Goal: Information Seeking & Learning: Learn about a topic

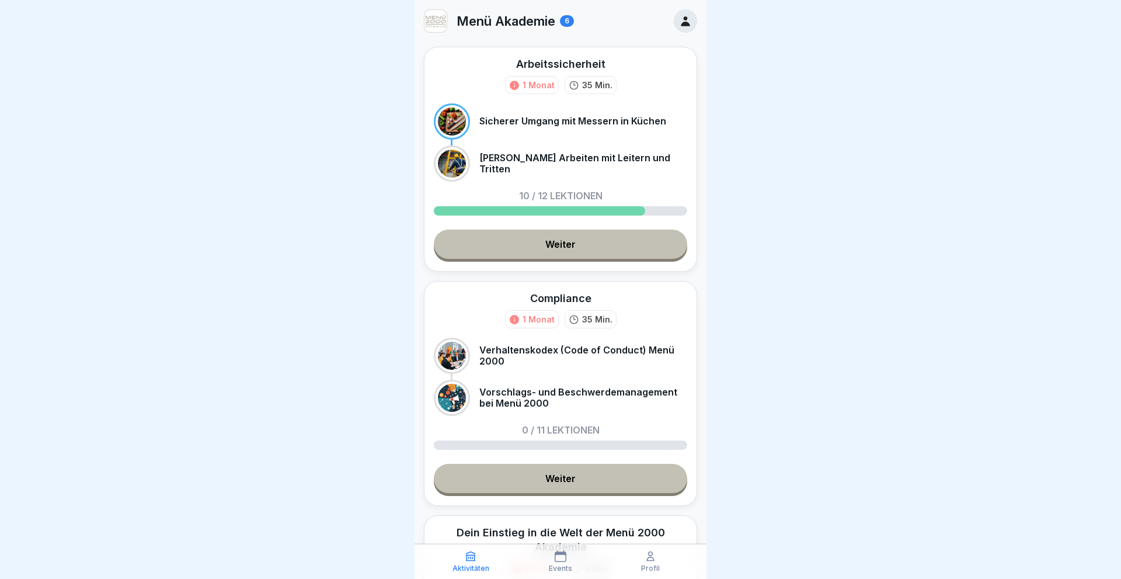
click at [566, 243] on link "Weiter" at bounding box center [560, 244] width 253 height 29
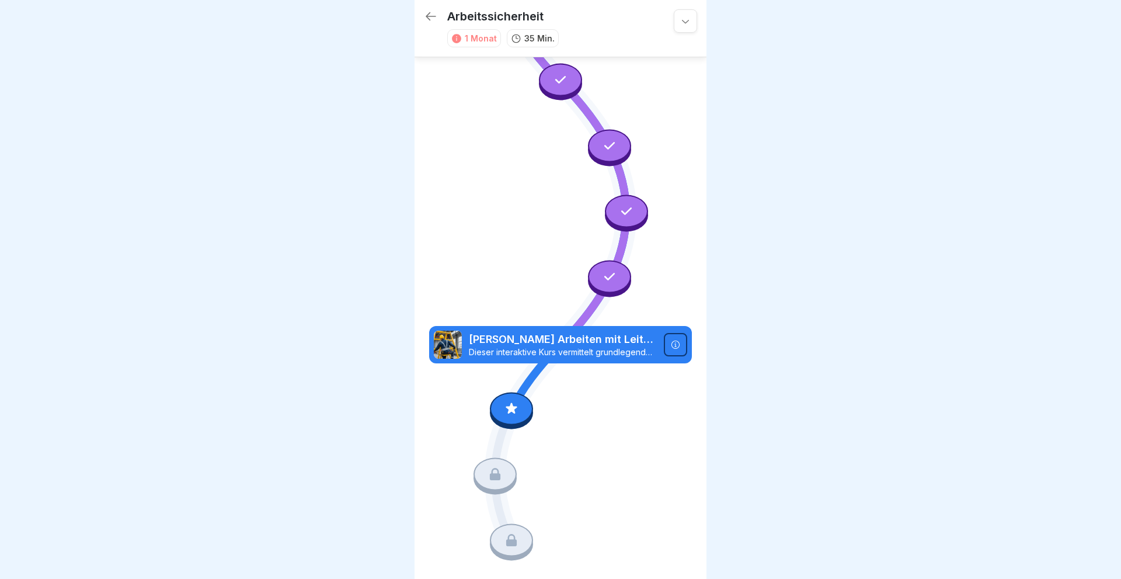
scroll to position [519, 0]
click at [505, 411] on icon at bounding box center [511, 407] width 15 height 15
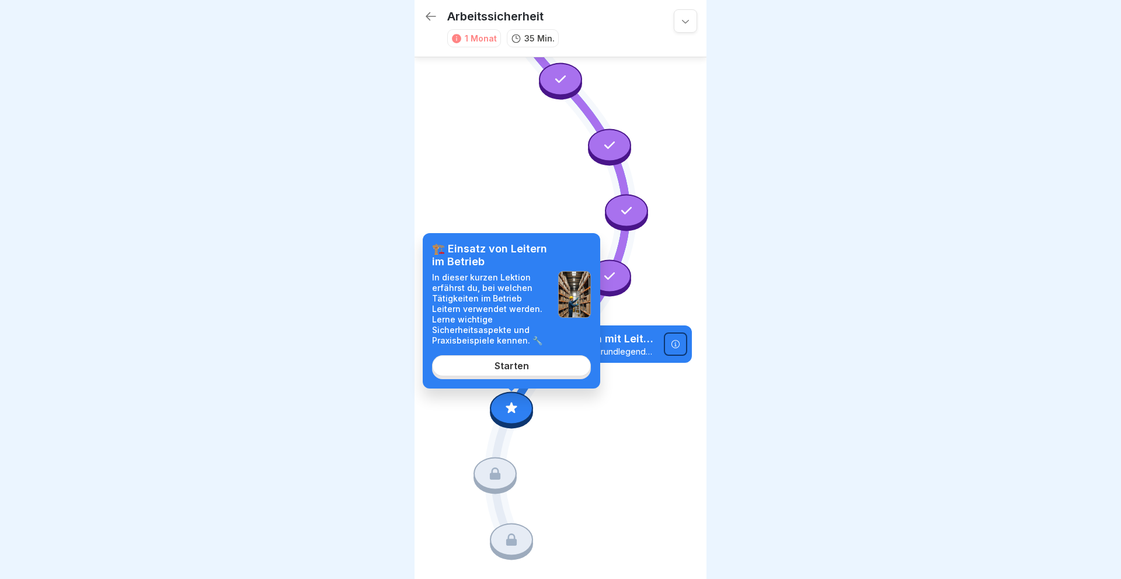
click at [530, 363] on link "Starten" at bounding box center [511, 365] width 159 height 21
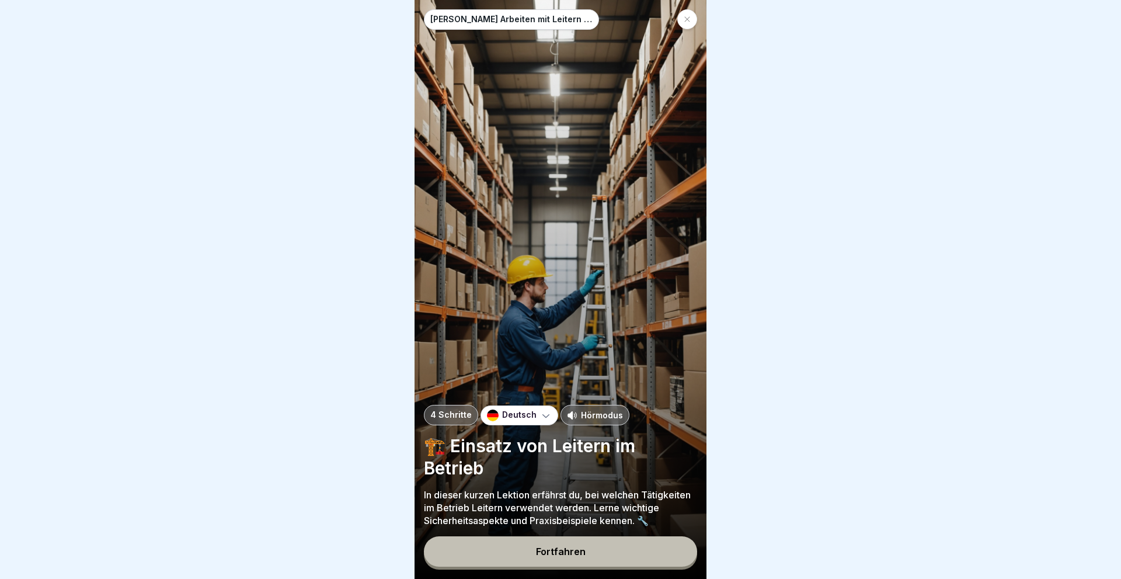
click at [561, 548] on div "Fortfahren" at bounding box center [561, 551] width 50 height 11
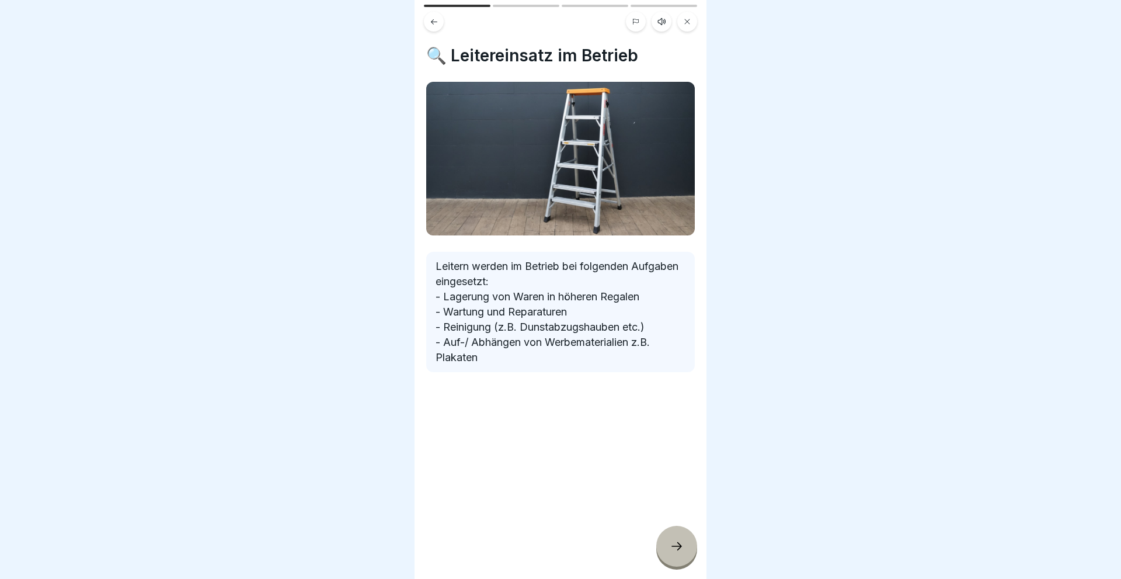
click at [681, 547] on icon at bounding box center [677, 546] width 11 height 8
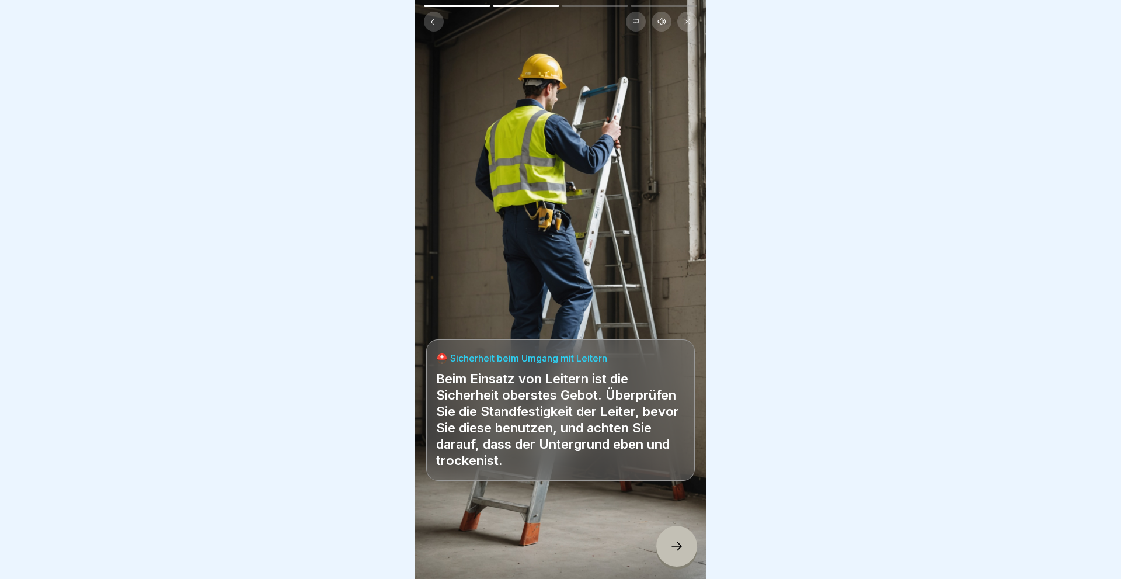
click at [681, 547] on icon at bounding box center [677, 546] width 11 height 8
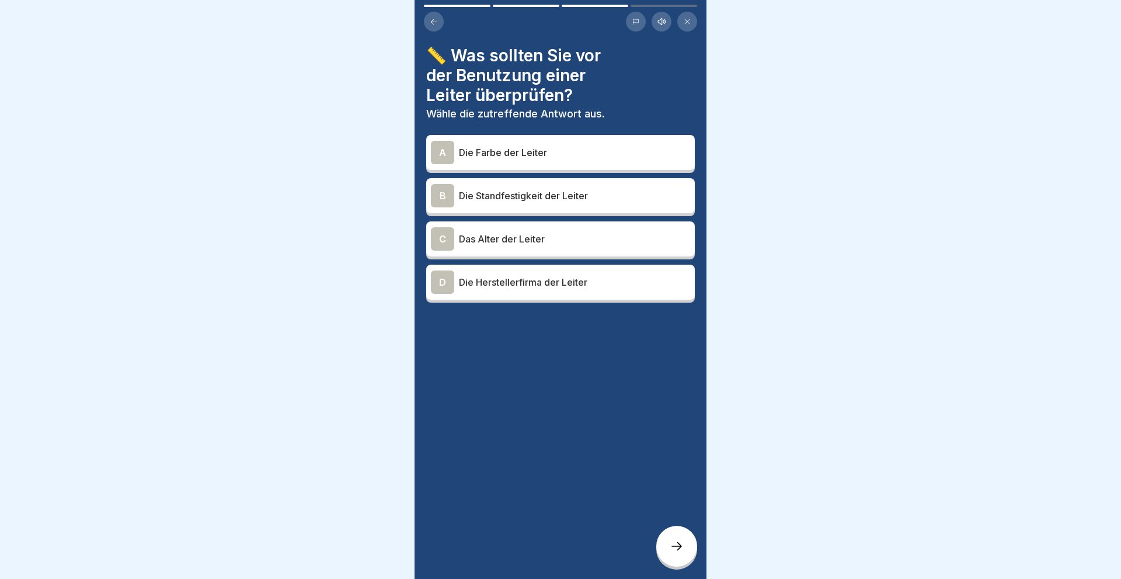
click at [437, 197] on div "B" at bounding box center [442, 195] width 23 height 23
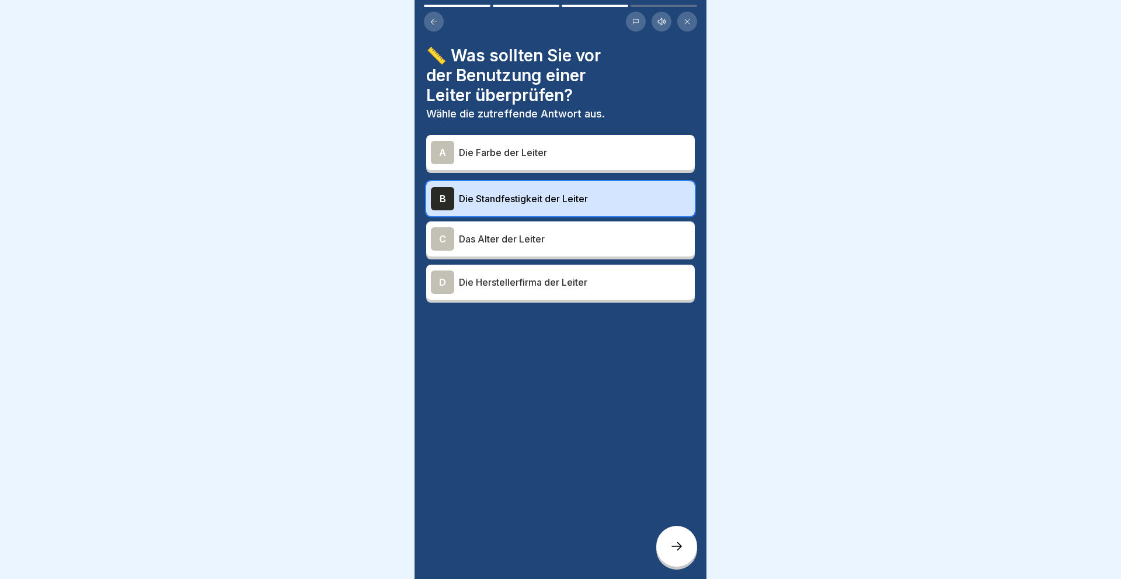
click at [668, 550] on div at bounding box center [676, 546] width 41 height 41
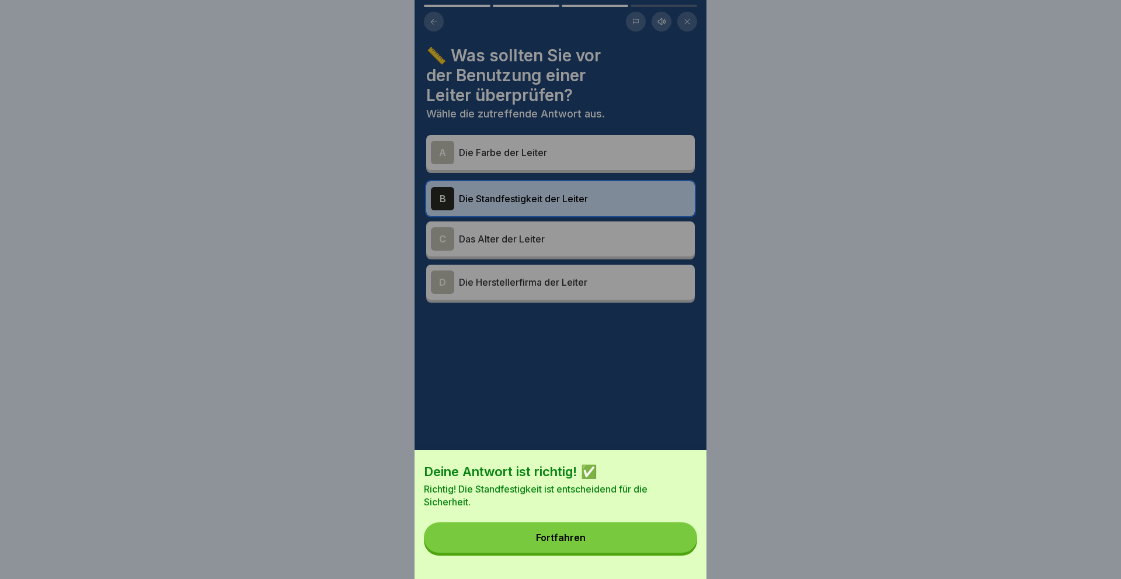
click at [577, 538] on div "Fortfahren" at bounding box center [561, 537] width 50 height 11
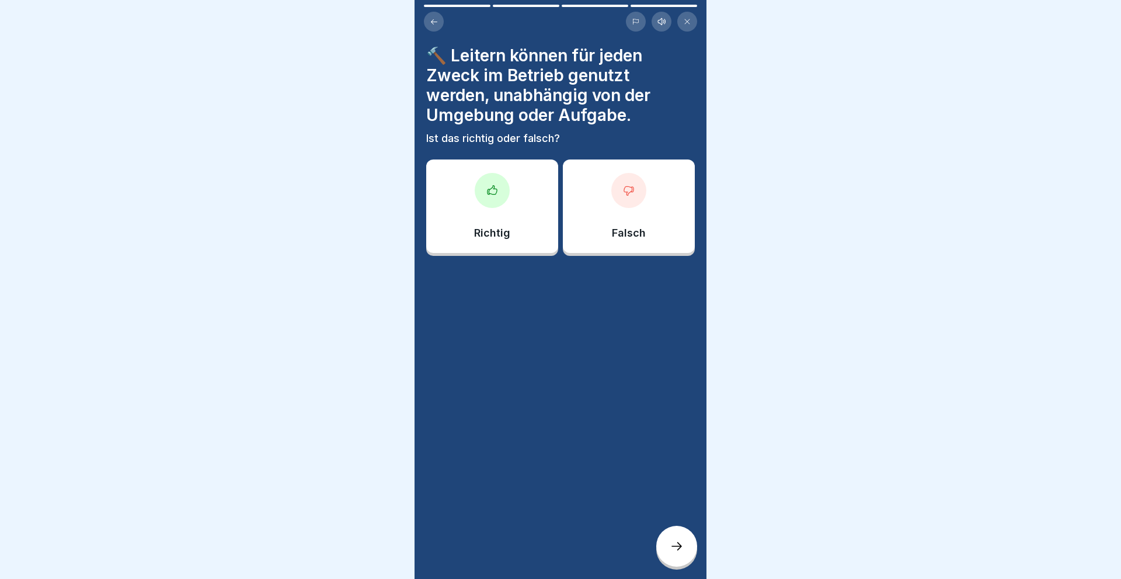
click at [625, 201] on div at bounding box center [628, 190] width 35 height 35
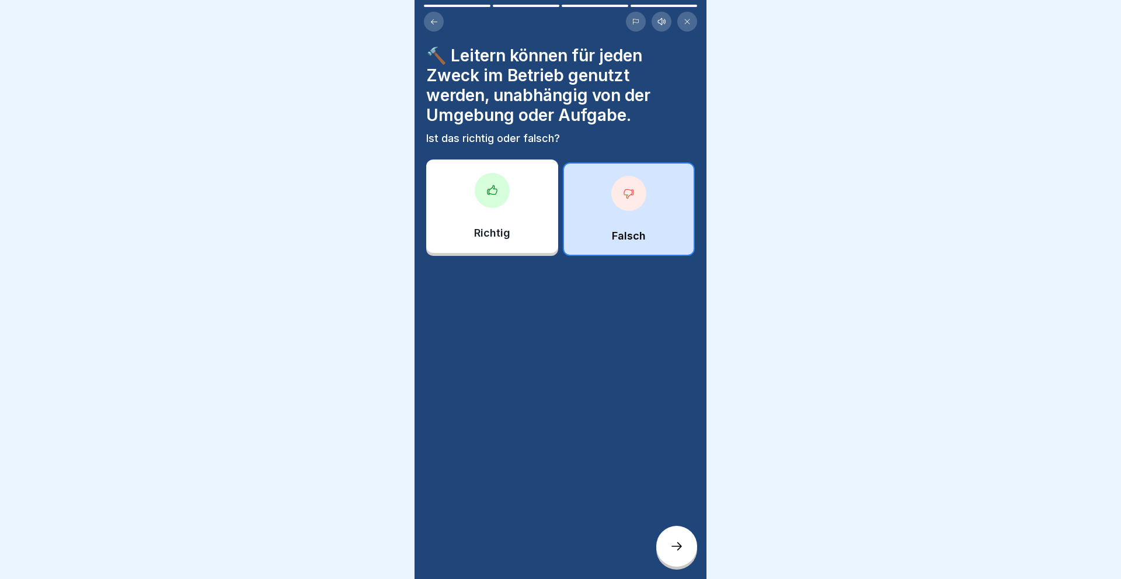
click at [679, 546] on icon at bounding box center [677, 546] width 11 height 8
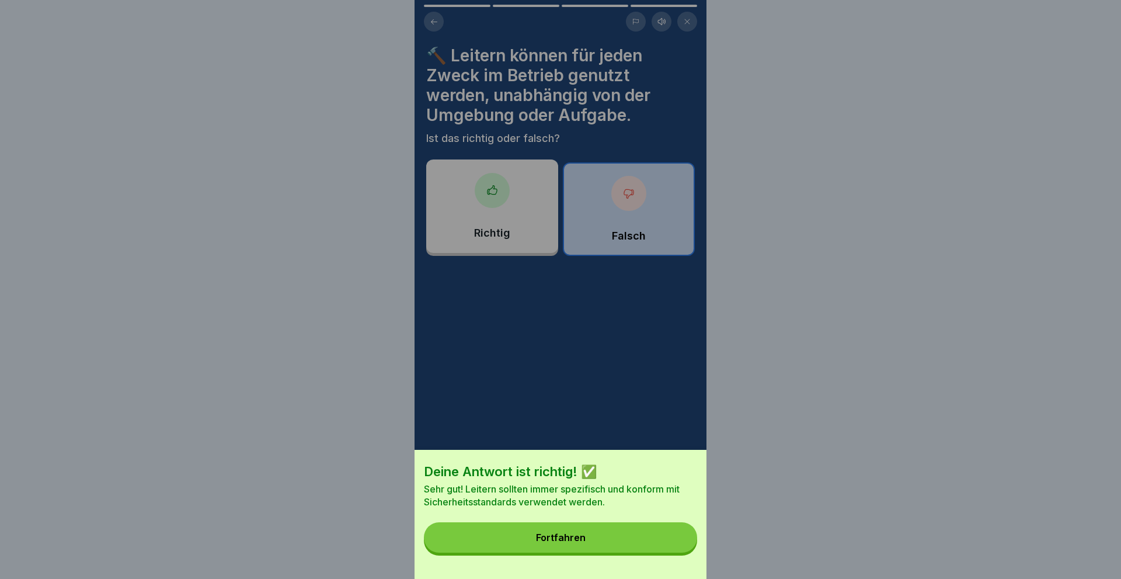
click at [532, 534] on button "Fortfahren" at bounding box center [560, 537] width 273 height 30
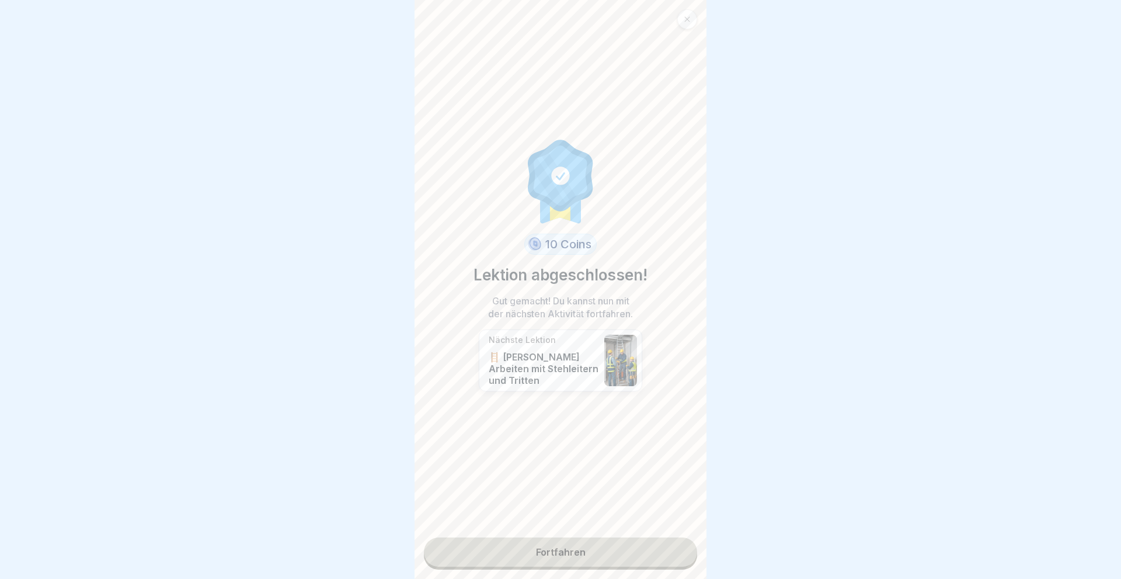
click at [569, 558] on link "Fortfahren" at bounding box center [560, 551] width 273 height 29
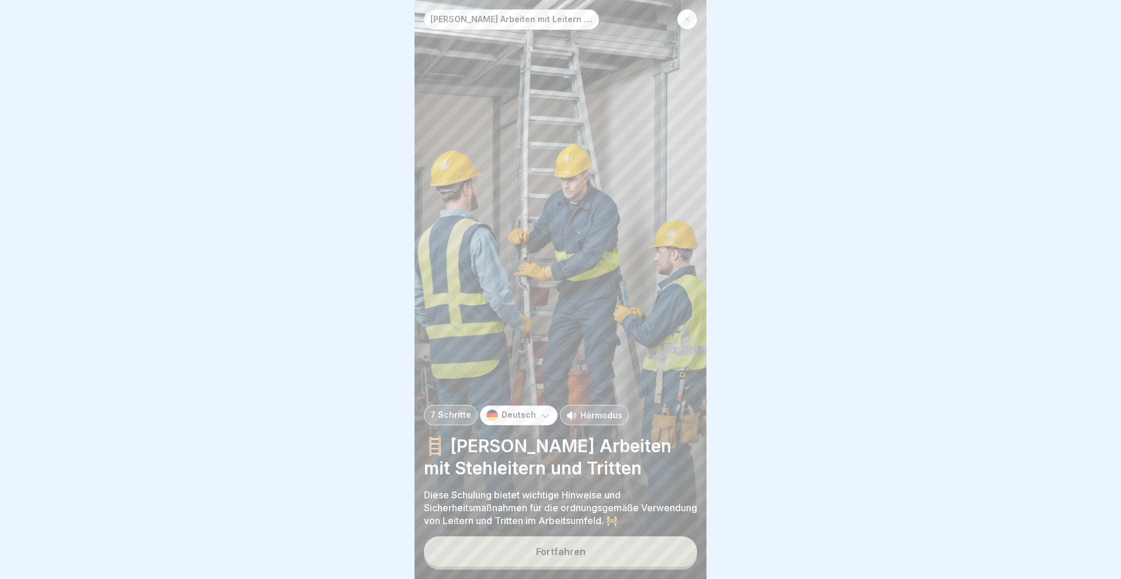
click at [559, 548] on div "Fortfahren" at bounding box center [561, 551] width 50 height 11
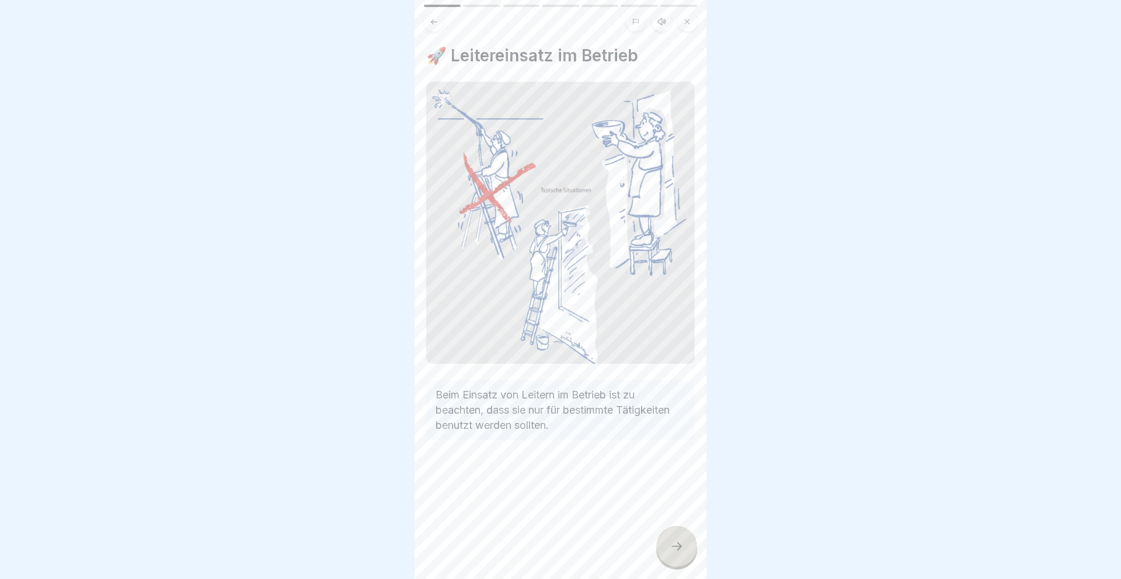
click at [674, 543] on icon at bounding box center [677, 546] width 14 height 14
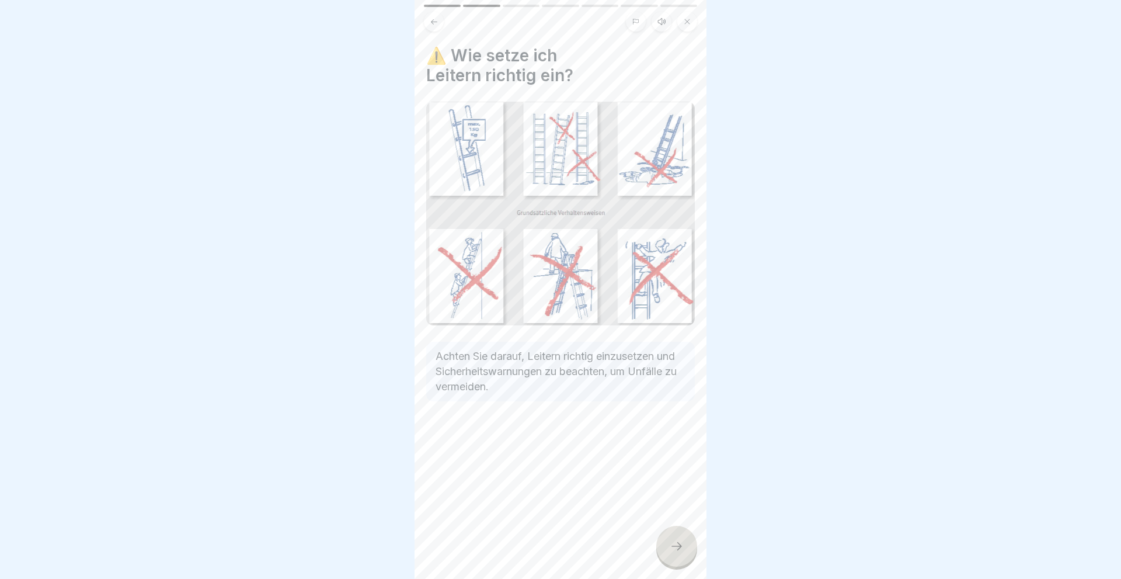
click at [674, 543] on icon at bounding box center [677, 546] width 14 height 14
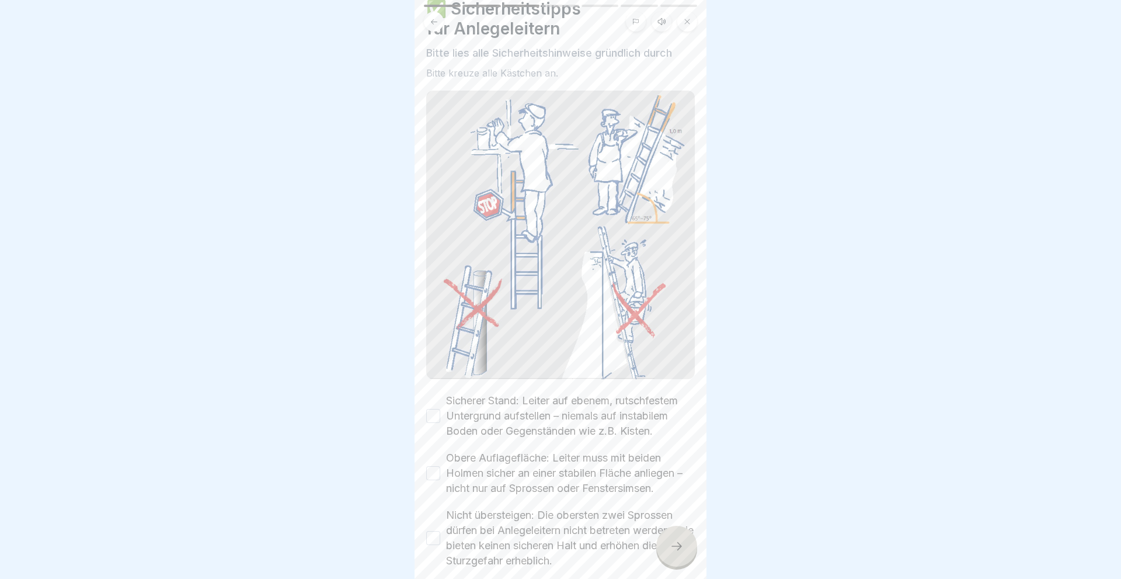
scroll to position [70, 0]
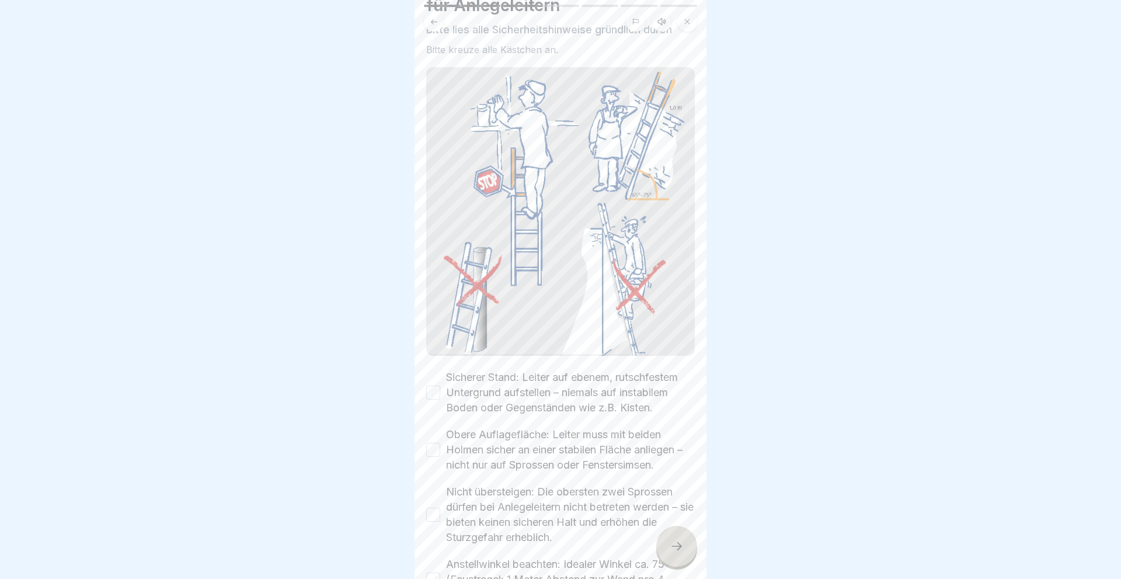
click at [434, 395] on button "Sicherer Stand: Leiter auf ebenem, rutschfestem Untergrund aufstellen – niemals…" at bounding box center [433, 392] width 14 height 14
click at [436, 447] on button "Obere Auflagefläche: Leiter muss mit beiden Holmen sicher an einer stabilen Flä…" at bounding box center [433, 450] width 14 height 14
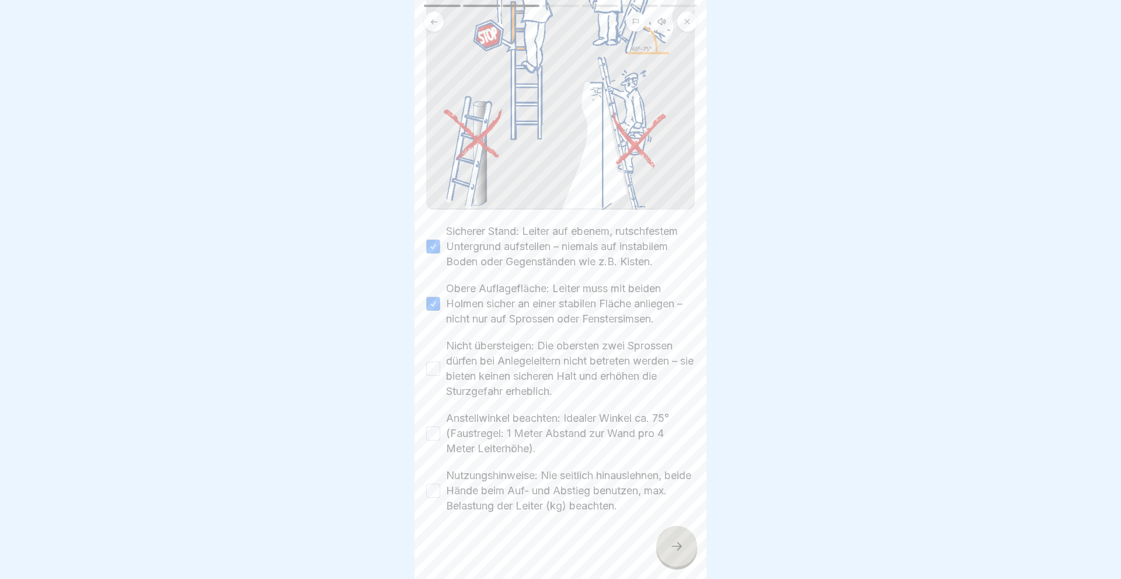
scroll to position [221, 0]
click at [428, 364] on button "Nicht übersteigen: Die obersten zwei Sprossen dürfen bei Anlegeleitern nicht be…" at bounding box center [433, 364] width 14 height 14
click at [428, 425] on button "Anstellwinkel beachten: Idealer Winkel ca. 75° (Faustregel: 1 Meter Abstand zur…" at bounding box center [433, 429] width 14 height 14
click at [439, 490] on button "Nutzungshinweise: Nie seitlich hinauslehnen, beide Hände beim Auf- und Abstieg …" at bounding box center [433, 486] width 14 height 14
click at [669, 547] on div at bounding box center [676, 546] width 41 height 41
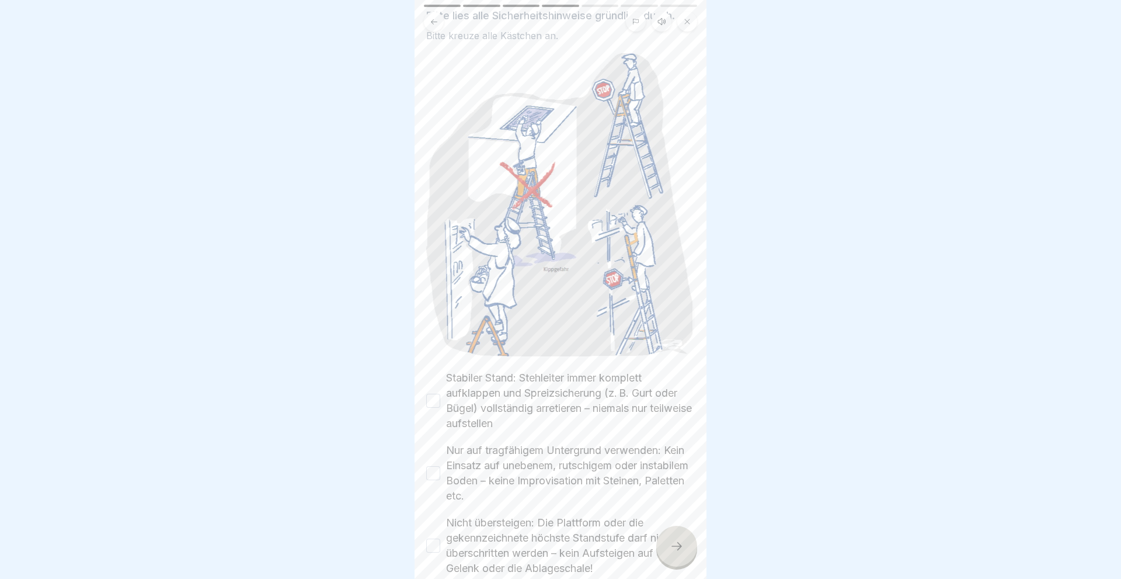
scroll to position [140, 0]
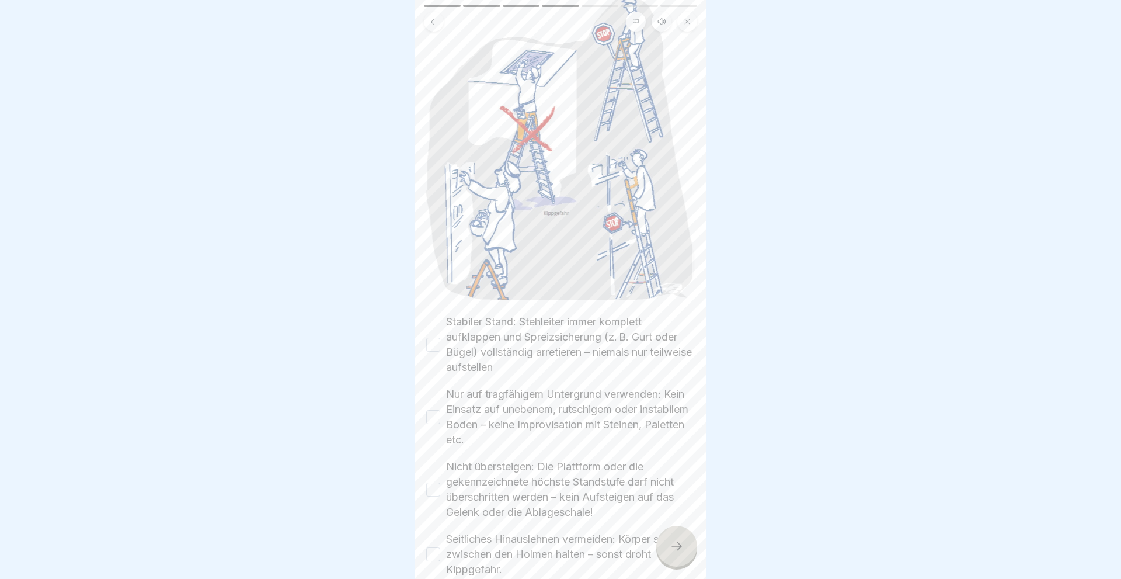
click at [431, 346] on button "Stabiler Stand: Stehleiter immer komplett aufklappen und Spreizsicherung (z. B.…" at bounding box center [433, 345] width 14 height 14
click at [435, 416] on button "Nur auf tragfähigem Untergrund verwenden: Kein Einsatz auf unebenem, rutschigem…" at bounding box center [433, 417] width 14 height 14
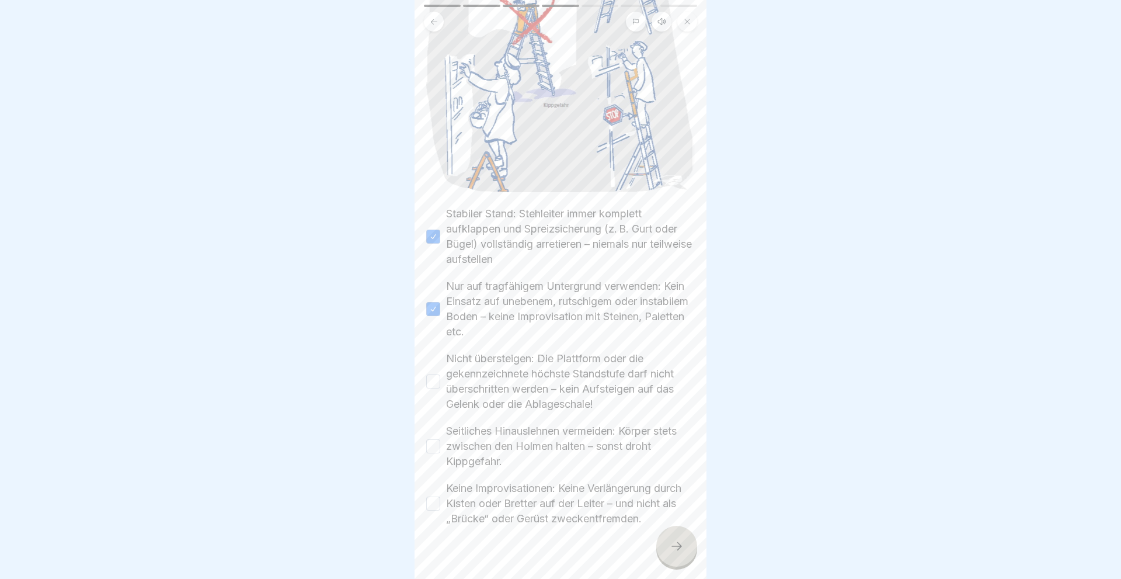
scroll to position [266, 0]
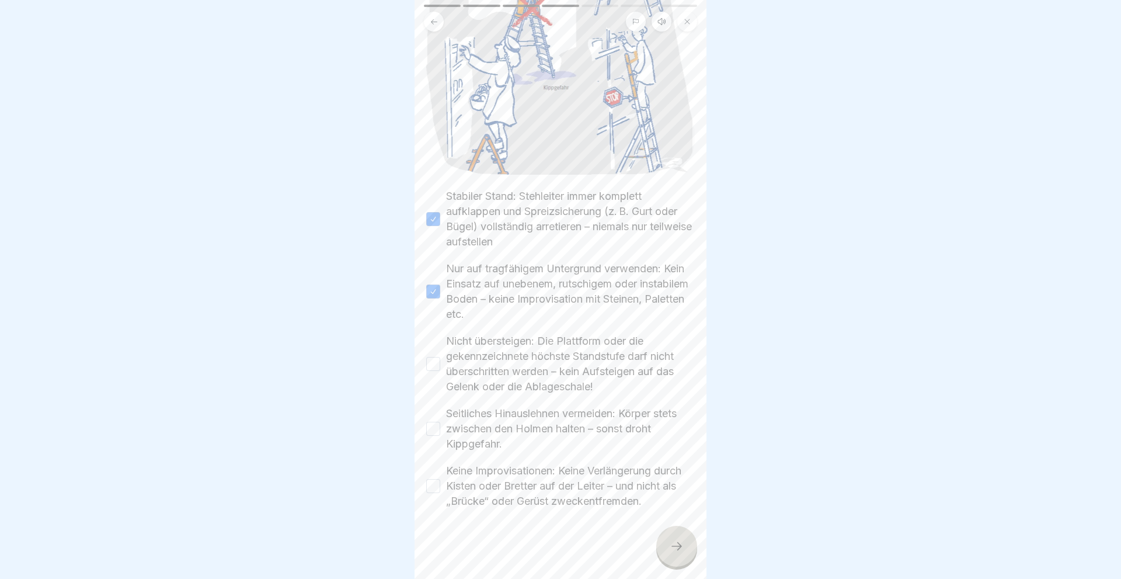
click at [437, 364] on button "Nicht übersteigen: Die Plattform oder die gekennzeichnete höchste Standstufe da…" at bounding box center [433, 364] width 14 height 14
click at [429, 427] on button "Seitliches Hinauslehnen vermeiden: Körper stets zwischen den Holmen halten – so…" at bounding box center [433, 429] width 14 height 14
click at [431, 482] on button "Keine Improvisationen: Keine Verlängerung durch Kisten oder Bretter auf der Lei…" at bounding box center [433, 486] width 14 height 14
click at [670, 546] on icon at bounding box center [677, 546] width 14 height 14
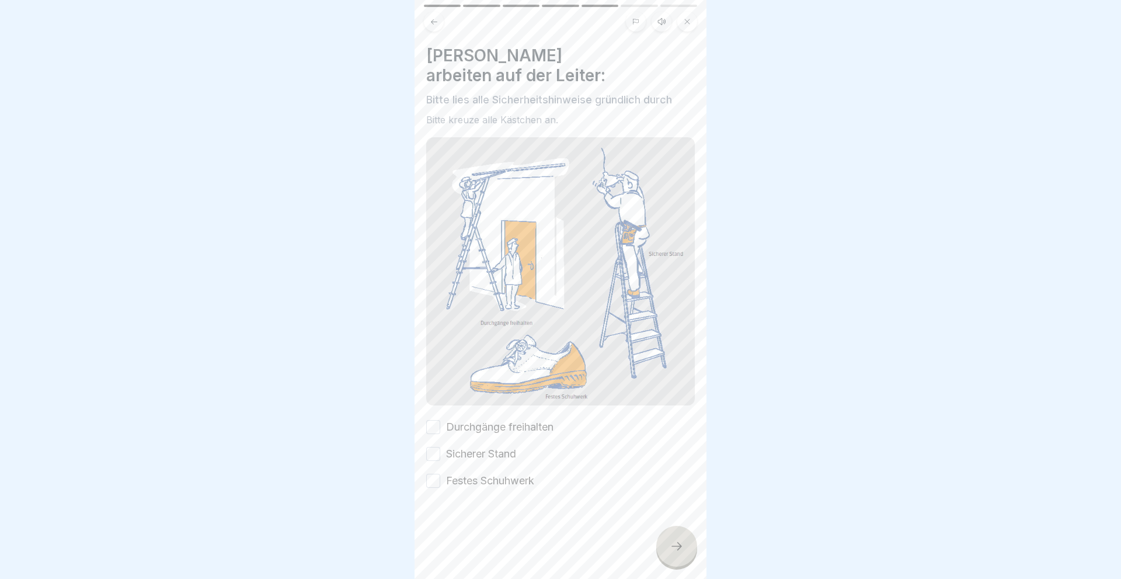
click at [434, 420] on button "Durchgänge freihalten" at bounding box center [433, 427] width 14 height 14
click at [433, 447] on button "Sicherer Stand" at bounding box center [433, 454] width 14 height 14
click at [430, 474] on button "Festes Schuhwerk" at bounding box center [433, 481] width 14 height 14
click at [674, 547] on icon at bounding box center [677, 546] width 14 height 14
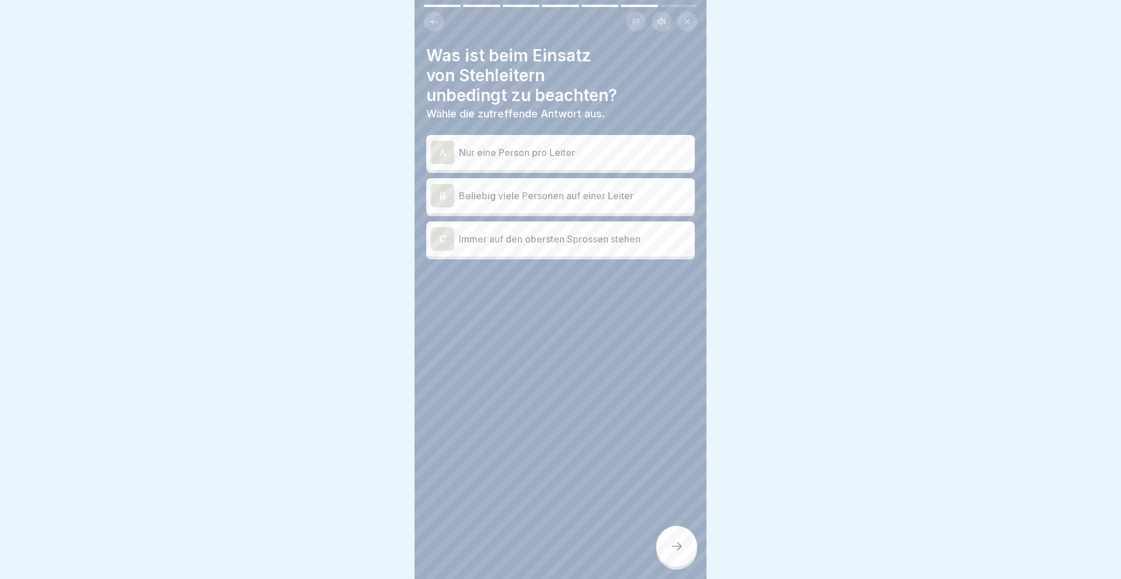
click at [440, 153] on div "A" at bounding box center [442, 152] width 23 height 23
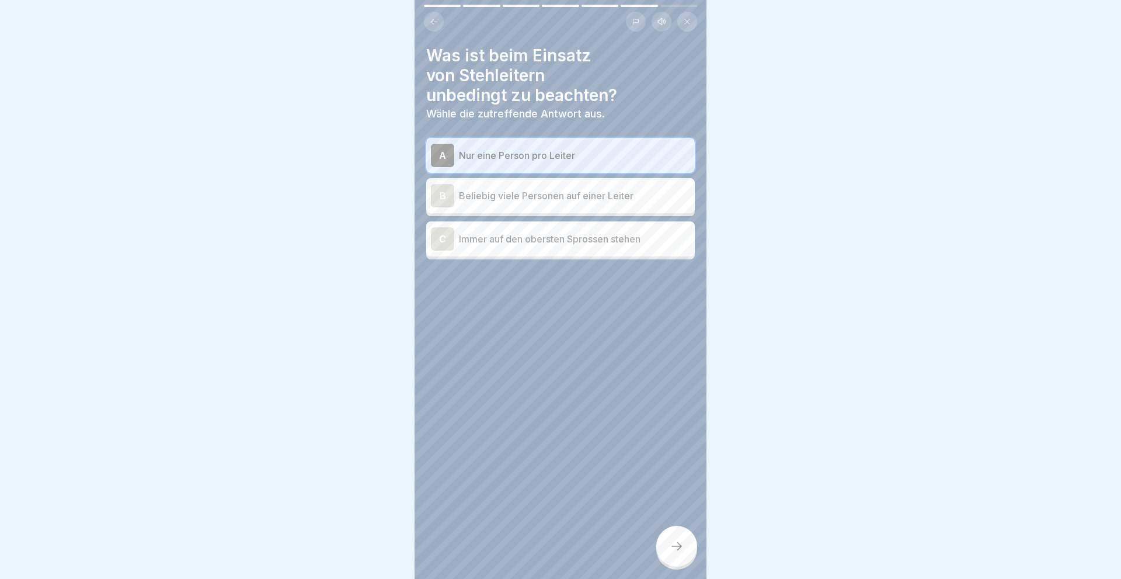
click at [673, 548] on icon at bounding box center [677, 546] width 14 height 14
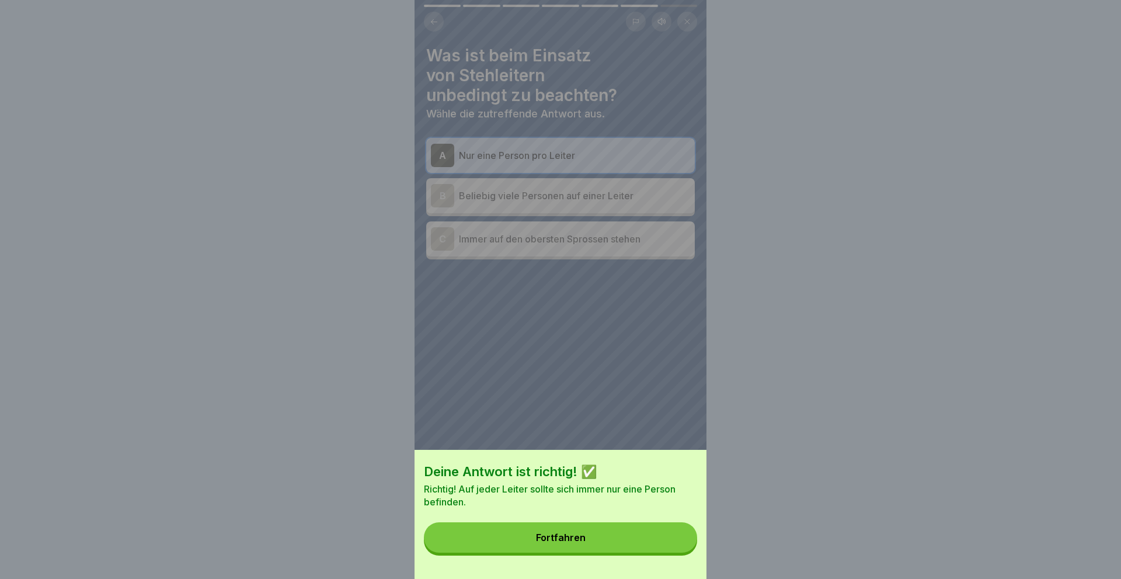
click at [567, 534] on div "Fortfahren" at bounding box center [561, 537] width 50 height 11
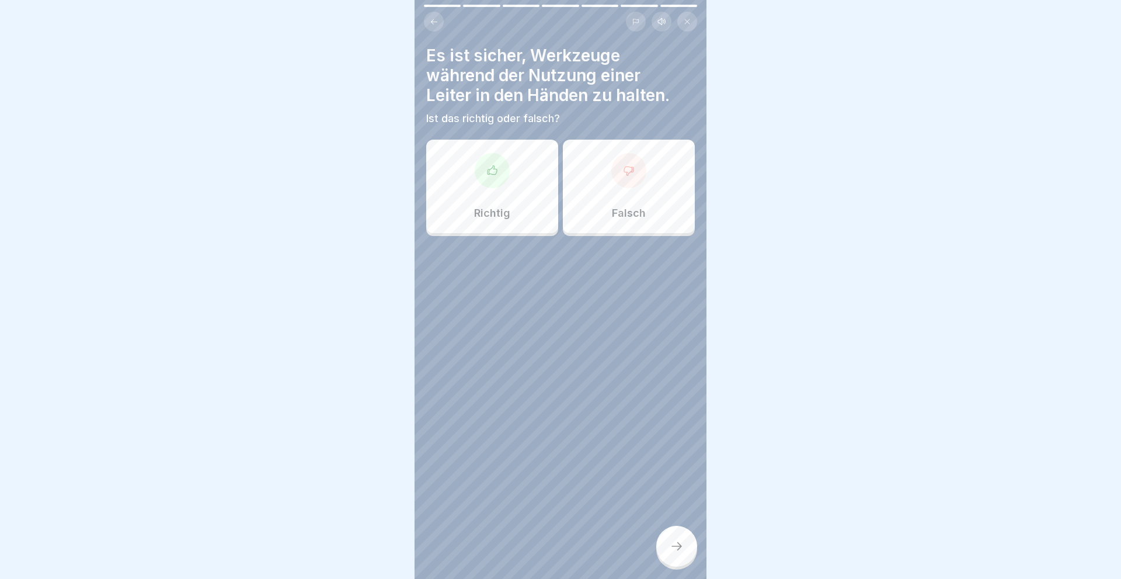
click at [630, 188] on div "Falsch" at bounding box center [629, 186] width 132 height 93
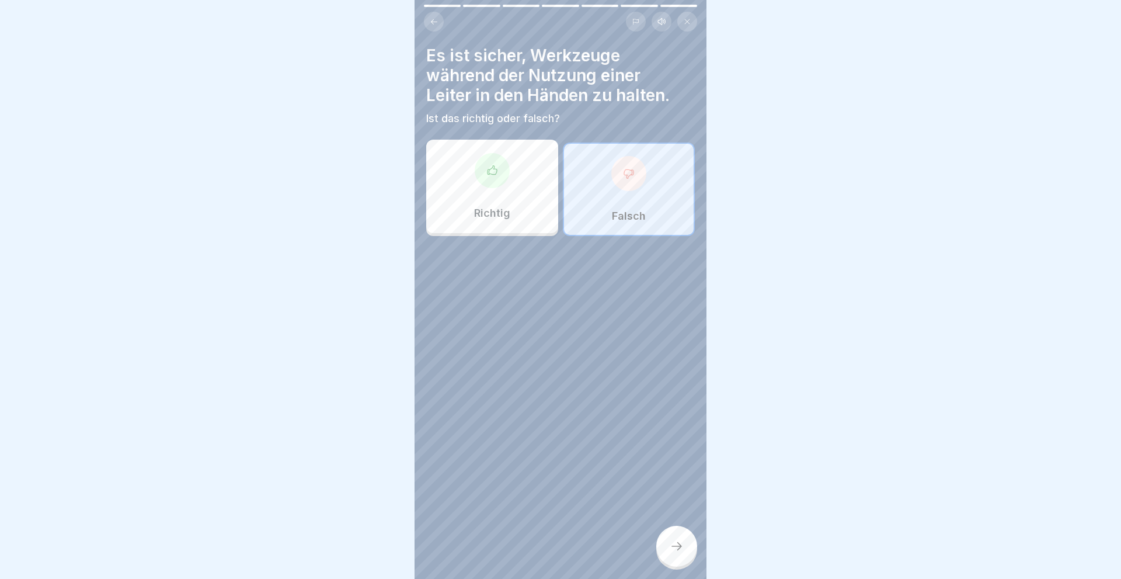
click at [672, 551] on icon at bounding box center [677, 546] width 14 height 14
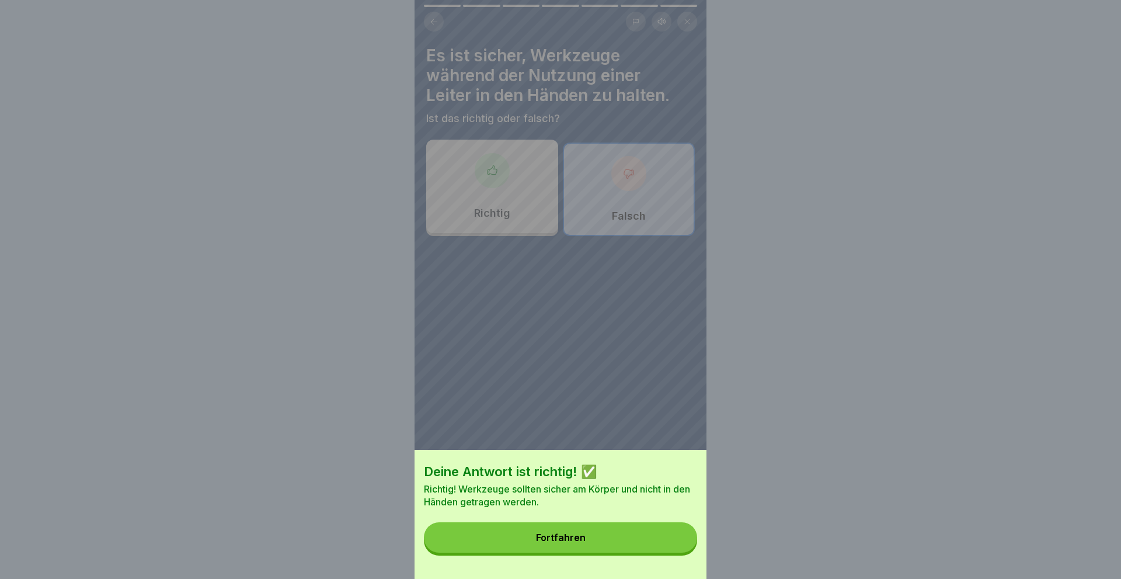
click at [562, 536] on div "Fortfahren" at bounding box center [561, 537] width 50 height 11
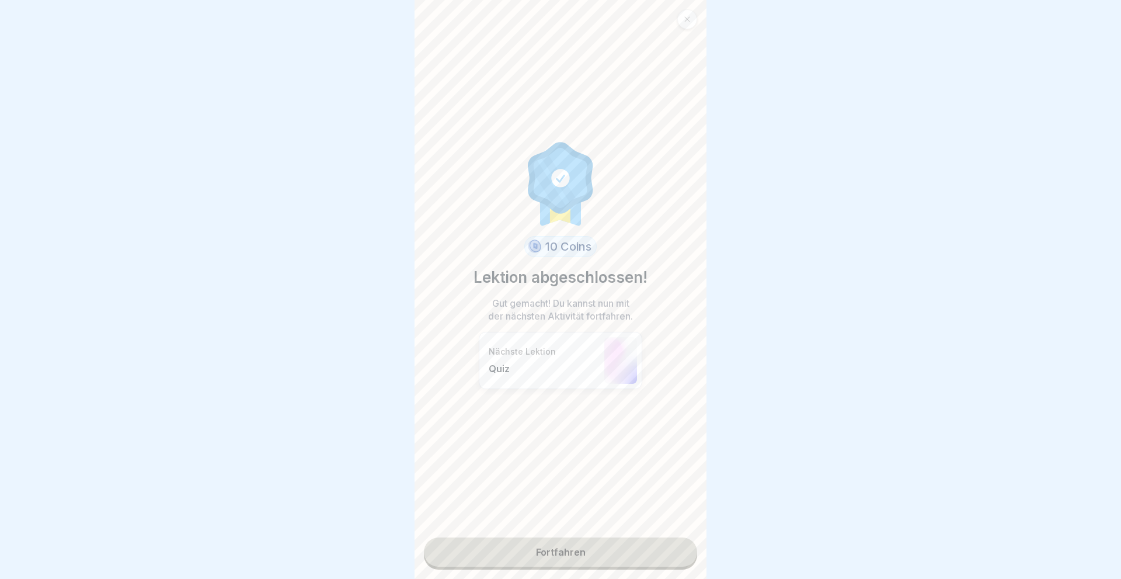
click at [554, 552] on link "Fortfahren" at bounding box center [560, 551] width 273 height 29
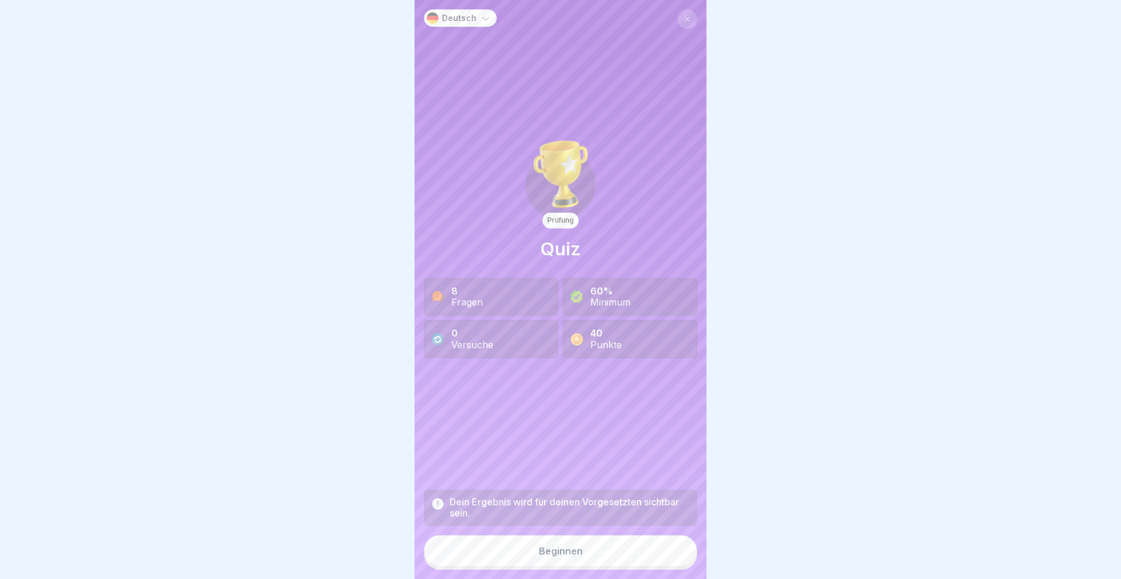
click at [561, 550] on div "Beginnen" at bounding box center [561, 550] width 44 height 11
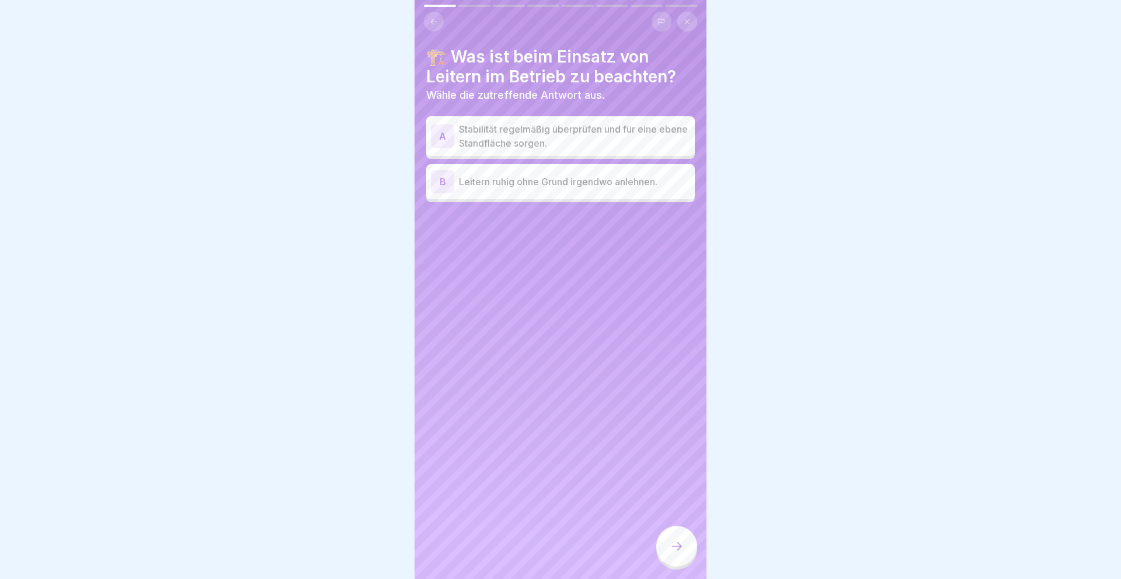
click at [442, 134] on div "A" at bounding box center [442, 135] width 23 height 23
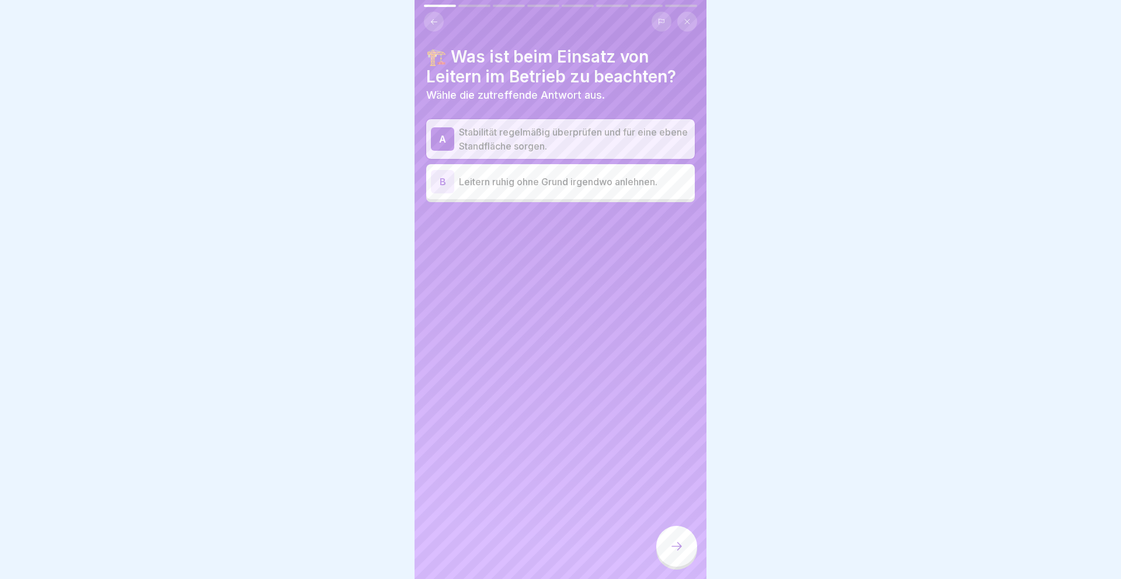
click at [672, 541] on icon at bounding box center [677, 546] width 14 height 14
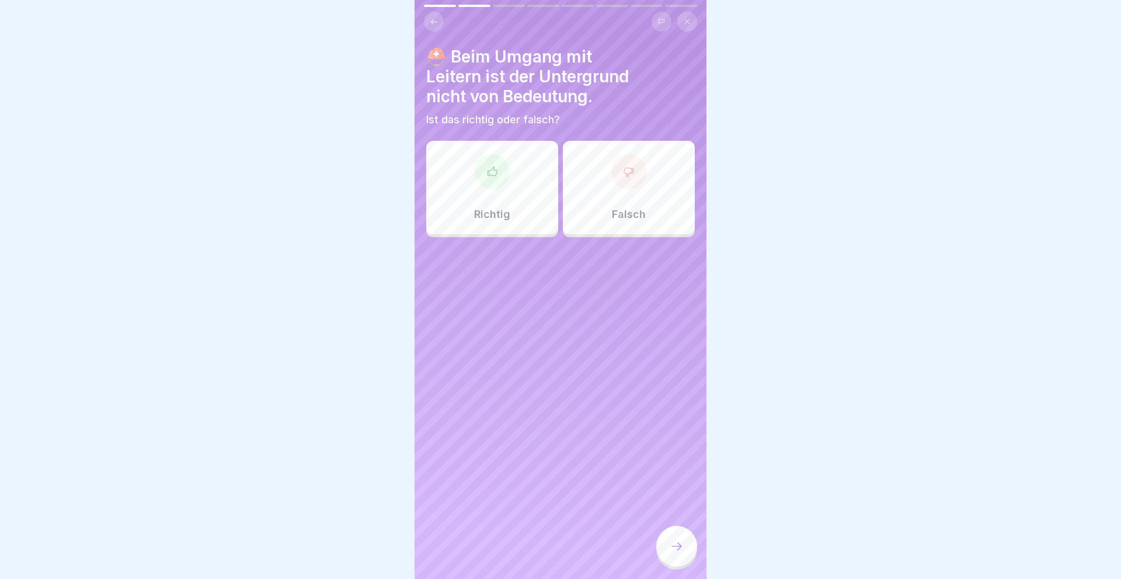
click at [628, 186] on div at bounding box center [628, 171] width 35 height 35
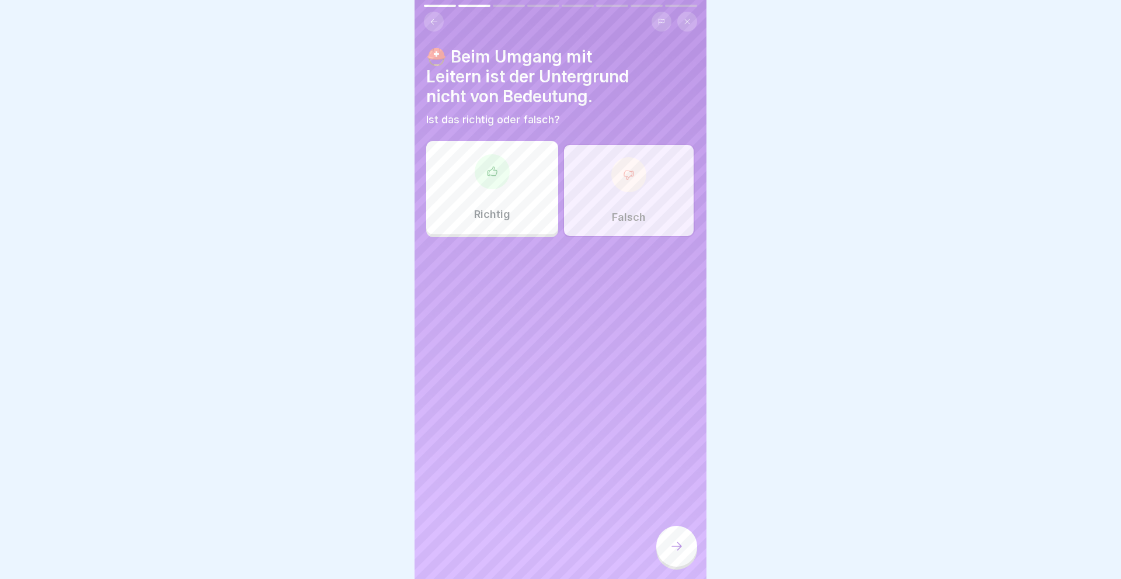
click at [678, 548] on icon at bounding box center [677, 546] width 14 height 14
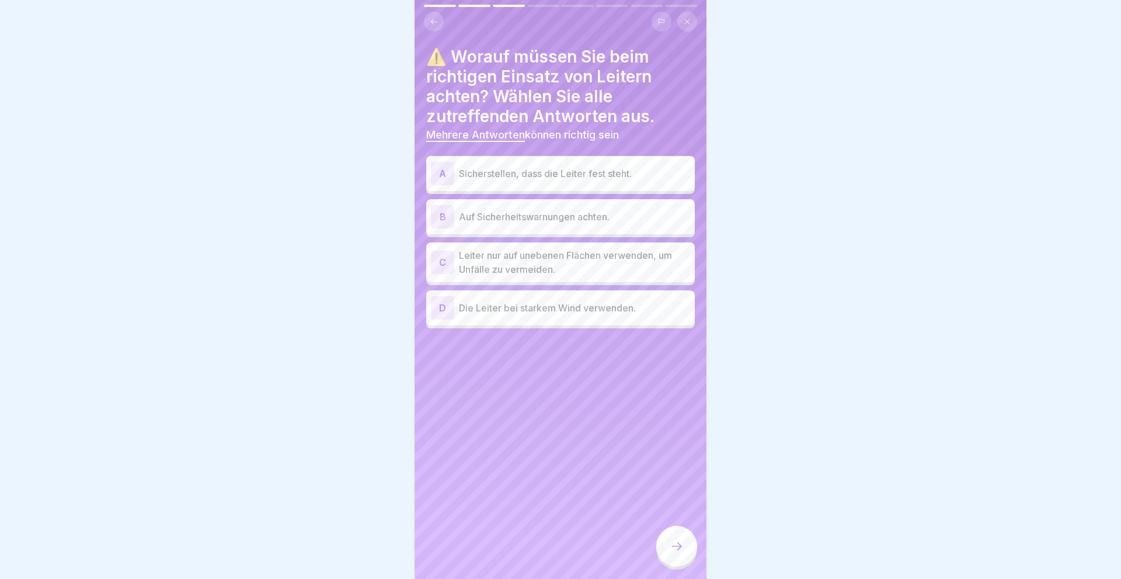
click at [436, 169] on div "A" at bounding box center [442, 173] width 23 height 23
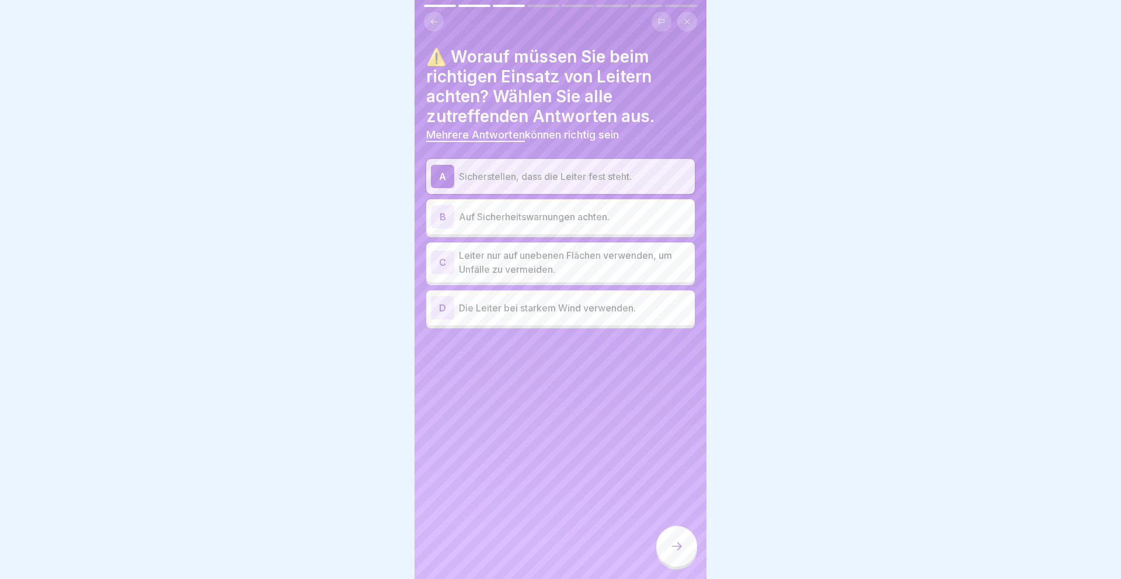
click at [441, 216] on div "B" at bounding box center [442, 216] width 23 height 23
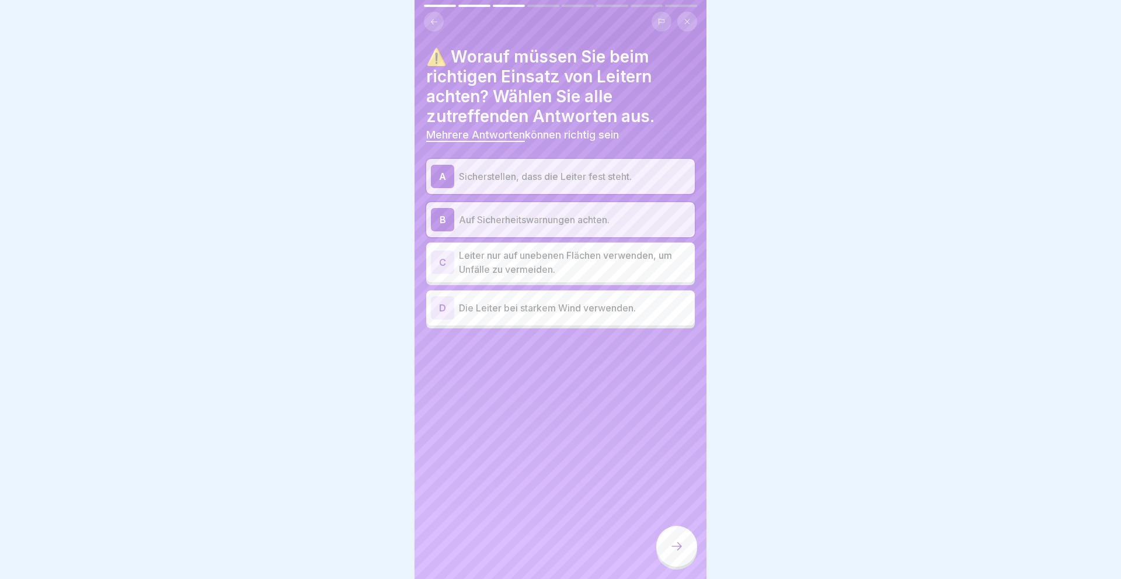
click at [677, 540] on div at bounding box center [676, 546] width 41 height 41
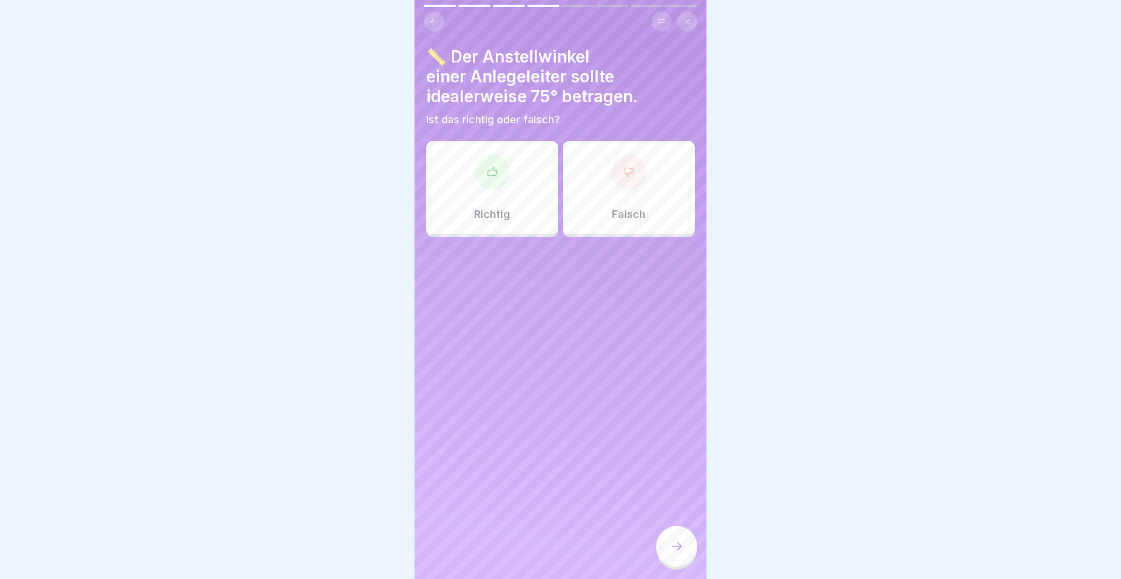
click at [489, 175] on icon at bounding box center [492, 170] width 9 height 9
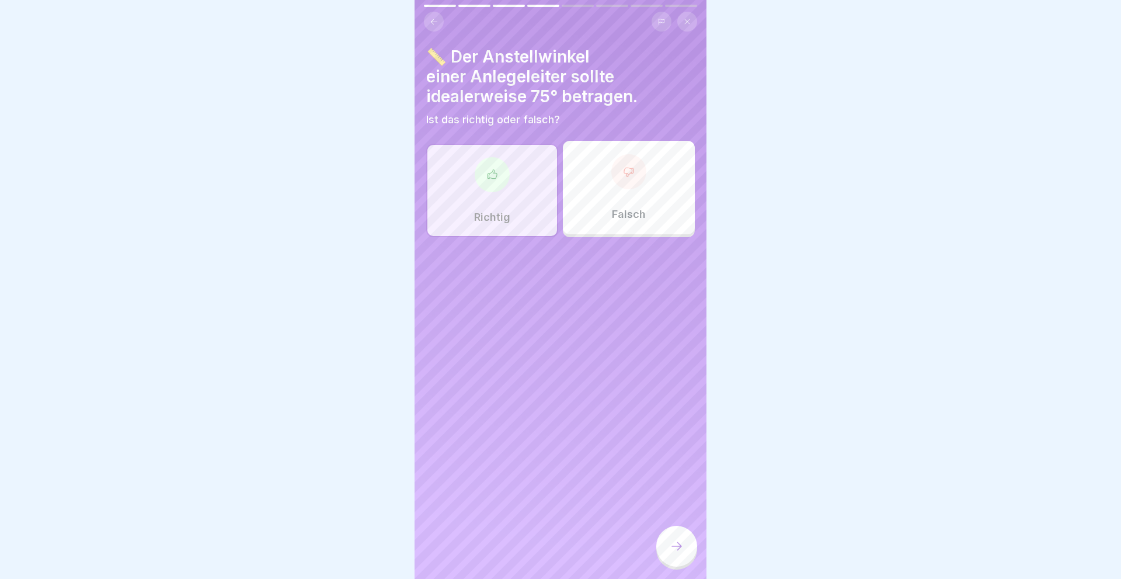
click at [683, 545] on icon at bounding box center [677, 546] width 14 height 14
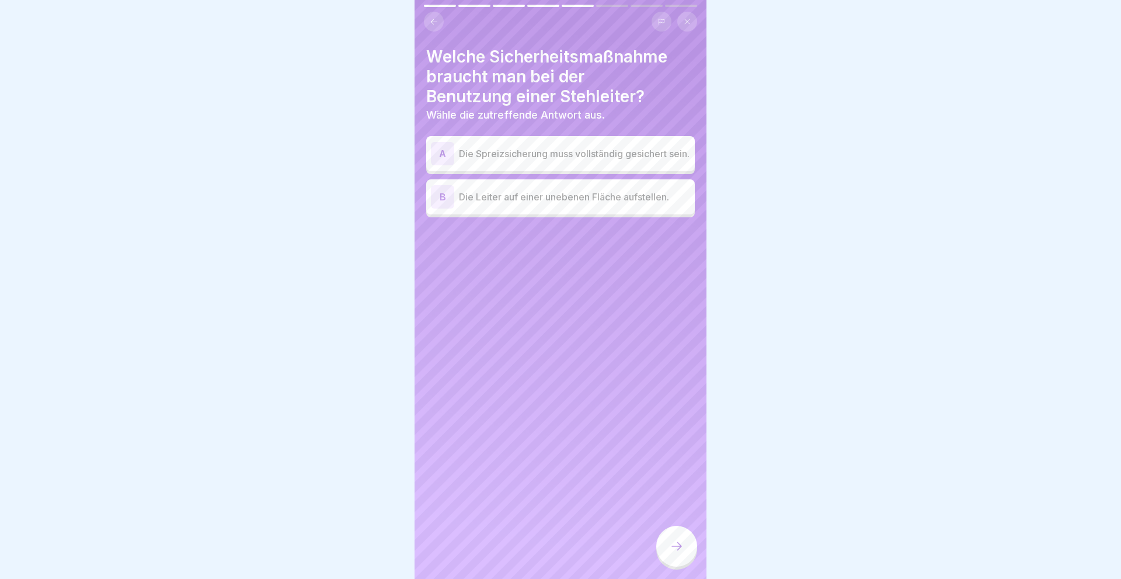
click at [439, 155] on div "A" at bounding box center [442, 153] width 23 height 23
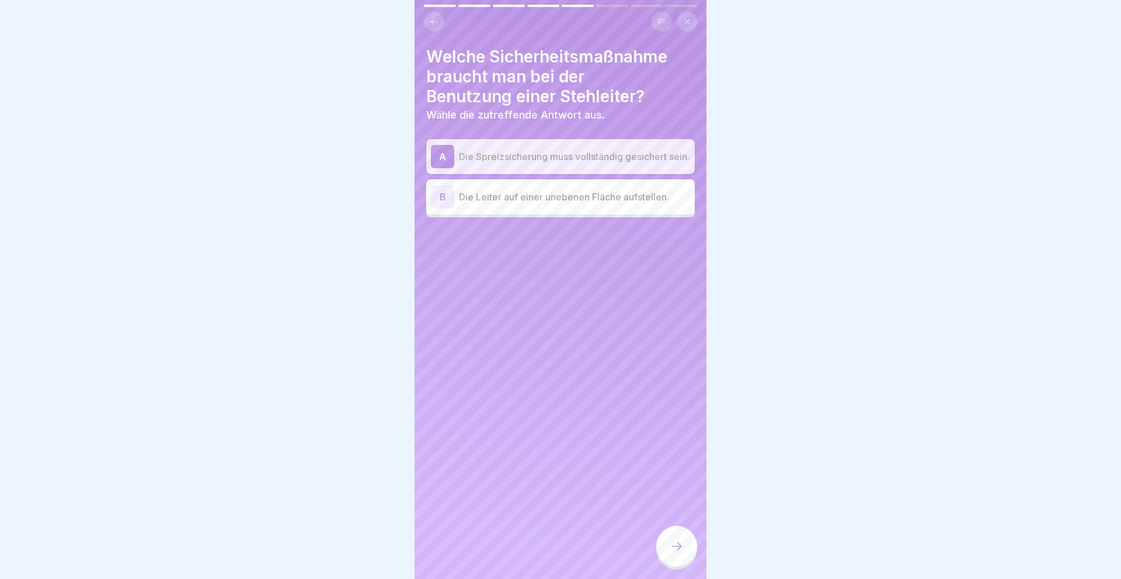
click at [674, 539] on div at bounding box center [676, 546] width 41 height 41
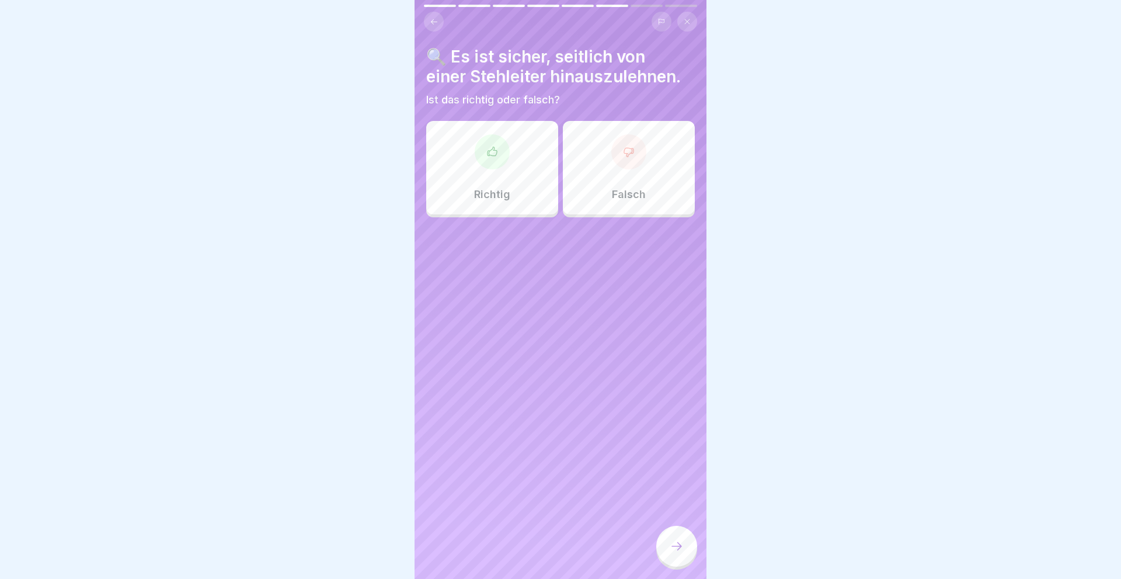
click at [623, 187] on div "Falsch" at bounding box center [629, 167] width 132 height 93
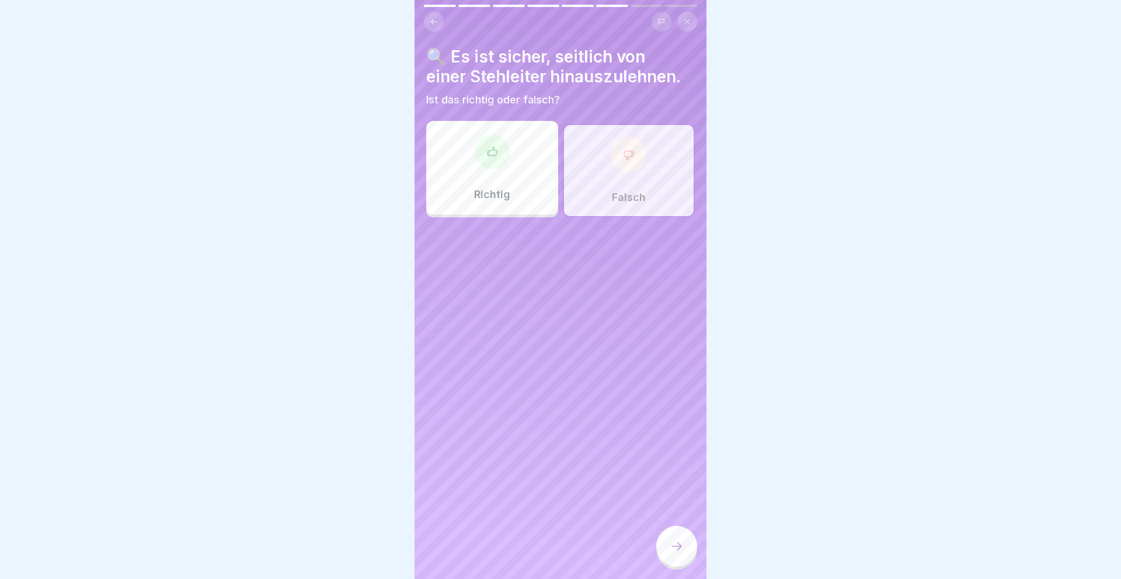
click at [672, 545] on icon at bounding box center [677, 546] width 14 height 14
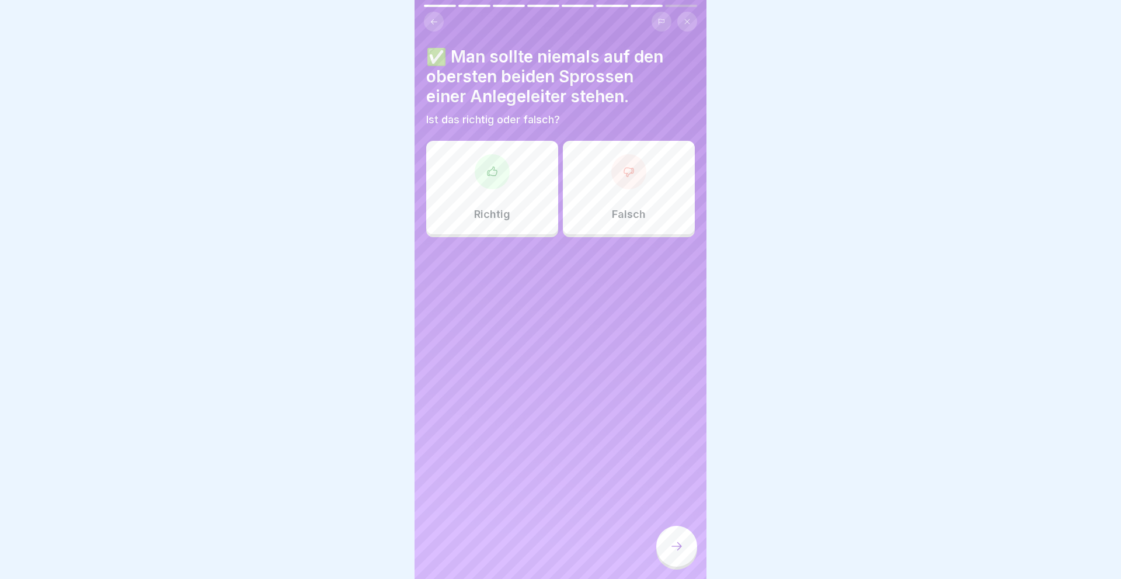
click at [478, 189] on div "Richtig" at bounding box center [492, 187] width 132 height 93
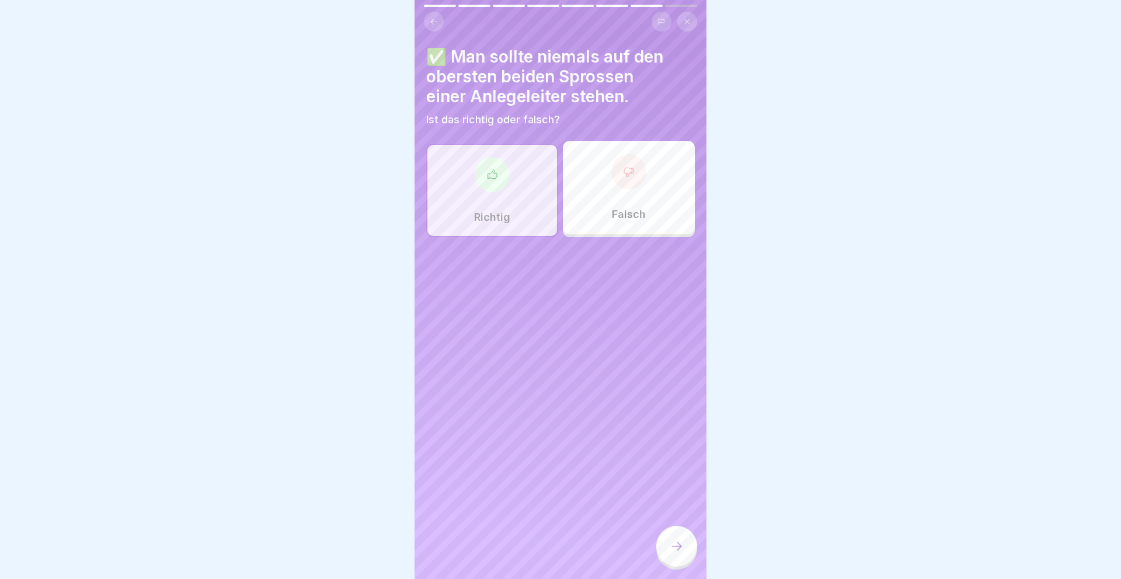
click at [674, 548] on icon at bounding box center [677, 546] width 14 height 14
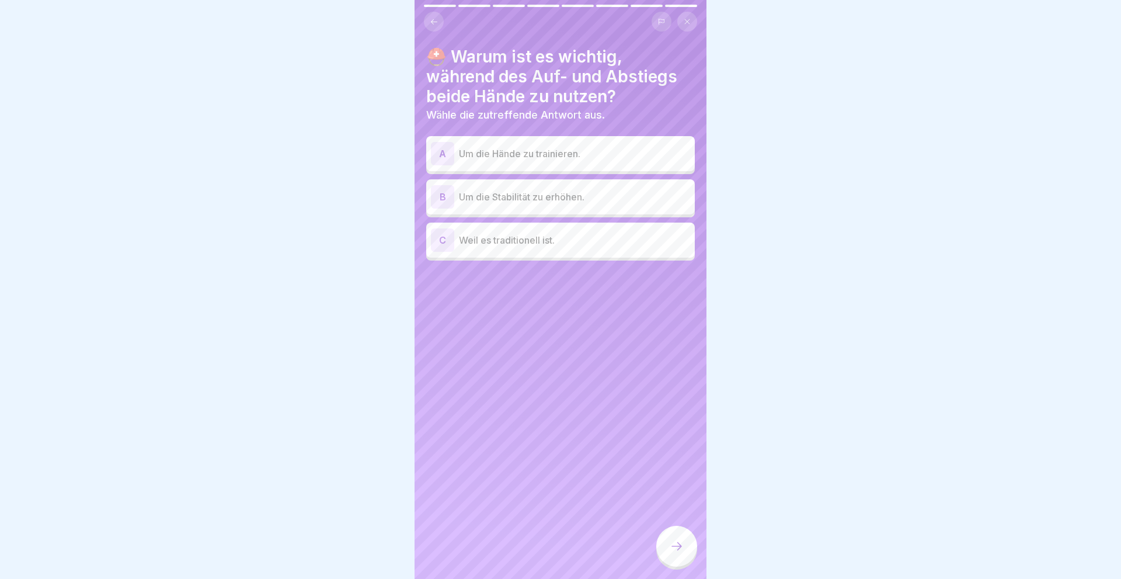
click at [440, 196] on div "B" at bounding box center [442, 196] width 23 height 23
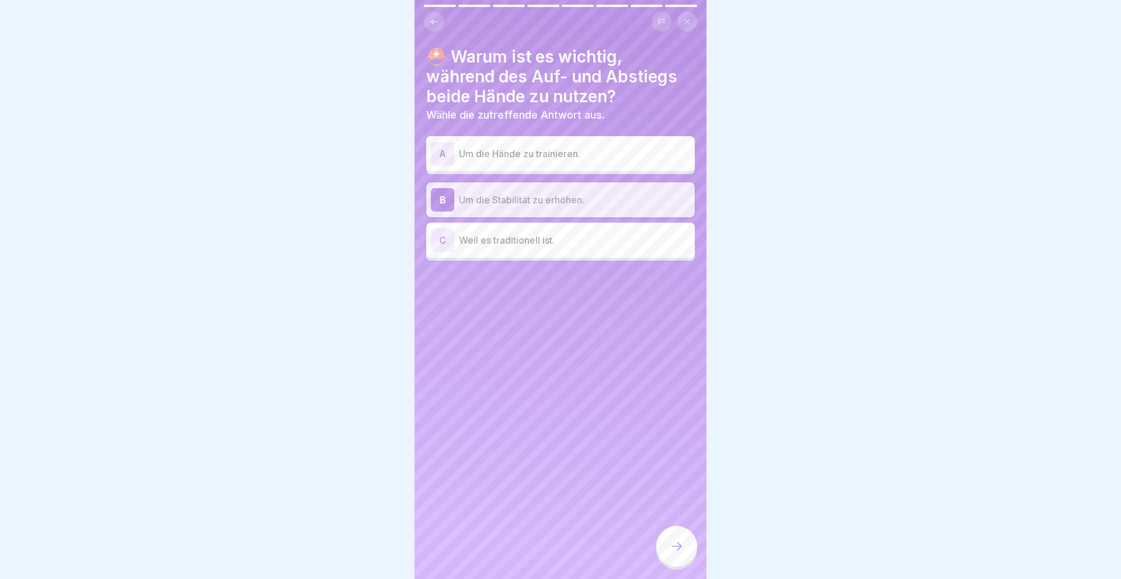
click at [679, 544] on icon at bounding box center [677, 546] width 14 height 14
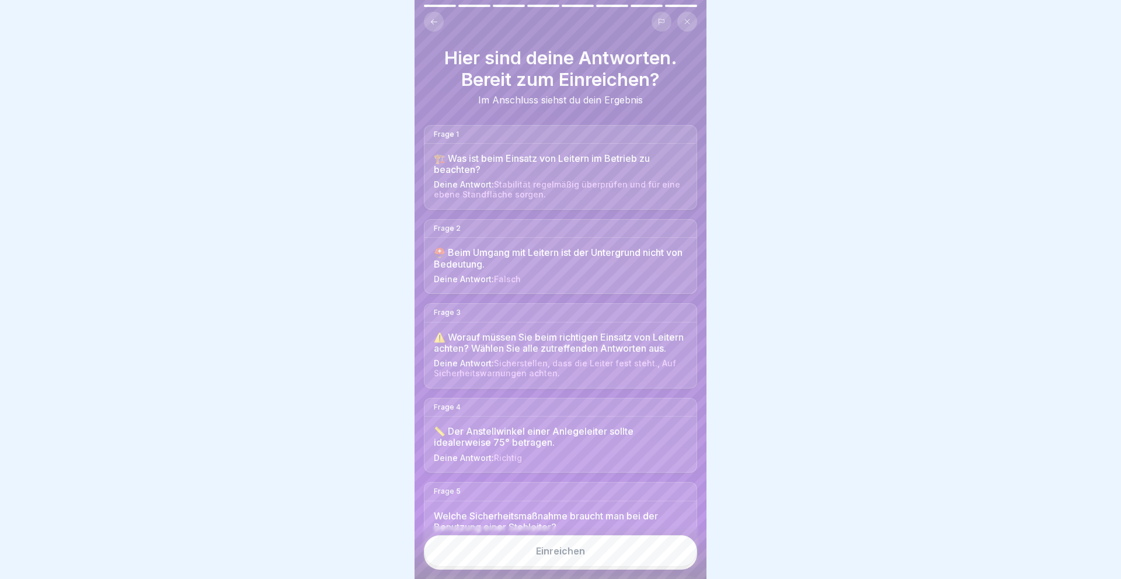
scroll to position [309, 0]
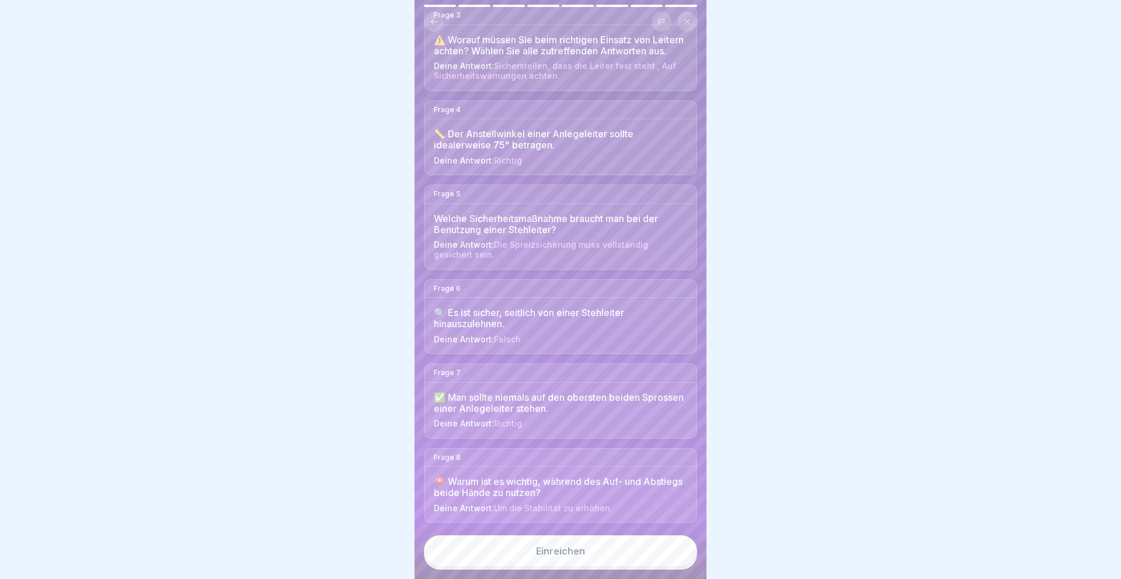
click at [568, 554] on div "Einreichen" at bounding box center [560, 550] width 49 height 11
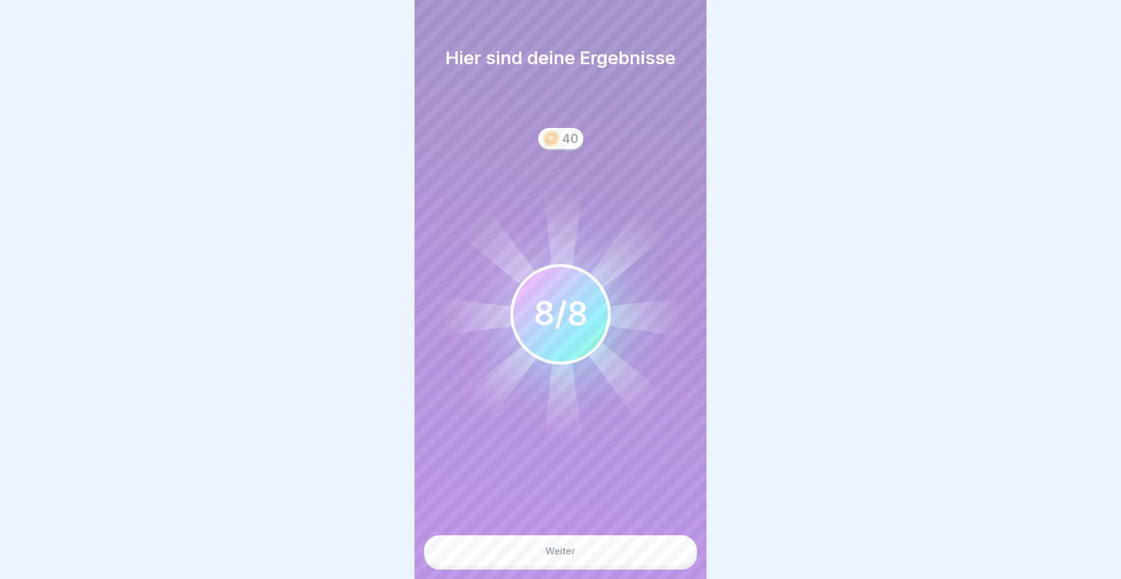
click at [569, 554] on div "Weiter" at bounding box center [560, 550] width 30 height 11
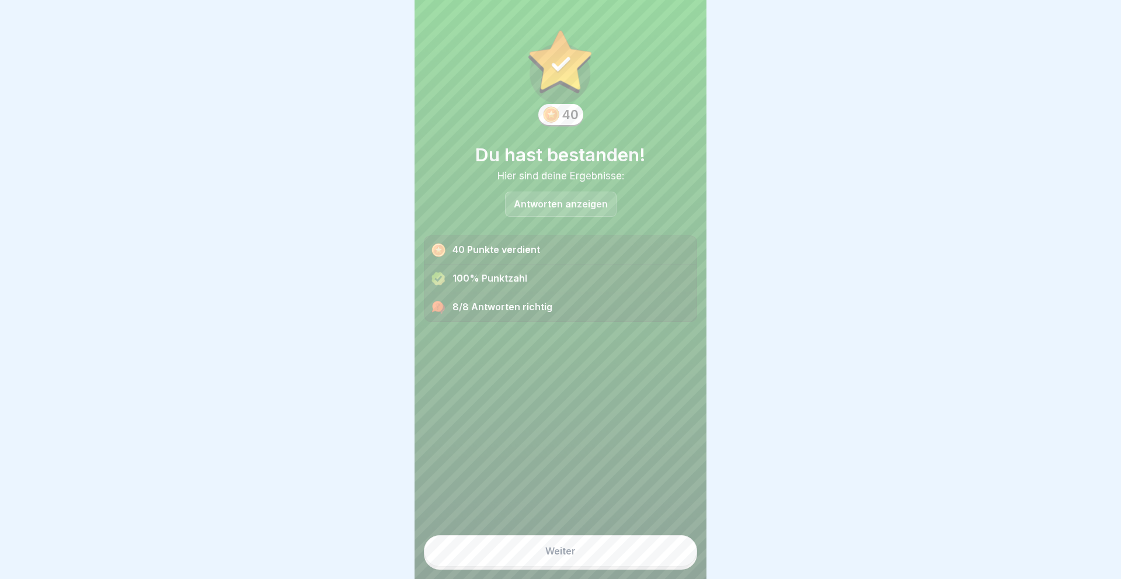
click at [558, 554] on div "Weiter" at bounding box center [560, 550] width 30 height 11
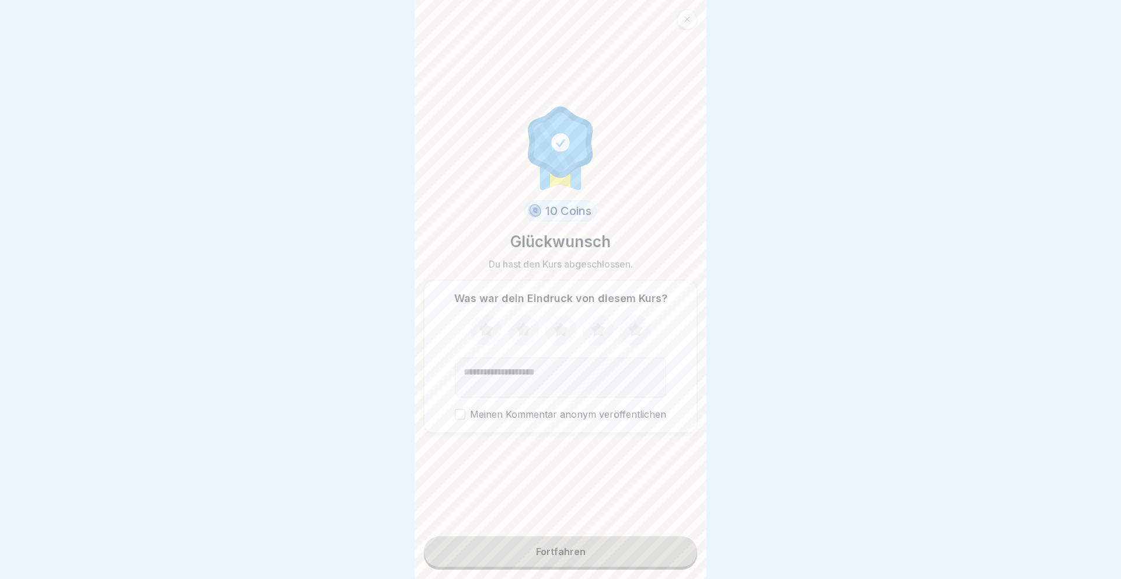
click at [636, 330] on icon at bounding box center [635, 329] width 15 height 15
click at [554, 552] on div "Fortfahren" at bounding box center [561, 551] width 50 height 11
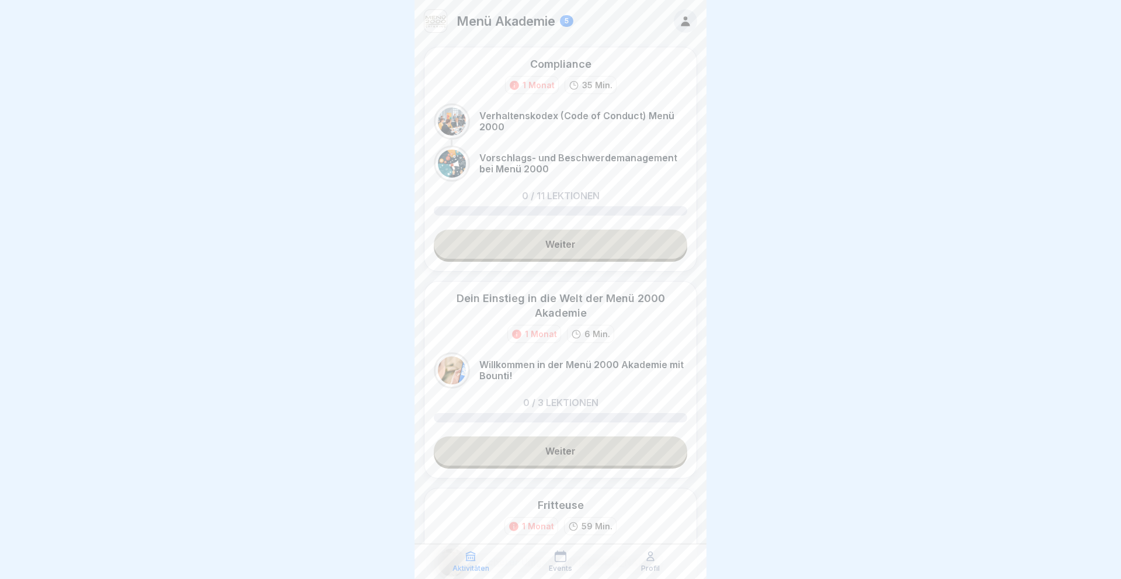
click at [564, 244] on link "Weiter" at bounding box center [560, 244] width 253 height 29
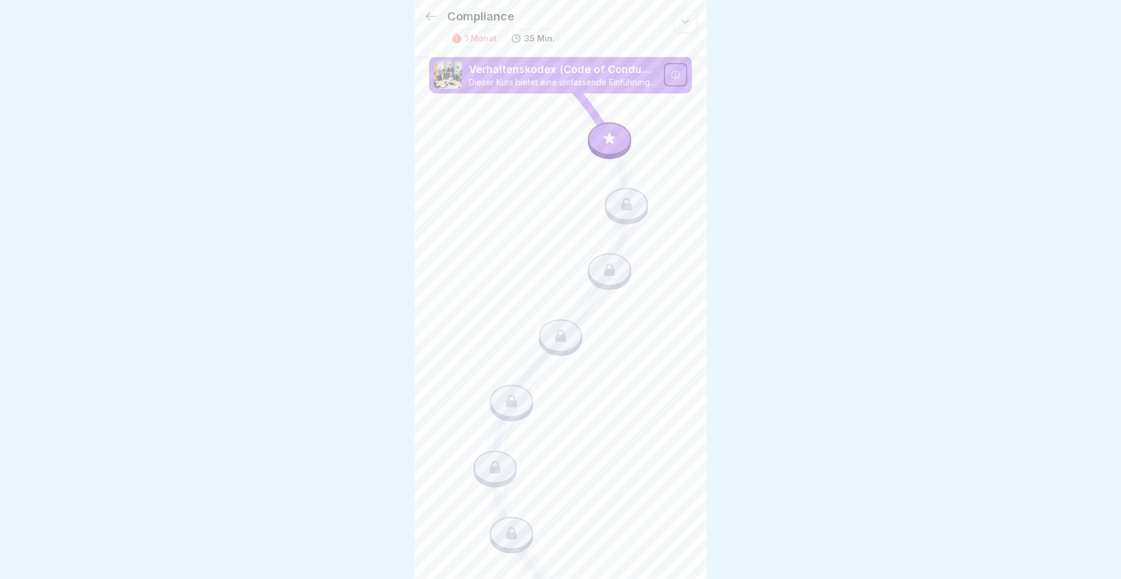
click at [689, 23] on icon at bounding box center [686, 21] width 12 height 12
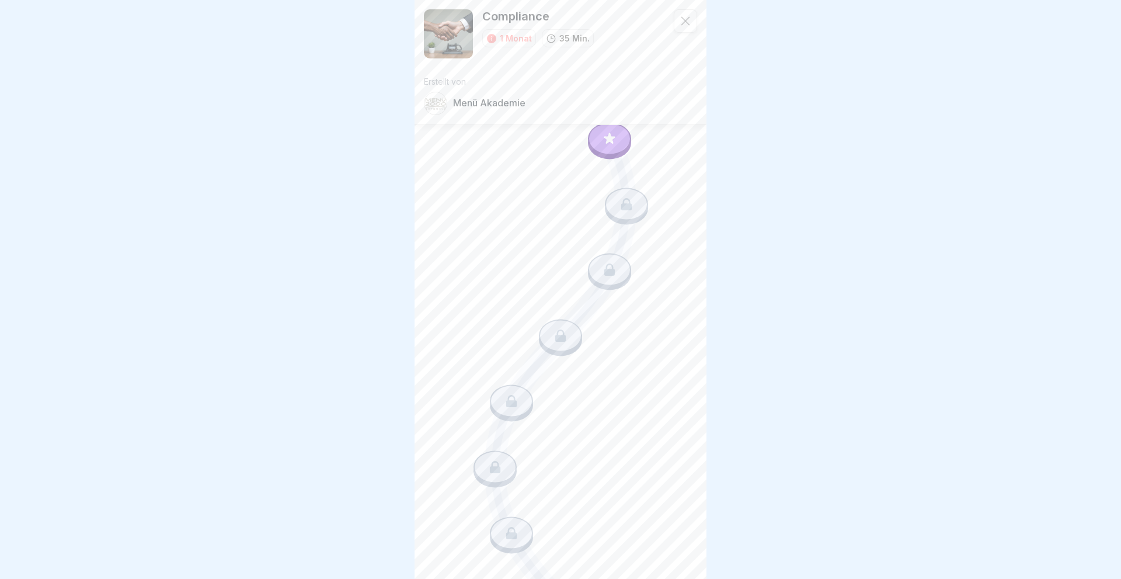
click at [440, 233] on icon at bounding box center [560, 502] width 263 height 854
click at [614, 140] on icon at bounding box center [609, 138] width 15 height 15
click at [682, 22] on icon at bounding box center [686, 21] width 12 height 12
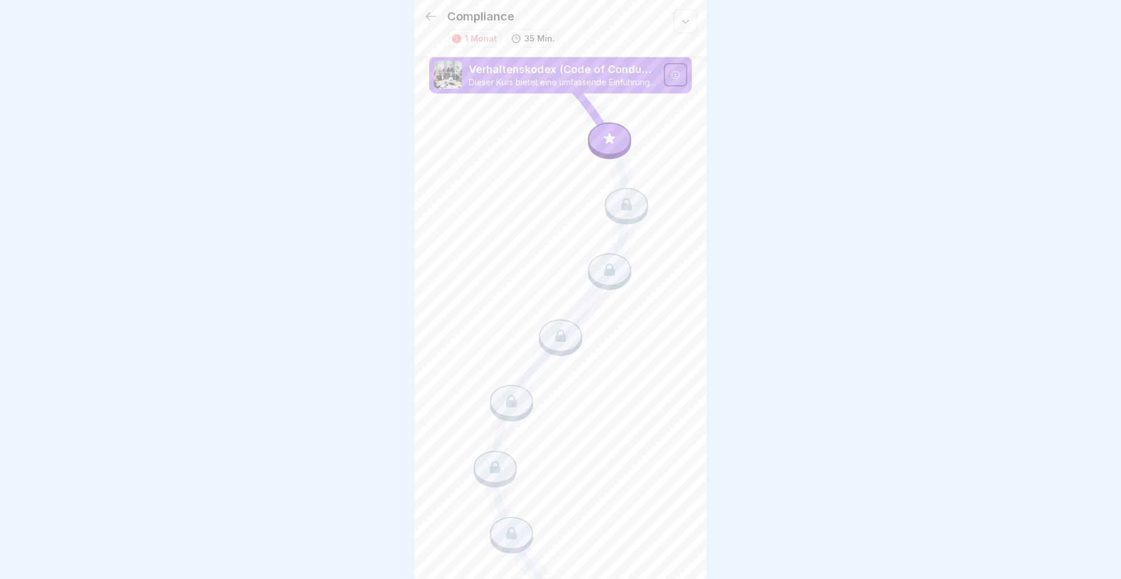
click at [611, 142] on icon at bounding box center [609, 138] width 11 height 11
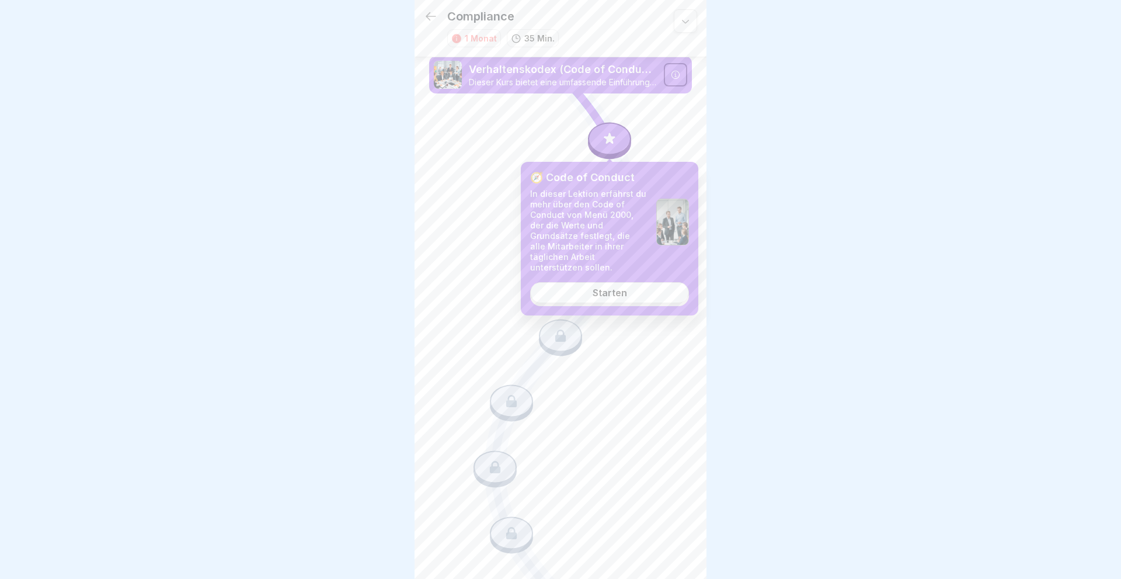
click at [604, 287] on div "Starten" at bounding box center [610, 292] width 34 height 11
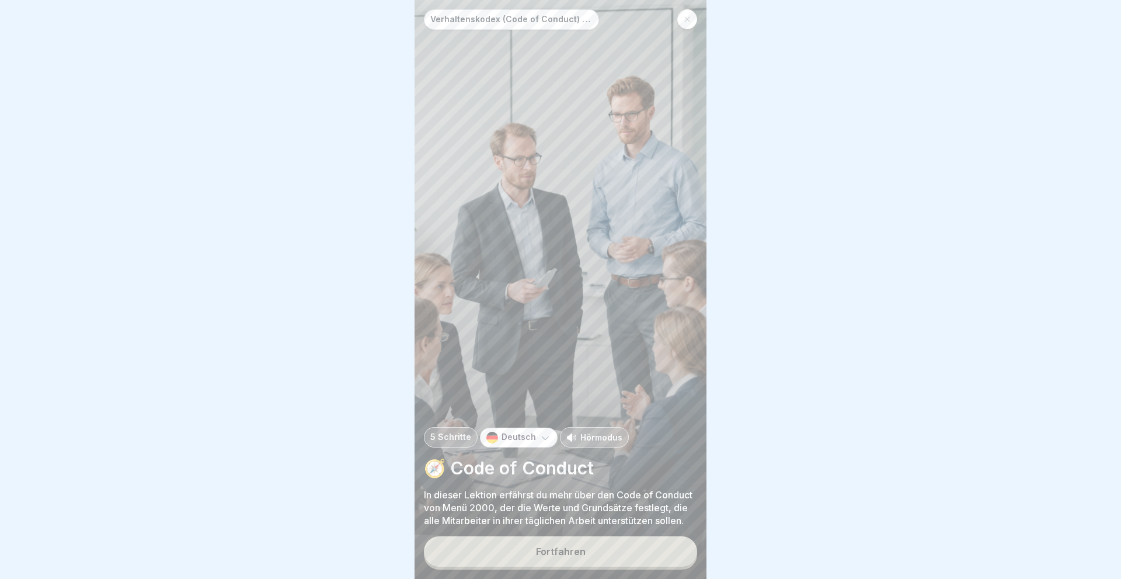
click at [561, 547] on div "Fortfahren" at bounding box center [561, 551] width 50 height 11
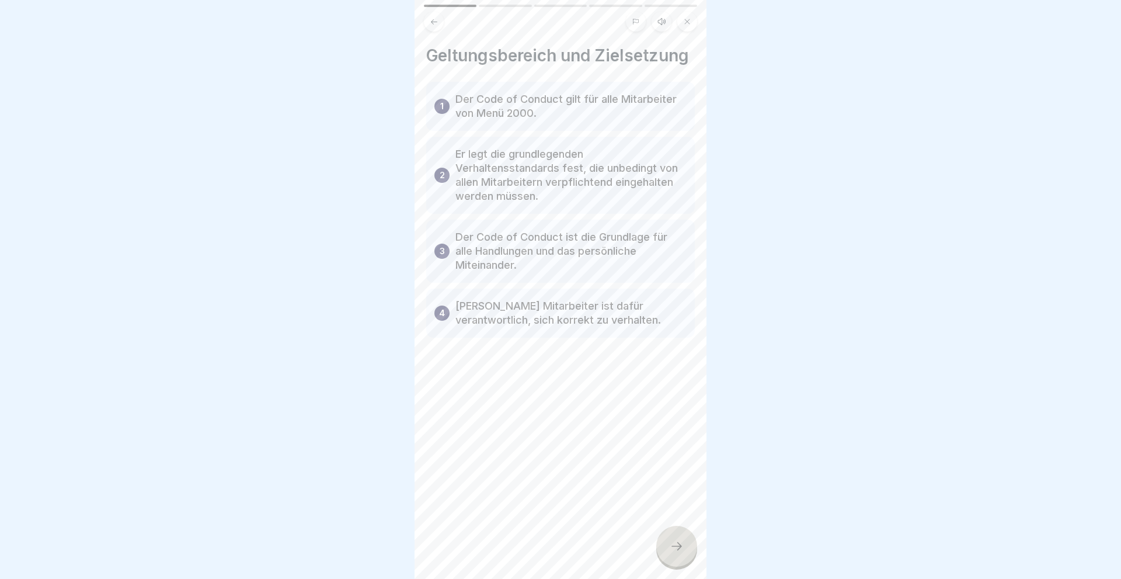
click at [675, 544] on icon at bounding box center [677, 546] width 14 height 14
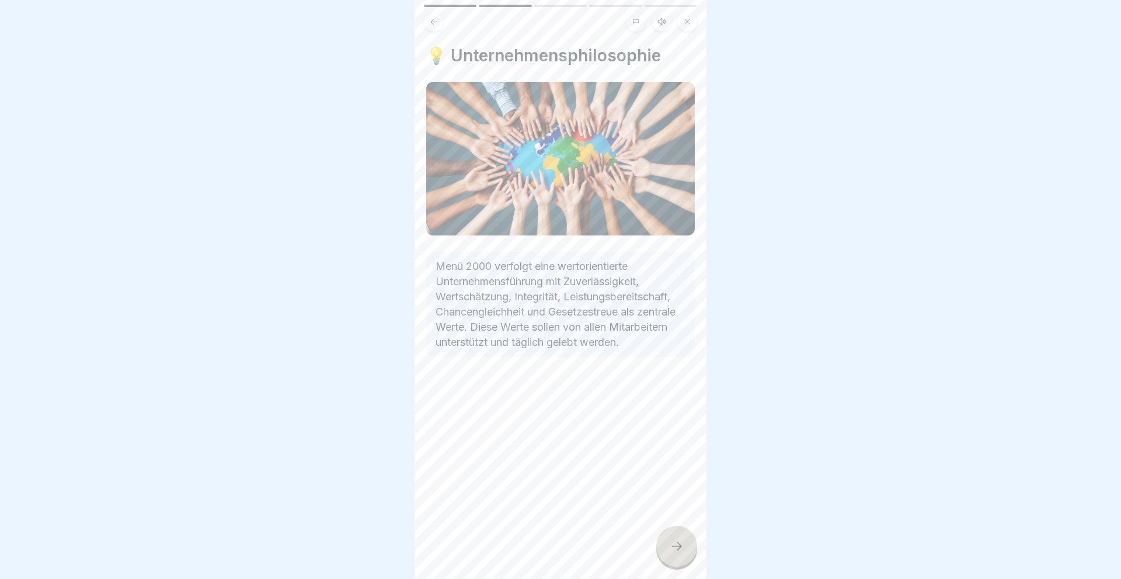
click at [677, 547] on icon at bounding box center [677, 546] width 14 height 14
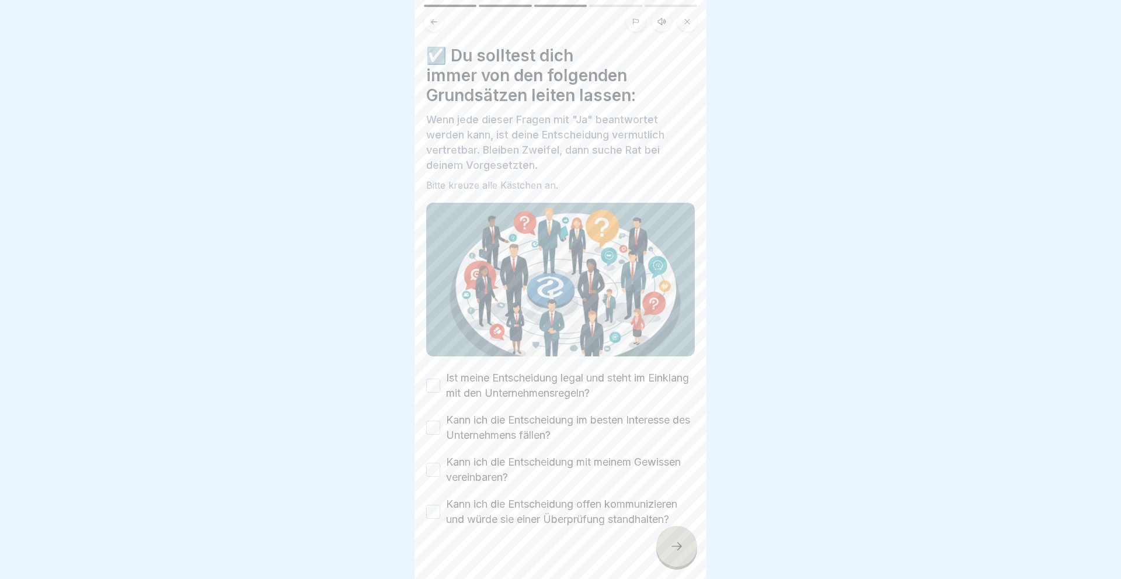
click at [435, 387] on button "Ist meine Entscheidung legal und steht im Einklang mit den Unternehmensregeln?" at bounding box center [433, 385] width 14 height 14
click at [430, 426] on button "Kann ich die Entscheidung im besten Interesse des Unternehmens fällen?" at bounding box center [433, 427] width 14 height 14
click at [435, 468] on button "Kann ich die Entscheidung mit meinem Gewissen vereinbaren?" at bounding box center [433, 470] width 14 height 14
click at [431, 514] on button "Kann ich die Entscheidung offen kommunizieren und würde sie einer Überprüfung s…" at bounding box center [433, 512] width 14 height 14
click at [672, 542] on icon at bounding box center [677, 546] width 14 height 14
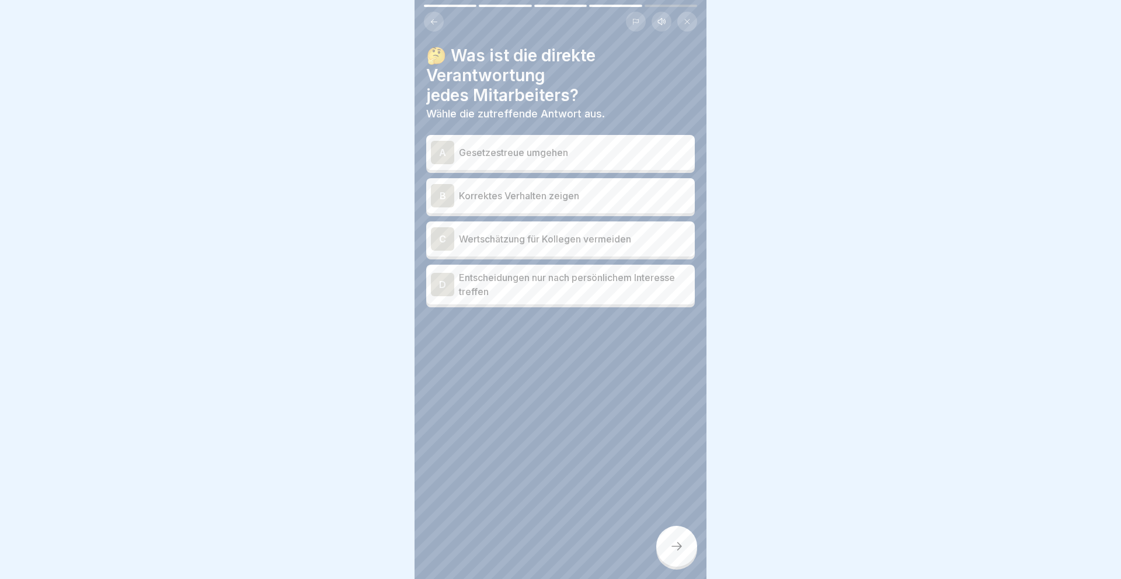
click at [440, 196] on div "B" at bounding box center [442, 195] width 23 height 23
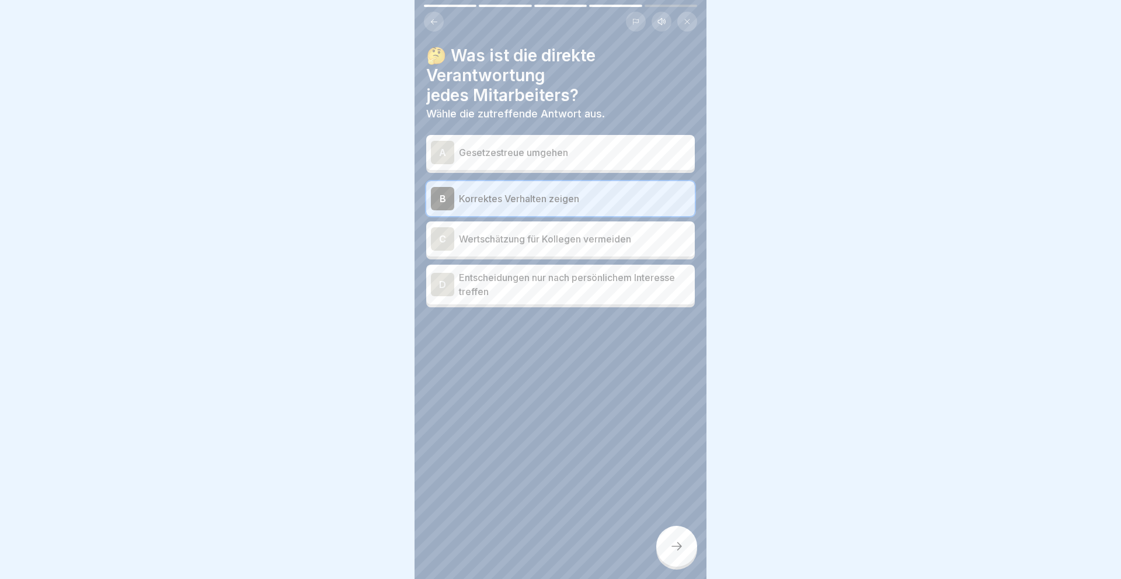
click at [680, 545] on icon at bounding box center [677, 546] width 14 height 14
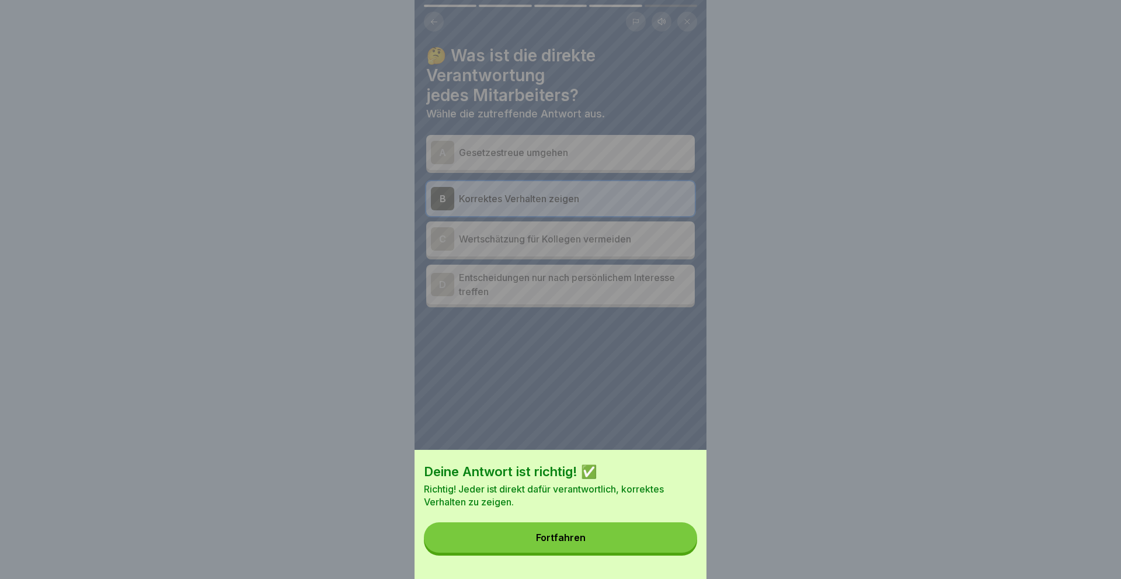
click at [585, 544] on button "Fortfahren" at bounding box center [560, 537] width 273 height 30
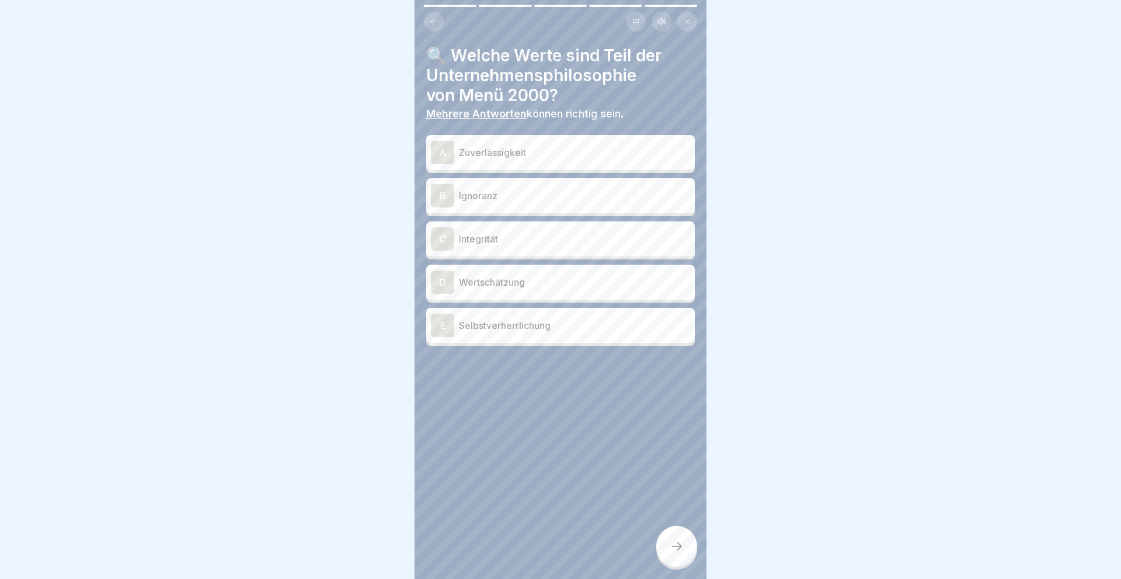
click at [444, 154] on div "A" at bounding box center [442, 152] width 23 height 23
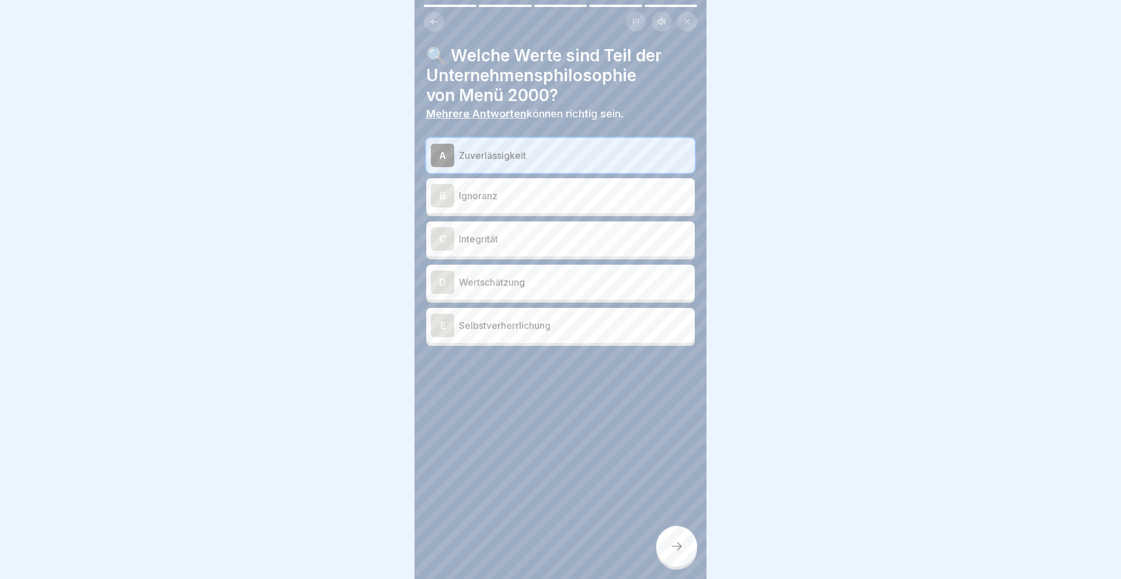
click at [440, 238] on div "C" at bounding box center [442, 238] width 23 height 23
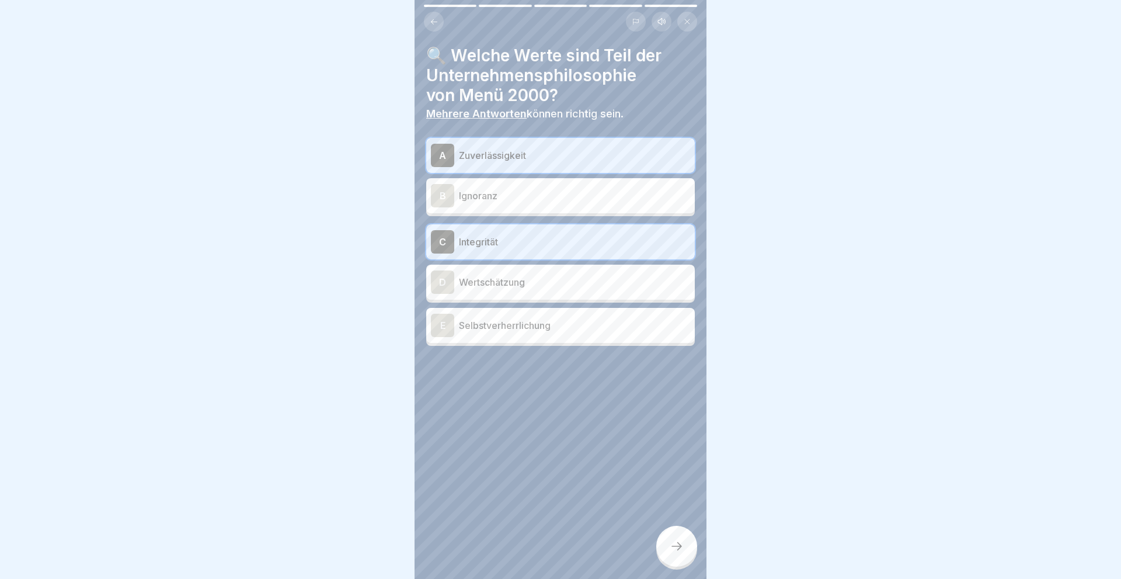
click at [436, 283] on div "D" at bounding box center [442, 281] width 23 height 23
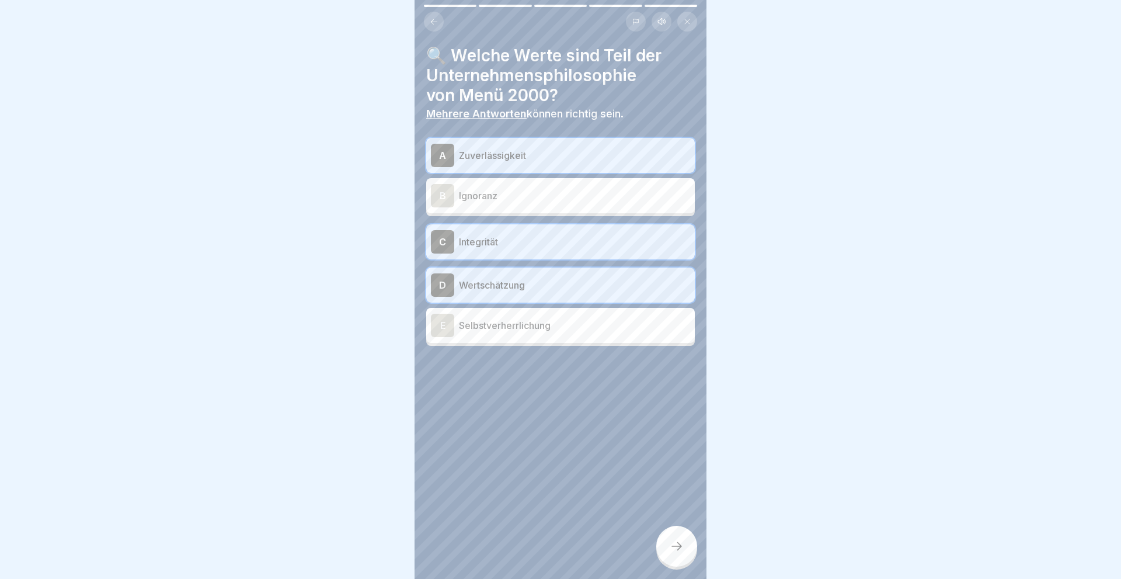
click at [671, 546] on icon at bounding box center [677, 546] width 14 height 14
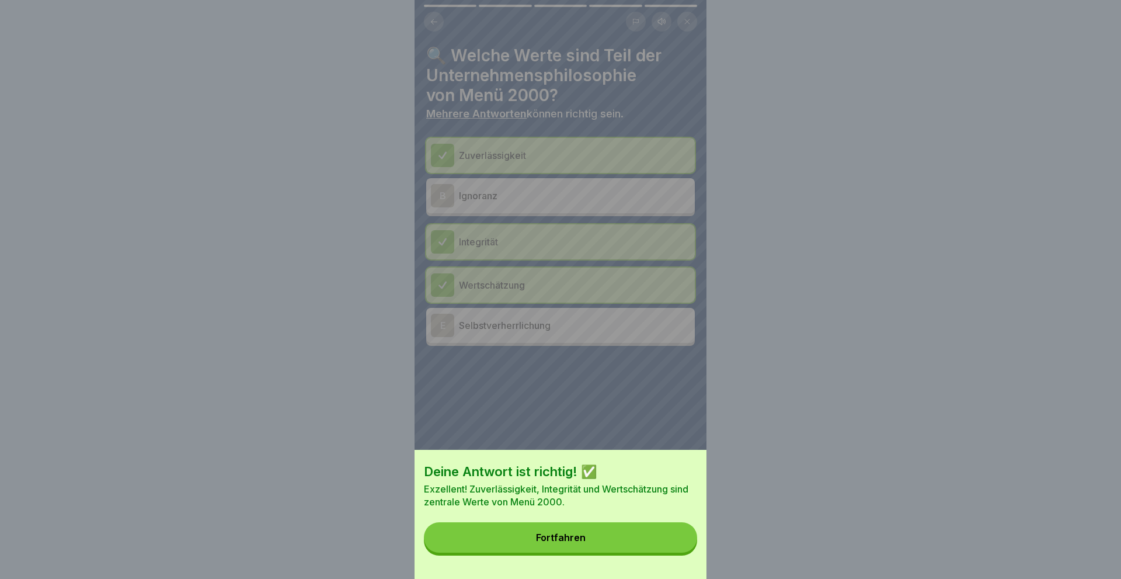
click at [581, 540] on div "Fortfahren" at bounding box center [561, 537] width 50 height 11
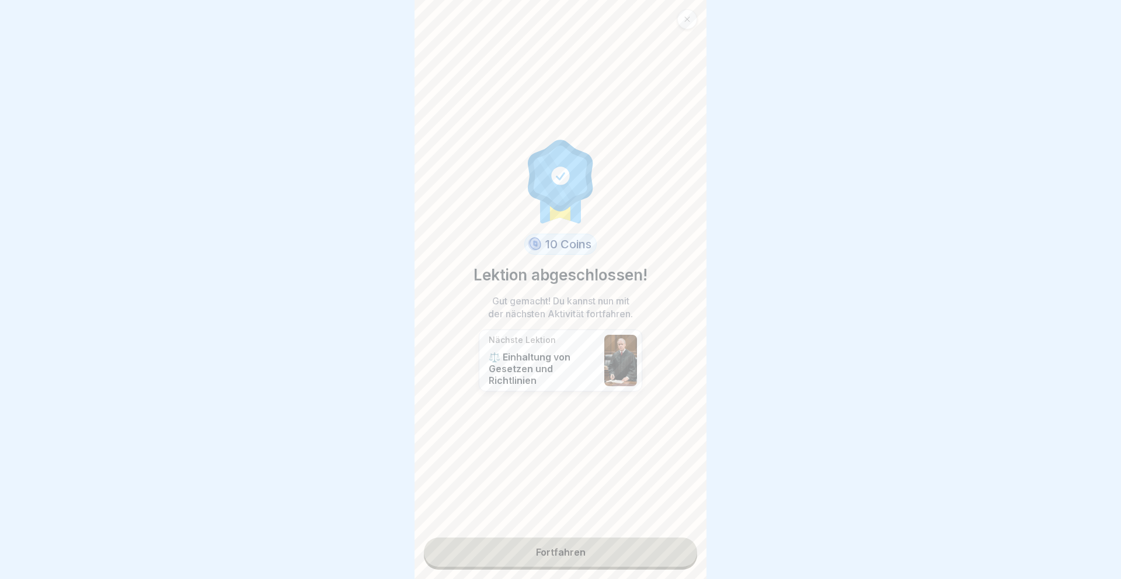
click at [563, 547] on link "Fortfahren" at bounding box center [560, 551] width 273 height 29
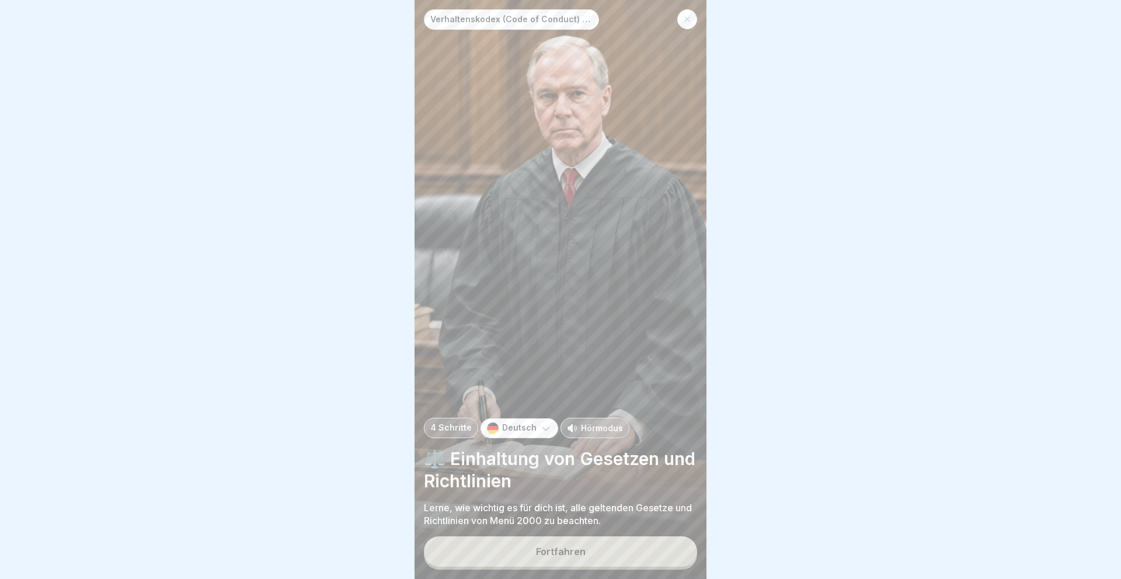
click at [569, 546] on div "Fortfahren" at bounding box center [561, 551] width 50 height 11
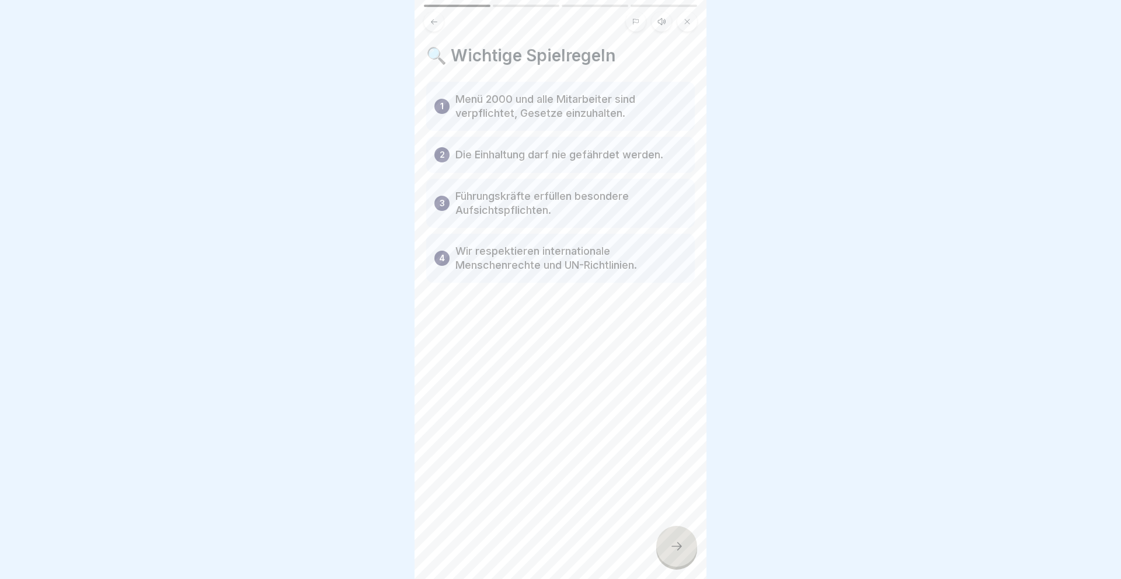
click at [681, 540] on div at bounding box center [676, 546] width 41 height 41
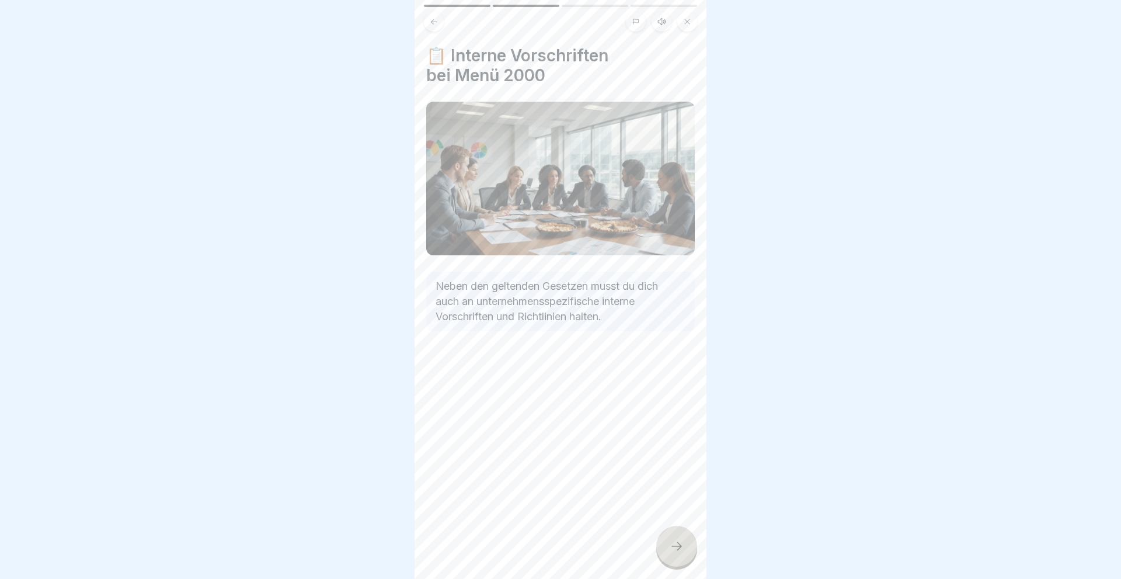
click at [677, 548] on icon at bounding box center [677, 546] width 14 height 14
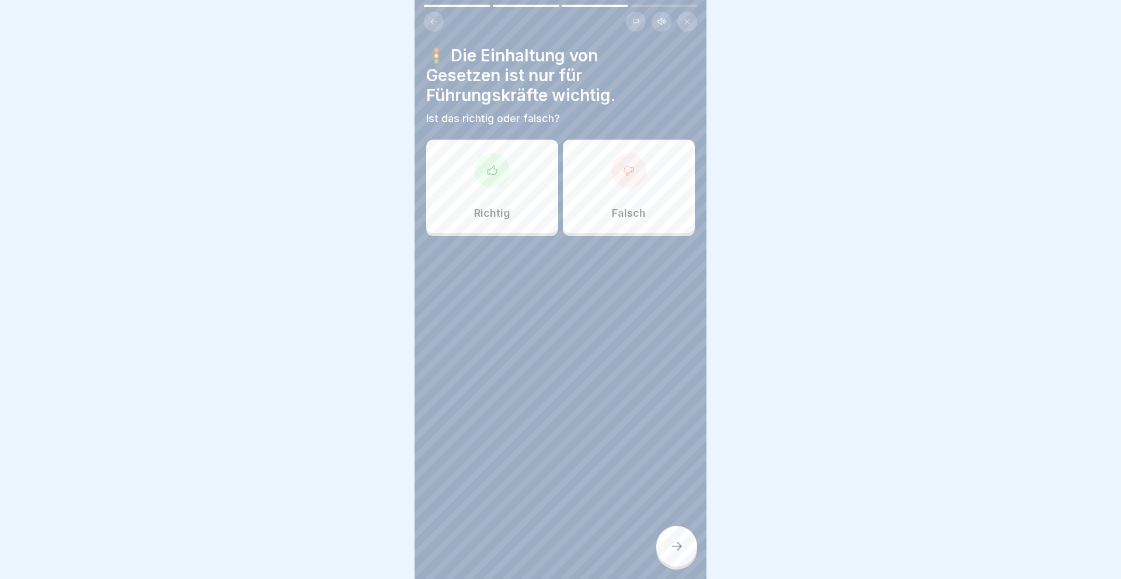
click at [635, 183] on div at bounding box center [628, 170] width 35 height 35
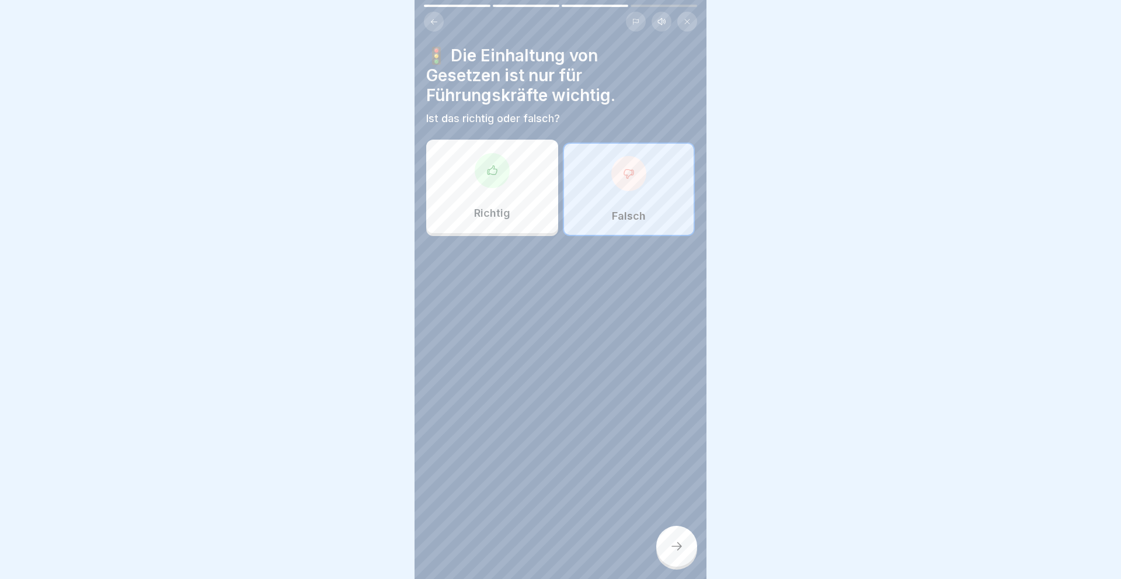
click at [686, 547] on div at bounding box center [676, 546] width 41 height 41
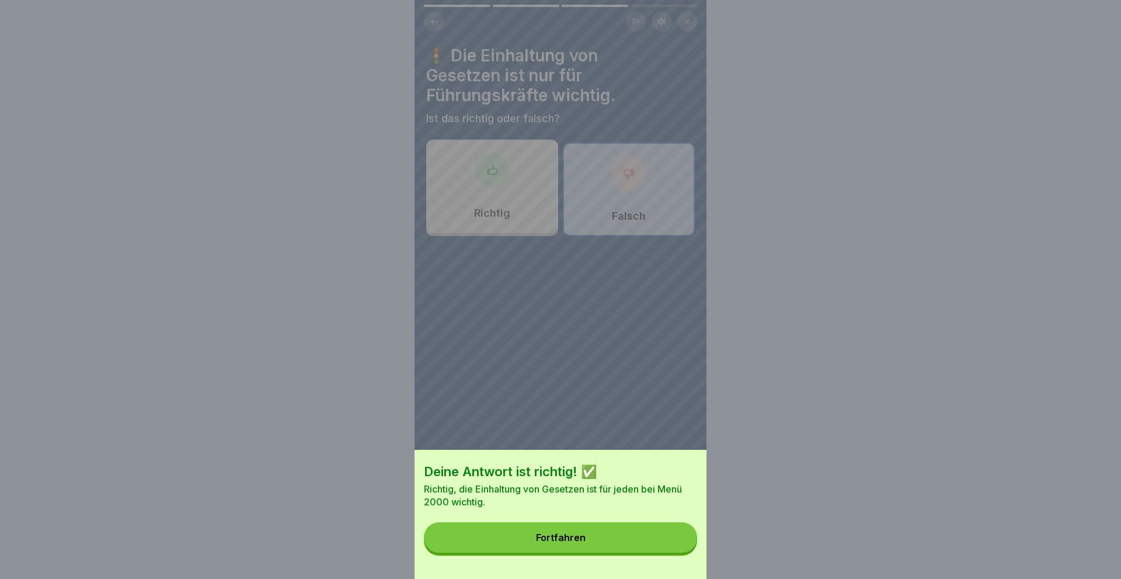
click at [547, 533] on div "Fortfahren" at bounding box center [561, 537] width 50 height 11
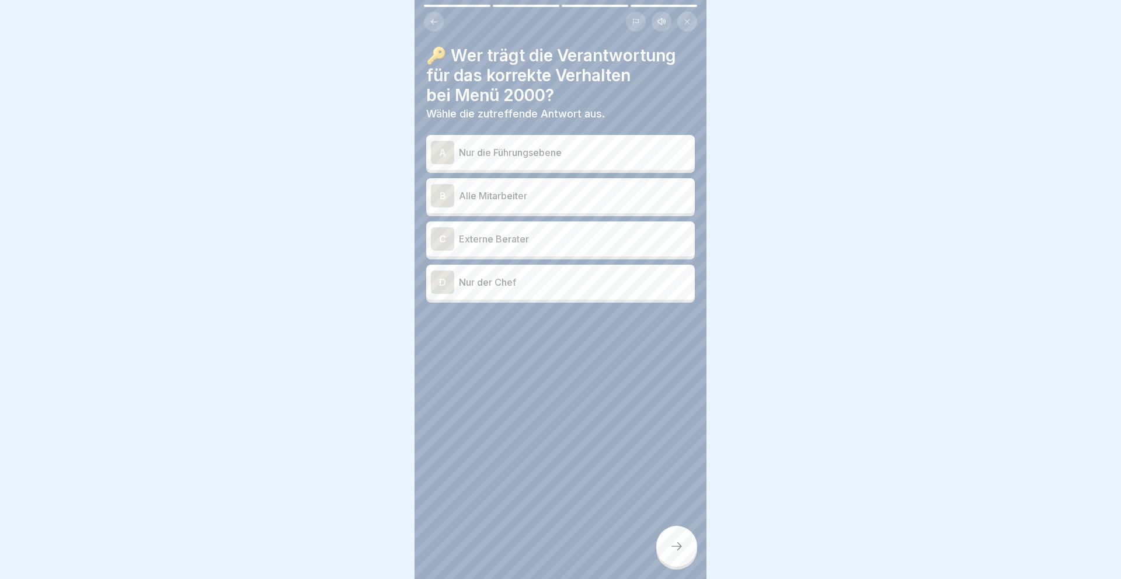
click at [445, 192] on div "B" at bounding box center [442, 195] width 23 height 23
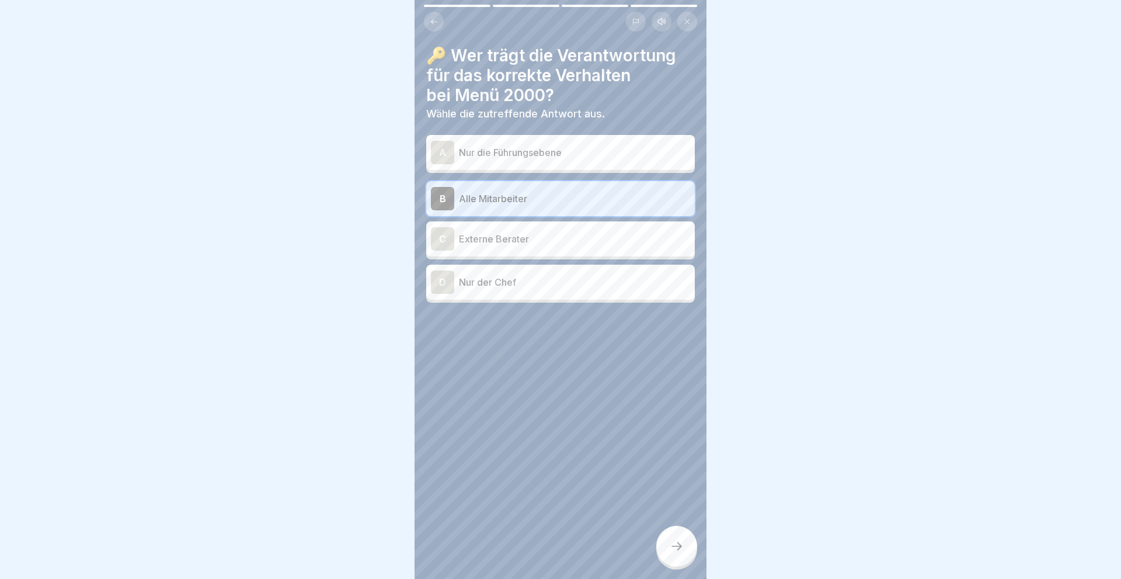
click at [675, 546] on icon at bounding box center [677, 546] width 14 height 14
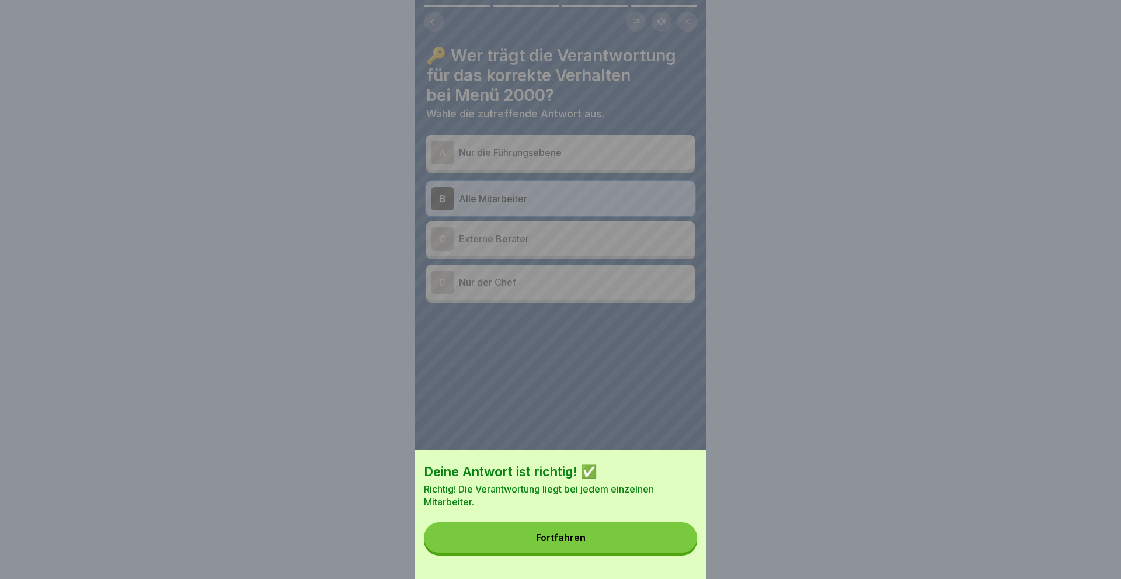
click at [593, 524] on button "Fortfahren" at bounding box center [560, 537] width 273 height 30
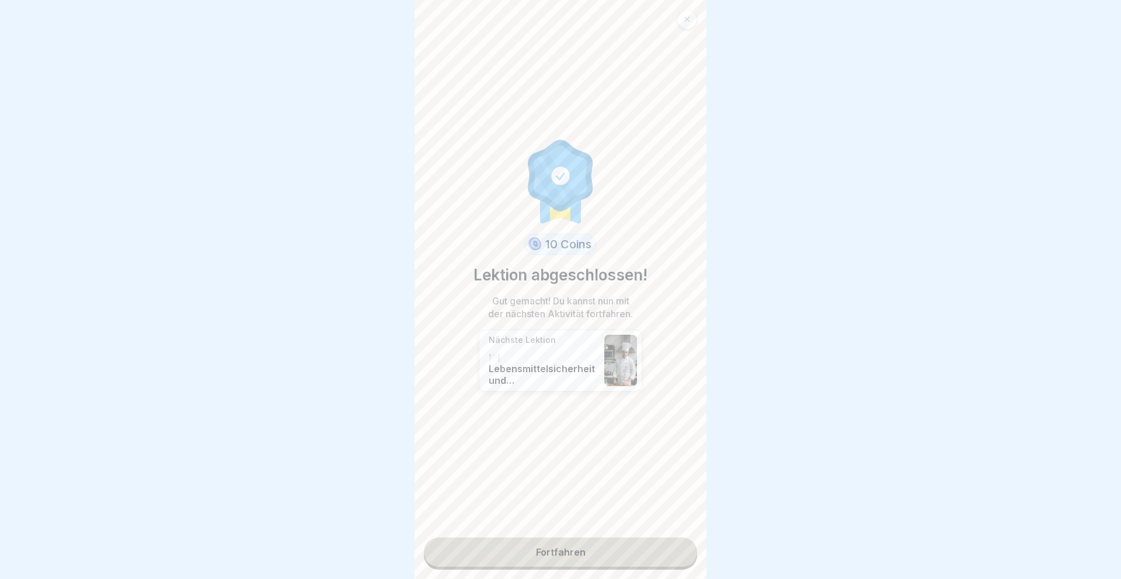
click at [579, 548] on link "Fortfahren" at bounding box center [560, 551] width 273 height 29
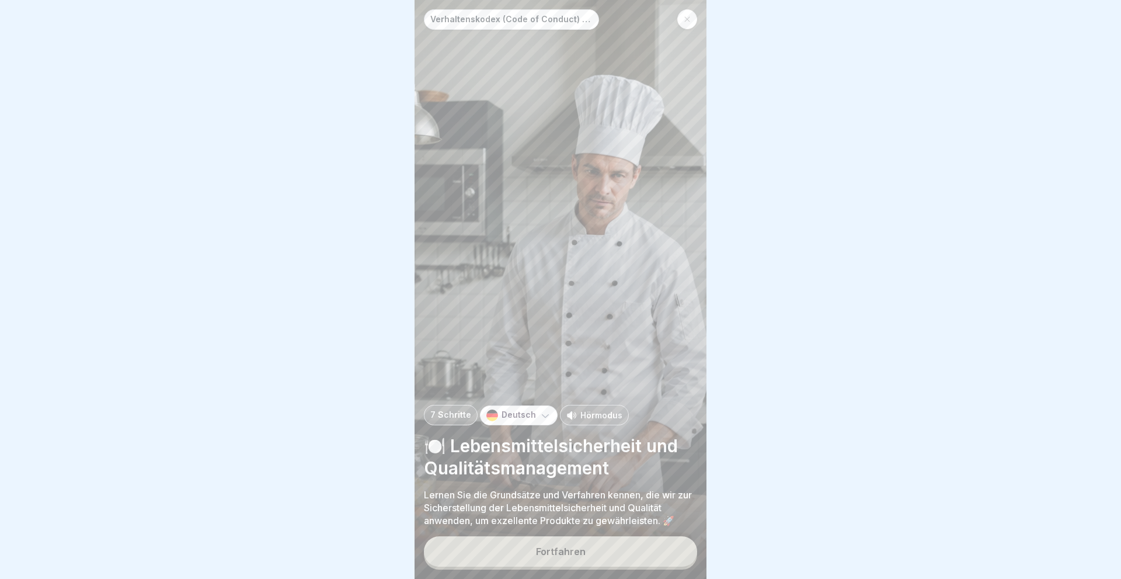
click at [578, 548] on div "Fortfahren" at bounding box center [561, 551] width 50 height 11
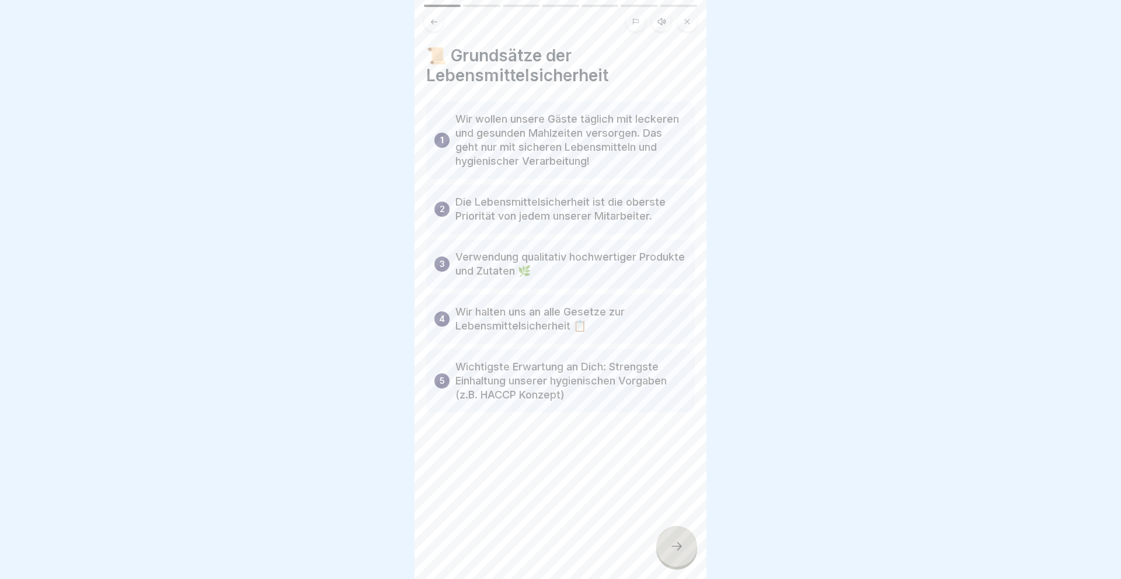
click at [675, 549] on icon at bounding box center [677, 546] width 14 height 14
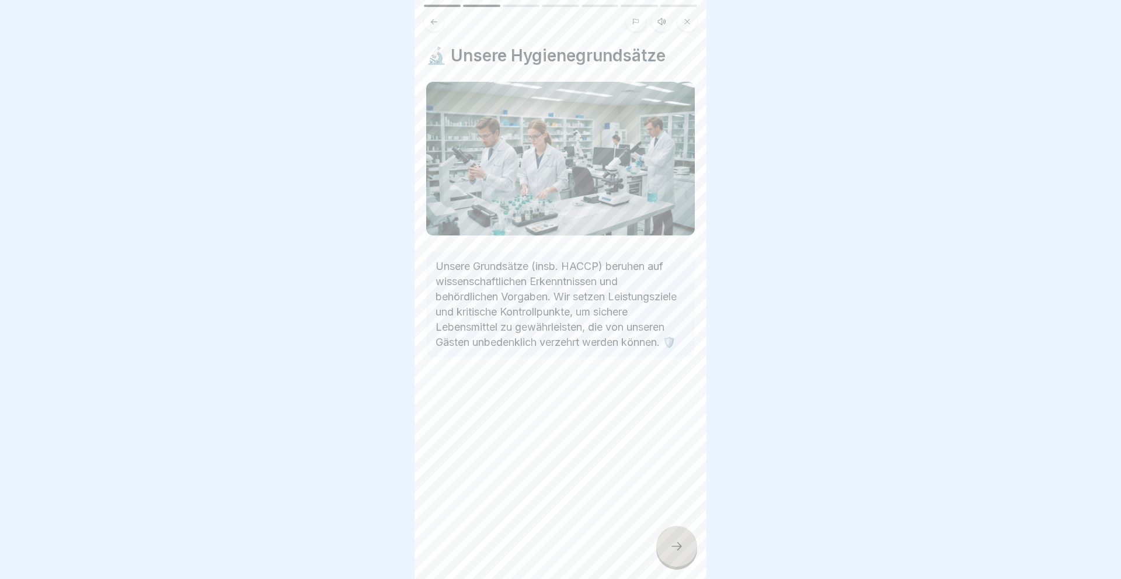
click at [675, 549] on icon at bounding box center [677, 546] width 14 height 14
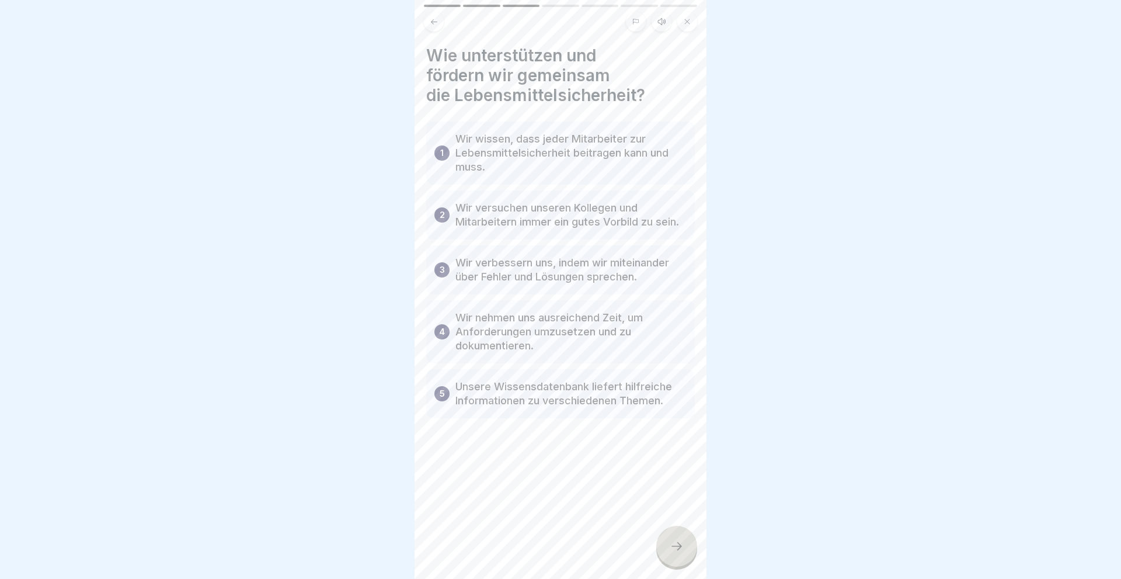
click at [675, 549] on icon at bounding box center [677, 546] width 14 height 14
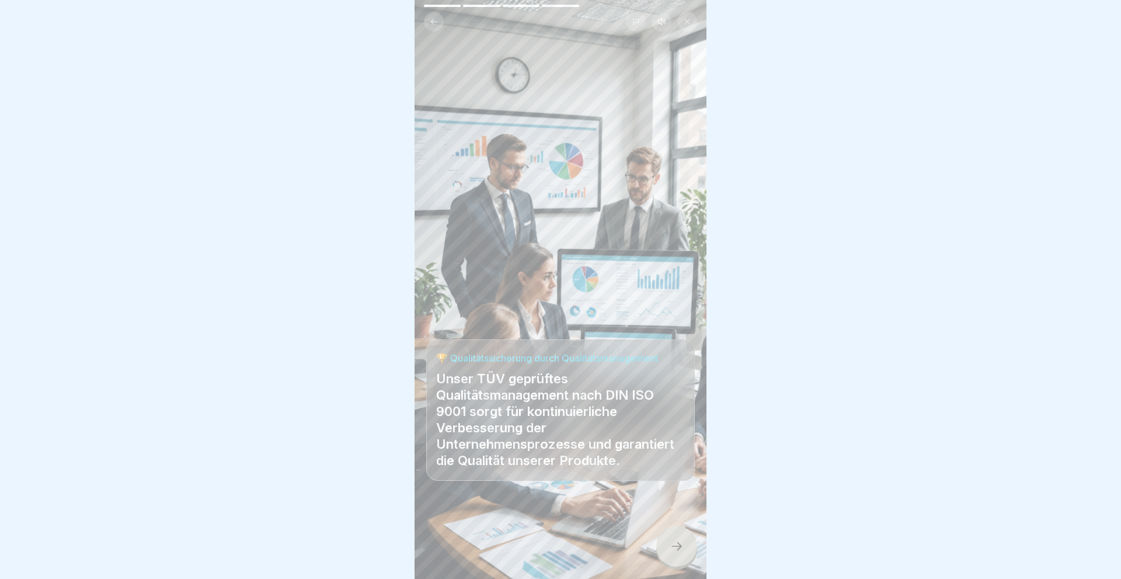
click at [675, 549] on icon at bounding box center [677, 546] width 14 height 14
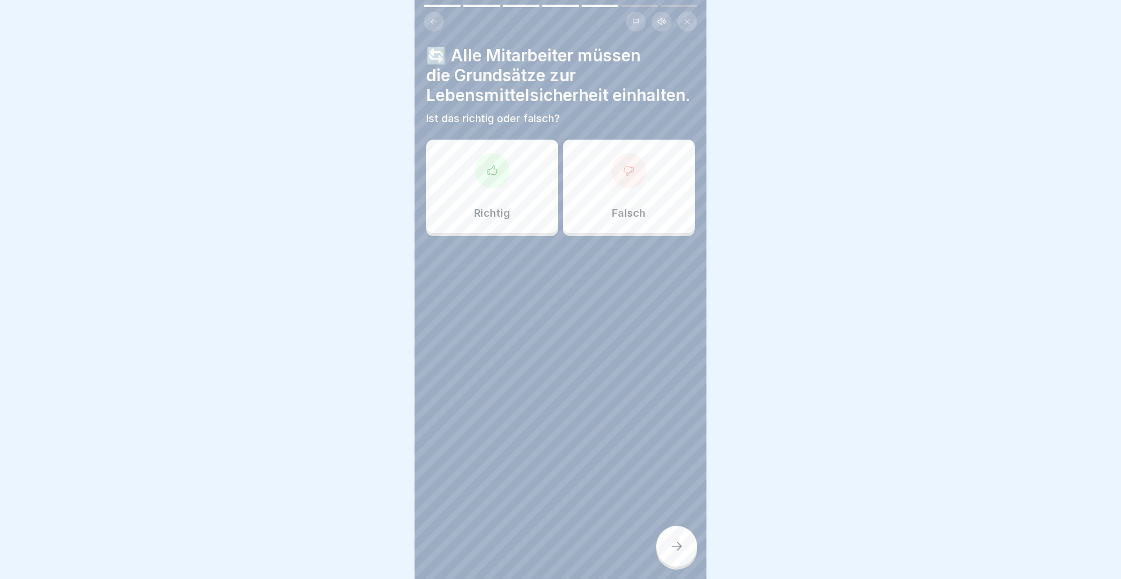
click at [481, 196] on div "Richtig" at bounding box center [492, 186] width 132 height 93
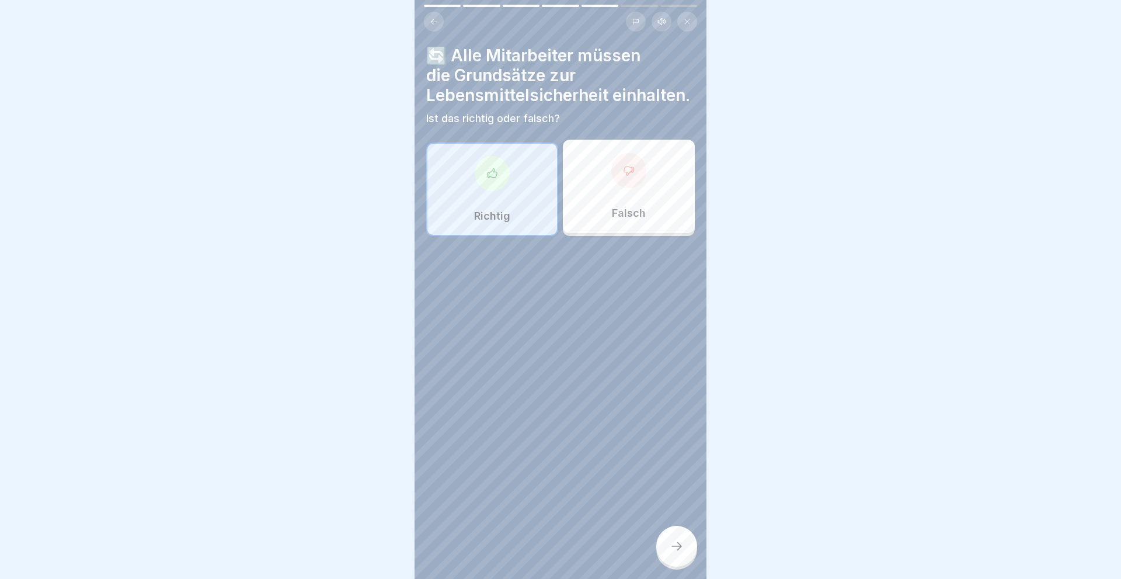
click at [679, 545] on icon at bounding box center [677, 546] width 14 height 14
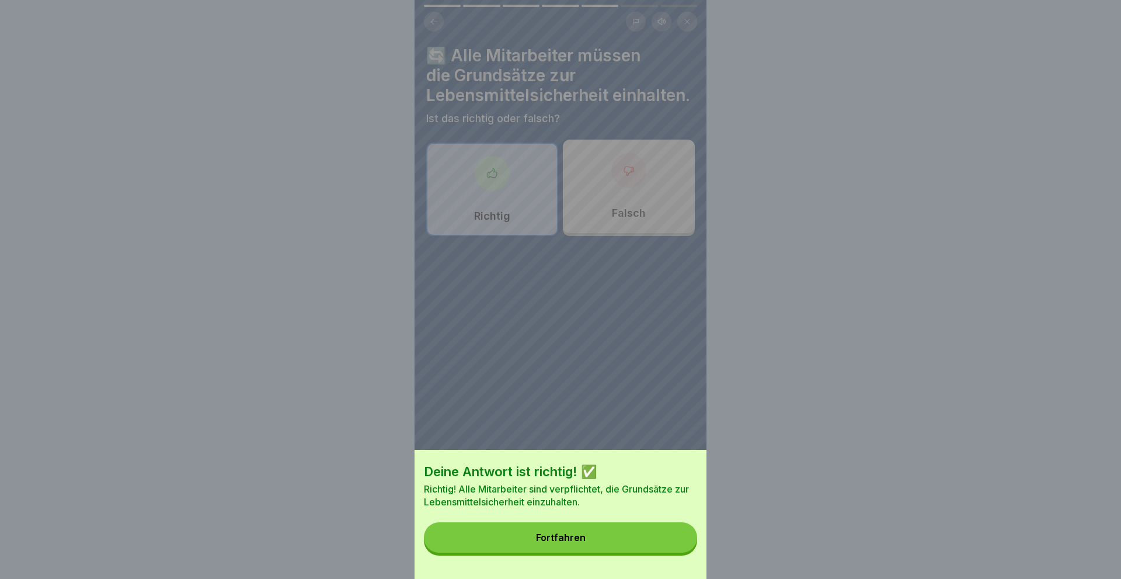
click at [583, 534] on div "Fortfahren" at bounding box center [561, 537] width 50 height 11
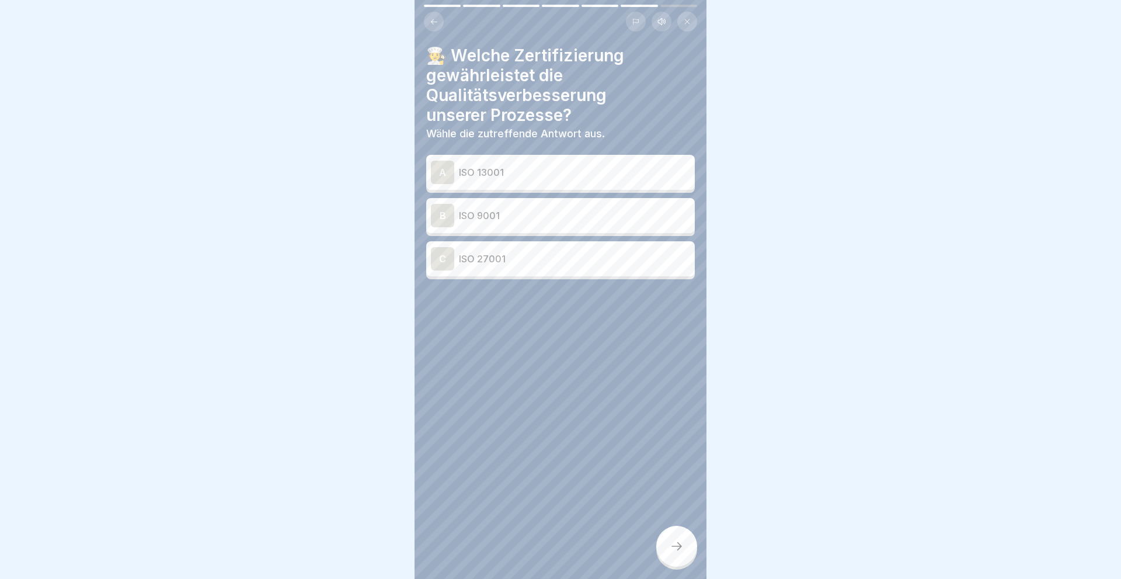
click at [464, 213] on p "ISO 9001" at bounding box center [574, 215] width 231 height 14
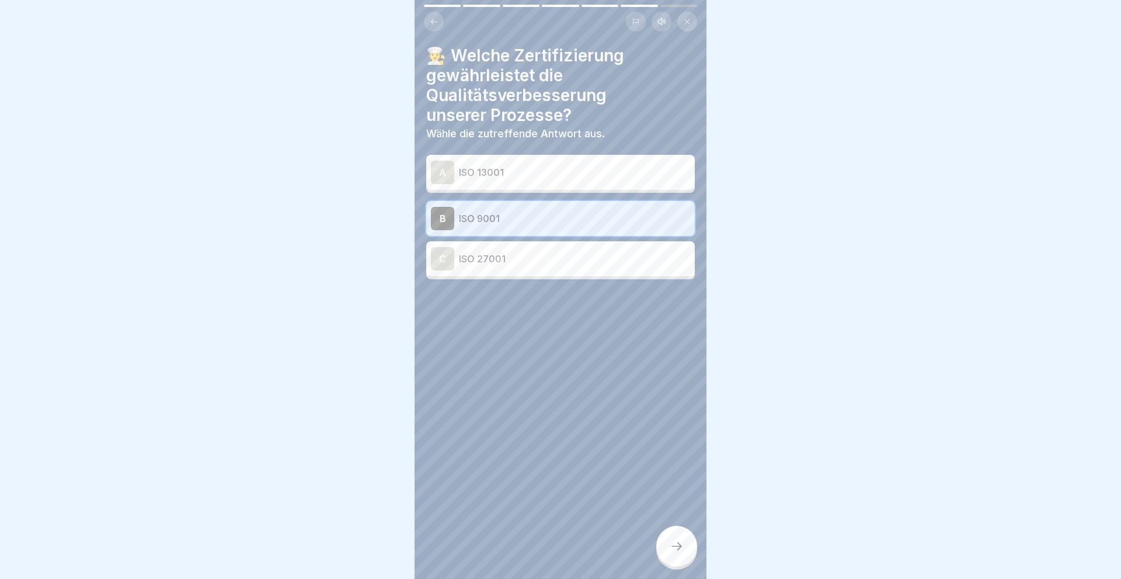
click at [676, 538] on div at bounding box center [676, 546] width 41 height 41
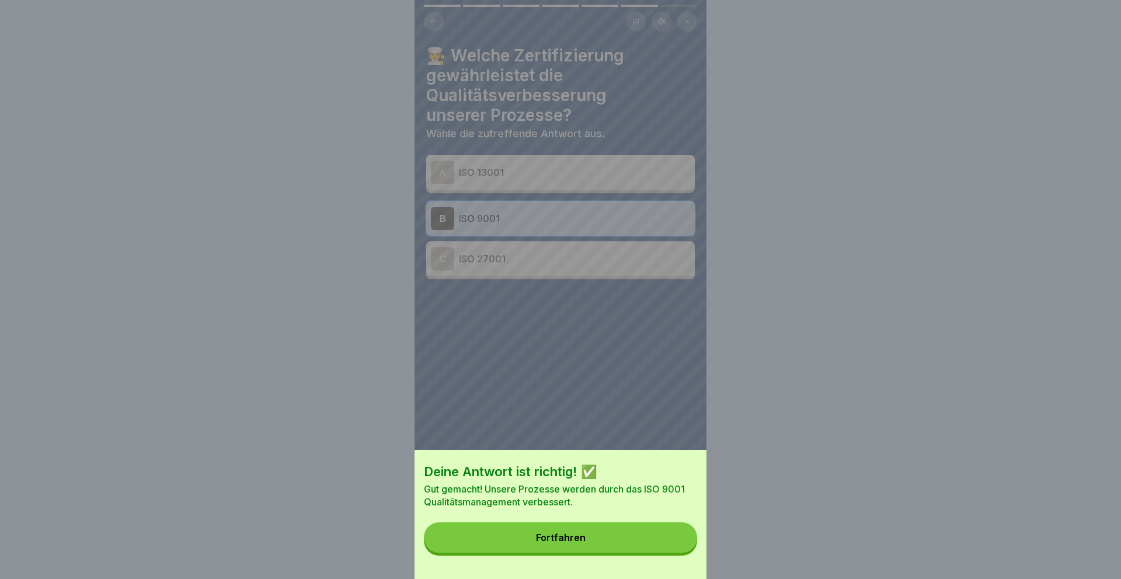
click at [562, 536] on div "Fortfahren" at bounding box center [561, 537] width 50 height 11
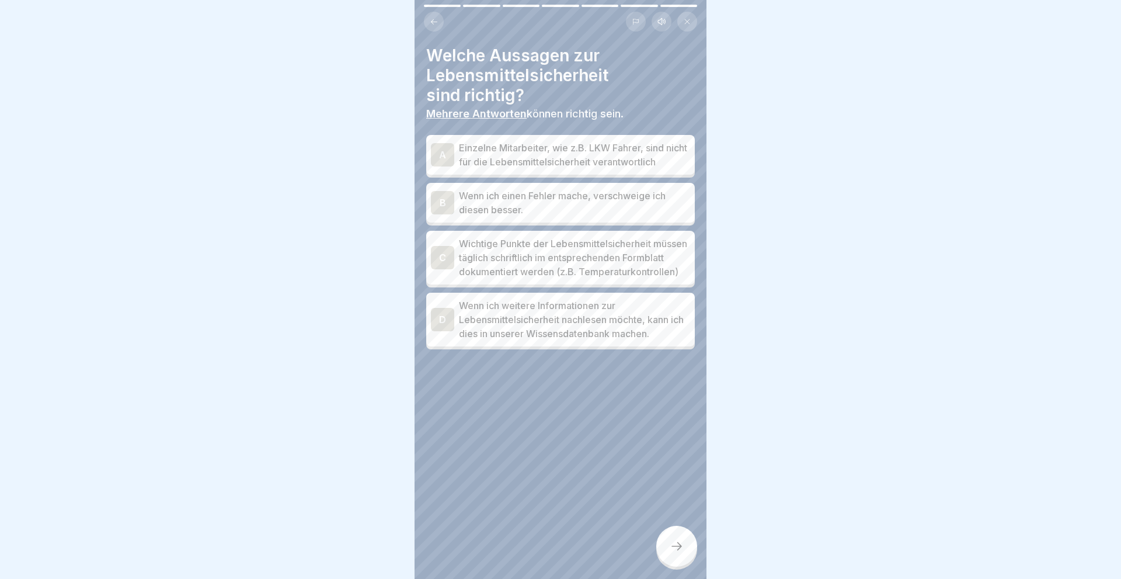
click at [453, 267] on div "C" at bounding box center [442, 257] width 23 height 23
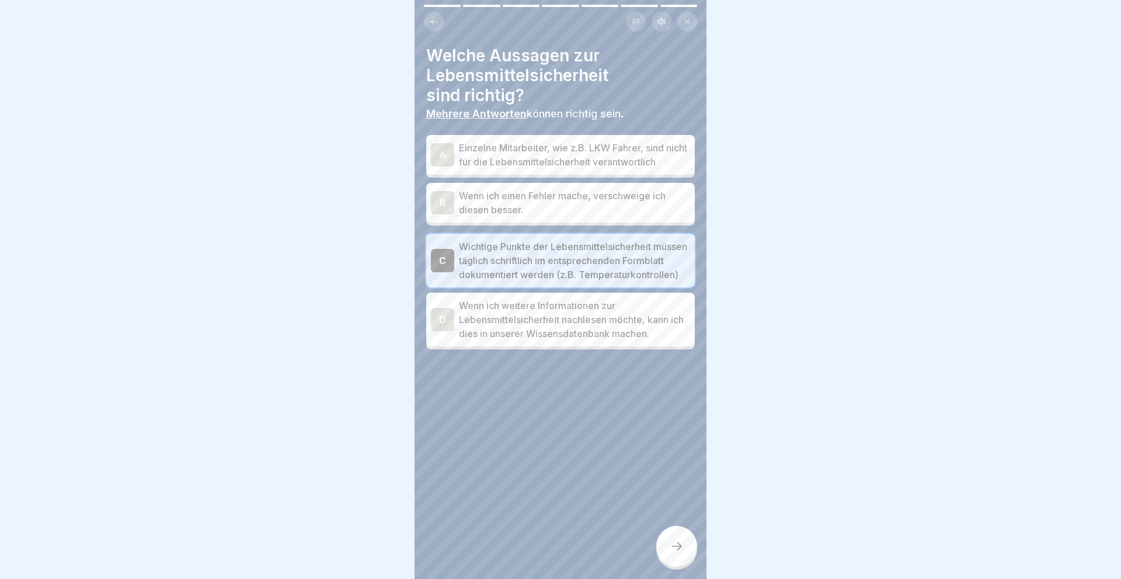
click at [442, 329] on div "D" at bounding box center [442, 319] width 23 height 23
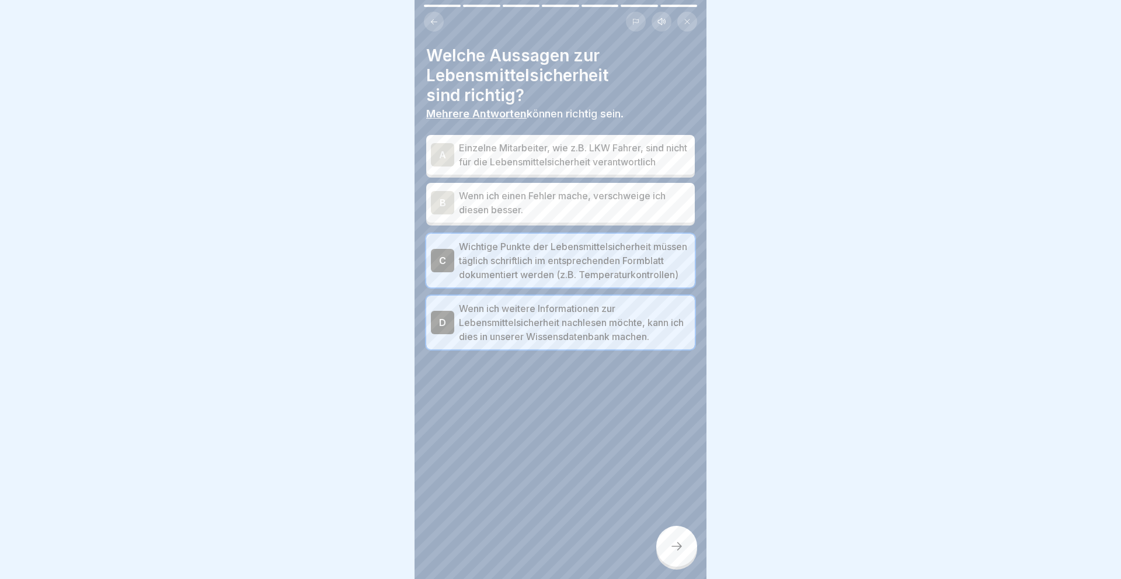
click at [681, 541] on icon at bounding box center [677, 546] width 14 height 14
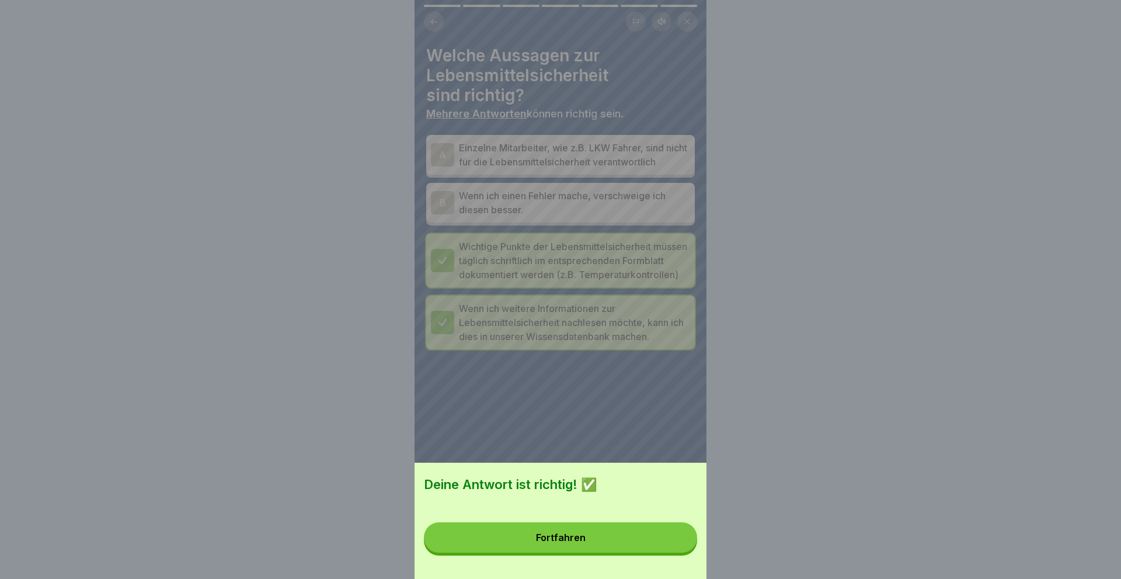
click at [552, 534] on div "Fortfahren" at bounding box center [561, 537] width 50 height 11
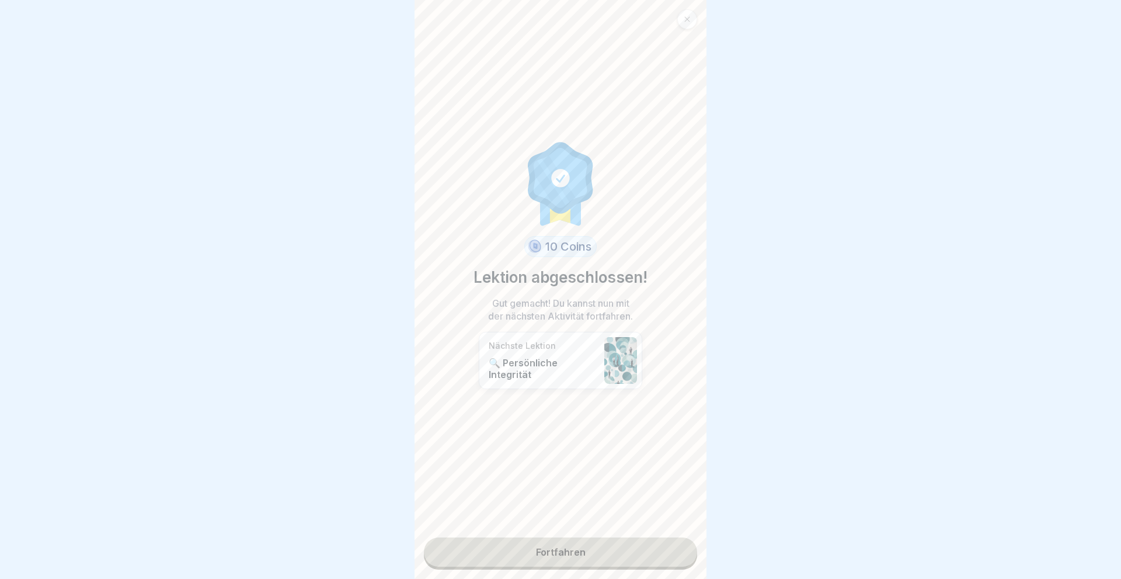
click at [557, 547] on link "Fortfahren" at bounding box center [560, 551] width 273 height 29
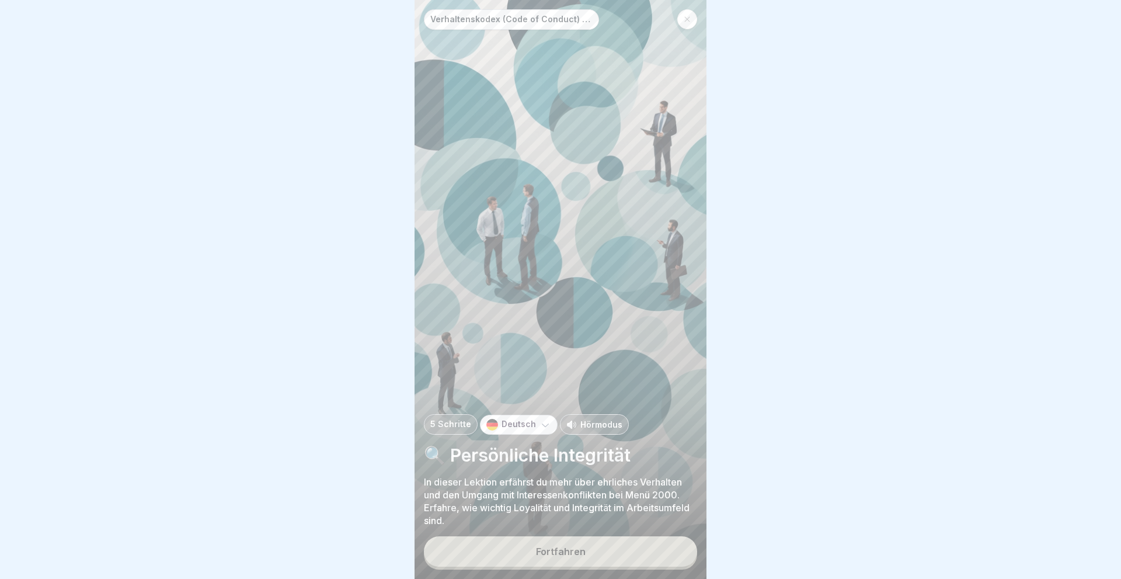
click at [557, 547] on div "Fortfahren" at bounding box center [561, 551] width 50 height 11
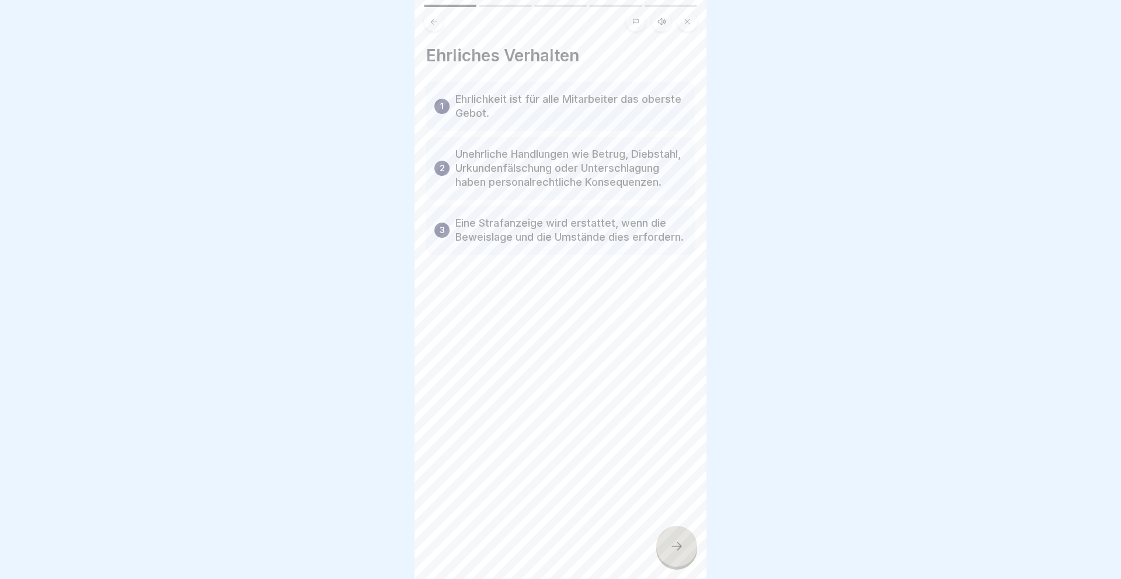
click at [667, 545] on div at bounding box center [676, 546] width 41 height 41
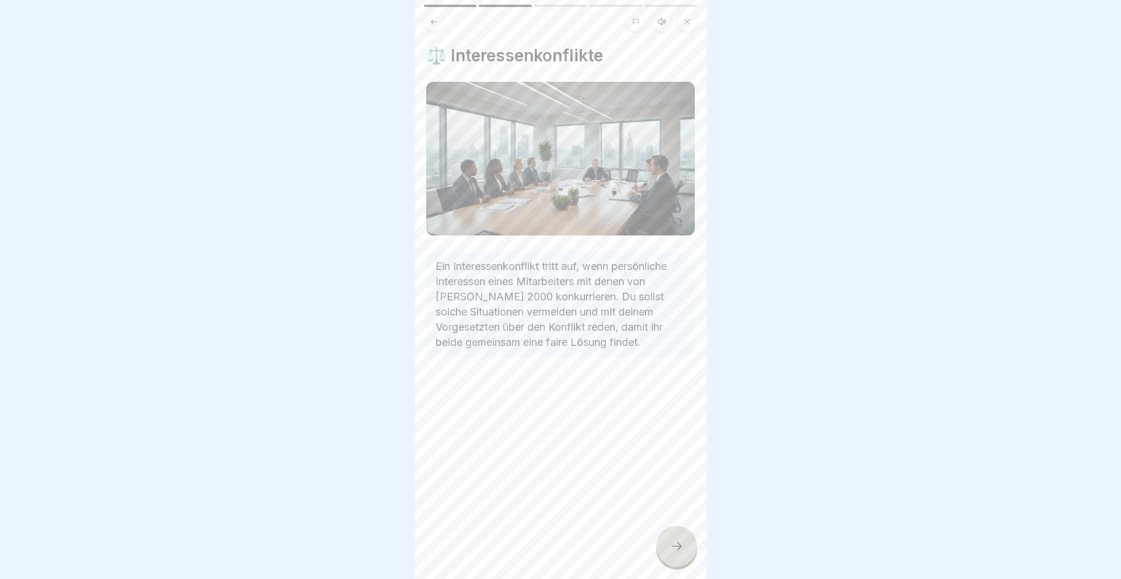
click at [667, 545] on div at bounding box center [676, 546] width 41 height 41
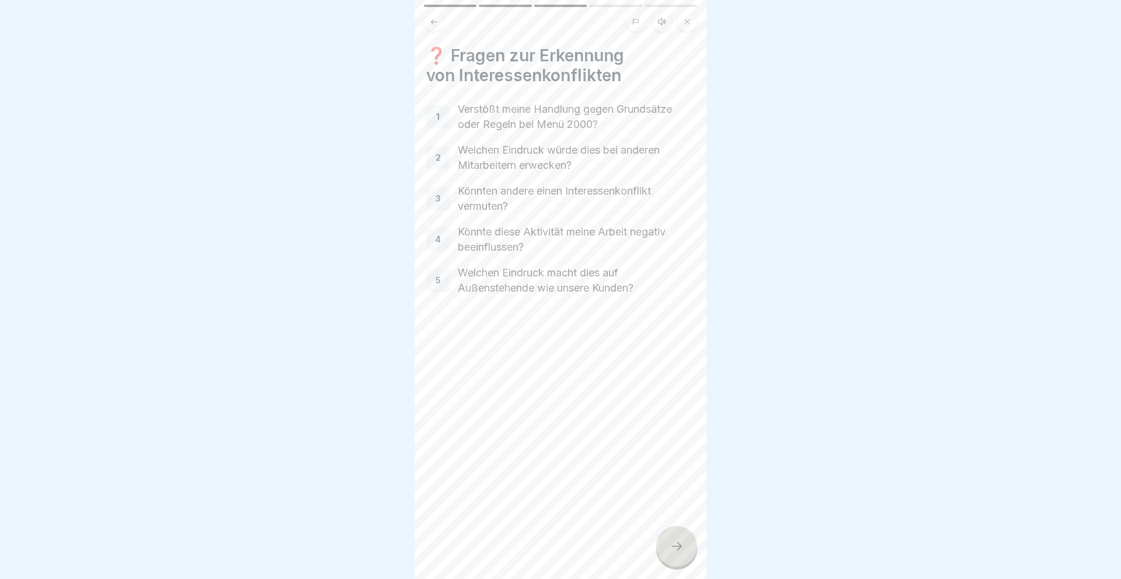
click at [669, 543] on div at bounding box center [676, 546] width 41 height 41
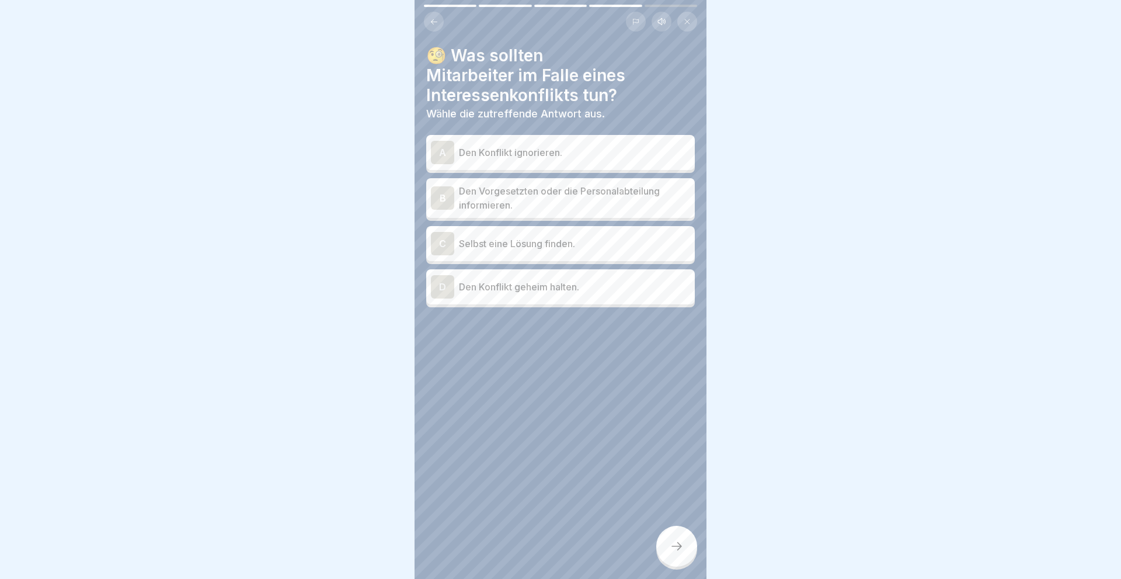
click at [435, 195] on div "B" at bounding box center [442, 197] width 23 height 23
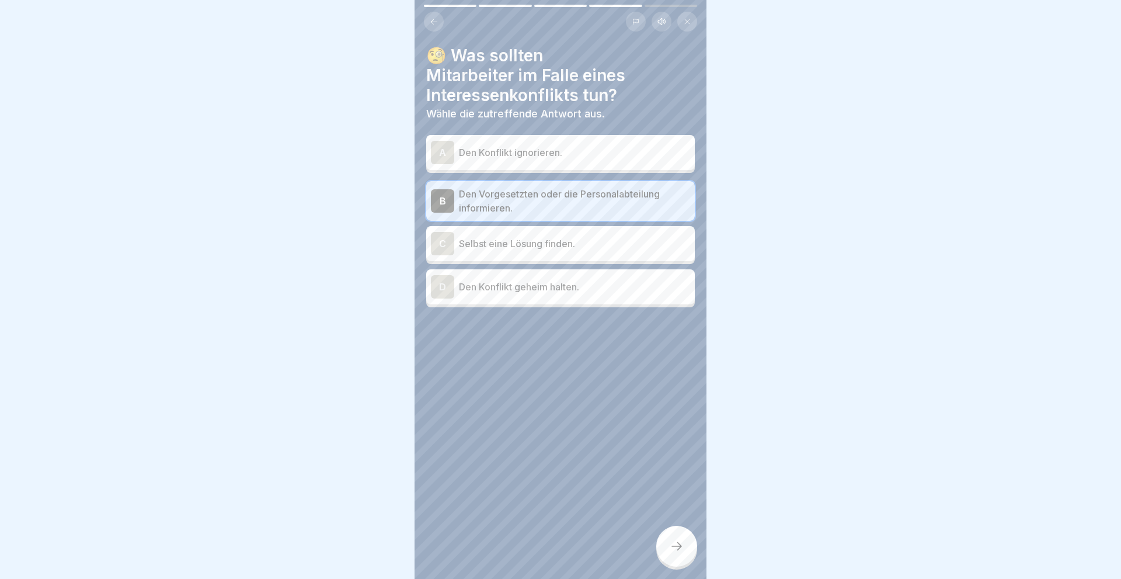
click at [676, 541] on icon at bounding box center [677, 546] width 14 height 14
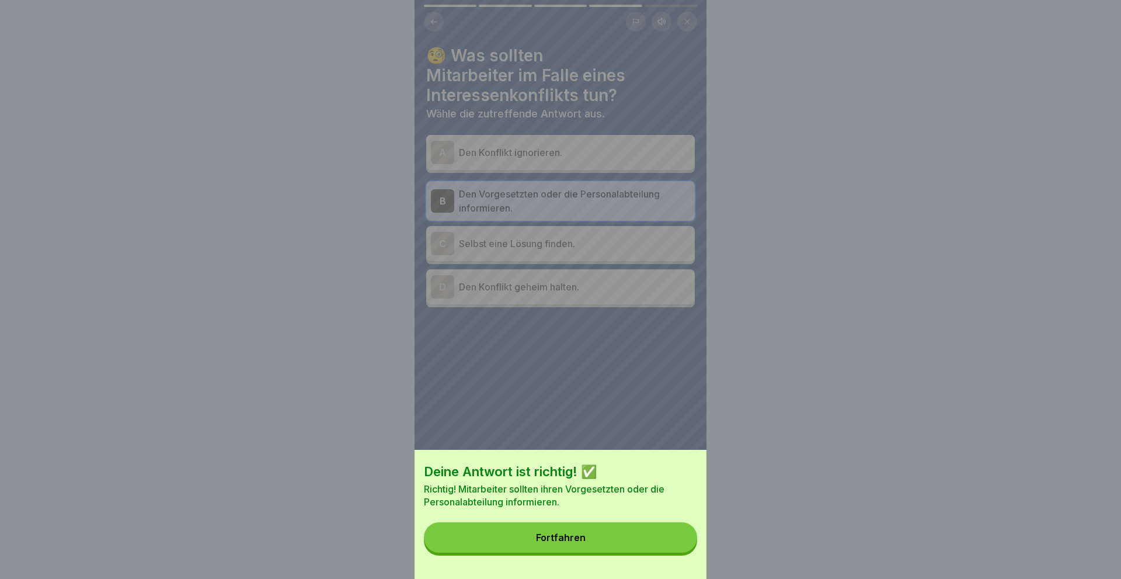
click at [552, 533] on button "Fortfahren" at bounding box center [560, 537] width 273 height 30
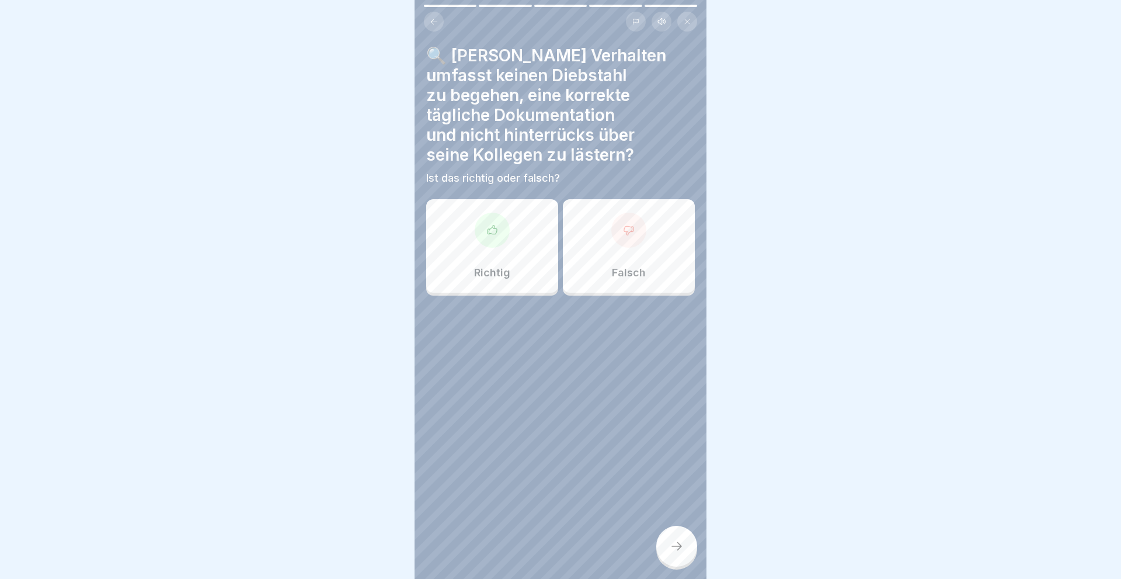
click at [477, 241] on div "Richtig" at bounding box center [492, 245] width 132 height 93
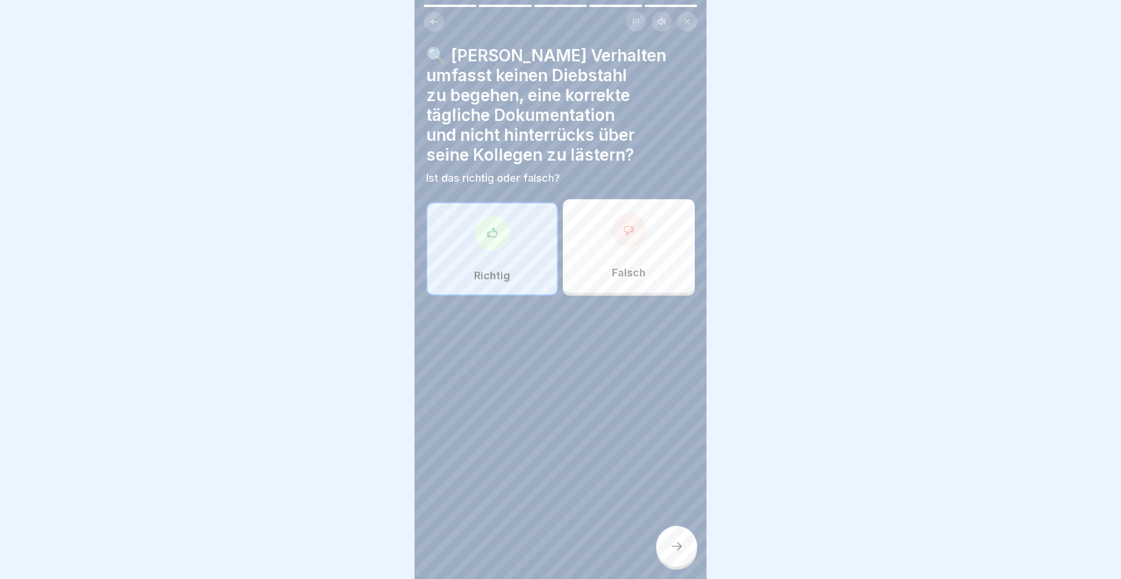
click at [683, 548] on icon at bounding box center [677, 546] width 14 height 14
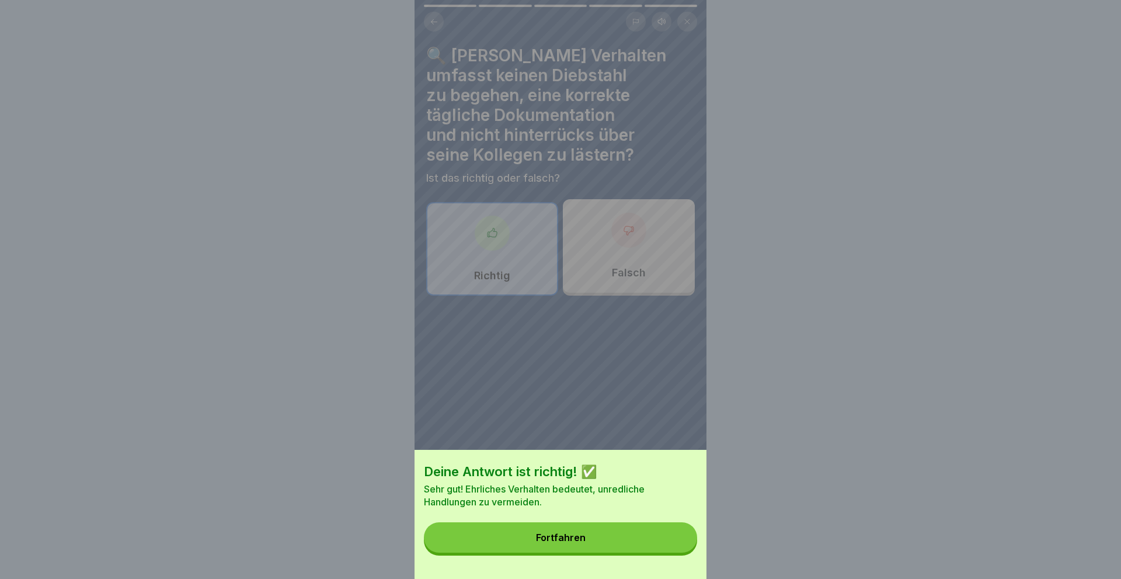
click at [538, 532] on button "Fortfahren" at bounding box center [560, 537] width 273 height 30
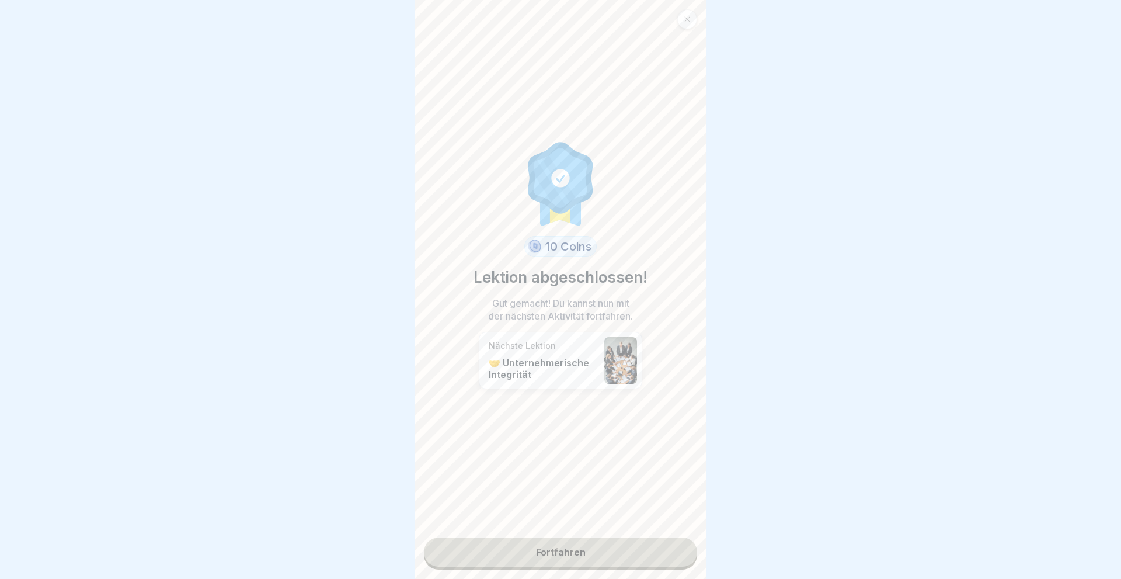
click at [558, 554] on link "Fortfahren" at bounding box center [560, 551] width 273 height 29
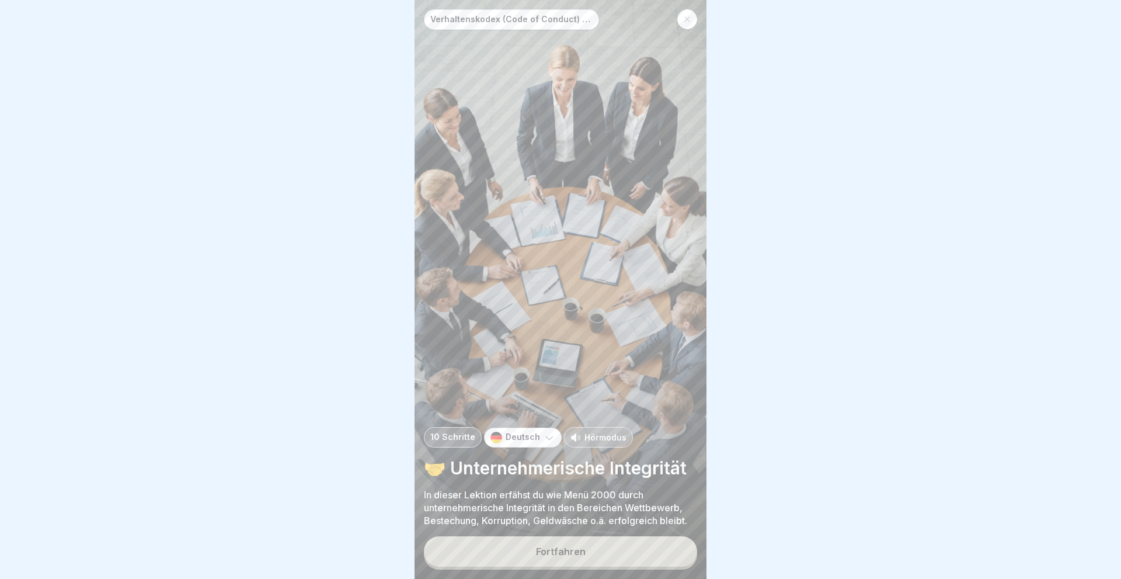
click at [558, 554] on div "Fortfahren" at bounding box center [561, 551] width 50 height 11
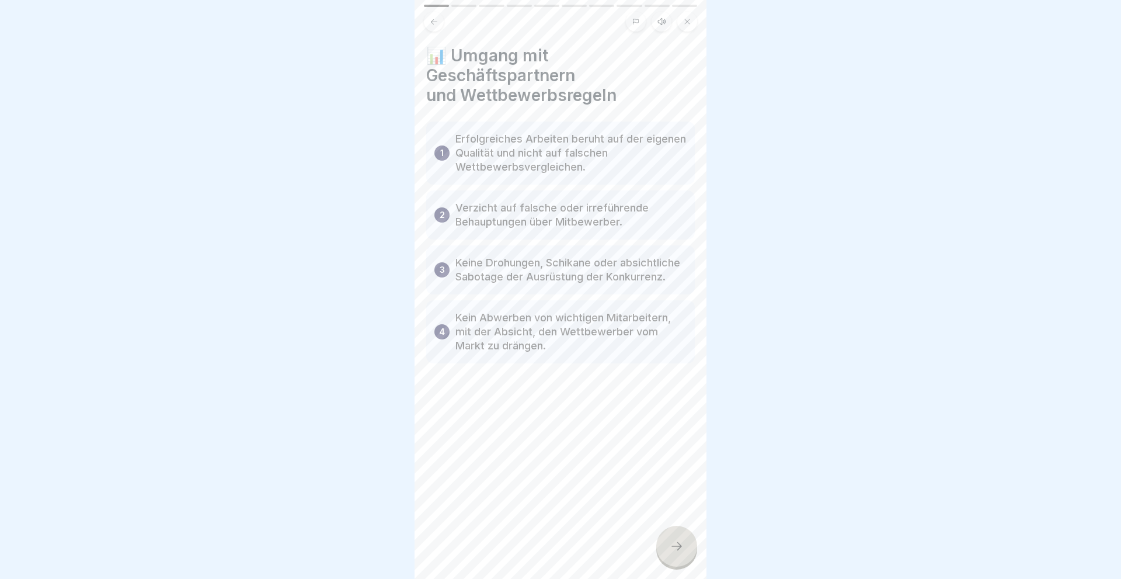
click at [681, 547] on icon at bounding box center [677, 546] width 11 height 8
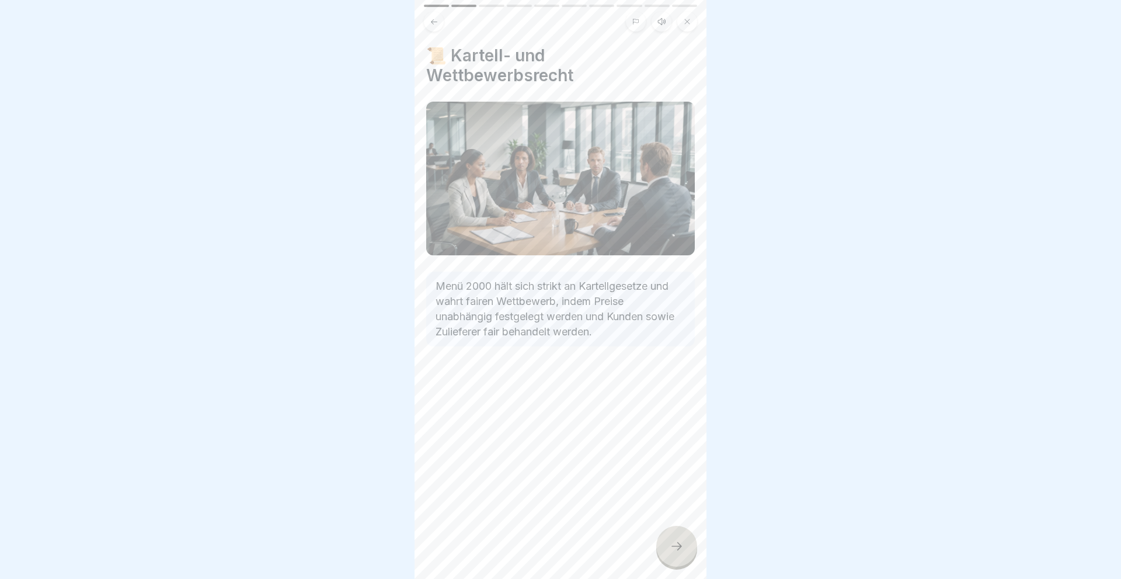
click at [679, 546] on icon at bounding box center [677, 546] width 14 height 14
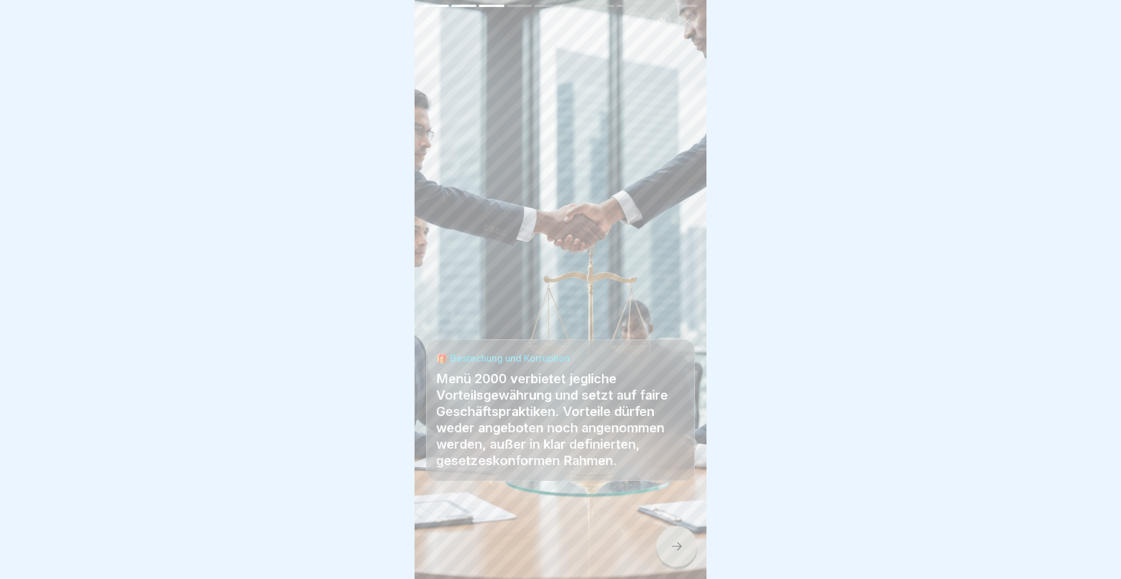
click at [680, 546] on icon at bounding box center [677, 546] width 11 height 8
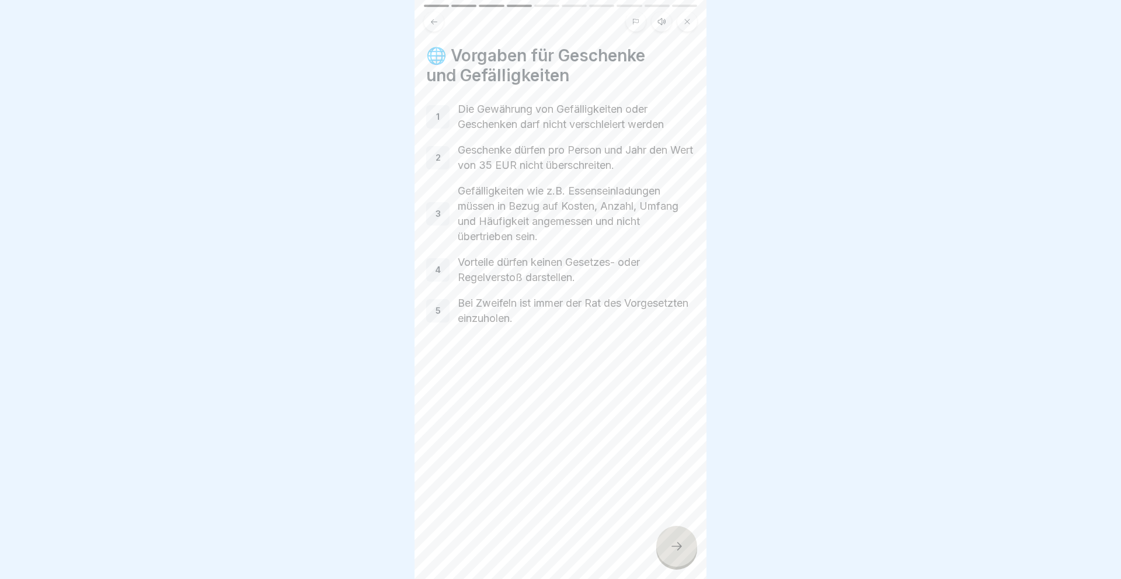
click at [676, 548] on icon at bounding box center [677, 546] width 14 height 14
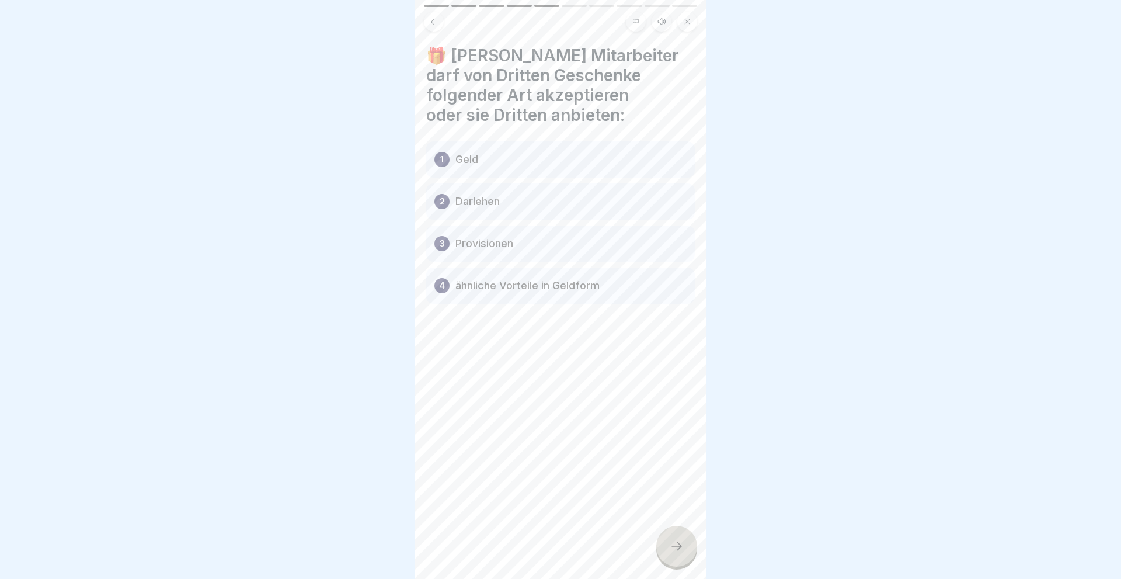
click at [676, 548] on icon at bounding box center [677, 546] width 14 height 14
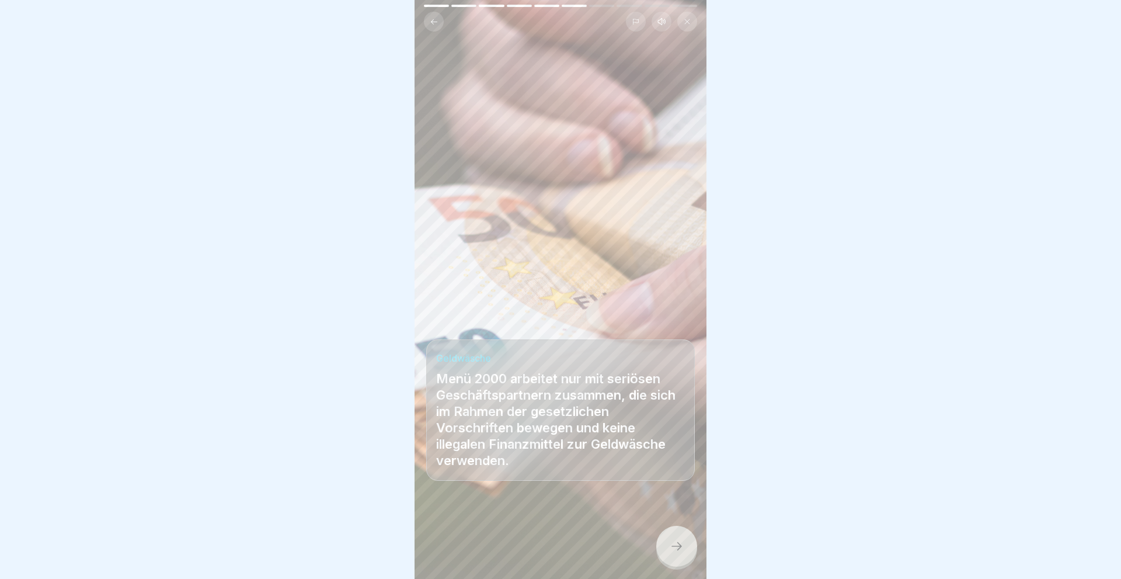
click at [676, 548] on icon at bounding box center [677, 546] width 14 height 14
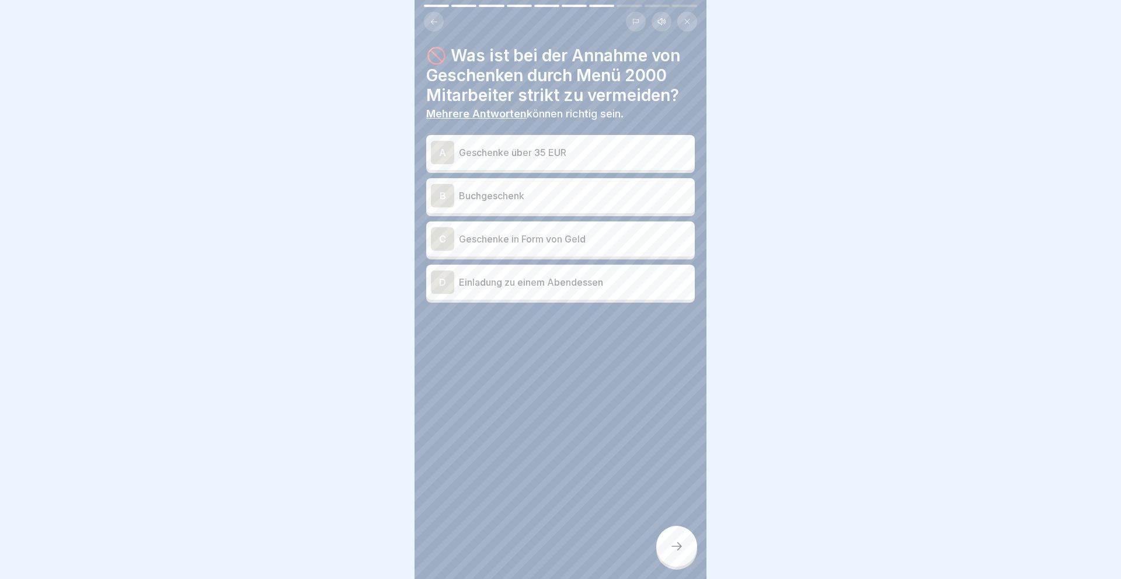
click at [436, 148] on div "A" at bounding box center [442, 152] width 23 height 23
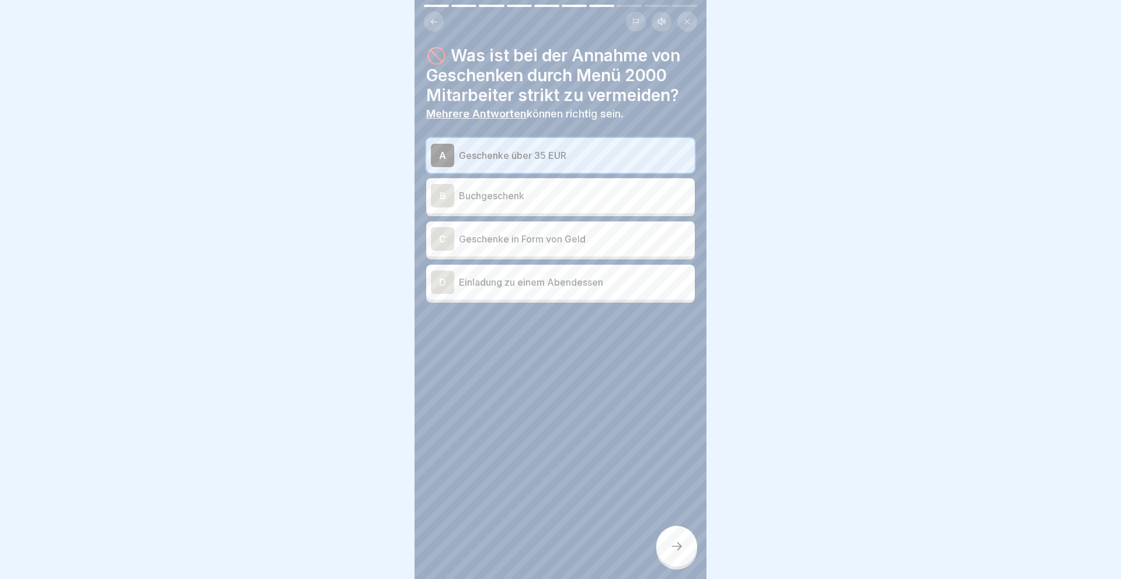
click at [437, 239] on div "C" at bounding box center [442, 238] width 23 height 23
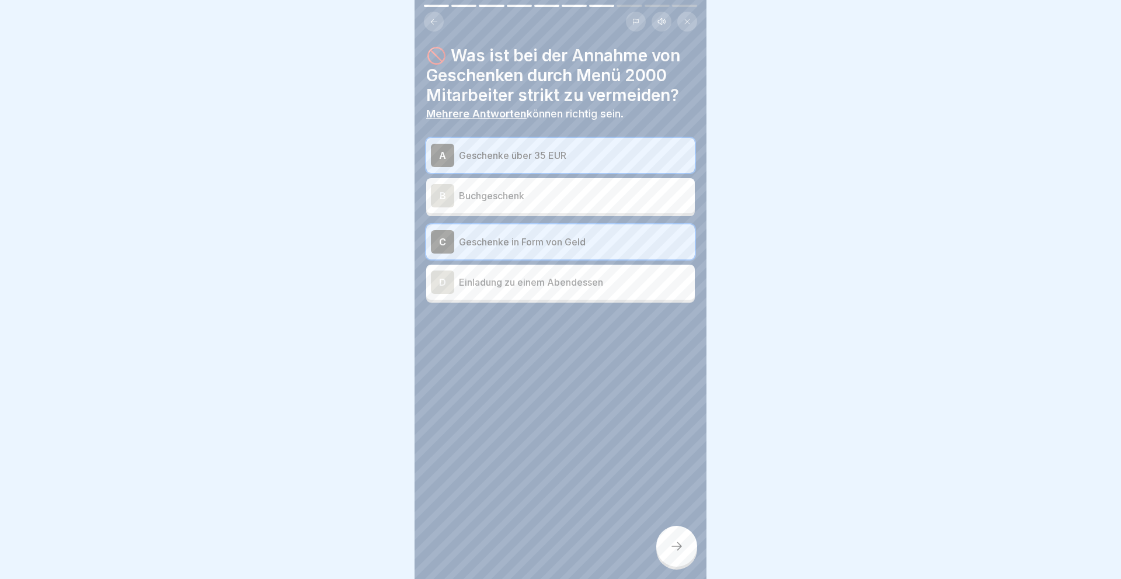
click at [677, 547] on icon at bounding box center [677, 546] width 14 height 14
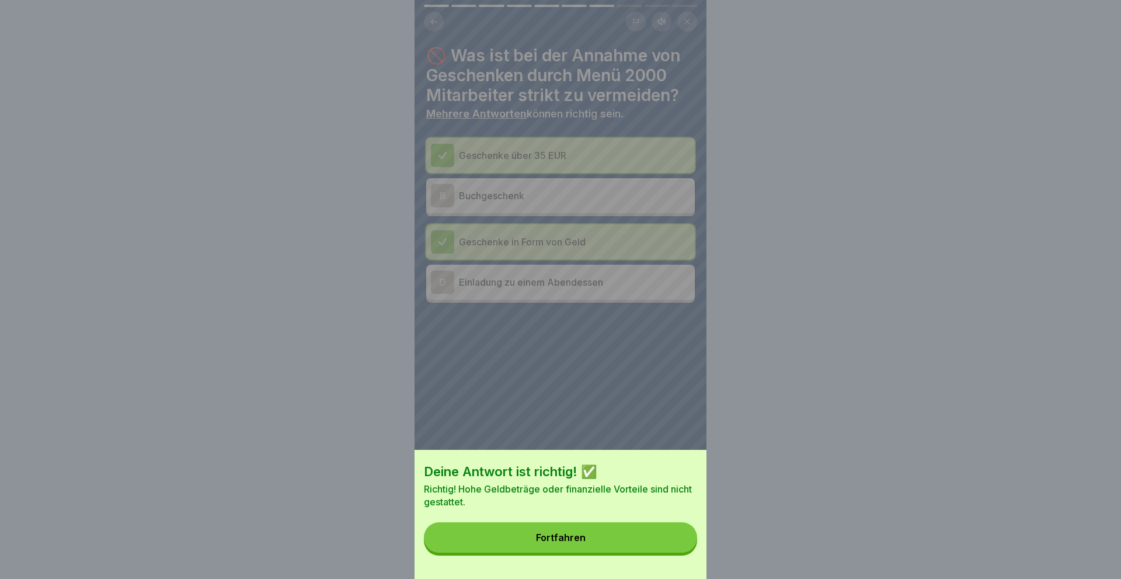
click at [583, 535] on div "Fortfahren" at bounding box center [561, 537] width 50 height 11
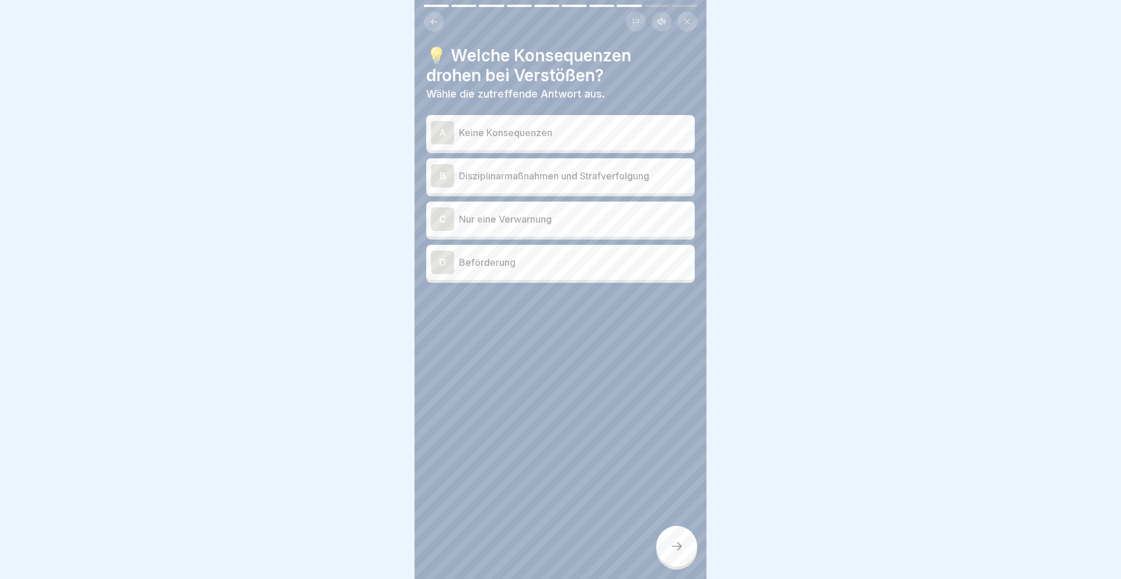
click at [437, 166] on div "B" at bounding box center [442, 175] width 23 height 23
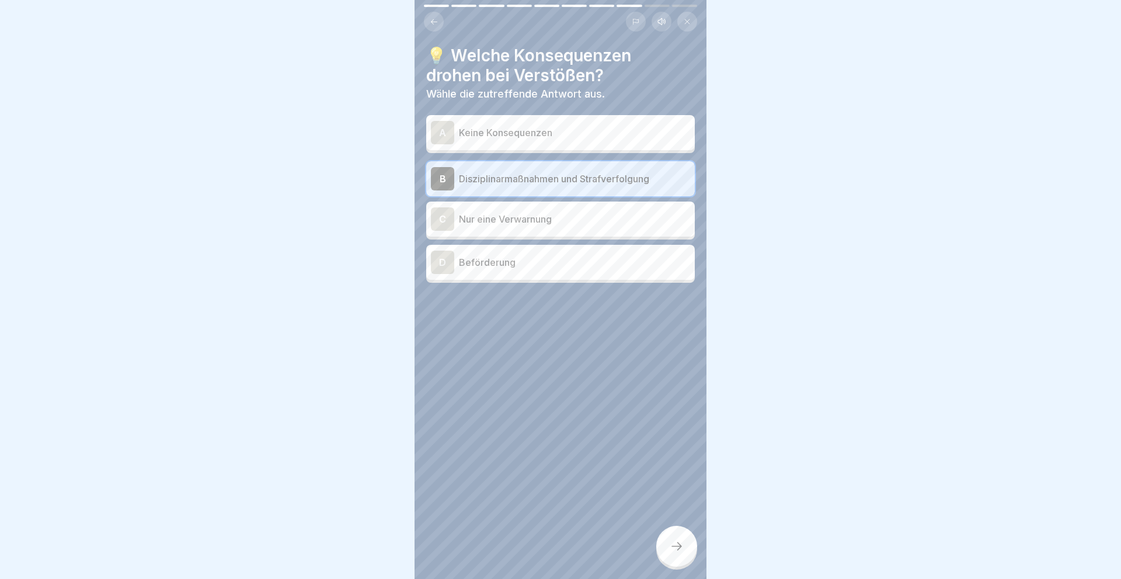
click at [674, 548] on icon at bounding box center [677, 546] width 14 height 14
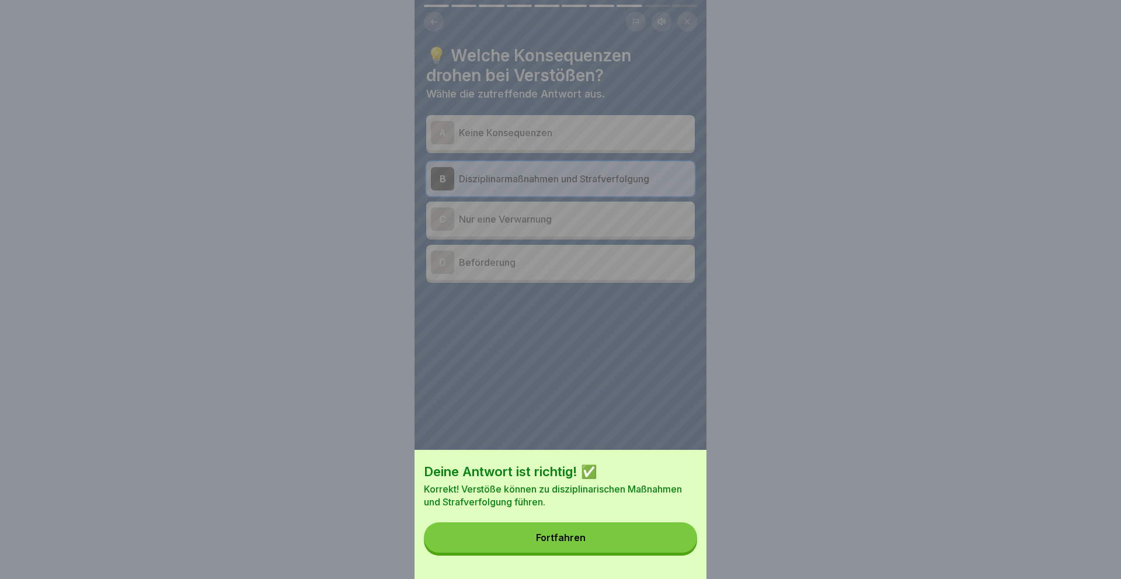
click at [583, 531] on button "Fortfahren" at bounding box center [560, 537] width 273 height 30
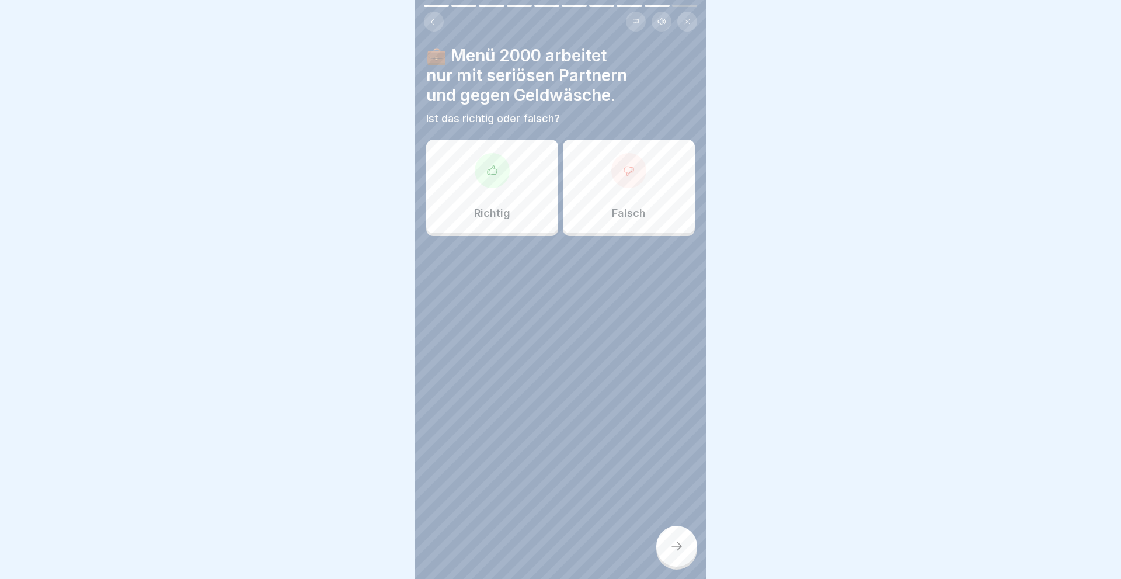
click at [481, 180] on div at bounding box center [492, 170] width 35 height 35
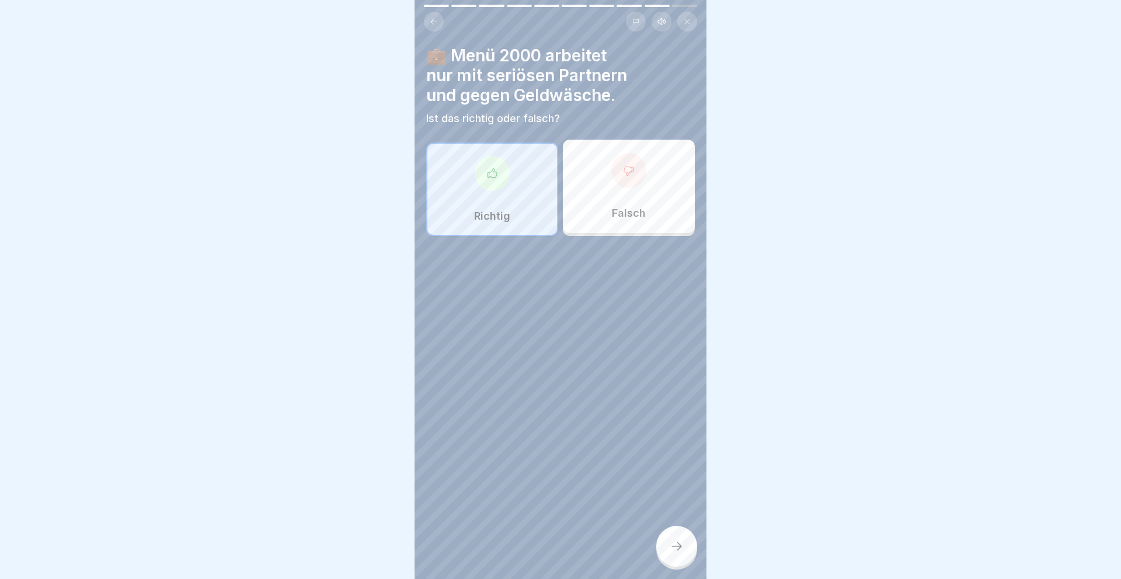
click at [673, 547] on icon at bounding box center [677, 546] width 14 height 14
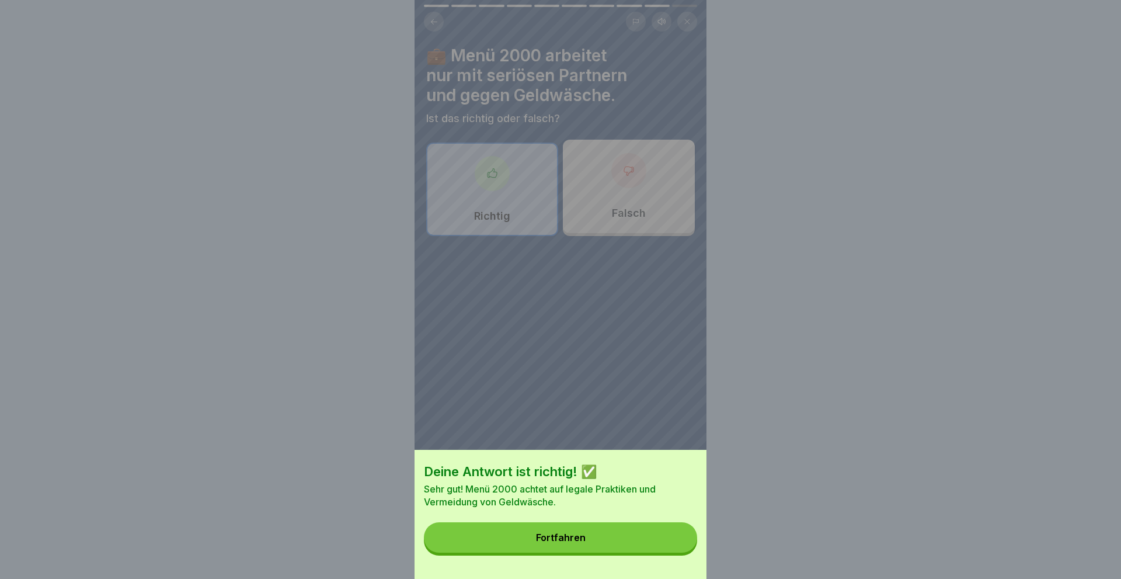
click at [544, 539] on div "Fortfahren" at bounding box center [561, 537] width 50 height 11
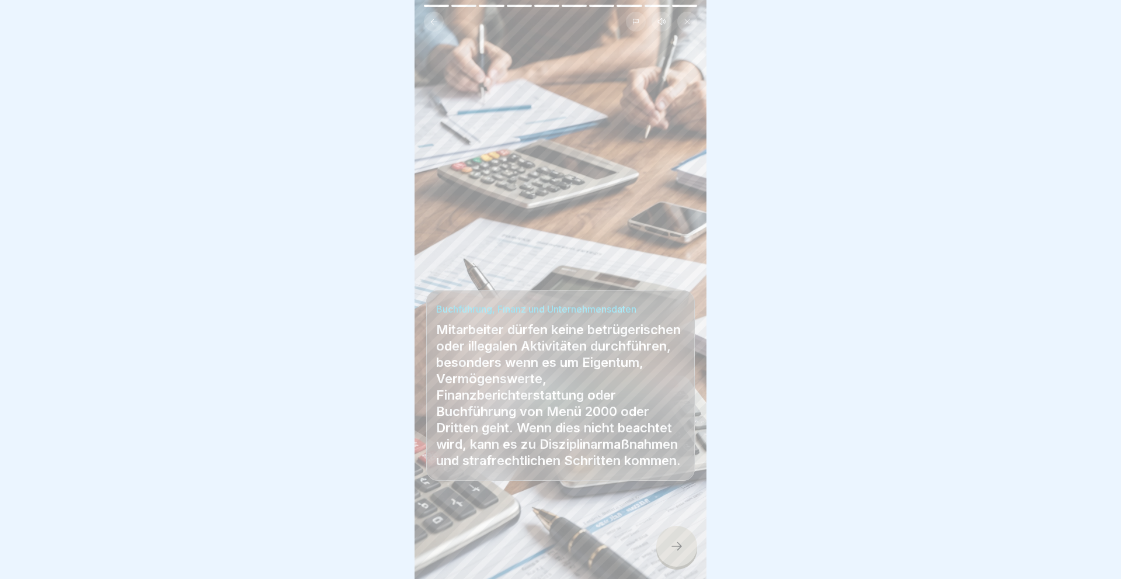
click at [675, 546] on icon at bounding box center [677, 546] width 14 height 14
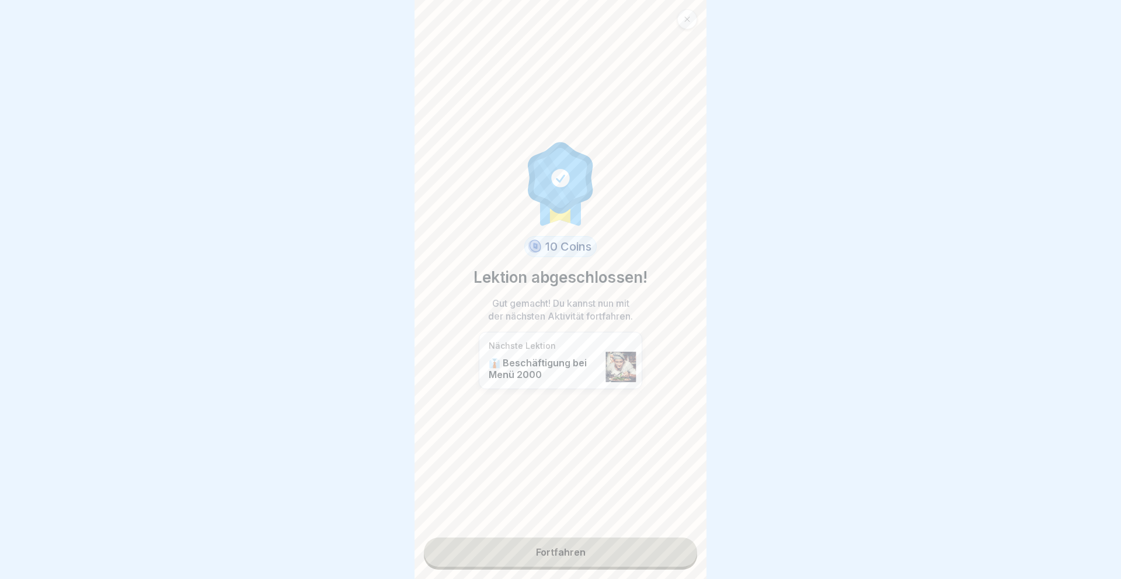
click at [572, 552] on link "Fortfahren" at bounding box center [560, 551] width 273 height 29
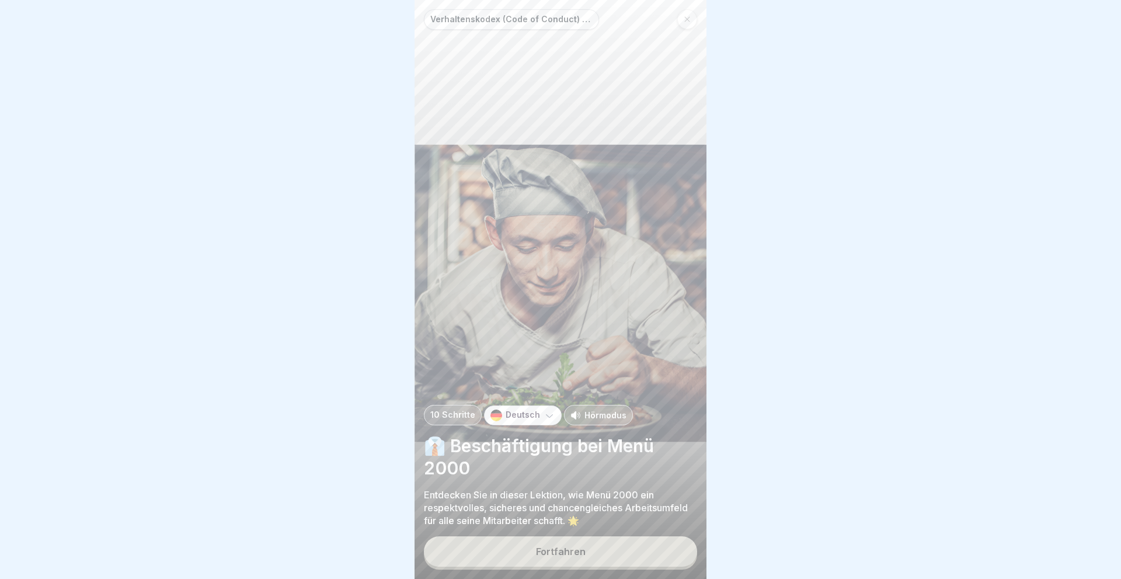
click at [563, 546] on div "Fortfahren" at bounding box center [561, 551] width 50 height 11
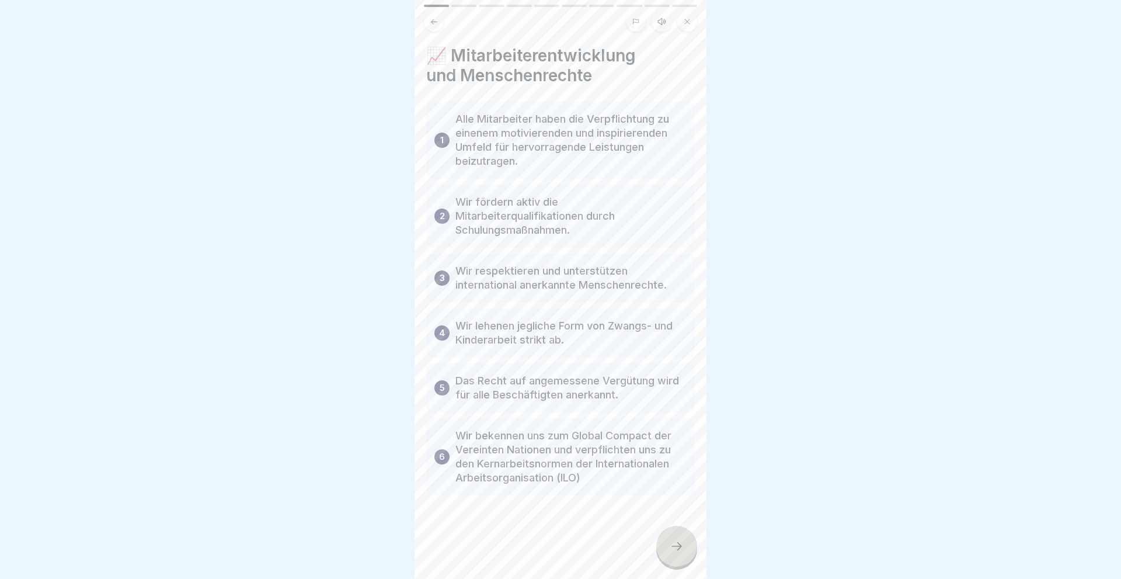
click at [690, 547] on div at bounding box center [676, 546] width 41 height 41
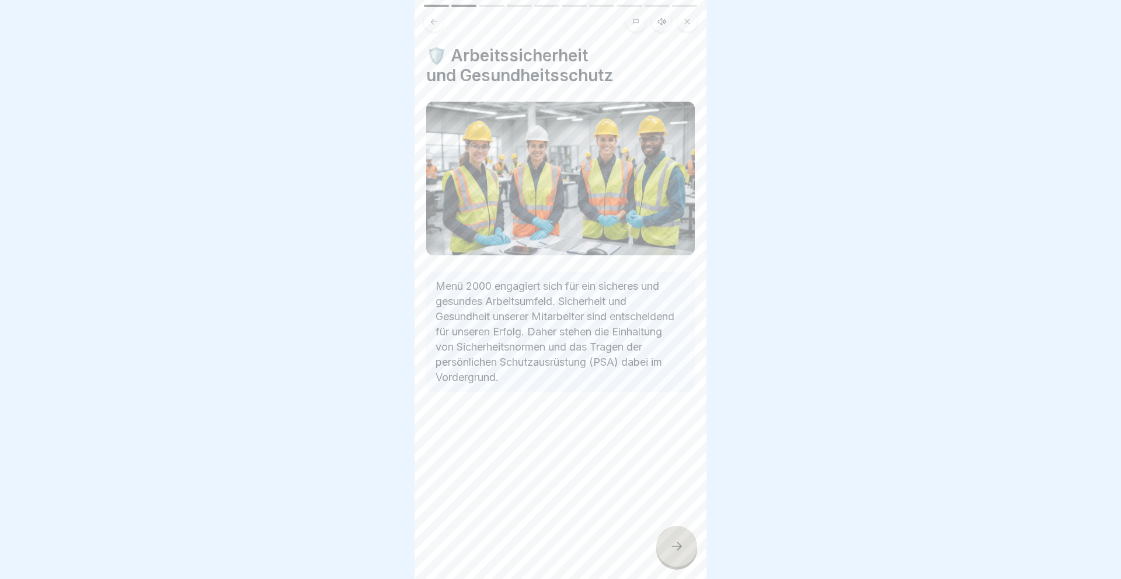
click at [684, 543] on div at bounding box center [676, 546] width 41 height 41
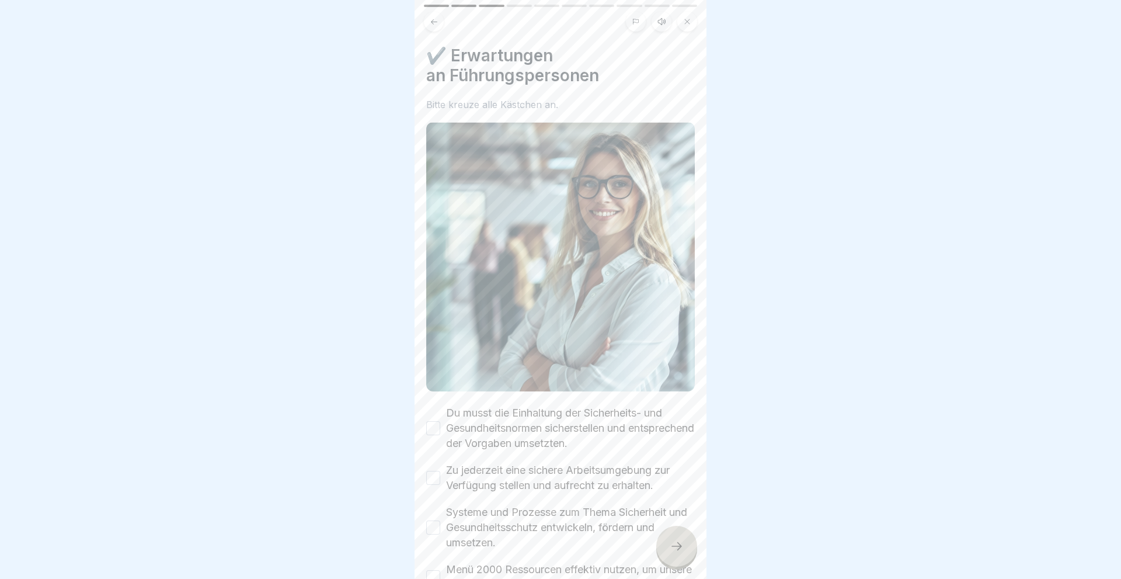
click at [432, 425] on button "Du musst die Einhaltung der Sicherheits- und Gesundheitsnormen sicherstellen un…" at bounding box center [433, 428] width 14 height 14
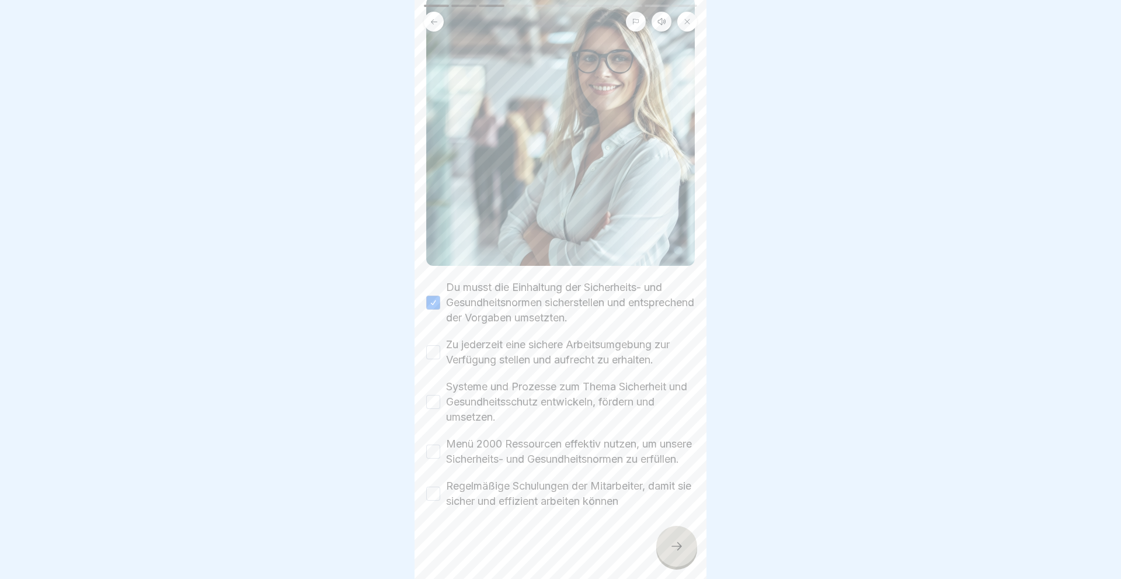
scroll to position [140, 0]
click at [430, 345] on button "Zu jederzeit eine sichere Arbeitsumgebung zur Verfügung stellen und aufrecht zu…" at bounding box center [433, 352] width 14 height 14
click at [433, 395] on button "Systeme und Prozesse zum Thema Sicherheit und Gesundheitsschutz entwickeln, för…" at bounding box center [433, 402] width 14 height 14
click at [434, 447] on button "Menü 2000 Ressourcen effektiv nutzen, um unsere Sicherheits- und Gesundheitsnor…" at bounding box center [433, 451] width 14 height 14
drag, startPoint x: 436, startPoint y: 493, endPoint x: 433, endPoint y: 486, distance: 7.6
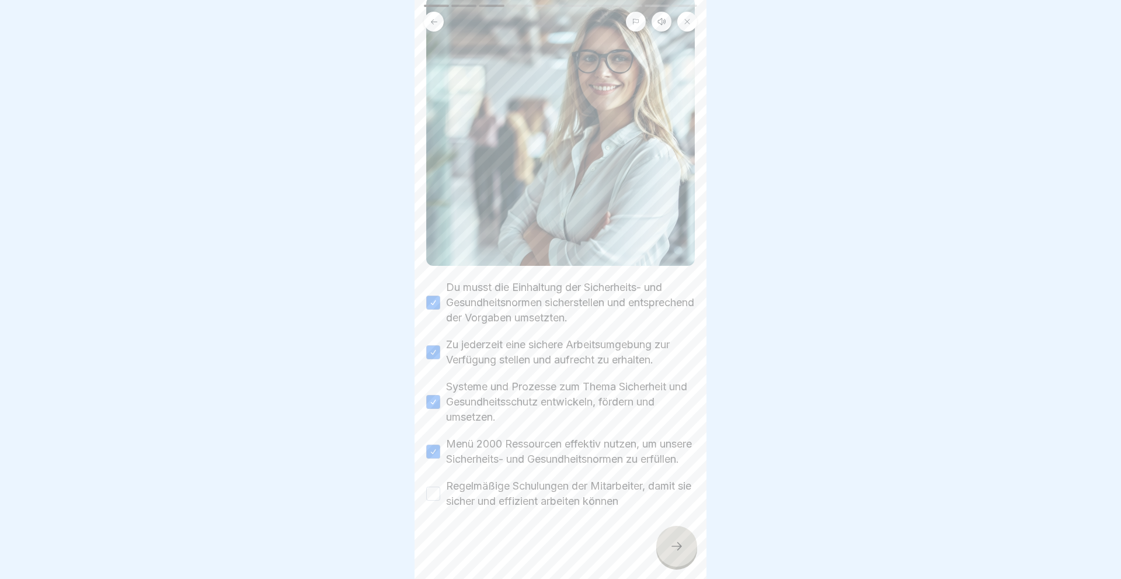
click at [436, 493] on button "Regelmäßige Schulungen der Mitarbeiter, damit sie sicher und effizient arbeiten…" at bounding box center [433, 493] width 14 height 14
click at [670, 547] on icon at bounding box center [677, 546] width 14 height 14
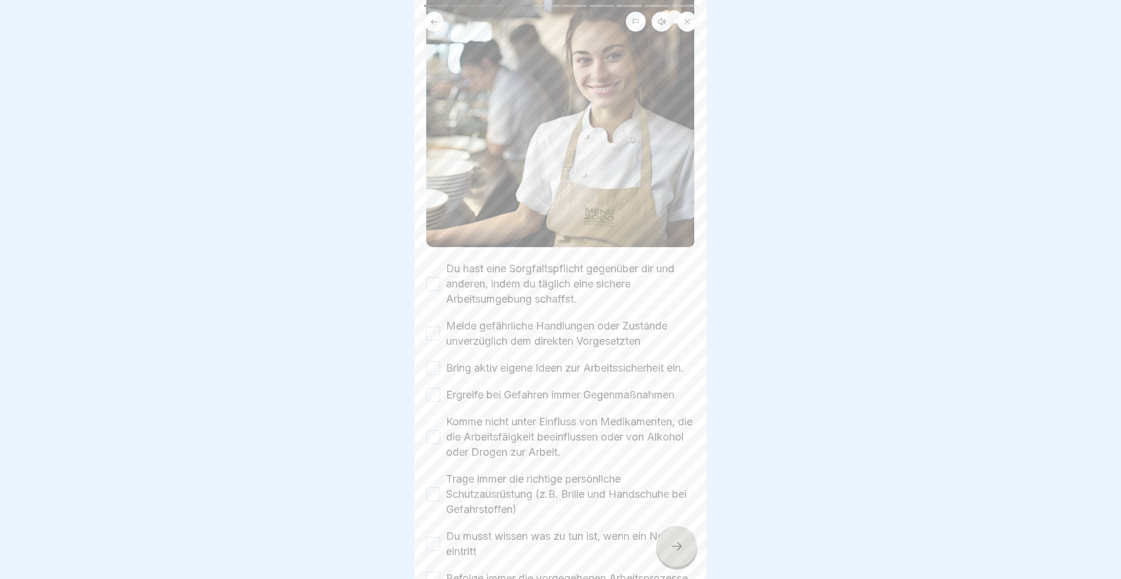
click at [431, 284] on button "Du hast eine Sorgfaltspflicht gegenüber dir und anderen, indem du täglich eine …" at bounding box center [433, 284] width 14 height 14
click at [431, 331] on button "Melde gefährliche Handlungen oder Zustände unverzüglich dem direkten Vorgesetzt…" at bounding box center [433, 333] width 14 height 14
click at [439, 367] on button "Bring aktiv eigene Ideen zur Arbeitssicherheit ein." at bounding box center [433, 368] width 14 height 14
click at [435, 394] on button "Ergreife bei Gefahren immer Gegenmaßnahmen" at bounding box center [433, 395] width 14 height 14
click at [436, 438] on button "Komme nicht unter Einfluss von Medikamenten, die die Arbeitsfäigkeit beeinfluss…" at bounding box center [433, 437] width 14 height 14
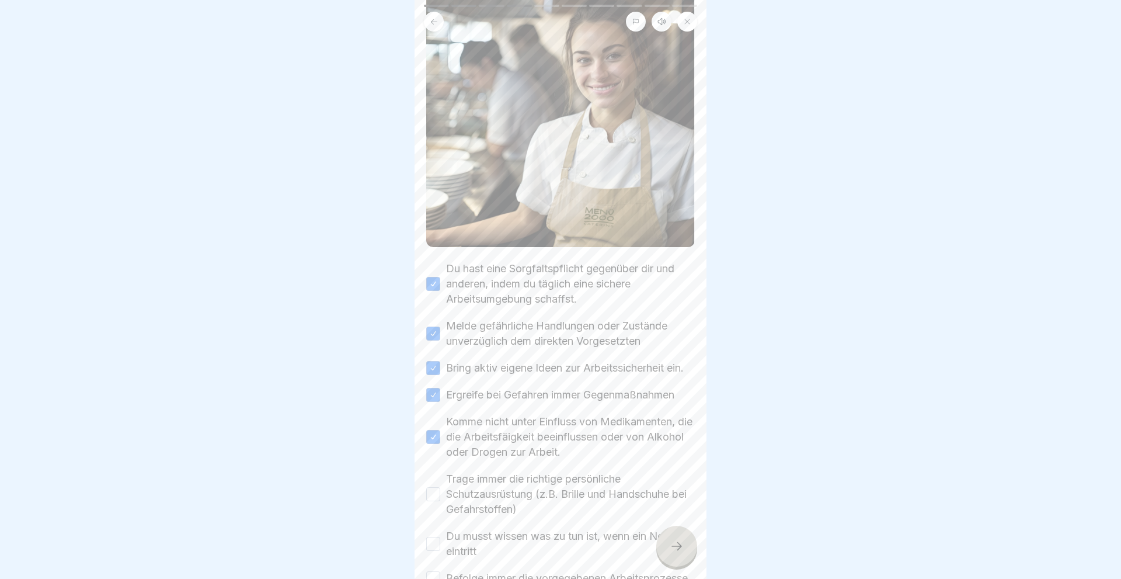
click at [426, 494] on div "✔️ Erwartungen an alle Mitarbeiter Bitte kreuze alle Kästchen an. Du hast eine …" at bounding box center [561, 289] width 292 height 579
click at [437, 492] on button "Trage immer die richtige persönliche Schutzausrüstung (z.B. Brille und Handschu…" at bounding box center [433, 494] width 14 height 14
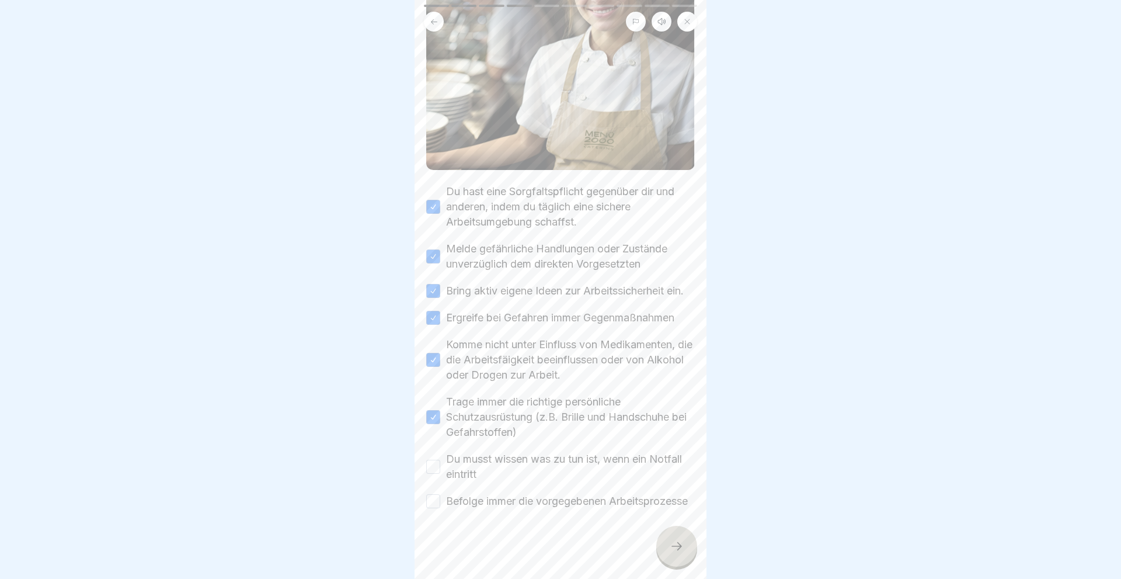
scroll to position [232, 0]
click at [435, 460] on button "Du musst wissen was zu tun ist, wenn ein Notfall eintritt" at bounding box center [433, 467] width 14 height 14
click at [432, 494] on button "Befolge immer die vorgegebenen Arbeitsprozesse" at bounding box center [433, 501] width 14 height 14
click at [672, 545] on icon at bounding box center [677, 546] width 14 height 14
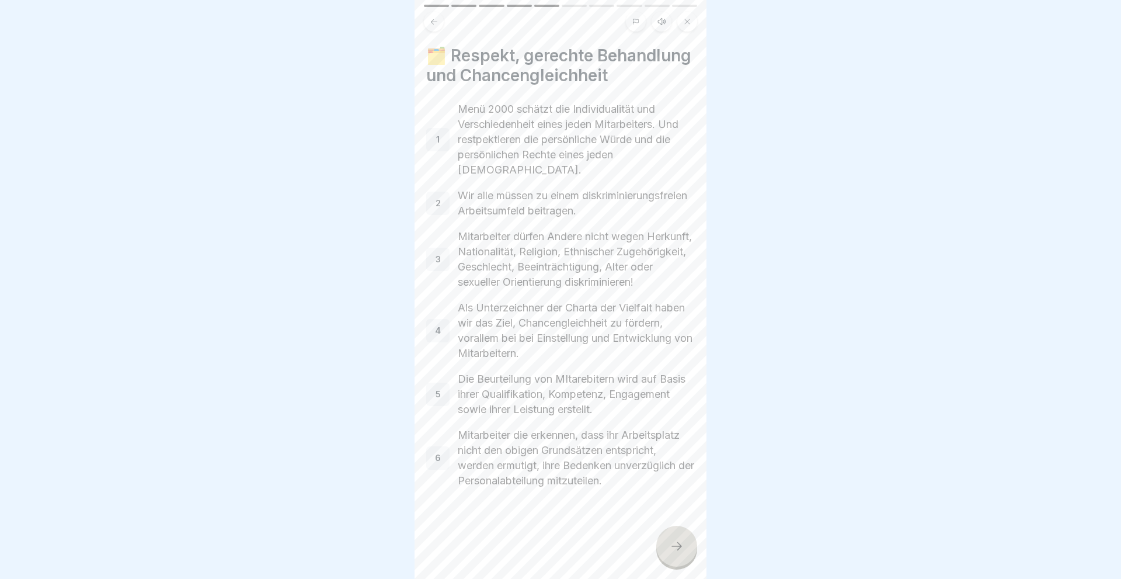
click at [680, 545] on icon at bounding box center [677, 546] width 14 height 14
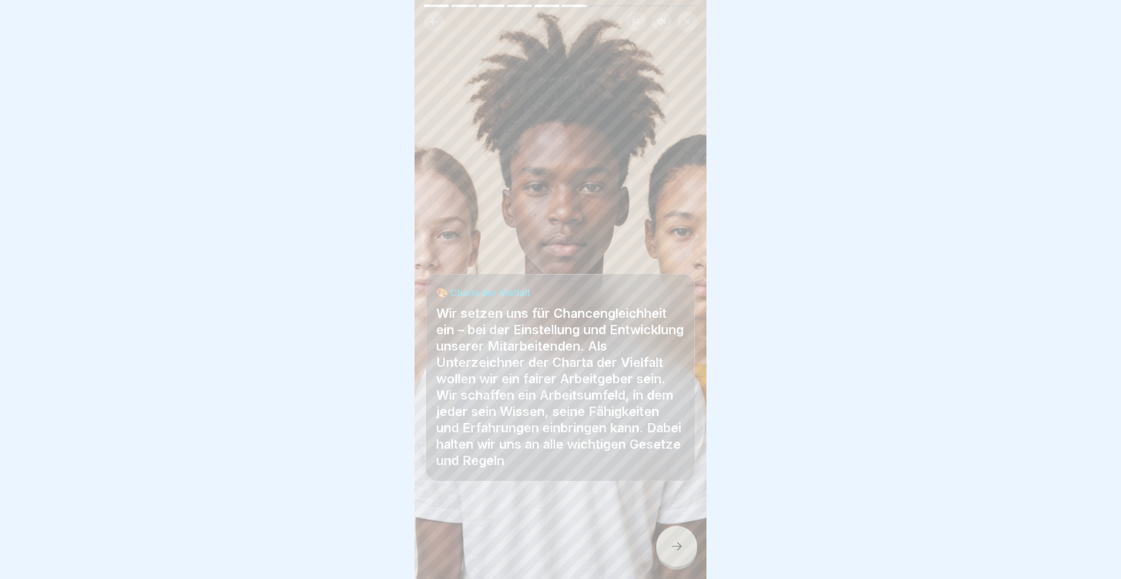
click at [680, 545] on icon at bounding box center [677, 546] width 14 height 14
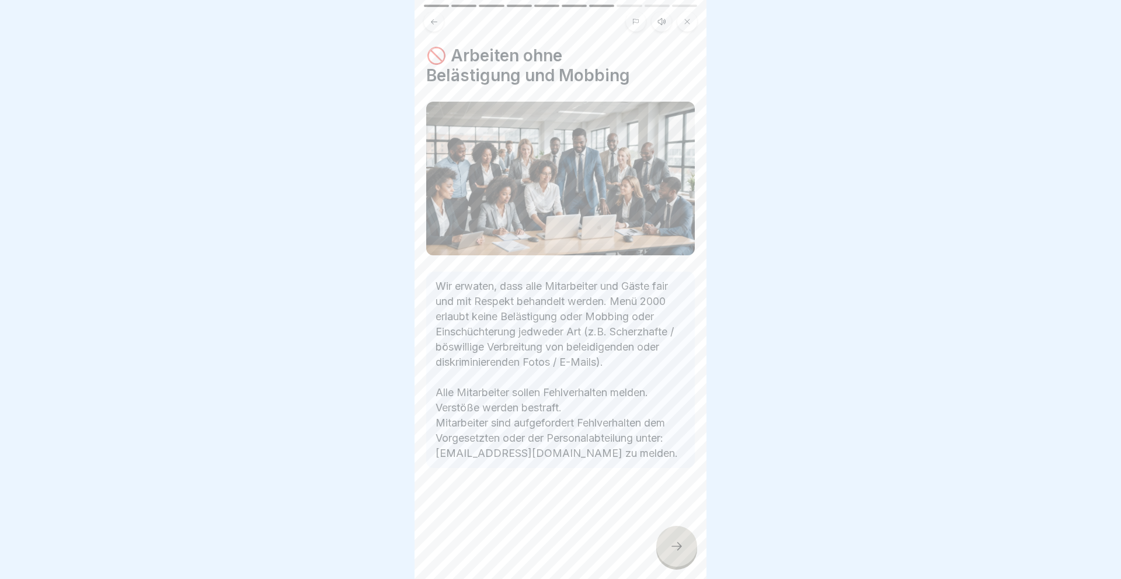
click at [680, 545] on icon at bounding box center [677, 546] width 14 height 14
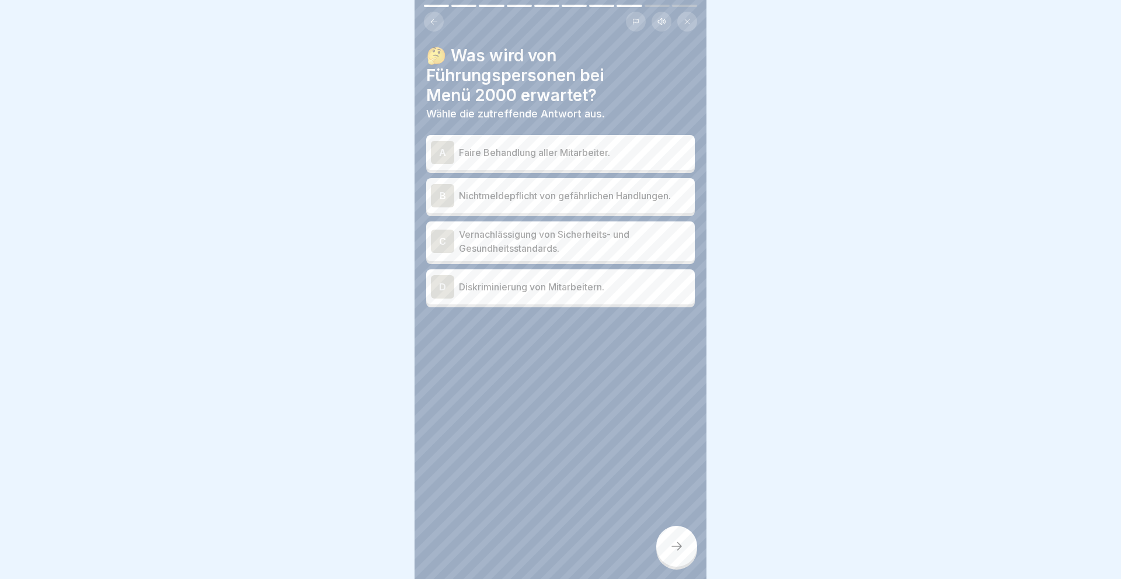
click at [442, 149] on div "A" at bounding box center [442, 152] width 23 height 23
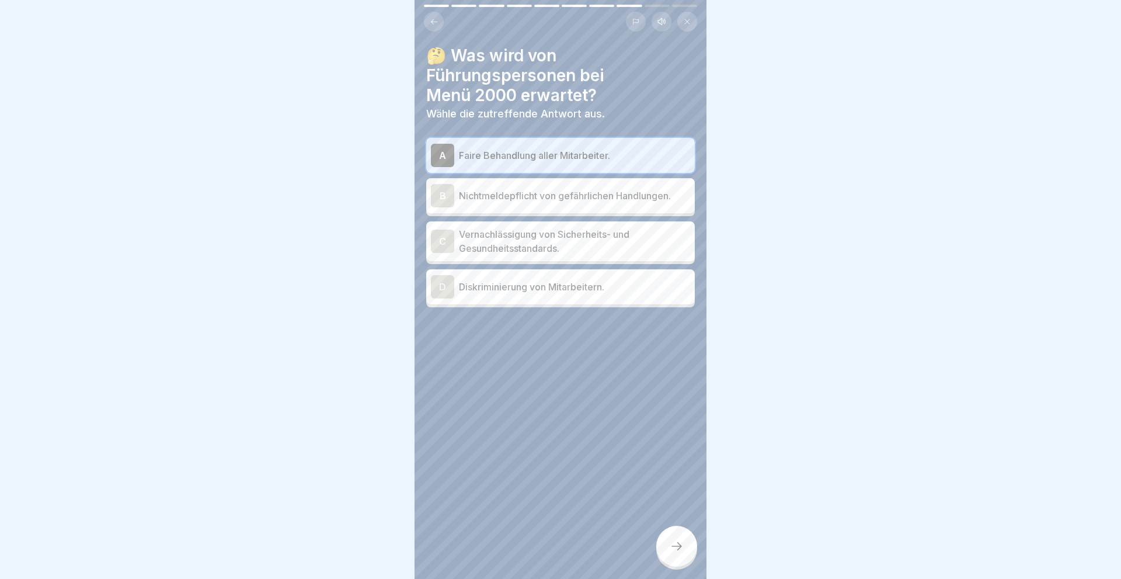
click at [677, 548] on icon at bounding box center [677, 546] width 14 height 14
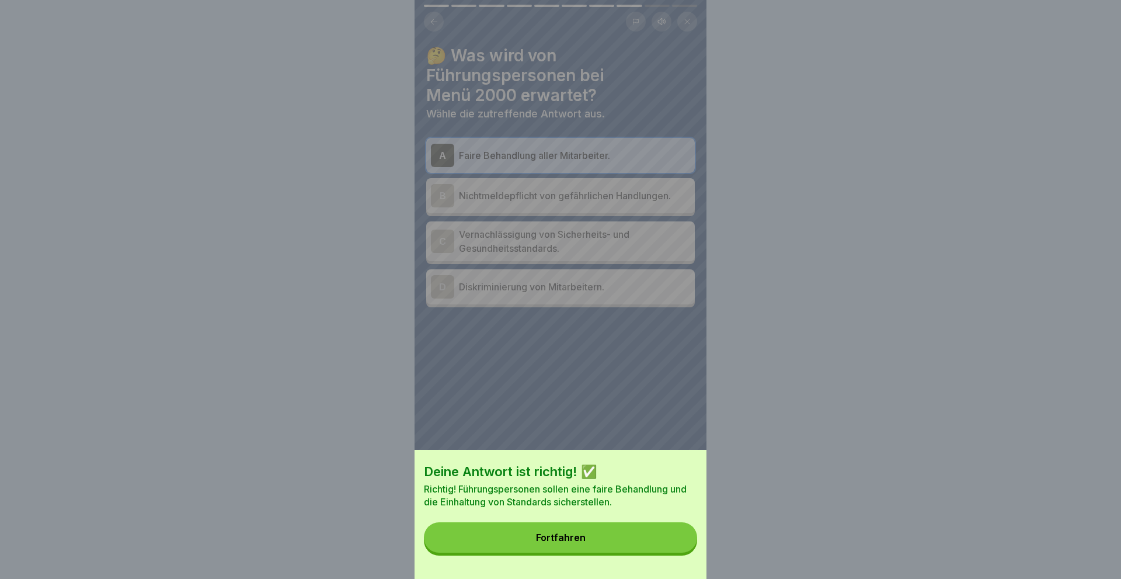
click at [547, 537] on div "Fortfahren" at bounding box center [561, 537] width 50 height 11
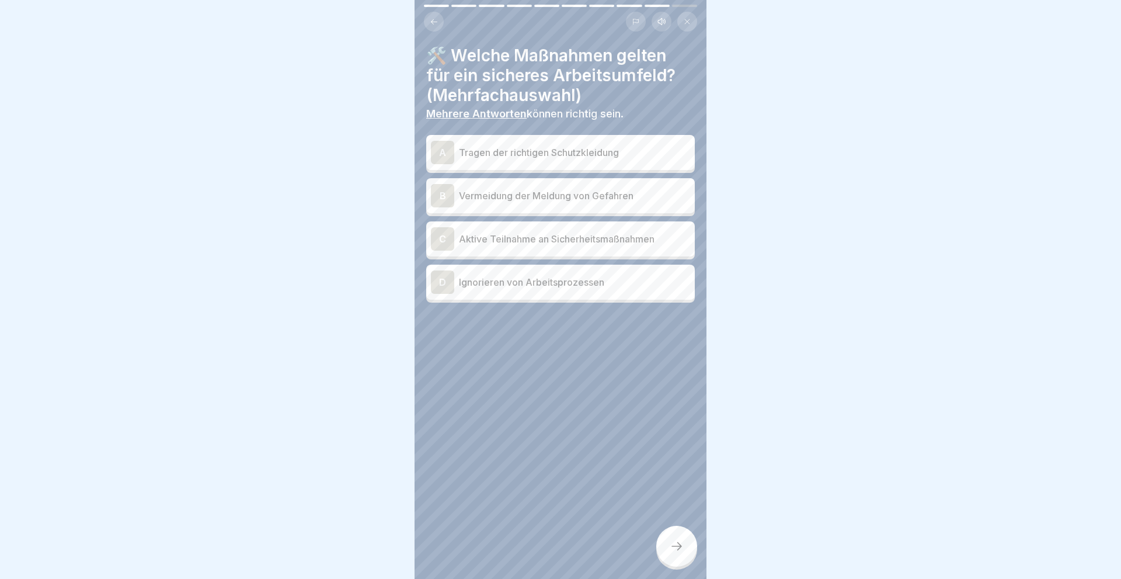
click at [436, 152] on div "A" at bounding box center [442, 152] width 23 height 23
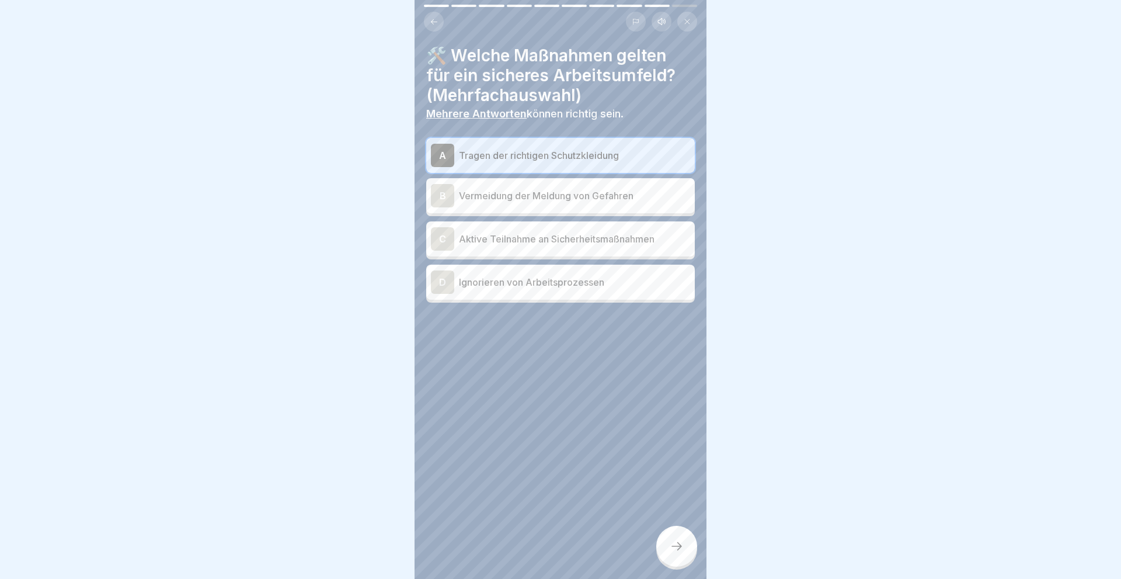
click at [440, 236] on div "C" at bounding box center [442, 238] width 23 height 23
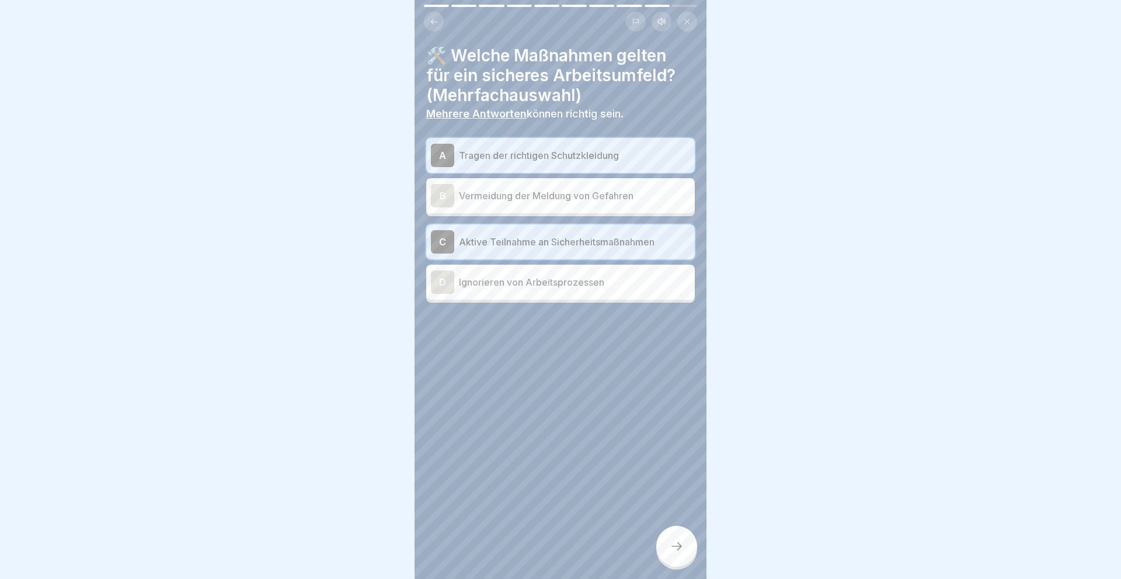
click at [670, 545] on icon at bounding box center [677, 546] width 14 height 14
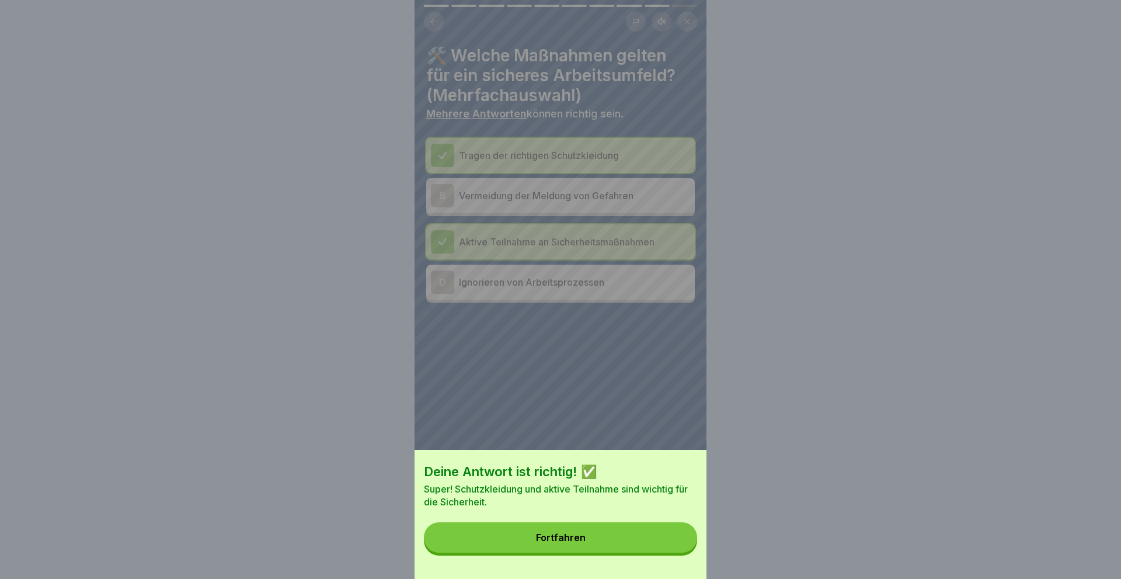
click at [578, 530] on button "Fortfahren" at bounding box center [560, 537] width 273 height 30
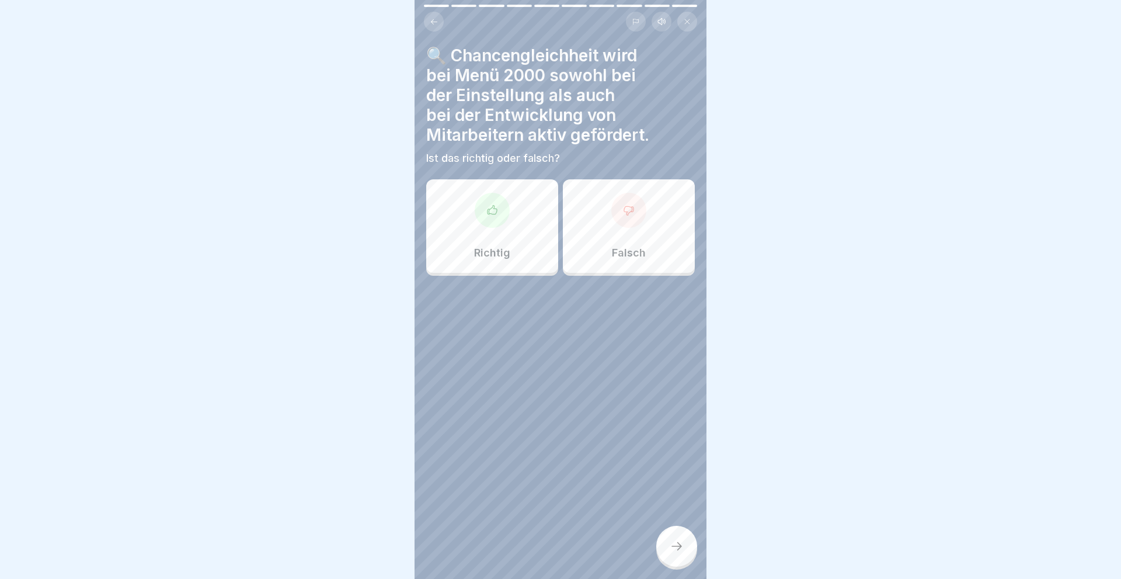
click at [501, 238] on div "Richtig" at bounding box center [492, 225] width 132 height 93
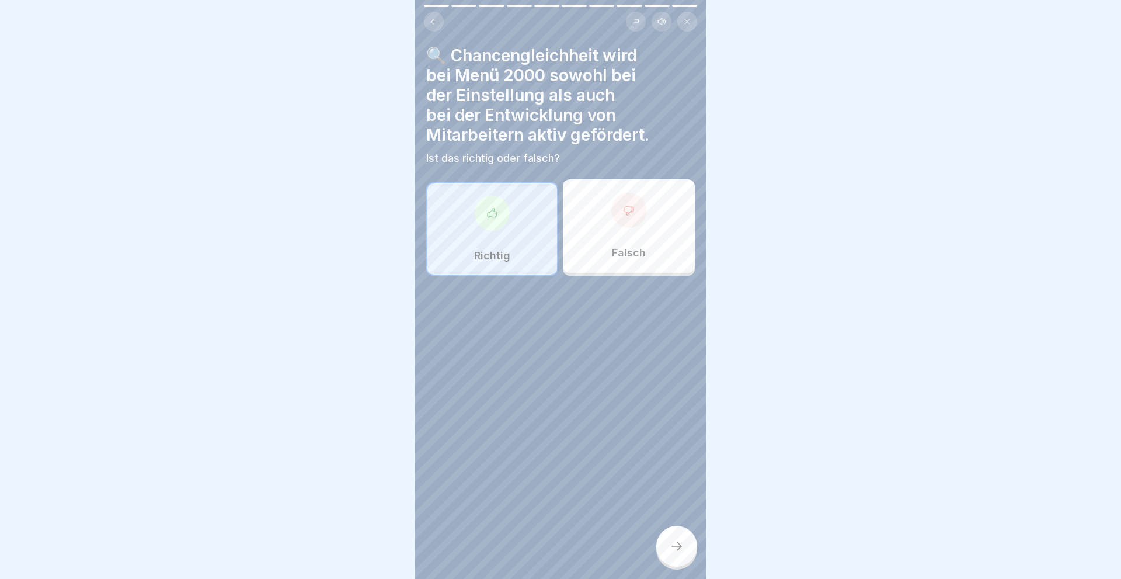
click at [683, 542] on icon at bounding box center [677, 546] width 14 height 14
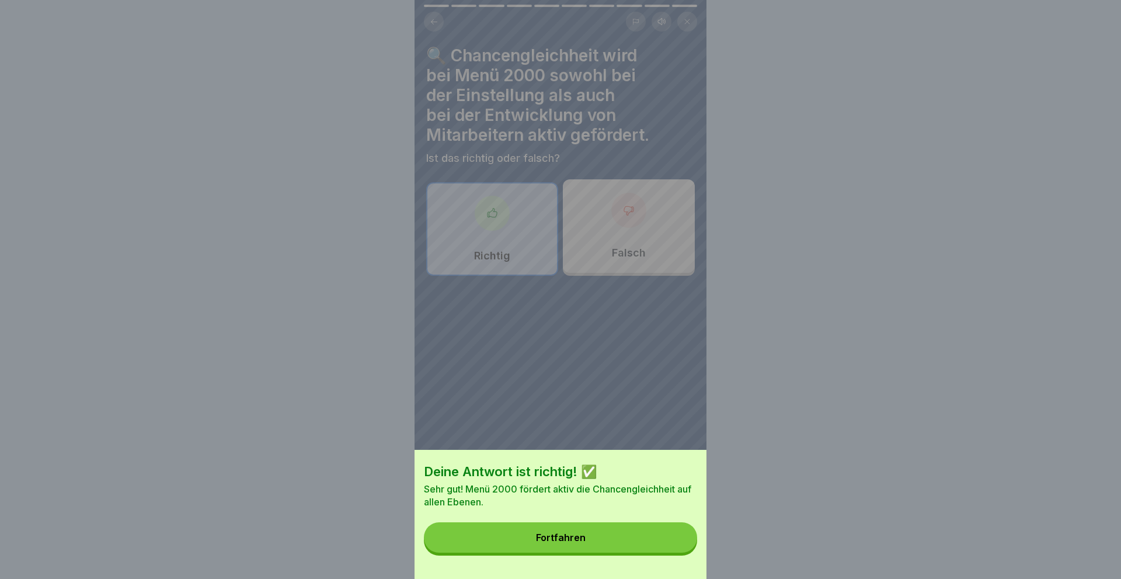
click at [571, 531] on button "Fortfahren" at bounding box center [560, 537] width 273 height 30
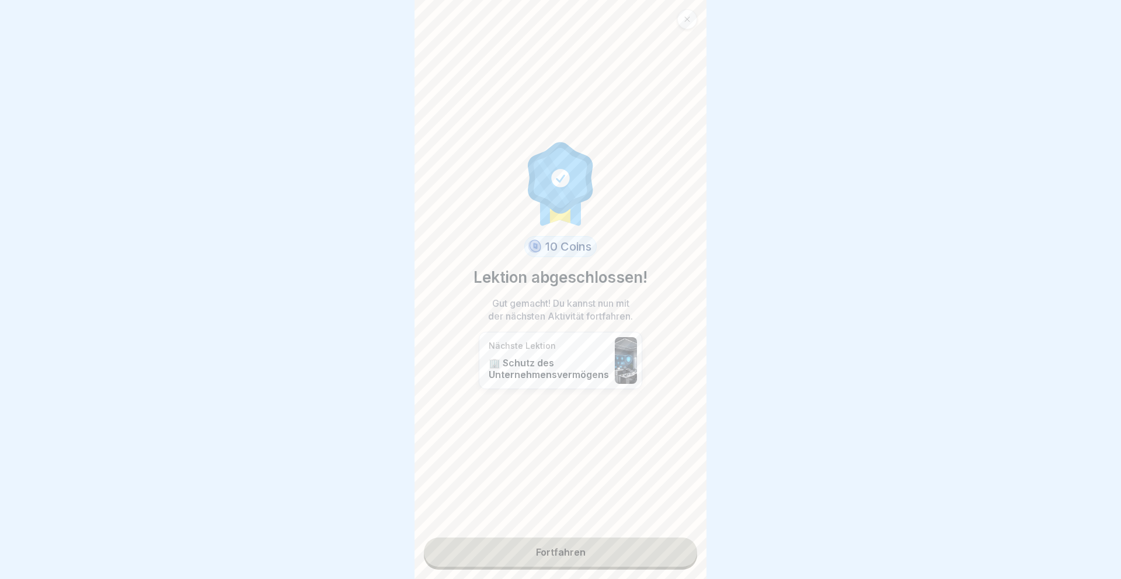
click at [549, 554] on link "Fortfahren" at bounding box center [560, 551] width 273 height 29
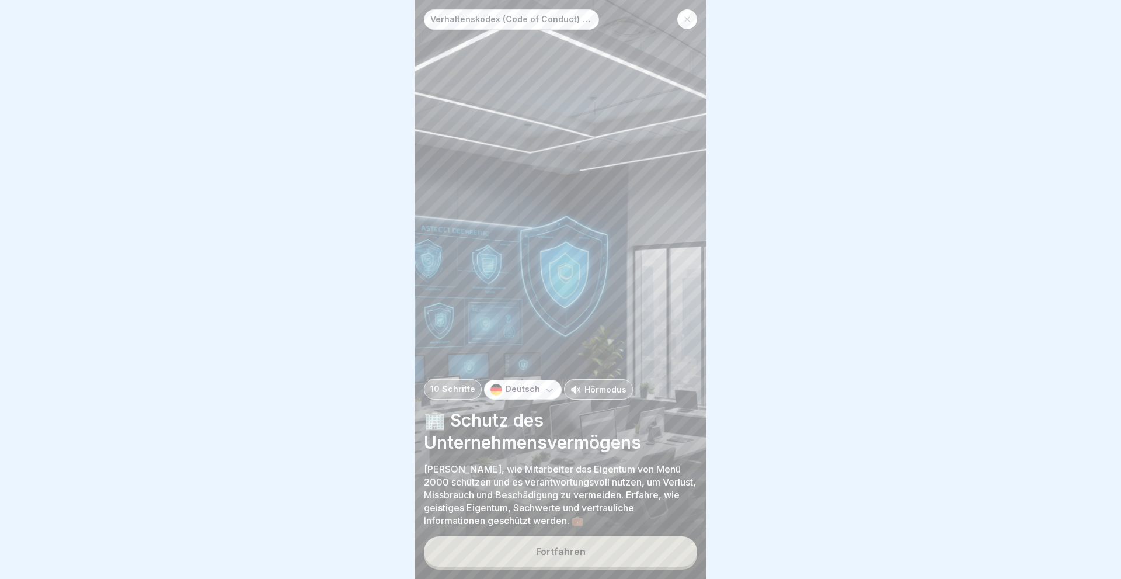
click at [565, 546] on div "Fortfahren" at bounding box center [561, 551] width 50 height 11
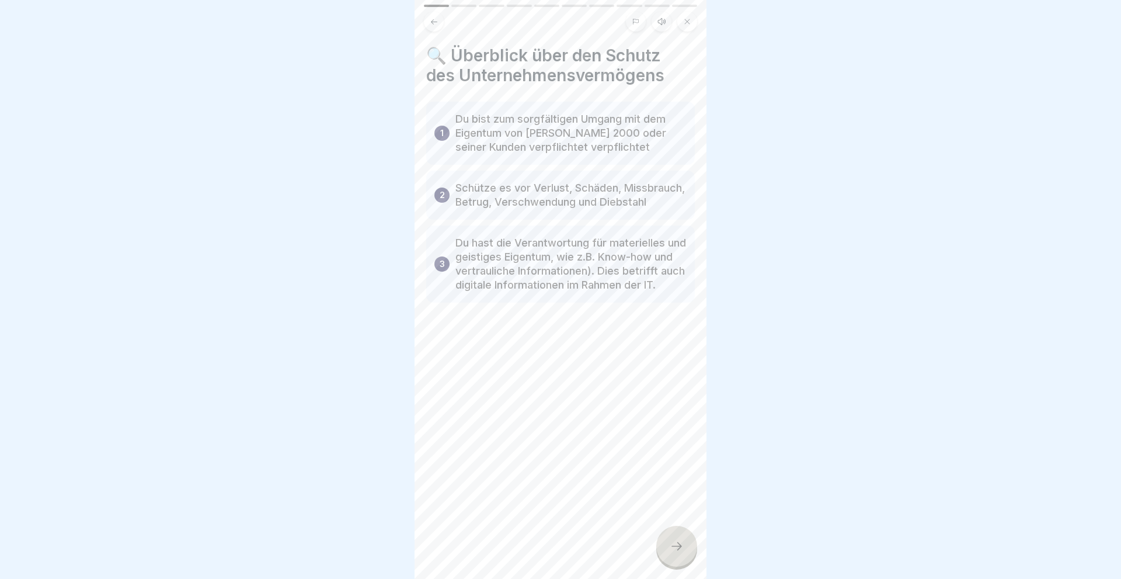
click at [687, 545] on div at bounding box center [676, 546] width 41 height 41
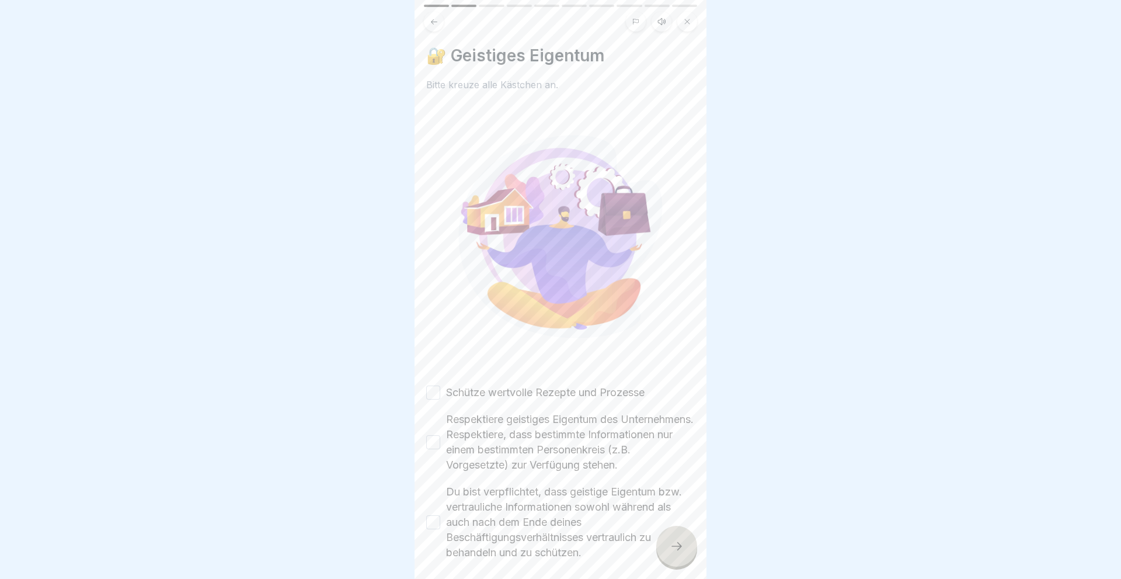
click at [435, 391] on button "Schütze wertvolle Rezepte und Prozesse" at bounding box center [433, 392] width 14 height 14
click at [434, 449] on button "Respektiere geistiges Eigentum des Unternehmens. Respektiere, dass bestimmte In…" at bounding box center [433, 442] width 14 height 14
click at [433, 529] on button "Du bist verpflichtet, dass geistige Eigentum bzw. vertrauliche Informationen so…" at bounding box center [433, 522] width 14 height 14
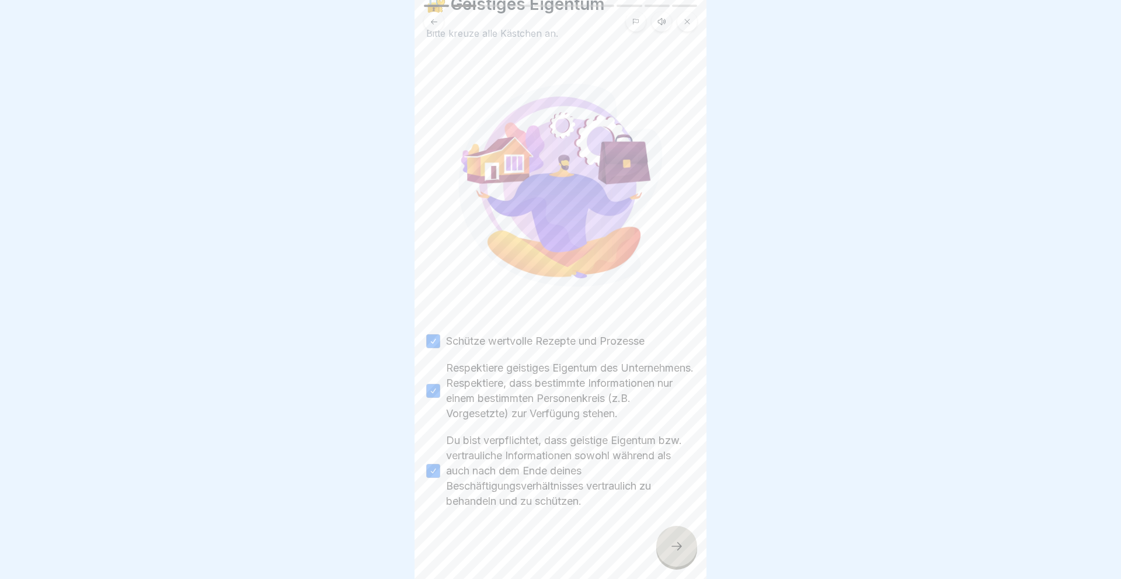
scroll to position [67, 0]
click at [668, 542] on div at bounding box center [676, 546] width 41 height 41
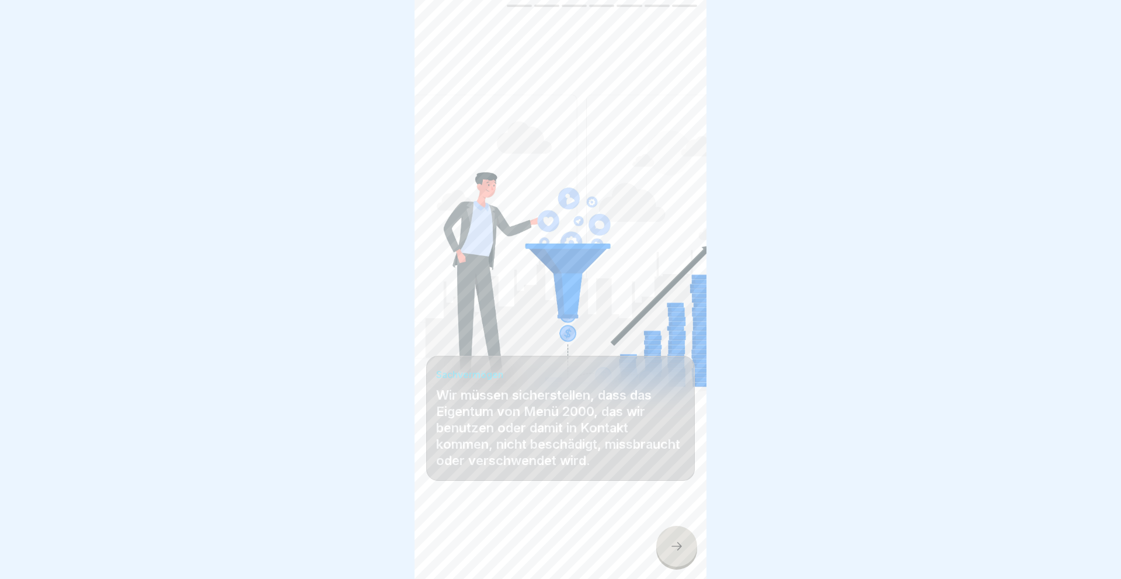
click at [675, 545] on icon at bounding box center [677, 546] width 14 height 14
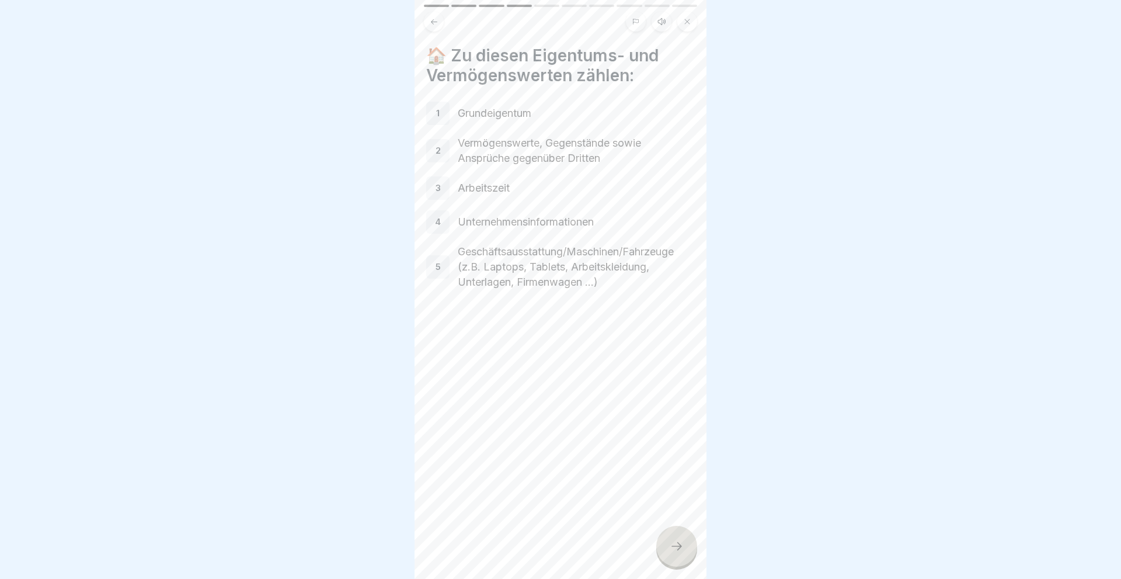
click at [675, 545] on icon at bounding box center [677, 546] width 14 height 14
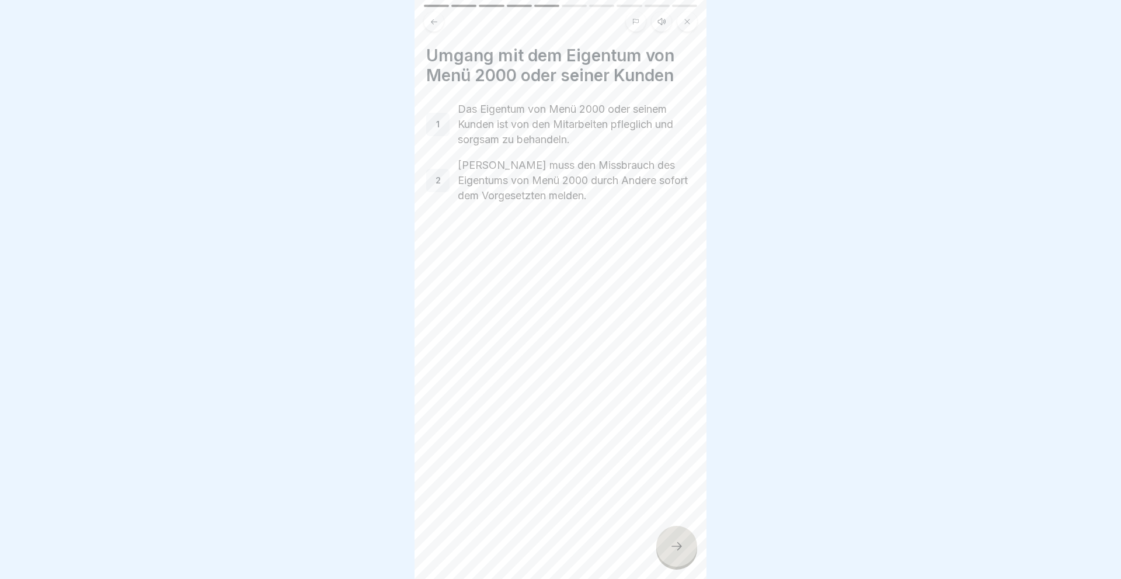
click at [675, 545] on icon at bounding box center [677, 546] width 14 height 14
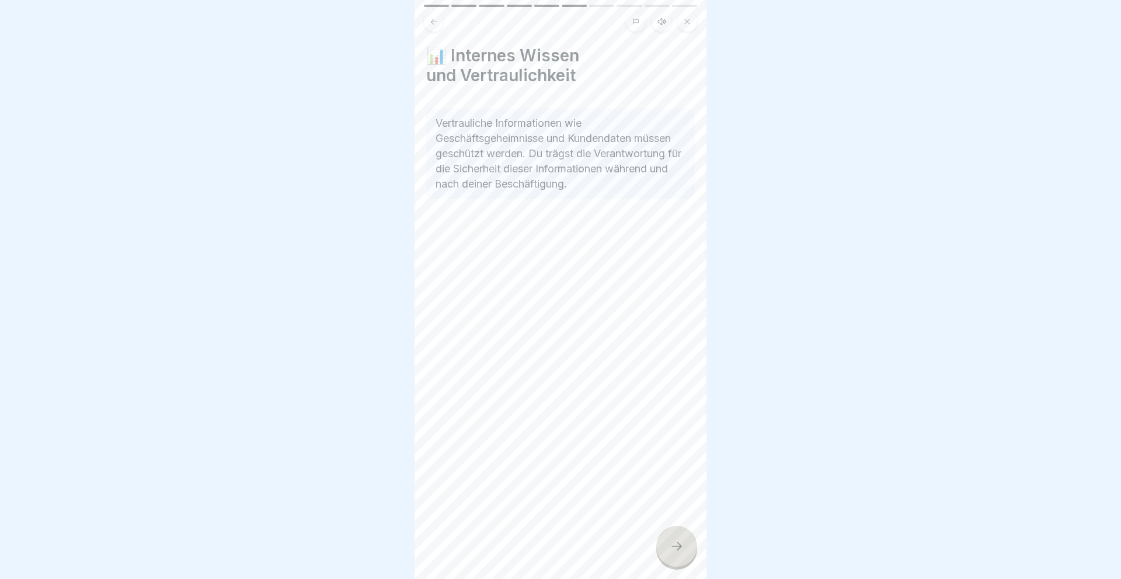
click at [675, 545] on icon at bounding box center [677, 546] width 14 height 14
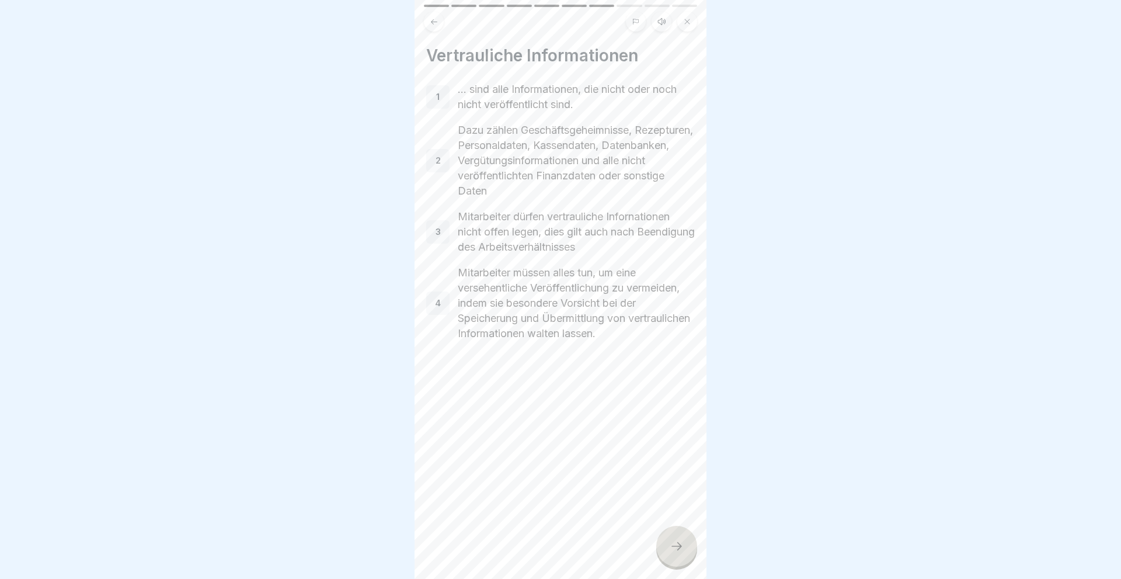
click at [675, 545] on icon at bounding box center [677, 546] width 14 height 14
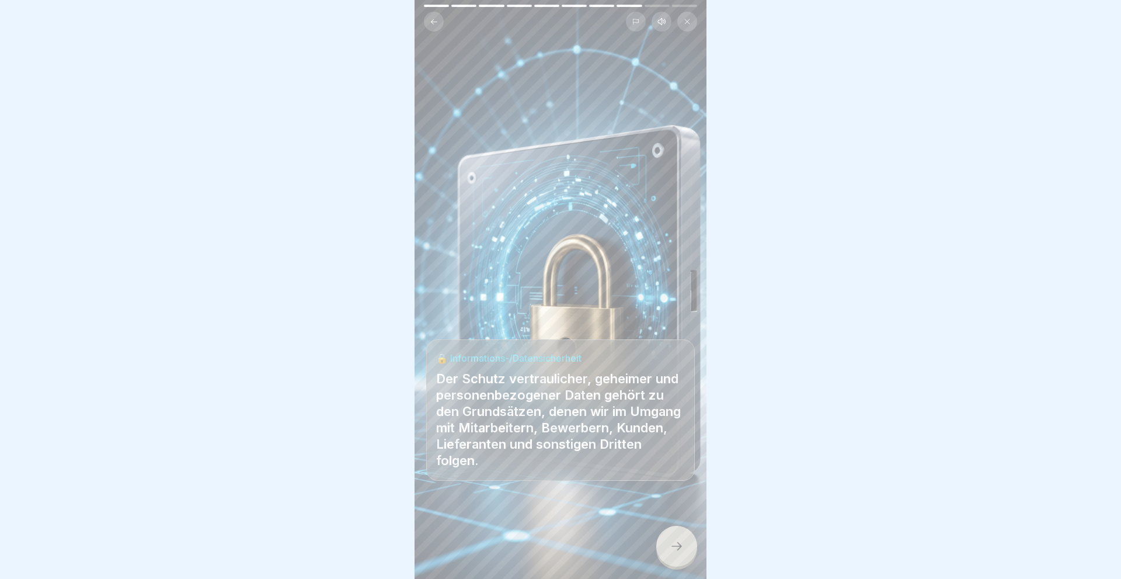
click at [674, 544] on icon at bounding box center [677, 546] width 14 height 14
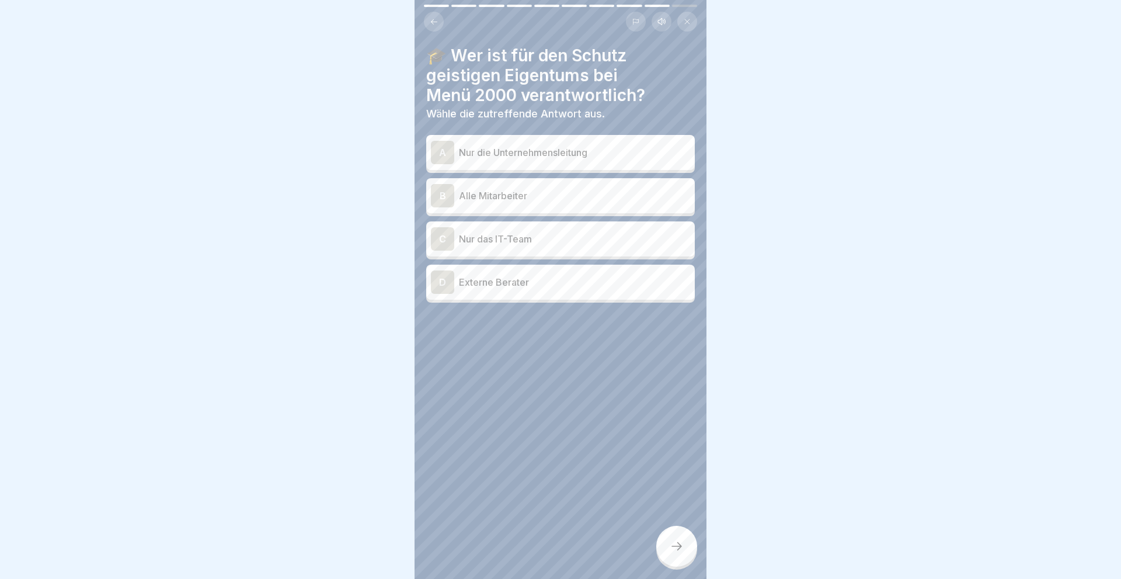
click at [444, 195] on div "B" at bounding box center [442, 195] width 23 height 23
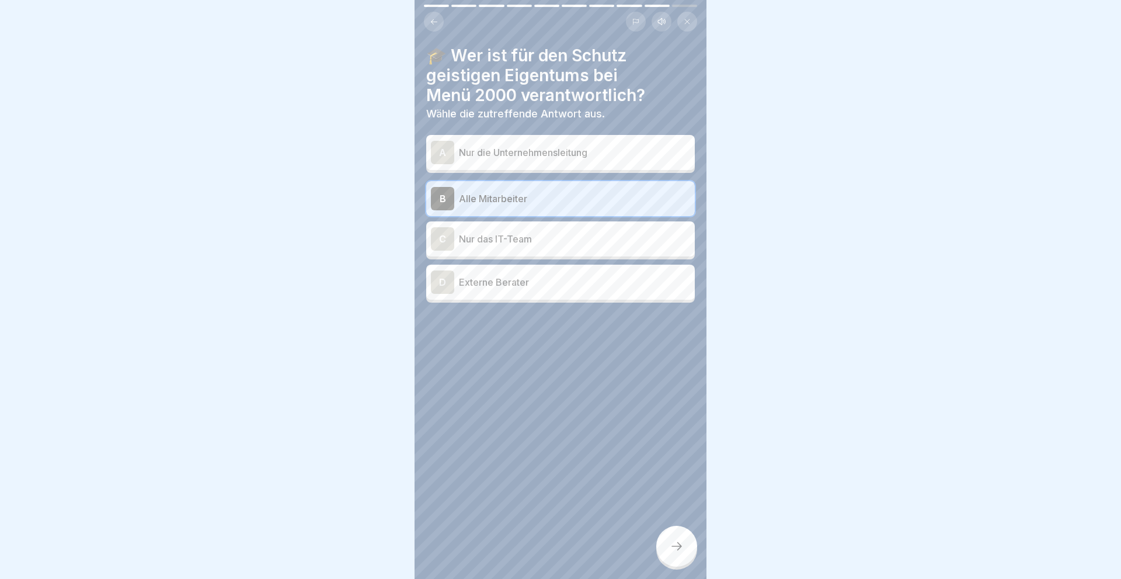
click at [683, 543] on icon at bounding box center [677, 546] width 14 height 14
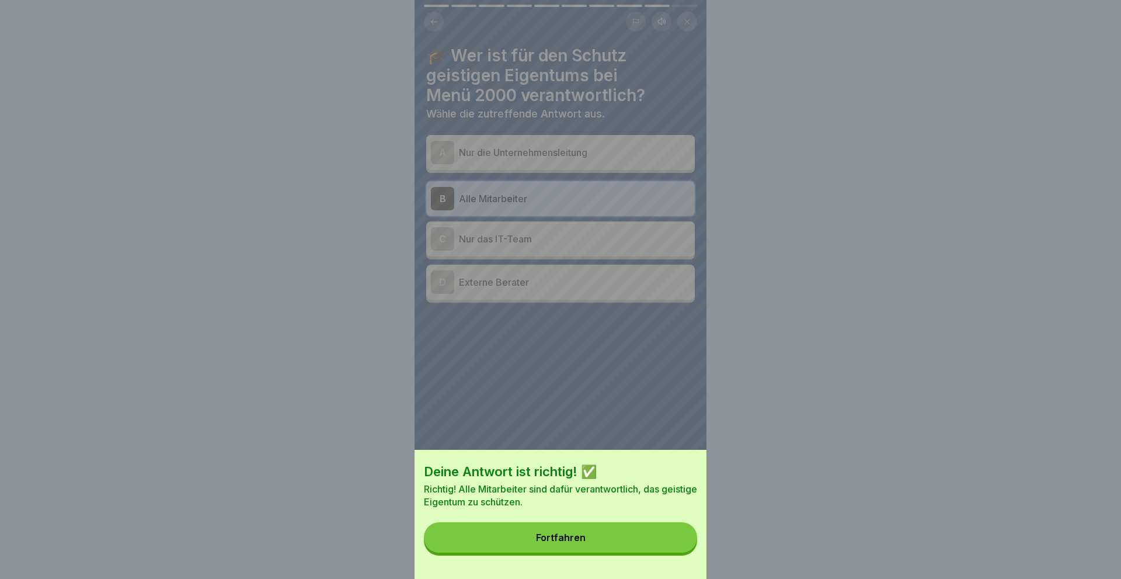
click at [557, 535] on div "Fortfahren" at bounding box center [561, 537] width 50 height 11
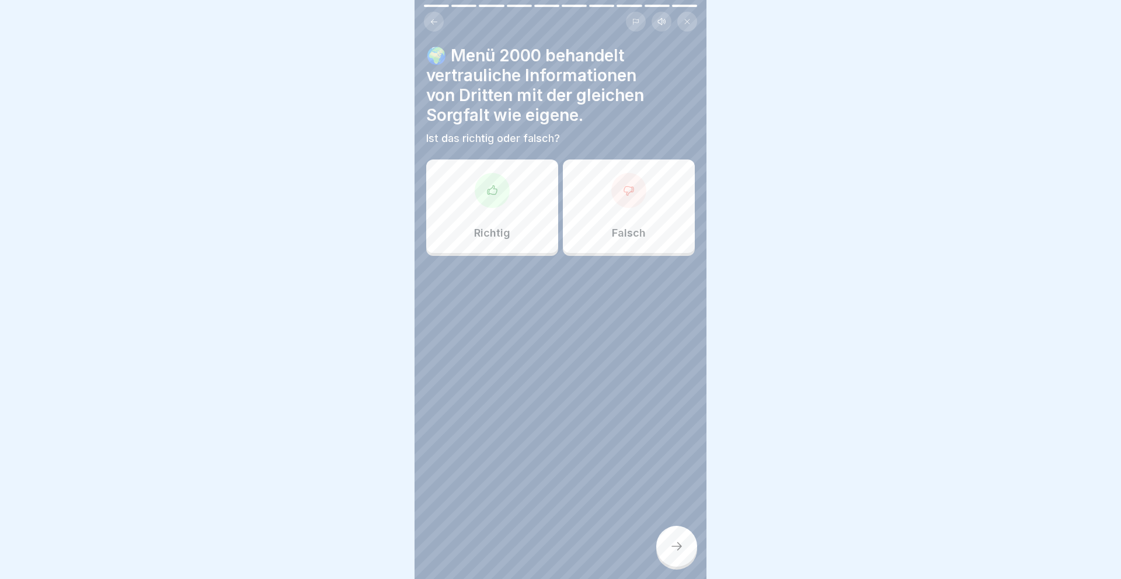
click at [492, 219] on div "Richtig" at bounding box center [492, 205] width 132 height 93
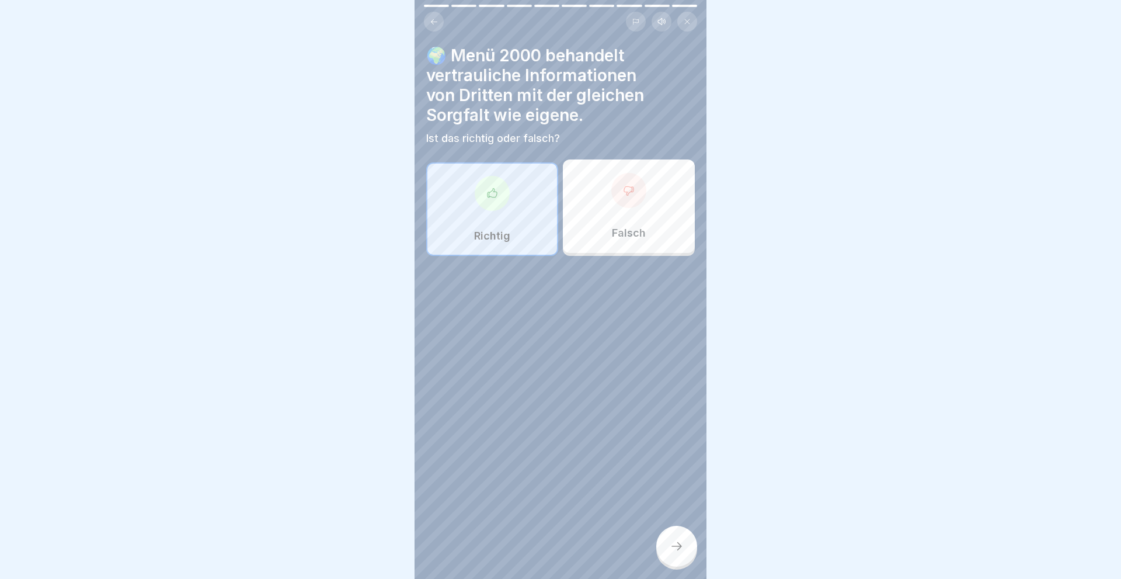
click at [683, 536] on div at bounding box center [676, 546] width 41 height 41
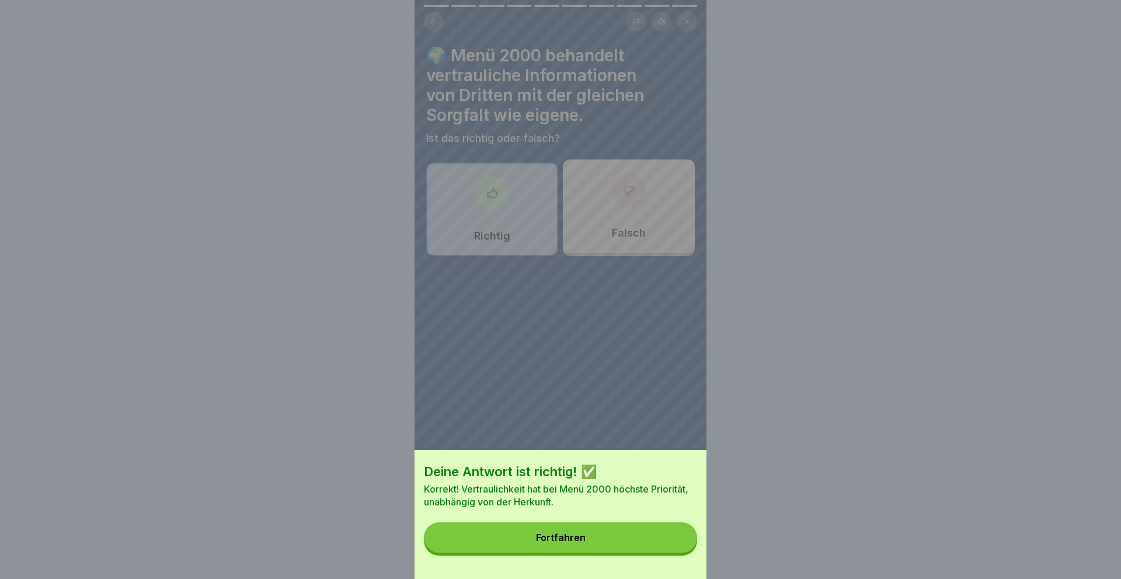
click at [568, 533] on div "Fortfahren" at bounding box center [561, 537] width 50 height 11
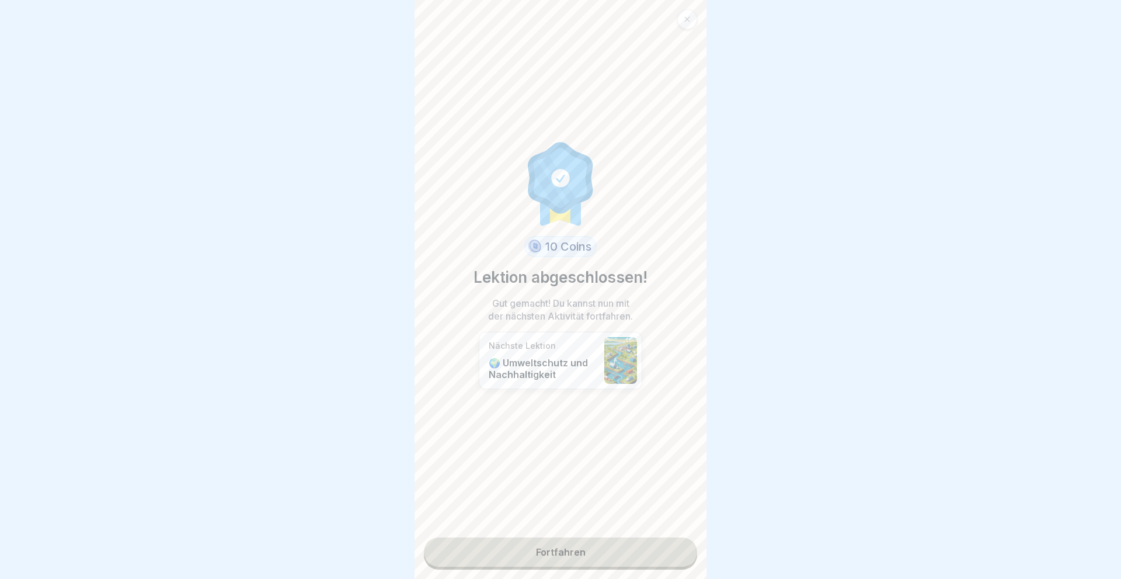
click at [565, 553] on link "Fortfahren" at bounding box center [560, 551] width 273 height 29
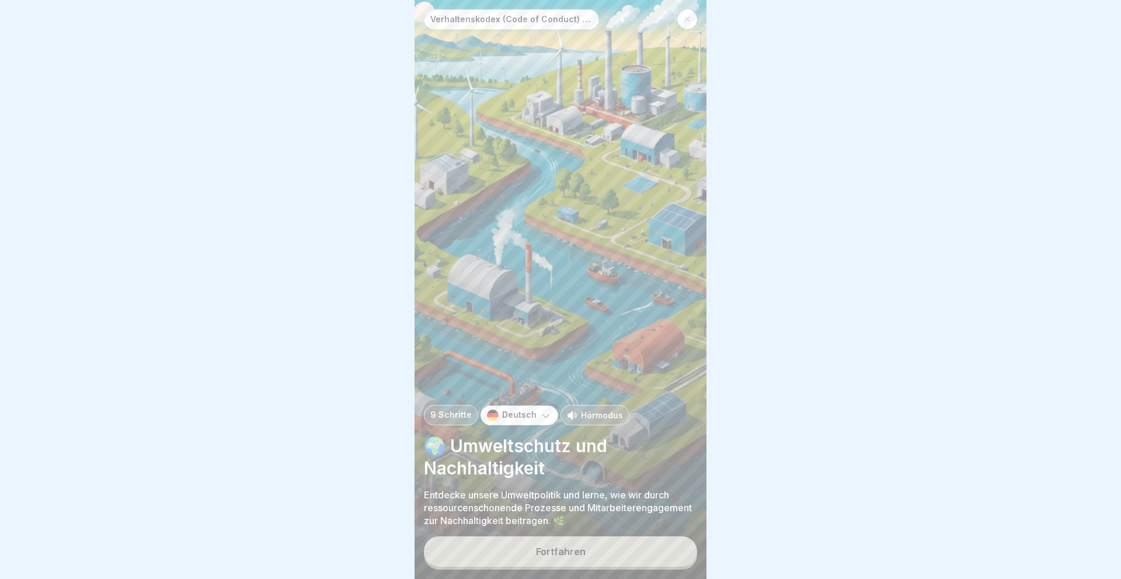
click at [565, 553] on div "Fortfahren" at bounding box center [561, 551] width 50 height 11
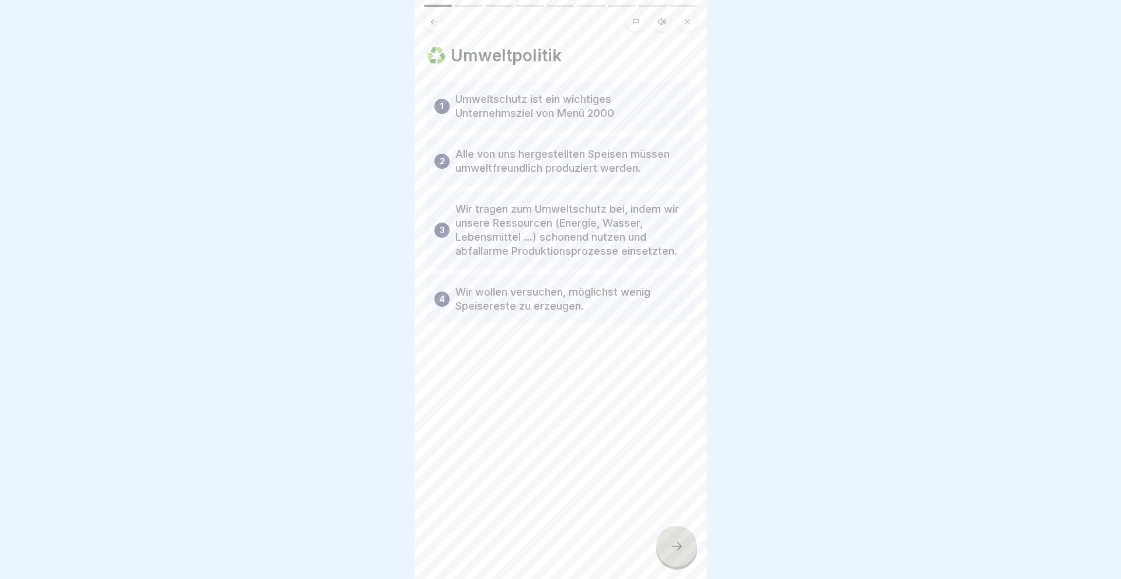
click at [670, 546] on icon at bounding box center [677, 546] width 14 height 14
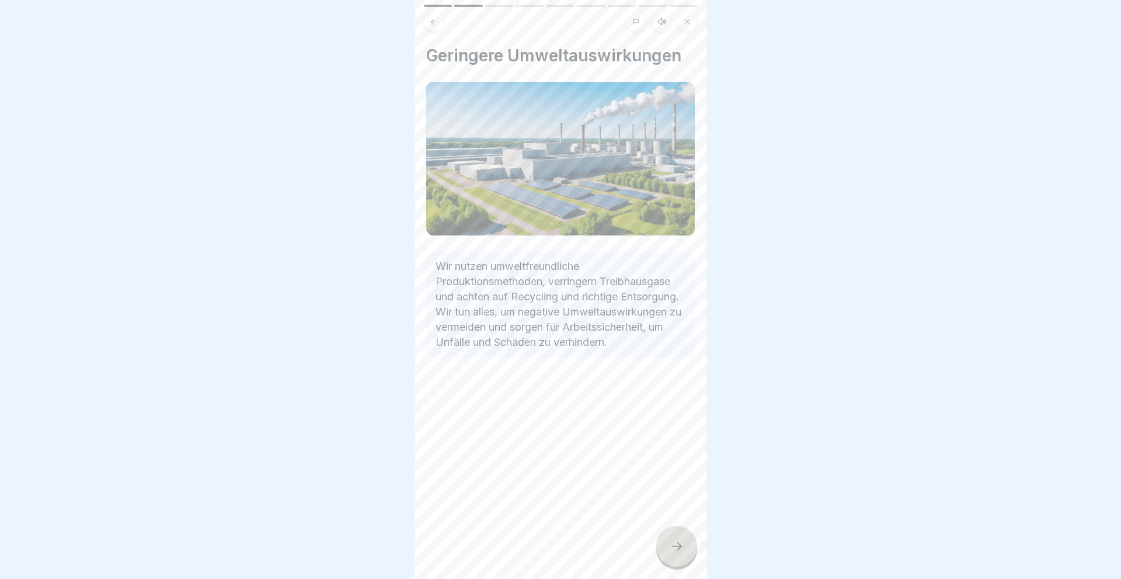
click at [670, 546] on icon at bounding box center [677, 546] width 14 height 14
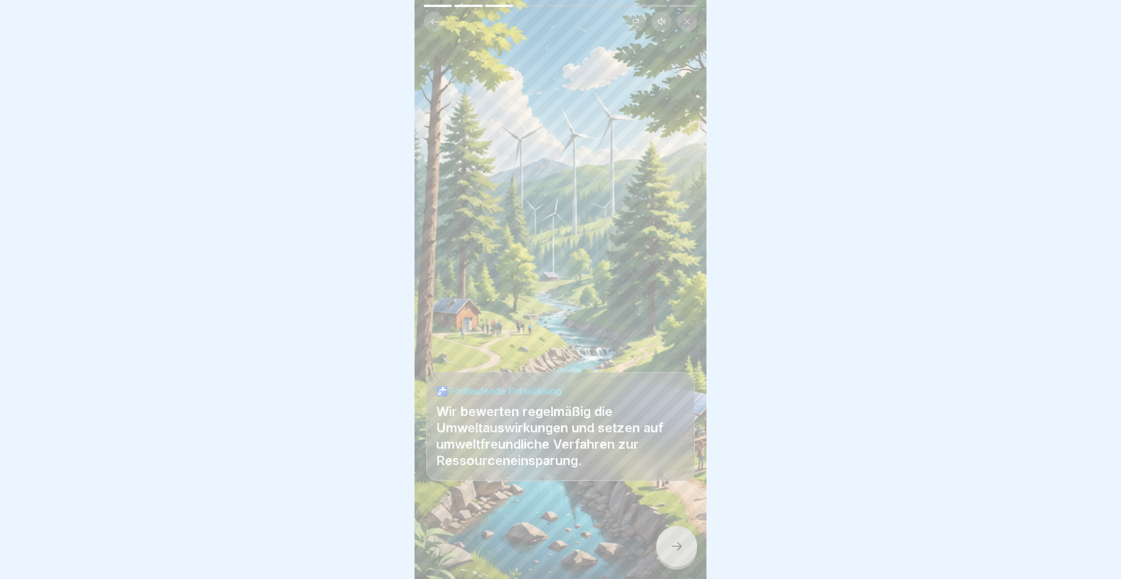
click at [670, 546] on icon at bounding box center [677, 546] width 14 height 14
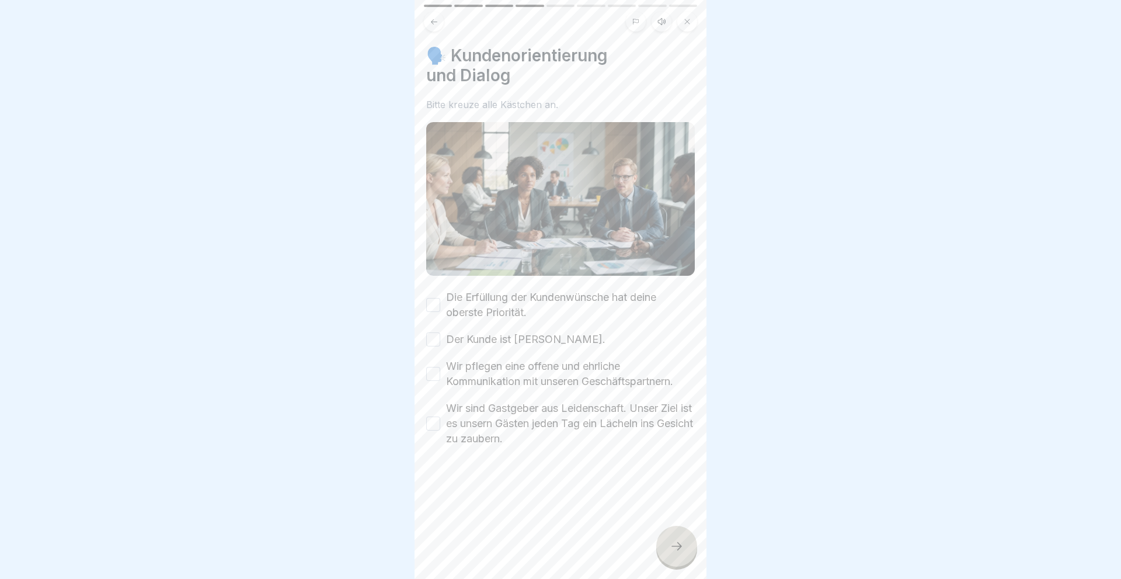
click at [428, 299] on button "Die Erfüllung der Kundenwünsche hat deine oberste Priorität." at bounding box center [433, 305] width 14 height 14
click at [428, 340] on button "Der Kunde ist [PERSON_NAME]." at bounding box center [433, 339] width 14 height 14
click at [430, 377] on button "Wir pflegen eine offene und ehrliche Kommunikation mit unseren Geschäftspartner…" at bounding box center [433, 374] width 14 height 14
click at [430, 422] on button "Wir sind Gastgeber aus Leidenschaft. Unser Ziel ist es unsern Gästen jeden Tag …" at bounding box center [433, 423] width 14 height 14
click at [680, 546] on icon at bounding box center [677, 546] width 11 height 8
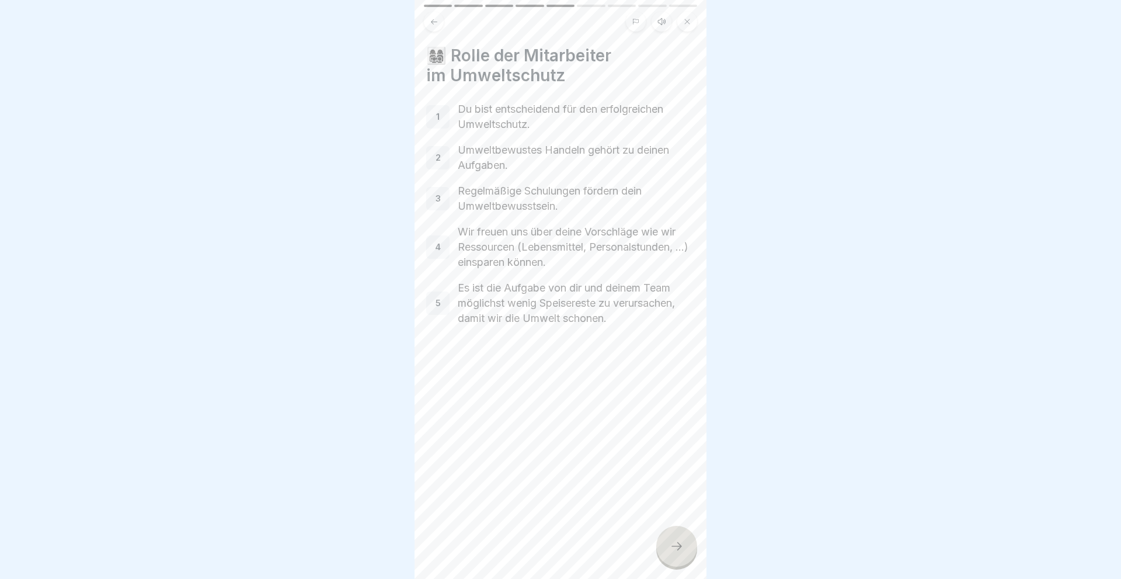
click at [677, 545] on icon at bounding box center [677, 546] width 14 height 14
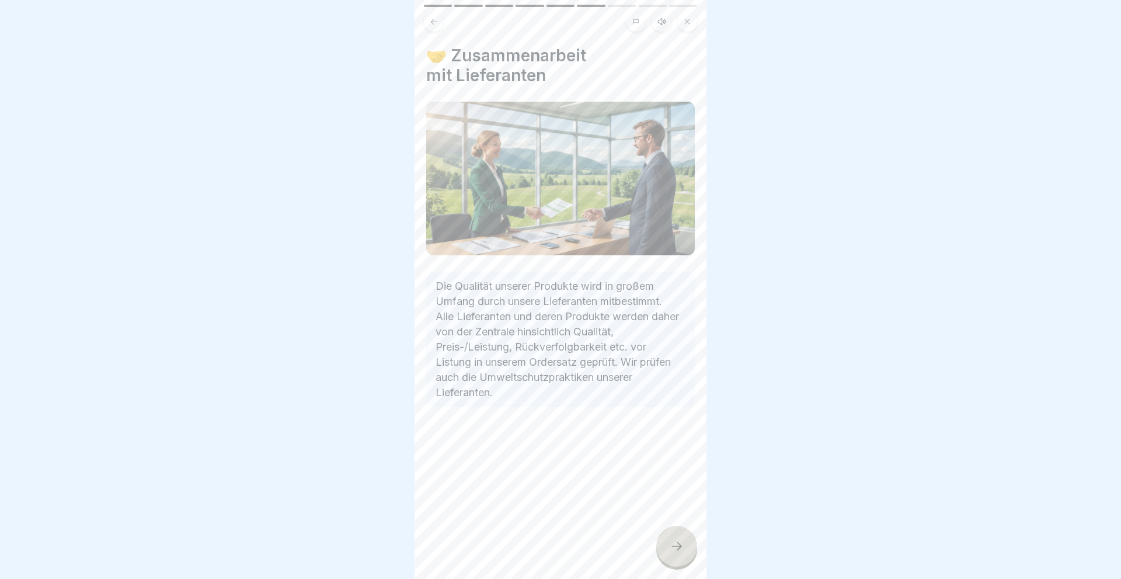
click at [677, 545] on icon at bounding box center [677, 546] width 14 height 14
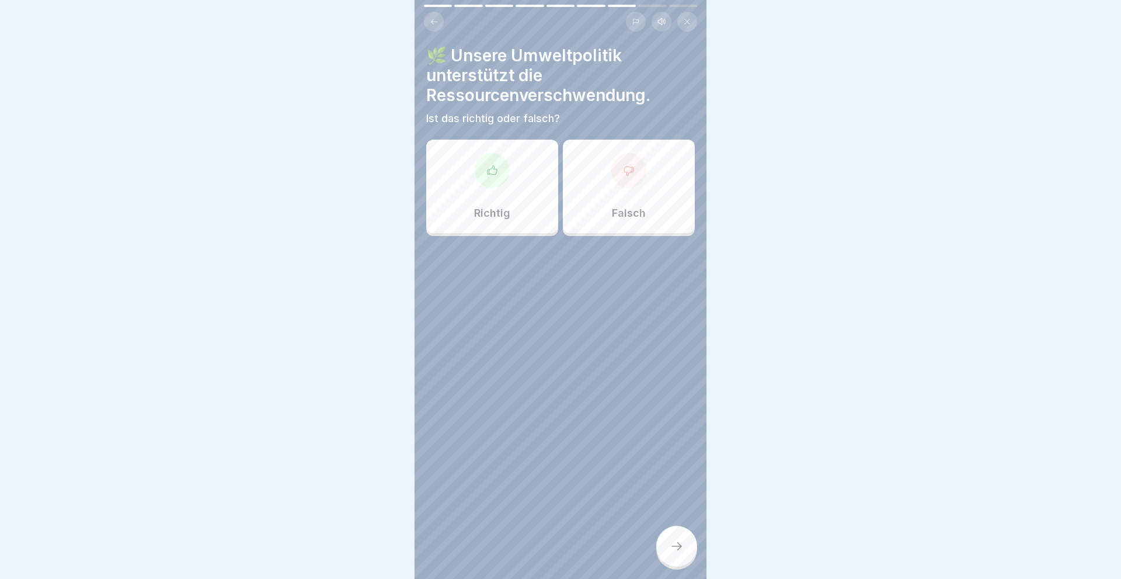
click at [628, 186] on div at bounding box center [628, 170] width 35 height 35
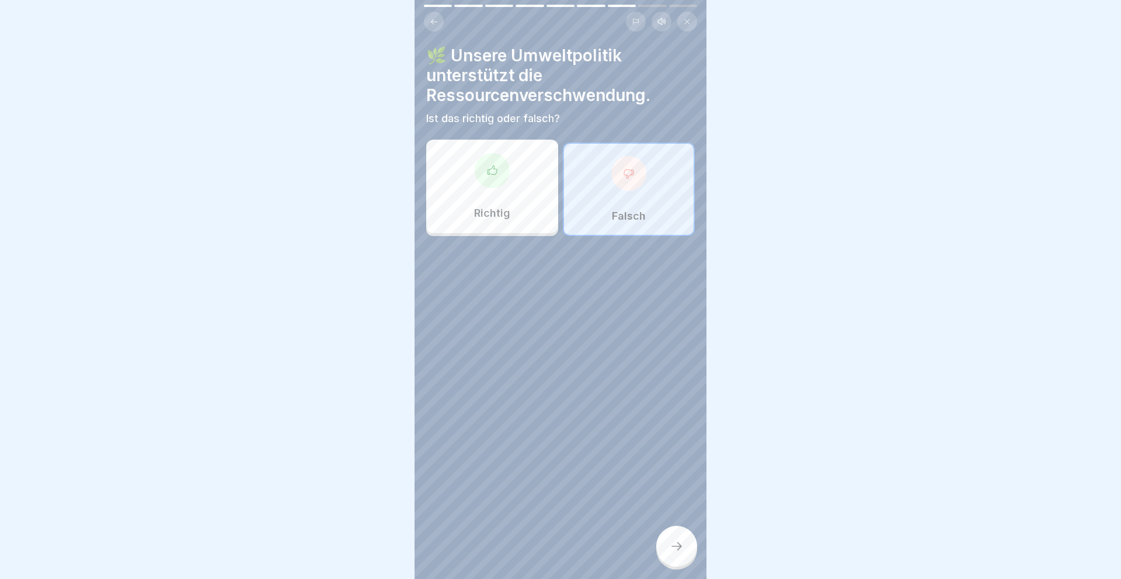
click at [674, 543] on icon at bounding box center [677, 546] width 14 height 14
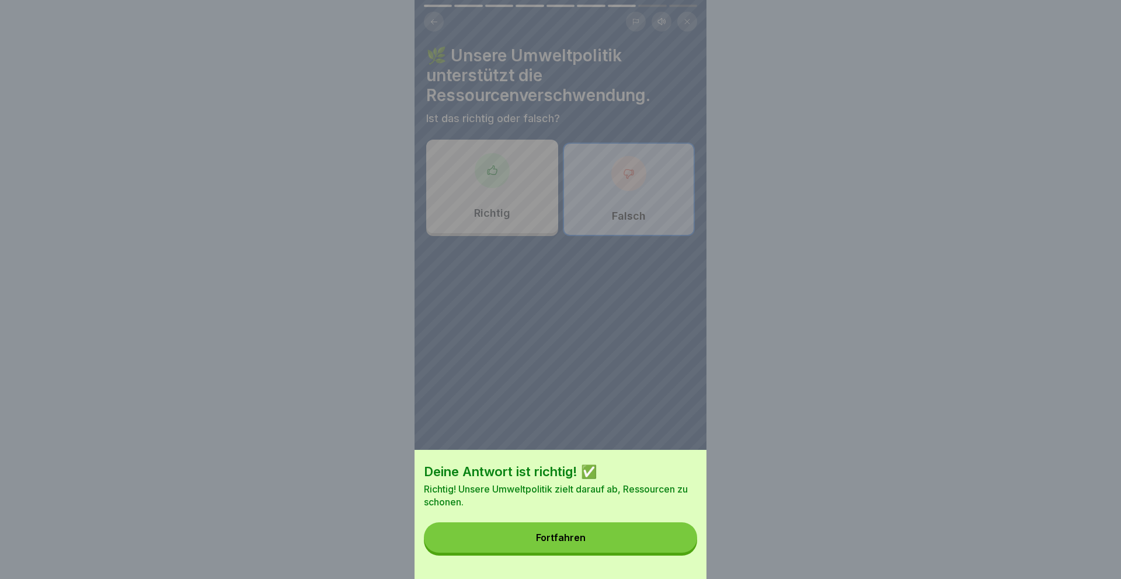
click at [575, 540] on div "Fortfahren" at bounding box center [561, 537] width 50 height 11
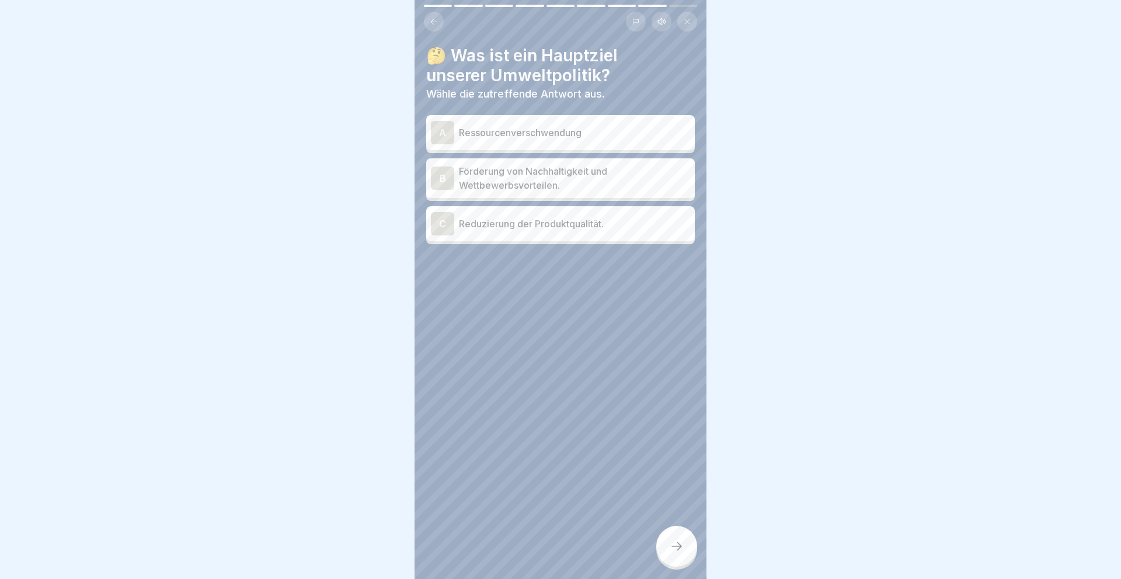
click at [440, 176] on div "B" at bounding box center [442, 177] width 23 height 23
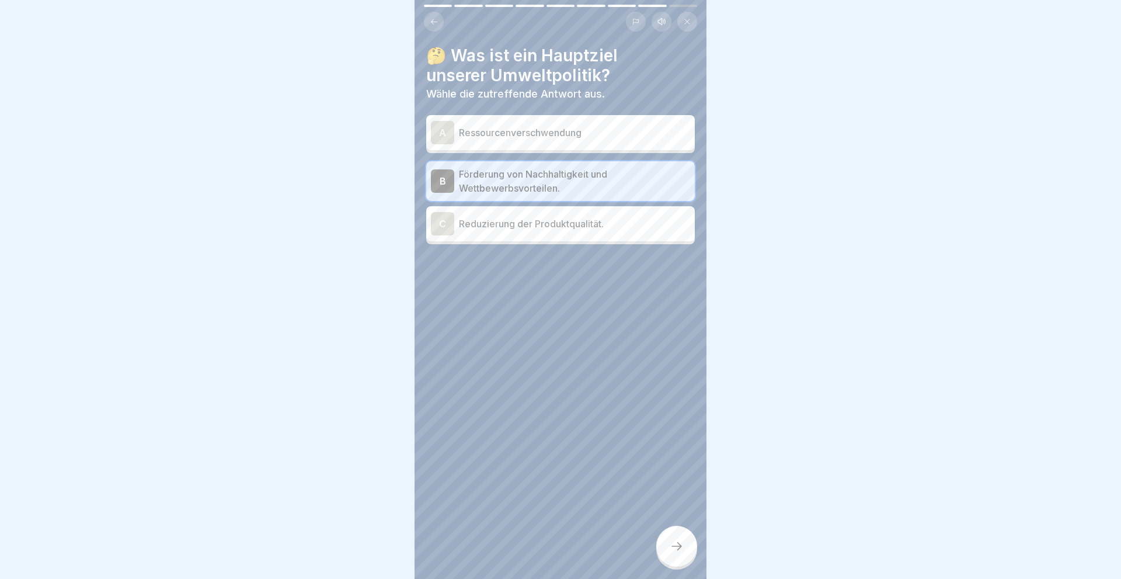
click at [680, 542] on icon at bounding box center [677, 546] width 14 height 14
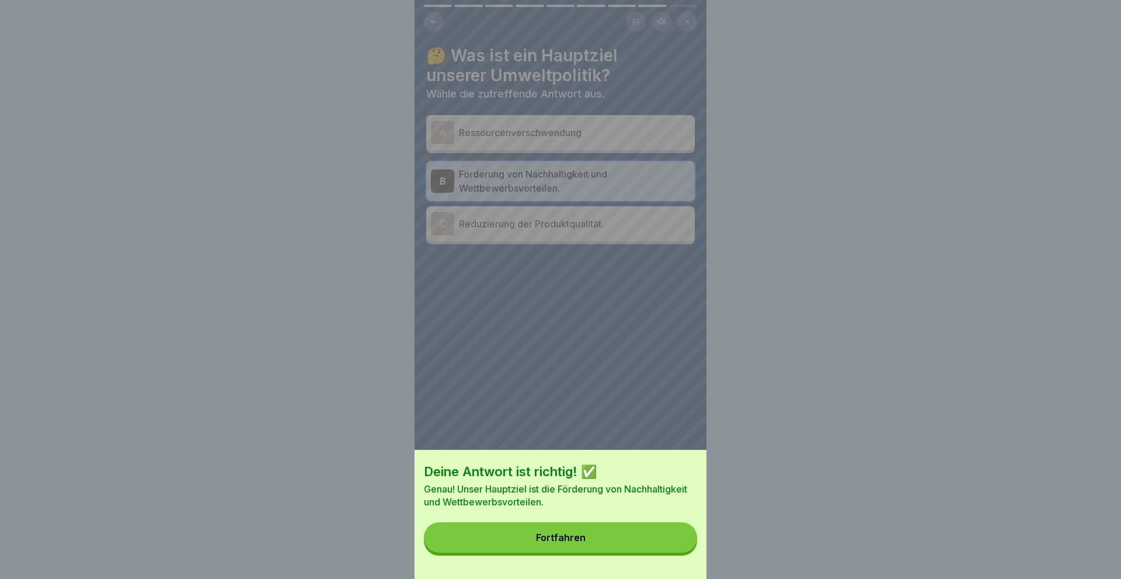
click at [578, 531] on button "Fortfahren" at bounding box center [560, 537] width 273 height 30
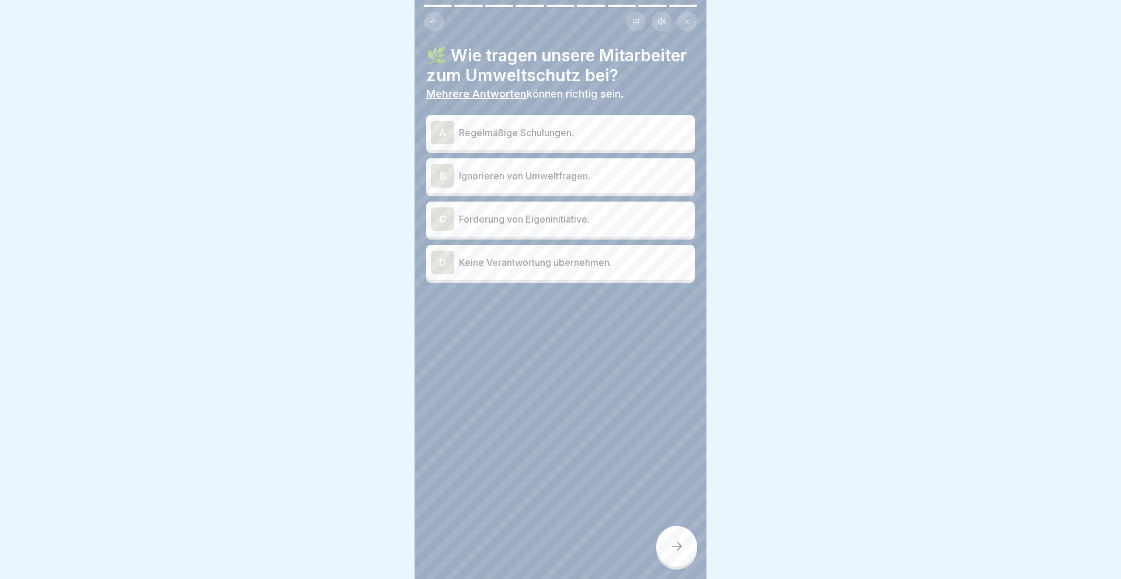
click at [449, 217] on div "C" at bounding box center [442, 218] width 23 height 23
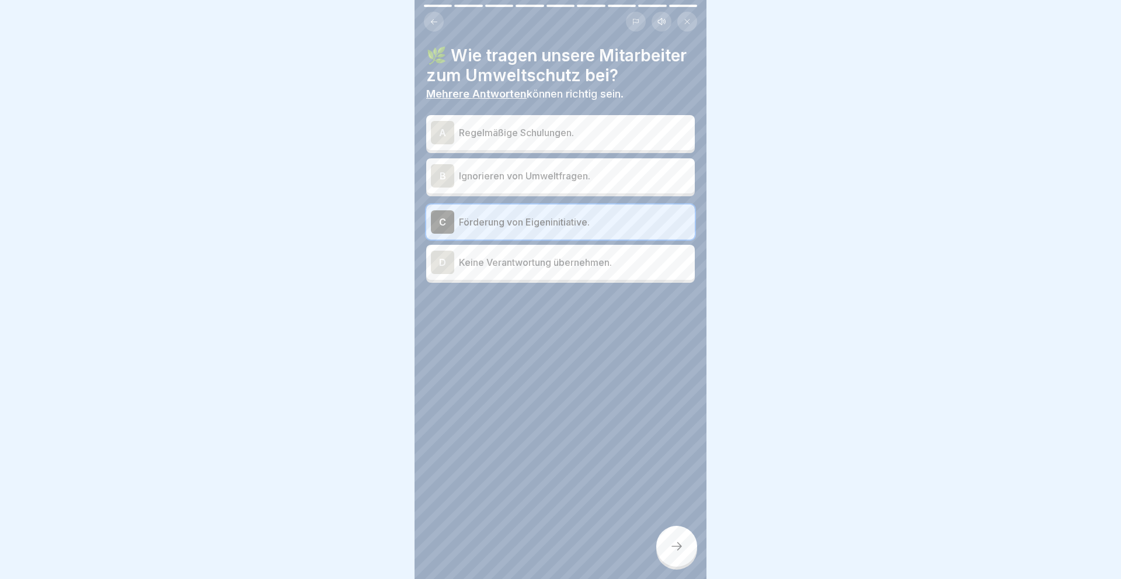
click at [441, 121] on div "A" at bounding box center [442, 132] width 23 height 23
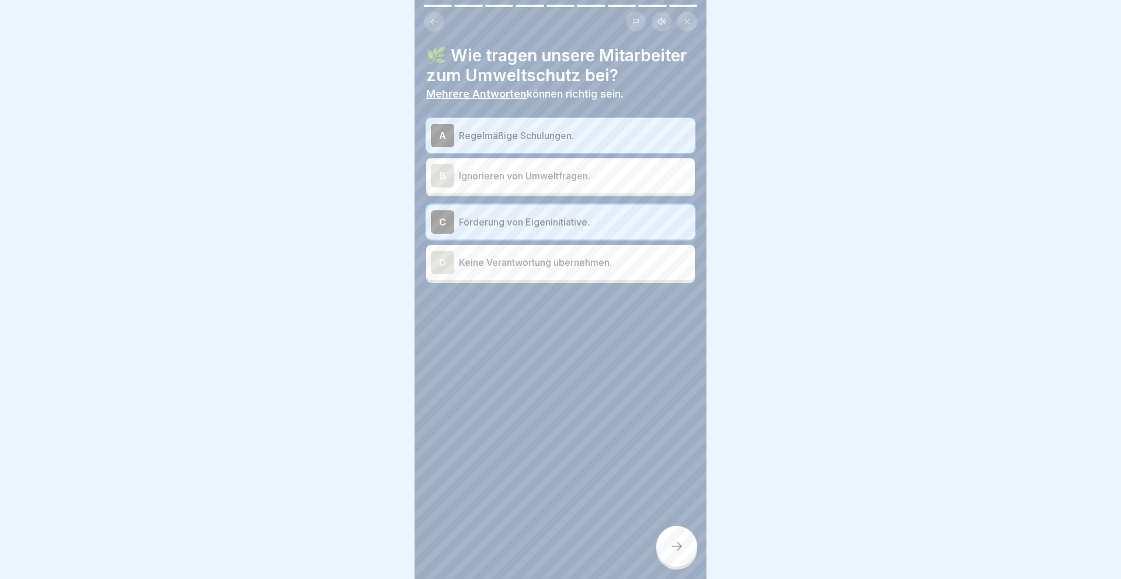
click at [677, 541] on icon at bounding box center [677, 546] width 14 height 14
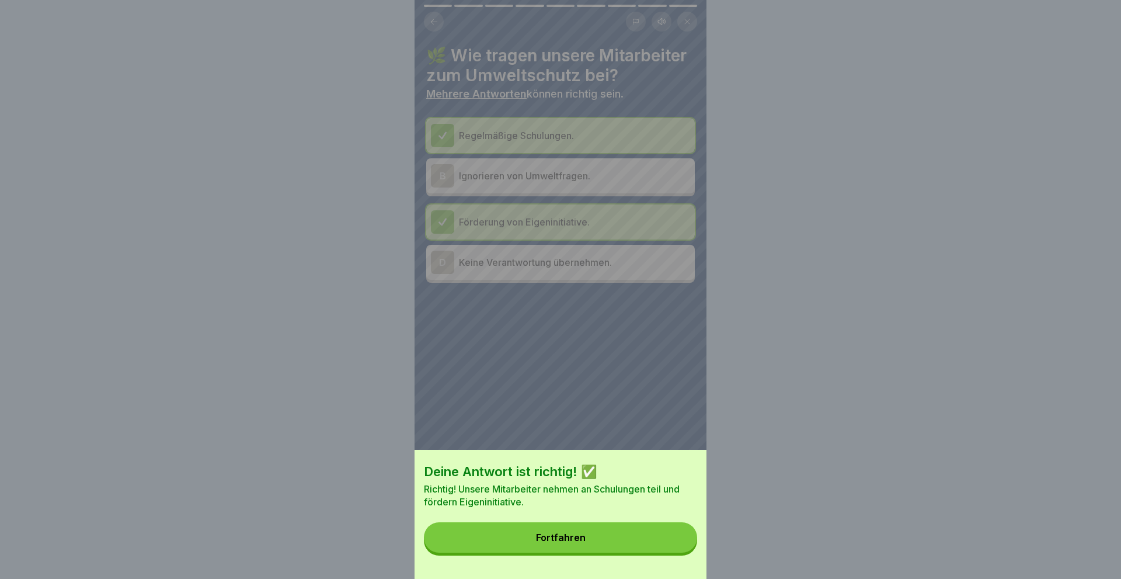
click at [576, 538] on div "Fortfahren" at bounding box center [561, 537] width 50 height 11
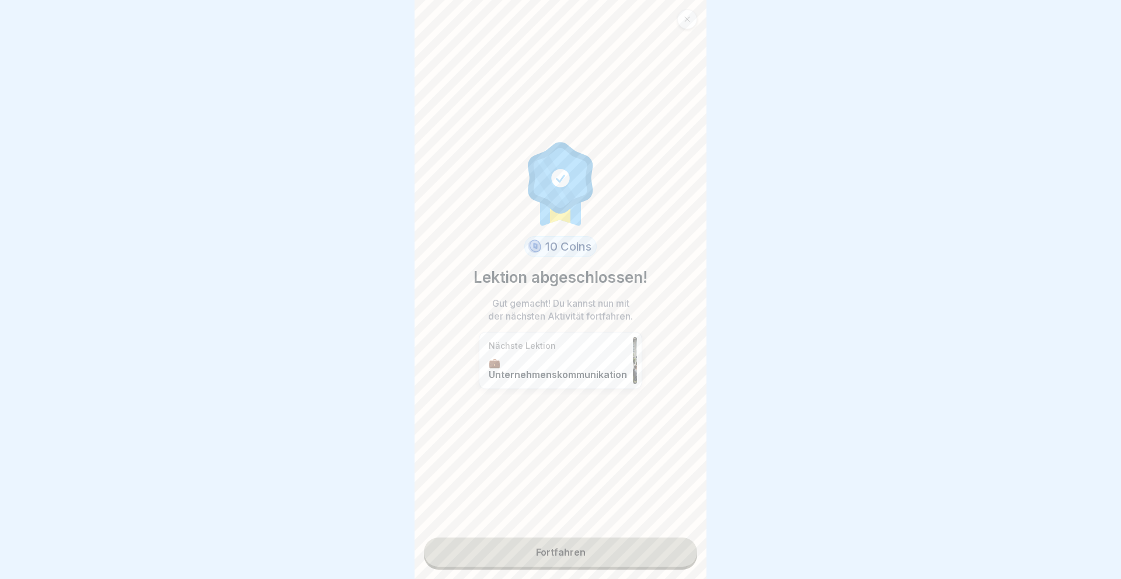
click at [572, 556] on link "Fortfahren" at bounding box center [560, 551] width 273 height 29
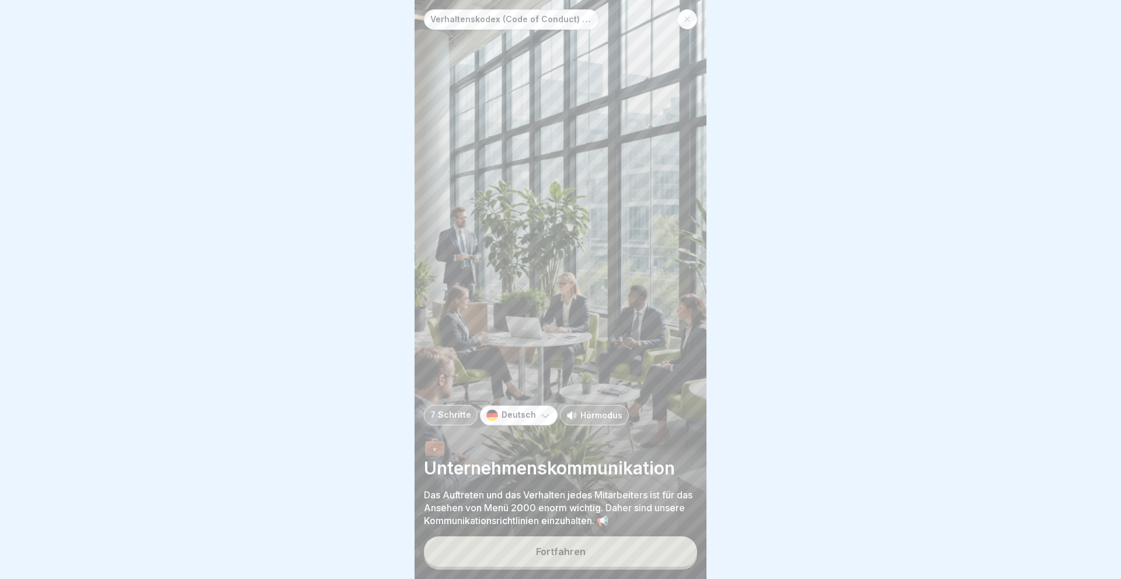
click at [572, 556] on div "Fortfahren" at bounding box center [561, 551] width 50 height 11
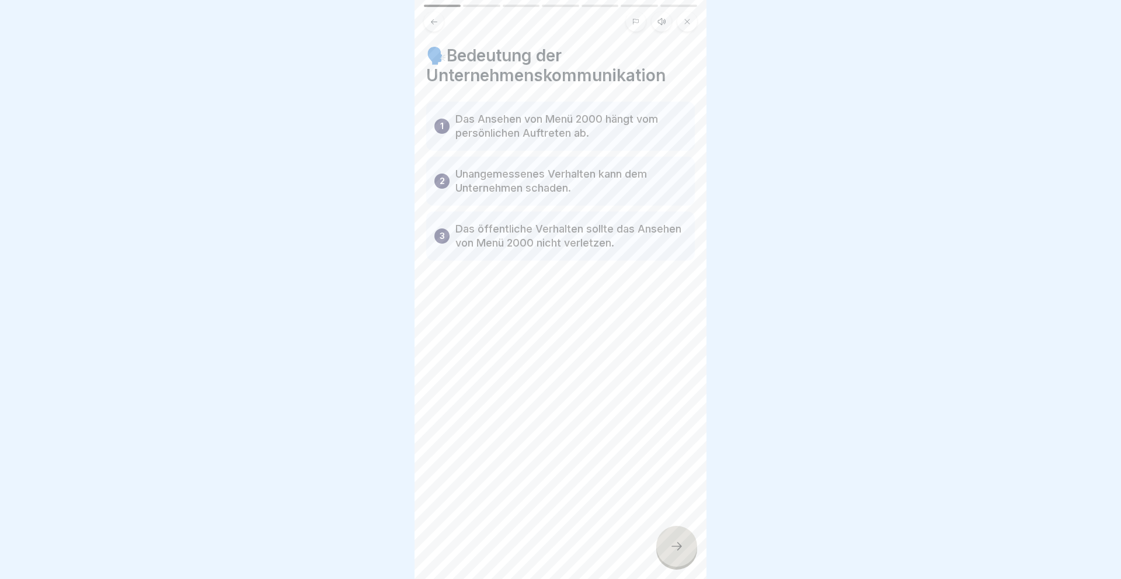
click at [677, 547] on icon at bounding box center [677, 546] width 14 height 14
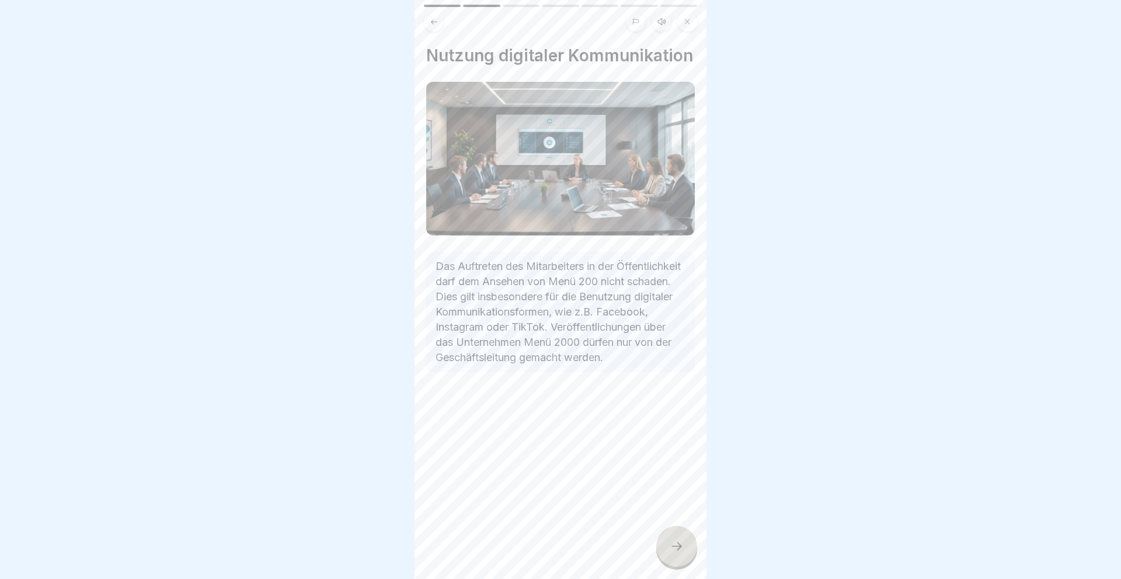
click at [677, 547] on icon at bounding box center [677, 546] width 14 height 14
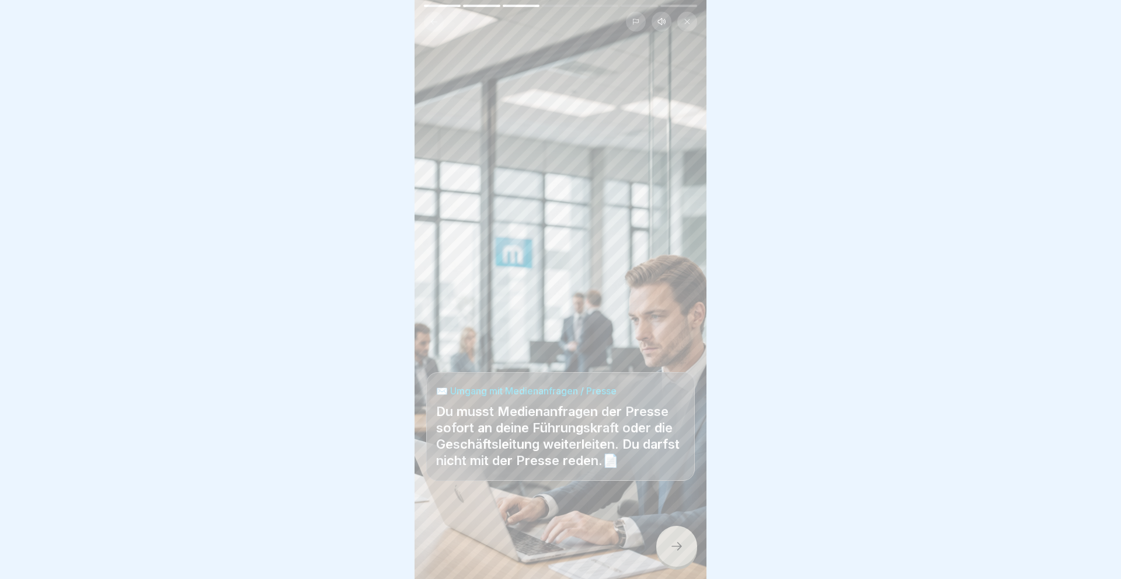
click at [677, 547] on icon at bounding box center [677, 546] width 14 height 14
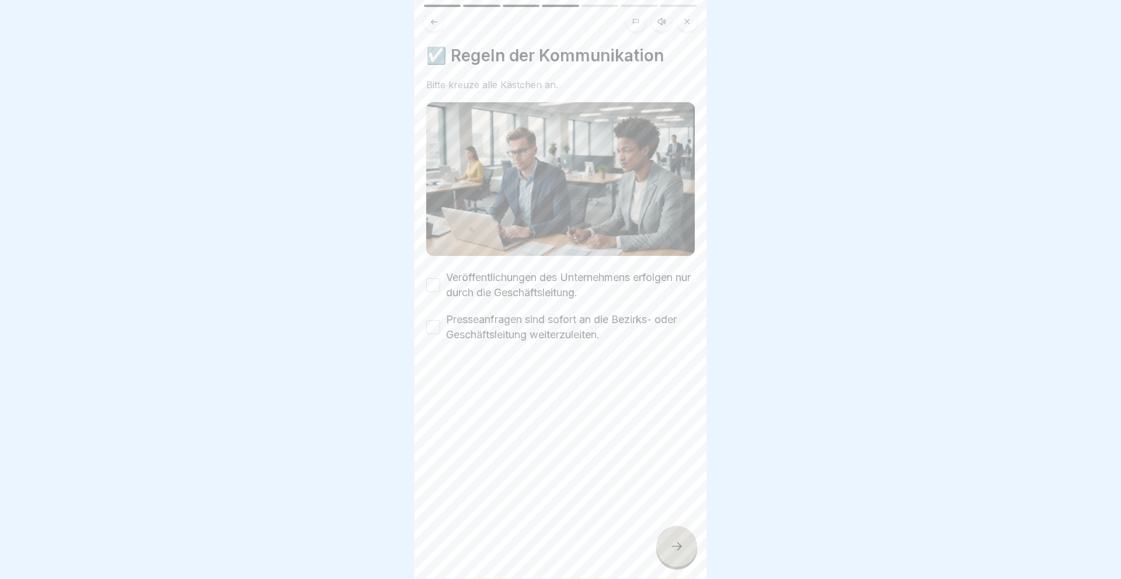
click at [436, 279] on button "Veröffentlichungen des Unternehmens erfolgen nur durch die Geschäftsleitung." at bounding box center [433, 285] width 14 height 14
click at [435, 323] on button "Presseanfragen sind sofort an die Bezirks- oder Geschäftsleitung weiterzuleiten." at bounding box center [433, 327] width 14 height 14
click at [680, 541] on icon at bounding box center [677, 546] width 14 height 14
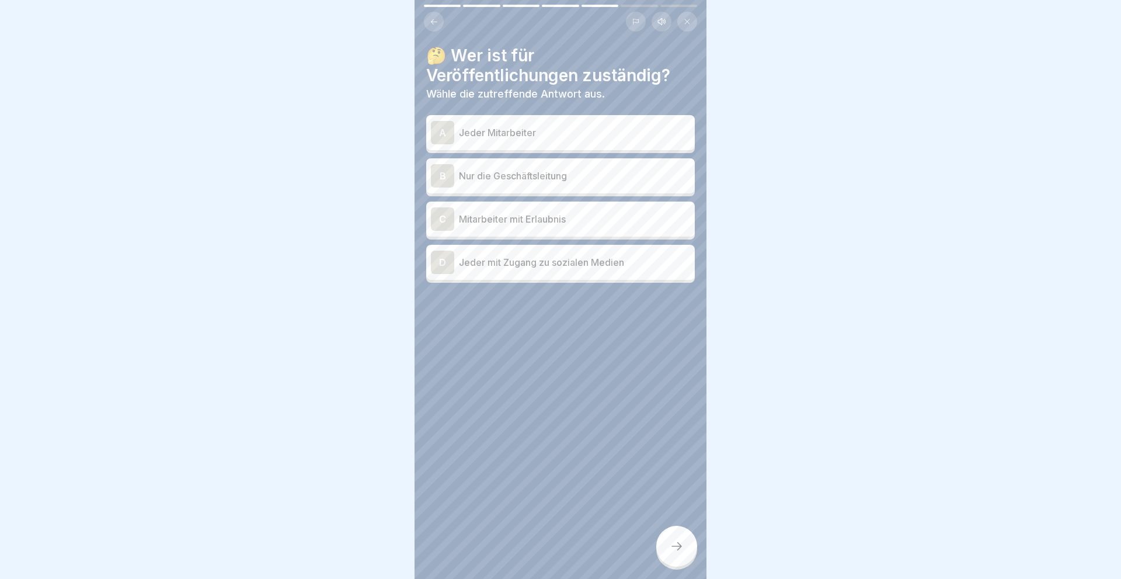
click at [439, 173] on div "B" at bounding box center [442, 175] width 23 height 23
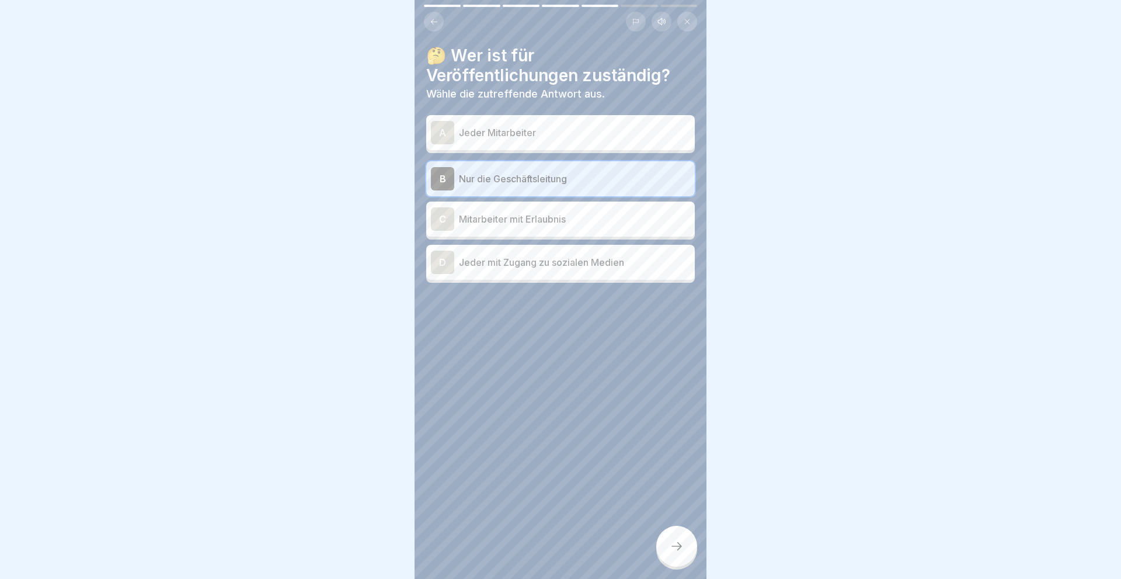
click at [680, 544] on icon at bounding box center [677, 546] width 14 height 14
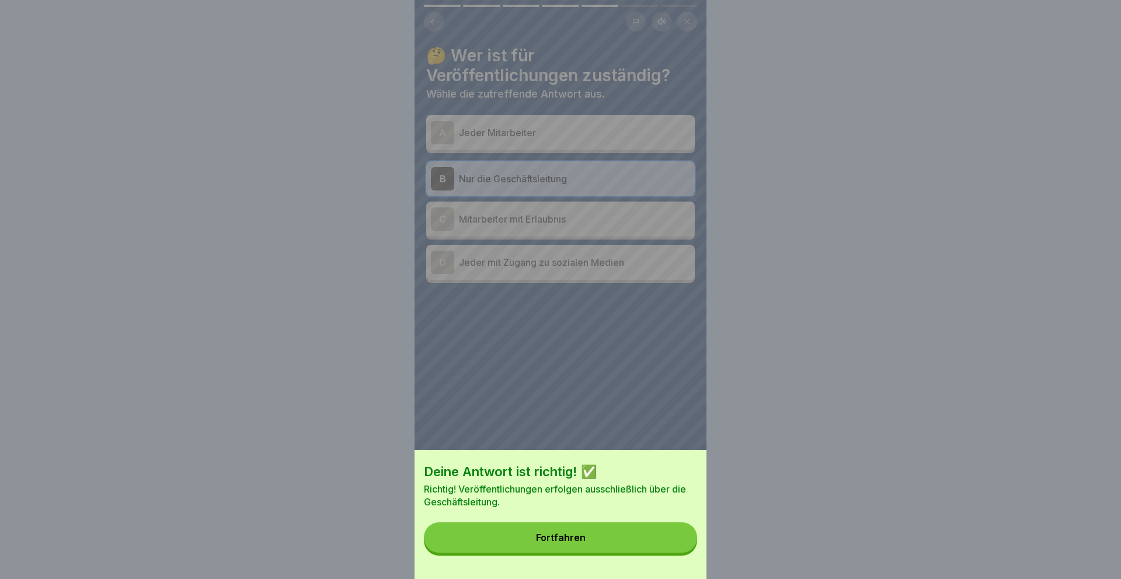
click at [565, 538] on div "Fortfahren" at bounding box center [561, 537] width 50 height 11
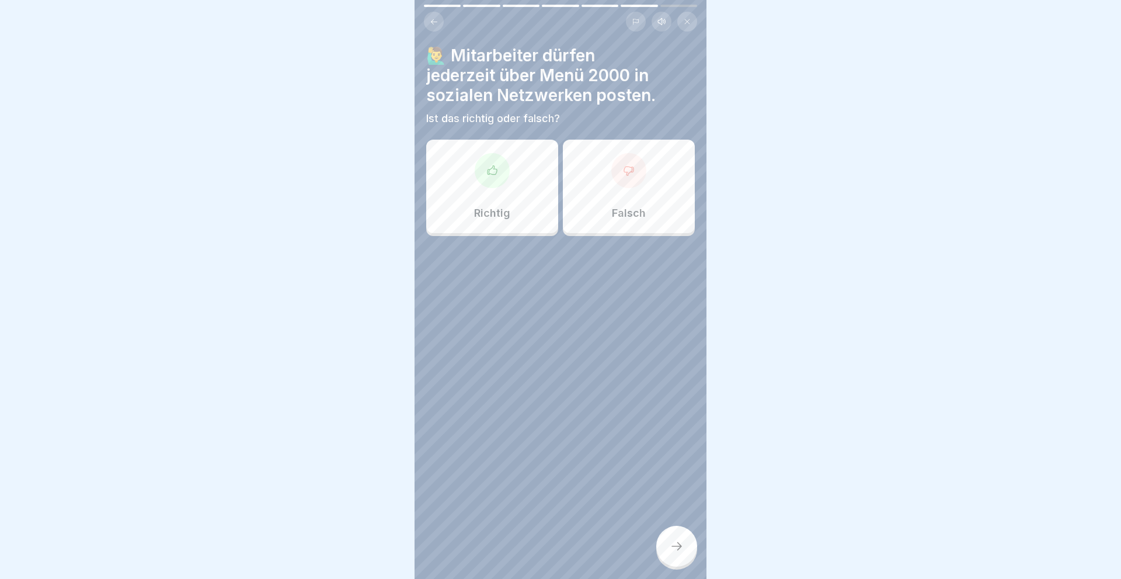
click at [628, 183] on div at bounding box center [628, 170] width 35 height 35
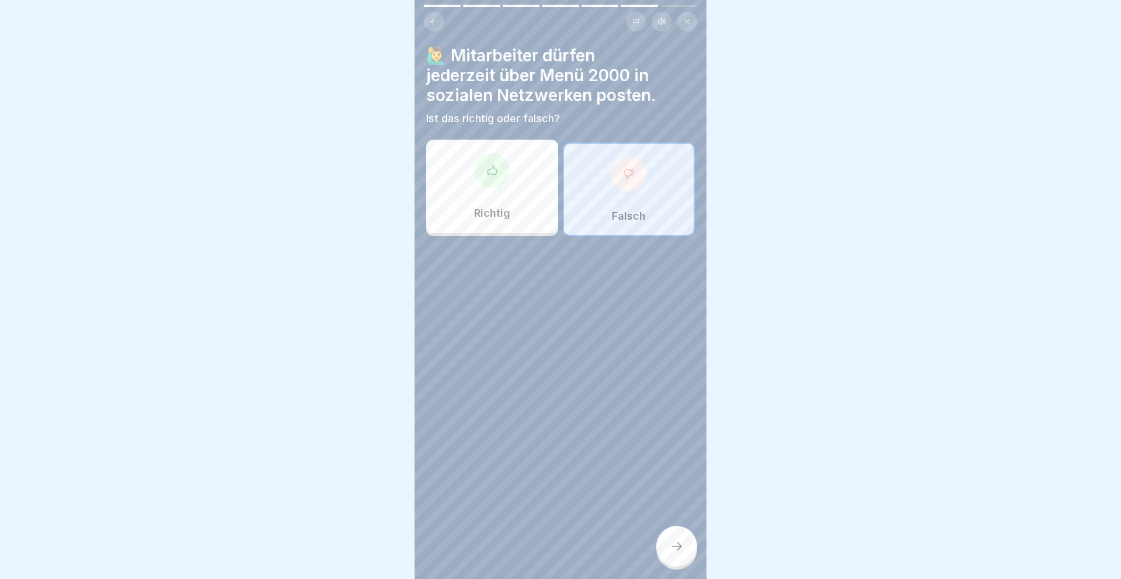
click at [679, 552] on icon at bounding box center [677, 546] width 14 height 14
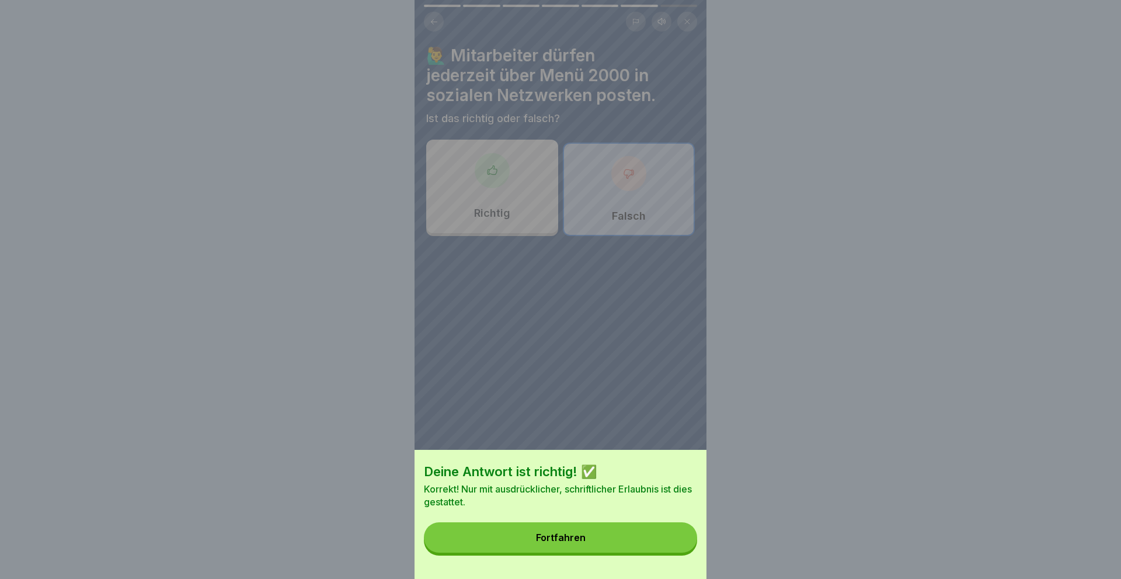
click at [576, 538] on div "Fortfahren" at bounding box center [561, 537] width 50 height 11
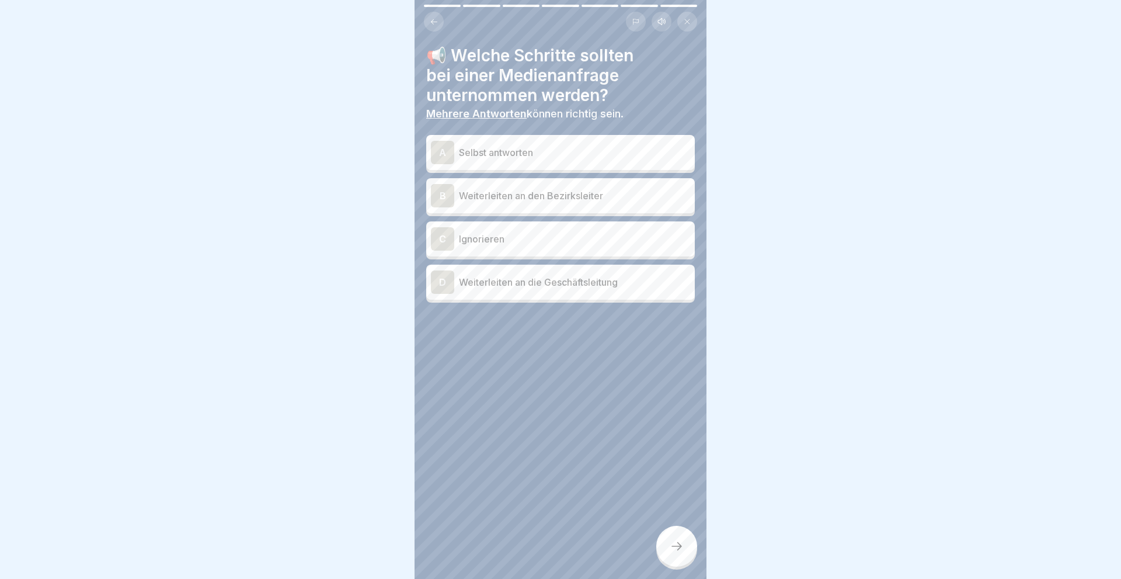
click at [442, 190] on div "B" at bounding box center [442, 195] width 23 height 23
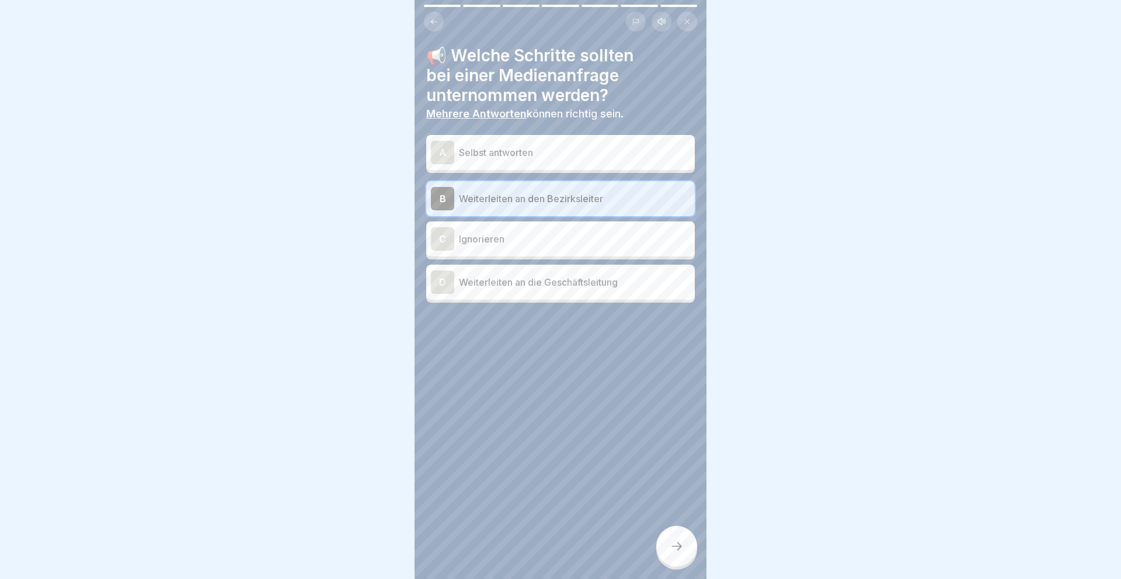
click at [447, 281] on div "D" at bounding box center [442, 281] width 23 height 23
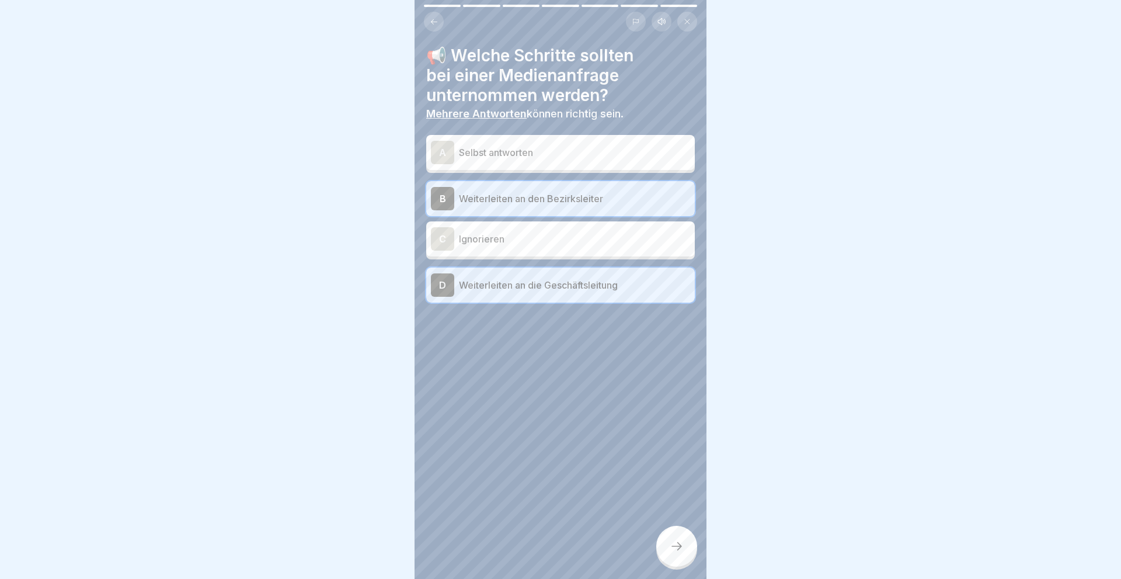
click at [683, 543] on icon at bounding box center [677, 546] width 14 height 14
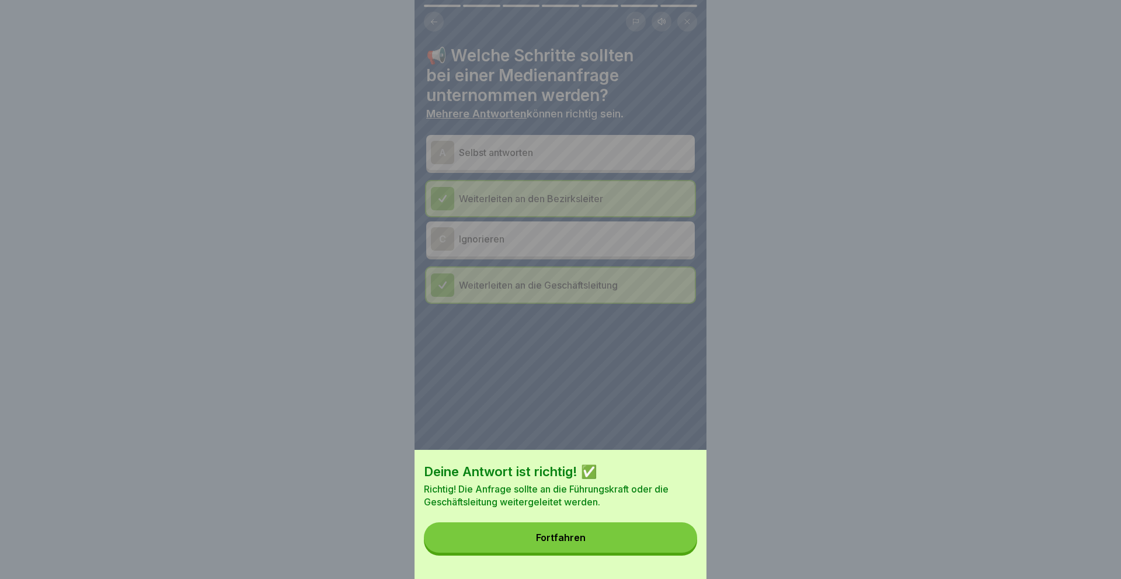
click at [571, 526] on button "Fortfahren" at bounding box center [560, 537] width 273 height 30
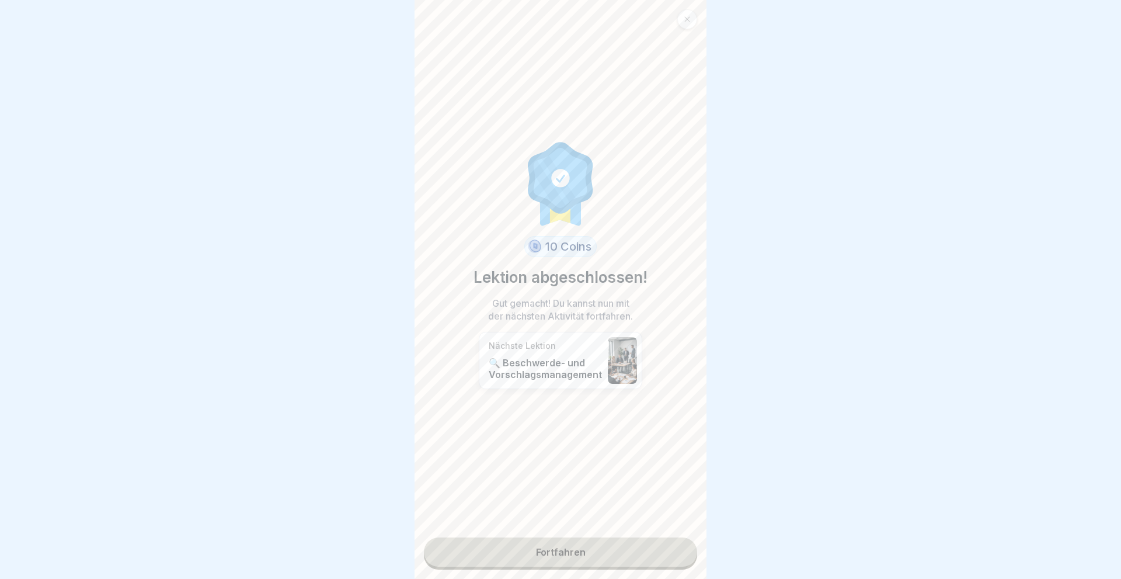
click at [551, 553] on link "Fortfahren" at bounding box center [560, 551] width 273 height 29
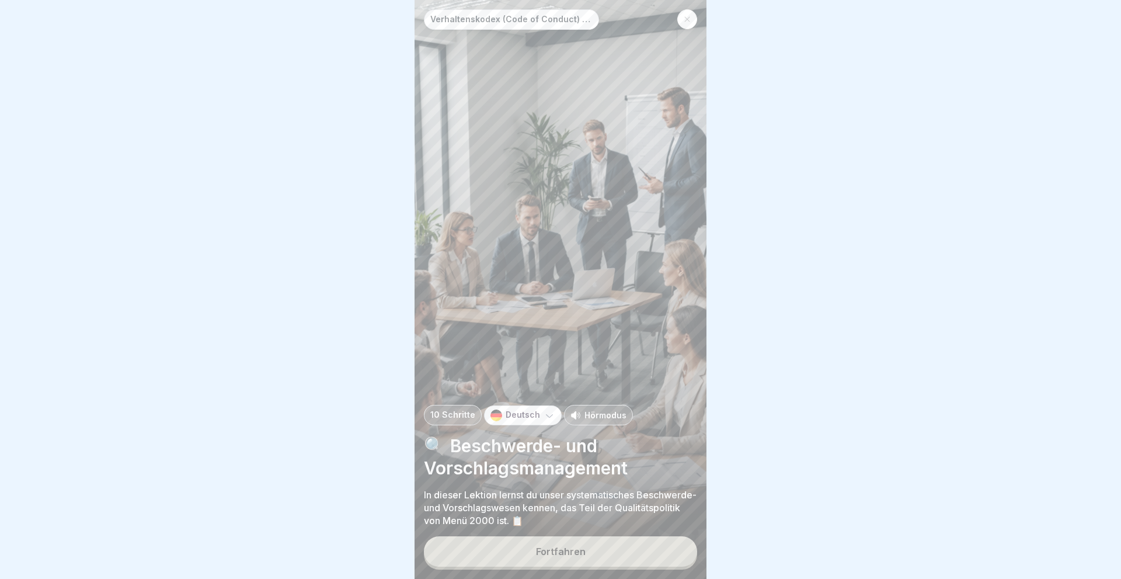
click at [551, 553] on div "Fortfahren" at bounding box center [561, 551] width 50 height 11
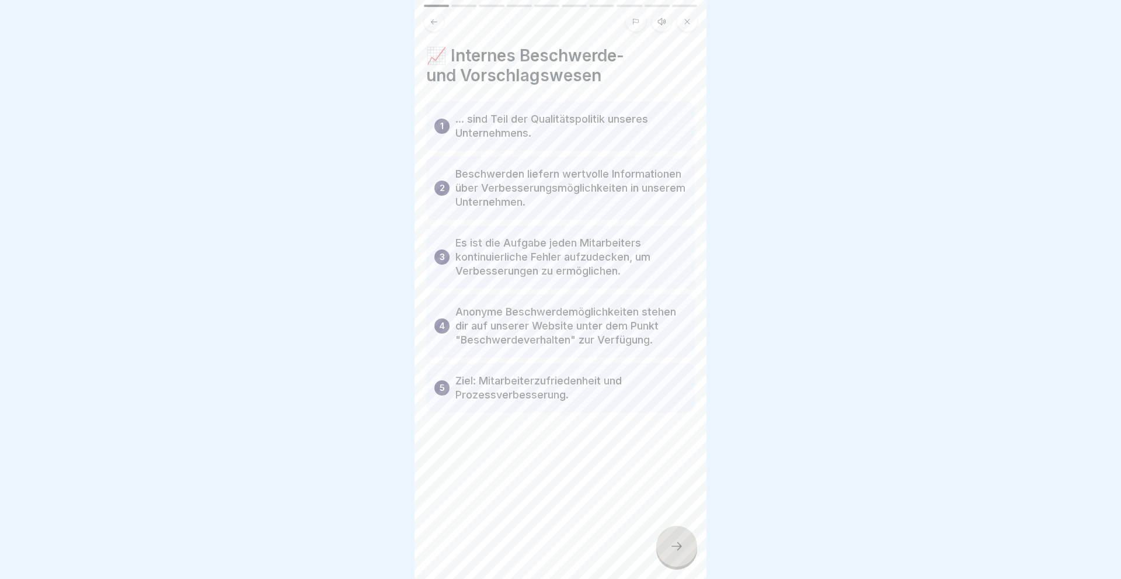
click at [677, 547] on icon at bounding box center [677, 546] width 14 height 14
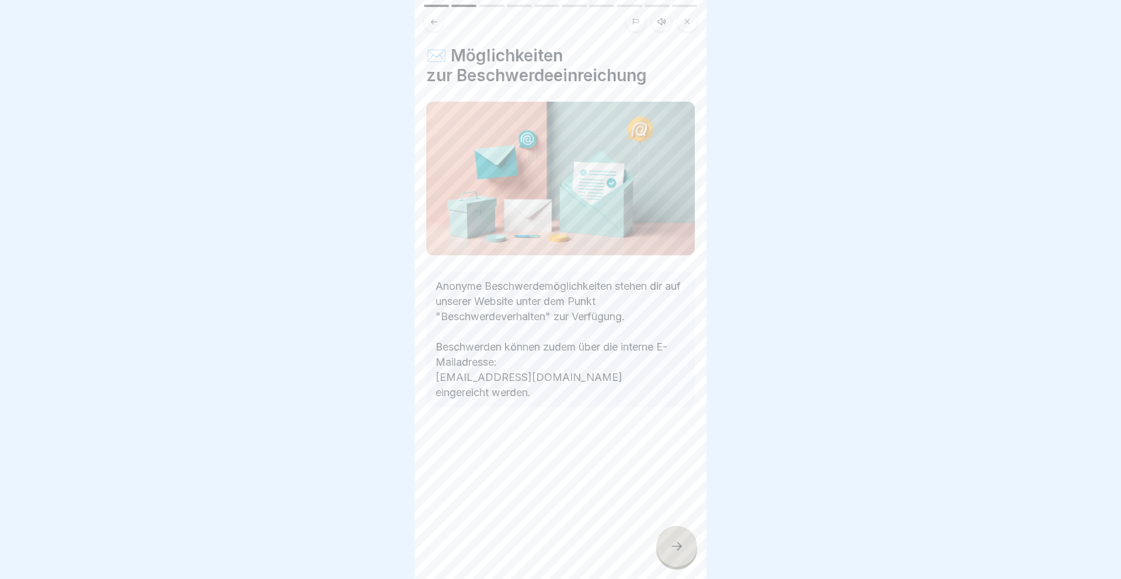
click at [676, 547] on icon at bounding box center [677, 546] width 14 height 14
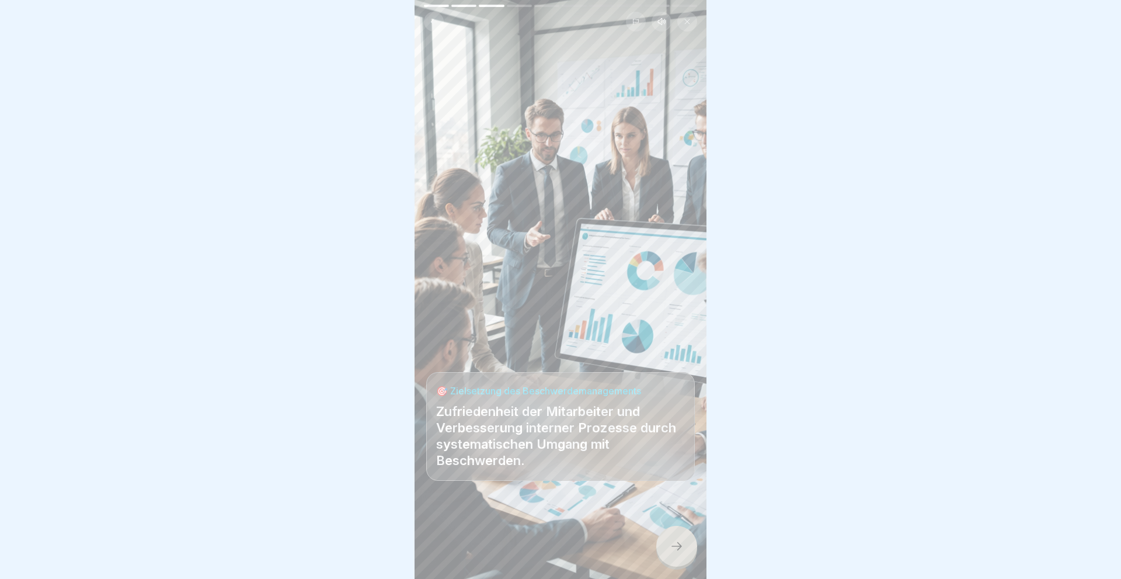
click at [676, 547] on icon at bounding box center [677, 546] width 14 height 14
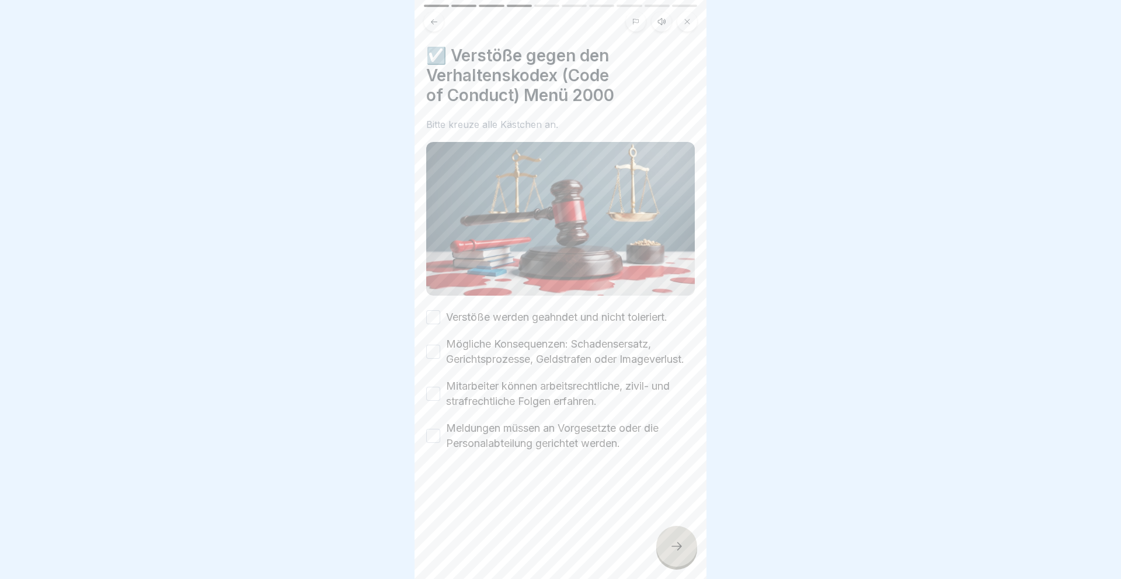
click at [433, 316] on button "Verstöße werden geahndet und nicht toleriert." at bounding box center [433, 317] width 14 height 14
click at [433, 353] on button "Mögliche Konsequenzen: Schadensersatz, Gerichtsprozesse, Geldstrafen oder Image…" at bounding box center [433, 352] width 14 height 14
click at [433, 399] on button "Mitarbeiter können arbeitsrechtliche, zivil- und strafrechtliche Folgen erfahre…" at bounding box center [433, 394] width 14 height 14
click at [435, 436] on button "Meldungen müssen an Vorgesetzte oder die Personalabteilung gerichtet werden." at bounding box center [433, 436] width 14 height 14
click at [673, 547] on icon at bounding box center [677, 546] width 14 height 14
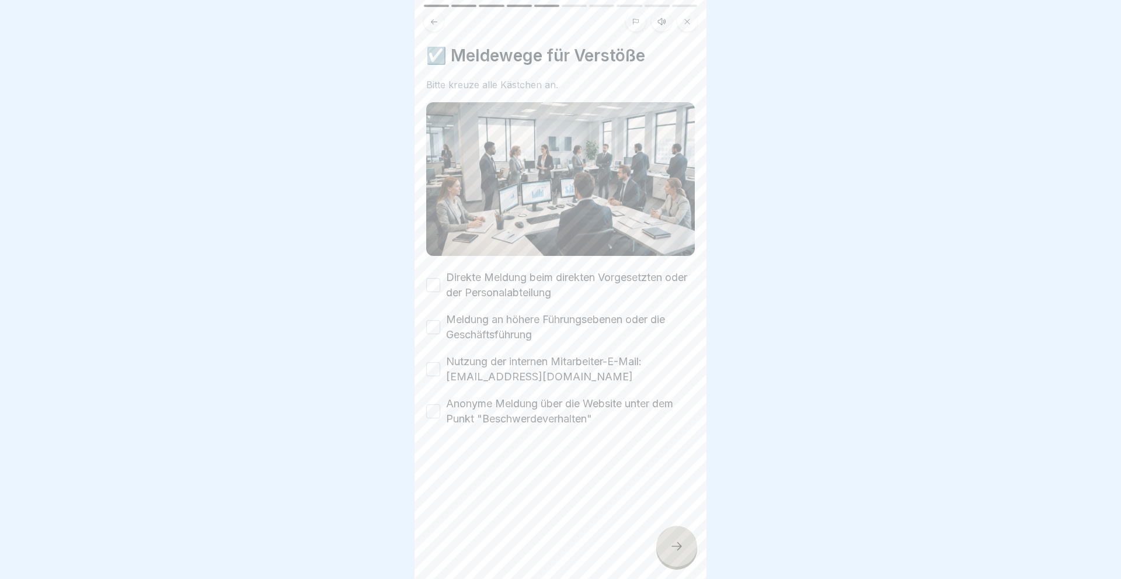
click at [433, 280] on button "Direkte Meldung beim direkten Vorgesetzten oder der Personalabteilung" at bounding box center [433, 285] width 14 height 14
click at [430, 325] on button "Meldung an höhere Führungsebenen oder die Geschäftsführung" at bounding box center [433, 327] width 14 height 14
click at [430, 370] on button "Nutzung der internen Mitarbeiter-E-Mail: [EMAIL_ADDRESS][DOMAIN_NAME]" at bounding box center [433, 369] width 14 height 14
click at [429, 409] on button "Anonyme Meldung über die Website unter dem Punkt "Beschwerdeverhalten"" at bounding box center [433, 411] width 14 height 14
click at [675, 549] on icon at bounding box center [677, 546] width 14 height 14
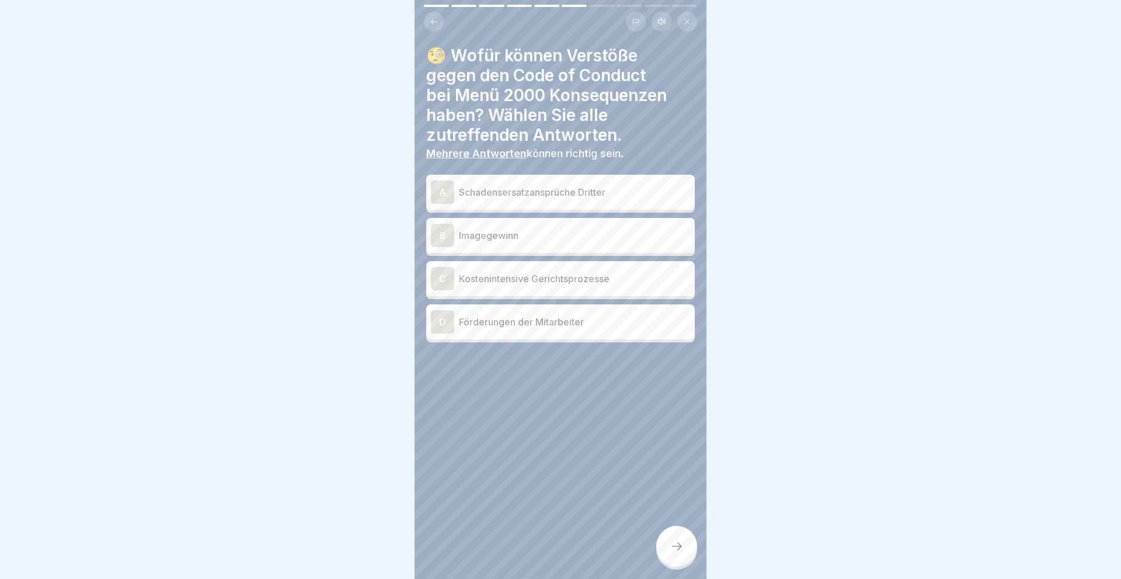
click at [446, 191] on div "A" at bounding box center [442, 191] width 23 height 23
click at [442, 279] on div "C" at bounding box center [442, 278] width 23 height 23
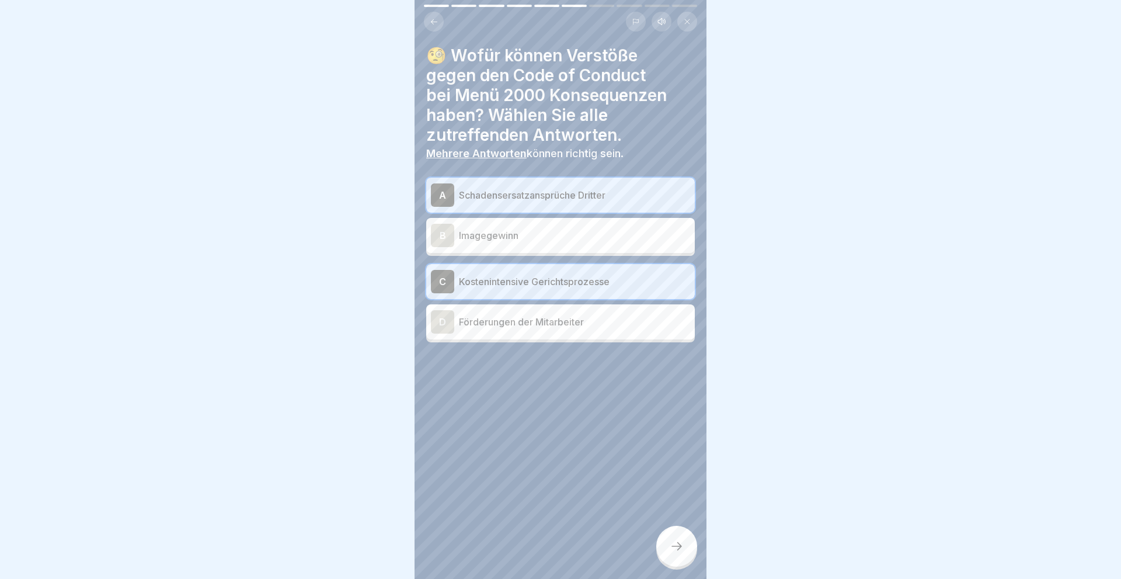
click at [683, 549] on icon at bounding box center [677, 546] width 14 height 14
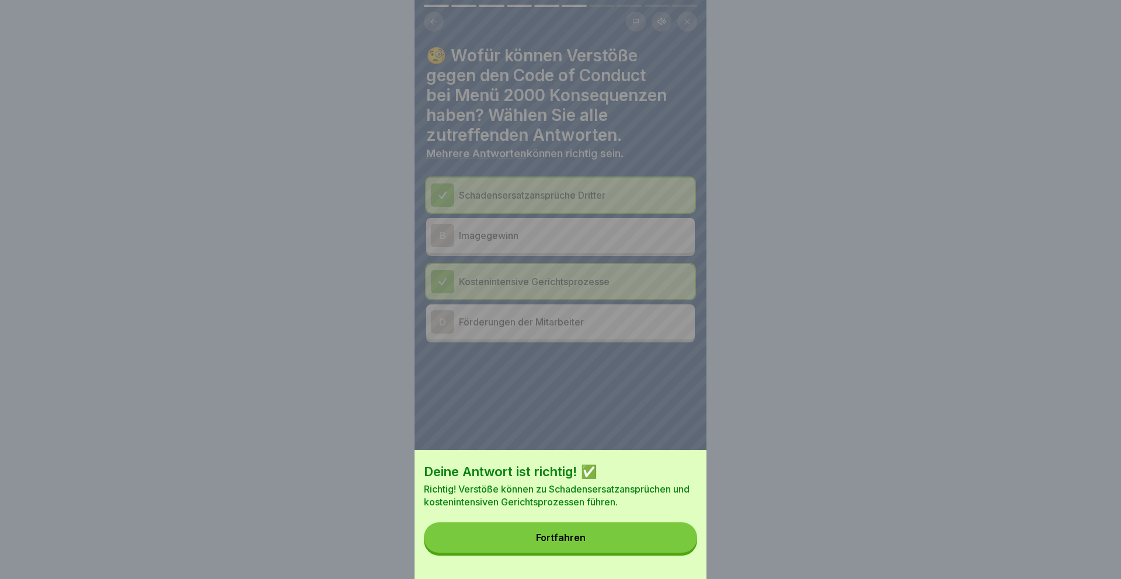
click at [529, 539] on button "Fortfahren" at bounding box center [560, 537] width 273 height 30
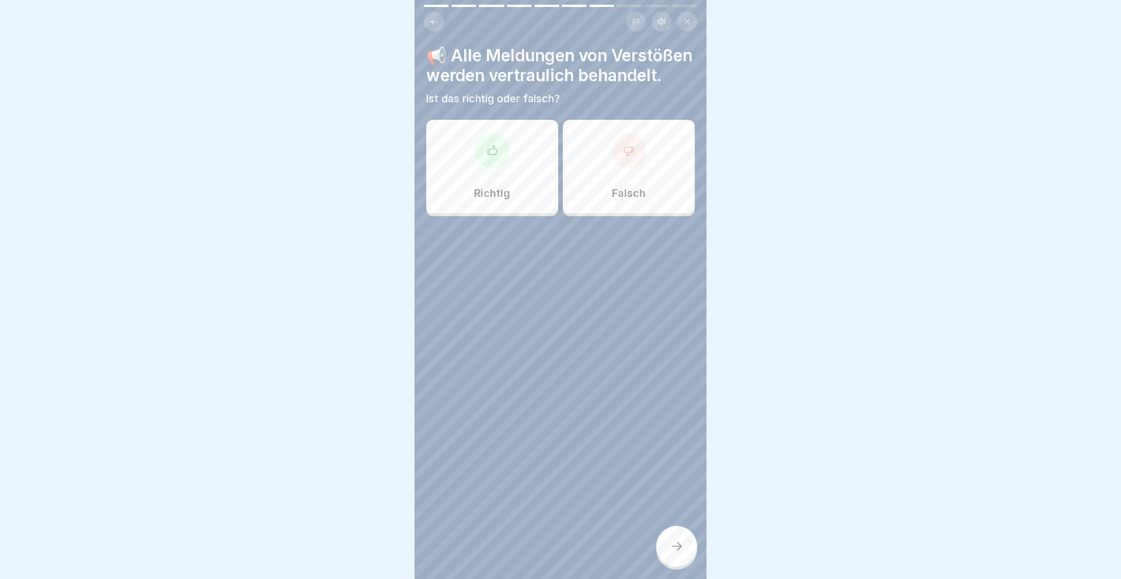
click at [493, 164] on div at bounding box center [492, 150] width 35 height 35
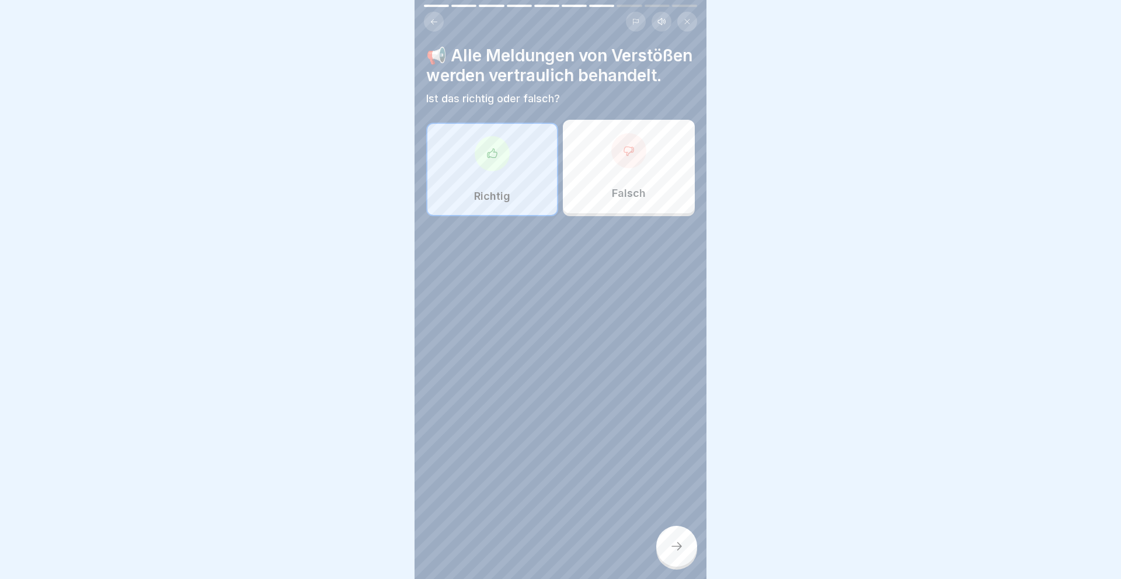
click at [666, 538] on div at bounding box center [676, 546] width 41 height 41
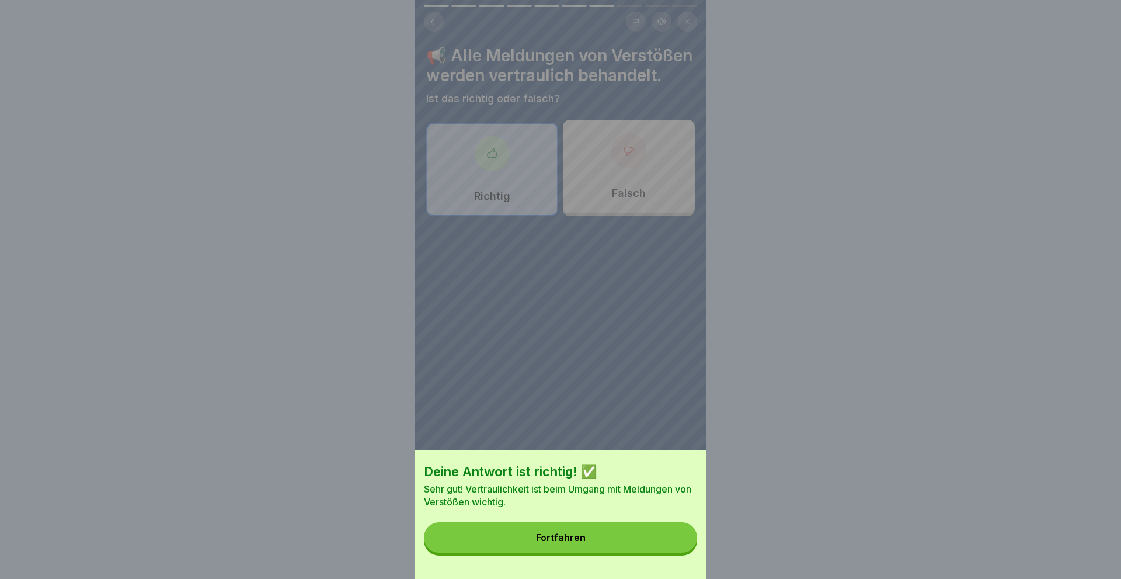
click at [527, 537] on button "Fortfahren" at bounding box center [560, 537] width 273 height 30
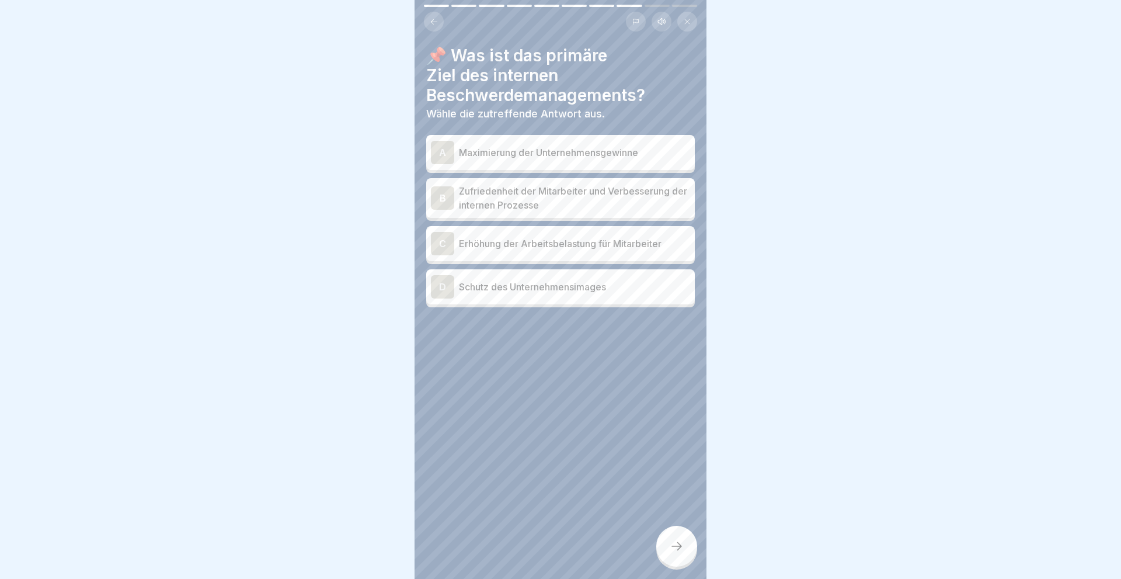
click at [439, 194] on div "B" at bounding box center [442, 197] width 23 height 23
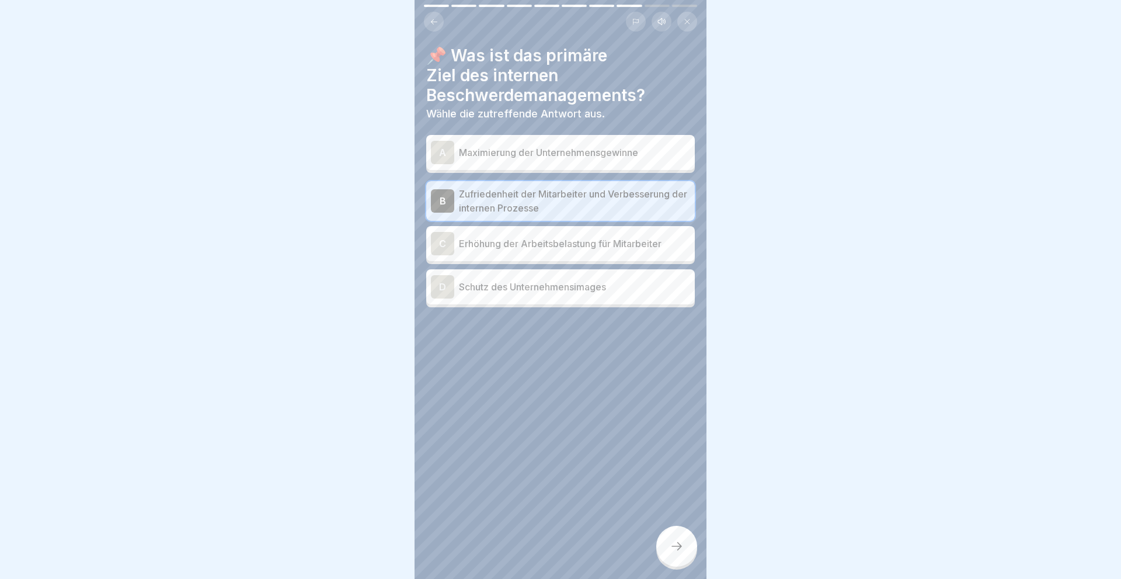
click at [444, 283] on div "D" at bounding box center [442, 286] width 23 height 23
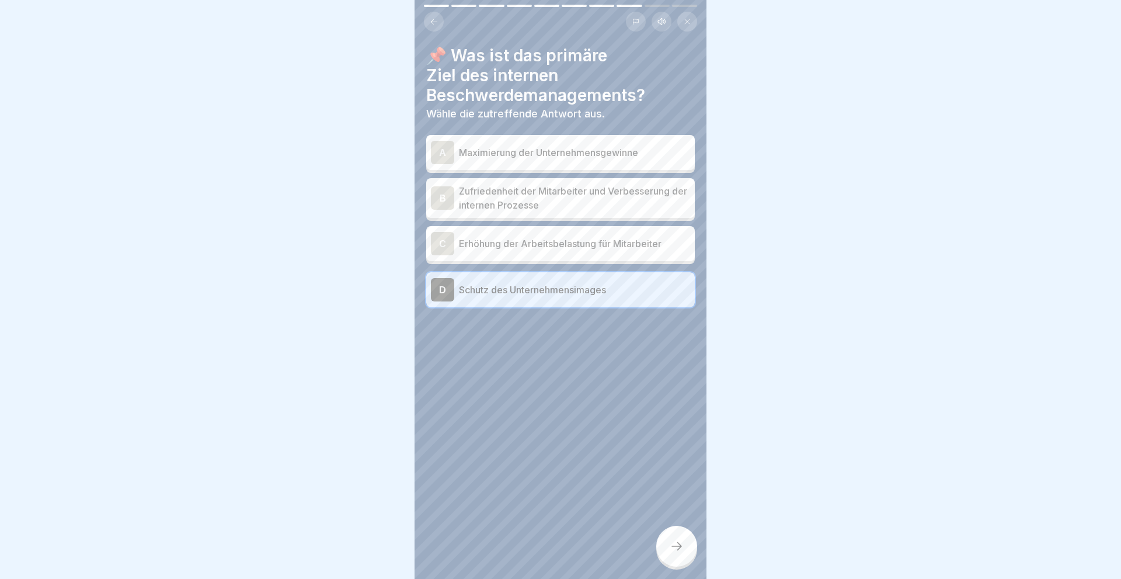
click at [441, 195] on div "B" at bounding box center [442, 197] width 23 height 23
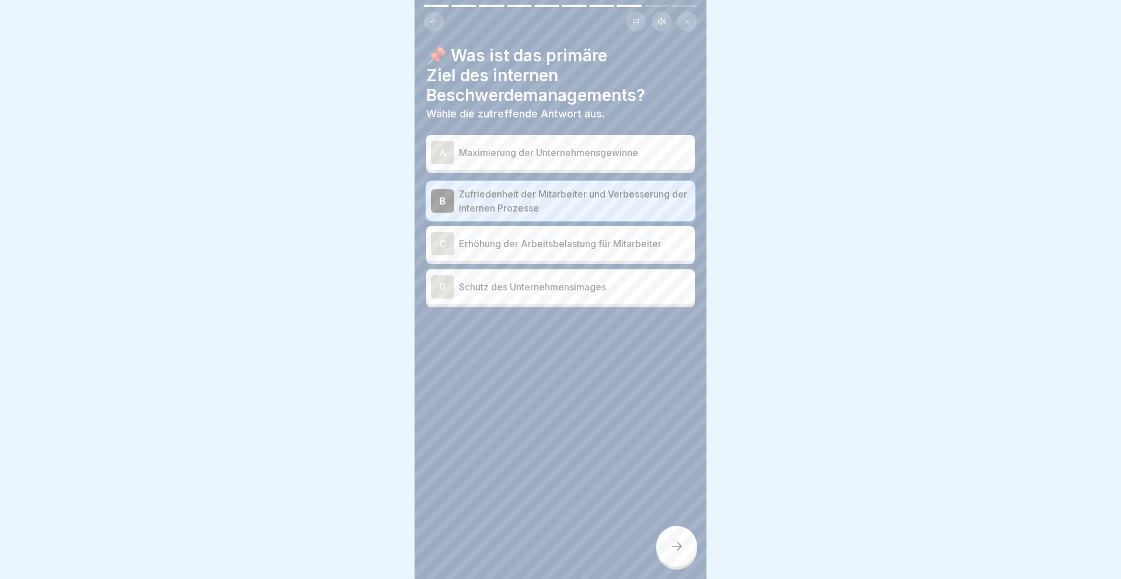
click at [668, 545] on div at bounding box center [676, 546] width 41 height 41
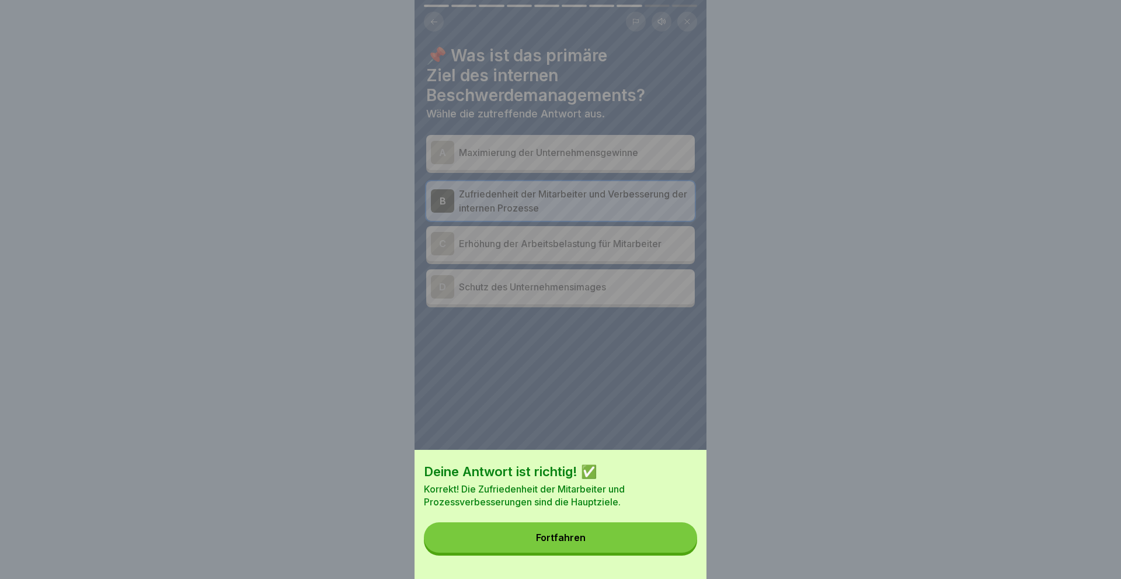
click at [596, 533] on button "Fortfahren" at bounding box center [560, 537] width 273 height 30
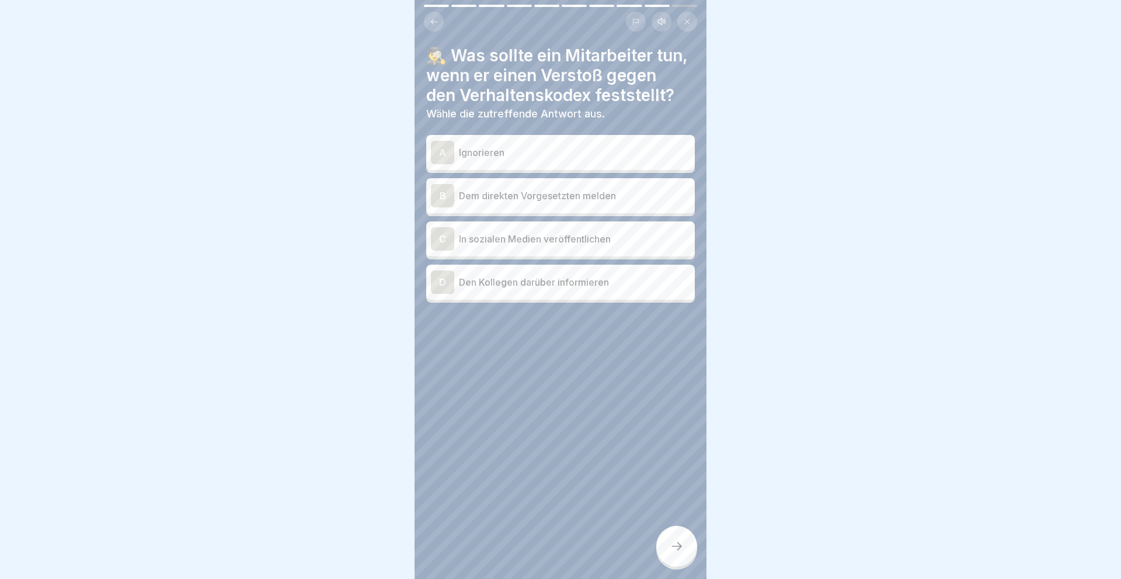
click at [438, 196] on div "B" at bounding box center [442, 195] width 23 height 23
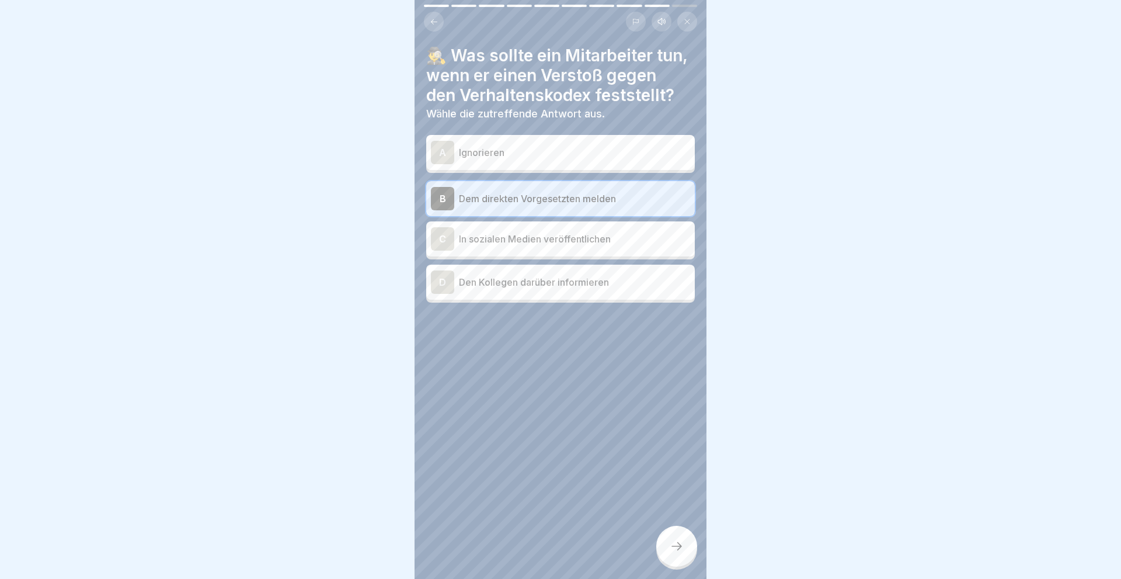
click at [664, 545] on div at bounding box center [676, 546] width 41 height 41
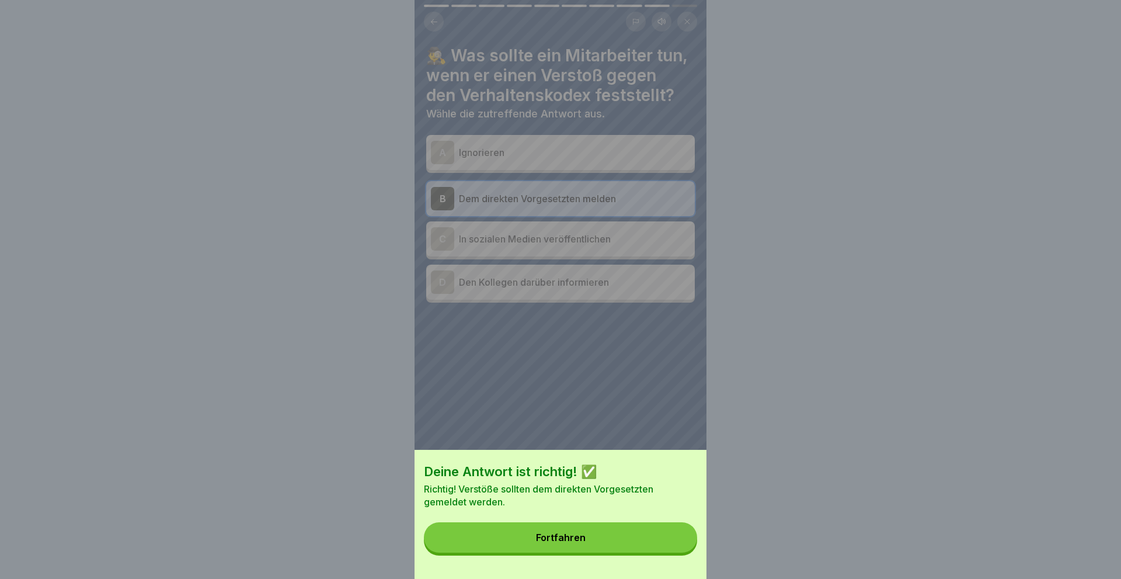
click at [565, 535] on div "Fortfahren" at bounding box center [561, 537] width 50 height 11
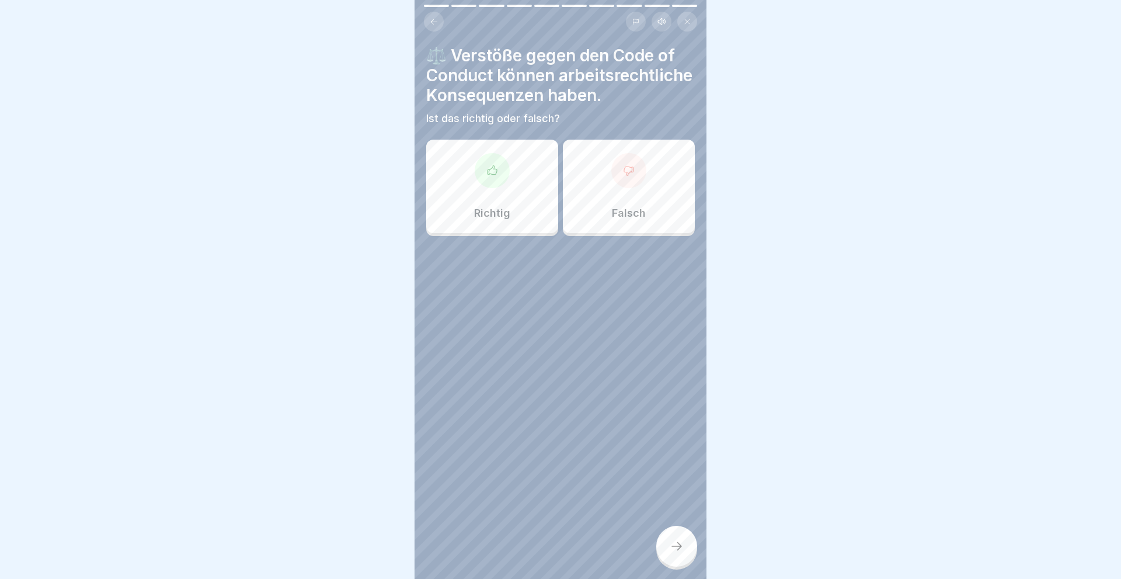
click at [481, 176] on div at bounding box center [492, 170] width 35 height 35
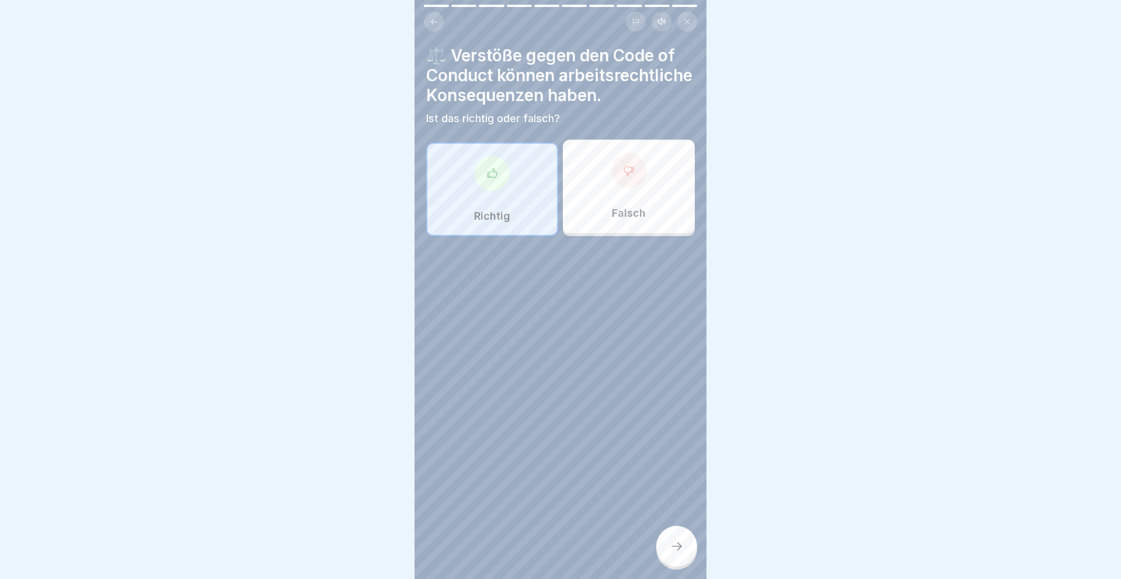
click at [677, 542] on icon at bounding box center [677, 546] width 14 height 14
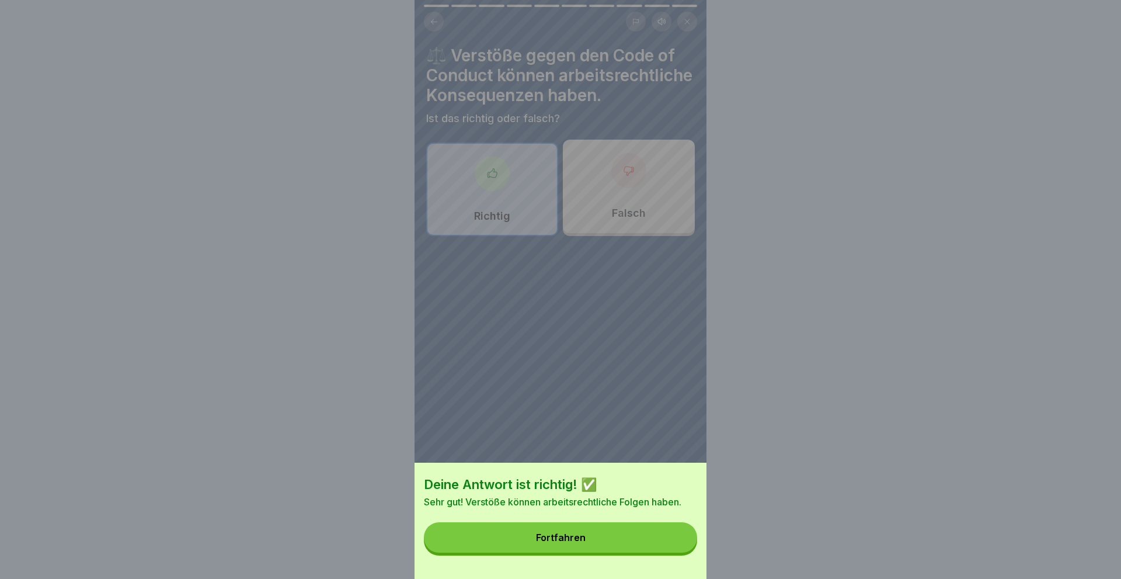
click at [510, 541] on button "Fortfahren" at bounding box center [560, 537] width 273 height 30
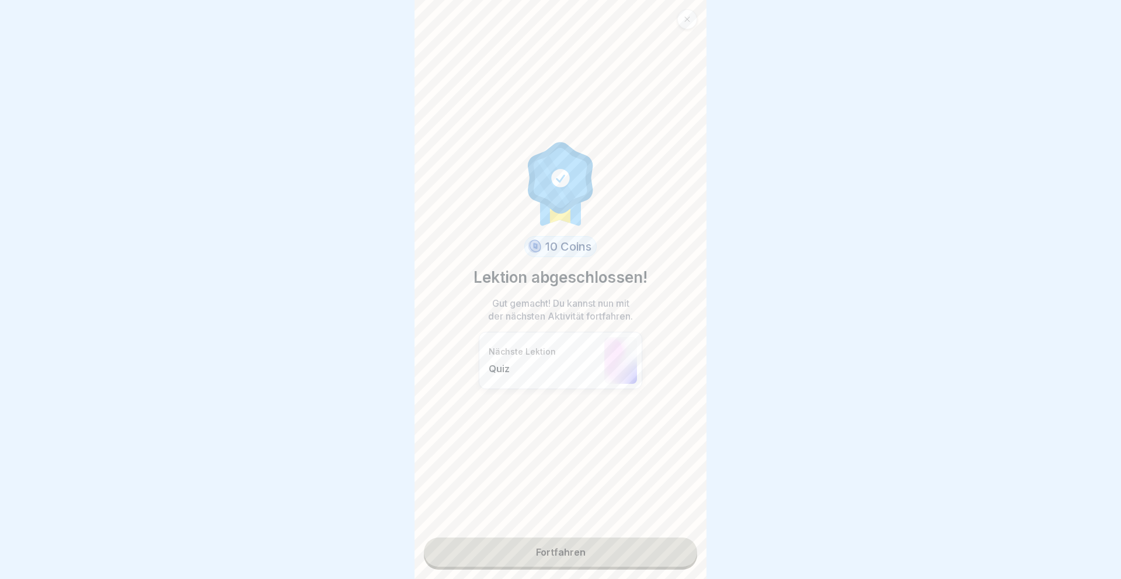
click at [586, 549] on link "Fortfahren" at bounding box center [560, 551] width 273 height 29
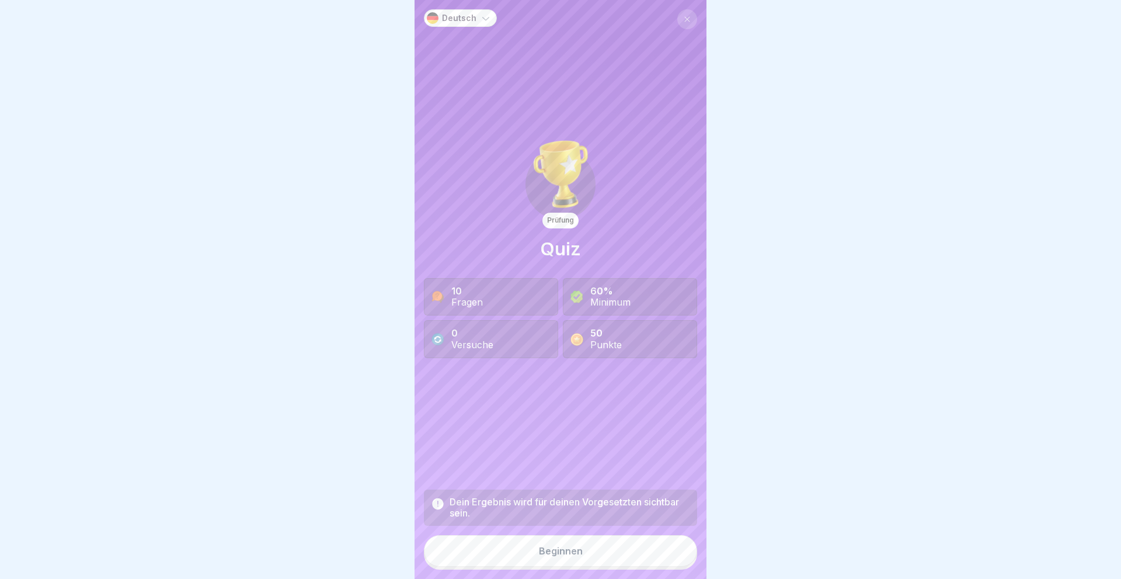
click at [542, 554] on div "Beginnen" at bounding box center [561, 550] width 44 height 11
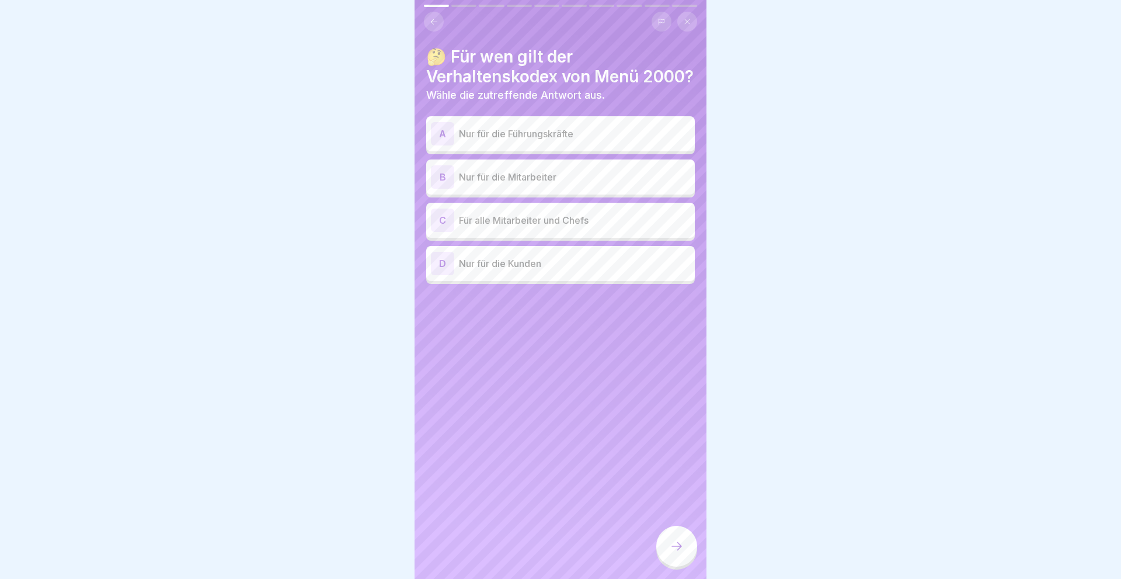
click at [445, 232] on div "C" at bounding box center [442, 219] width 23 height 23
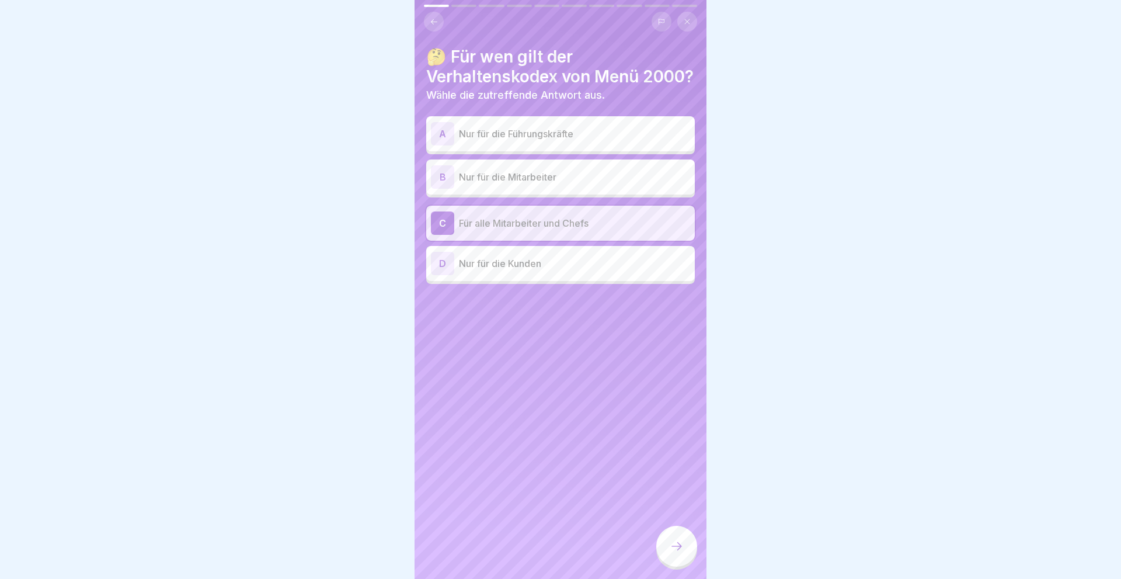
click at [668, 540] on div at bounding box center [676, 546] width 41 height 41
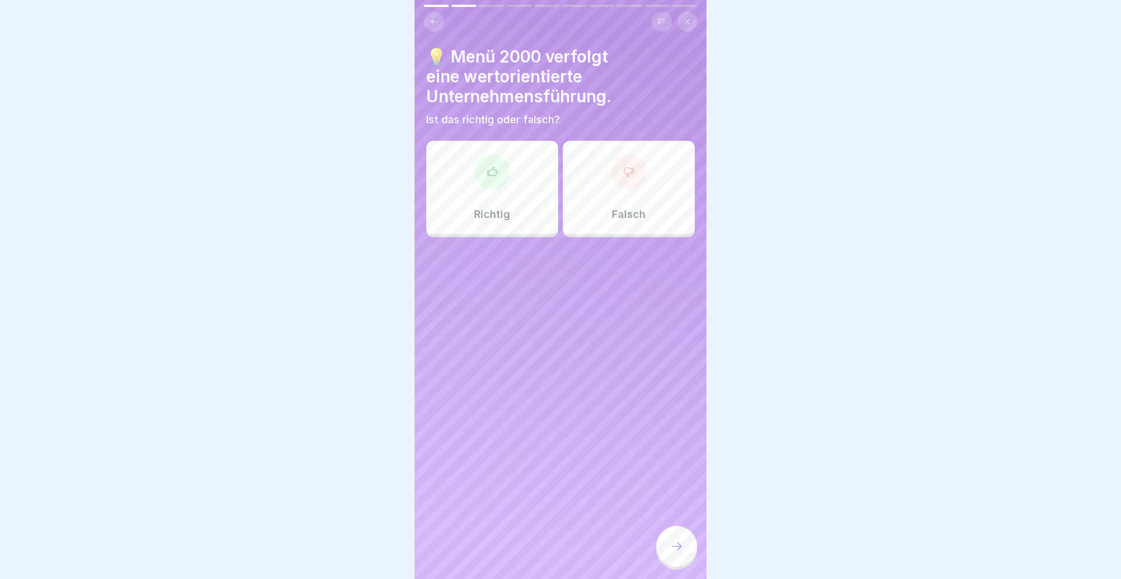
click at [504, 190] on div "Richtig" at bounding box center [492, 187] width 132 height 93
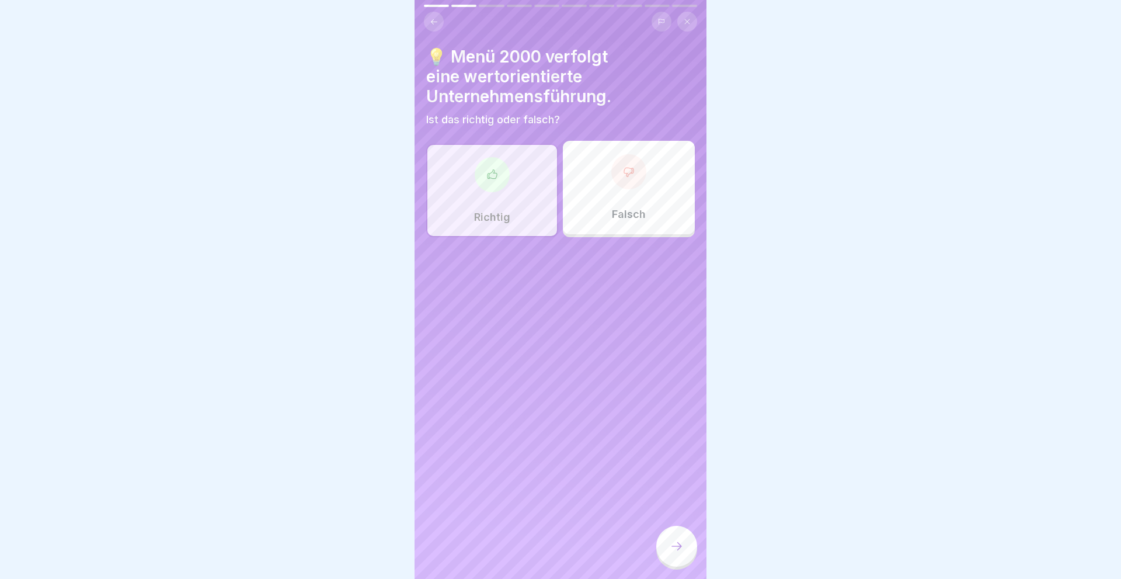
click at [687, 548] on div at bounding box center [676, 546] width 41 height 41
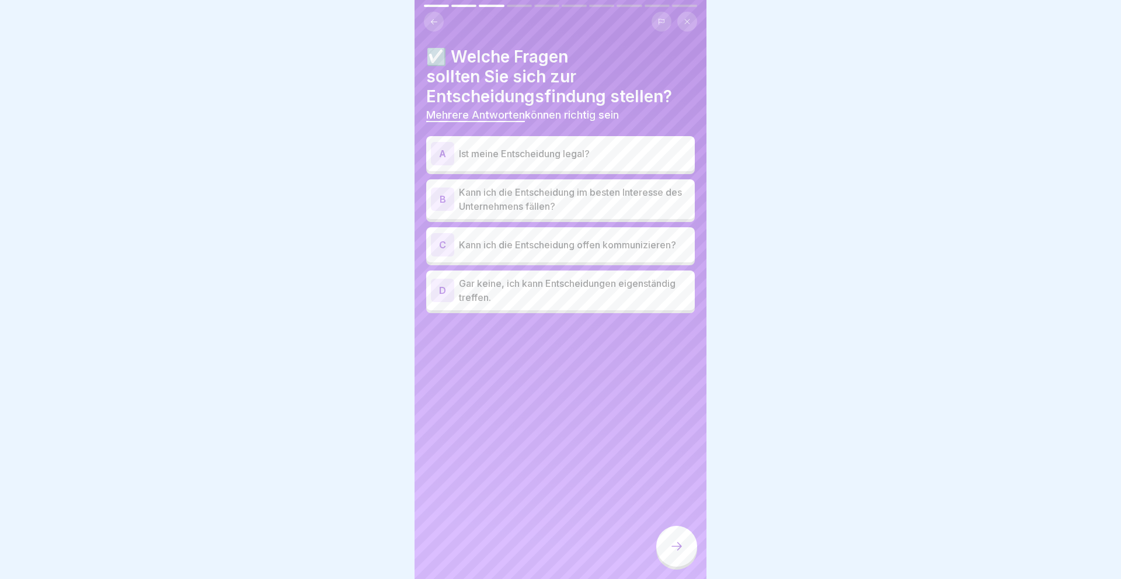
click at [450, 151] on div "A" at bounding box center [442, 153] width 23 height 23
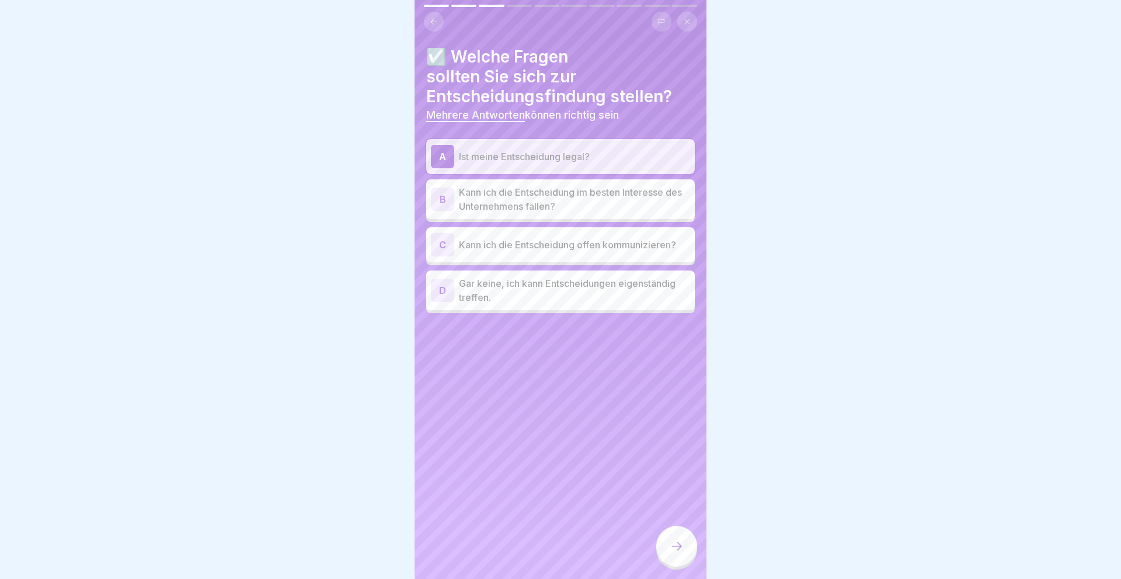
click at [436, 196] on div "B" at bounding box center [442, 198] width 23 height 23
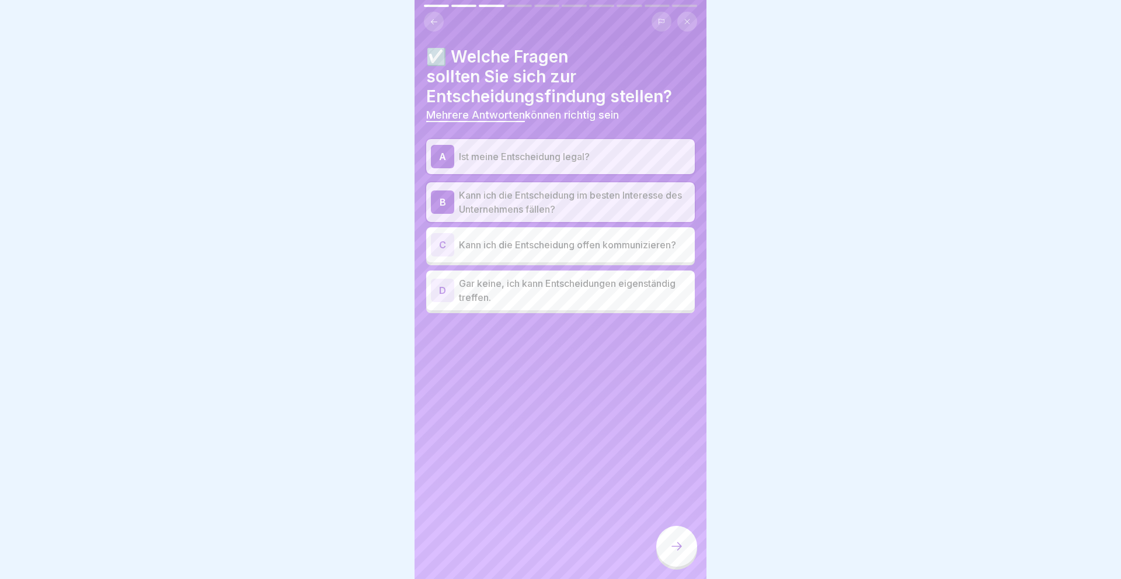
click at [687, 548] on div at bounding box center [676, 546] width 41 height 41
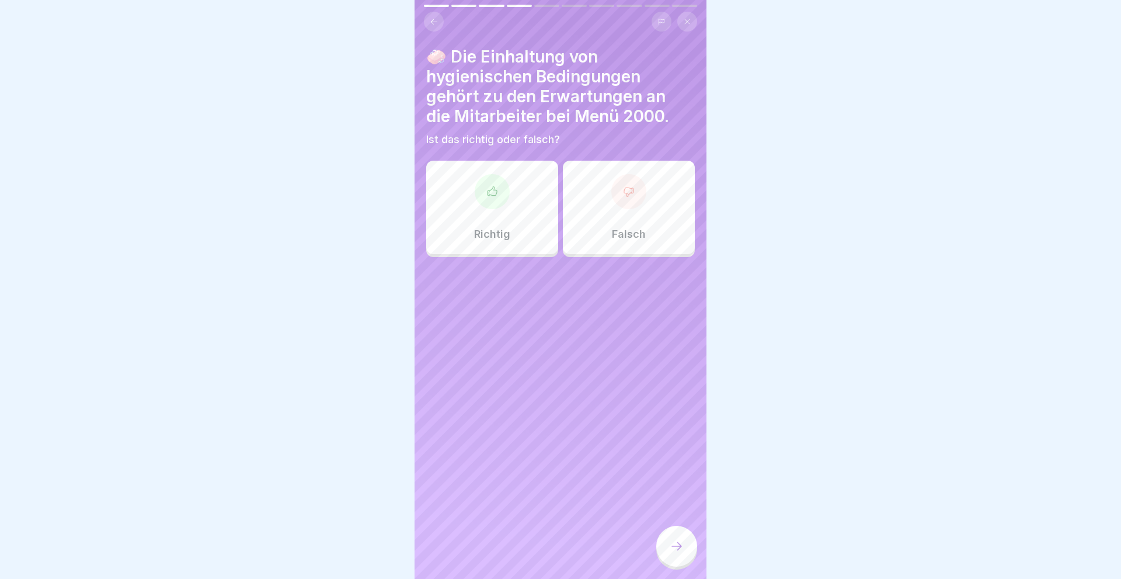
click at [498, 213] on div "Richtig" at bounding box center [492, 207] width 132 height 93
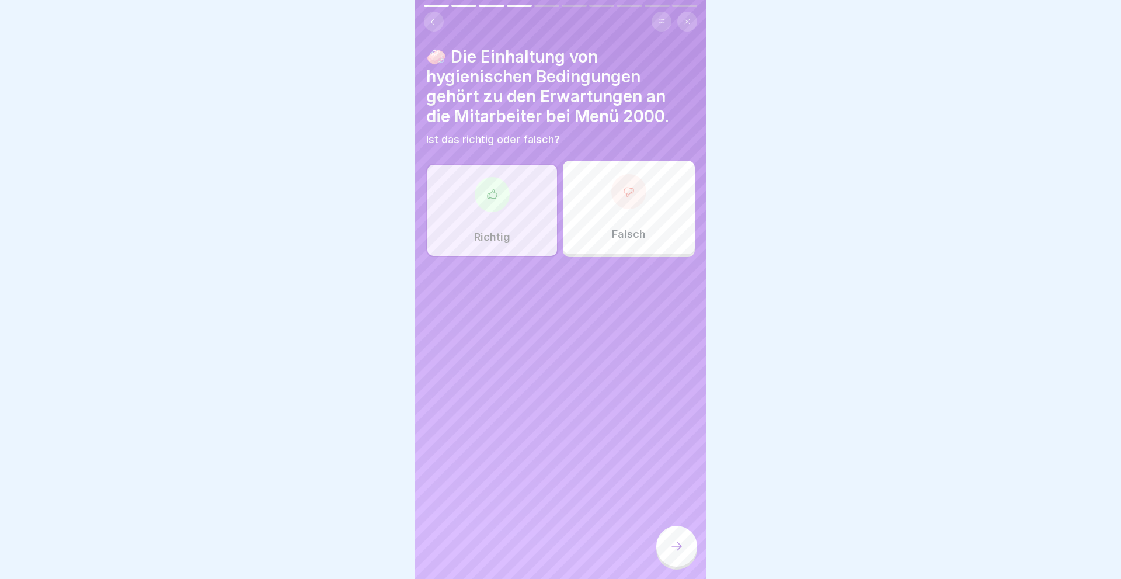
click at [672, 538] on div at bounding box center [676, 546] width 41 height 41
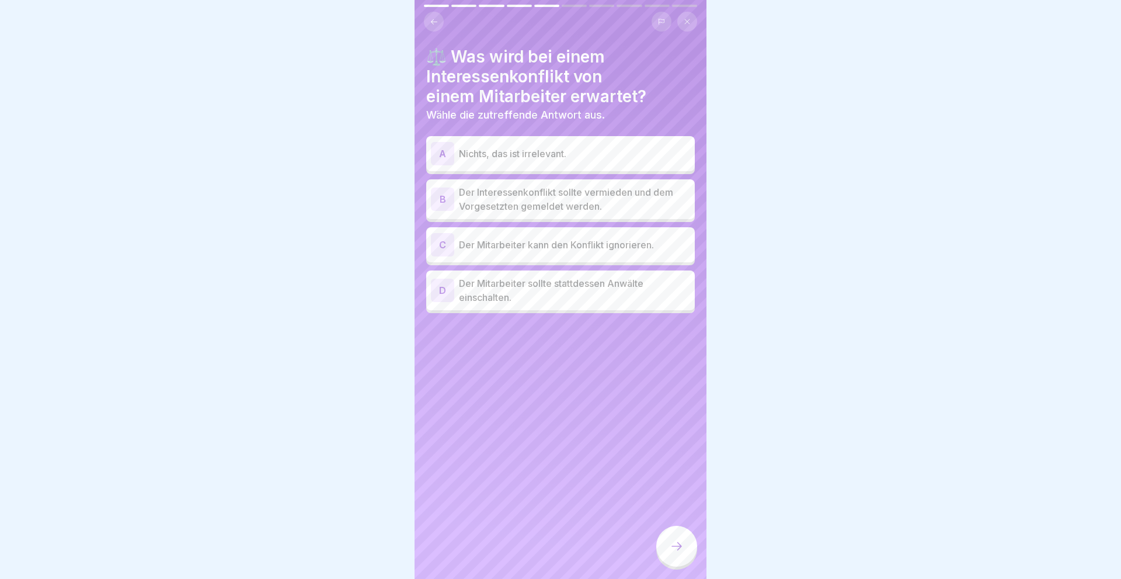
click at [438, 201] on div "B" at bounding box center [442, 198] width 23 height 23
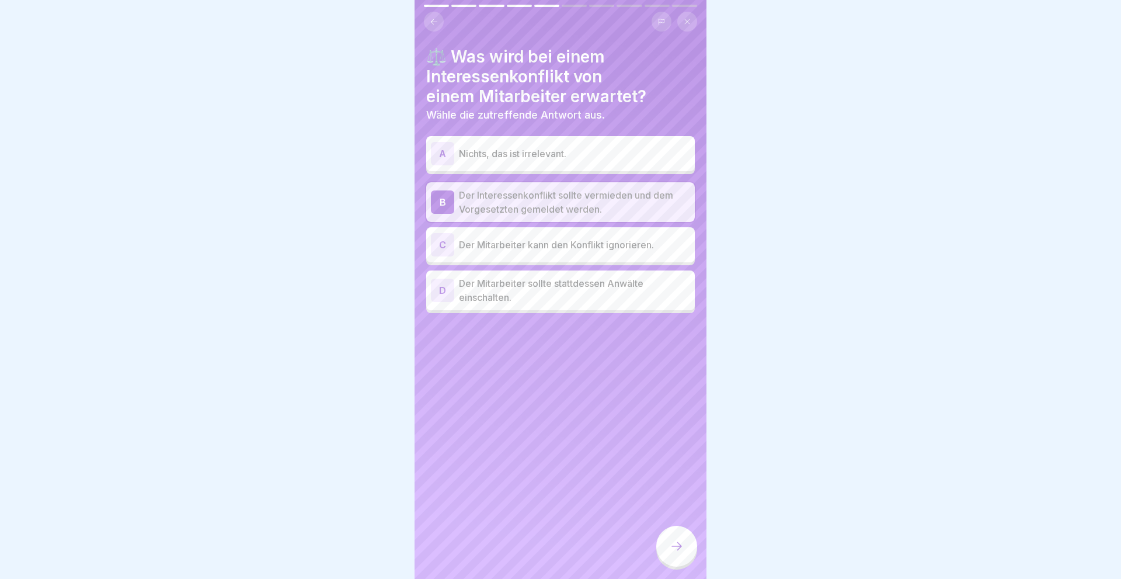
click at [681, 543] on icon at bounding box center [677, 546] width 14 height 14
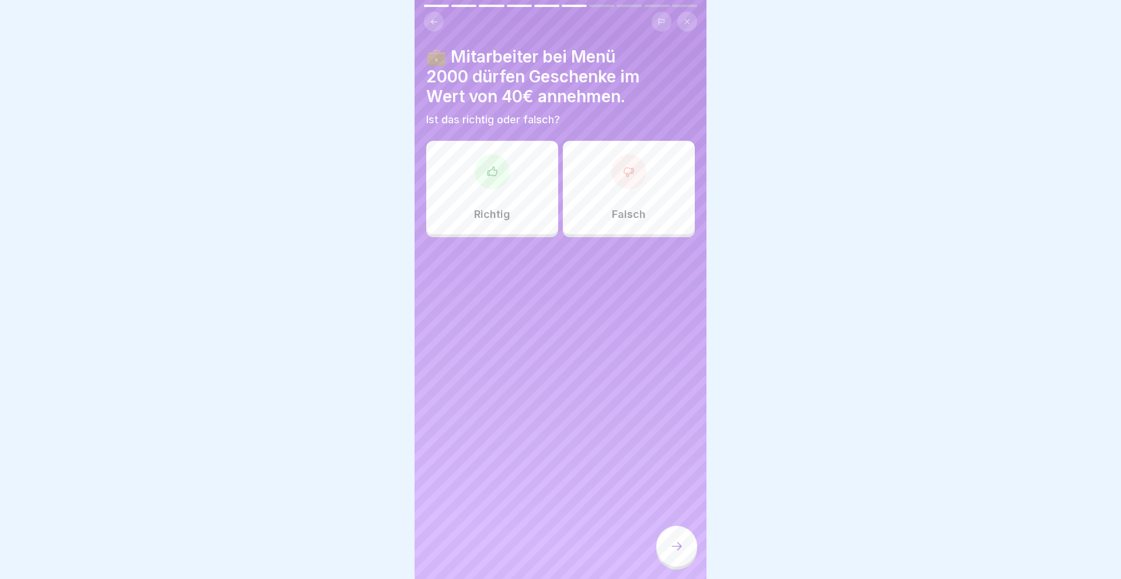
click at [610, 193] on div "Falsch" at bounding box center [629, 187] width 132 height 93
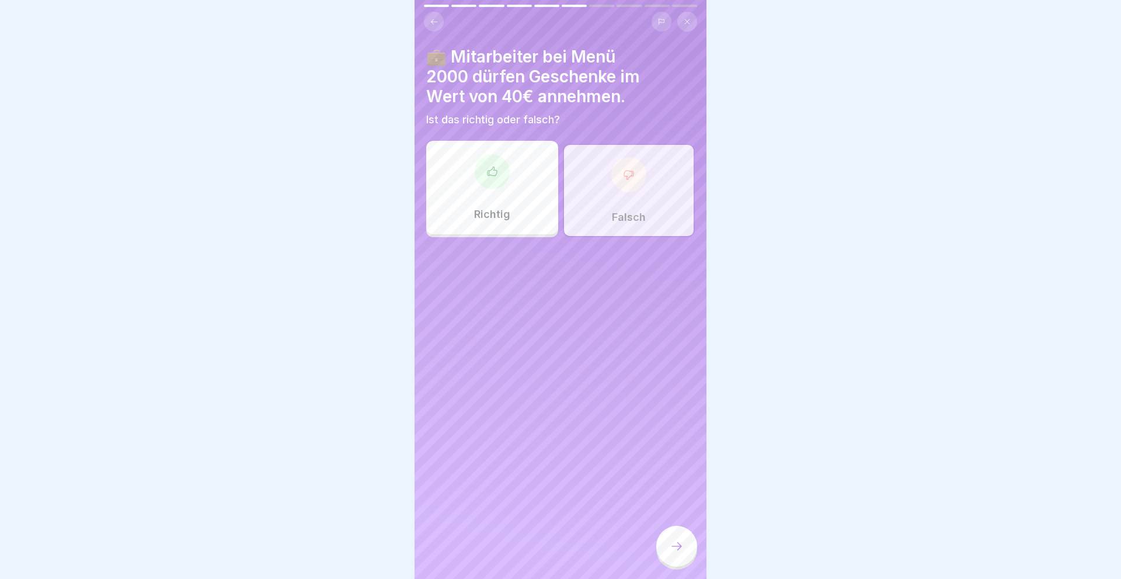
click at [682, 544] on icon at bounding box center [677, 546] width 14 height 14
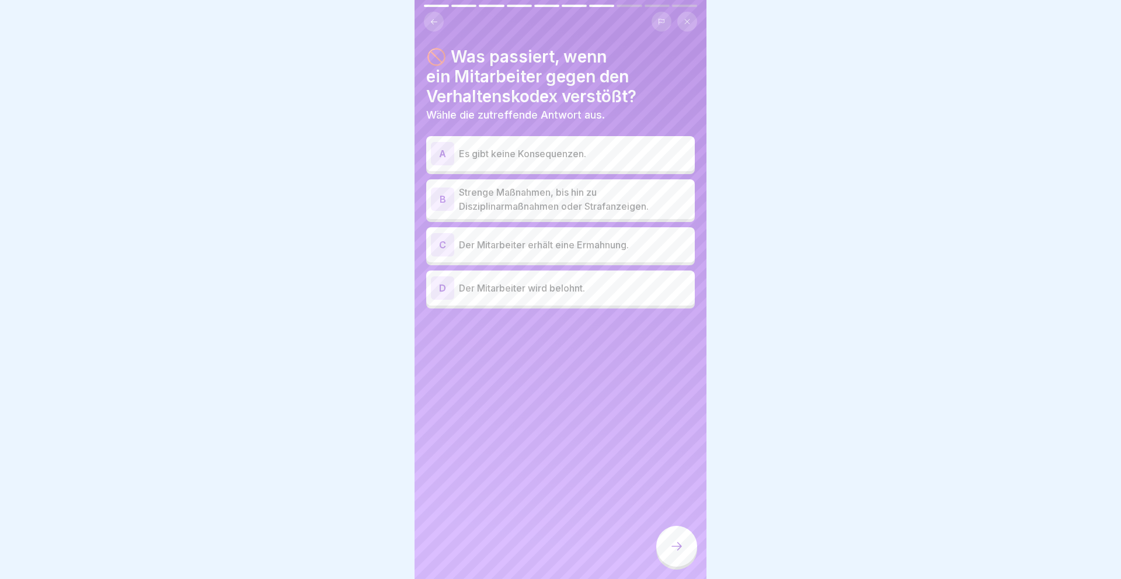
click at [437, 196] on div "B" at bounding box center [442, 198] width 23 height 23
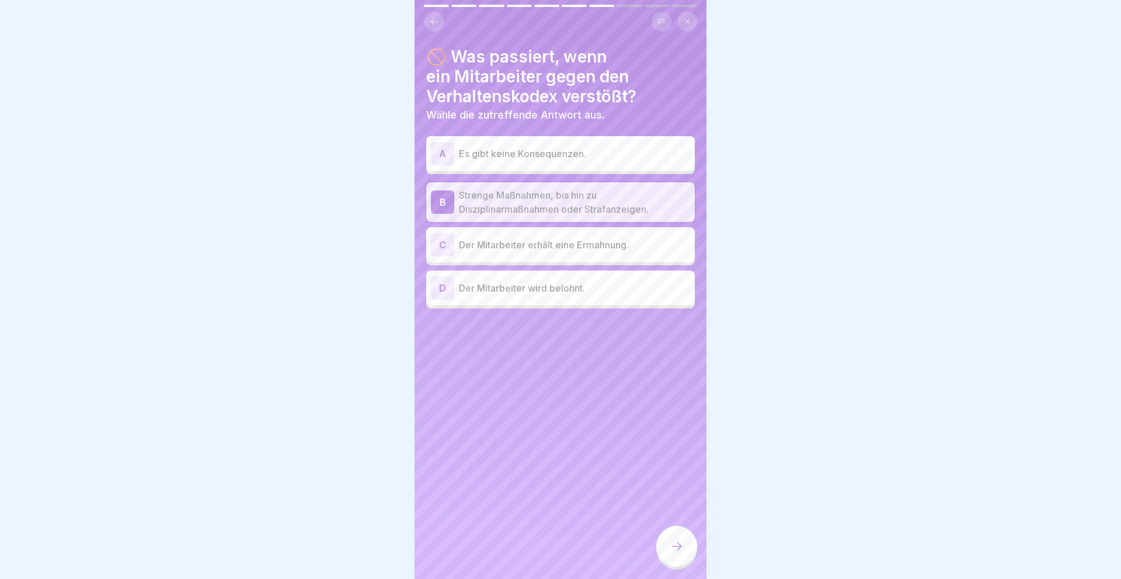
click at [677, 546] on icon at bounding box center [677, 546] width 14 height 14
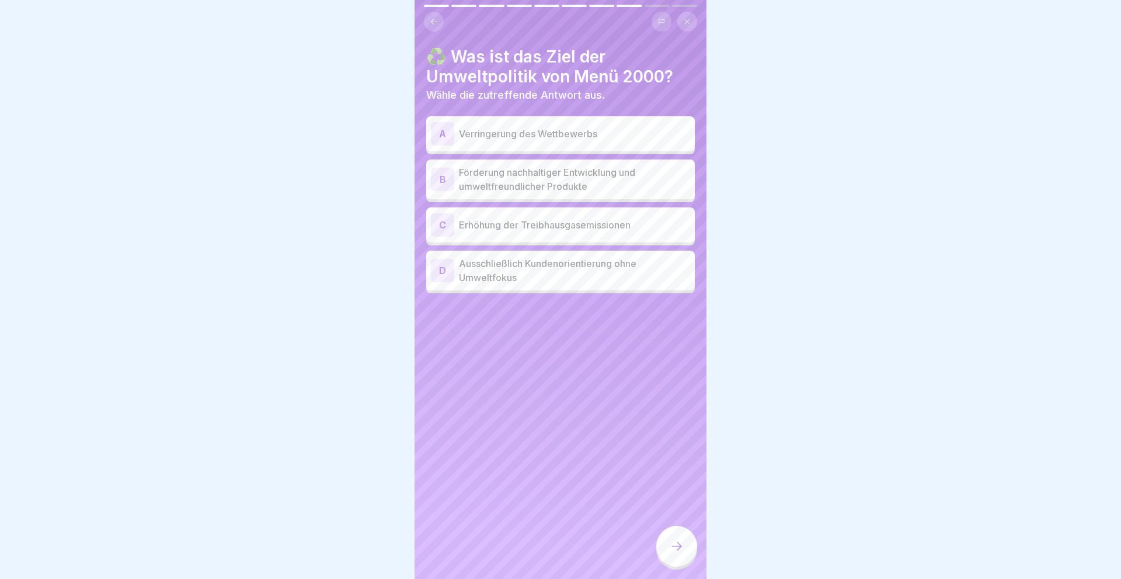
click at [438, 177] on div "B" at bounding box center [442, 179] width 23 height 23
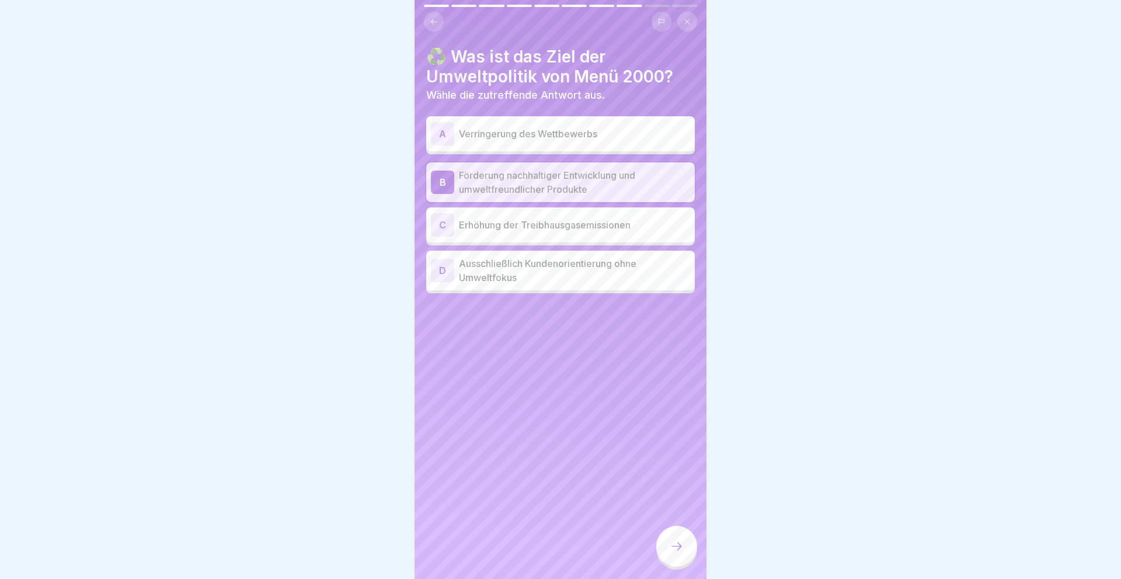
click at [676, 541] on icon at bounding box center [677, 546] width 14 height 14
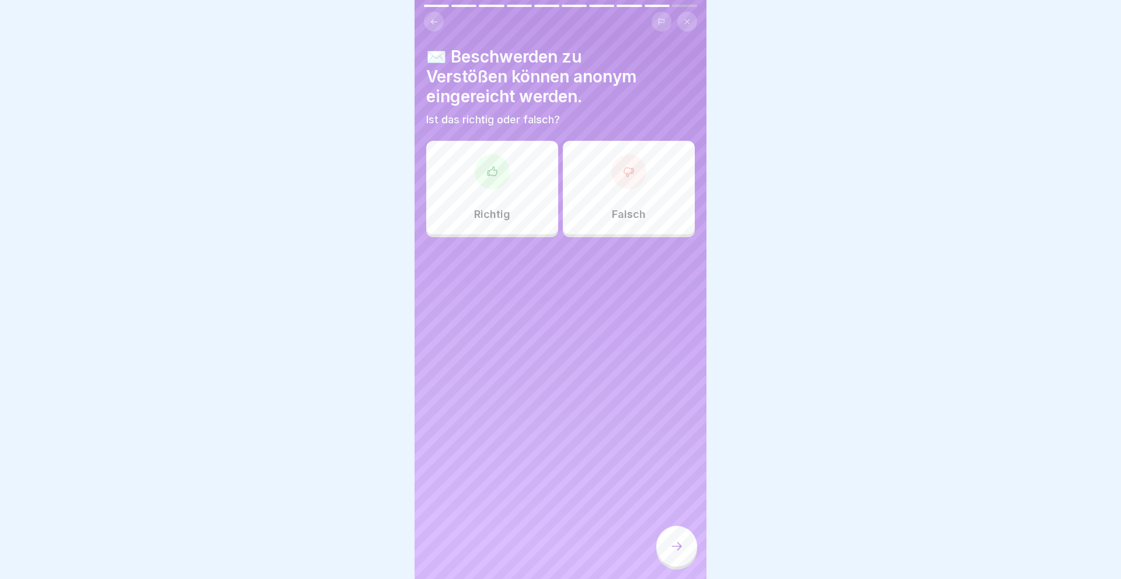
click at [509, 186] on div "Richtig" at bounding box center [492, 187] width 132 height 93
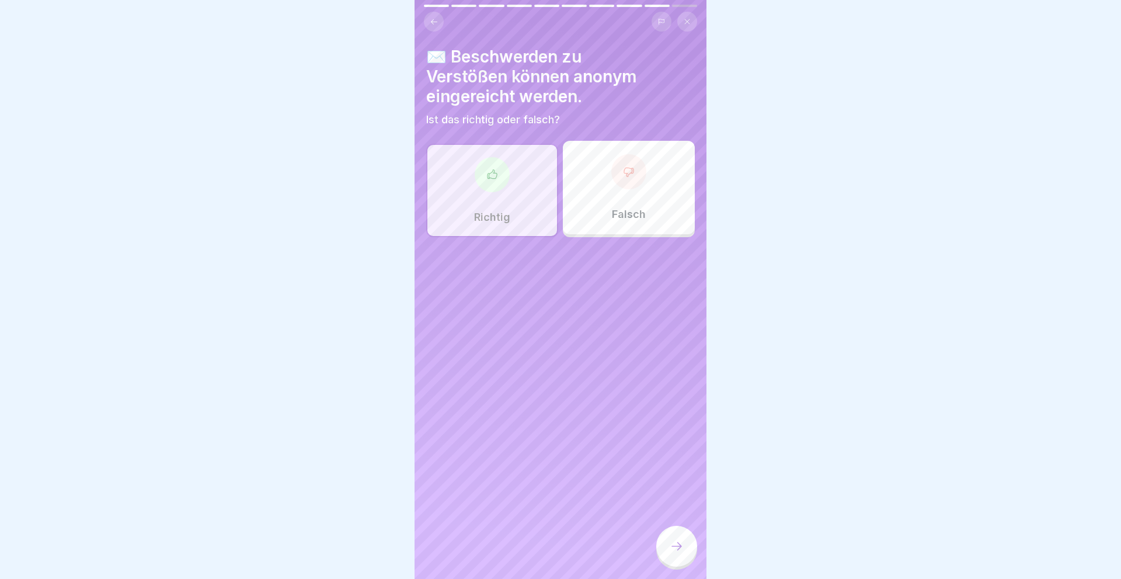
click at [686, 548] on div at bounding box center [676, 546] width 41 height 41
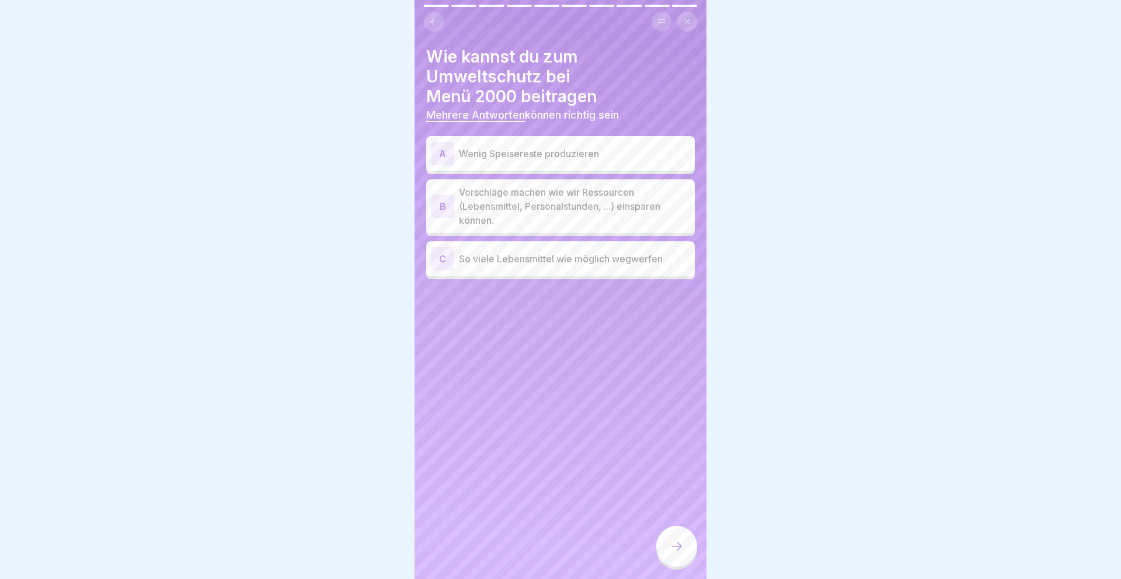
click at [443, 194] on div "B" at bounding box center [442, 205] width 23 height 23
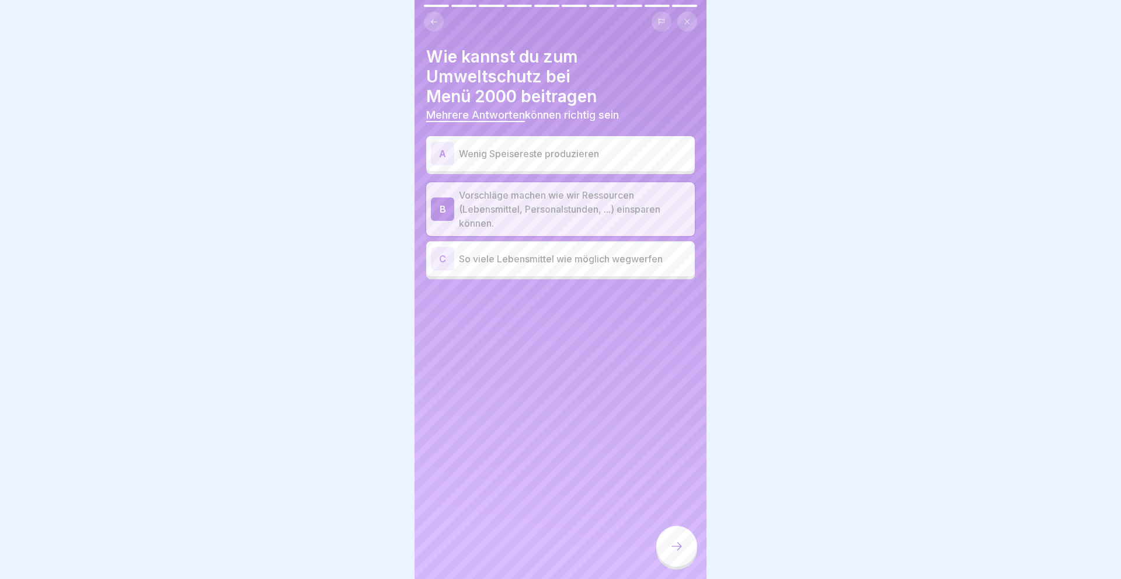
click at [438, 142] on div "A" at bounding box center [442, 153] width 23 height 23
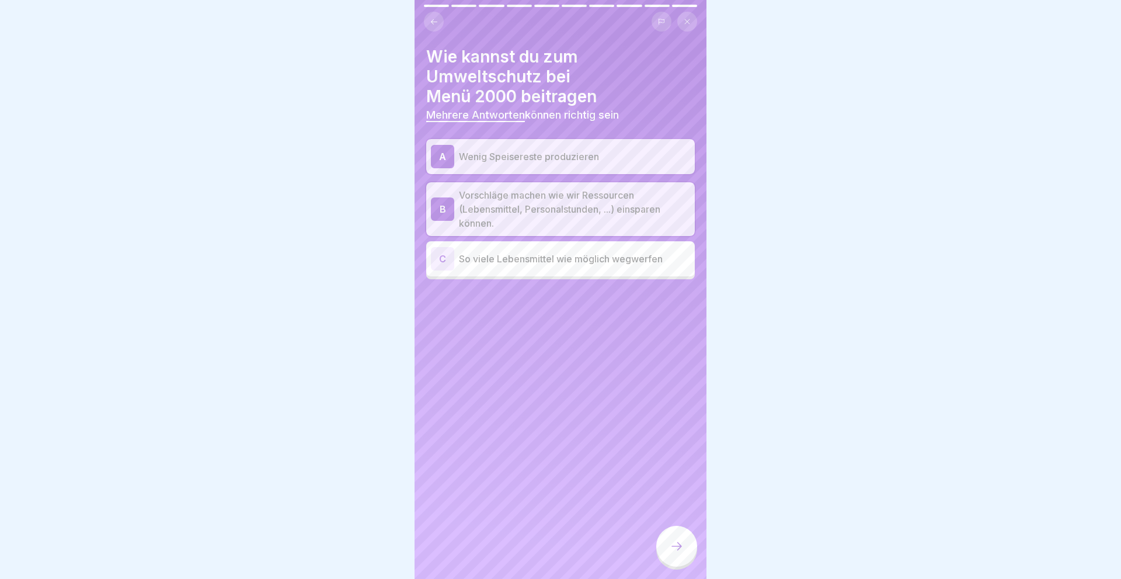
click at [673, 548] on icon at bounding box center [677, 546] width 14 height 14
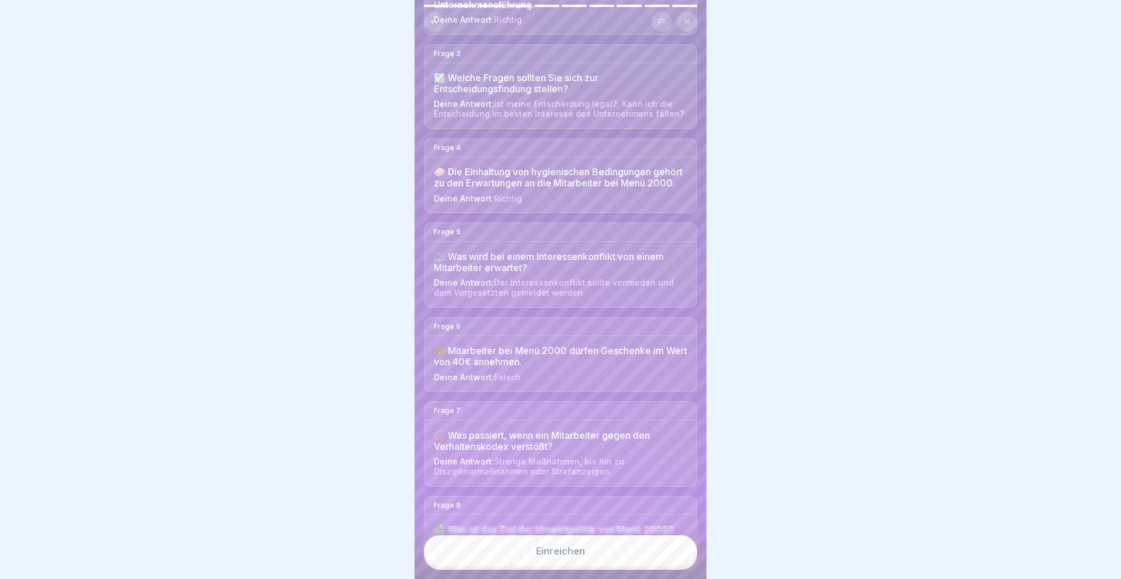
scroll to position [280, 0]
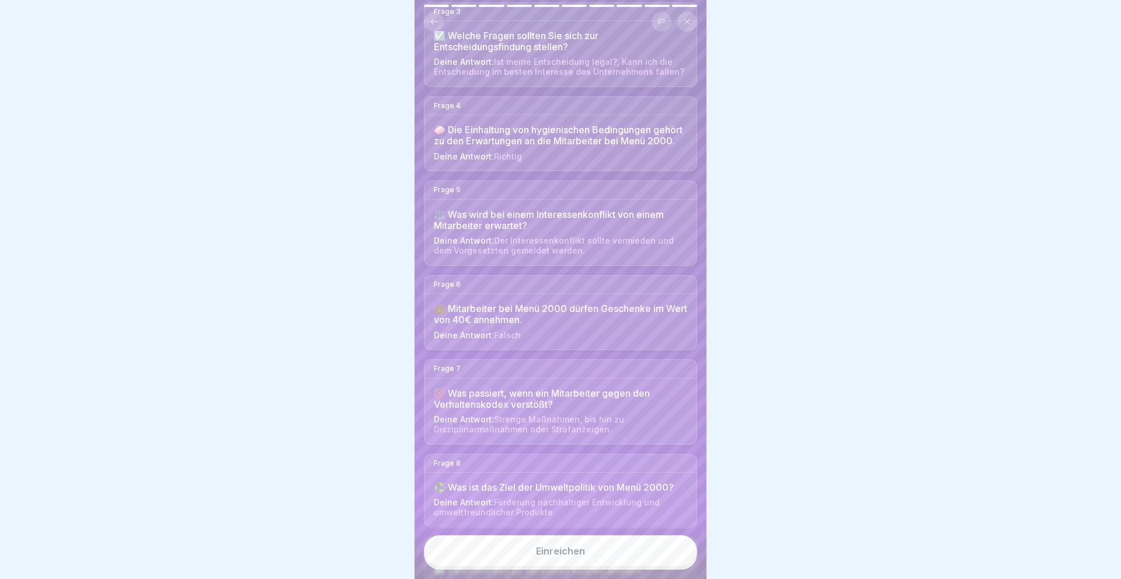
click at [587, 553] on button "Einreichen" at bounding box center [560, 551] width 273 height 32
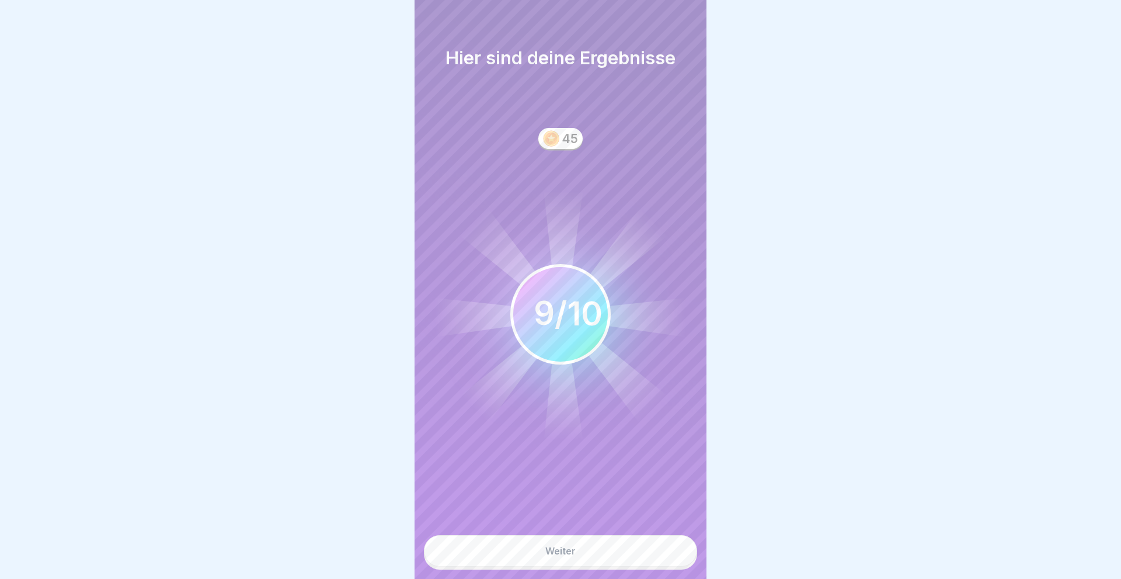
click at [561, 554] on div "Weiter" at bounding box center [560, 550] width 30 height 11
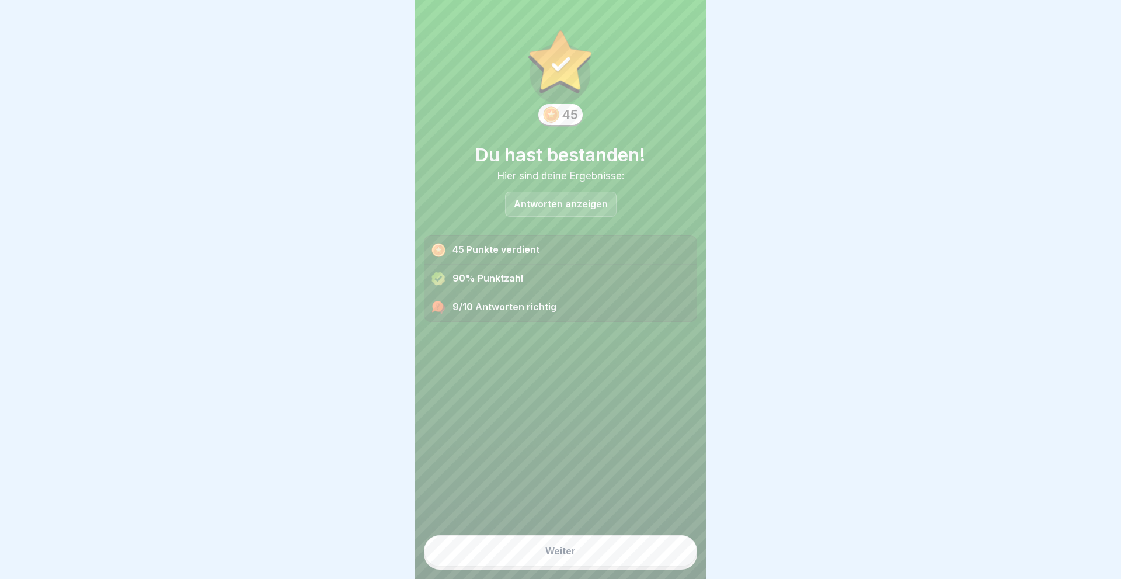
click at [561, 553] on div "Weiter" at bounding box center [560, 550] width 30 height 11
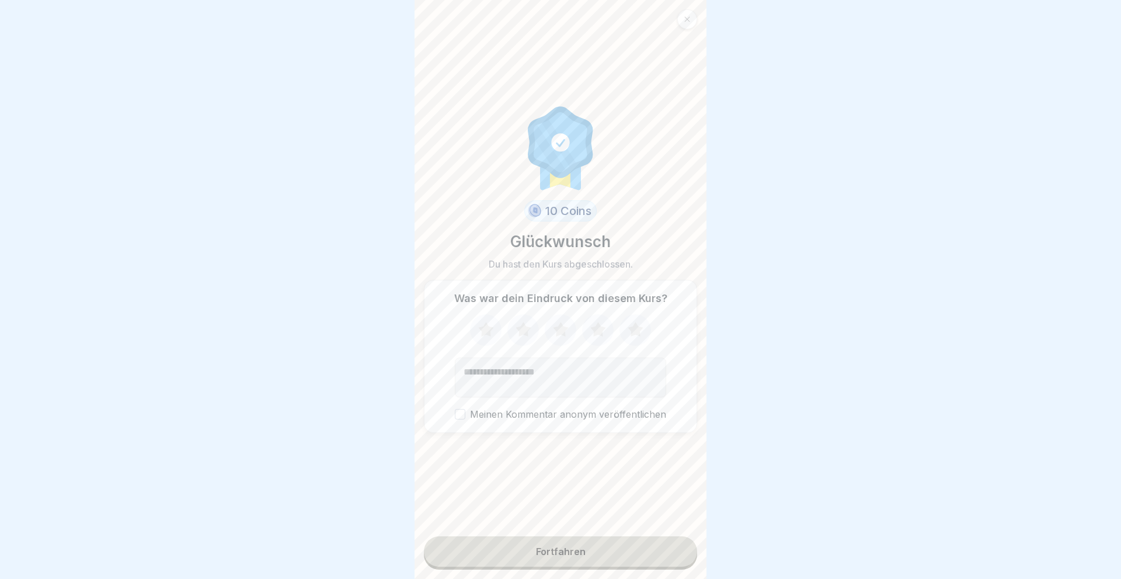
click at [635, 328] on icon at bounding box center [635, 329] width 15 height 15
click at [542, 543] on button "Fortfahren" at bounding box center [560, 551] width 273 height 30
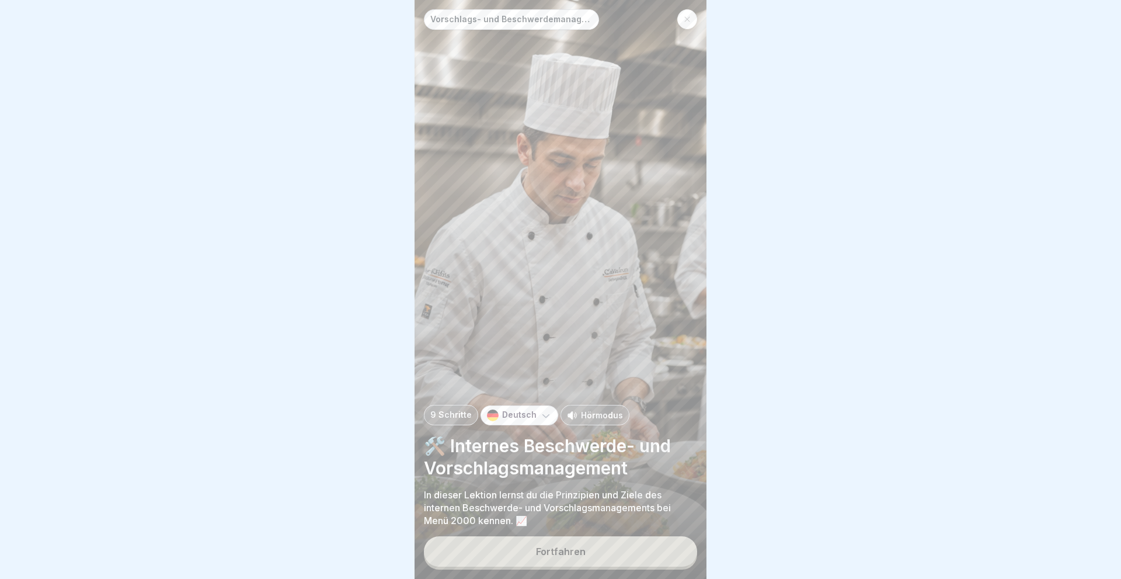
click at [685, 16] on div at bounding box center [687, 19] width 20 height 20
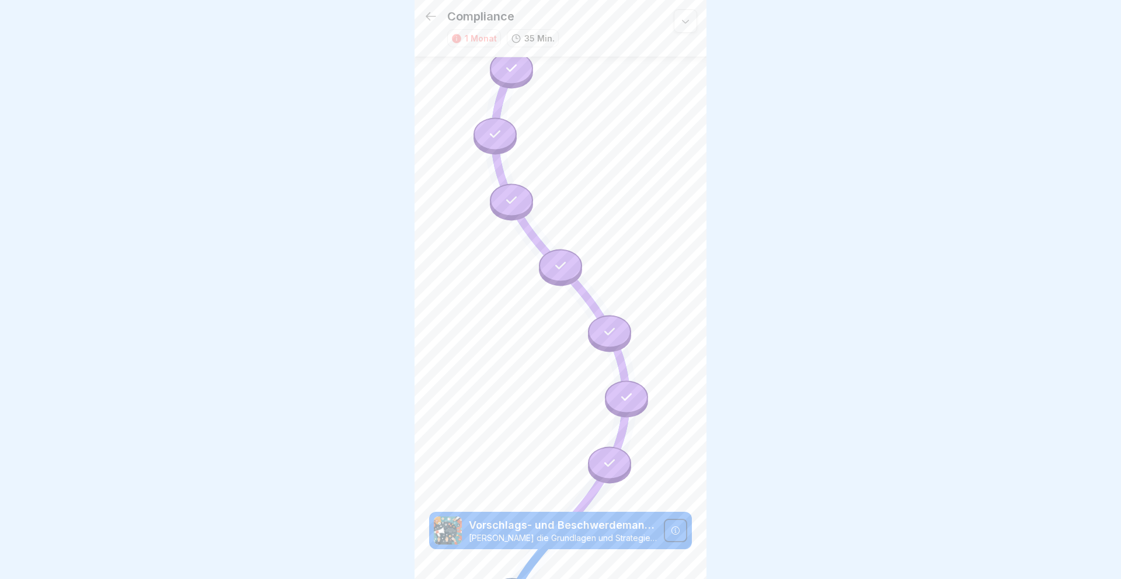
scroll to position [388, 0]
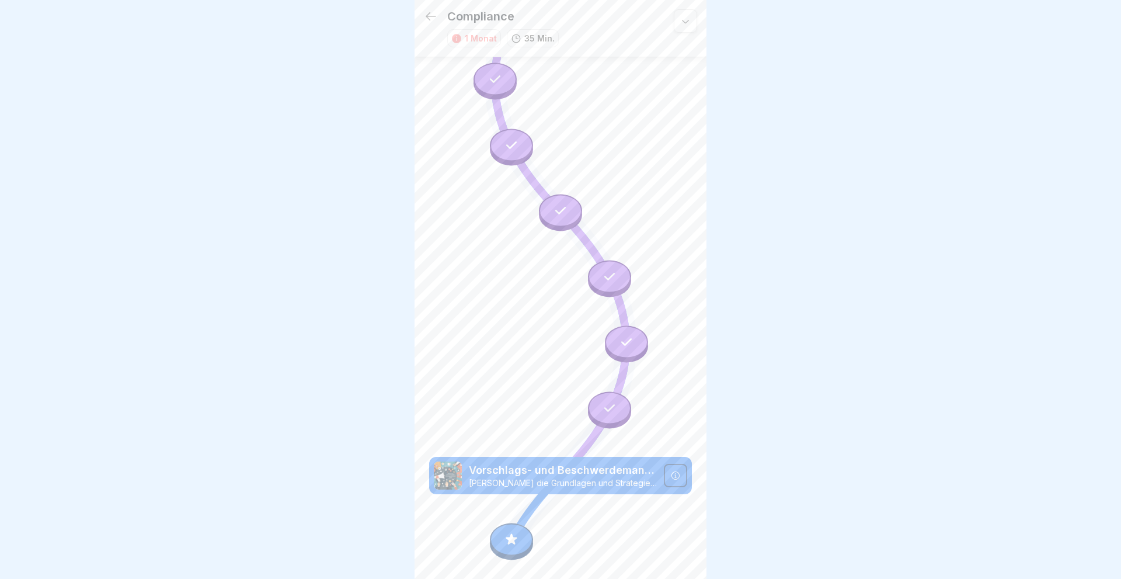
click at [512, 538] on icon at bounding box center [511, 538] width 11 height 11
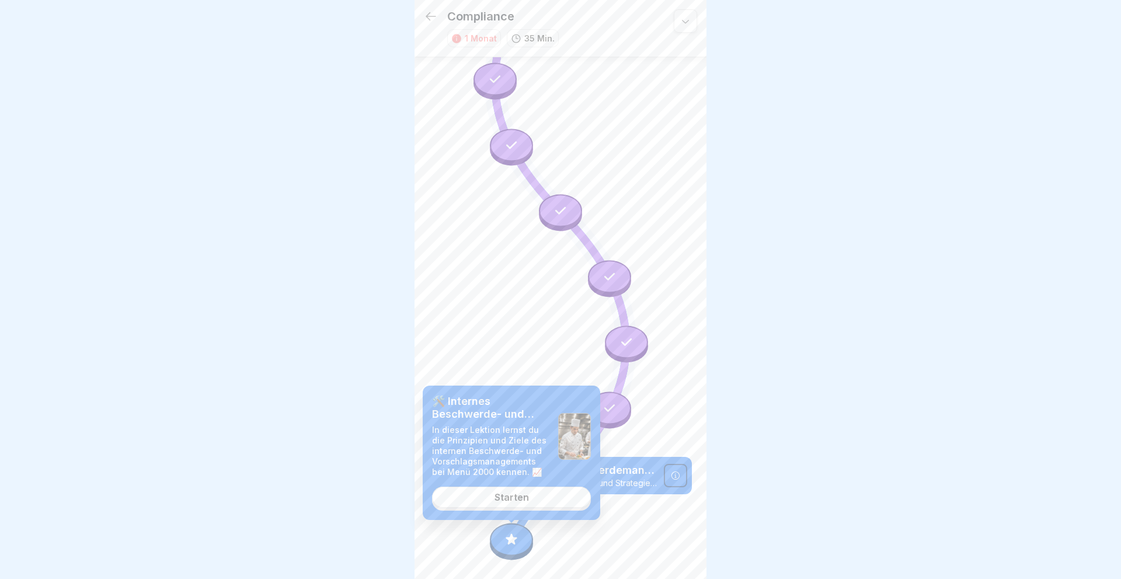
click at [513, 496] on div "Starten" at bounding box center [512, 497] width 34 height 11
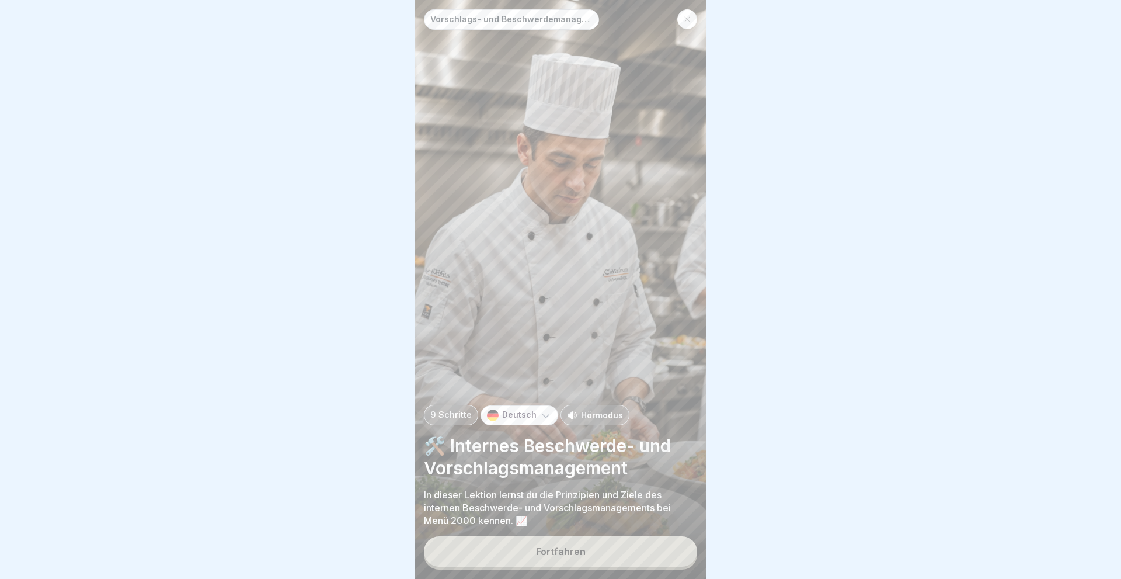
click at [565, 549] on div "Fortfahren" at bounding box center [561, 551] width 50 height 11
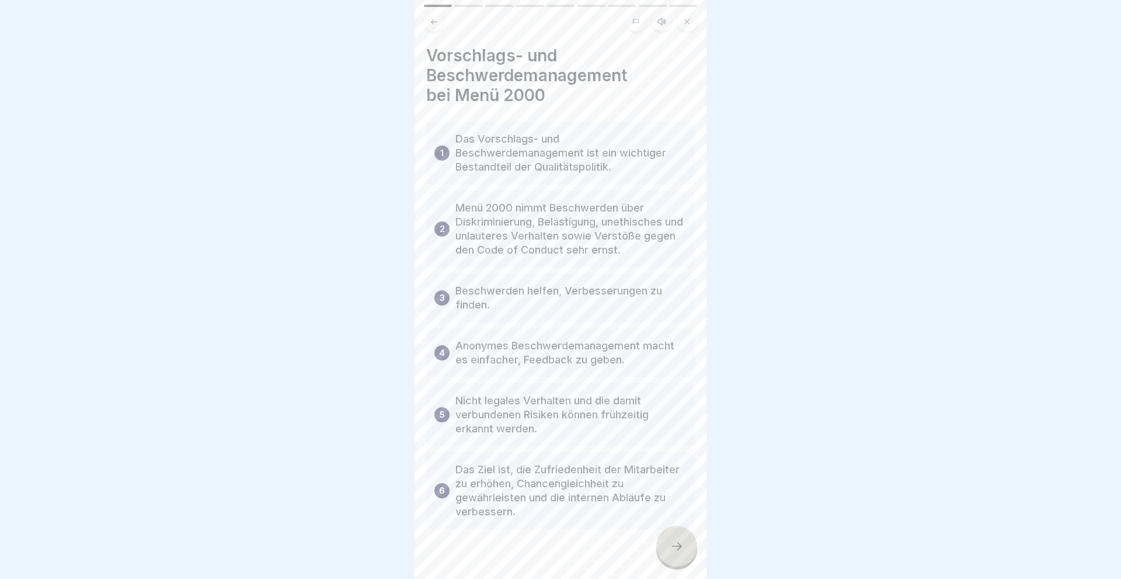
drag, startPoint x: 677, startPoint y: 547, endPoint x: 690, endPoint y: 554, distance: 14.4
click at [677, 547] on icon at bounding box center [677, 546] width 14 height 14
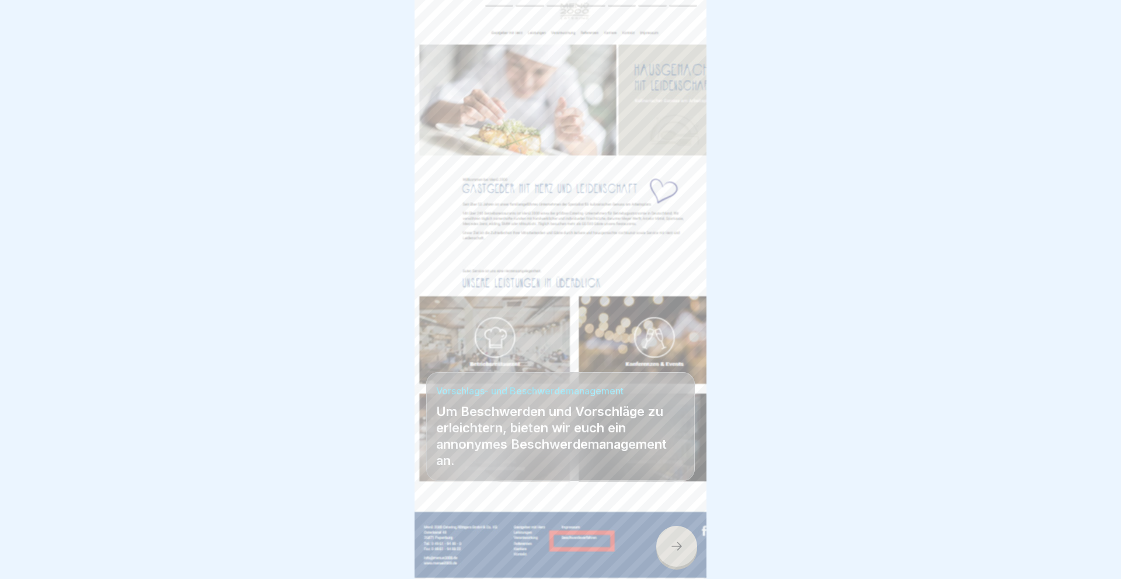
click at [673, 545] on icon at bounding box center [677, 546] width 14 height 14
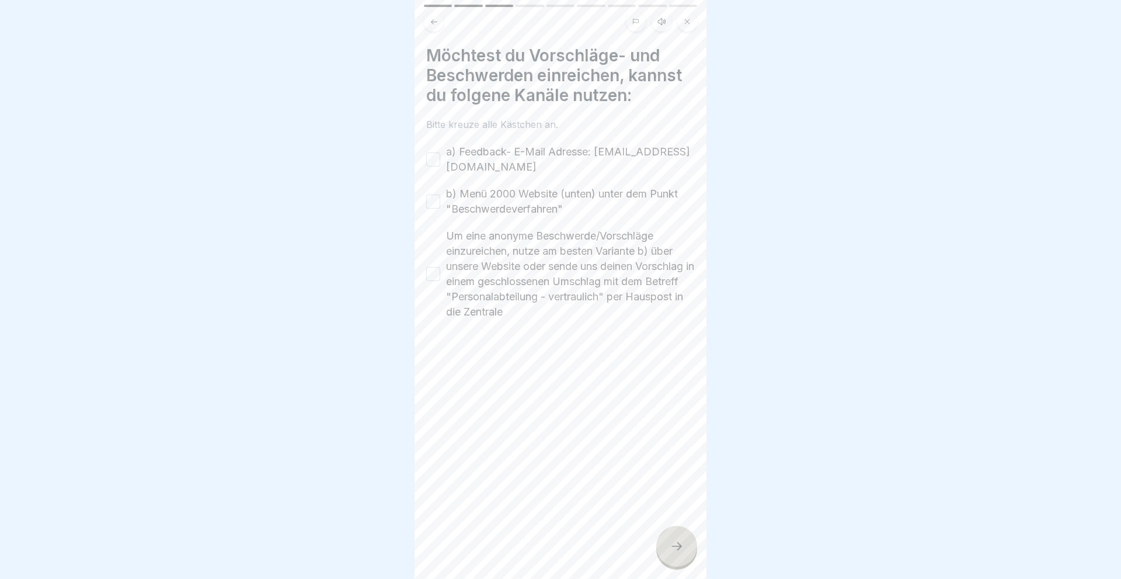
click at [435, 157] on button "a) Feedback- E-Mail Adresse: [EMAIL_ADDRESS][DOMAIN_NAME]" at bounding box center [433, 159] width 14 height 14
click at [436, 200] on button "b) Menü 2000 Website (unten) unter dem Punkt "Beschwerdeverfahren"" at bounding box center [433, 201] width 14 height 14
click at [435, 272] on button "Um eine anonyme Beschwerde/Vorschläge einzureichen, nutze am besten Variante b)…" at bounding box center [433, 274] width 14 height 14
click at [678, 543] on icon at bounding box center [677, 546] width 14 height 14
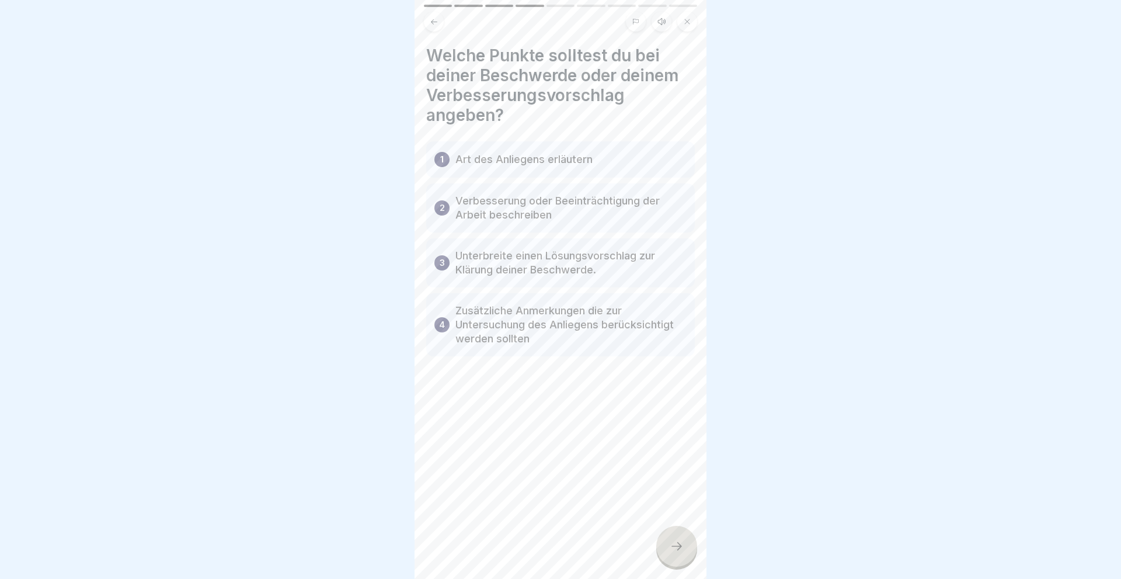
click at [677, 545] on icon at bounding box center [677, 546] width 14 height 14
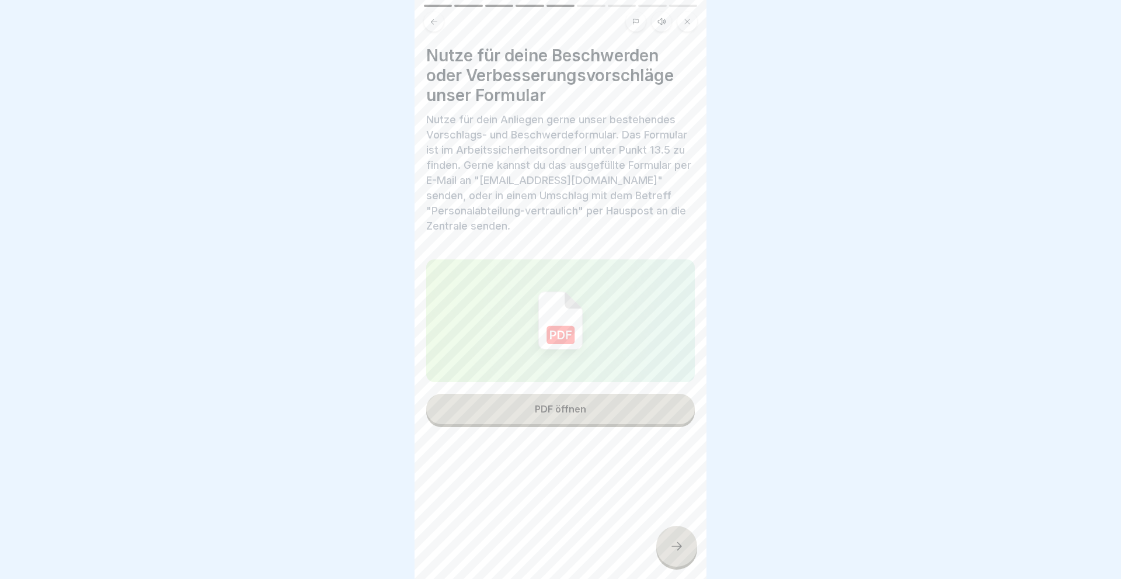
click at [549, 405] on div "PDF öffnen" at bounding box center [560, 409] width 51 height 11
click at [682, 551] on icon at bounding box center [677, 546] width 14 height 14
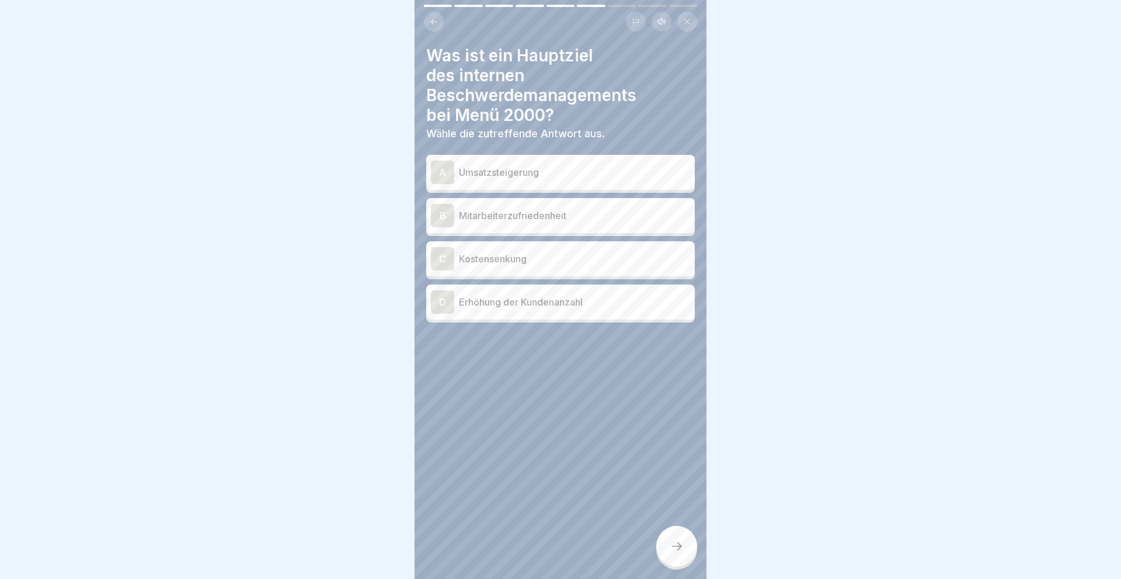
click at [446, 204] on div "B" at bounding box center [442, 215] width 23 height 23
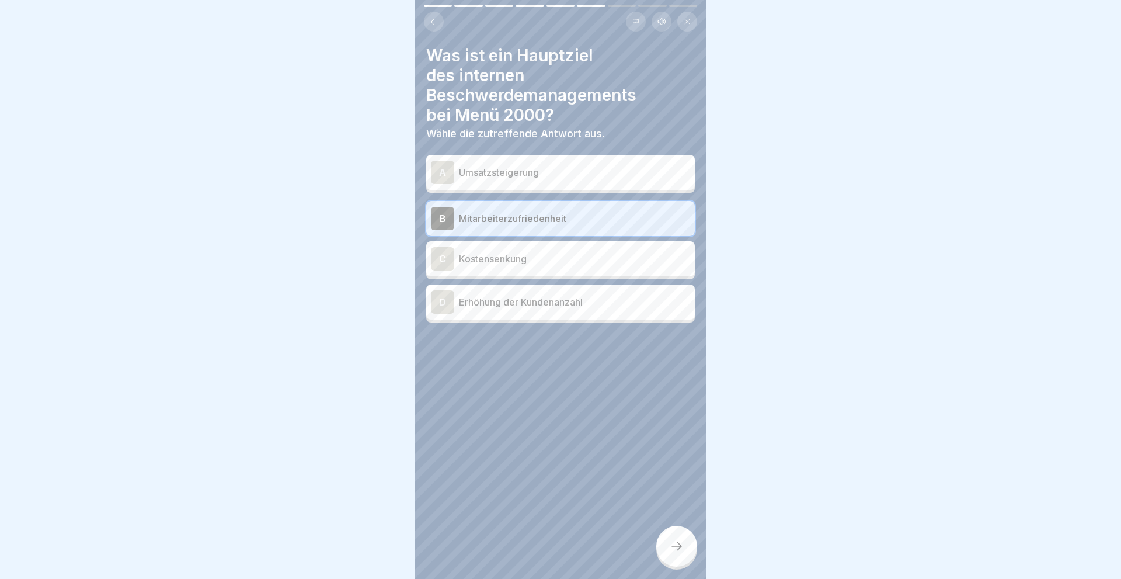
click at [668, 546] on div at bounding box center [676, 546] width 41 height 41
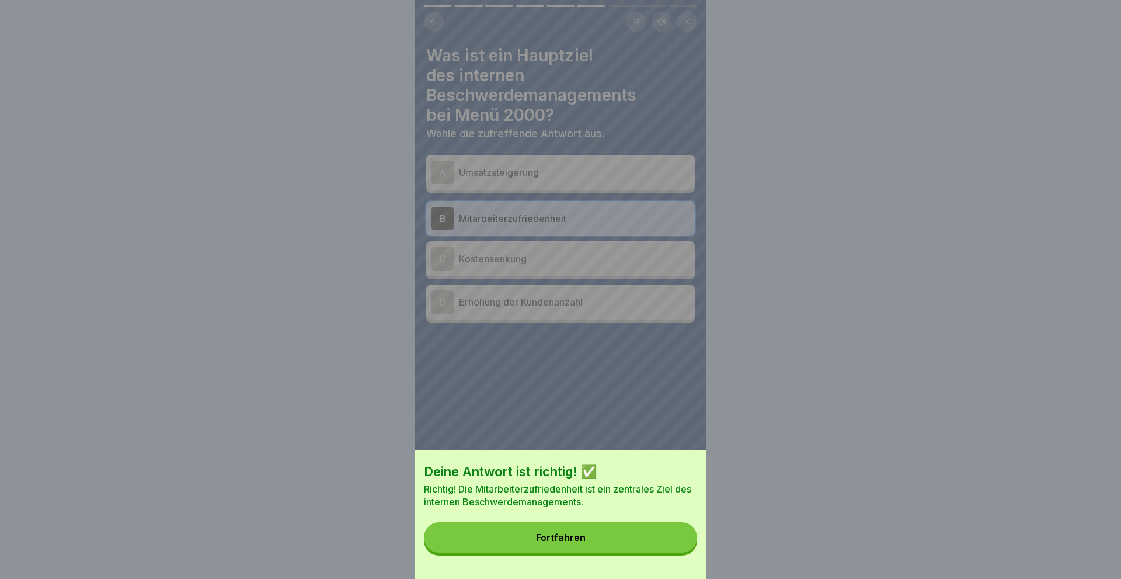
click at [570, 541] on div "Fortfahren" at bounding box center [561, 537] width 50 height 11
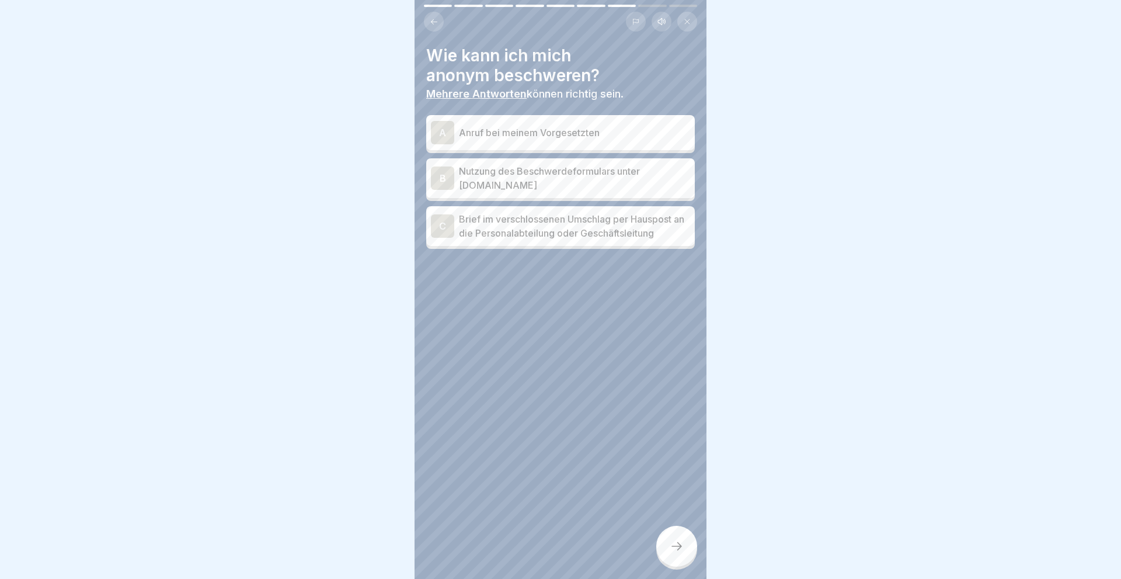
click at [454, 178] on div "B Nutzung des Beschwerdeformulars unter [DOMAIN_NAME]" at bounding box center [560, 178] width 259 height 28
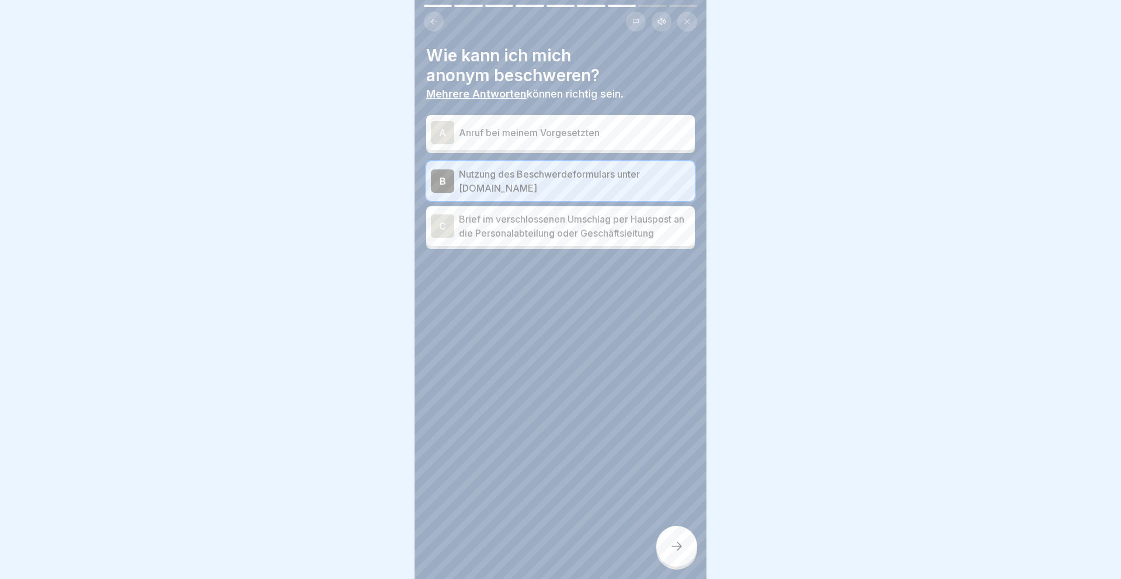
click at [437, 224] on div "C" at bounding box center [442, 225] width 23 height 23
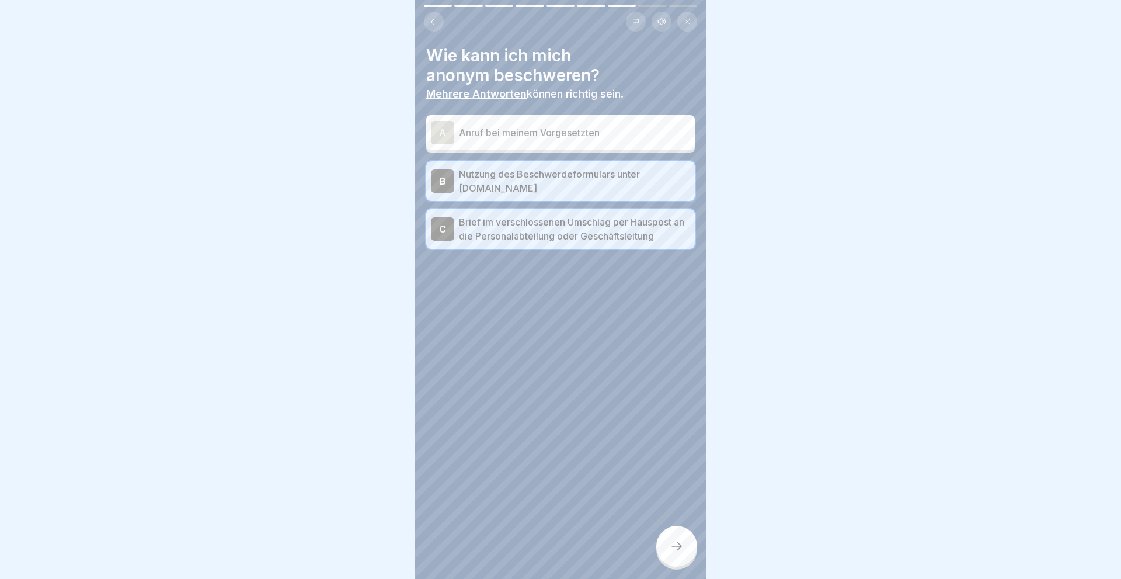
click at [671, 542] on icon at bounding box center [677, 546] width 14 height 14
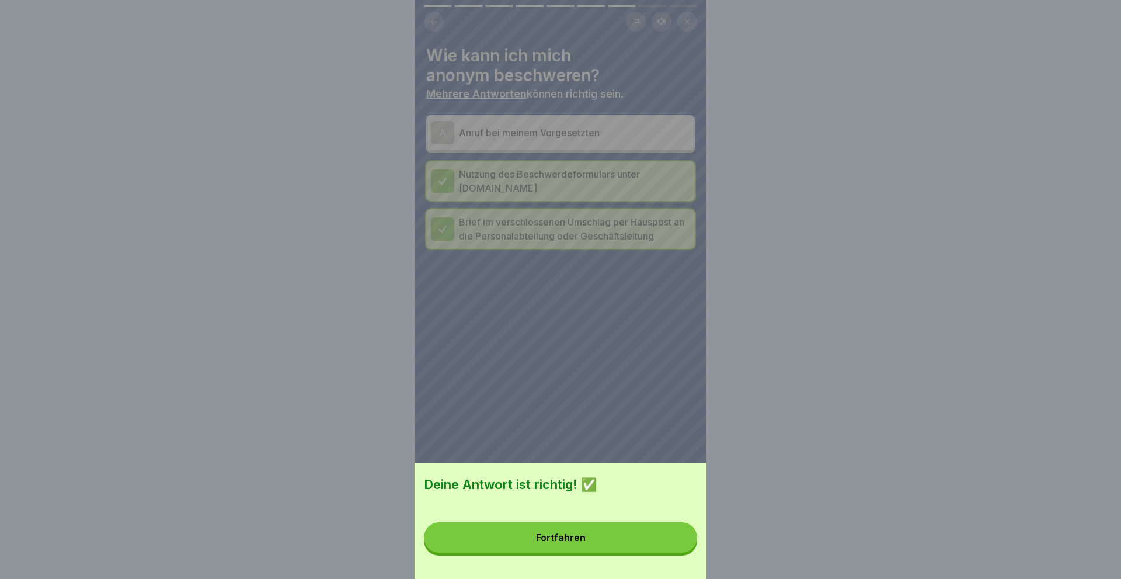
click at [603, 531] on button "Fortfahren" at bounding box center [560, 537] width 273 height 30
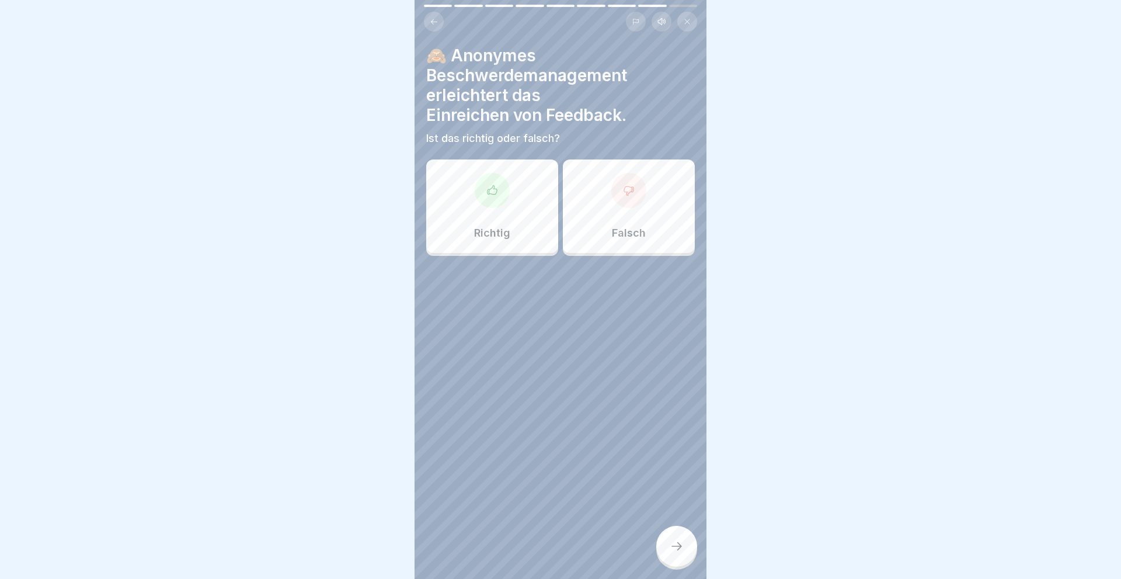
click at [479, 208] on div "Richtig" at bounding box center [492, 205] width 132 height 93
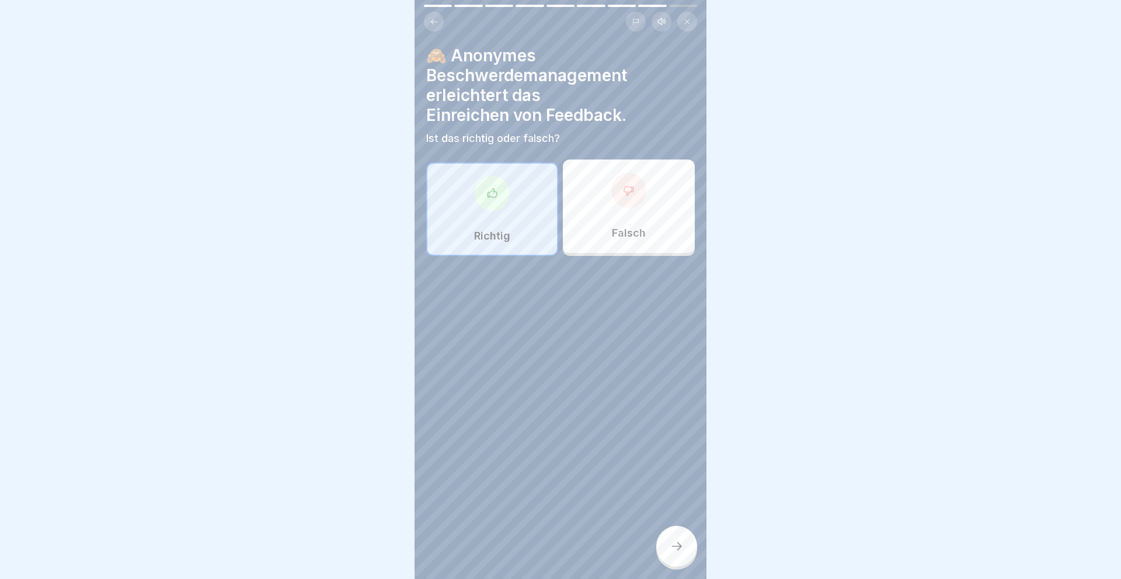
click at [670, 545] on icon at bounding box center [677, 546] width 14 height 14
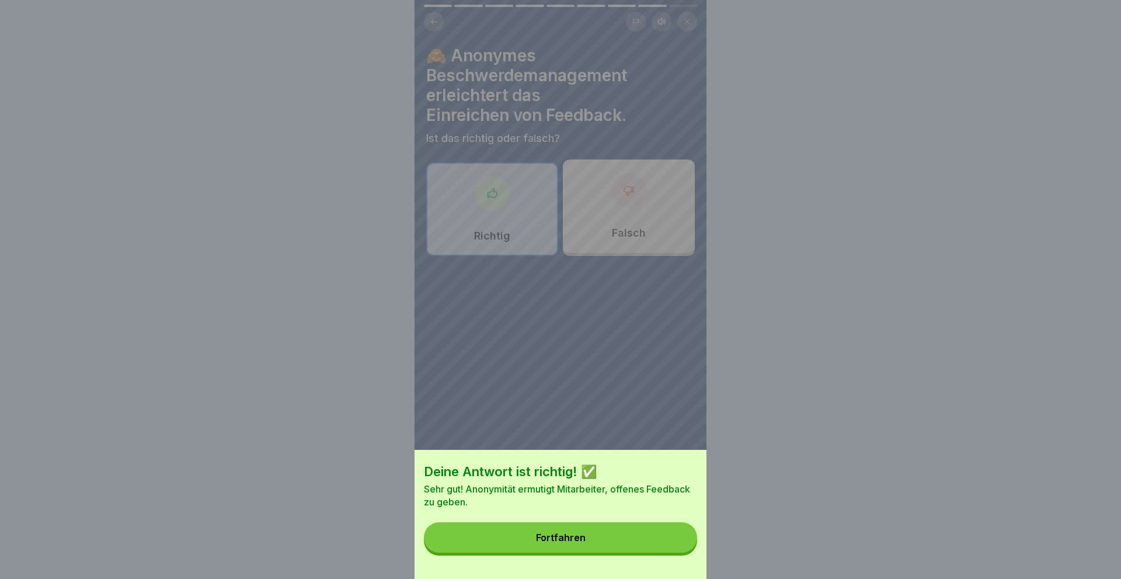
click at [593, 543] on button "Fortfahren" at bounding box center [560, 537] width 273 height 30
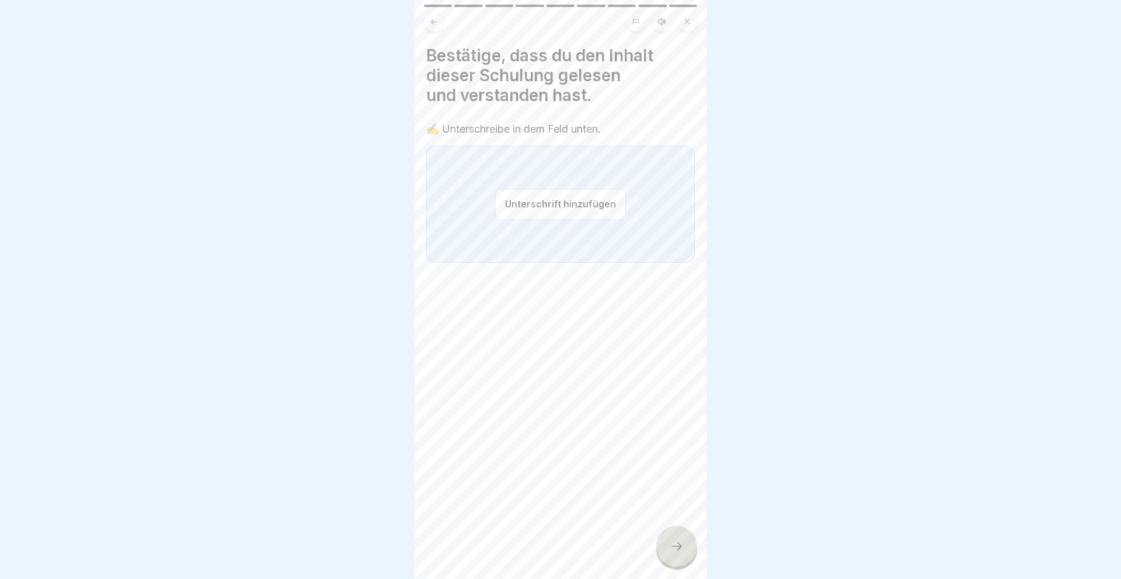
click at [491, 242] on div "Unterschrift hinzufügen" at bounding box center [560, 204] width 269 height 117
click at [537, 208] on button "Unterschrift hinzufügen" at bounding box center [560, 204] width 131 height 31
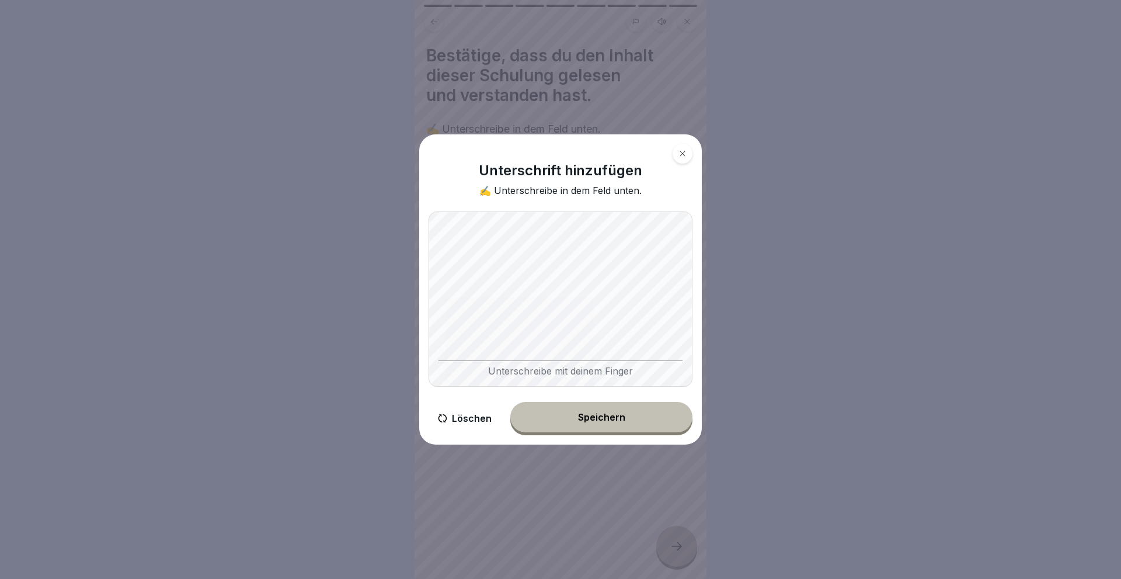
click at [579, 419] on div "Speichern" at bounding box center [601, 417] width 47 height 11
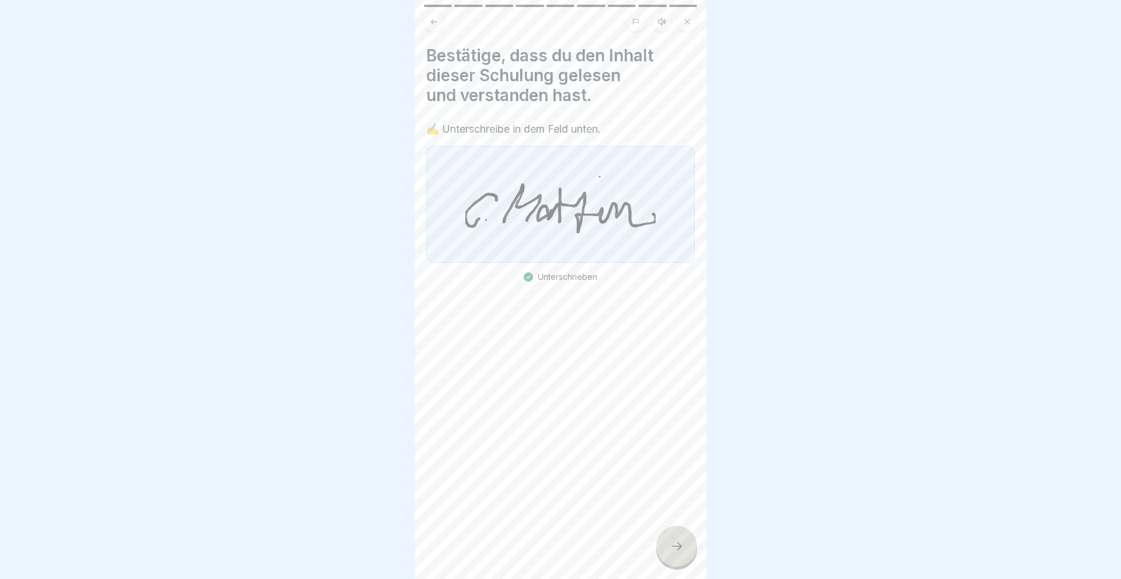
click at [672, 545] on icon at bounding box center [677, 546] width 14 height 14
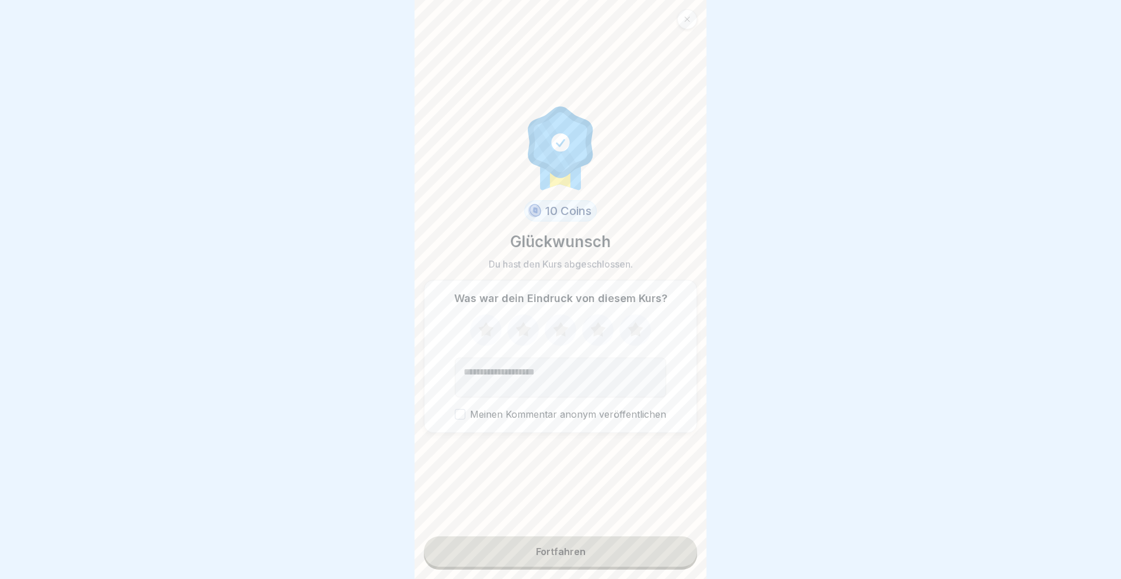
click at [635, 324] on icon at bounding box center [635, 329] width 15 height 15
click at [576, 552] on div "Fortfahren" at bounding box center [561, 551] width 50 height 11
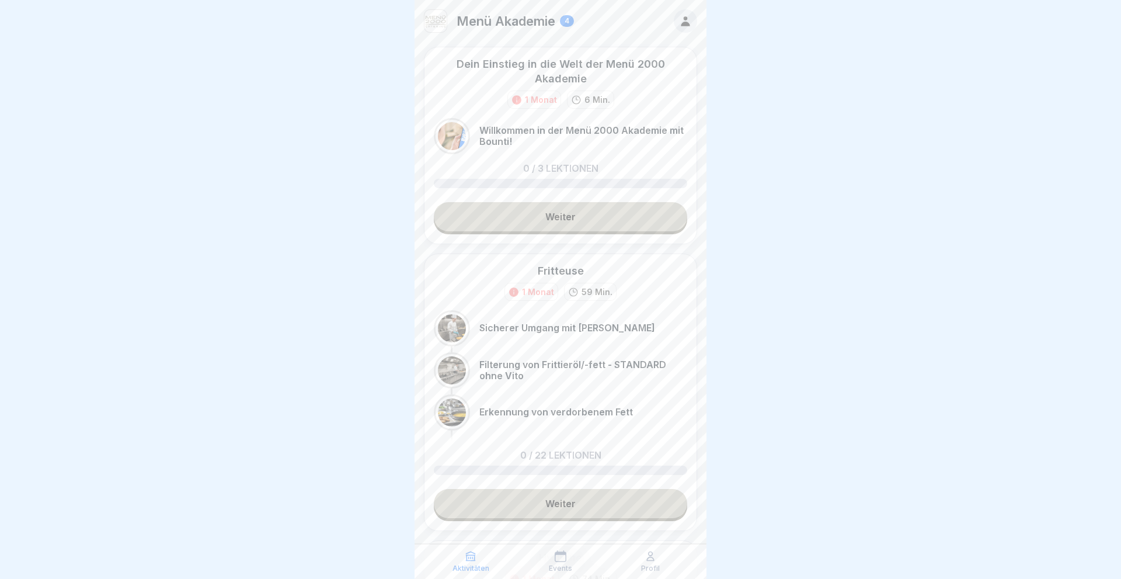
click at [679, 23] on div at bounding box center [685, 20] width 23 height 23
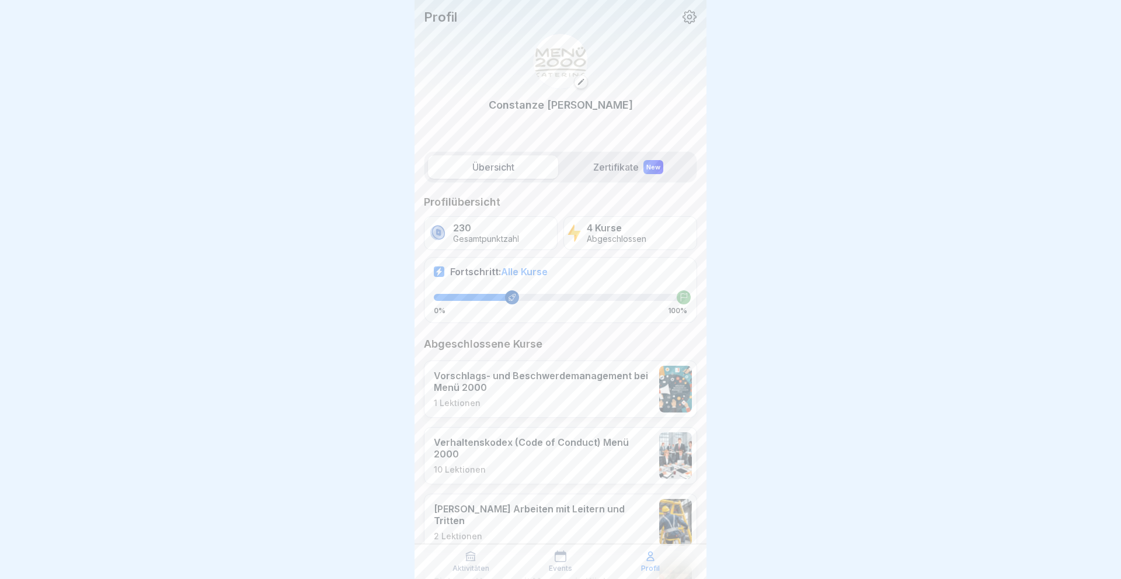
click at [488, 164] on label "Übersicht" at bounding box center [493, 166] width 130 height 23
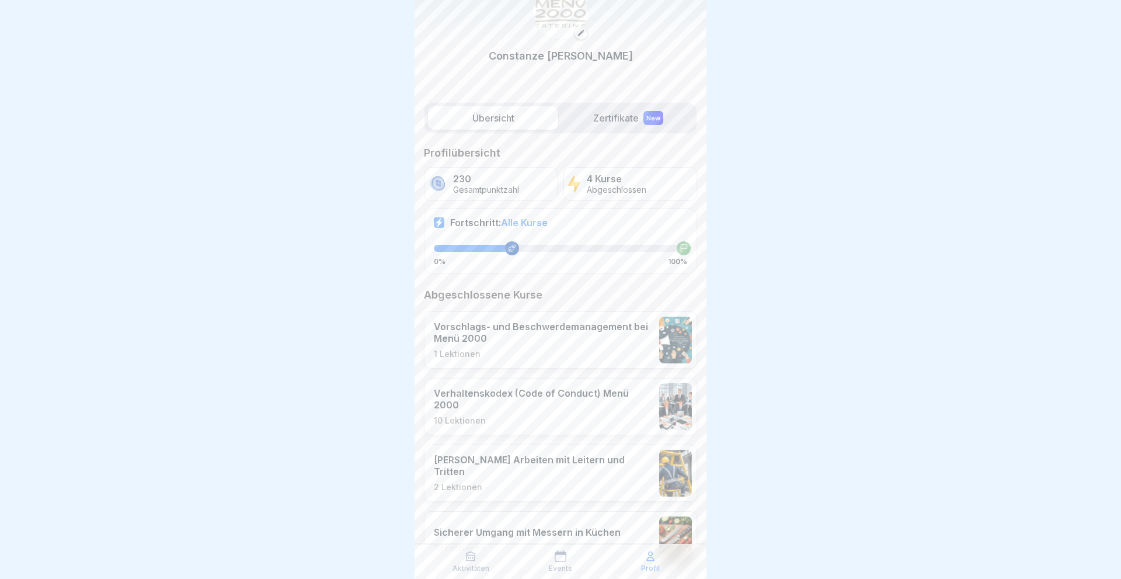
scroll to position [70, 0]
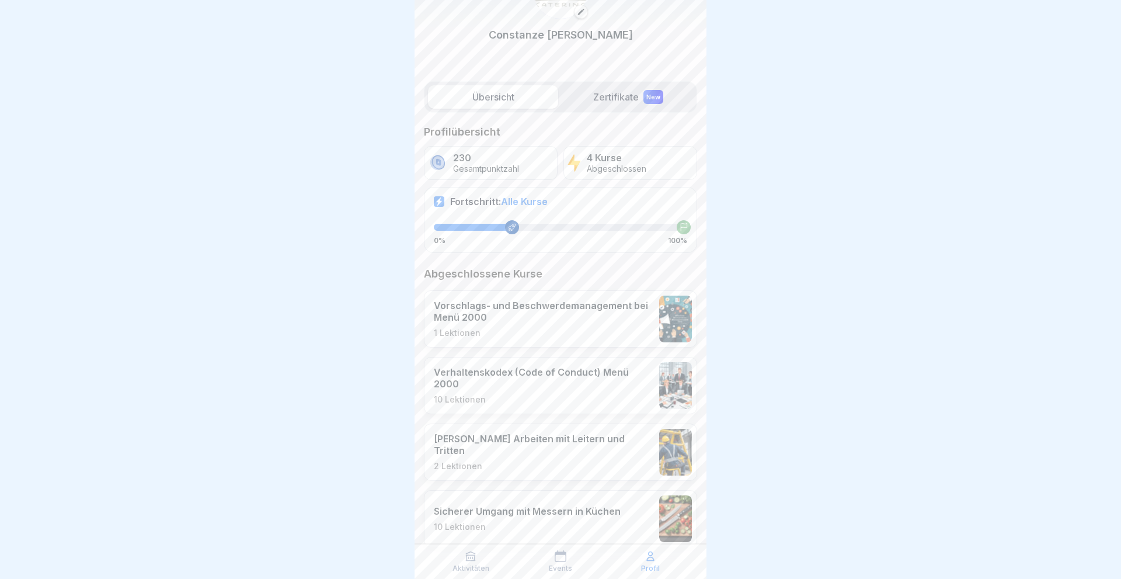
click at [559, 308] on p "Vorschlags- und Beschwerdemanagement bei Menü 2000" at bounding box center [544, 311] width 220 height 23
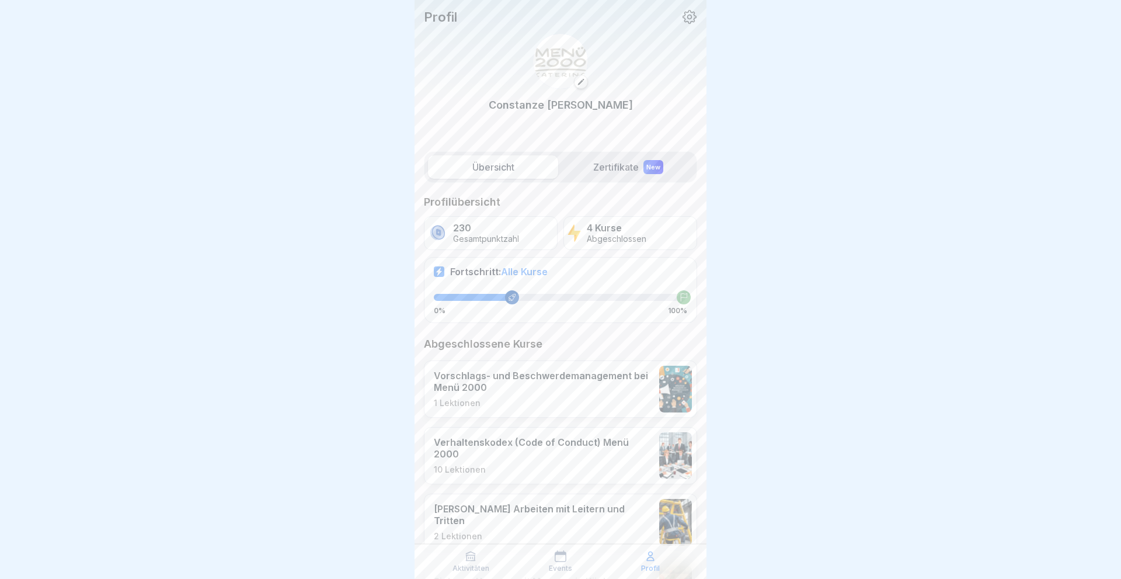
click at [522, 273] on span "Alle Kurse" at bounding box center [524, 272] width 47 height 12
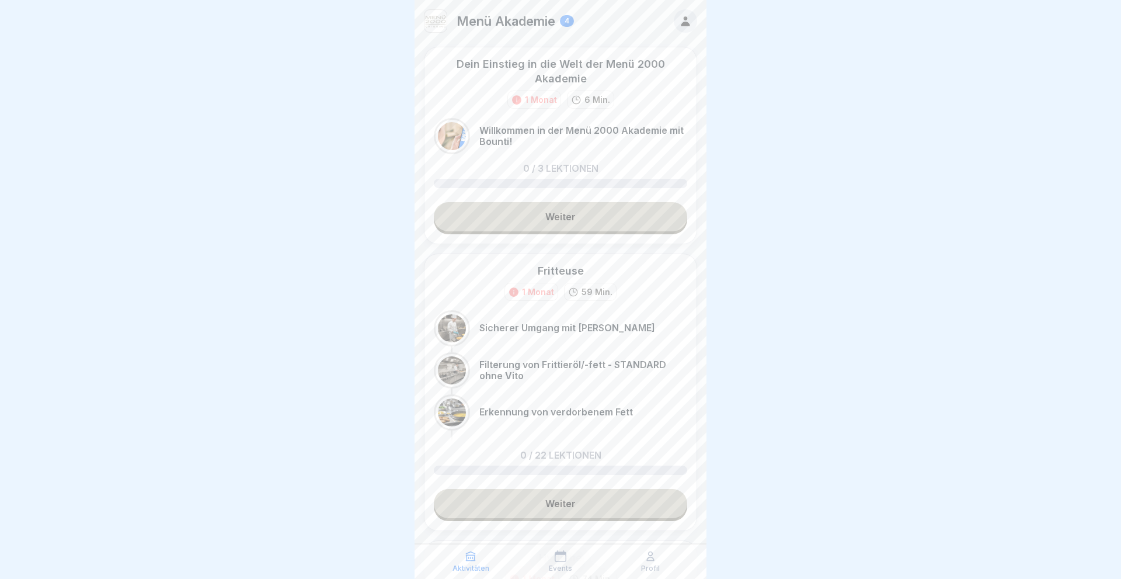
click at [533, 221] on link "Weiter" at bounding box center [560, 216] width 253 height 29
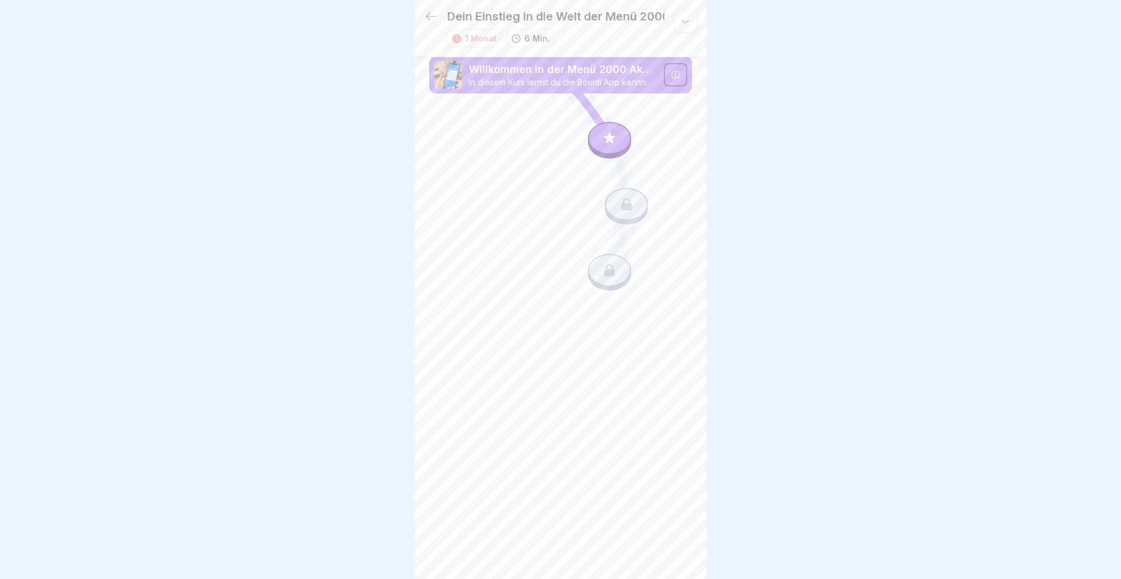
click at [595, 144] on div at bounding box center [609, 138] width 43 height 33
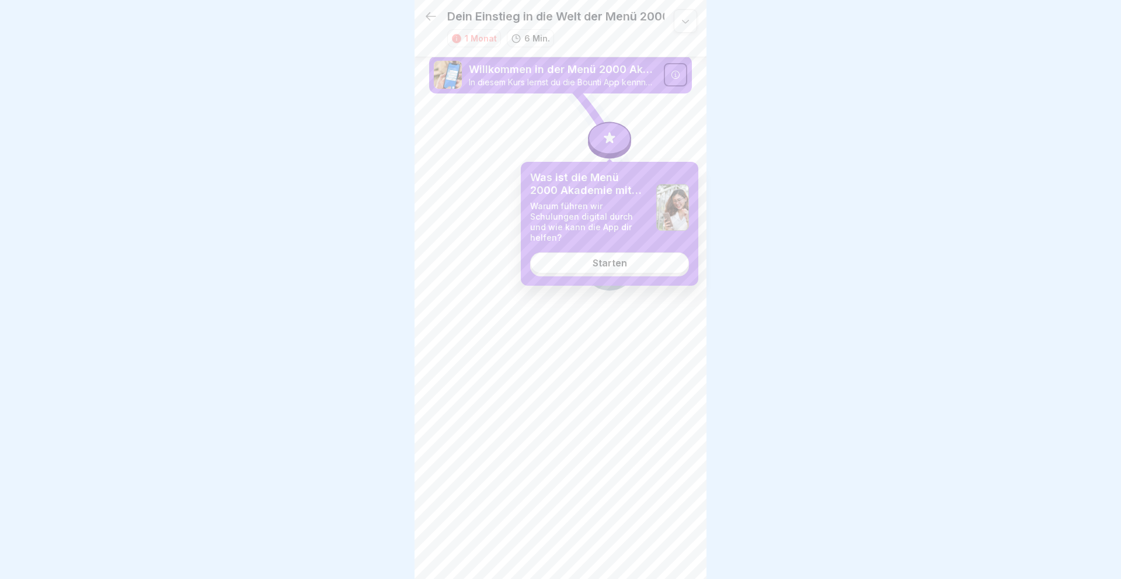
click at [610, 252] on link "Starten" at bounding box center [609, 262] width 159 height 21
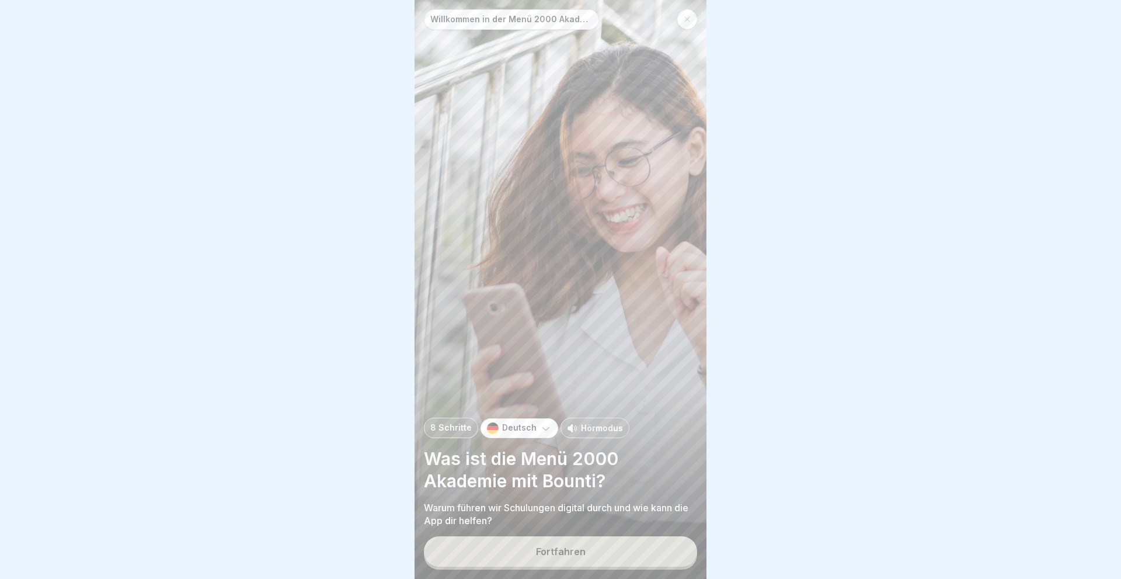
click at [576, 554] on div "Fortfahren" at bounding box center [561, 551] width 50 height 11
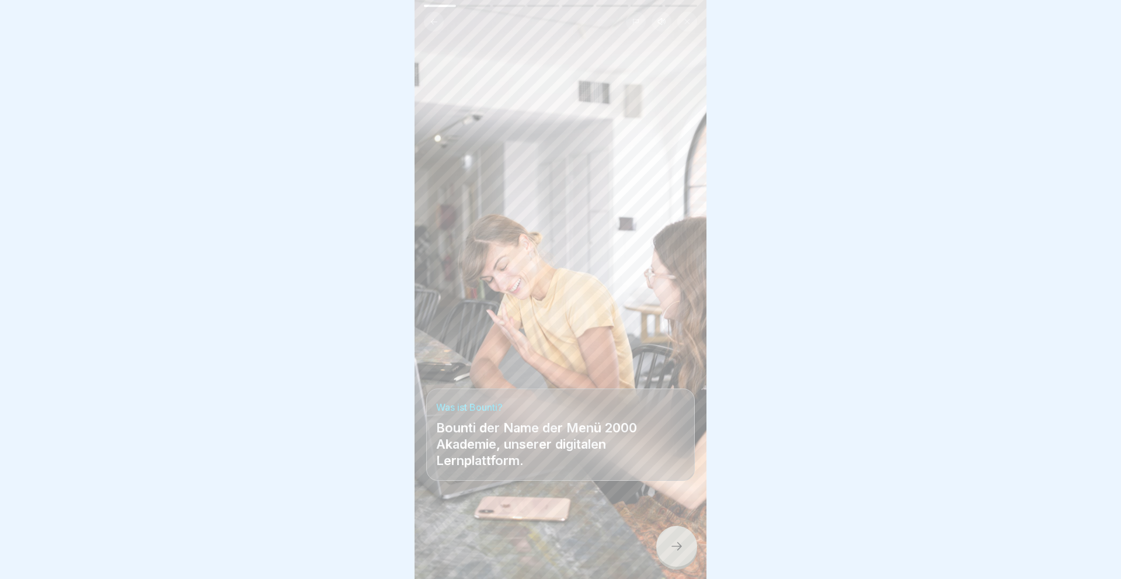
click at [675, 547] on icon at bounding box center [677, 546] width 14 height 14
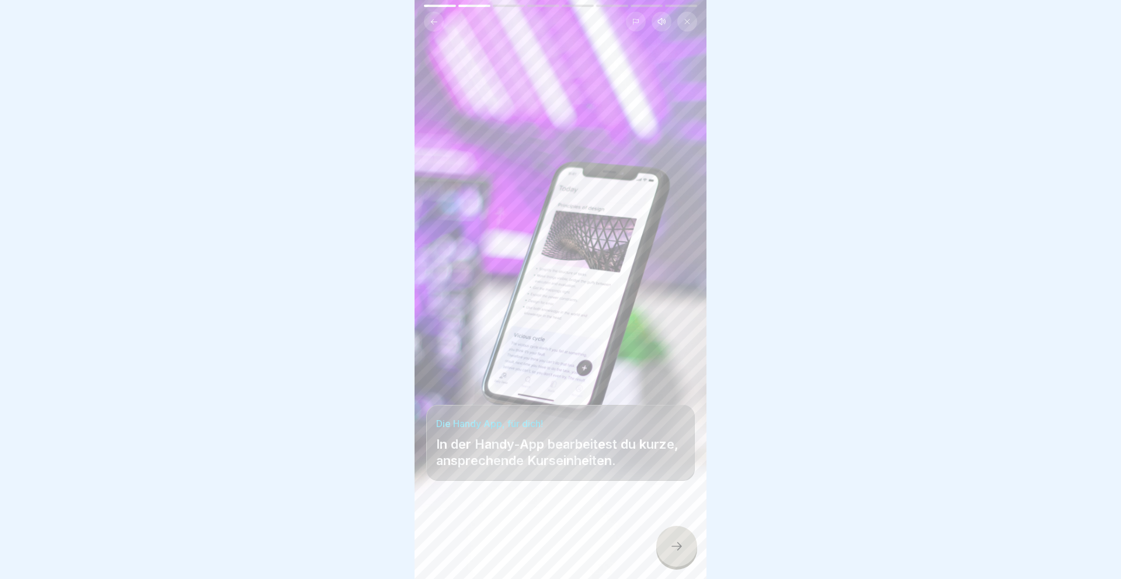
click at [682, 548] on icon at bounding box center [677, 546] width 14 height 14
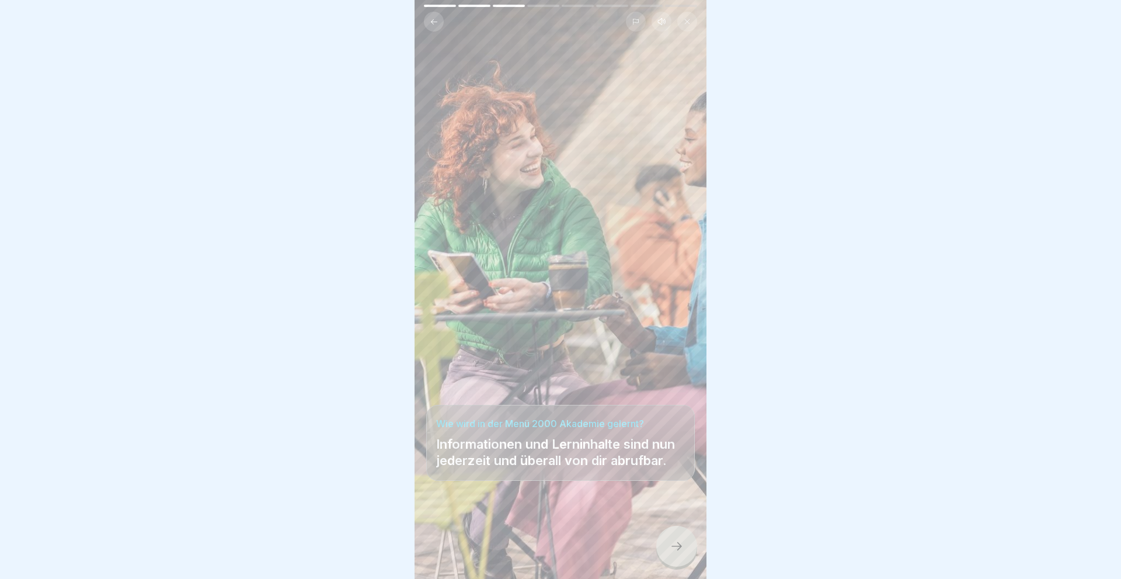
click at [667, 551] on div at bounding box center [676, 546] width 41 height 41
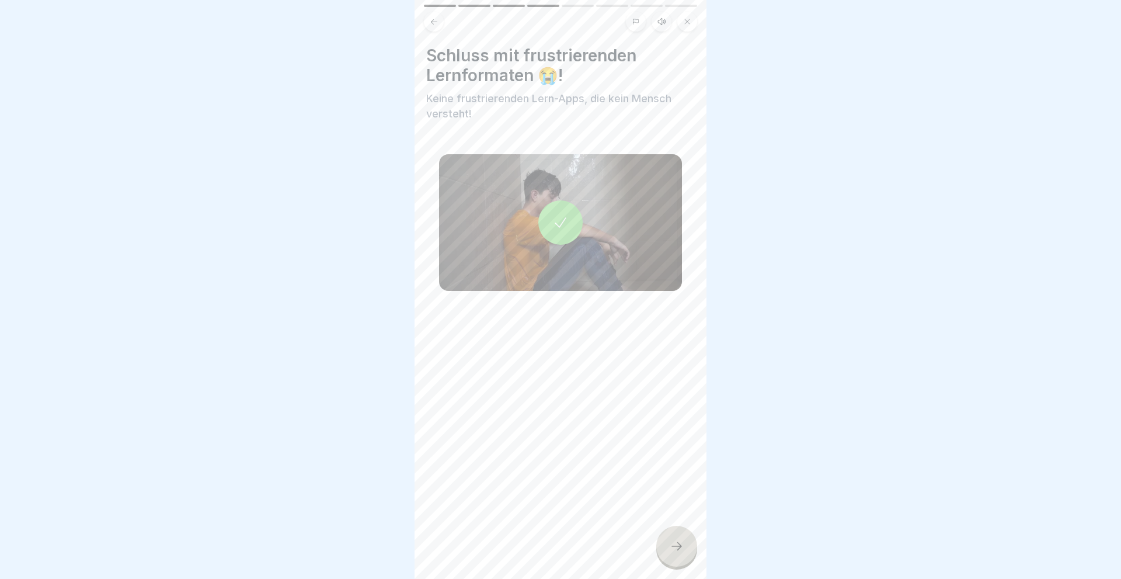
click at [676, 538] on div at bounding box center [676, 546] width 41 height 41
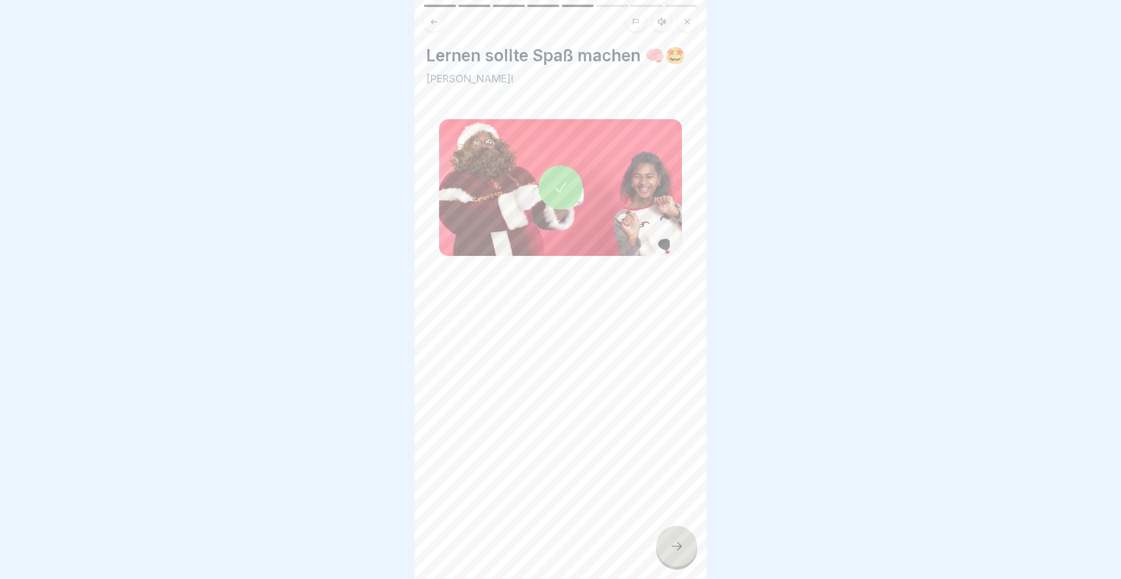
click at [680, 544] on icon at bounding box center [677, 546] width 14 height 14
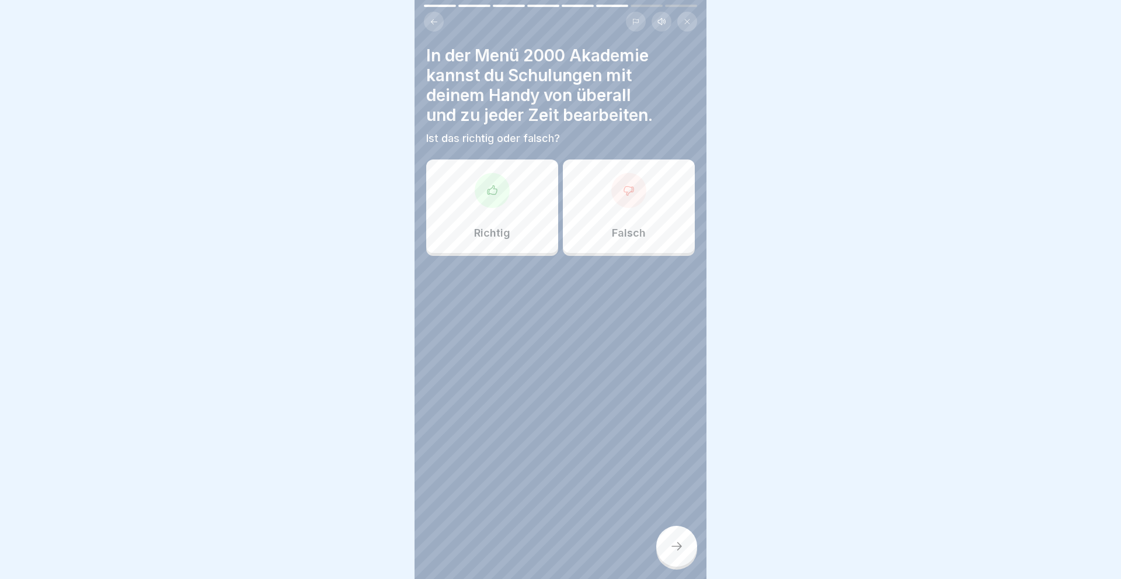
click at [481, 206] on div "Richtig" at bounding box center [492, 205] width 132 height 93
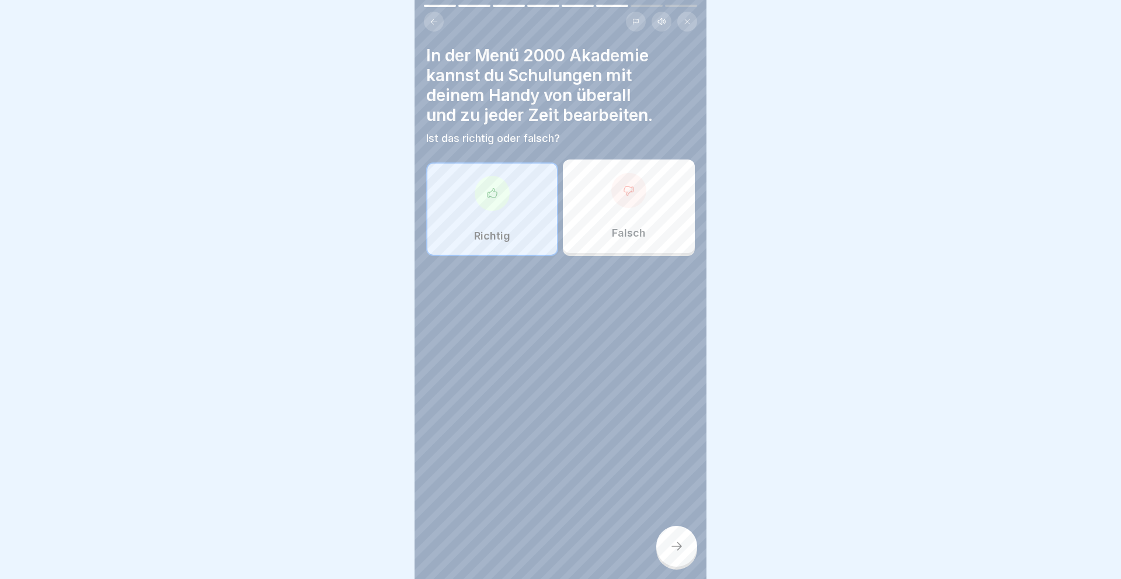
click at [675, 550] on icon at bounding box center [677, 546] width 14 height 14
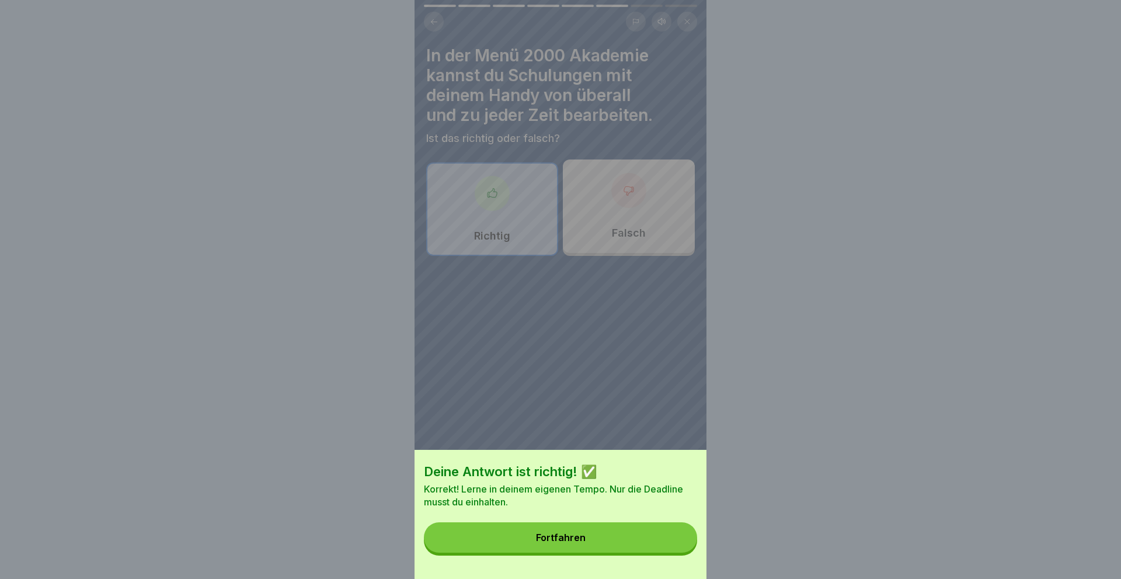
click at [595, 536] on button "Fortfahren" at bounding box center [560, 537] width 273 height 30
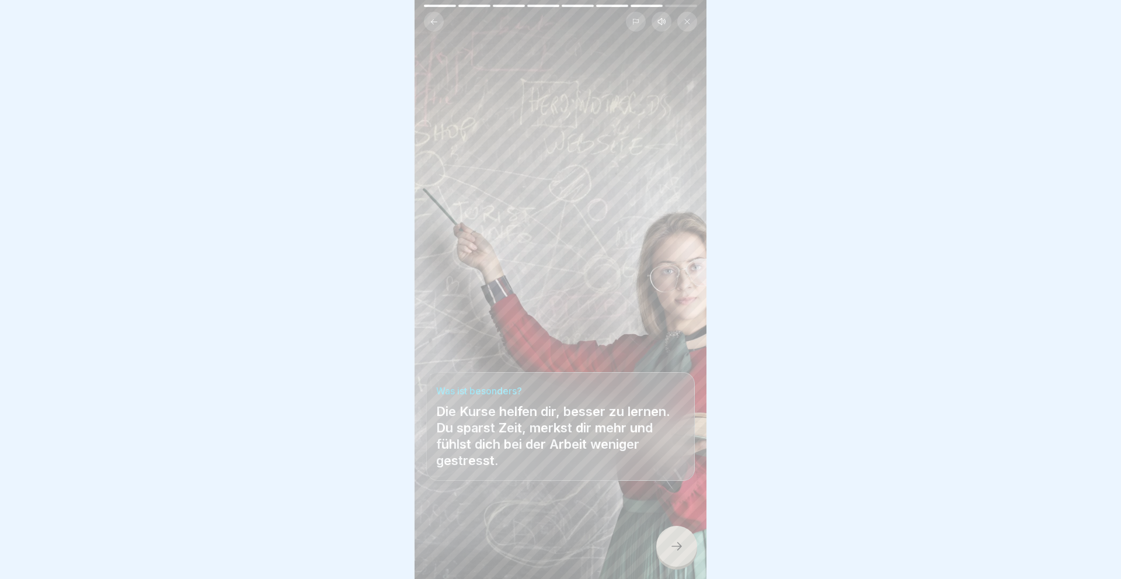
click at [685, 538] on div at bounding box center [676, 546] width 41 height 41
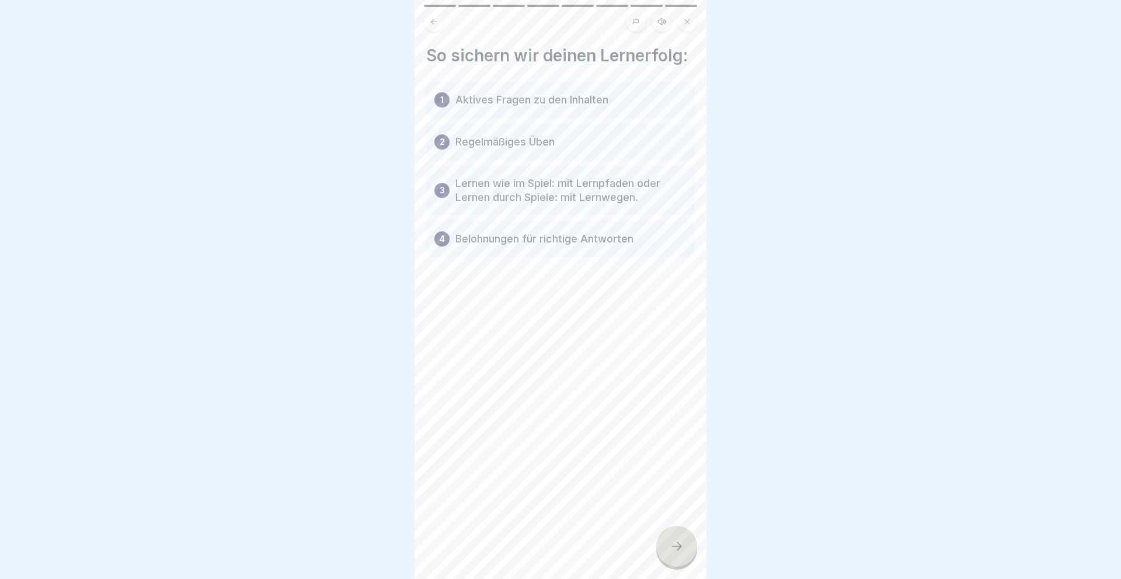
click at [677, 544] on icon at bounding box center [677, 546] width 14 height 14
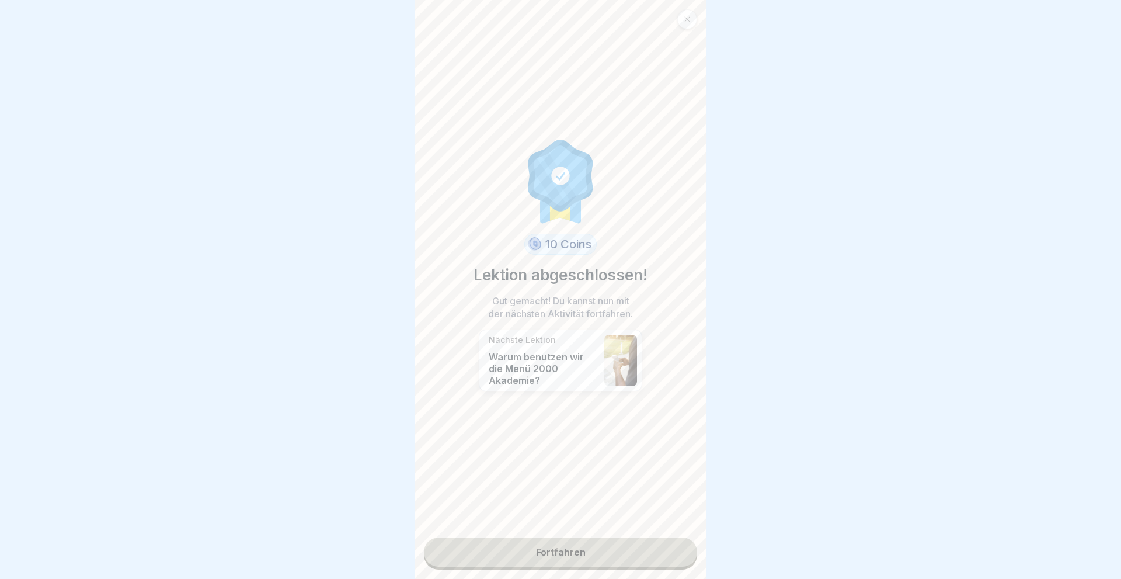
click at [561, 557] on link "Fortfahren" at bounding box center [560, 551] width 273 height 29
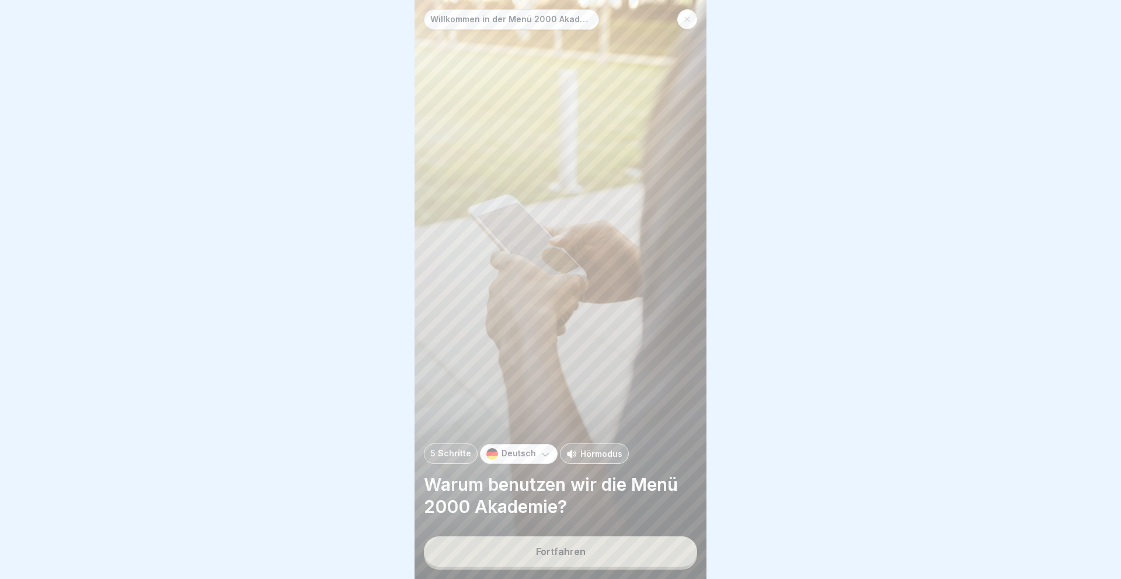
click at [561, 557] on div "Fortfahren" at bounding box center [561, 551] width 50 height 11
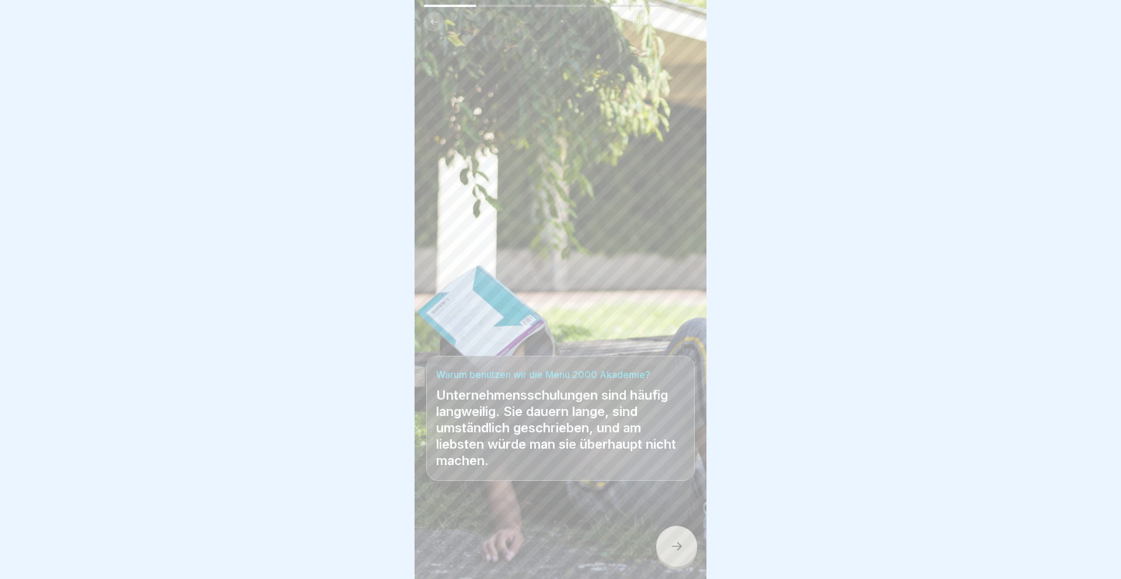
click at [675, 542] on icon at bounding box center [677, 546] width 14 height 14
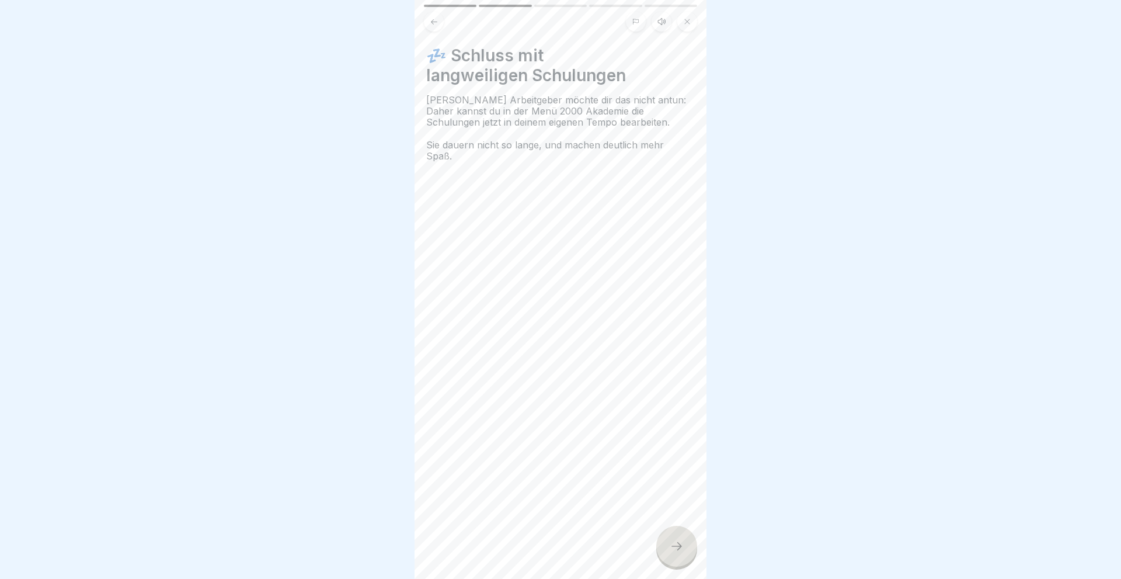
click at [675, 542] on icon at bounding box center [677, 546] width 14 height 14
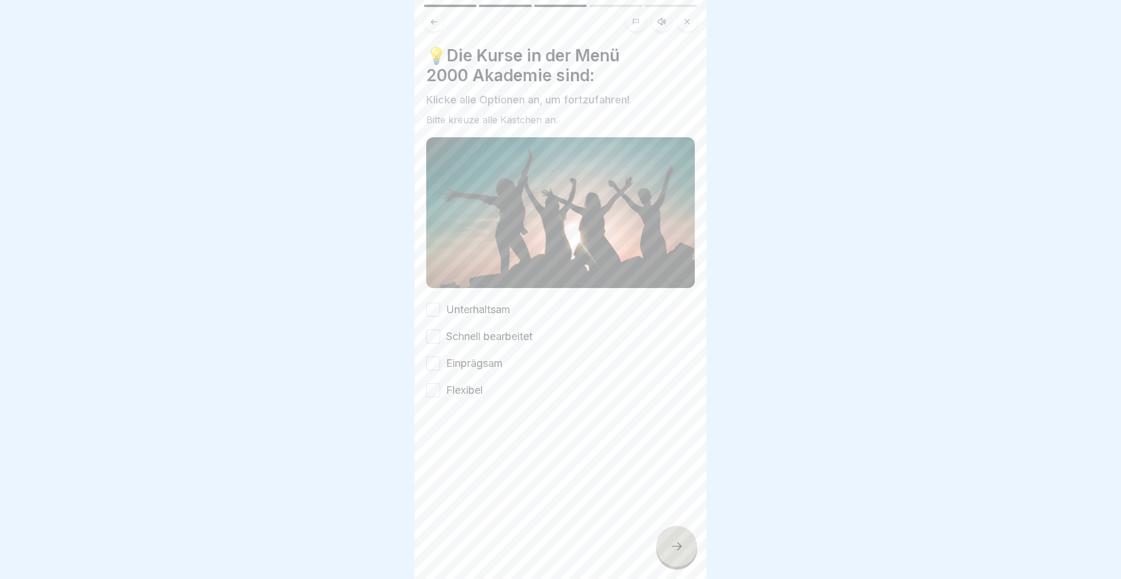
click at [439, 310] on button "Unterhaltsam" at bounding box center [433, 310] width 14 height 14
click at [434, 336] on button "Schnell bearbeitet" at bounding box center [433, 336] width 14 height 14
click at [428, 363] on button "Einprägsam" at bounding box center [433, 363] width 14 height 14
click at [432, 390] on button "Flexibel" at bounding box center [433, 390] width 14 height 14
click at [686, 543] on div at bounding box center [676, 546] width 41 height 41
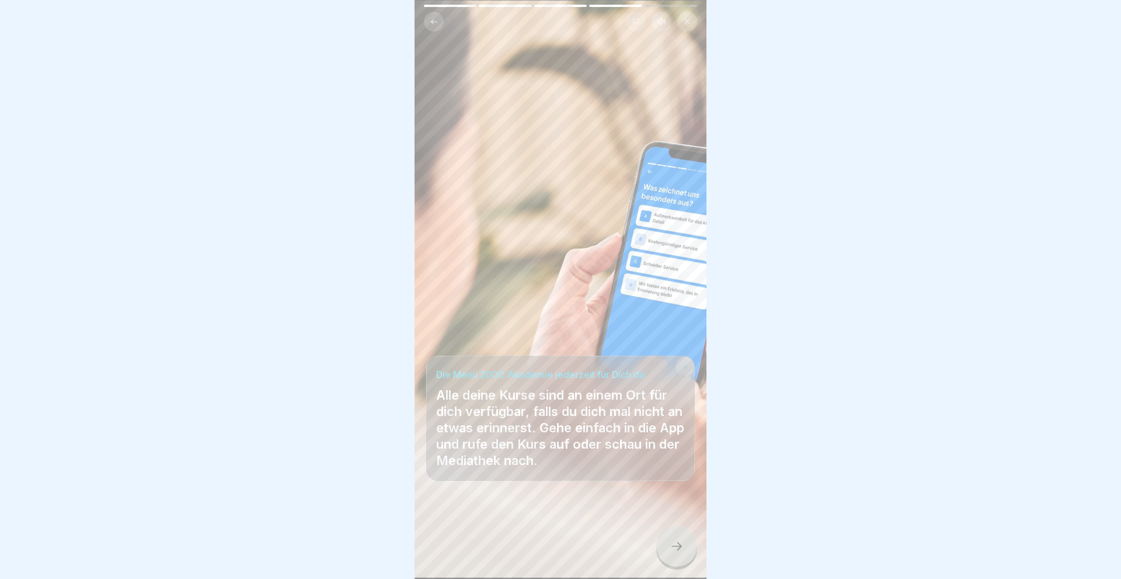
click at [686, 543] on div at bounding box center [676, 546] width 41 height 41
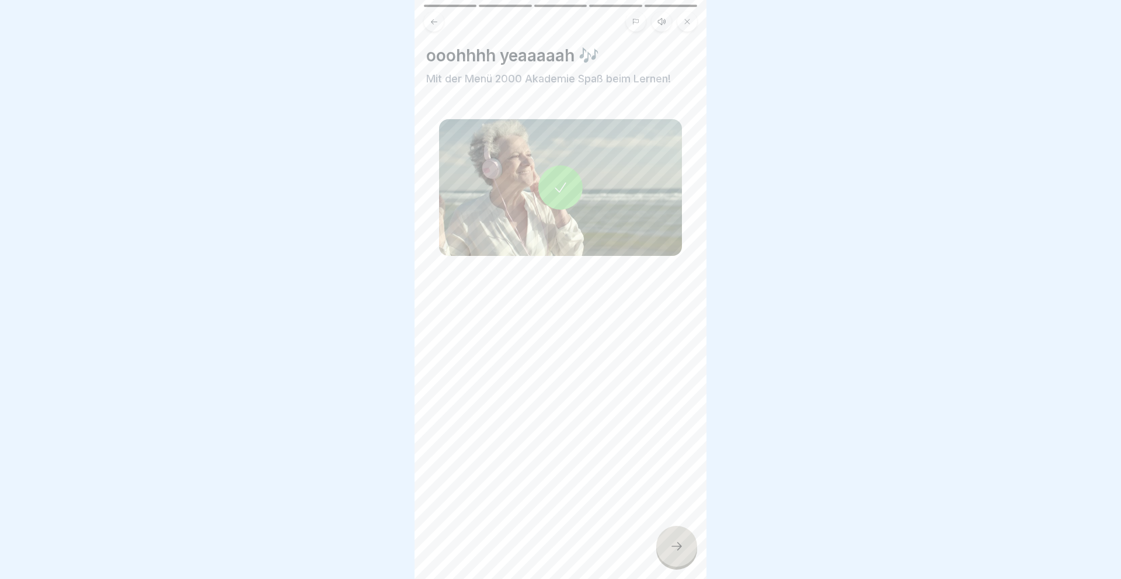
click at [686, 543] on div at bounding box center [676, 546] width 41 height 41
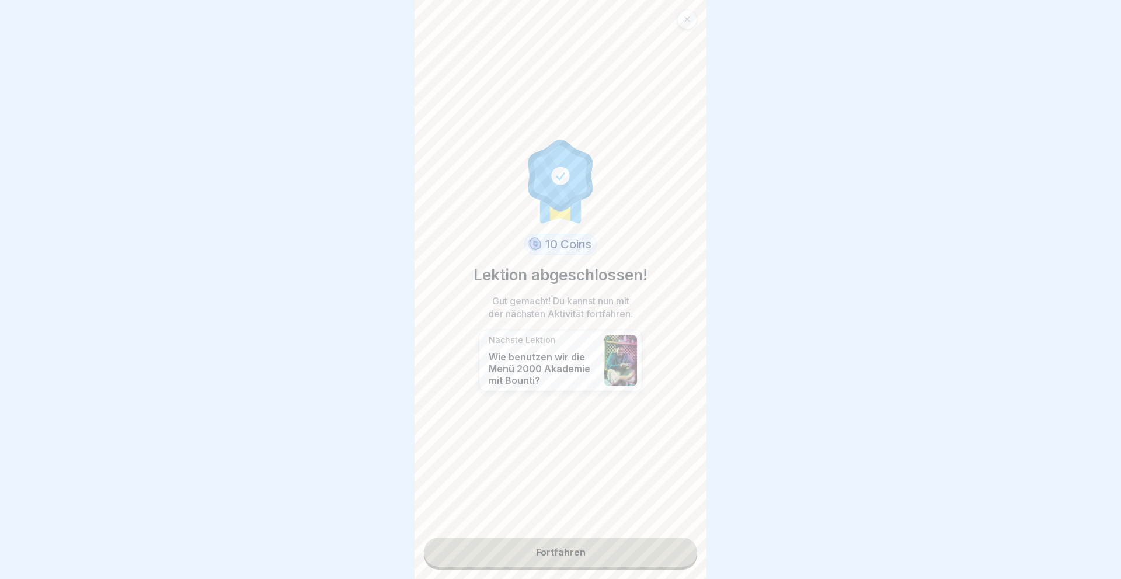
click at [597, 543] on link "Fortfahren" at bounding box center [560, 551] width 273 height 29
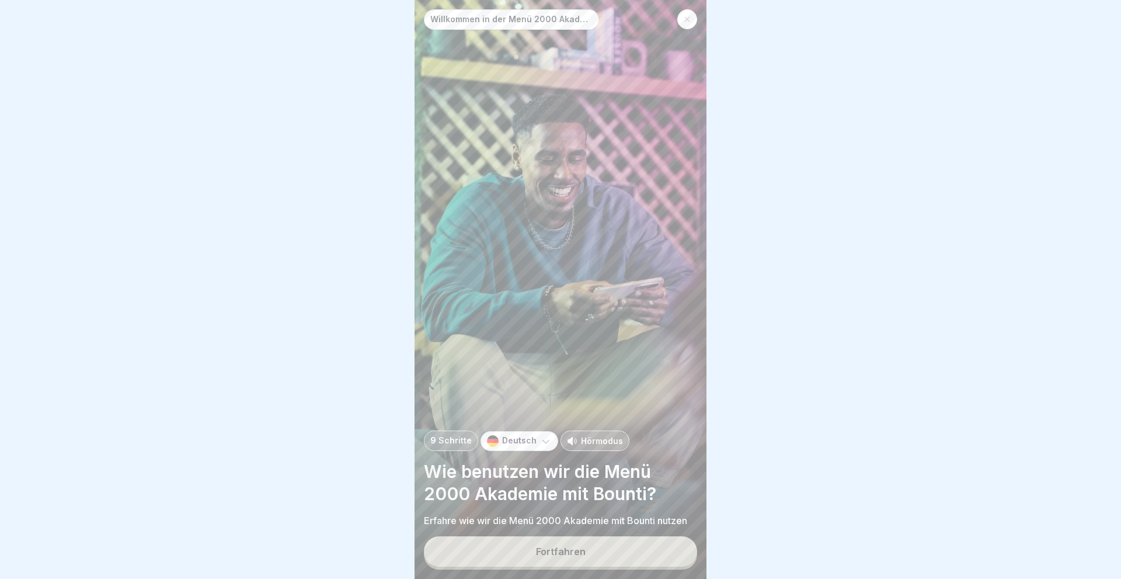
click at [584, 547] on div "Fortfahren" at bounding box center [561, 551] width 50 height 11
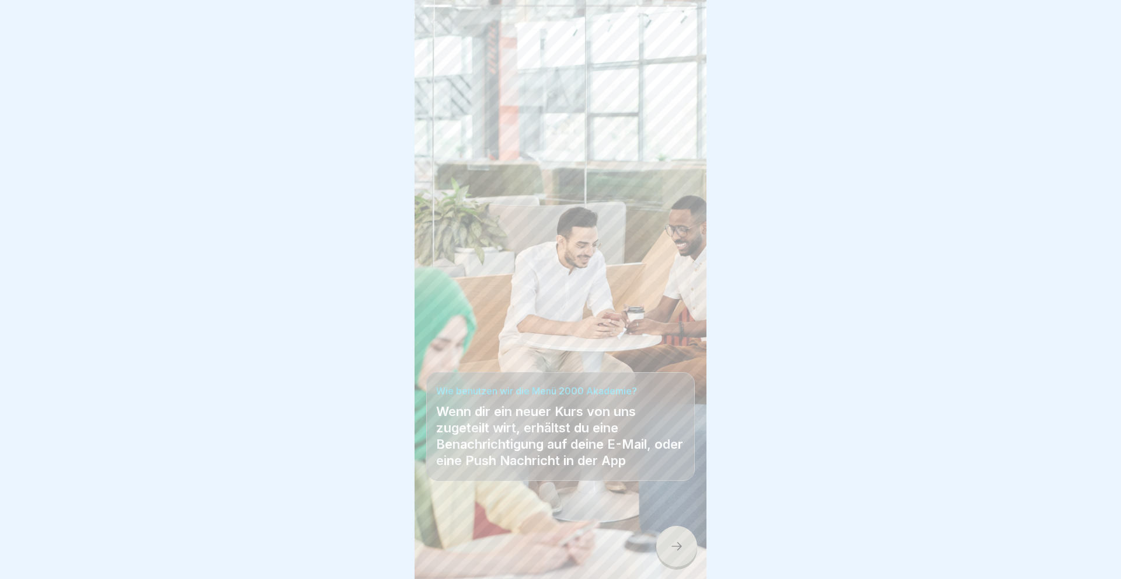
click at [684, 548] on div at bounding box center [676, 546] width 41 height 41
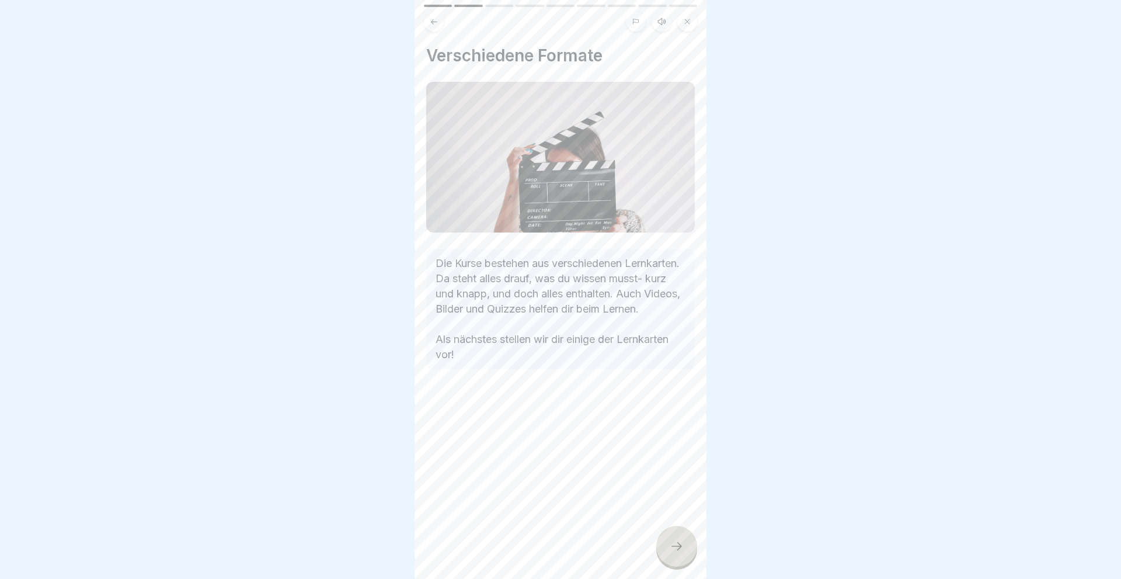
click at [684, 548] on div at bounding box center [676, 546] width 41 height 41
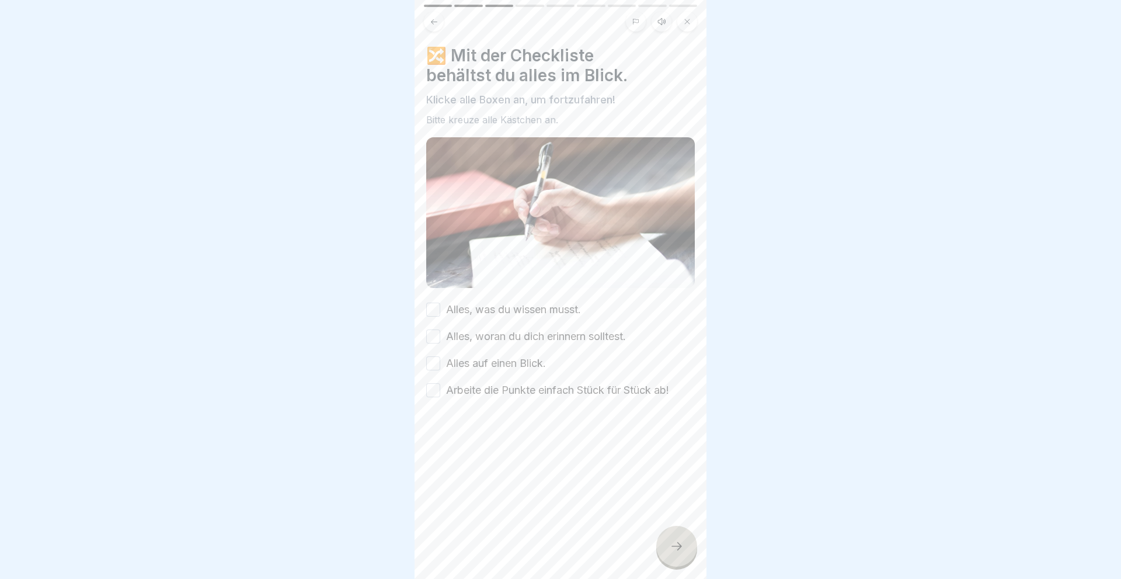
click at [435, 307] on button "Alles, was du wissen musst." at bounding box center [433, 310] width 14 height 14
click at [434, 336] on button "Alles, woran du dich erinnern solltest." at bounding box center [433, 336] width 14 height 14
click at [436, 362] on button "Alles auf einen Blick." at bounding box center [433, 363] width 14 height 14
click at [436, 390] on button "Arbeite die Punkte einfach Stück für Stück ab!" at bounding box center [433, 390] width 14 height 14
click at [670, 544] on icon at bounding box center [677, 546] width 14 height 14
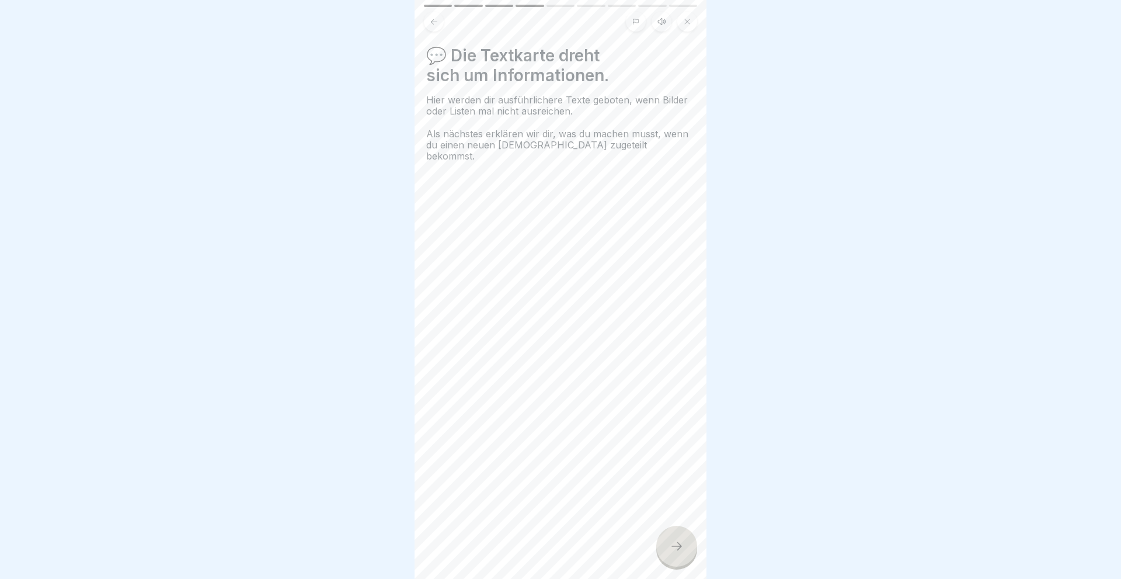
click at [670, 544] on icon at bounding box center [677, 546] width 14 height 14
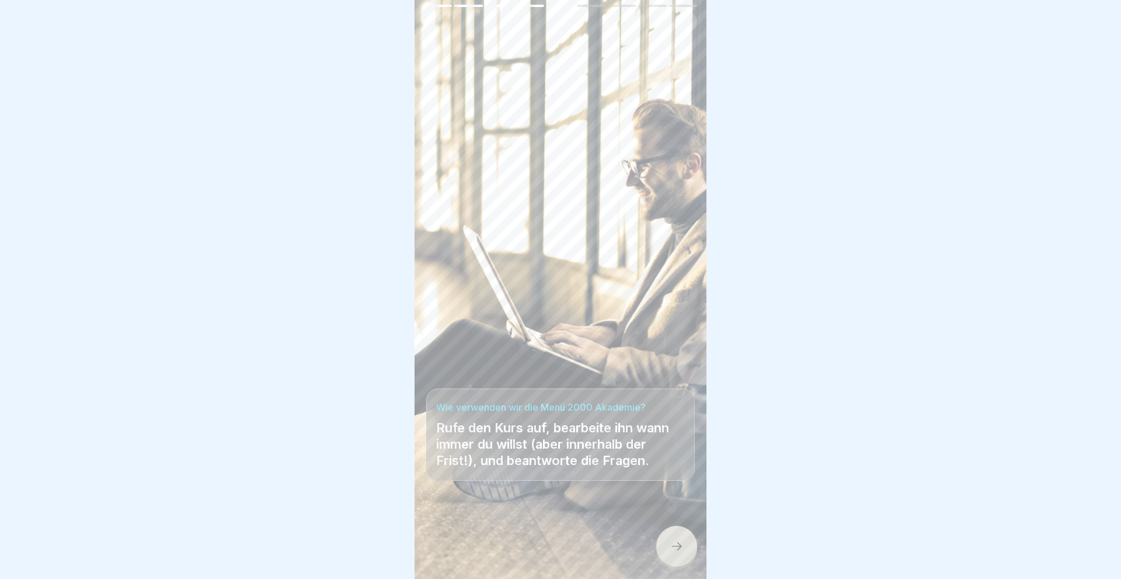
click at [670, 544] on icon at bounding box center [677, 546] width 14 height 14
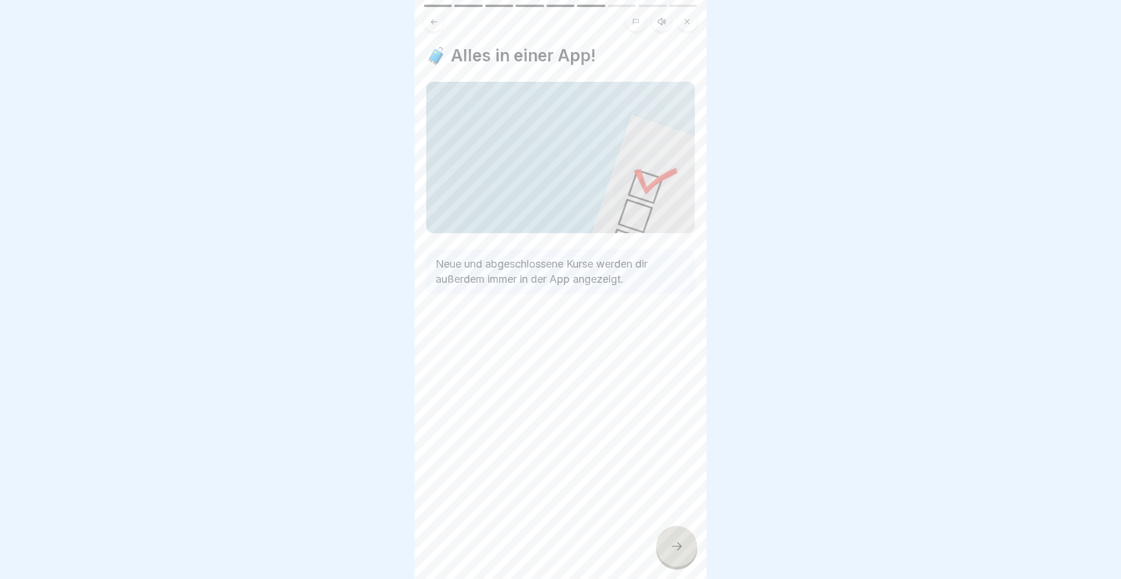
click at [670, 544] on icon at bounding box center [677, 546] width 14 height 14
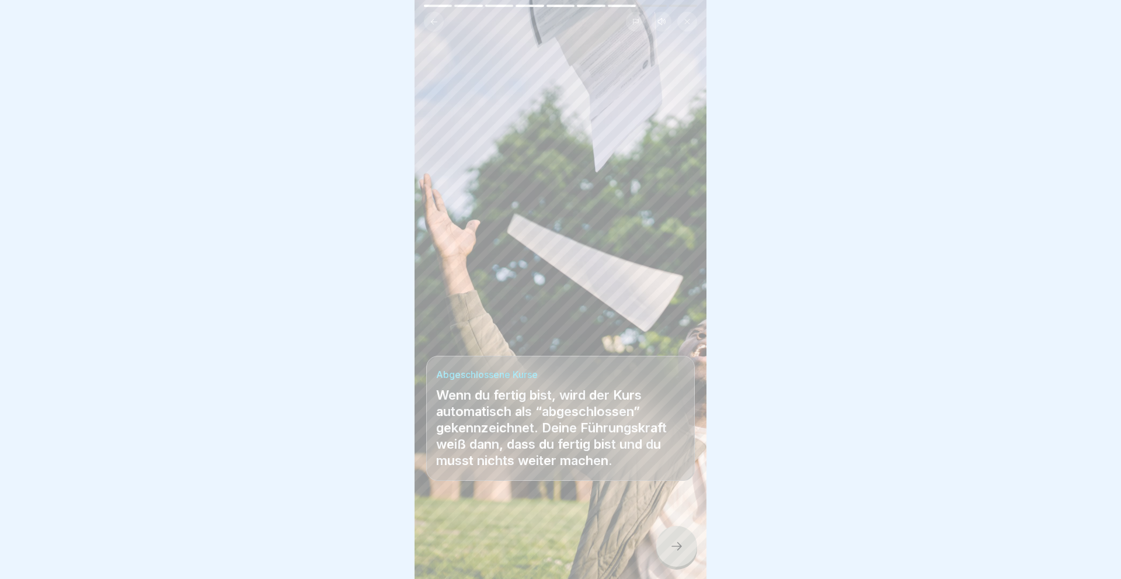
click at [670, 544] on icon at bounding box center [677, 546] width 14 height 14
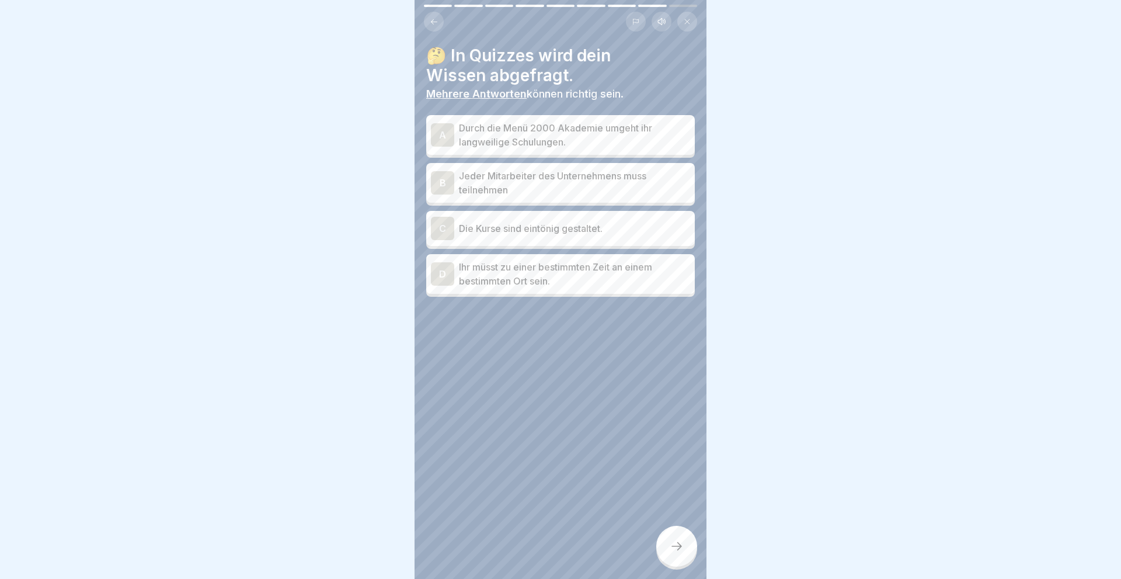
click at [442, 133] on div "A" at bounding box center [442, 134] width 23 height 23
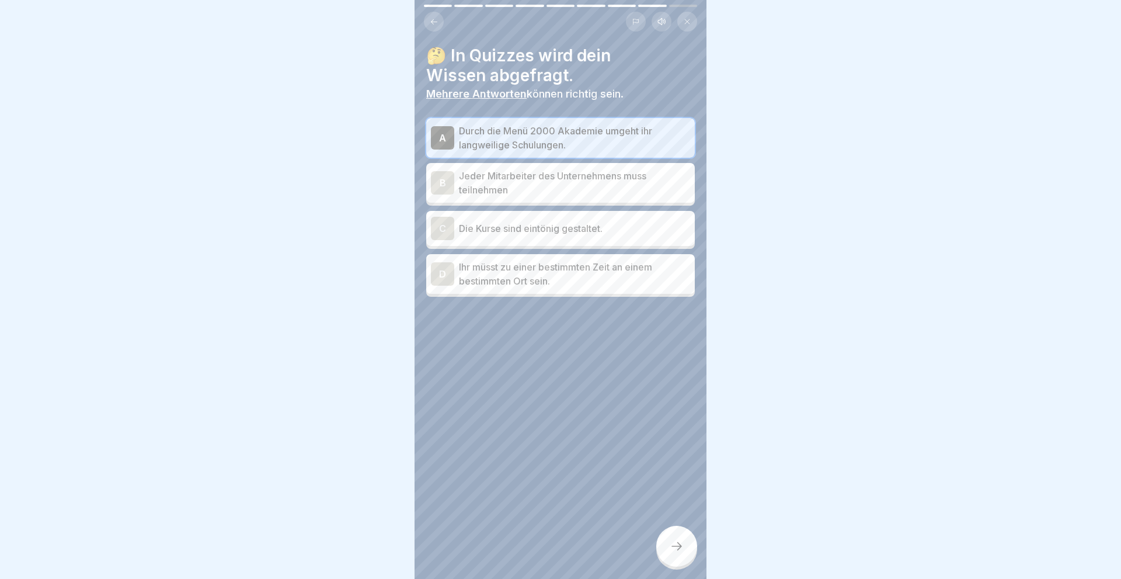
click at [442, 180] on div "B" at bounding box center [442, 182] width 23 height 23
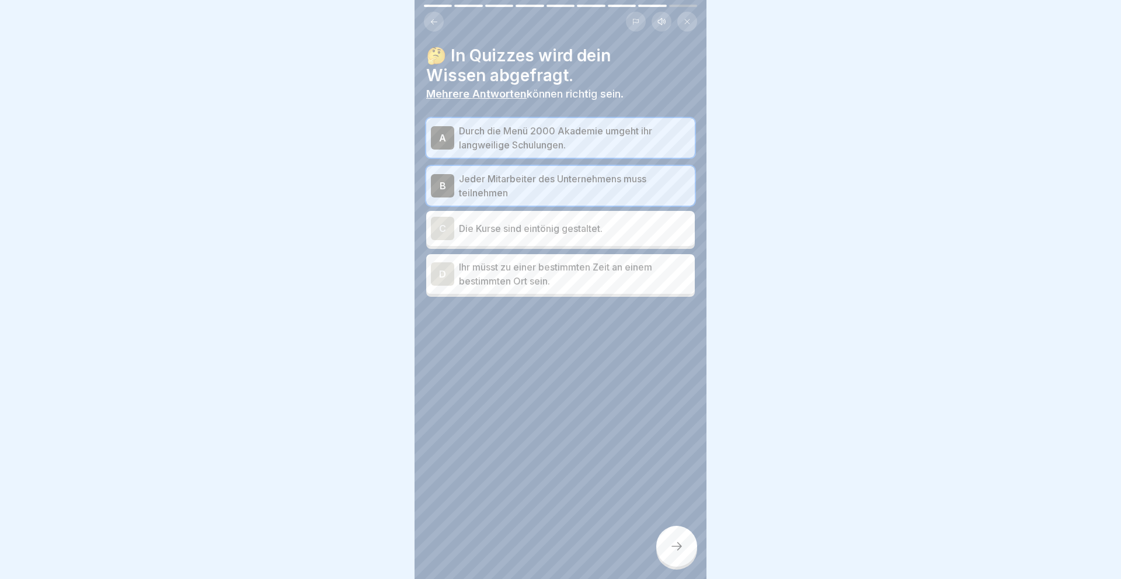
click at [675, 548] on icon at bounding box center [677, 546] width 14 height 14
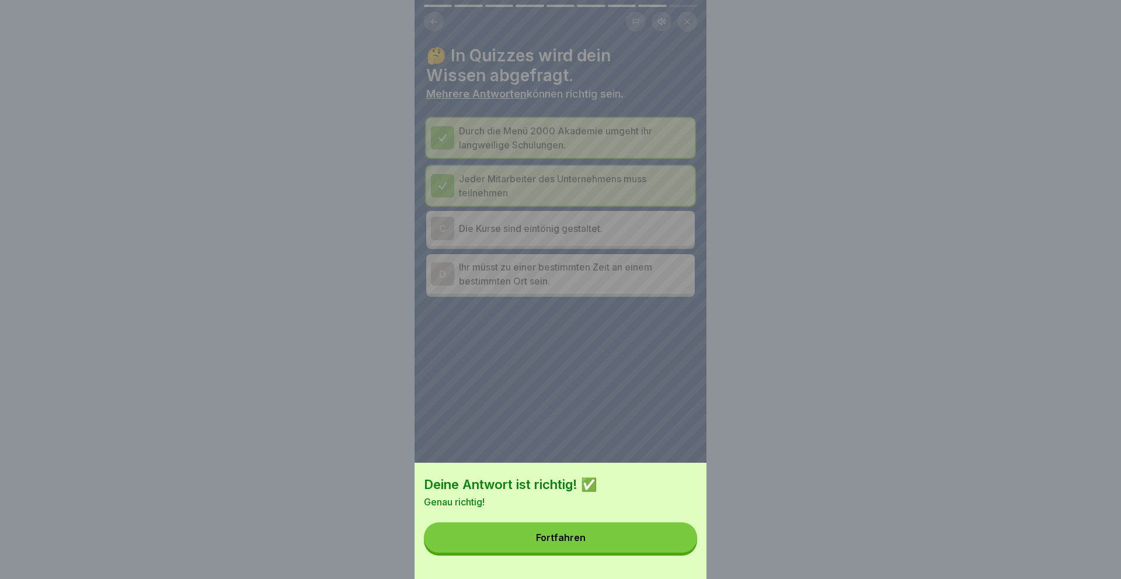
click at [564, 540] on div "Fortfahren" at bounding box center [561, 537] width 50 height 11
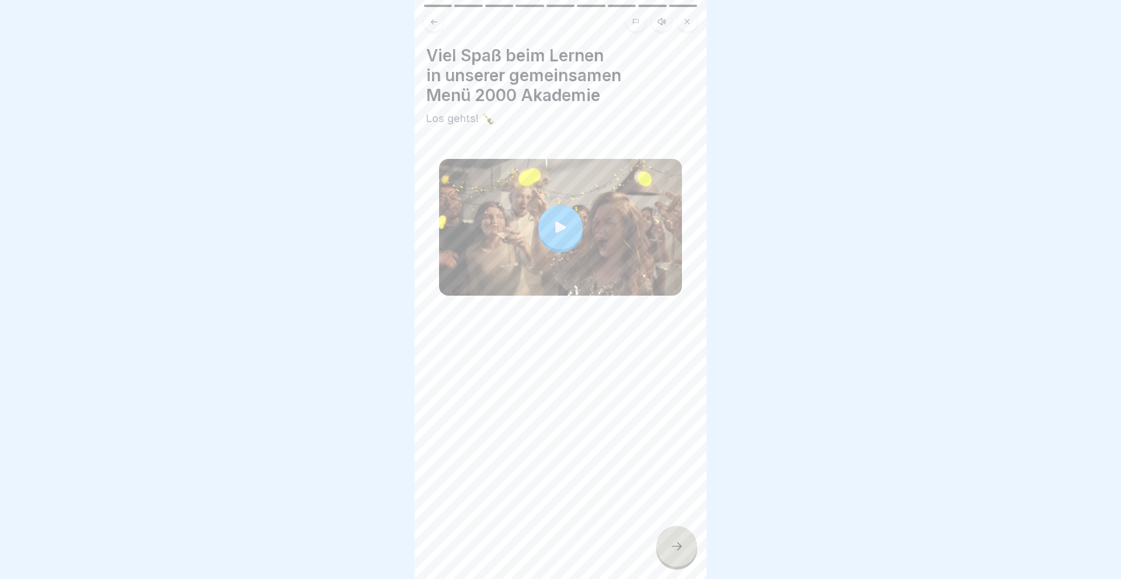
click at [675, 541] on icon at bounding box center [677, 546] width 14 height 14
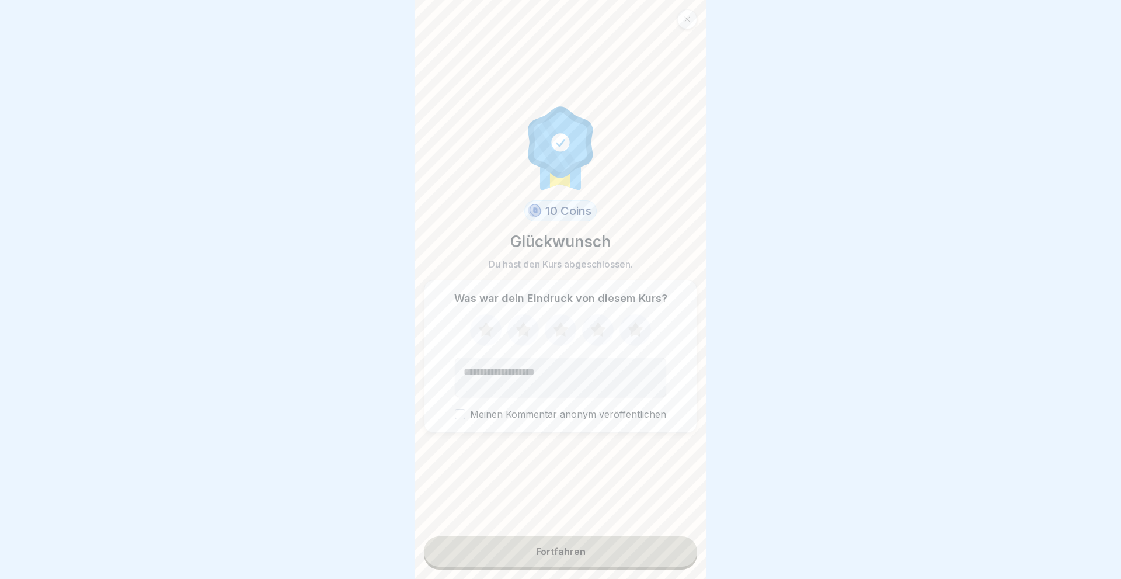
click at [636, 329] on icon at bounding box center [635, 329] width 15 height 15
click at [571, 544] on button "Fortfahren" at bounding box center [560, 551] width 273 height 30
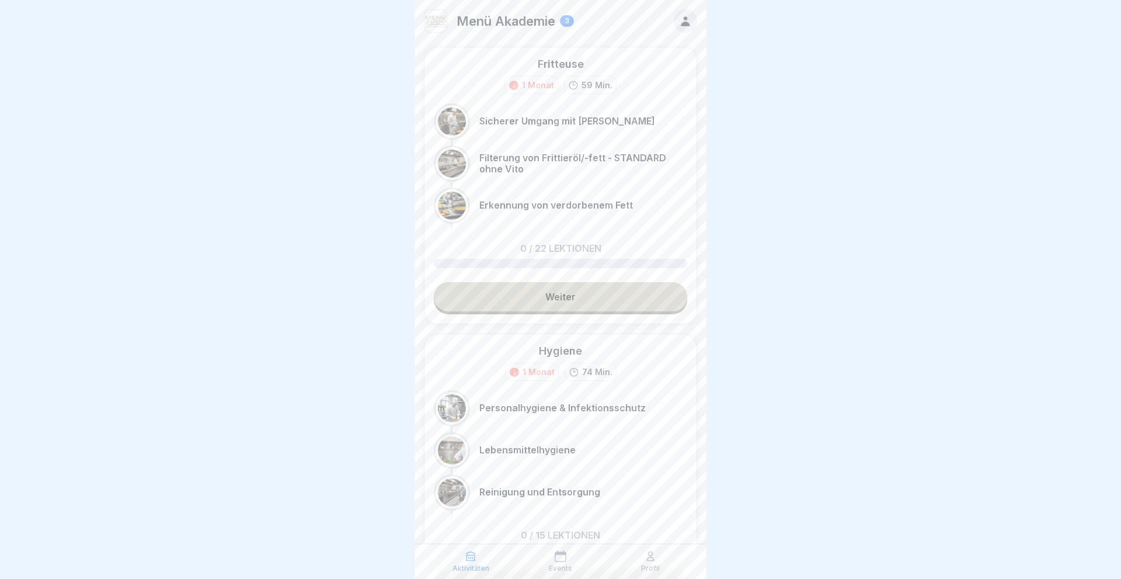
click at [558, 296] on link "Weiter" at bounding box center [560, 296] width 253 height 29
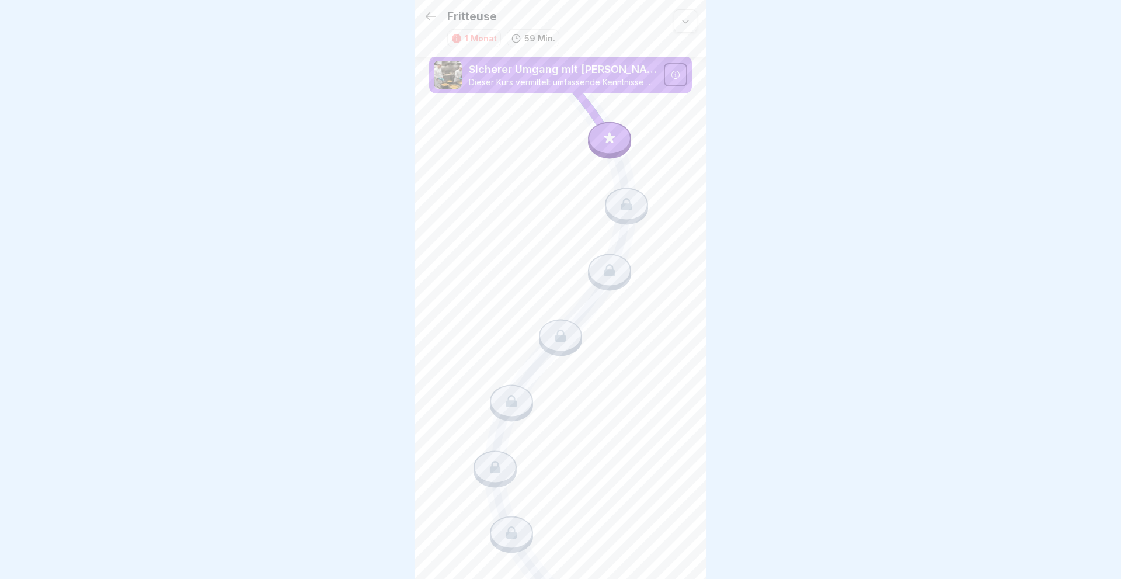
click at [613, 134] on div at bounding box center [609, 138] width 43 height 33
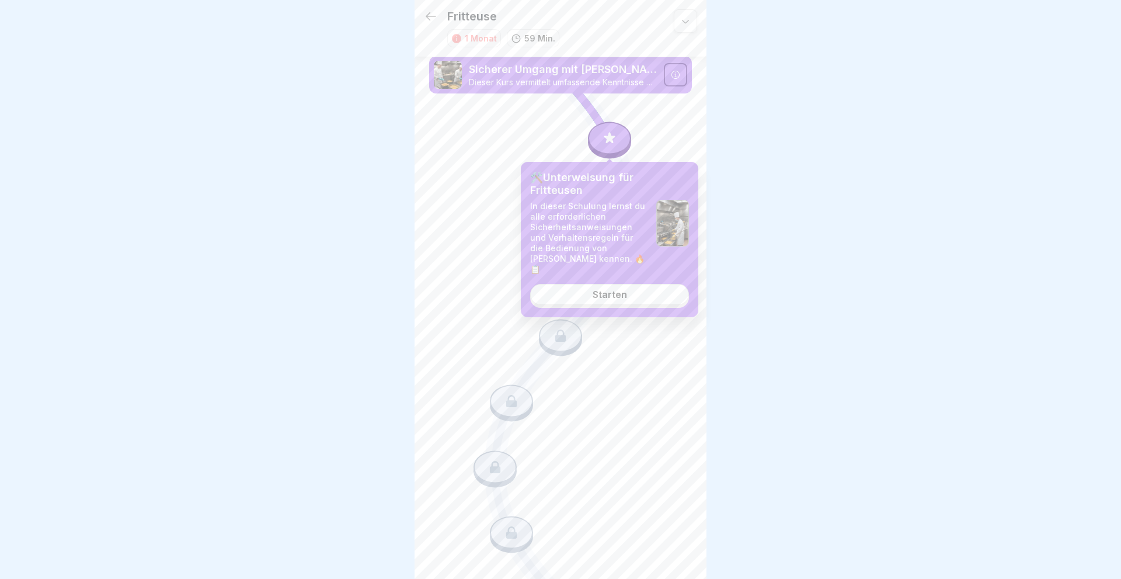
click at [604, 289] on div "Starten" at bounding box center [610, 294] width 34 height 11
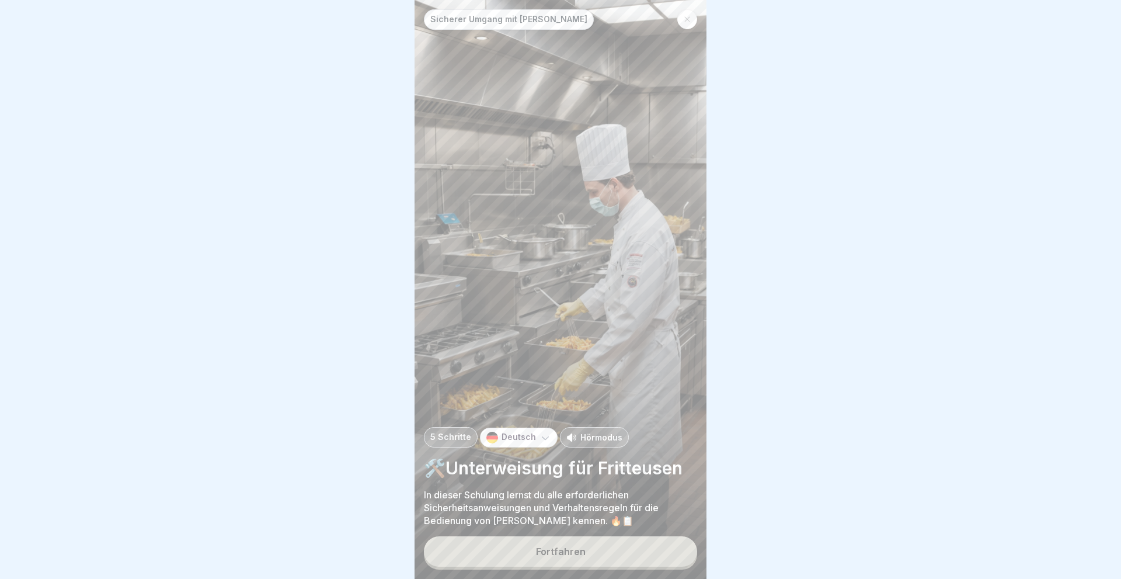
click at [529, 563] on button "Fortfahren" at bounding box center [560, 551] width 273 height 30
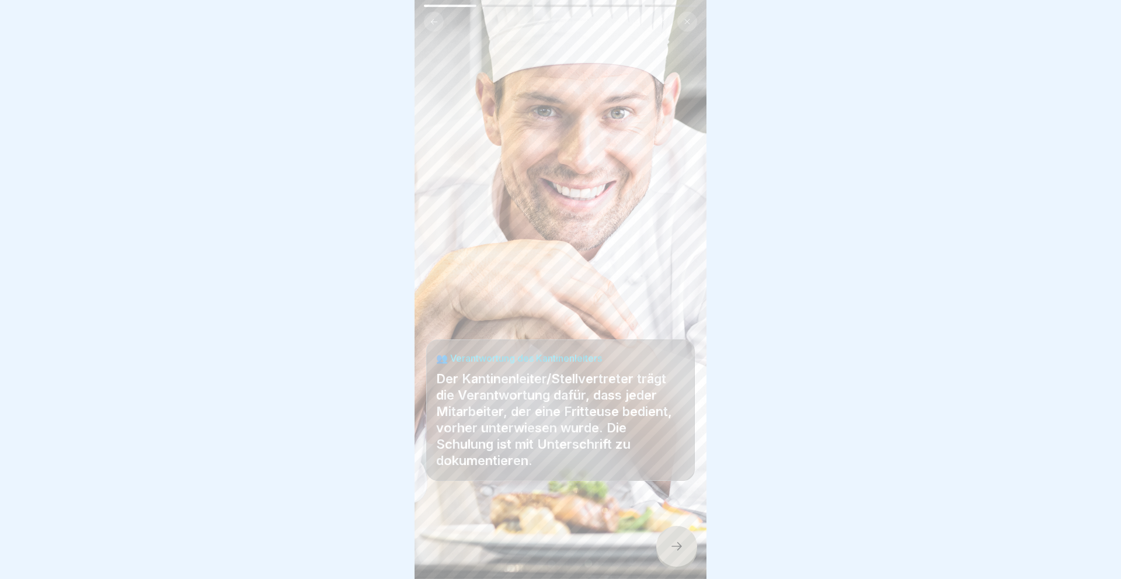
click at [673, 543] on icon at bounding box center [677, 546] width 14 height 14
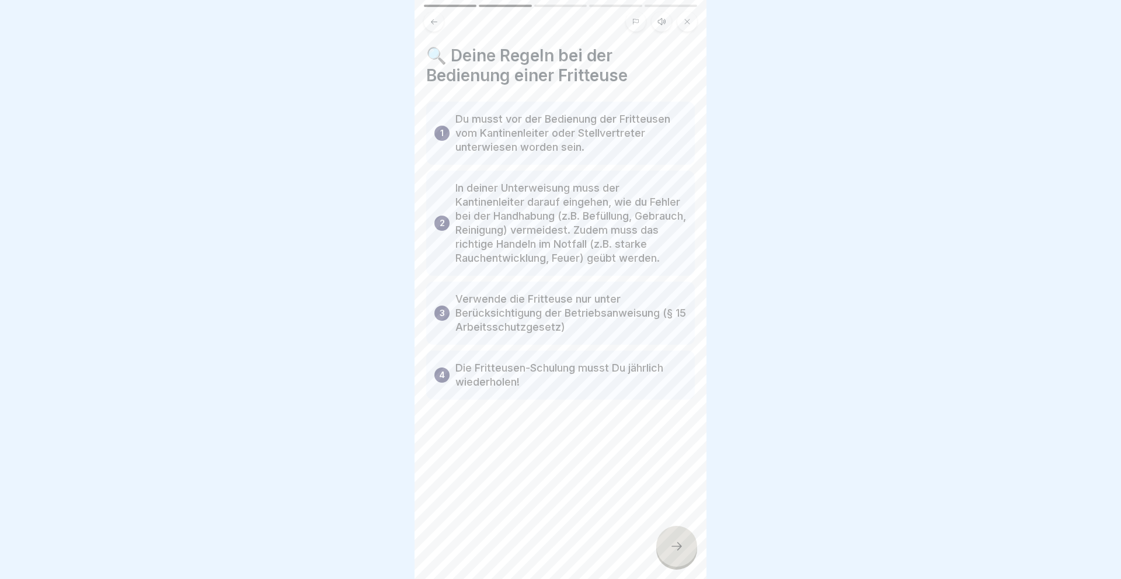
click at [679, 543] on icon at bounding box center [677, 546] width 14 height 14
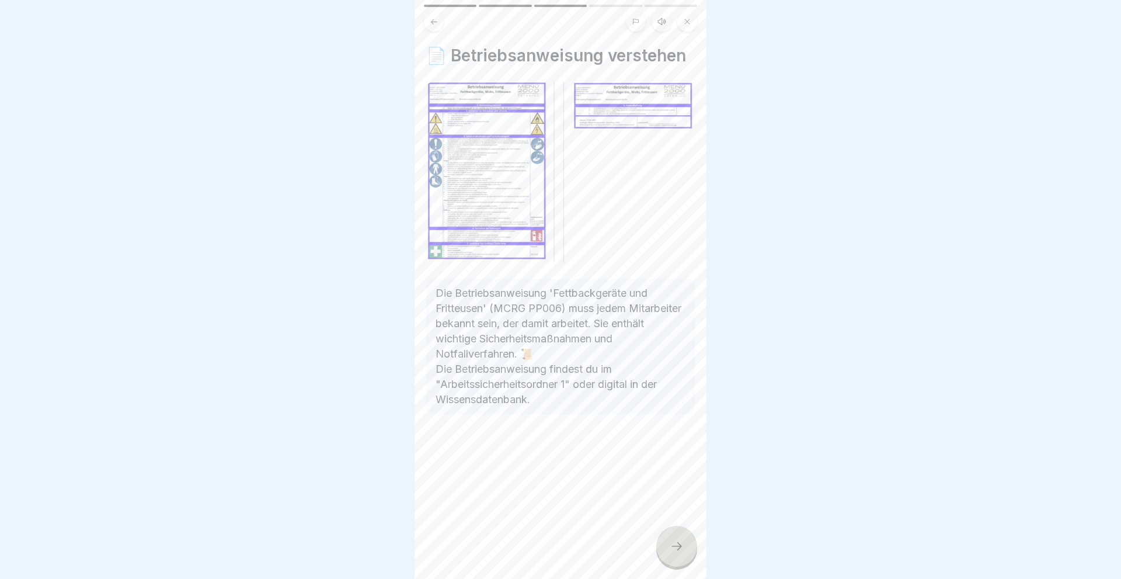
click at [679, 544] on icon at bounding box center [677, 546] width 11 height 8
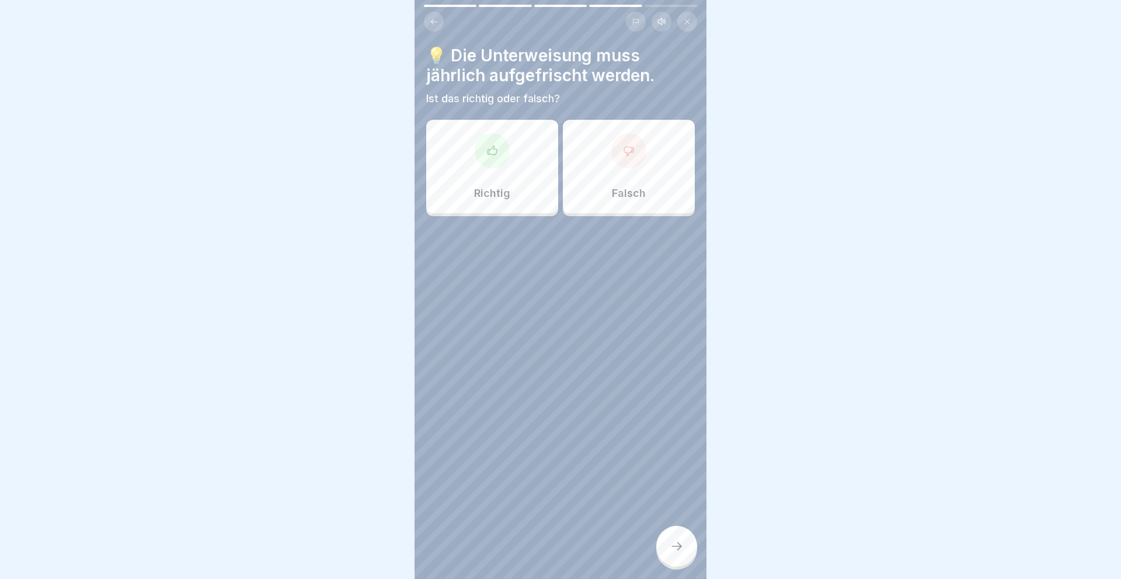
click at [497, 167] on div at bounding box center [492, 150] width 35 height 35
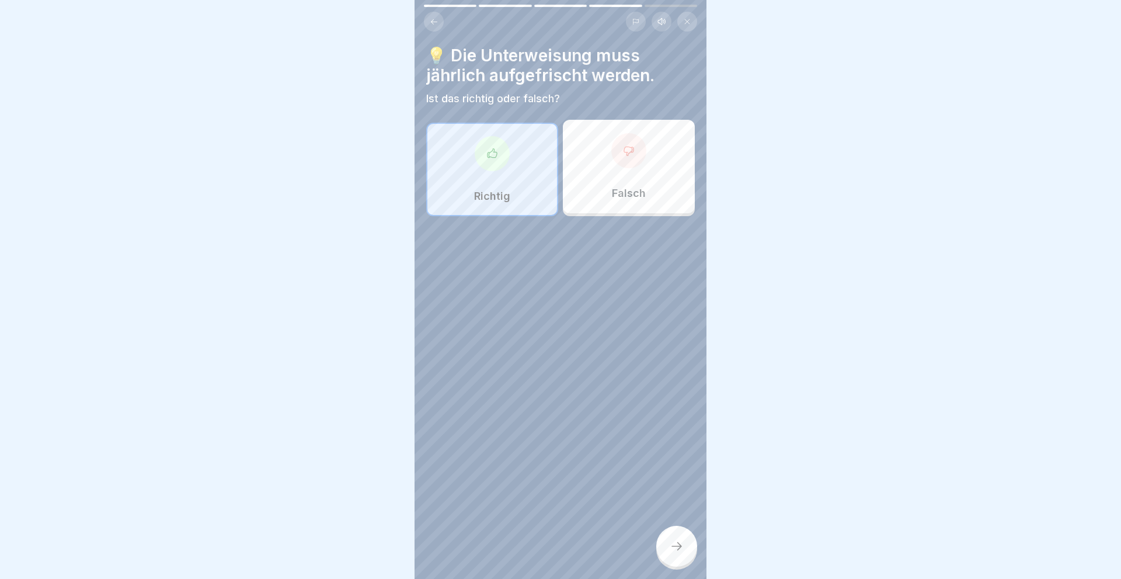
click at [680, 544] on icon at bounding box center [677, 546] width 14 height 14
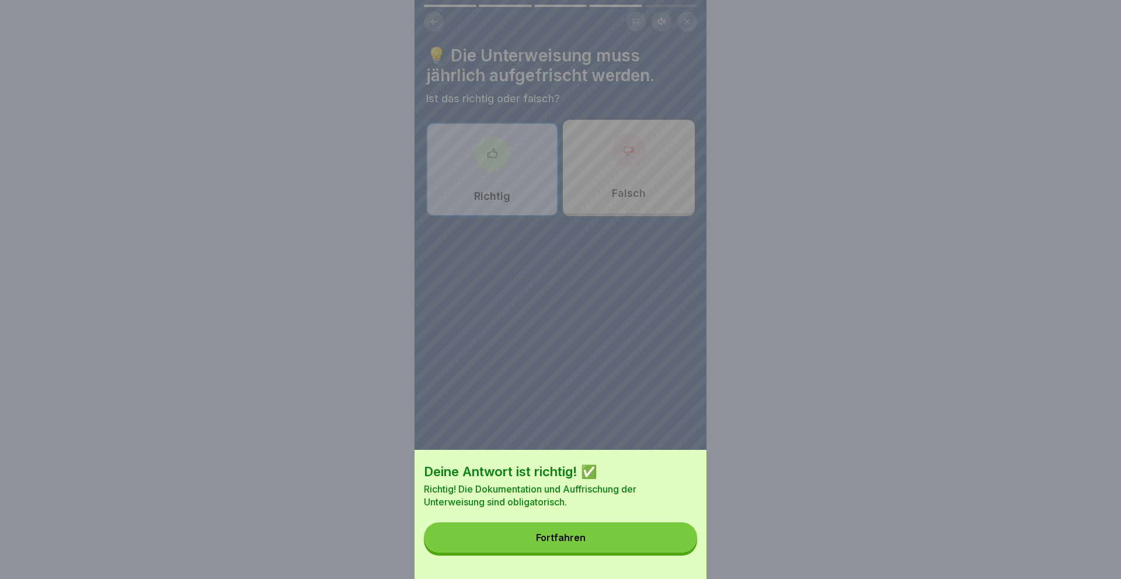
click at [503, 537] on button "Fortfahren" at bounding box center [560, 537] width 273 height 30
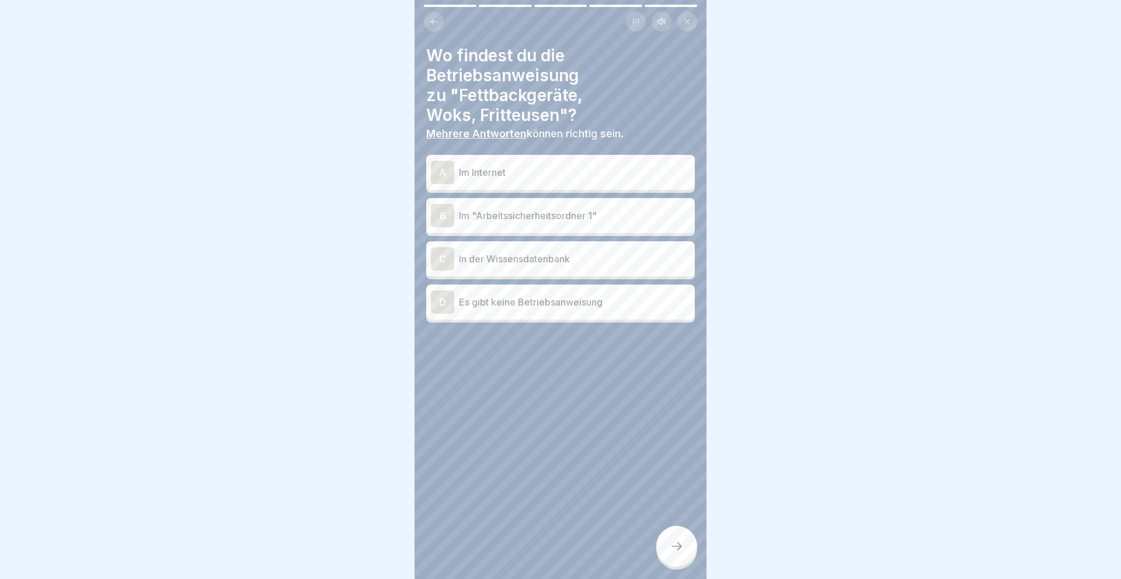
click at [442, 259] on div "C" at bounding box center [442, 258] width 23 height 23
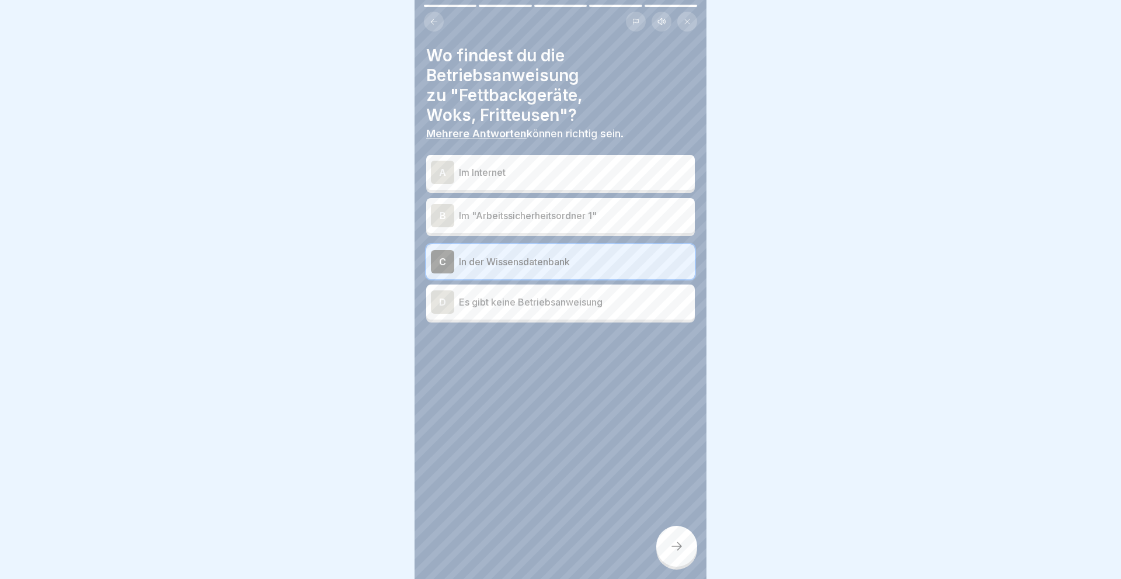
click at [436, 217] on div "B" at bounding box center [442, 215] width 23 height 23
click at [672, 548] on icon at bounding box center [677, 546] width 14 height 14
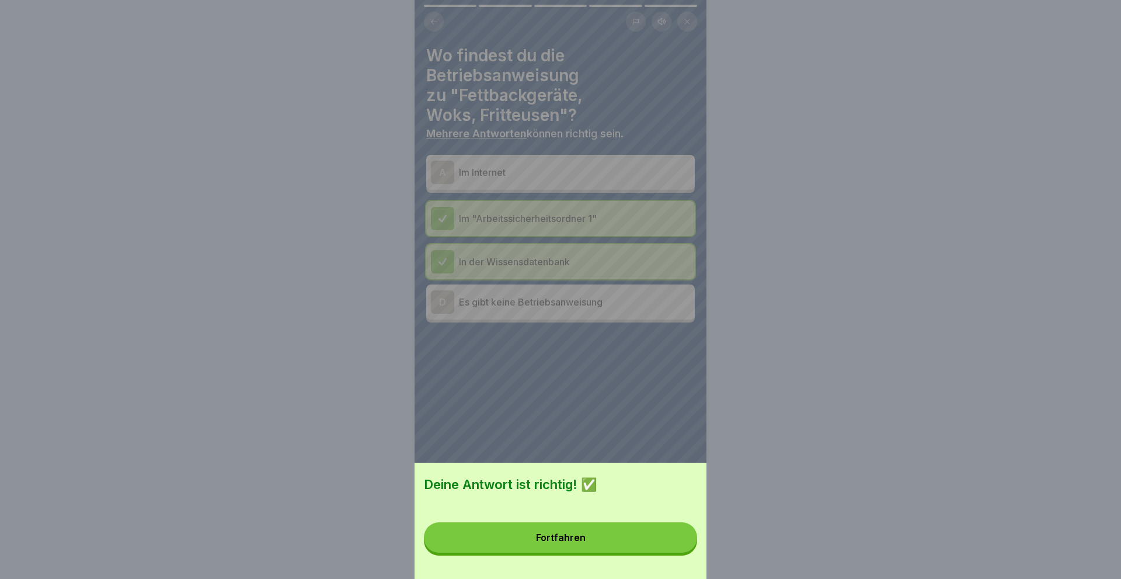
click at [482, 544] on button "Fortfahren" at bounding box center [560, 537] width 273 height 30
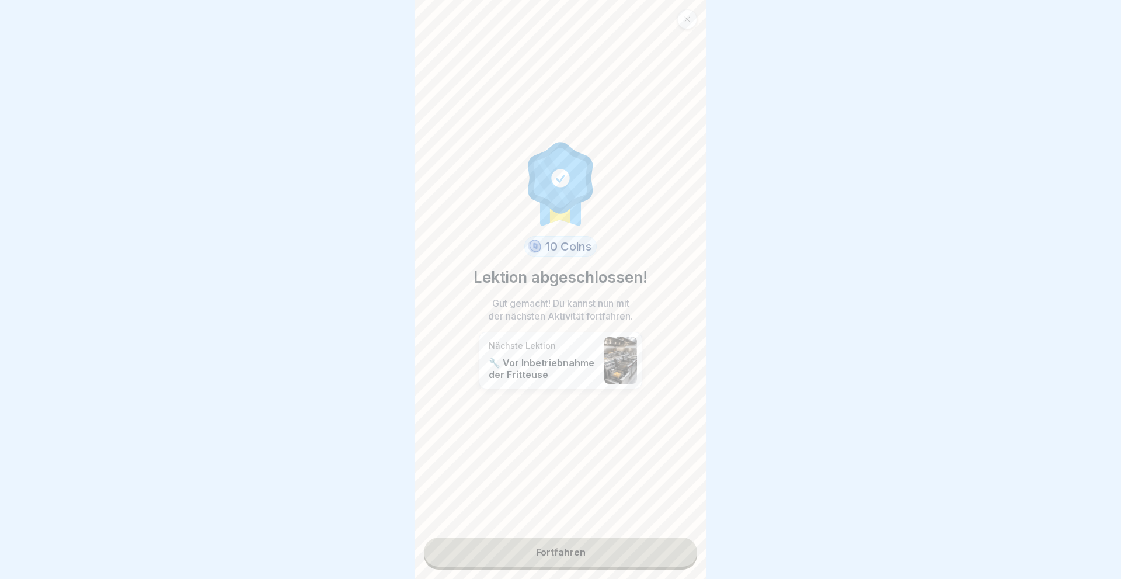
click at [588, 552] on link "Fortfahren" at bounding box center [560, 551] width 273 height 29
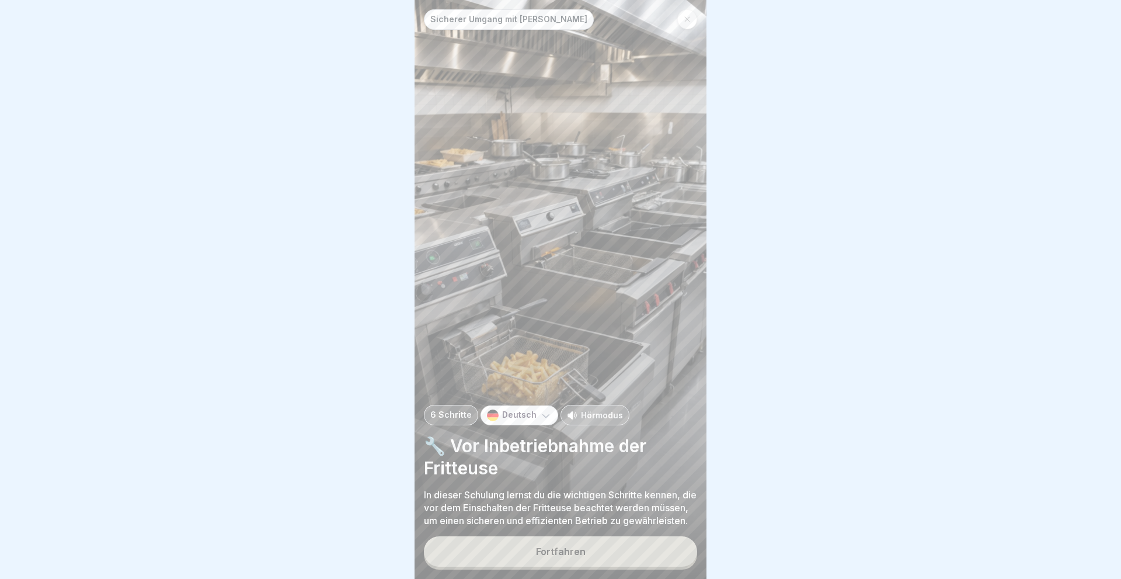
click at [579, 552] on div "Fortfahren" at bounding box center [561, 551] width 50 height 11
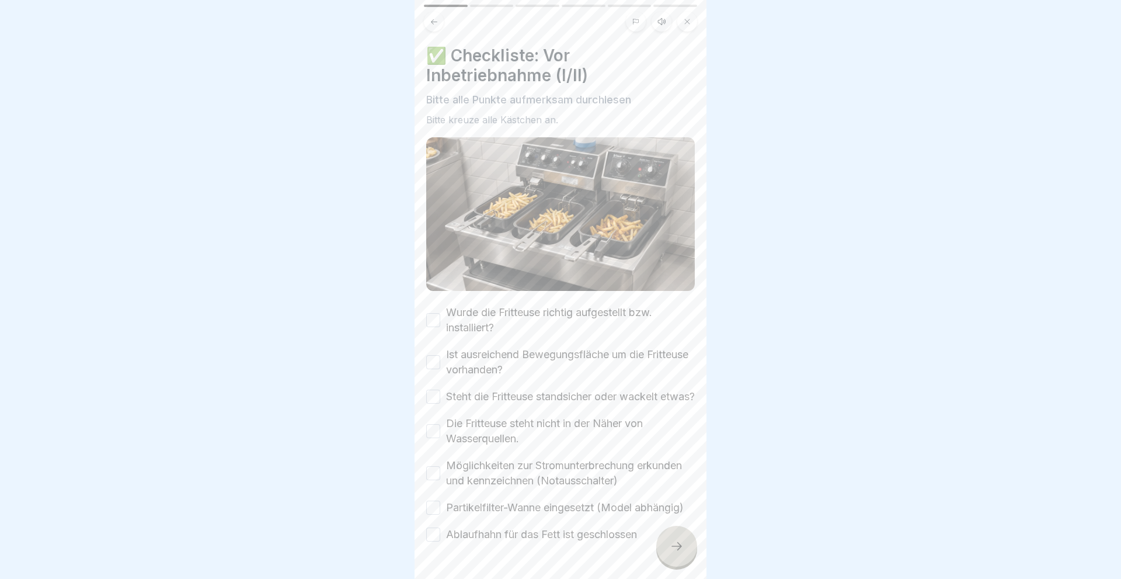
click at [432, 317] on button "Wurde die Fritteuse richtig aufgestellt bzw. installiert?" at bounding box center [433, 320] width 14 height 14
click at [428, 362] on button "Ist ausreichend Bewegungsfläche um die Fritteuse vorhanden?" at bounding box center [433, 362] width 14 height 14
click at [430, 404] on button "Steht die Fritteuse standsicher oder wackelt etwas?" at bounding box center [433, 397] width 14 height 14
click at [433, 438] on button "Die Fritteuse steht nicht in der Näher von Wasserquellen." at bounding box center [433, 431] width 14 height 14
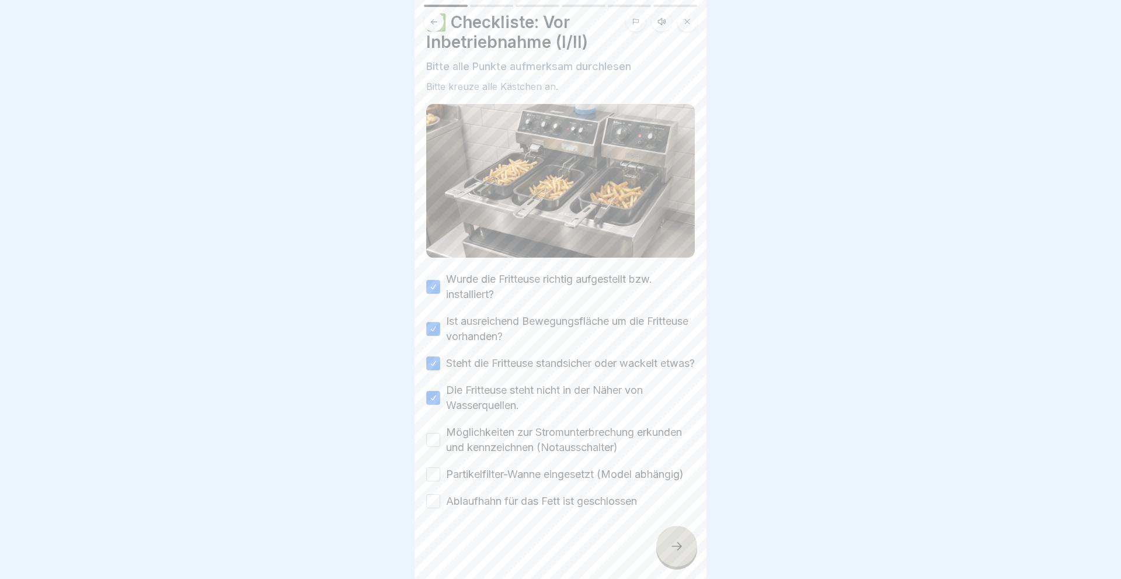
scroll to position [48, 0]
click at [434, 440] on button "Möglichkeiten zur Stromunterbrechung erkunden und kennzeichnen (Notausschalter)" at bounding box center [433, 440] width 14 height 14
click at [439, 473] on button "Partikelfilter-Wanne eingesetzt (Model abhängig)" at bounding box center [433, 474] width 14 height 14
click at [434, 501] on button "Ablaufhahn für das Fett ist geschlossen" at bounding box center [433, 501] width 14 height 14
click at [669, 548] on div at bounding box center [676, 546] width 41 height 41
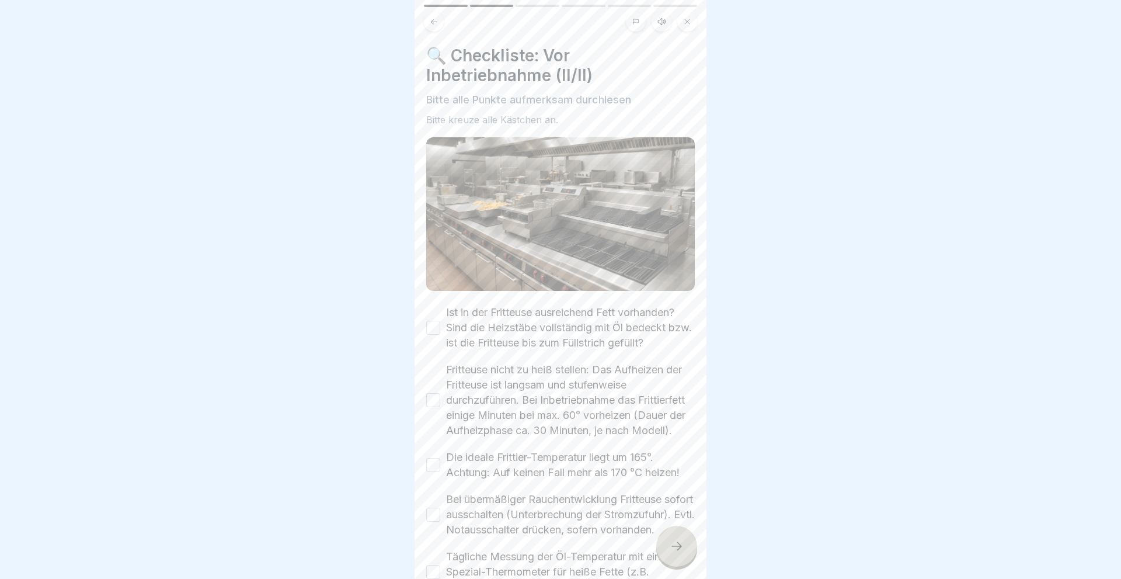
click at [431, 324] on button "Ist in der Fritteuse ausreichend Fett vorhanden? Sind die Heizstäbe vollständig…" at bounding box center [433, 328] width 14 height 14
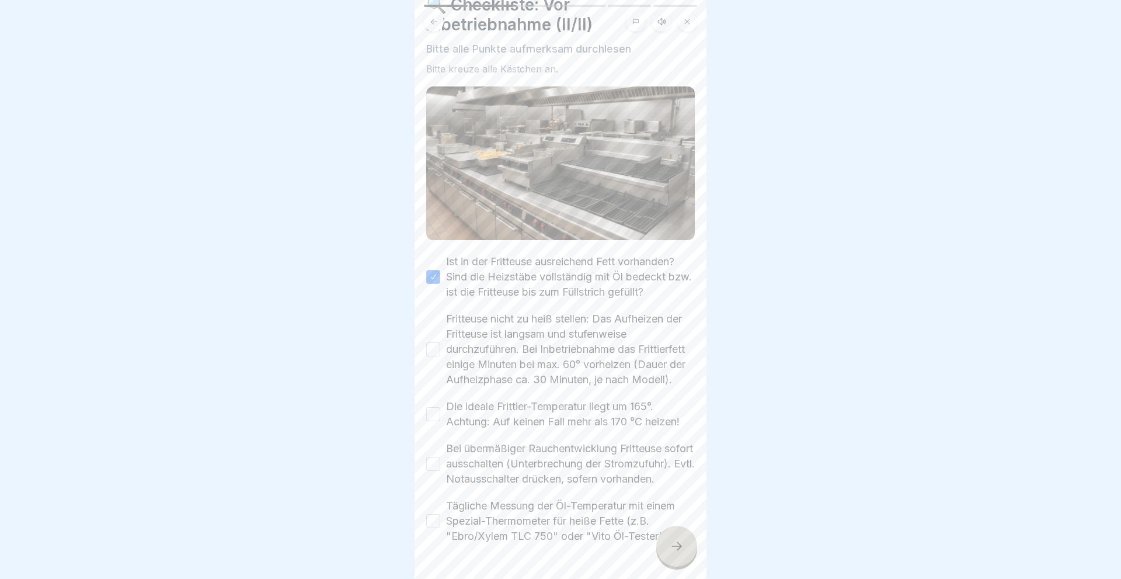
scroll to position [70, 0]
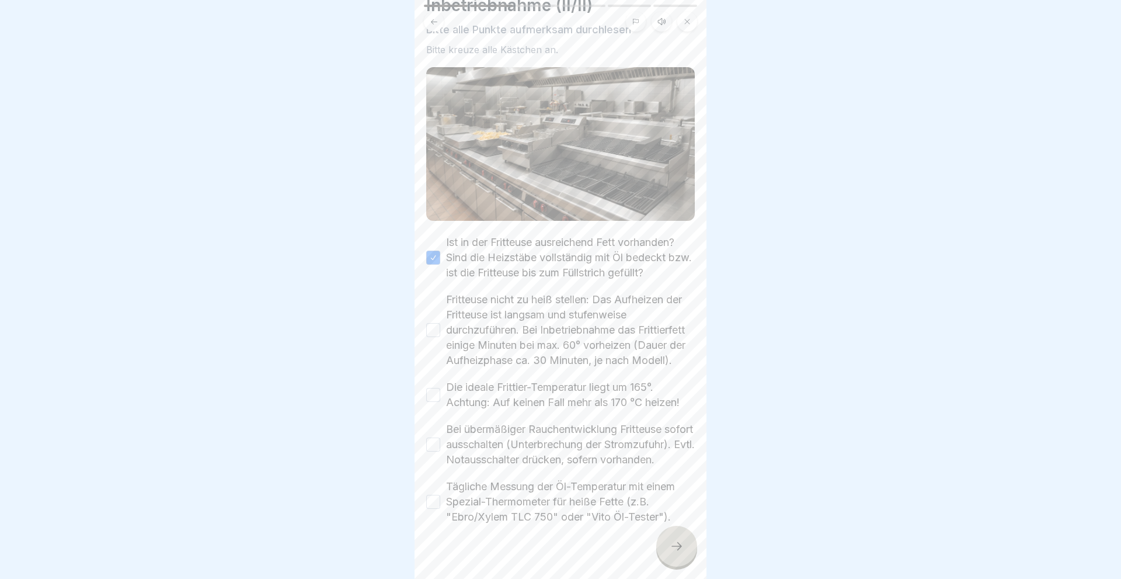
click at [437, 332] on button "Fritteuse nicht zu heiß stellen: Das Aufheizen der Fritteuse ist langsam und st…" at bounding box center [433, 330] width 14 height 14
click at [432, 393] on button "Die ideale Frittier-Temperatur liegt um 165°. Achtung: Auf keinen Fall mehr als…" at bounding box center [433, 395] width 14 height 14
click at [435, 451] on button "Bei übermäßiger Rauchentwicklung Fritteuse sofort ausschalten (Unterbrechung de…" at bounding box center [433, 444] width 14 height 14
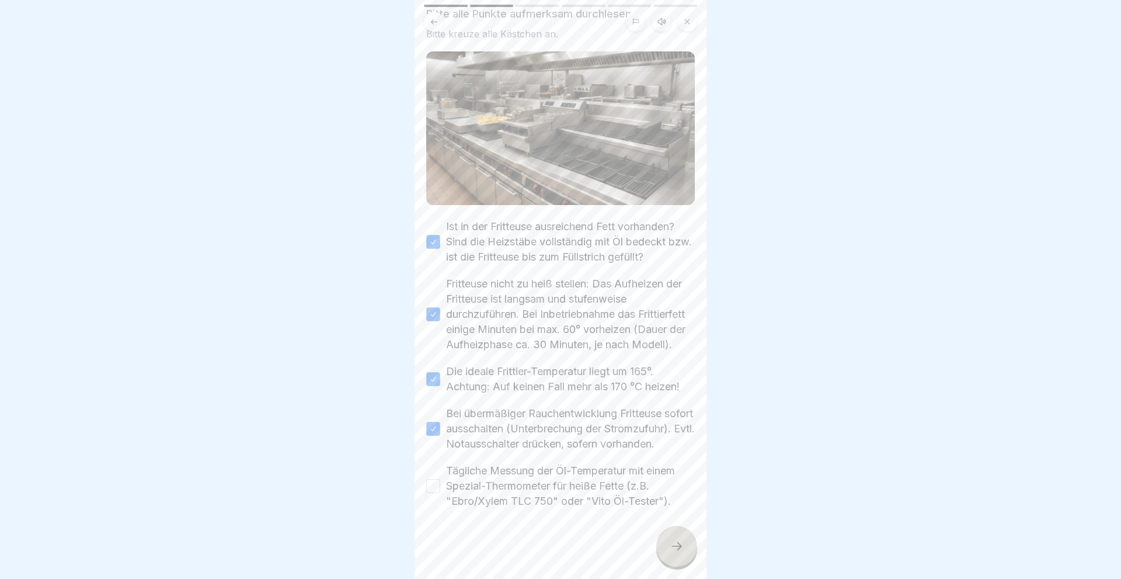
click at [430, 484] on button "Tägliche Messung der Öl-Temperatur mit einem Spezial-Thermometer für heiße Fett…" at bounding box center [433, 486] width 14 height 14
click at [684, 545] on div at bounding box center [676, 546] width 41 height 41
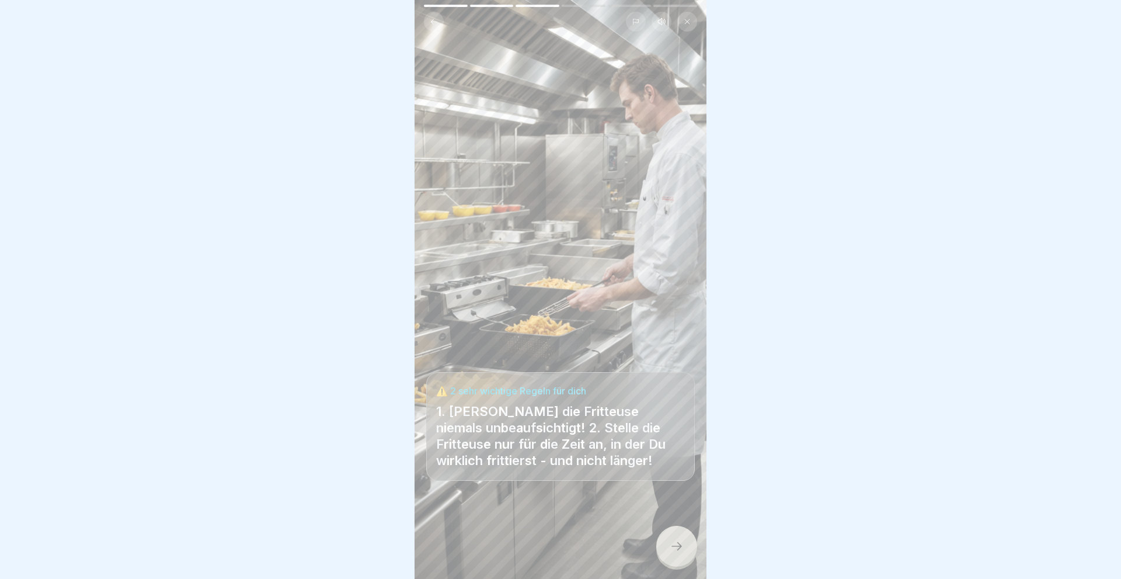
click at [684, 545] on div at bounding box center [676, 546] width 41 height 41
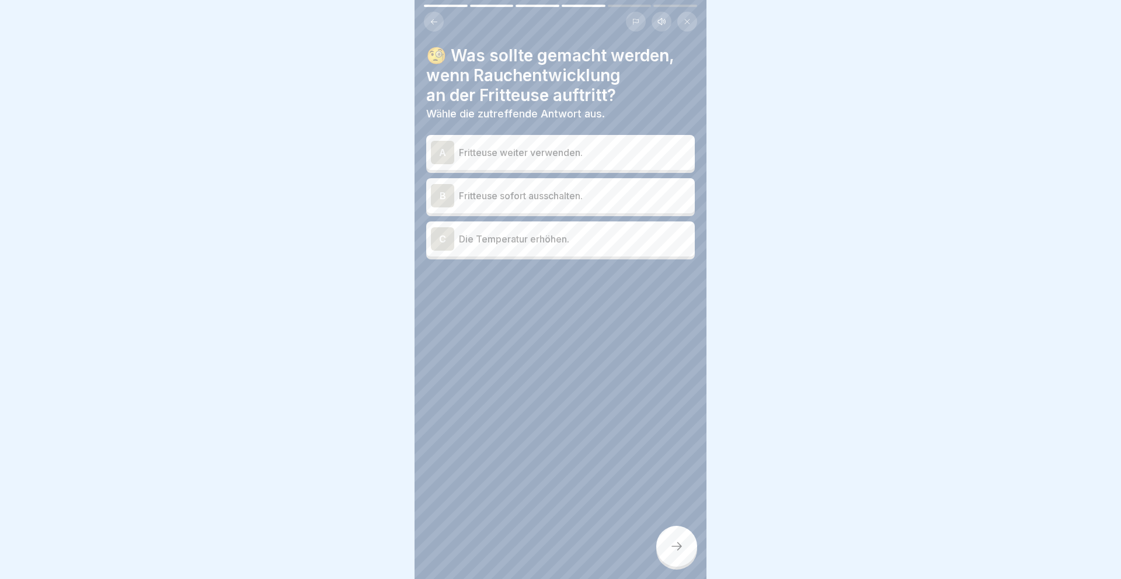
click at [435, 192] on div "B" at bounding box center [442, 195] width 23 height 23
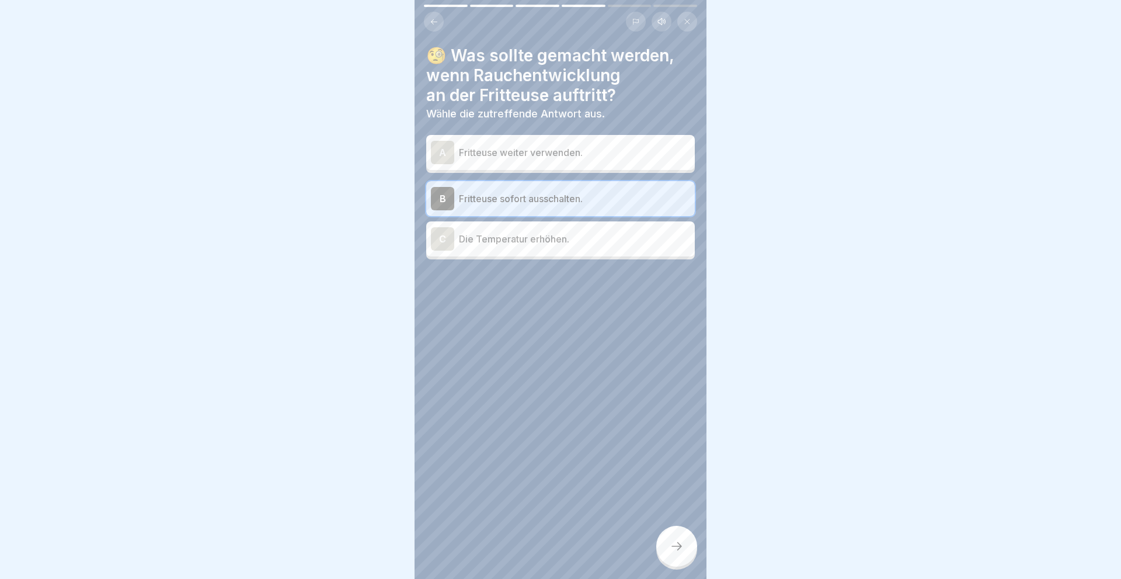
click at [670, 537] on div at bounding box center [676, 546] width 41 height 41
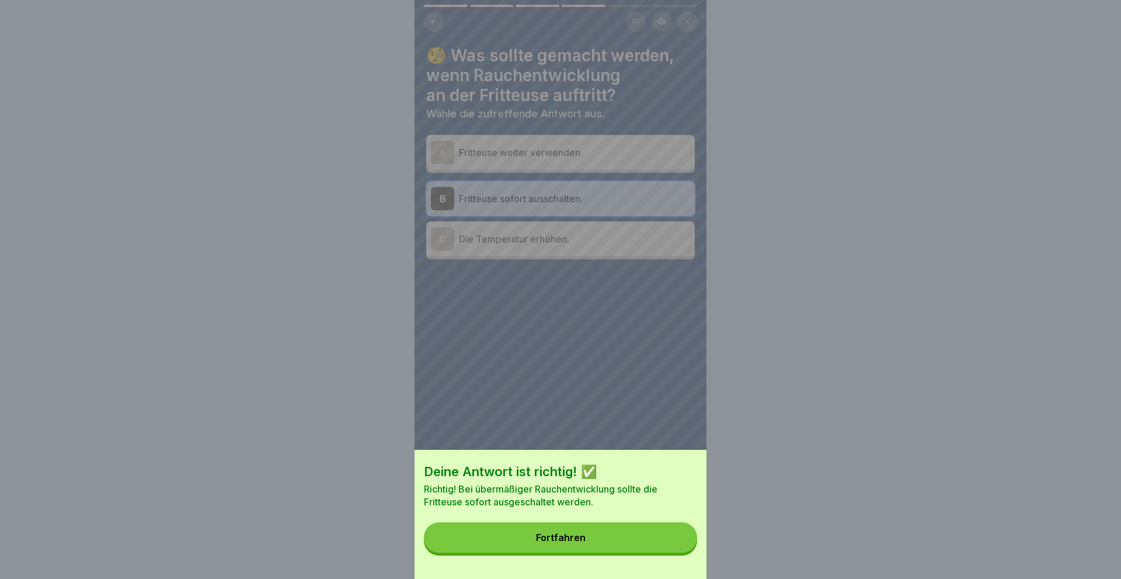
click at [575, 536] on div "Fortfahren" at bounding box center [561, 537] width 50 height 11
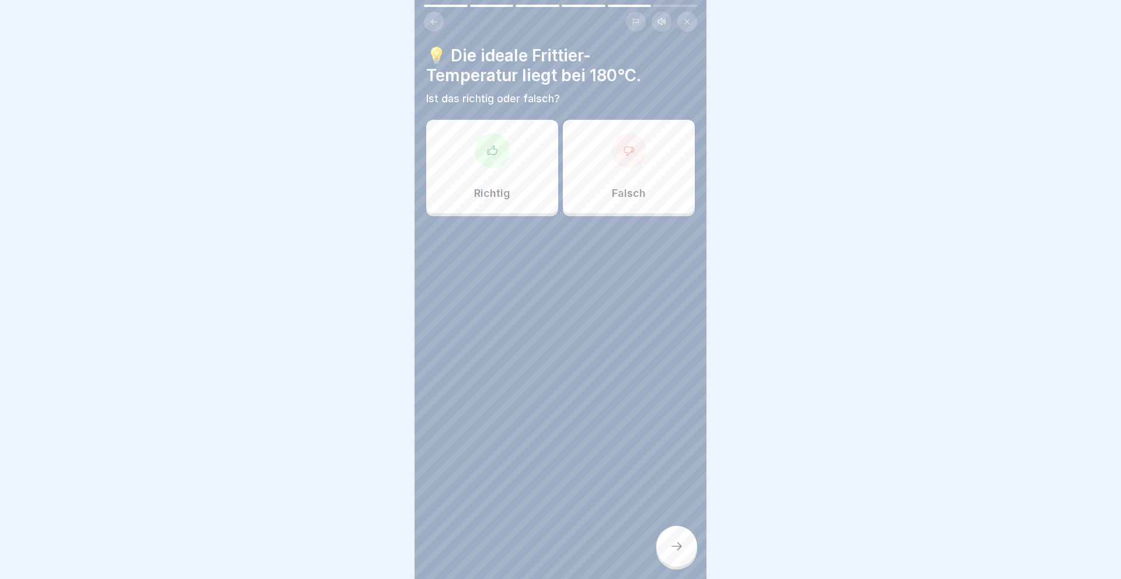
click at [613, 171] on div "Falsch" at bounding box center [629, 166] width 132 height 93
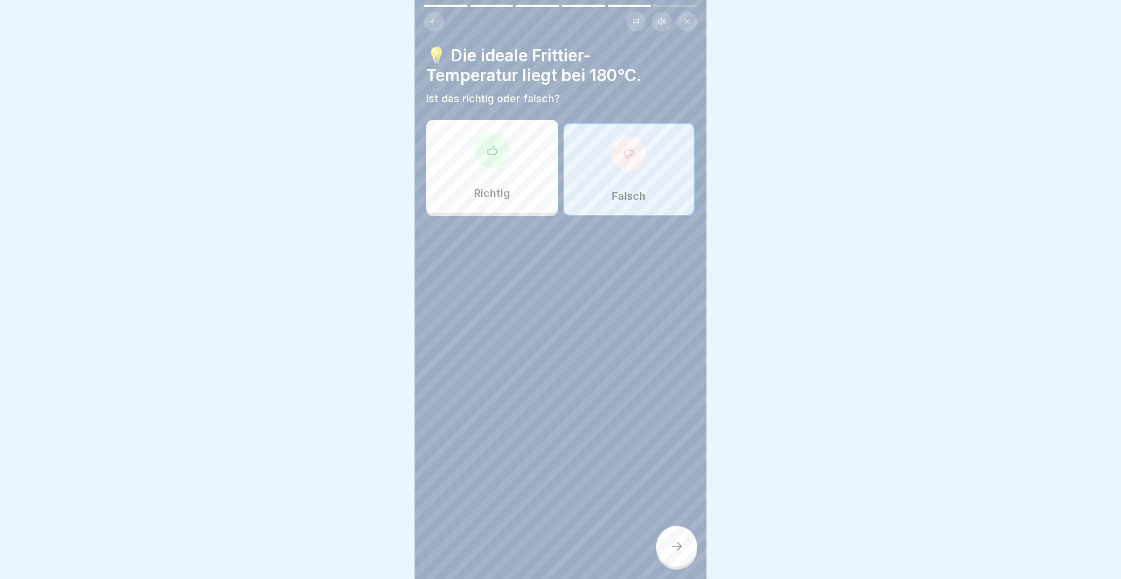
click at [669, 543] on div at bounding box center [676, 546] width 41 height 41
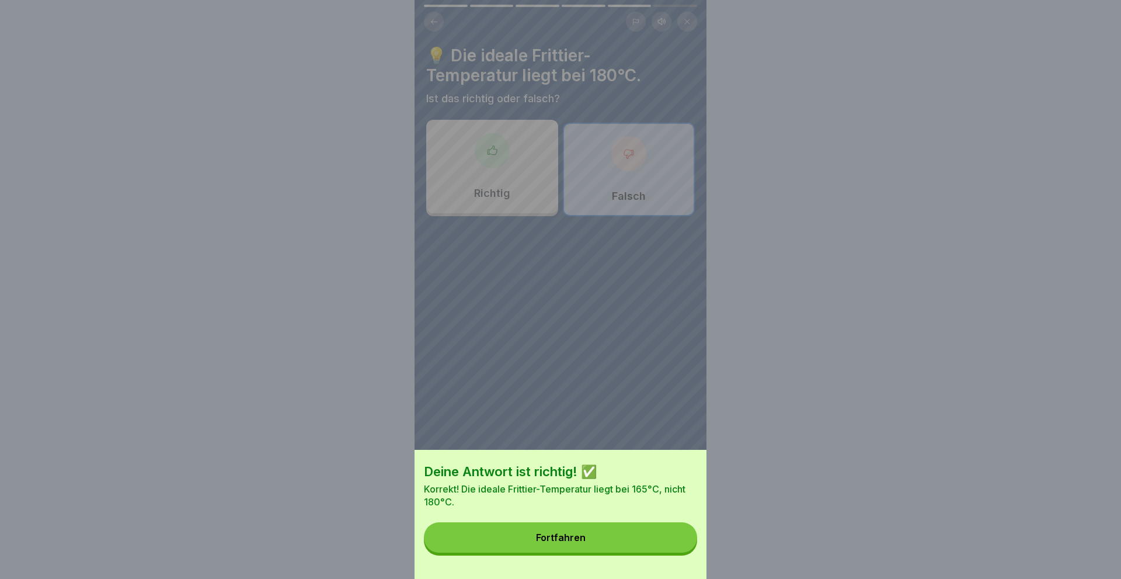
click at [542, 542] on div "Fortfahren" at bounding box center [561, 537] width 50 height 11
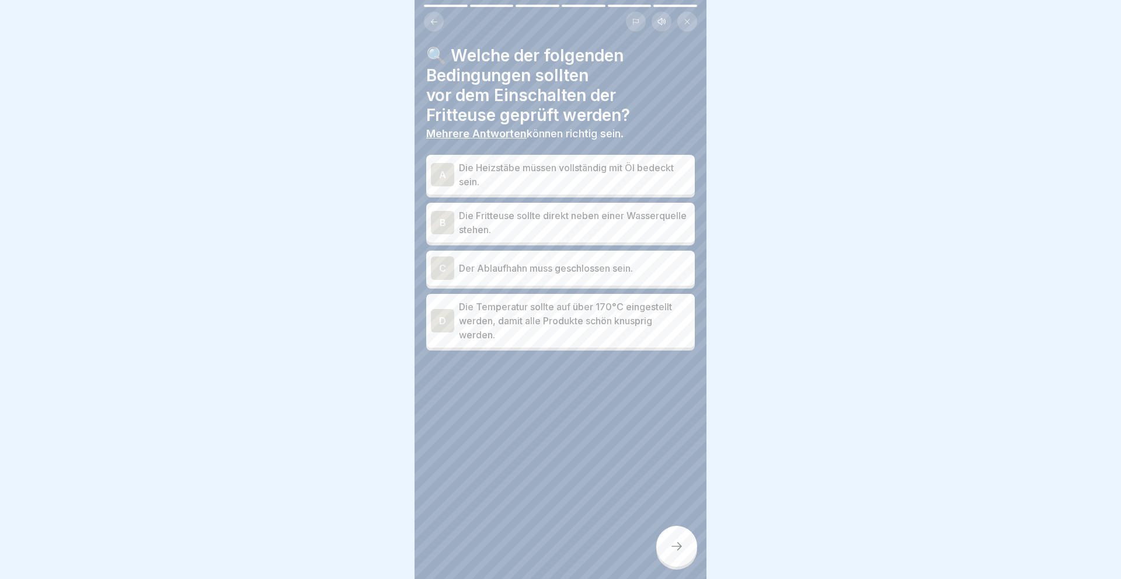
click at [440, 171] on div "A" at bounding box center [442, 174] width 23 height 23
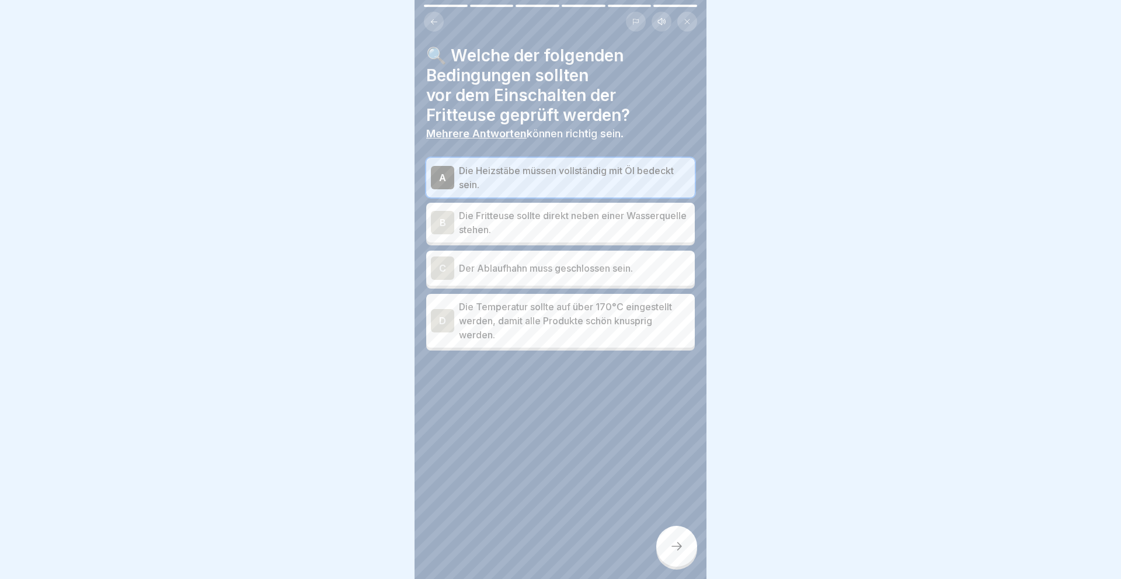
click at [446, 268] on div "C" at bounding box center [442, 267] width 23 height 23
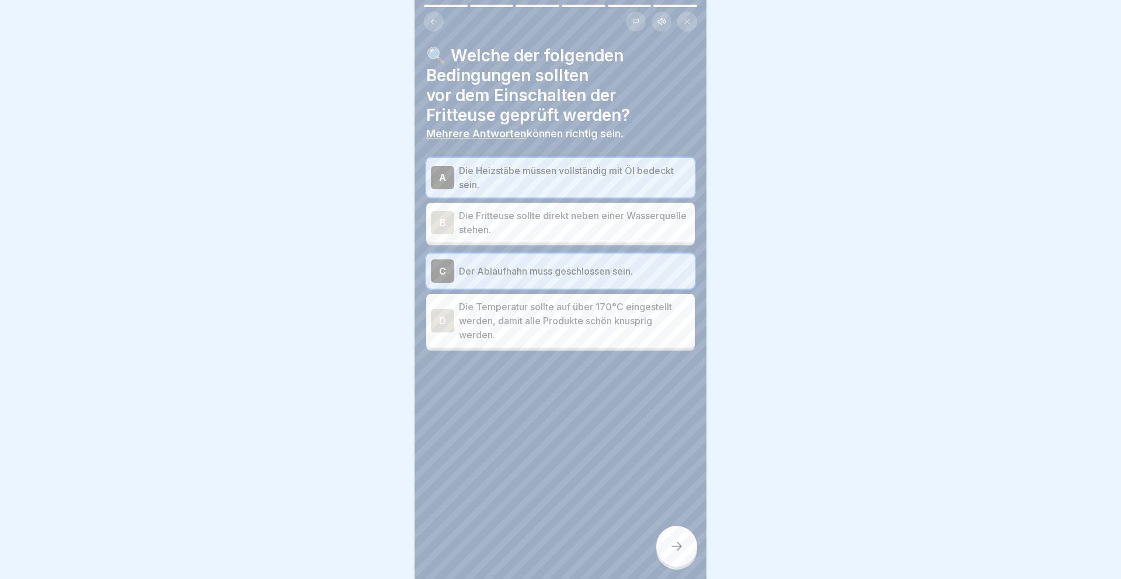
click at [676, 548] on icon at bounding box center [677, 546] width 14 height 14
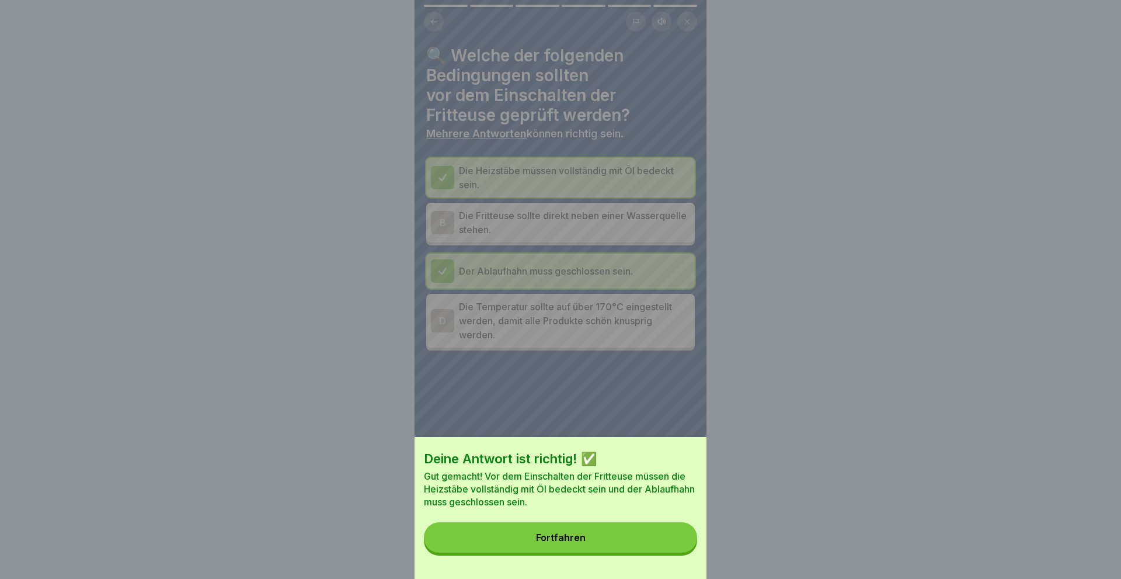
click at [520, 532] on button "Fortfahren" at bounding box center [560, 537] width 273 height 30
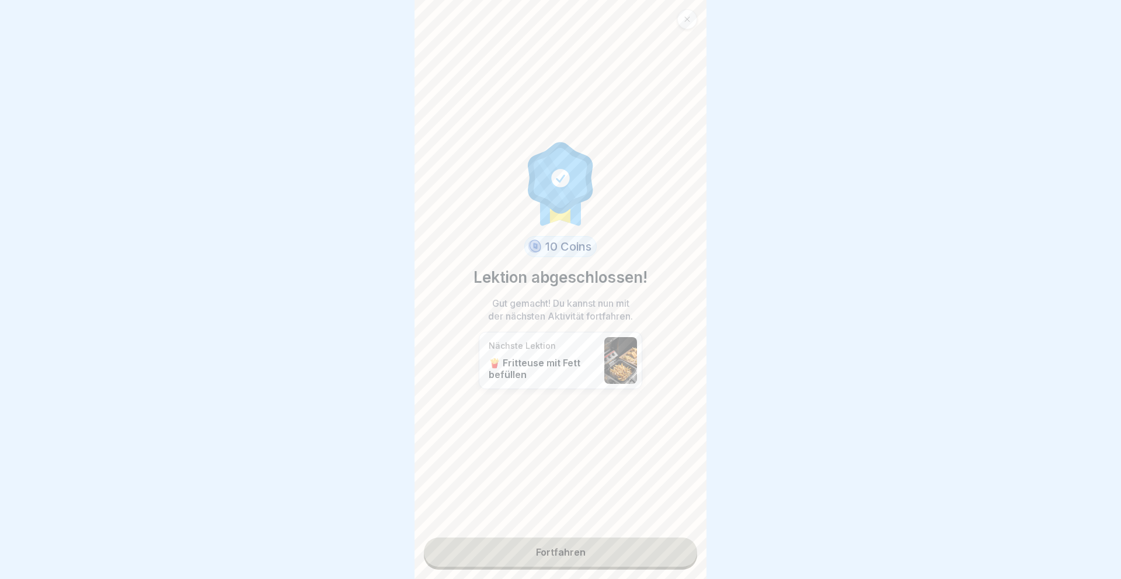
click at [573, 550] on link "Fortfahren" at bounding box center [560, 551] width 273 height 29
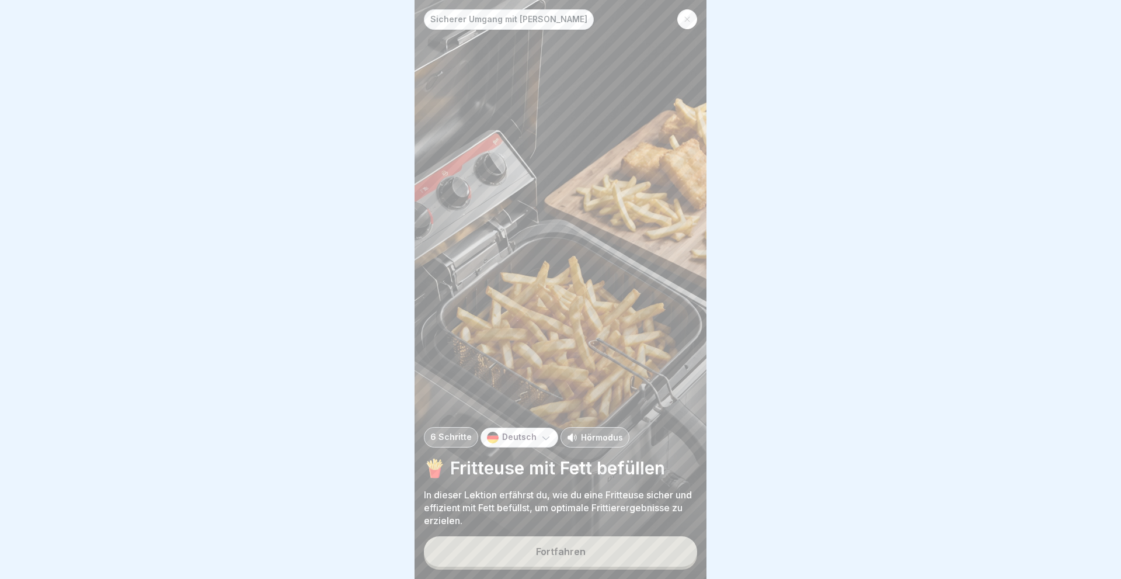
click at [573, 550] on div "Fortfahren" at bounding box center [561, 551] width 50 height 11
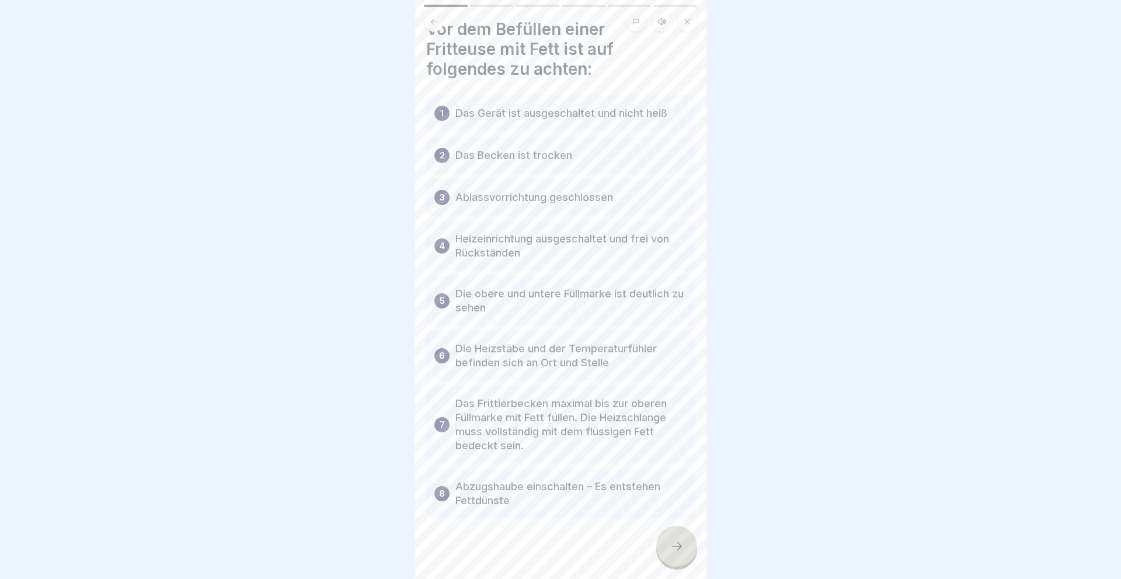
scroll to position [36, 0]
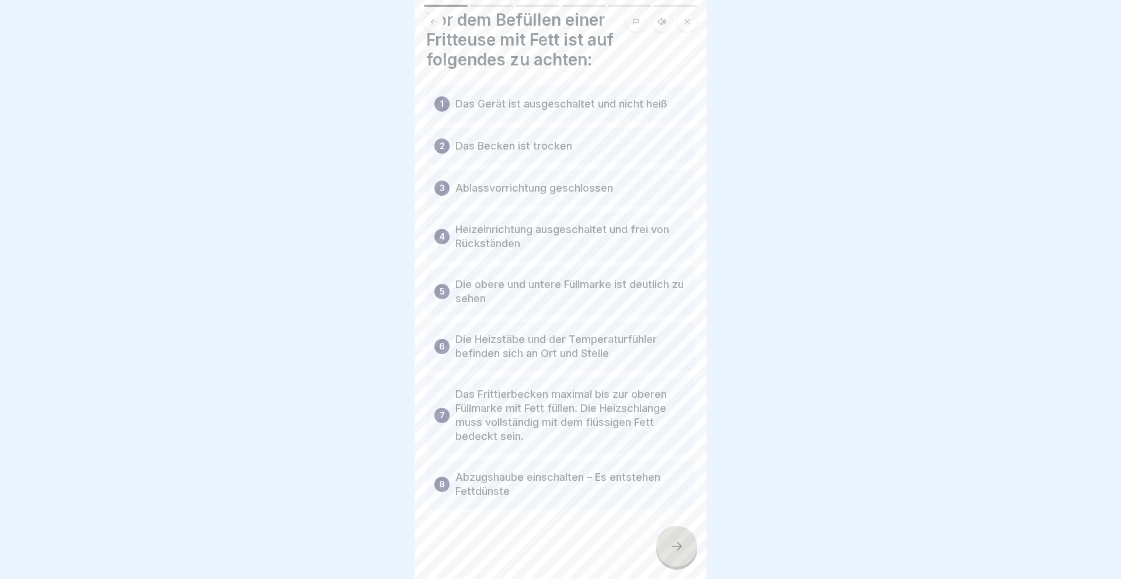
click at [689, 543] on div at bounding box center [676, 546] width 41 height 41
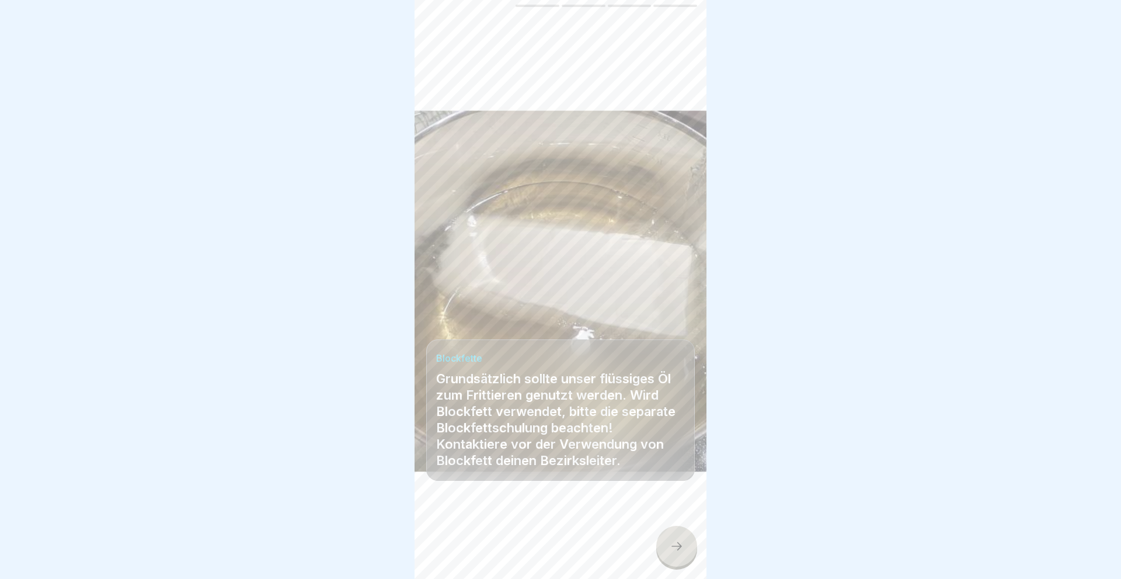
click at [669, 545] on div at bounding box center [676, 546] width 41 height 41
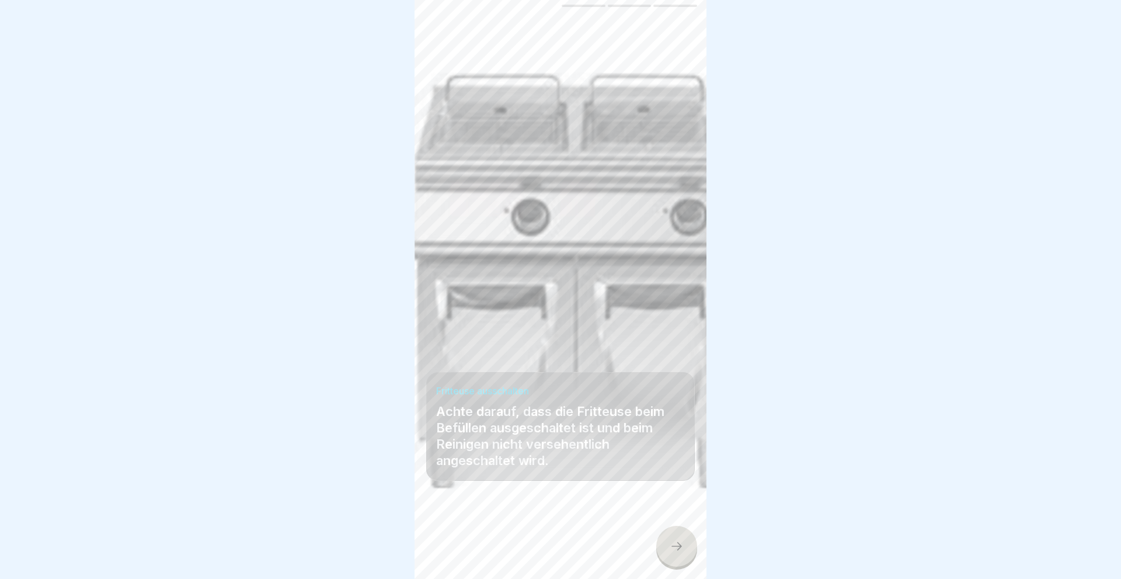
click at [669, 545] on div at bounding box center [676, 546] width 41 height 41
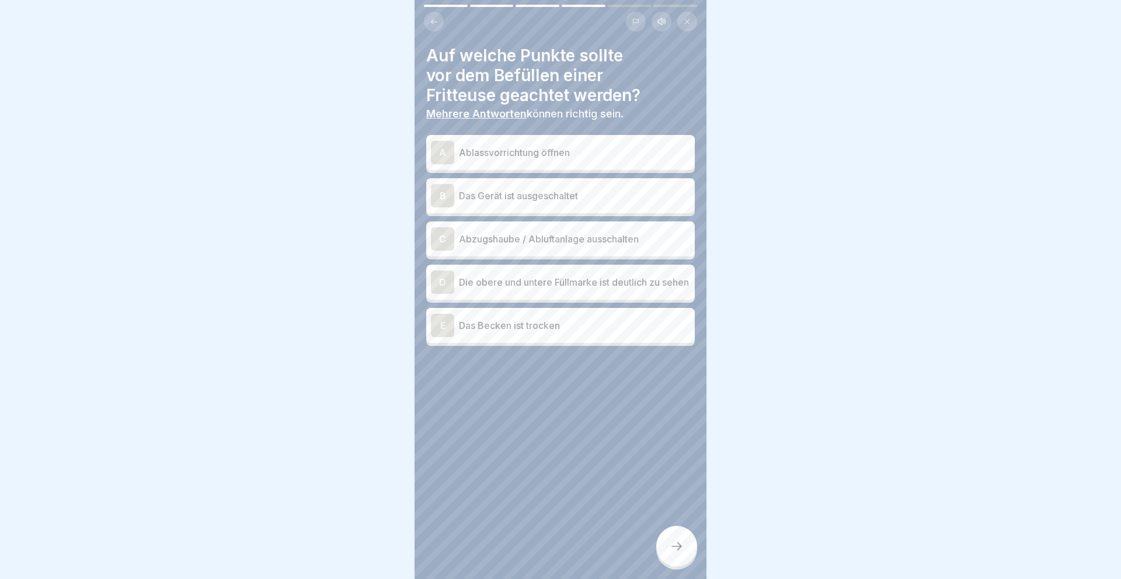
click at [434, 197] on div "B" at bounding box center [442, 195] width 23 height 23
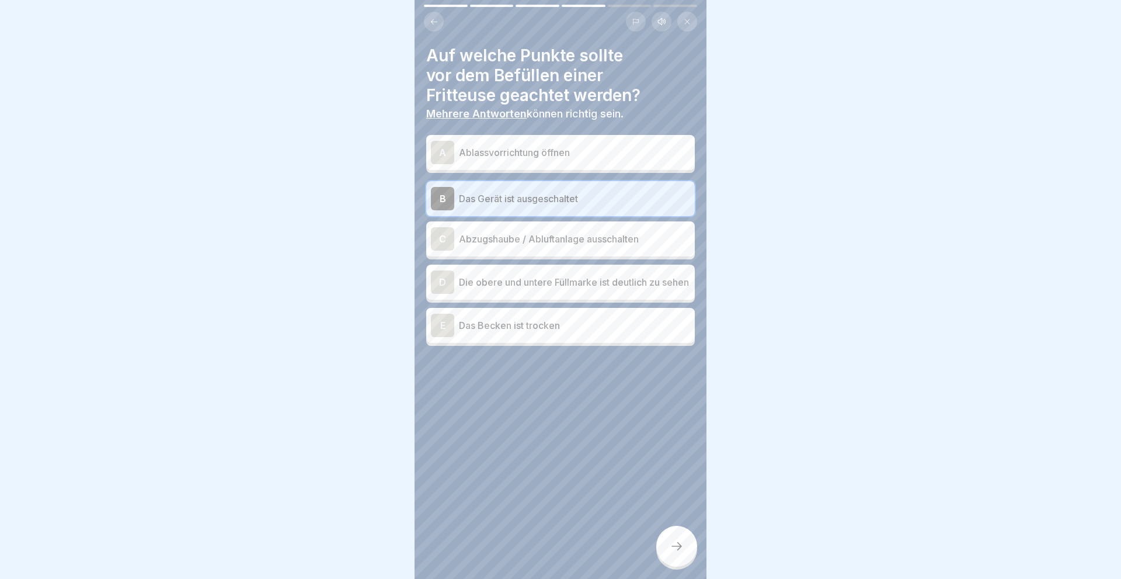
click at [440, 325] on div "E" at bounding box center [442, 325] width 23 height 23
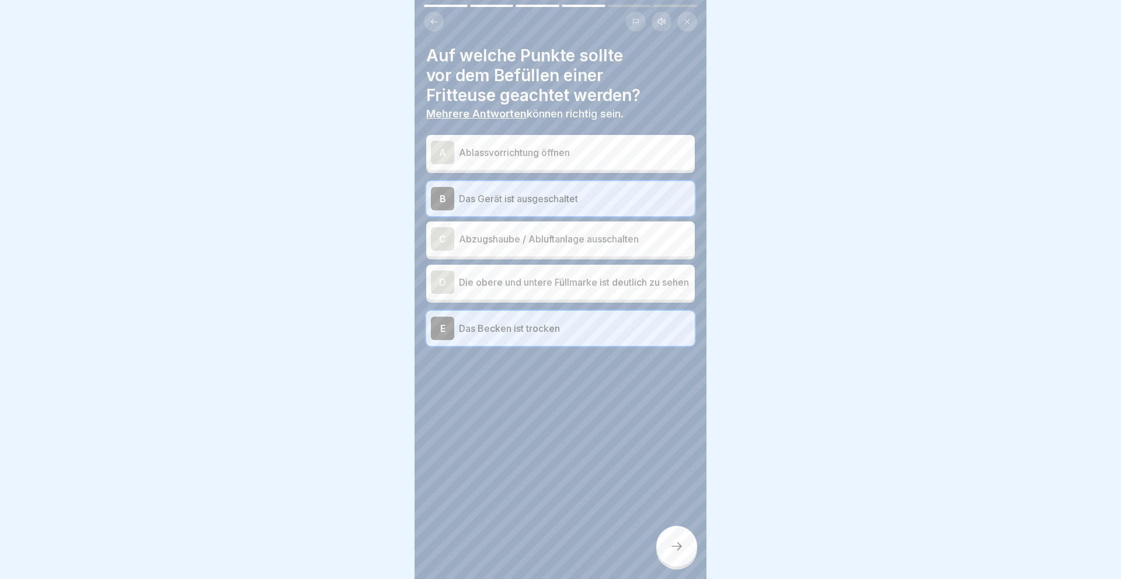
click at [679, 536] on div at bounding box center [676, 546] width 41 height 41
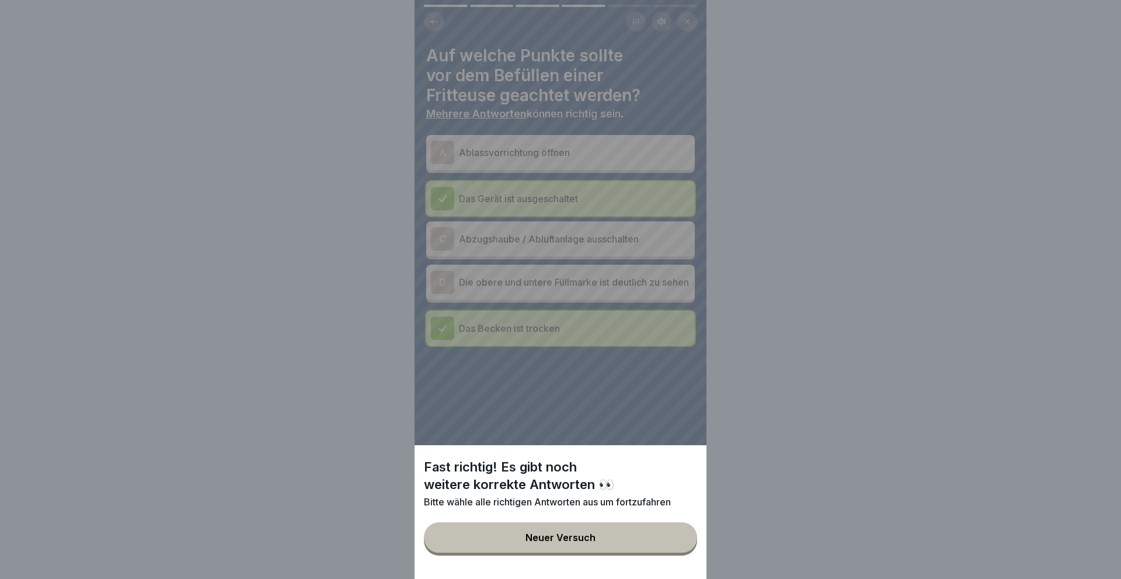
click at [444, 281] on div "Fast richtig! Es gibt noch weitere korrekte Antworten 👀 Bitte wähle alle richti…" at bounding box center [561, 289] width 292 height 579
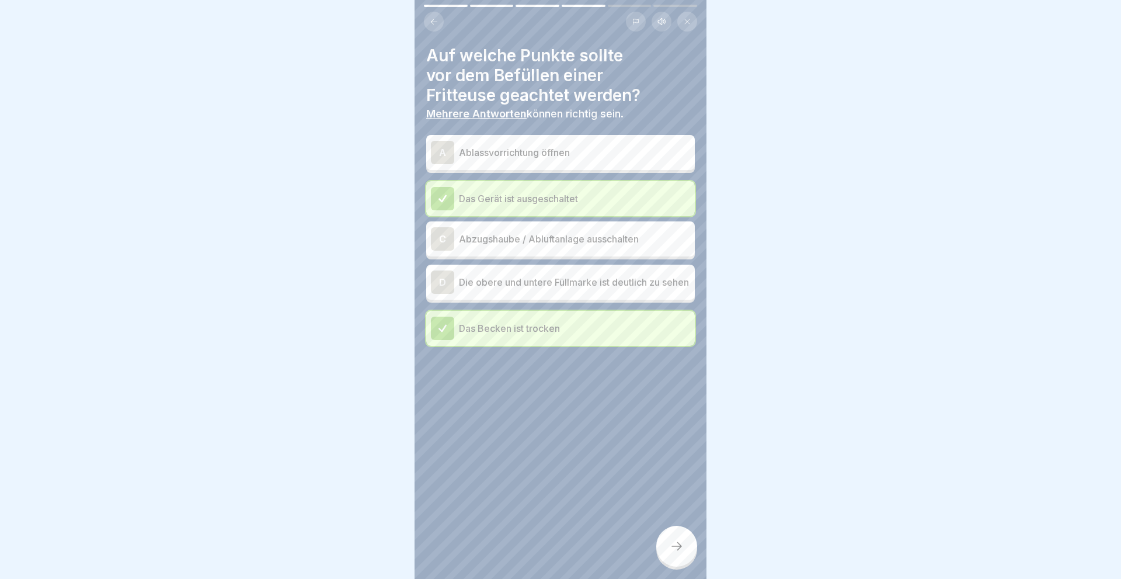
click at [444, 281] on div "D" at bounding box center [442, 281] width 23 height 23
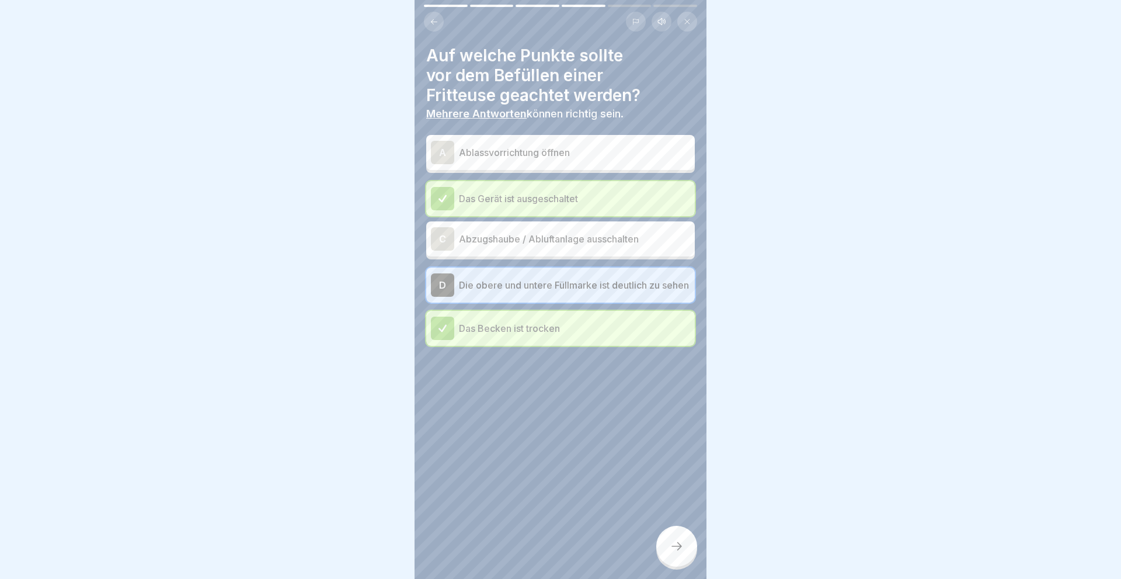
click at [438, 232] on div "C" at bounding box center [442, 238] width 23 height 23
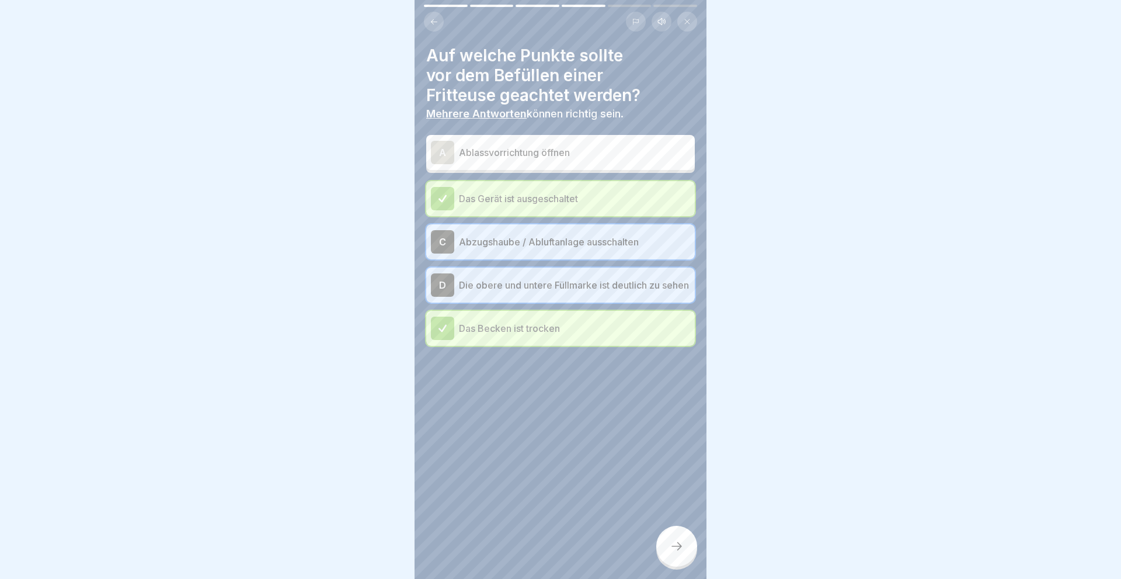
click at [436, 151] on div "A" at bounding box center [442, 152] width 23 height 23
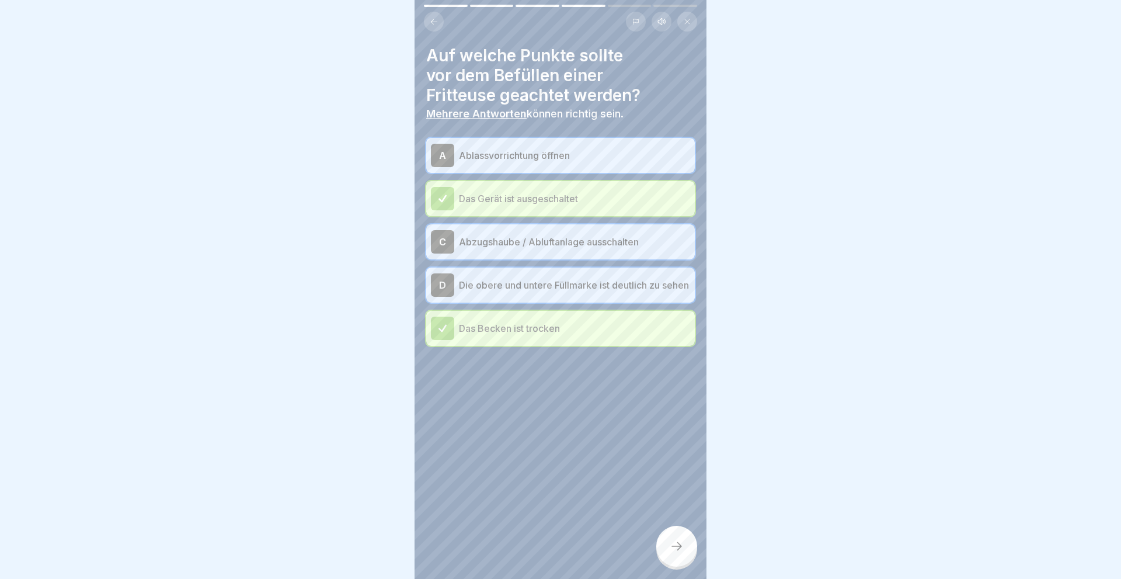
click at [436, 151] on div "A" at bounding box center [442, 155] width 23 height 23
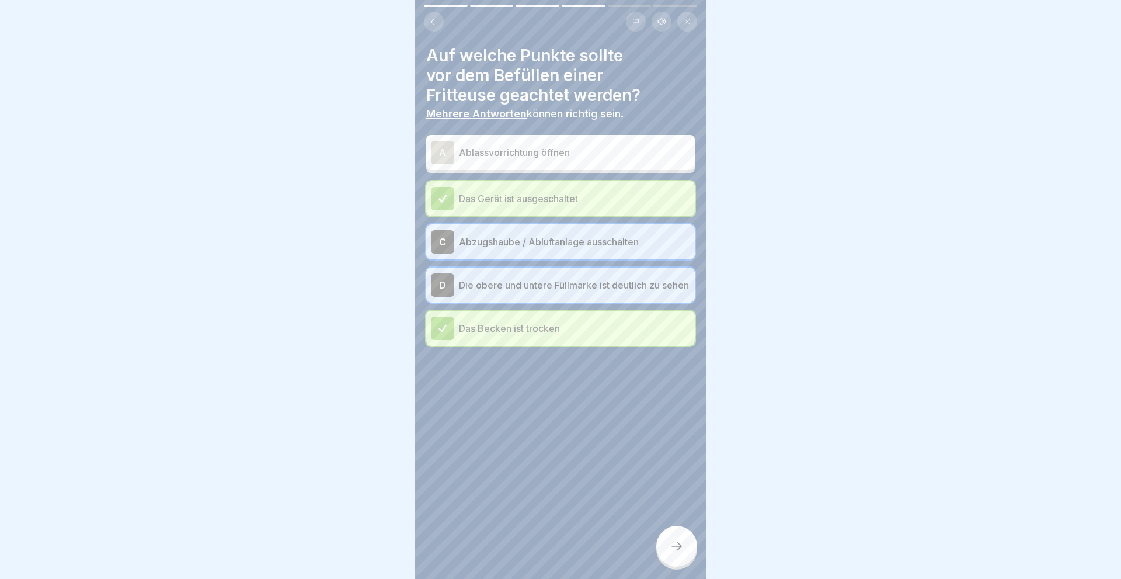
click at [446, 227] on div "C Abzugshaube / Abluftanlage ausschalten" at bounding box center [560, 241] width 269 height 35
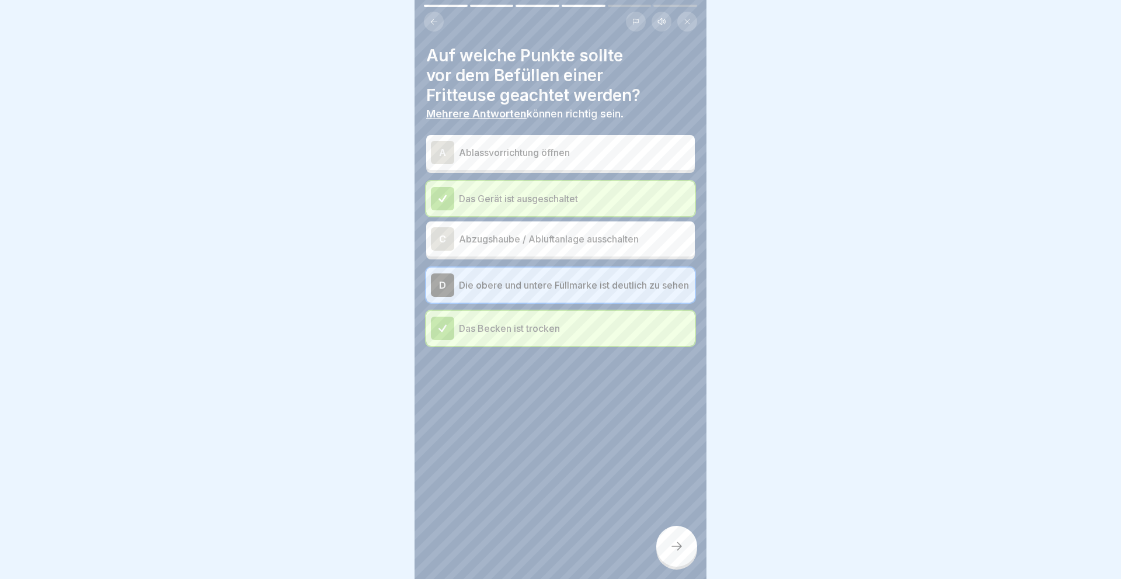
click at [443, 286] on div "D" at bounding box center [442, 284] width 23 height 23
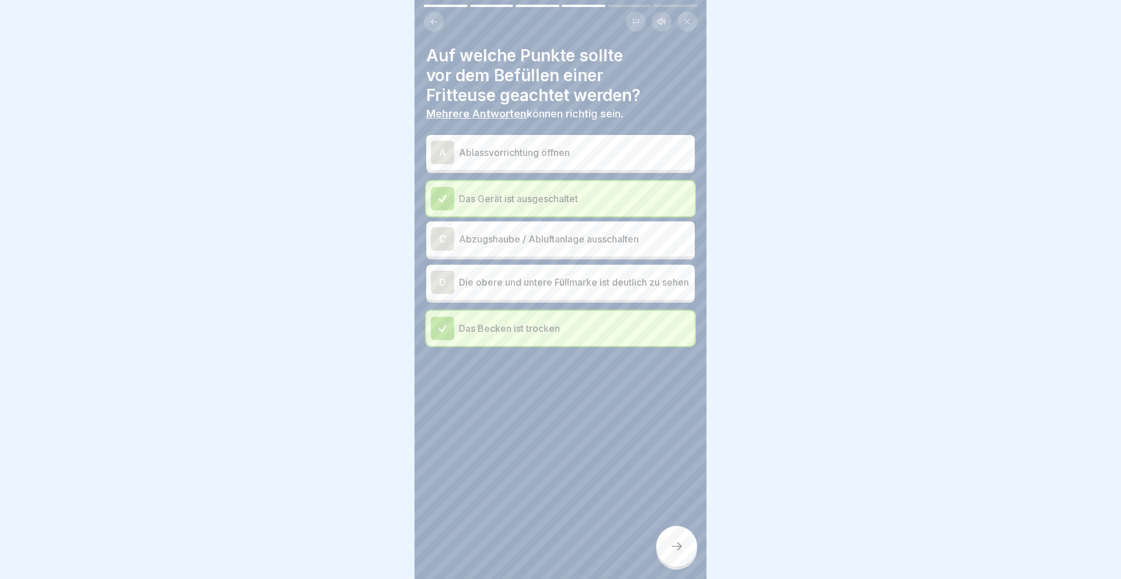
click at [435, 281] on div "D" at bounding box center [442, 281] width 23 height 23
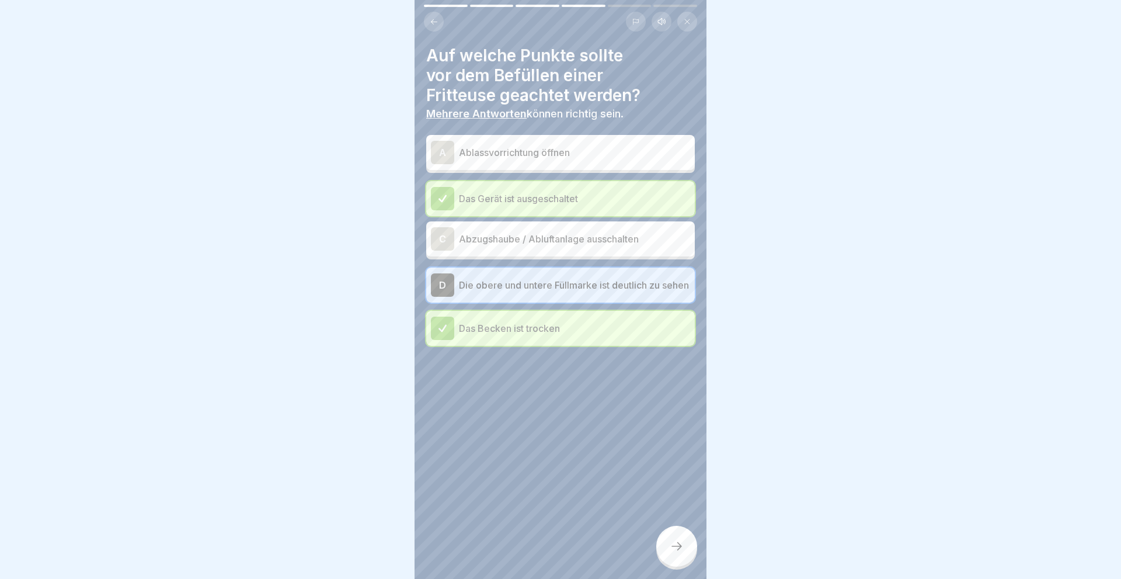
click at [683, 544] on icon at bounding box center [677, 546] width 14 height 14
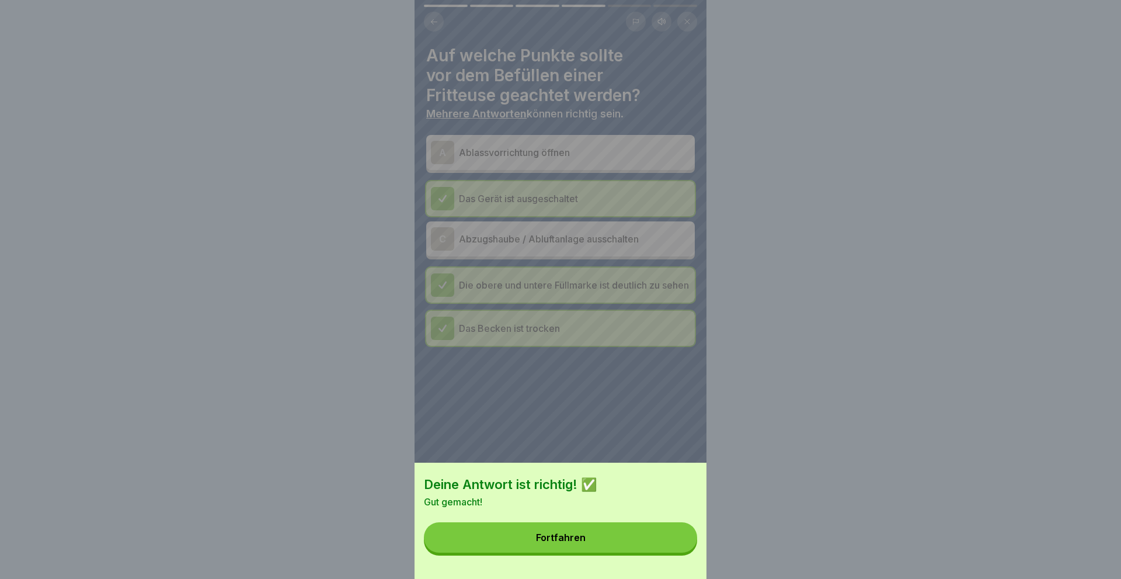
click at [562, 539] on div "Fortfahren" at bounding box center [561, 537] width 50 height 11
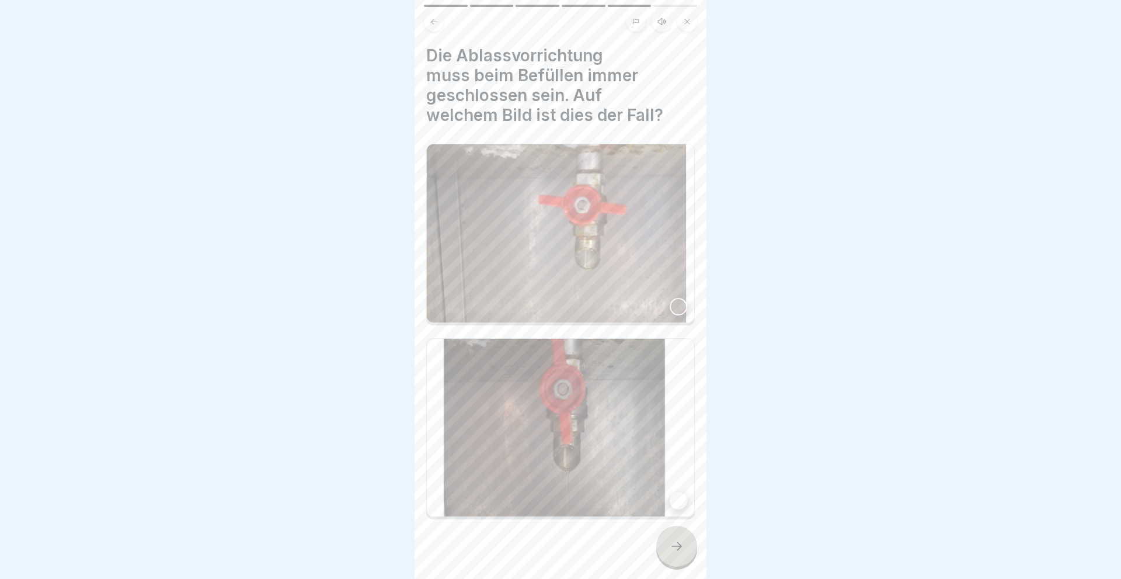
click at [678, 298] on div at bounding box center [679, 307] width 18 height 18
click at [669, 544] on div at bounding box center [676, 546] width 41 height 41
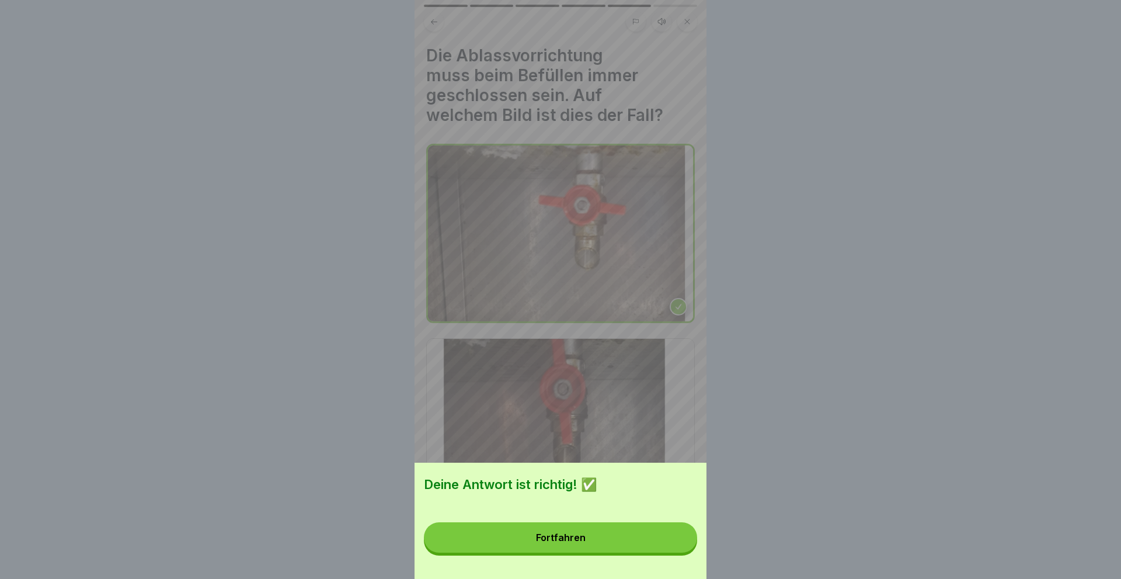
click at [562, 539] on div "Fortfahren" at bounding box center [561, 537] width 50 height 11
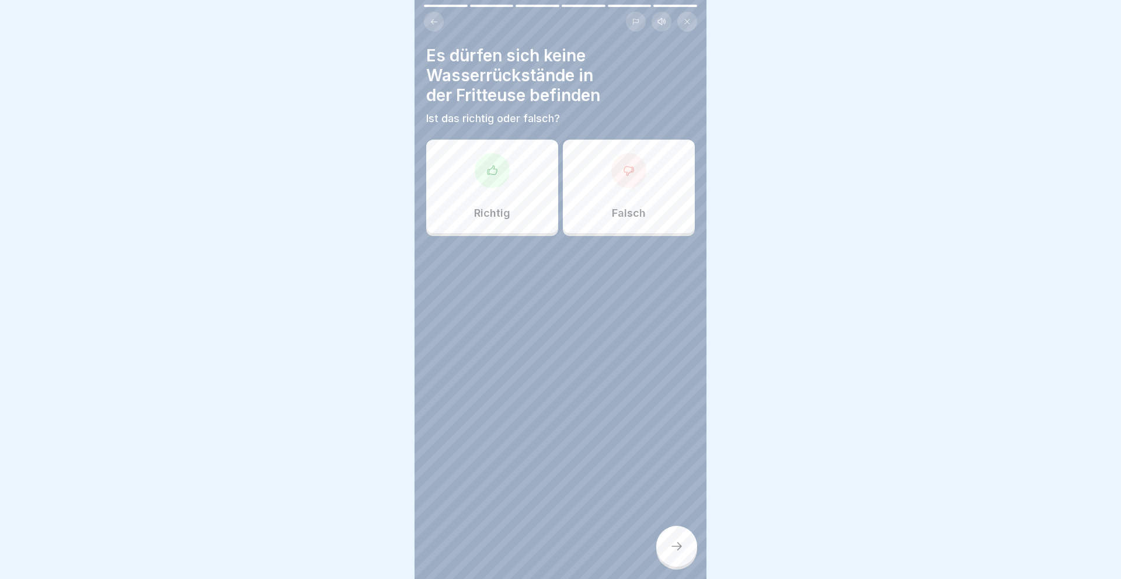
click at [504, 193] on div "Richtig" at bounding box center [492, 186] width 132 height 93
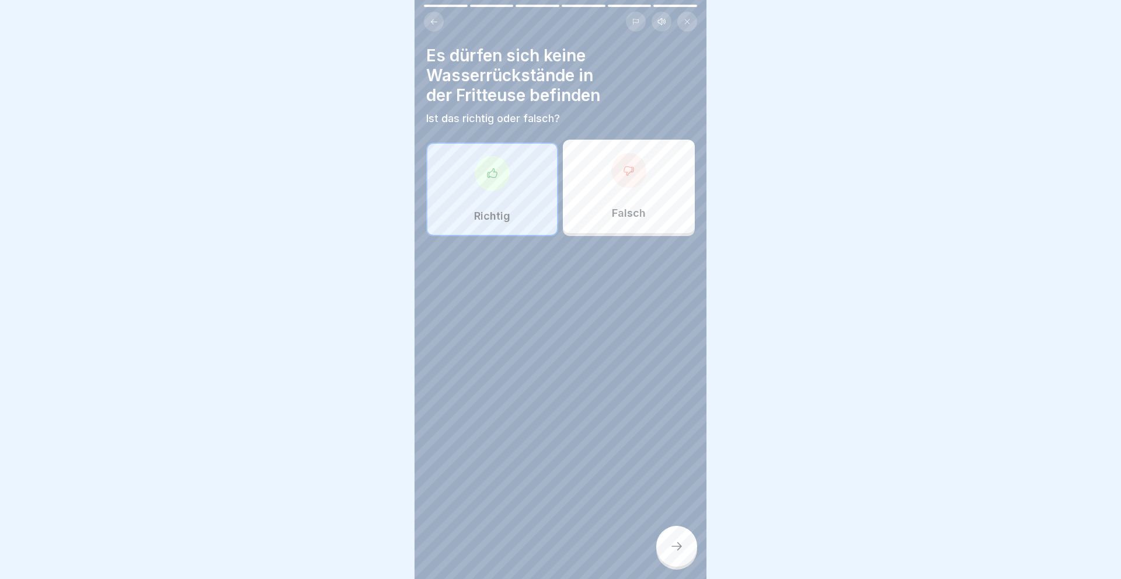
click at [681, 548] on icon at bounding box center [677, 546] width 14 height 14
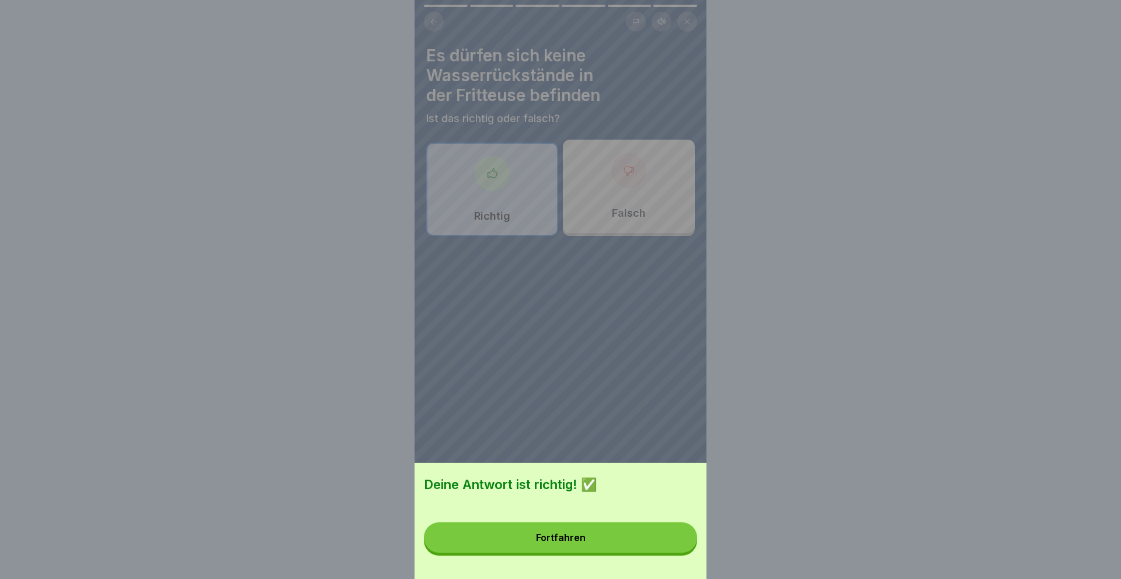
click at [536, 541] on button "Fortfahren" at bounding box center [560, 537] width 273 height 30
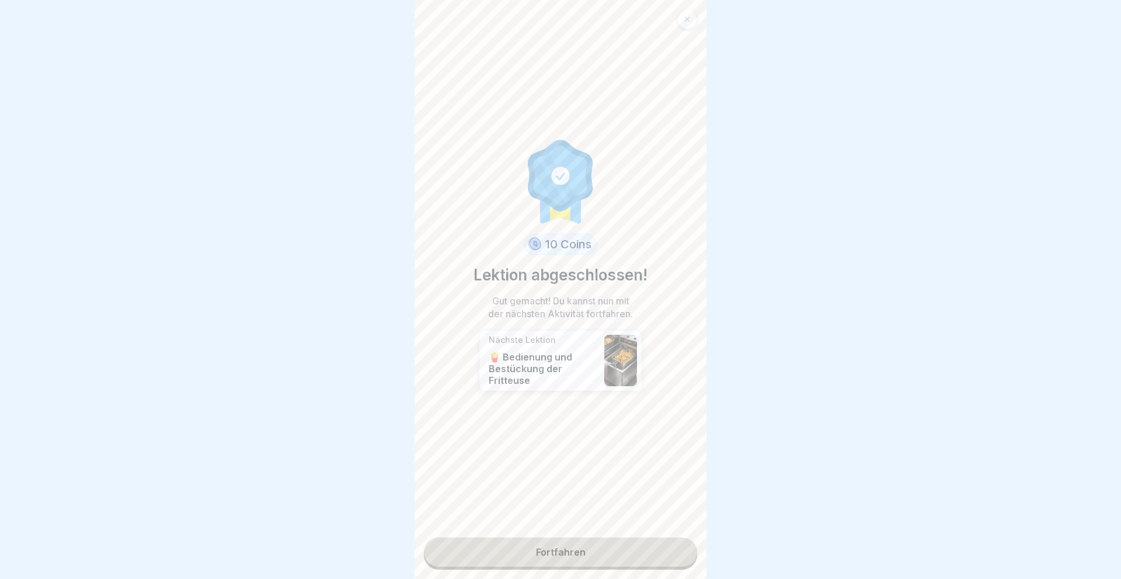
click at [562, 556] on link "Fortfahren" at bounding box center [560, 551] width 273 height 29
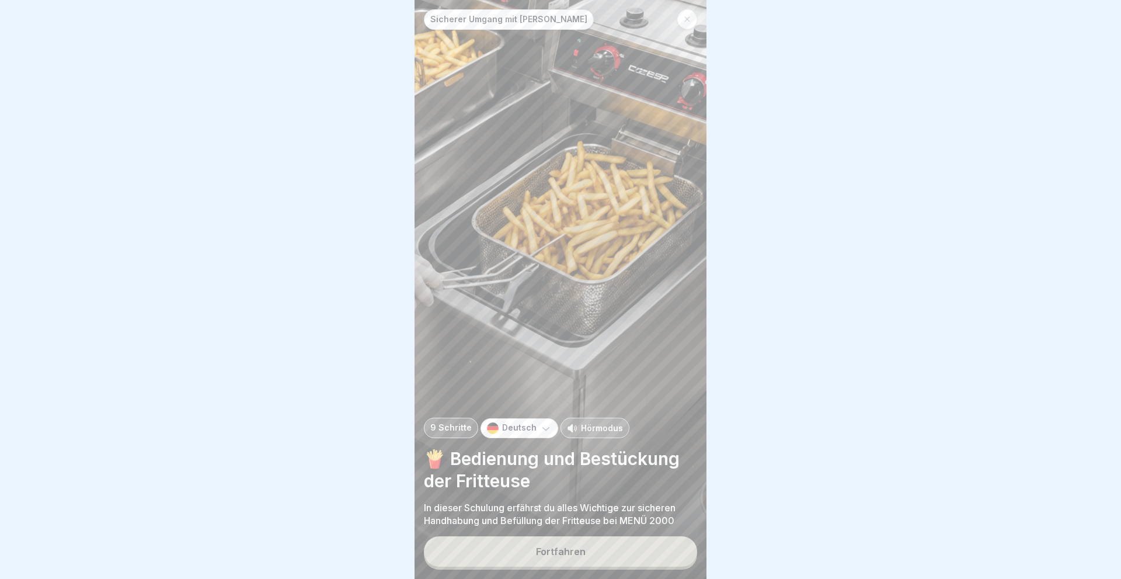
click at [562, 551] on div "Fortfahren" at bounding box center [561, 551] width 50 height 11
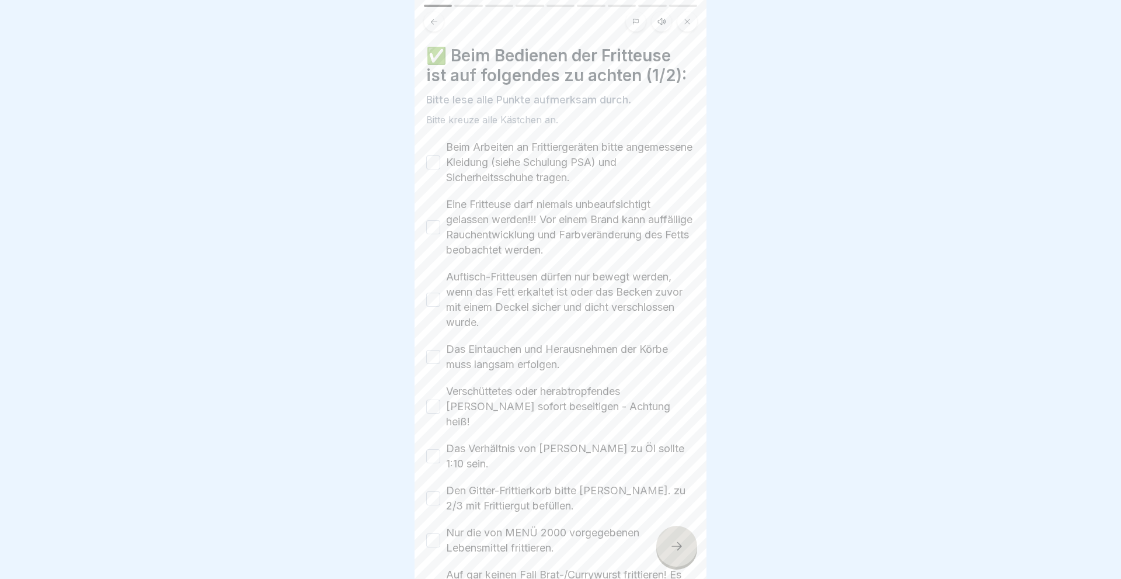
click at [435, 162] on button "Beim Arbeiten an Frittiergeräten bitte angemessene Kleidung (siehe Schulung PSA…" at bounding box center [433, 162] width 14 height 14
click at [436, 225] on button "Eine Fritteuse darf niemals unbeaufsichtigt gelassen werden!!! Vor einem Brand …" at bounding box center [433, 227] width 14 height 14
click at [439, 300] on button "Auftisch-Fritteusen dürfen nur bewegt werden, wenn das Fett erkaltet ist oder d…" at bounding box center [433, 300] width 14 height 14
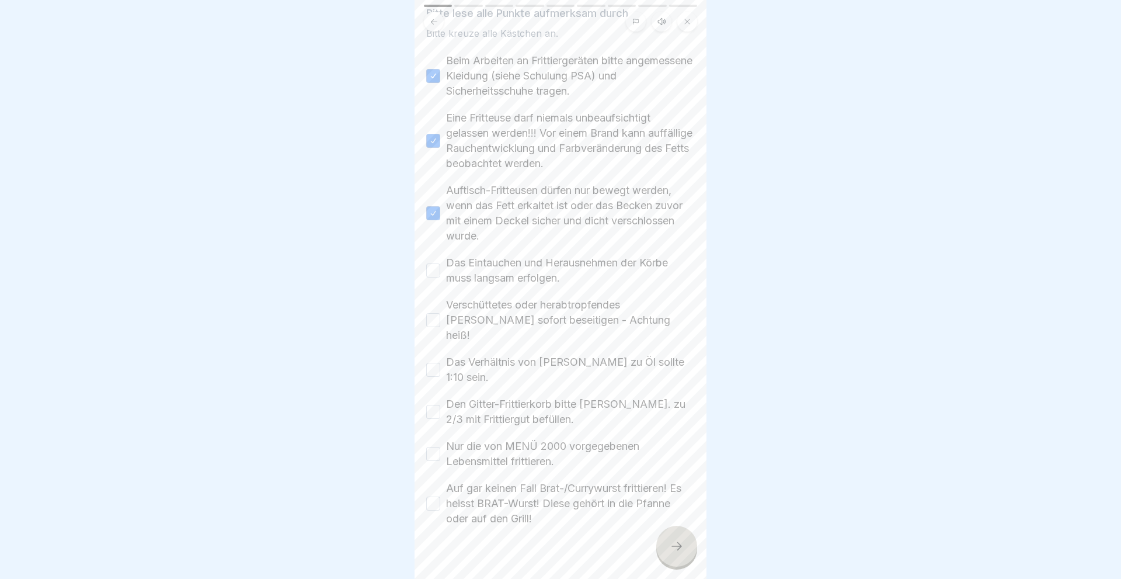
scroll to position [89, 0]
click at [433, 265] on button "Das Eintauchen und Herausnehmen der Körbe muss langsam erfolgen." at bounding box center [433, 268] width 14 height 14
click at [432, 311] on button "Verschüttetes oder herabtropfendes [PERSON_NAME] sofort beseitigen - Achtung he…" at bounding box center [433, 318] width 14 height 14
click at [428, 360] on button "Das Verhältnis von [PERSON_NAME] zu Öl sollte 1:10 sein." at bounding box center [433, 367] width 14 height 14
click at [430, 402] on button "Den Gitter-Frittierkorb bitte [PERSON_NAME]. zu 2/3 mit Frittiergut befüllen." at bounding box center [433, 409] width 14 height 14
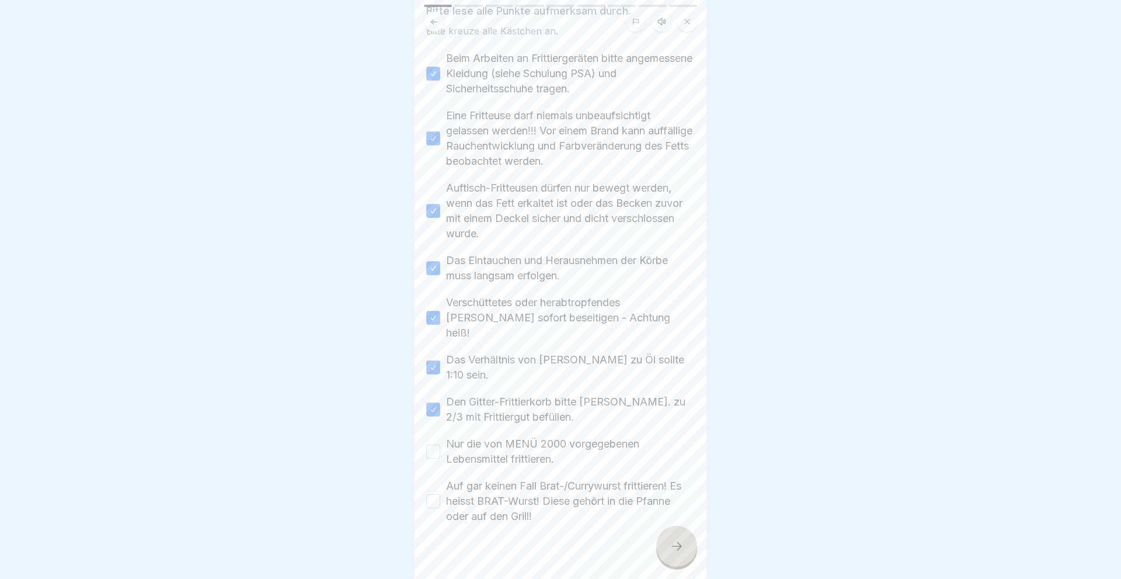
click at [433, 444] on button "Nur die von MENÜ 2000 vorgegebenen Lebensmittel frittieren." at bounding box center [433, 451] width 14 height 14
click at [436, 494] on button "Auf gar keinen Fall Brat-/Currywurst frittieren! Es heisst BRAT-Wurst! Diese ge…" at bounding box center [433, 501] width 14 height 14
click at [679, 545] on icon at bounding box center [677, 546] width 14 height 14
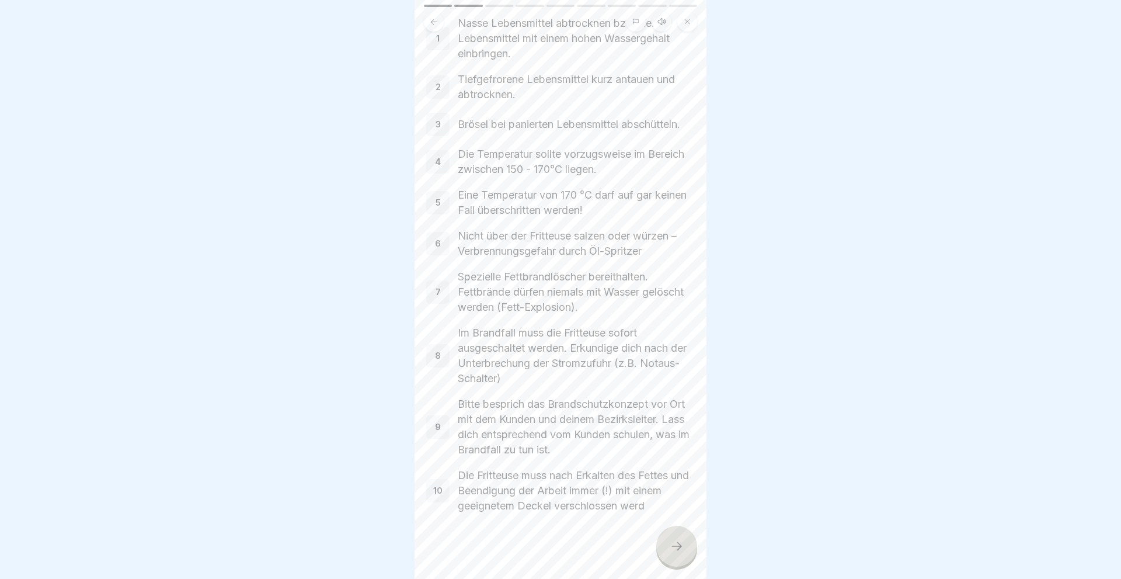
scroll to position [91, 0]
click at [672, 553] on div at bounding box center [676, 546] width 41 height 41
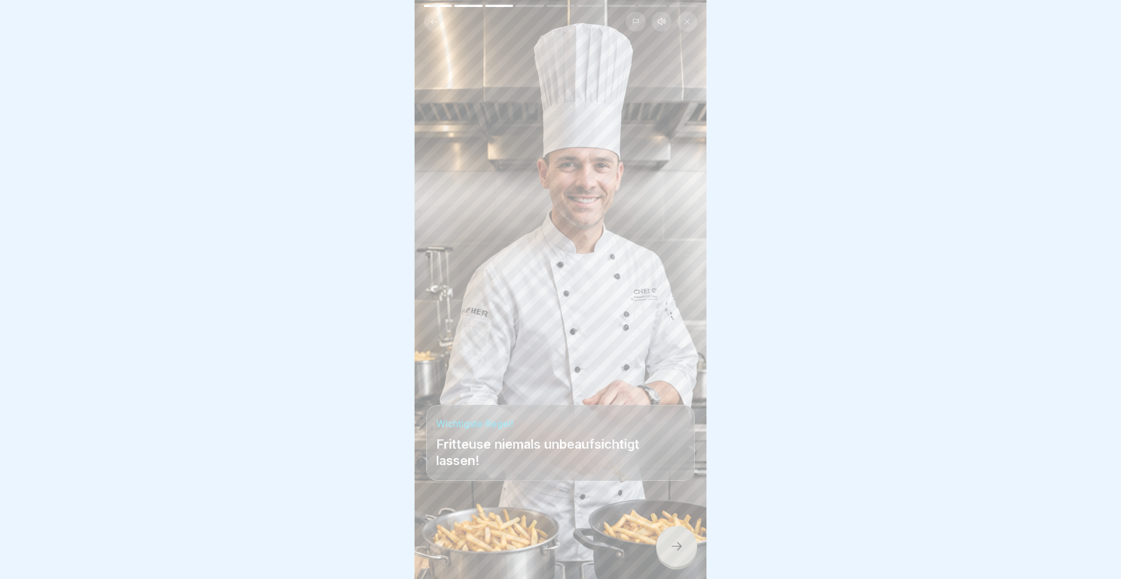
click at [670, 540] on div at bounding box center [676, 546] width 41 height 41
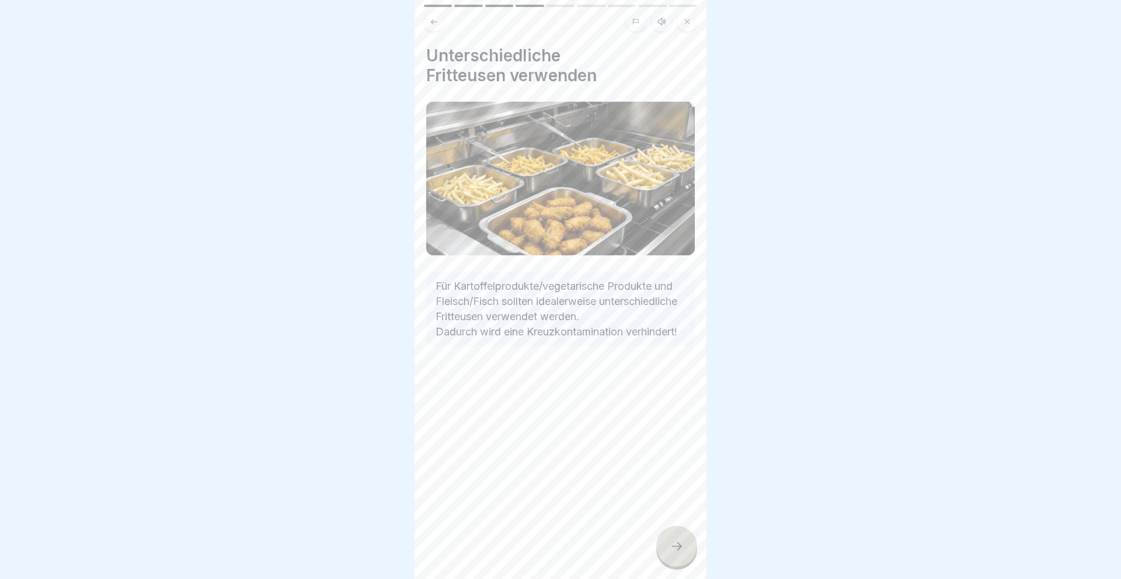
click at [676, 547] on icon at bounding box center [677, 546] width 14 height 14
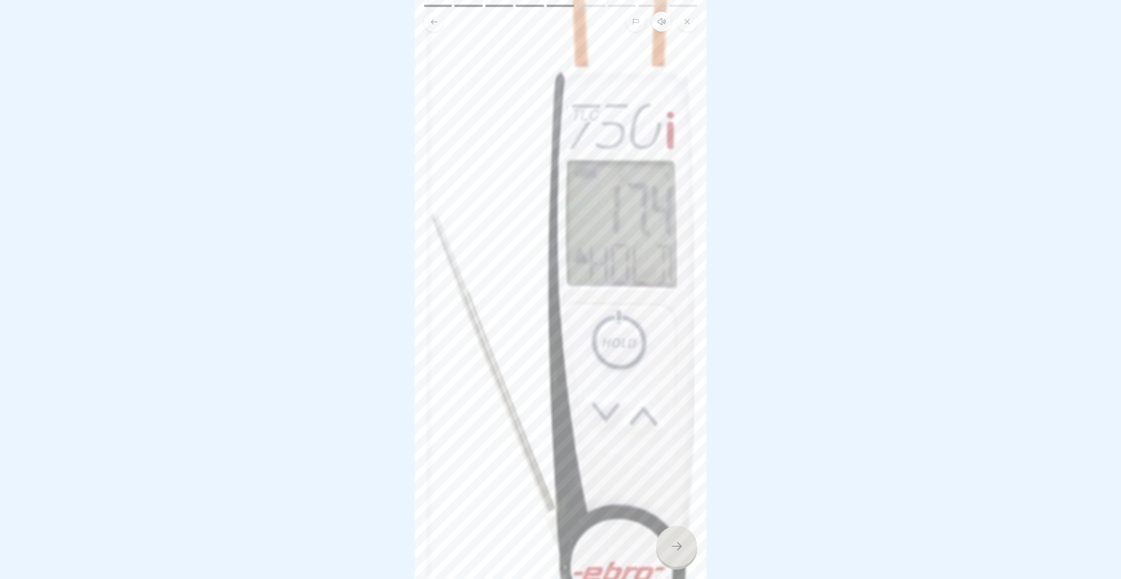
scroll to position [140, 0]
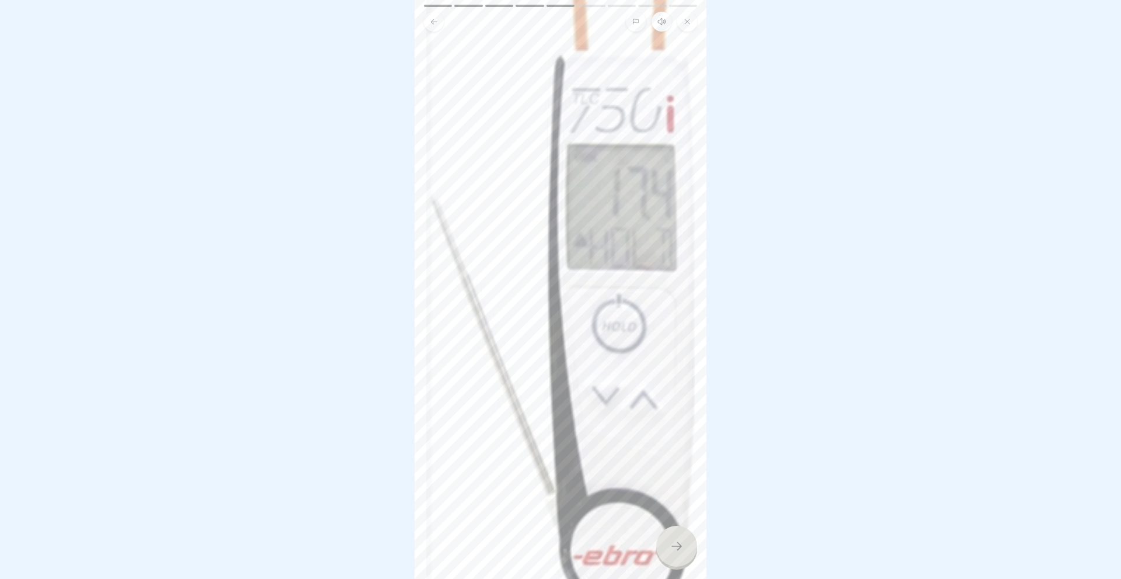
click at [676, 548] on icon at bounding box center [677, 546] width 14 height 14
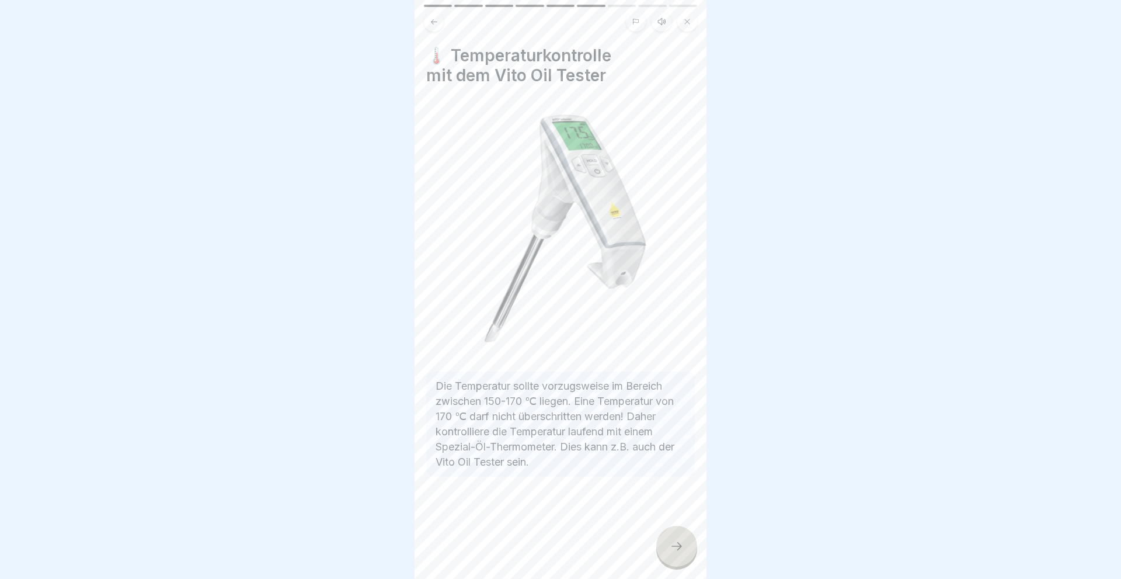
click at [675, 539] on div at bounding box center [676, 546] width 41 height 41
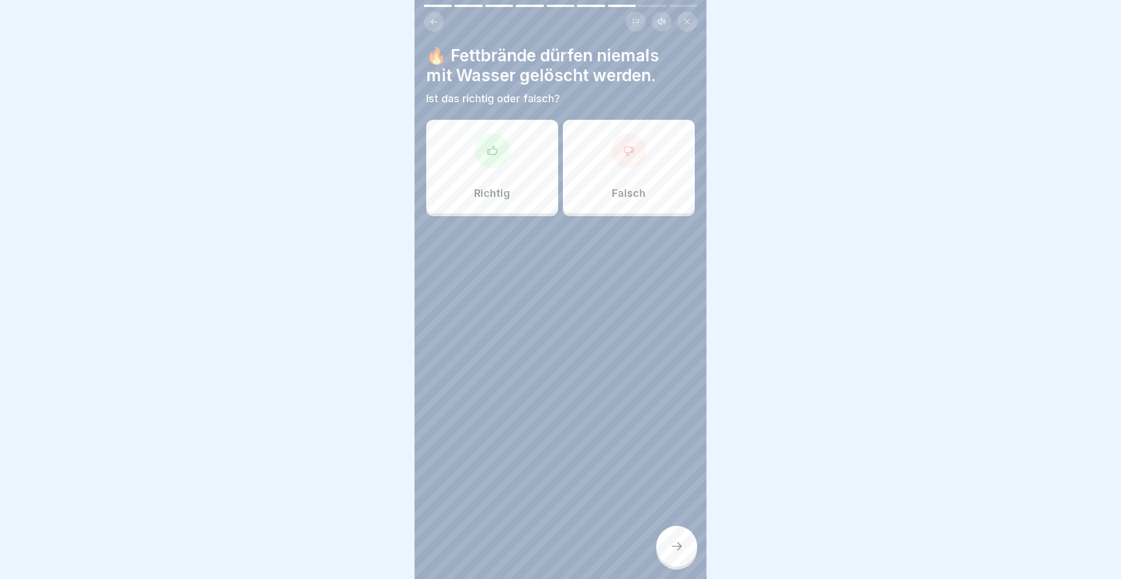
click at [484, 148] on div at bounding box center [492, 150] width 35 height 35
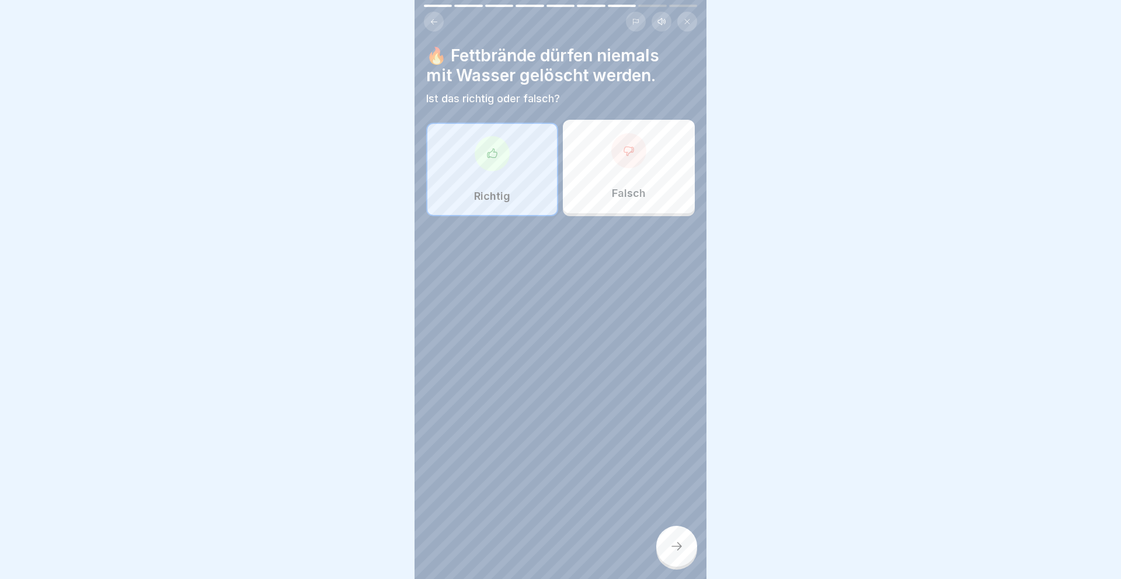
click at [679, 546] on icon at bounding box center [677, 546] width 14 height 14
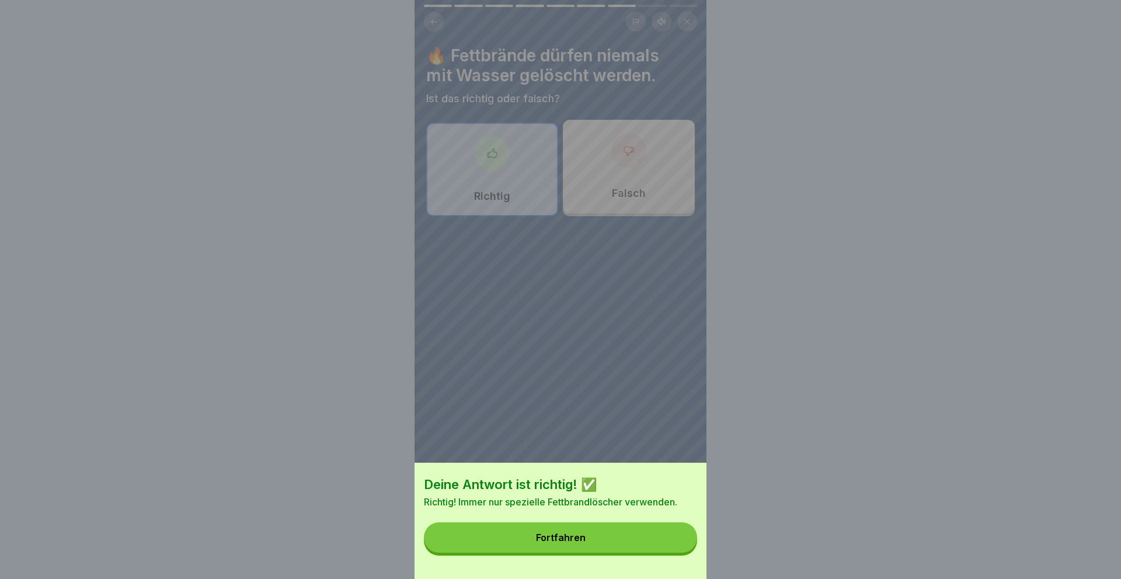
click at [567, 537] on div "Fortfahren" at bounding box center [561, 537] width 50 height 11
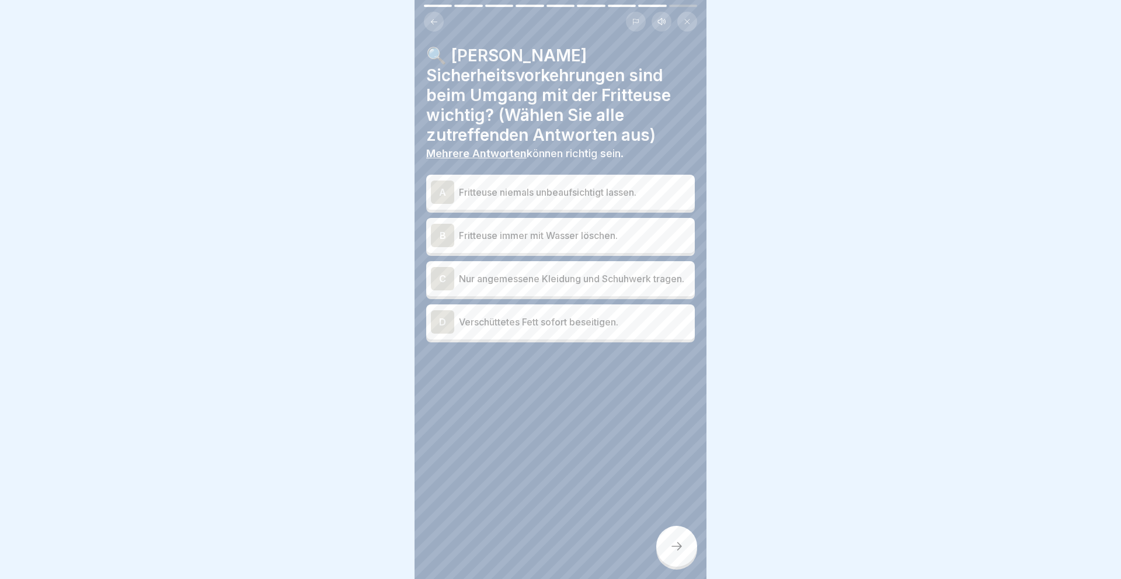
click at [443, 189] on div "A" at bounding box center [442, 191] width 23 height 23
click at [437, 321] on div "D" at bounding box center [442, 321] width 23 height 23
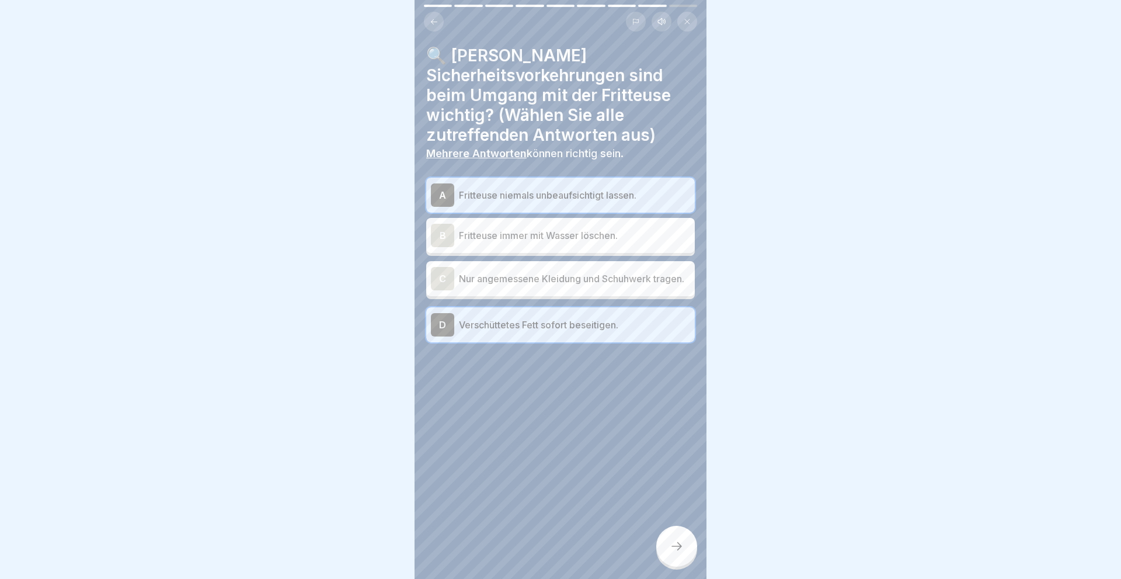
click at [441, 275] on div "C" at bounding box center [442, 278] width 23 height 23
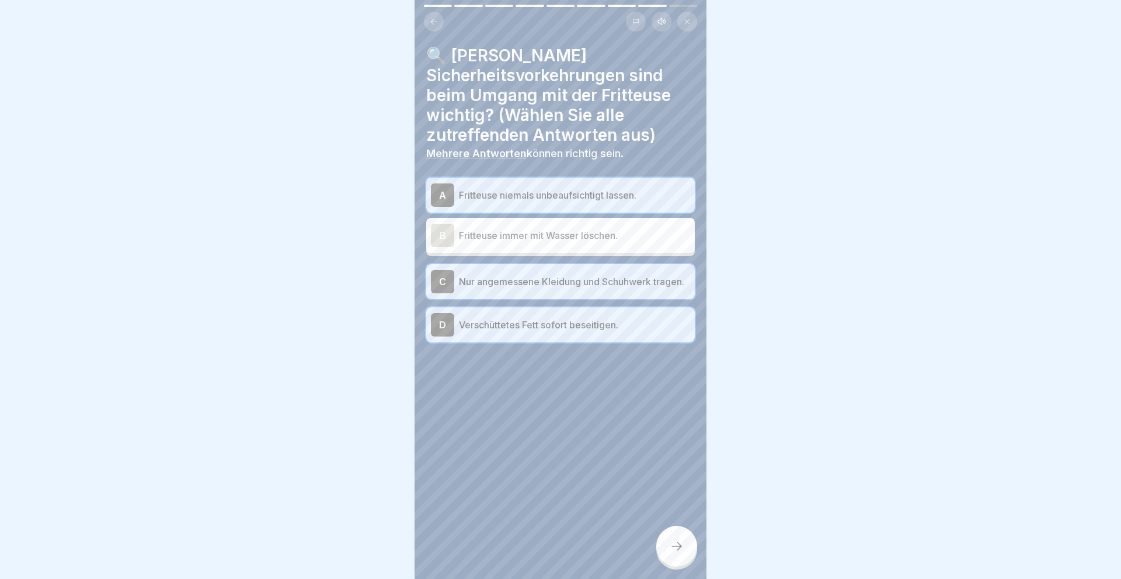
click at [667, 547] on div at bounding box center [676, 546] width 41 height 41
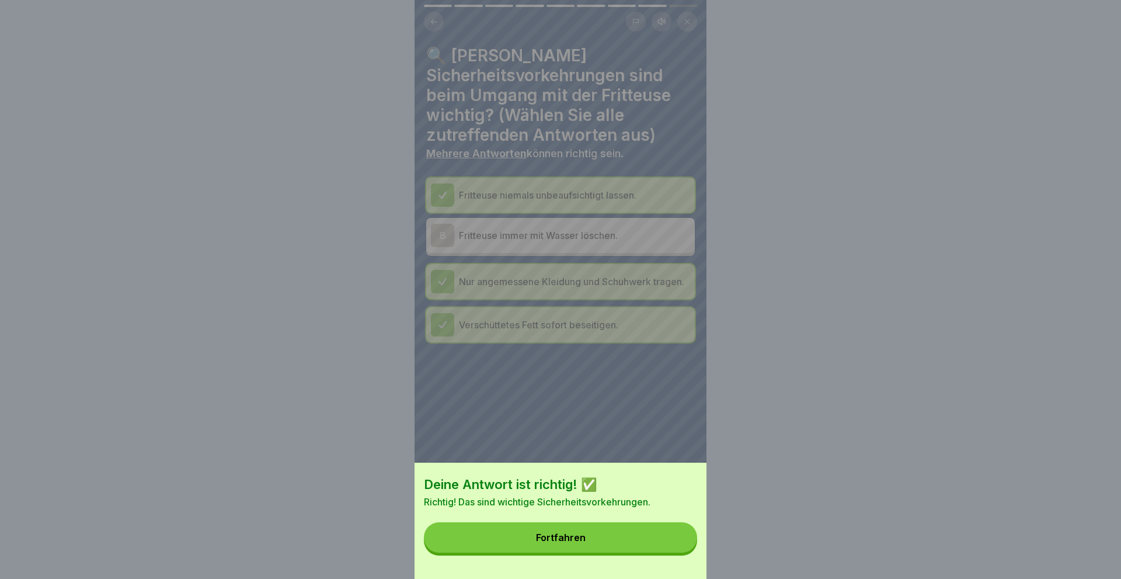
click at [521, 529] on button "Fortfahren" at bounding box center [560, 537] width 273 height 30
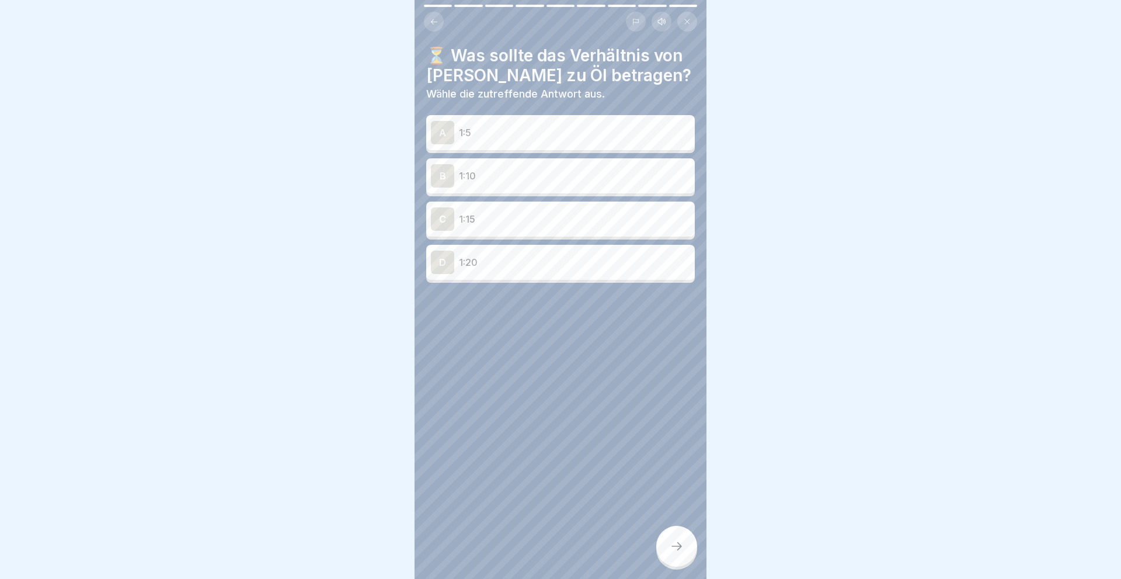
click at [445, 255] on div "D" at bounding box center [442, 262] width 23 height 23
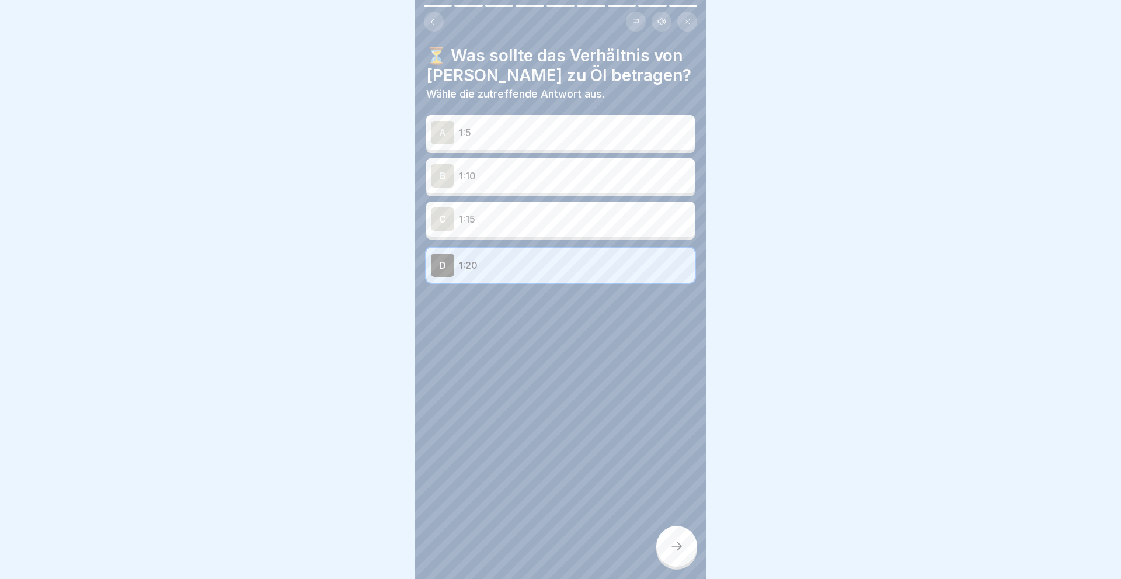
click at [676, 541] on icon at bounding box center [677, 546] width 14 height 14
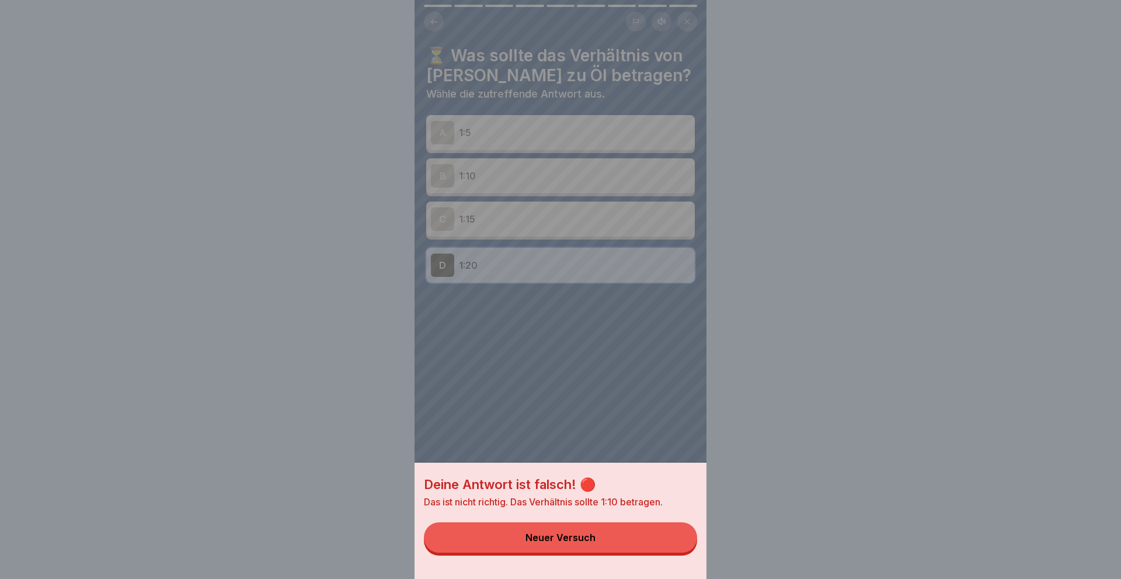
click at [553, 539] on div "Neuer Versuch" at bounding box center [561, 537] width 70 height 11
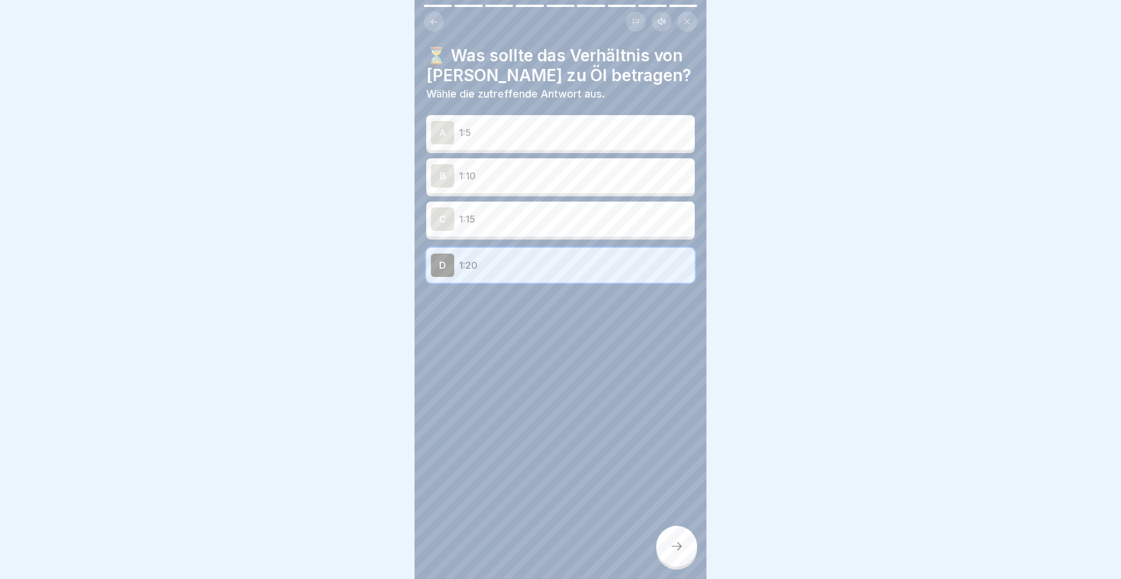
click at [448, 171] on div "B" at bounding box center [442, 175] width 23 height 23
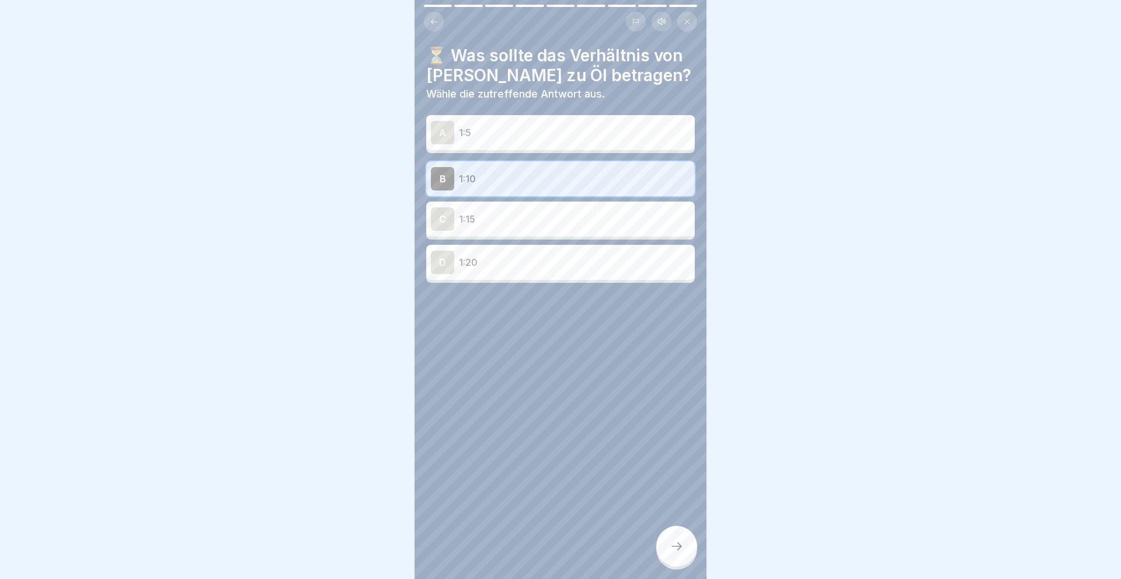
click at [668, 545] on div at bounding box center [676, 546] width 41 height 41
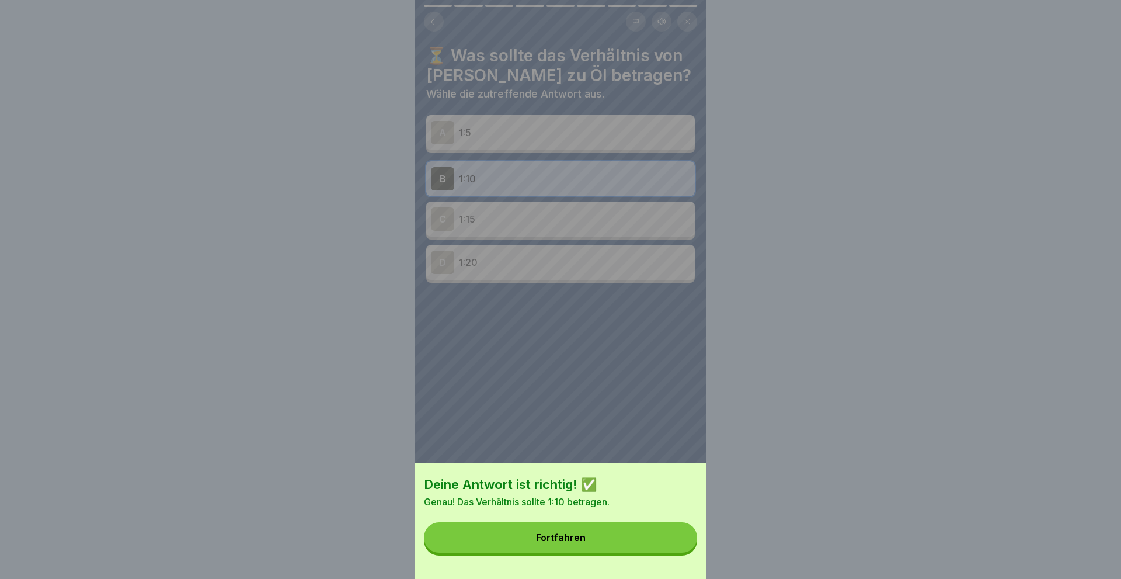
click at [582, 533] on button "Fortfahren" at bounding box center [560, 537] width 273 height 30
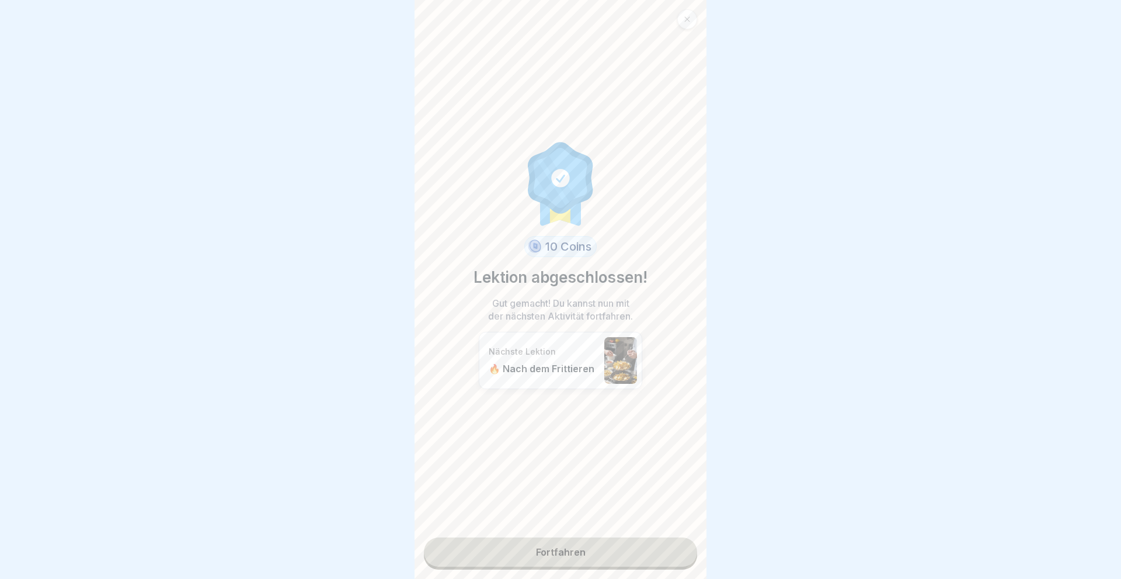
click at [575, 553] on link "Fortfahren" at bounding box center [560, 551] width 273 height 29
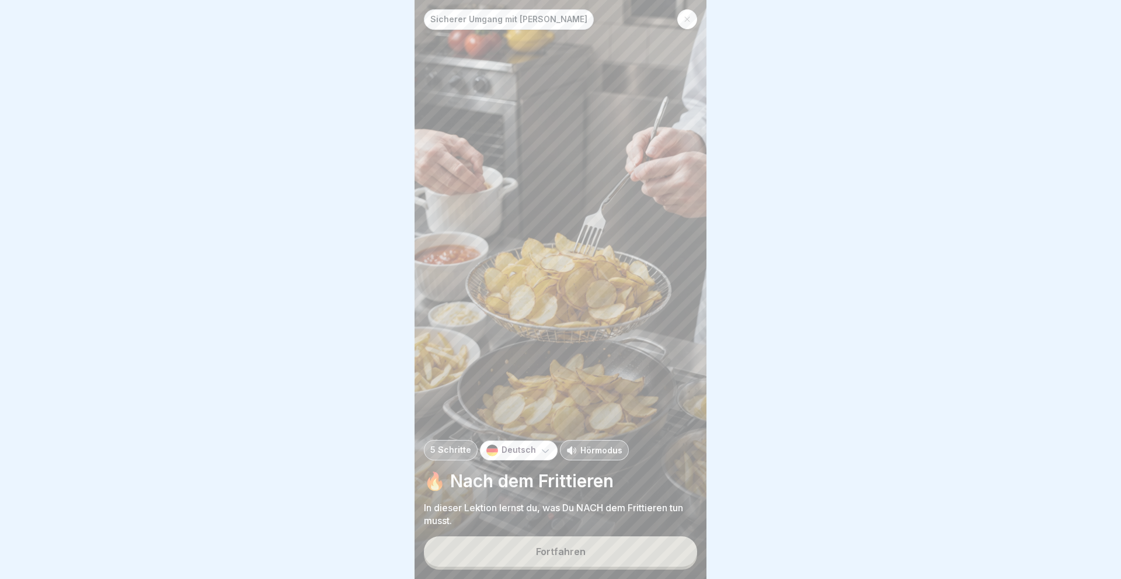
click at [575, 553] on div "Fortfahren" at bounding box center [561, 551] width 50 height 11
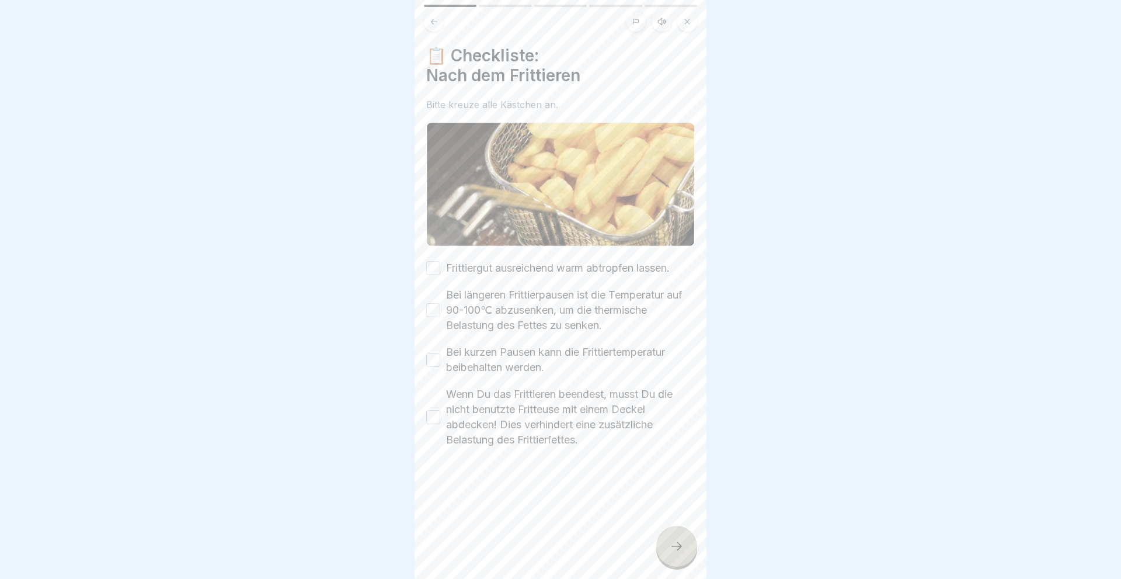
click at [431, 266] on button "Frittiergut ausreichend warm abtropfen lassen." at bounding box center [433, 268] width 14 height 14
click at [435, 310] on button "Bei längeren Frittierpausen ist die Temperatur auf 90-100℃ abzusenken, um die t…" at bounding box center [433, 310] width 14 height 14
click at [440, 356] on button "Bei kurzen Pausen kann die Frittiertemperatur beibehalten werden." at bounding box center [433, 360] width 14 height 14
click at [433, 412] on button "Wenn Du das Frittieren beendest, musst Du die nicht benutzte Fritteuse mit eine…" at bounding box center [433, 417] width 14 height 14
click at [679, 543] on icon at bounding box center [677, 546] width 14 height 14
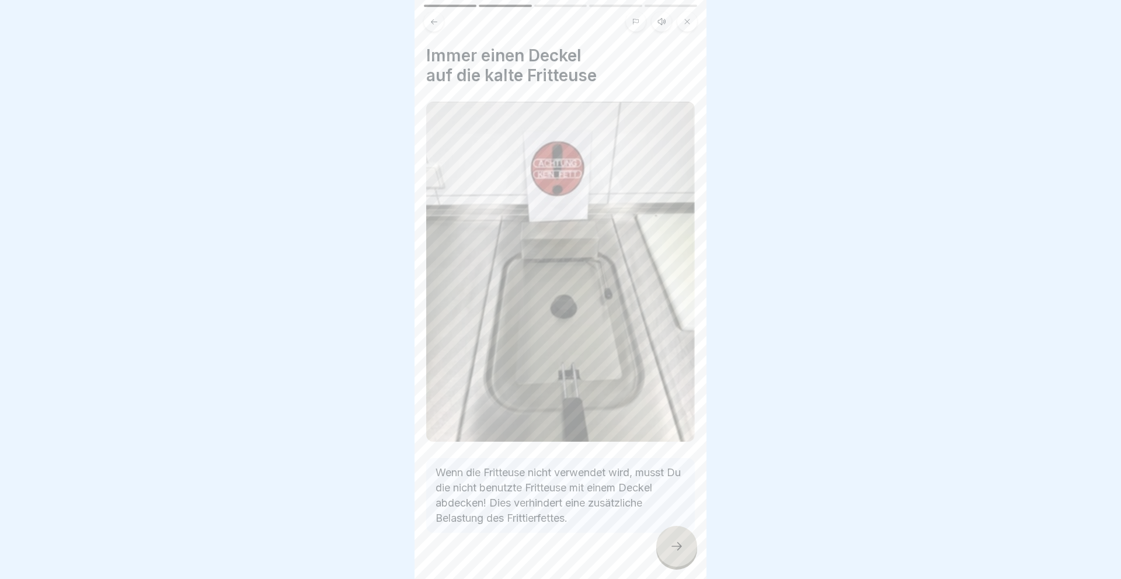
click at [679, 546] on icon at bounding box center [677, 546] width 11 height 8
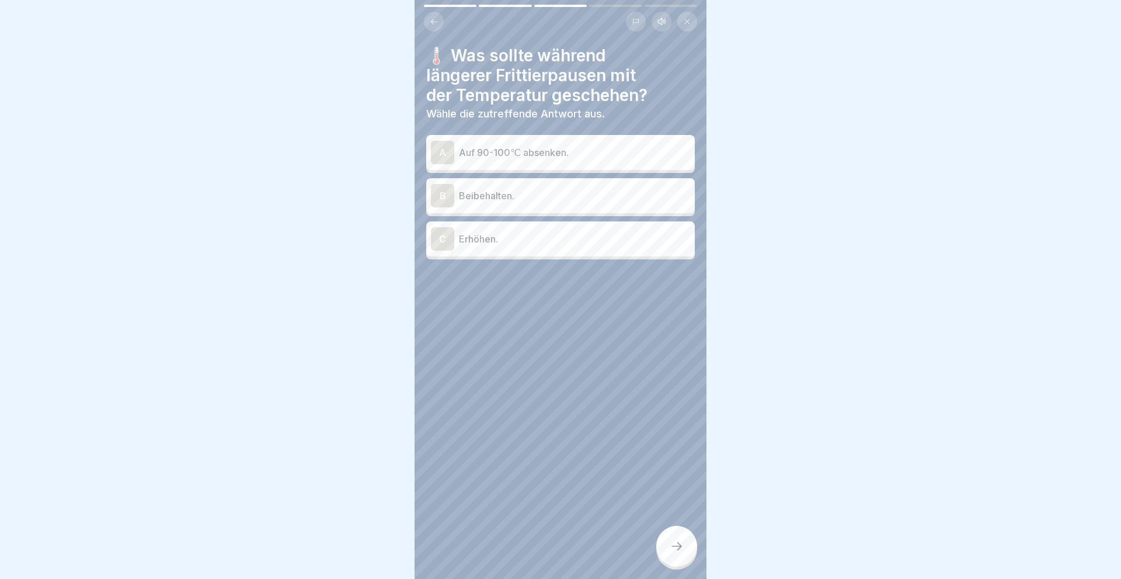
click at [442, 152] on div "A" at bounding box center [442, 152] width 23 height 23
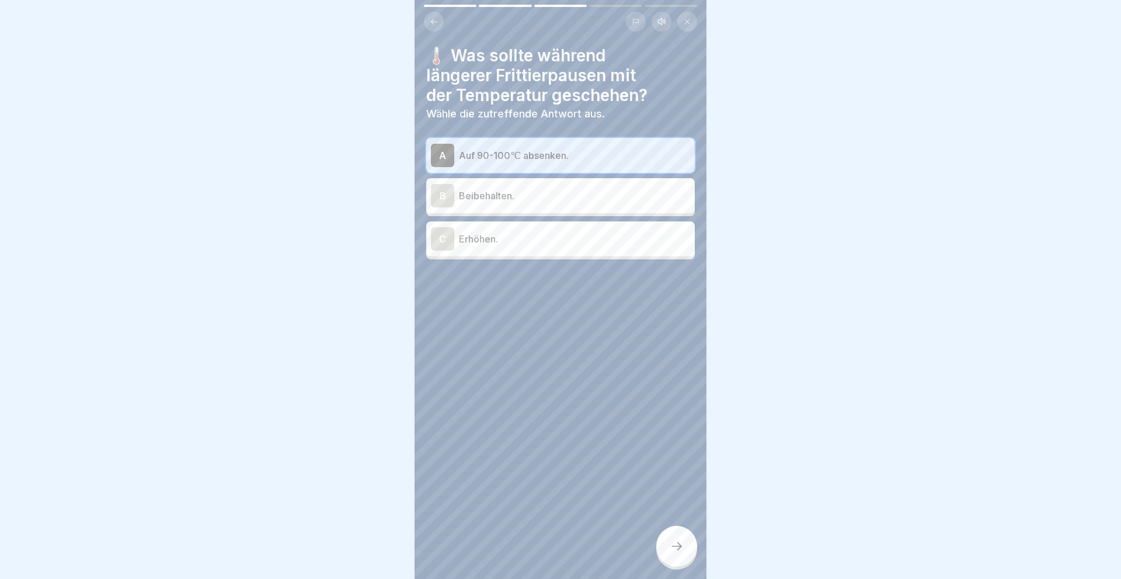
click at [673, 552] on icon at bounding box center [677, 546] width 14 height 14
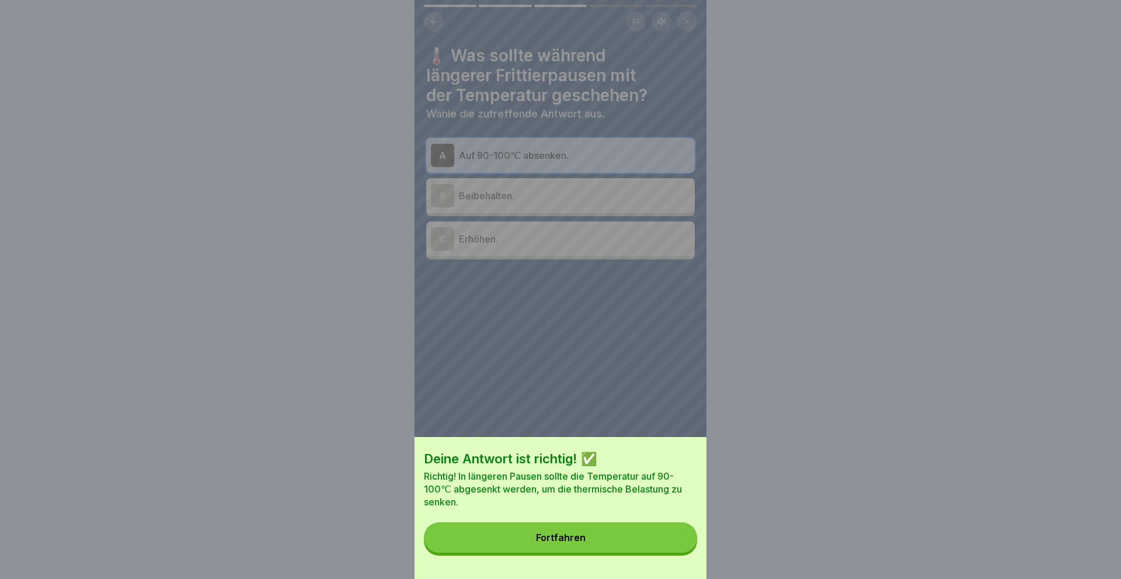
click at [585, 533] on button "Fortfahren" at bounding box center [560, 537] width 273 height 30
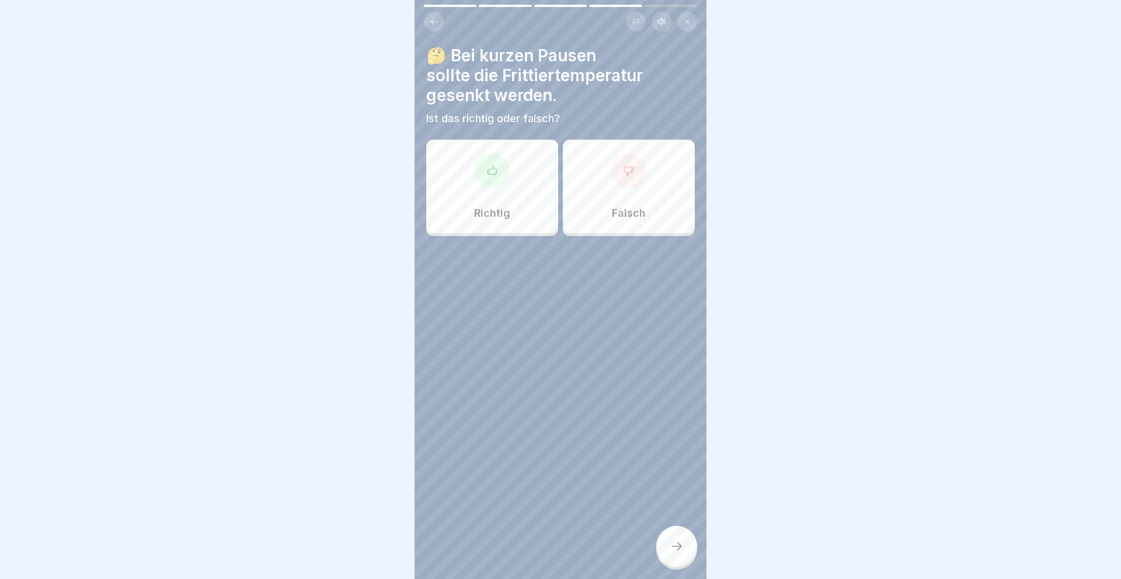
click at [616, 203] on div "Falsch" at bounding box center [629, 186] width 132 height 93
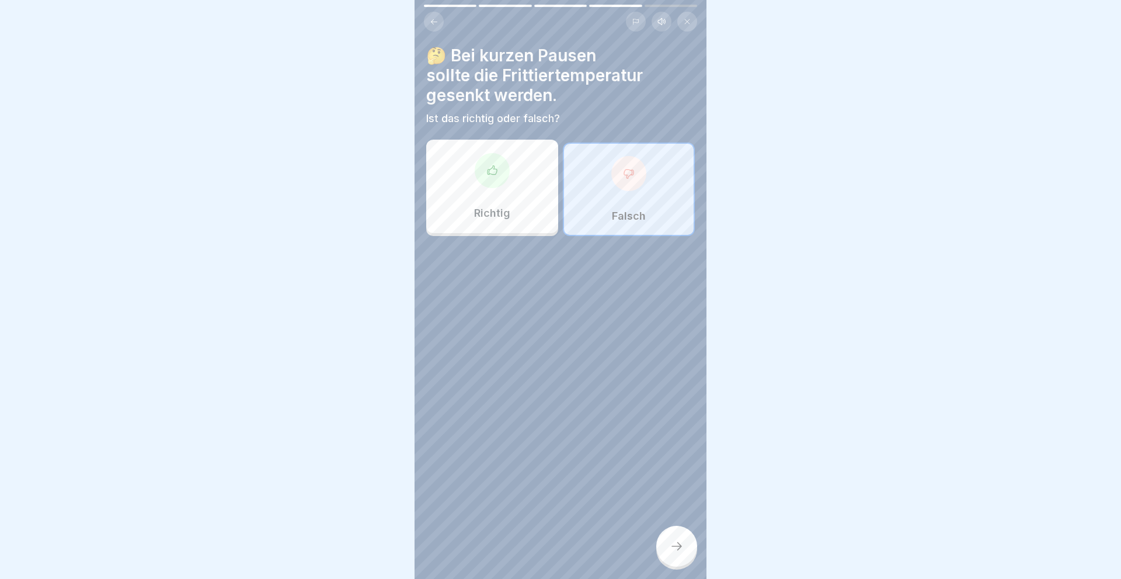
click at [679, 548] on icon at bounding box center [677, 546] width 14 height 14
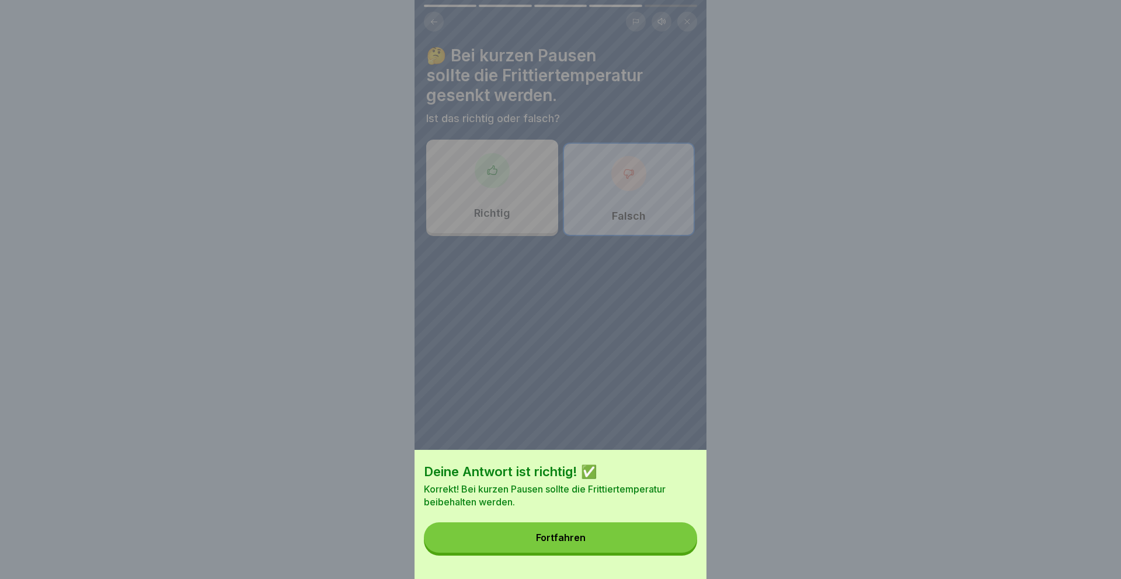
click at [558, 545] on button "Fortfahren" at bounding box center [560, 537] width 273 height 30
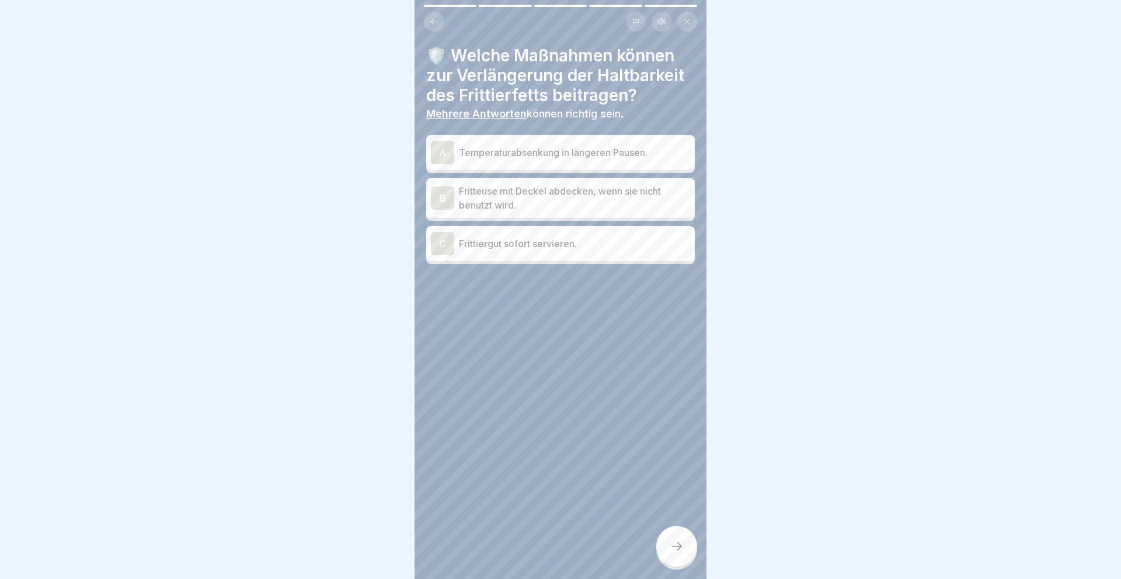
click at [445, 148] on div "A" at bounding box center [442, 152] width 23 height 23
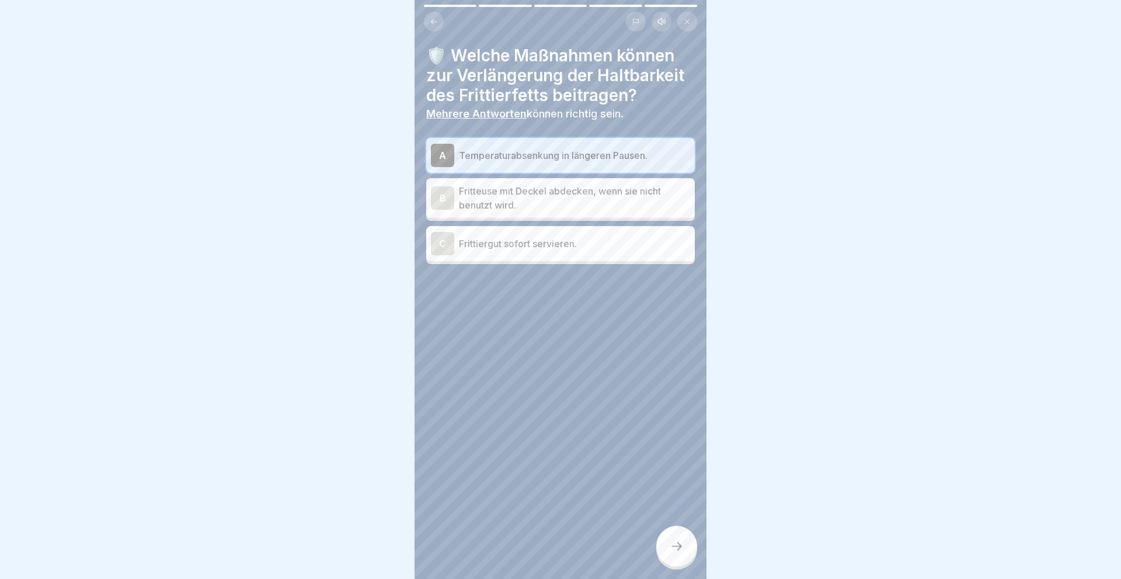
click at [445, 189] on div "B" at bounding box center [442, 197] width 23 height 23
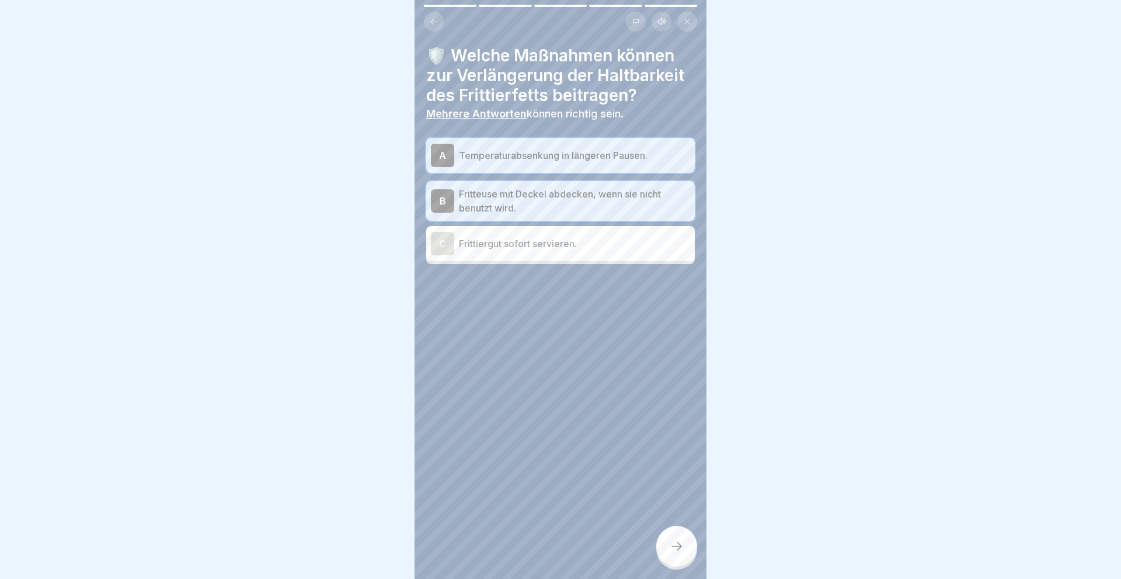
click at [677, 540] on div at bounding box center [676, 546] width 41 height 41
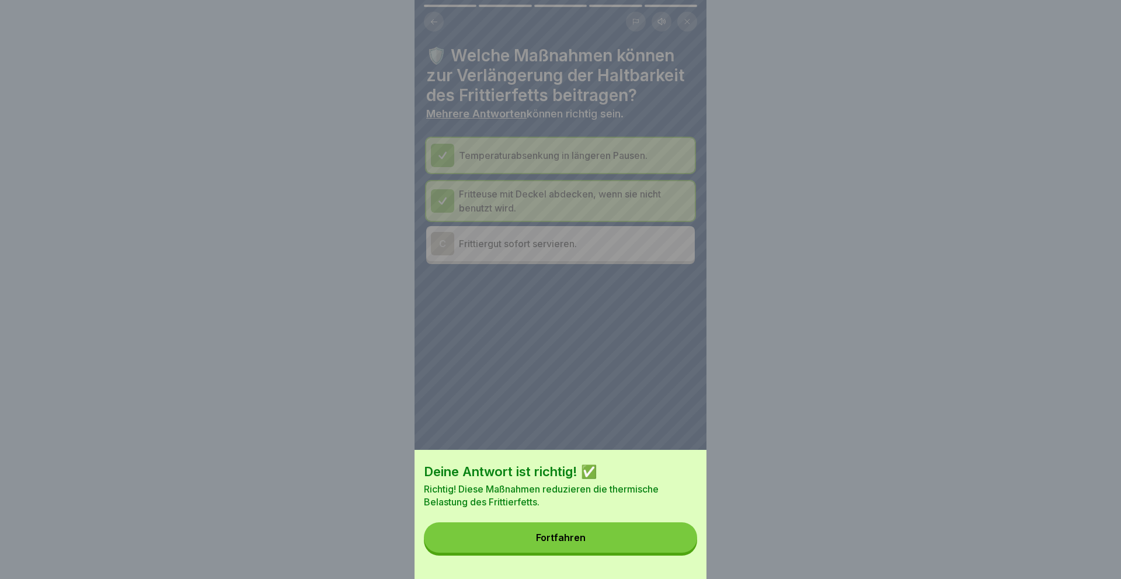
click at [607, 531] on button "Fortfahren" at bounding box center [560, 537] width 273 height 30
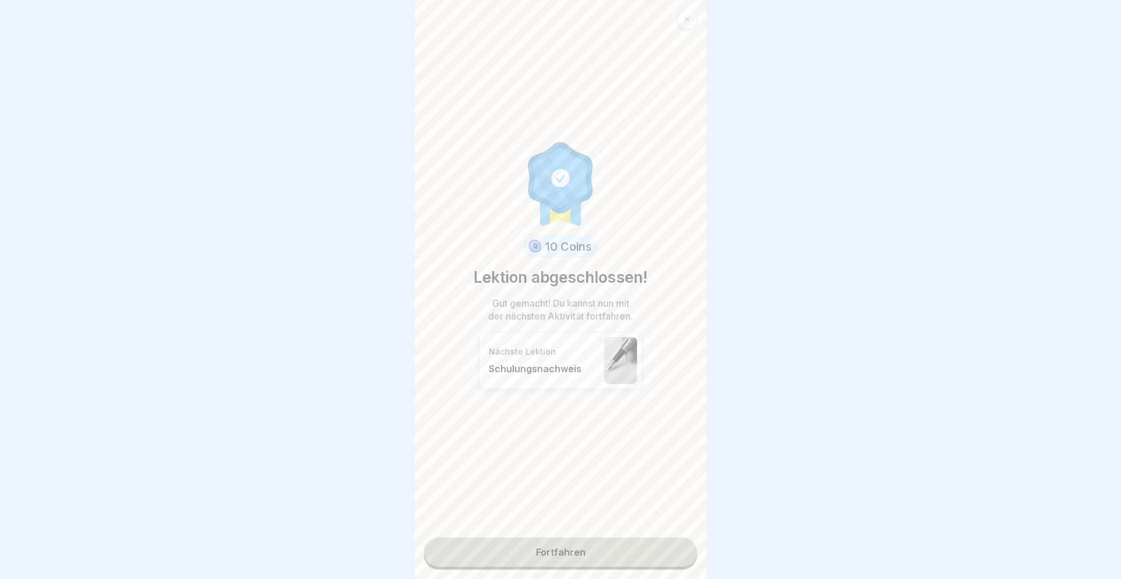
click at [575, 550] on link "Fortfahren" at bounding box center [560, 551] width 273 height 29
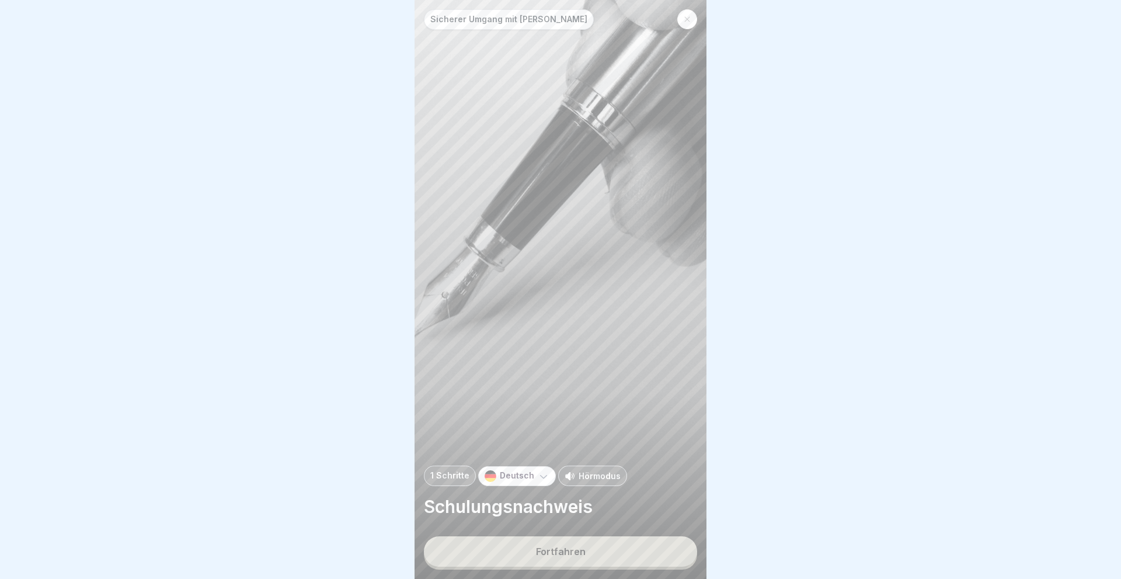
click at [575, 550] on div "Fortfahren" at bounding box center [561, 551] width 50 height 11
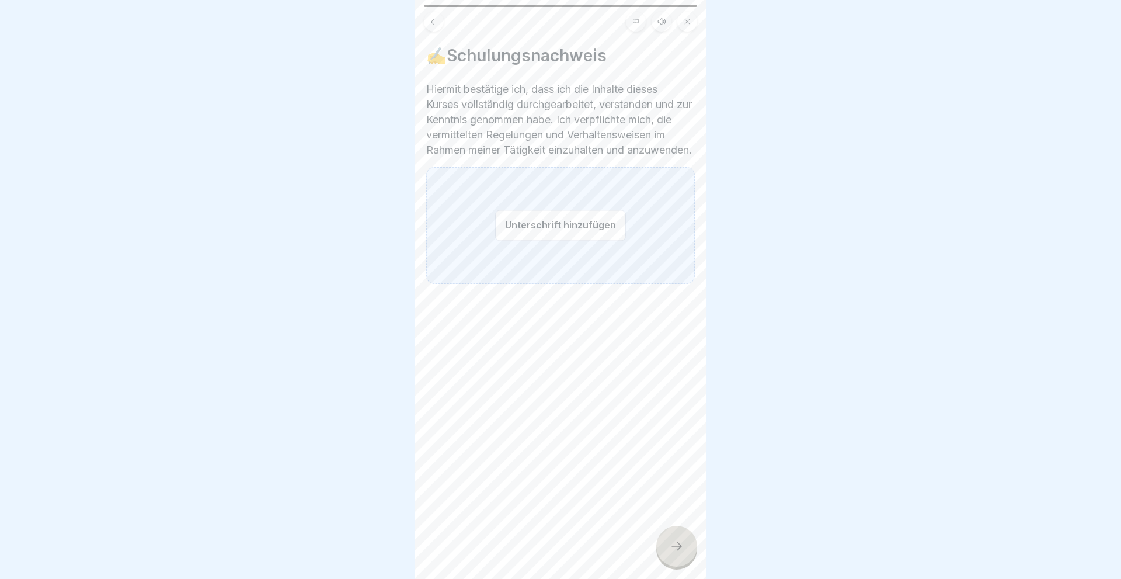
click at [565, 241] on button "Unterschrift hinzufügen" at bounding box center [560, 225] width 131 height 31
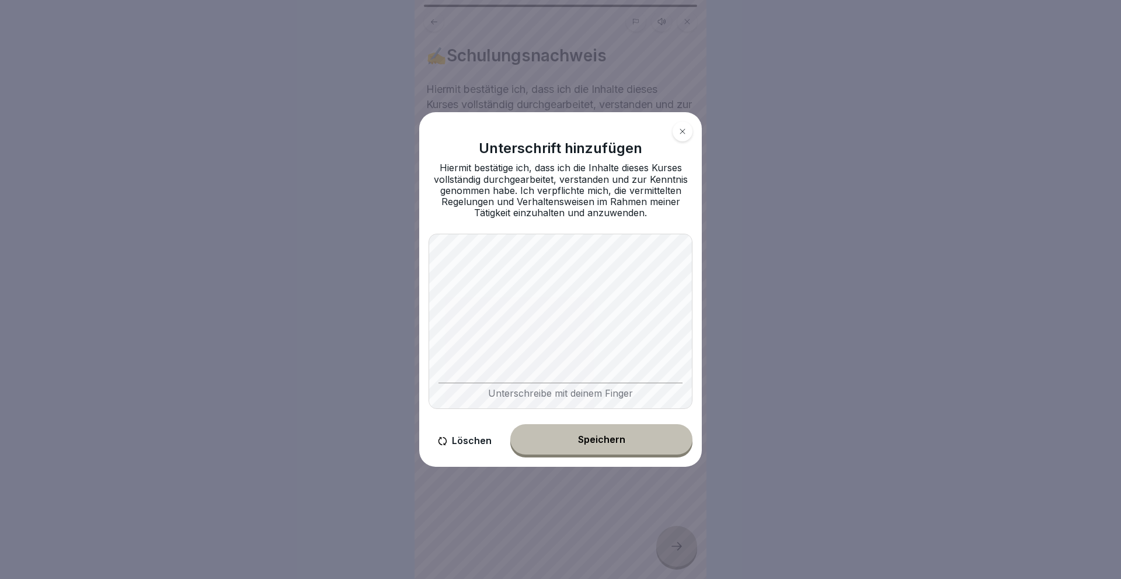
click at [470, 383] on div "Unterschreibe mit deinem Finger" at bounding box center [561, 321] width 264 height 175
click at [609, 433] on button "Speichern" at bounding box center [601, 439] width 182 height 30
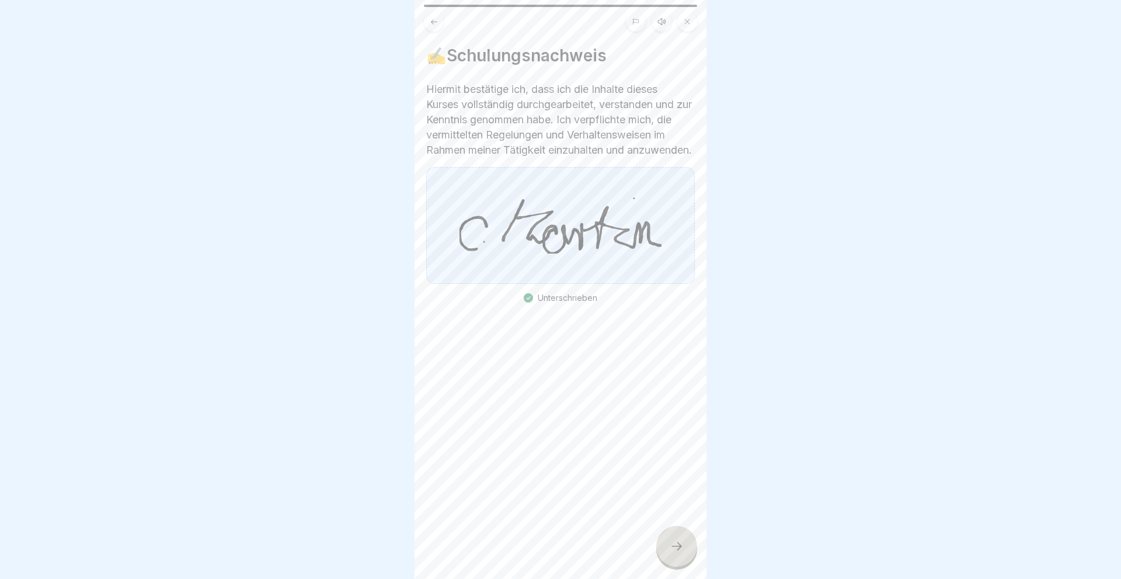
click at [679, 544] on icon at bounding box center [677, 546] width 14 height 14
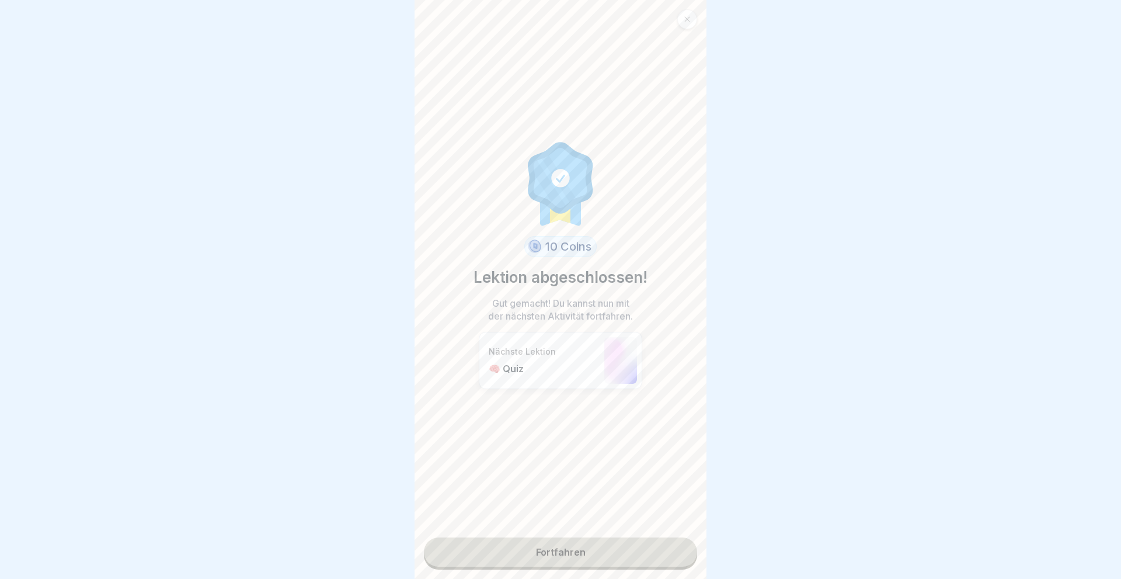
click at [575, 551] on link "Fortfahren" at bounding box center [560, 551] width 273 height 29
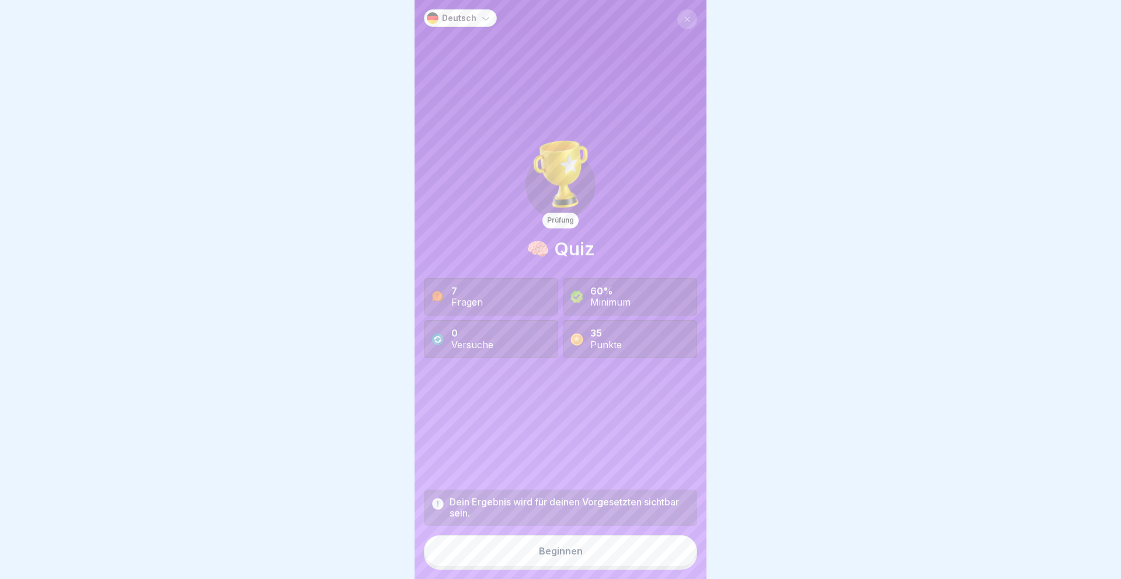
click at [575, 551] on div "Beginnen" at bounding box center [561, 550] width 44 height 11
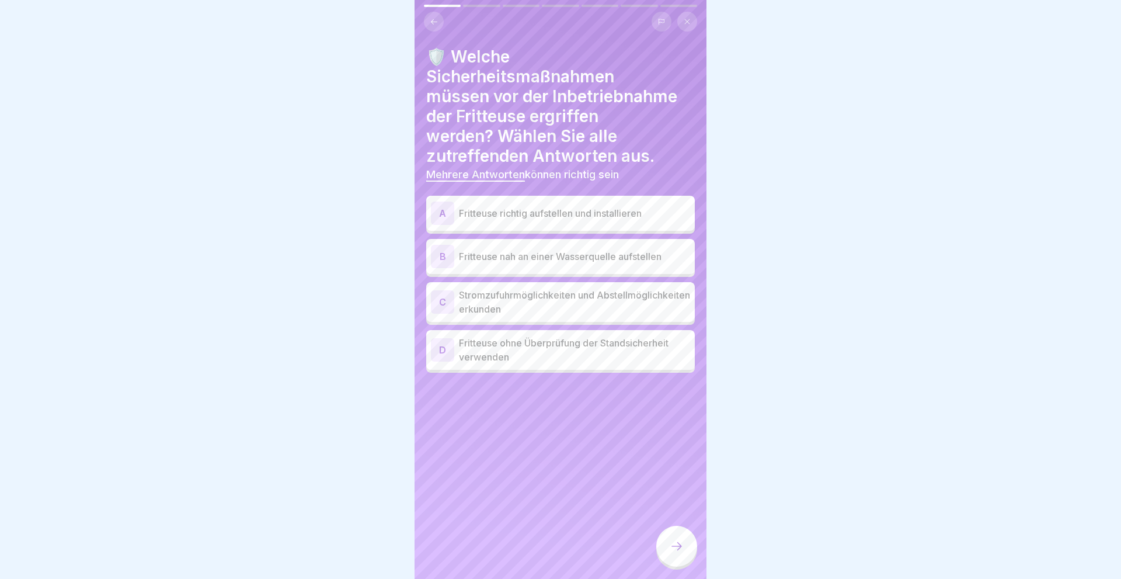
click at [442, 208] on div "A" at bounding box center [442, 212] width 23 height 23
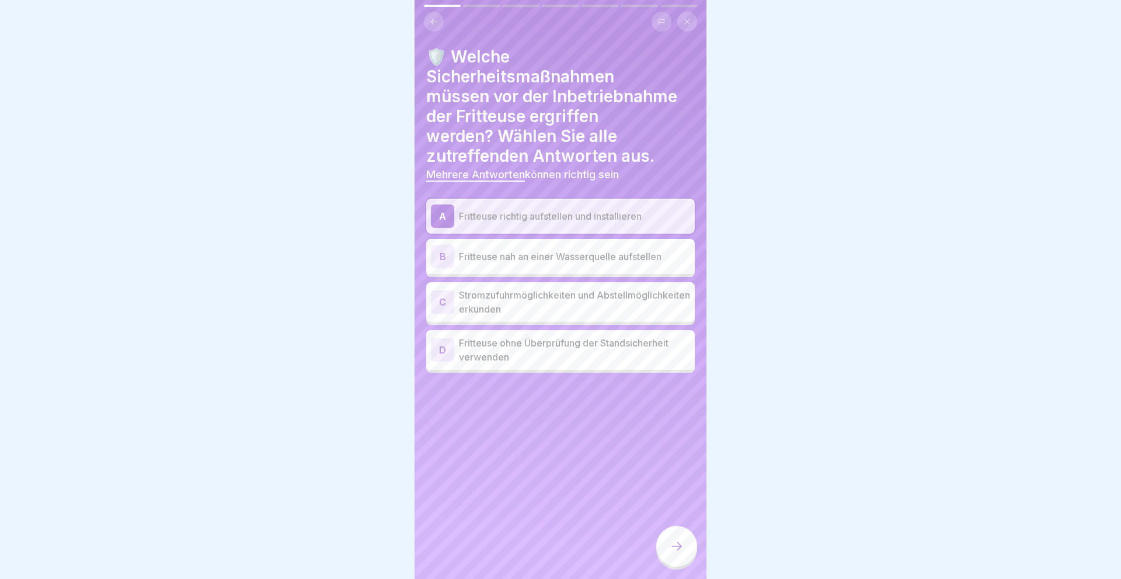
click at [444, 295] on div "C" at bounding box center [442, 301] width 23 height 23
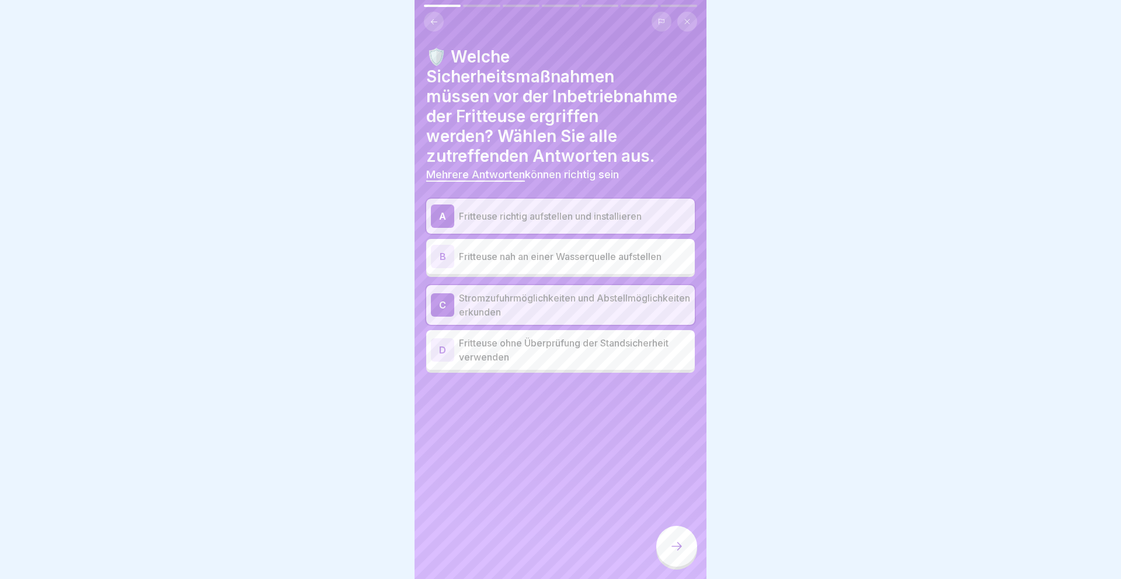
click at [685, 540] on div at bounding box center [676, 546] width 41 height 41
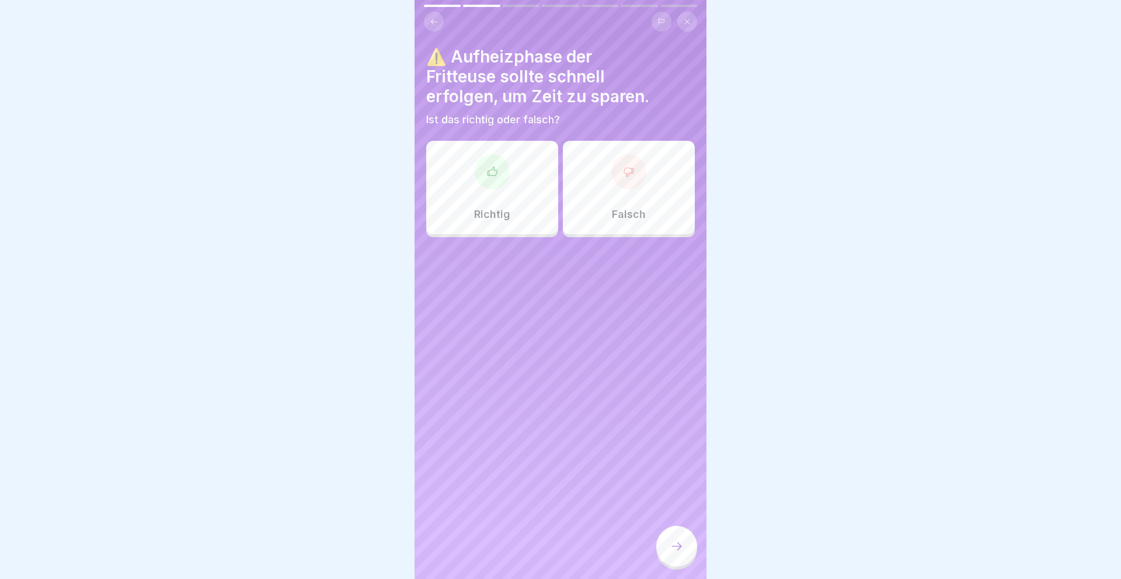
click at [623, 196] on div "Falsch" at bounding box center [629, 187] width 132 height 93
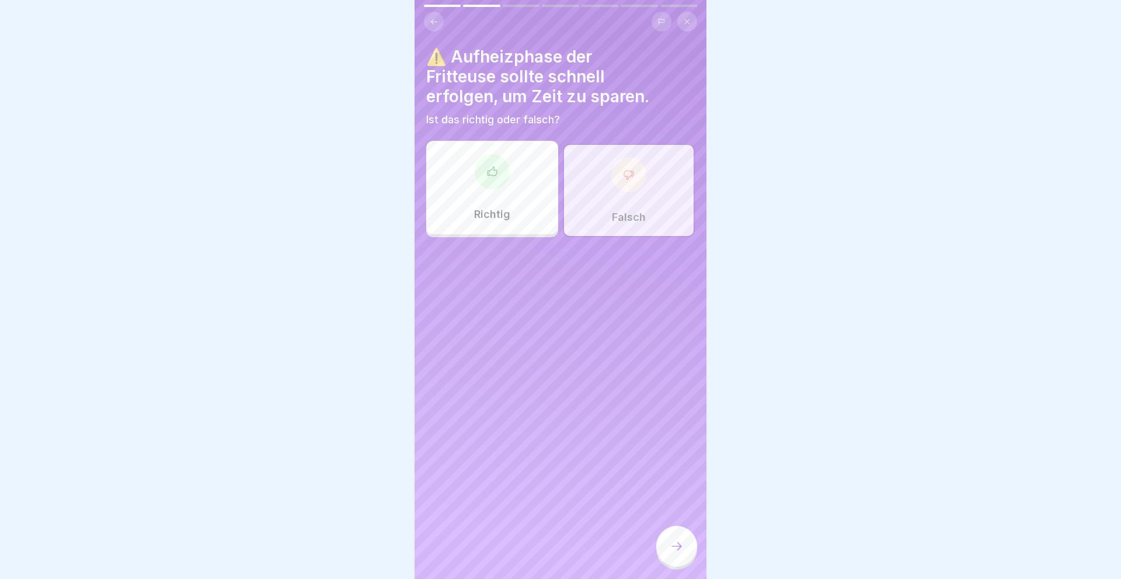
click at [672, 543] on icon at bounding box center [677, 546] width 14 height 14
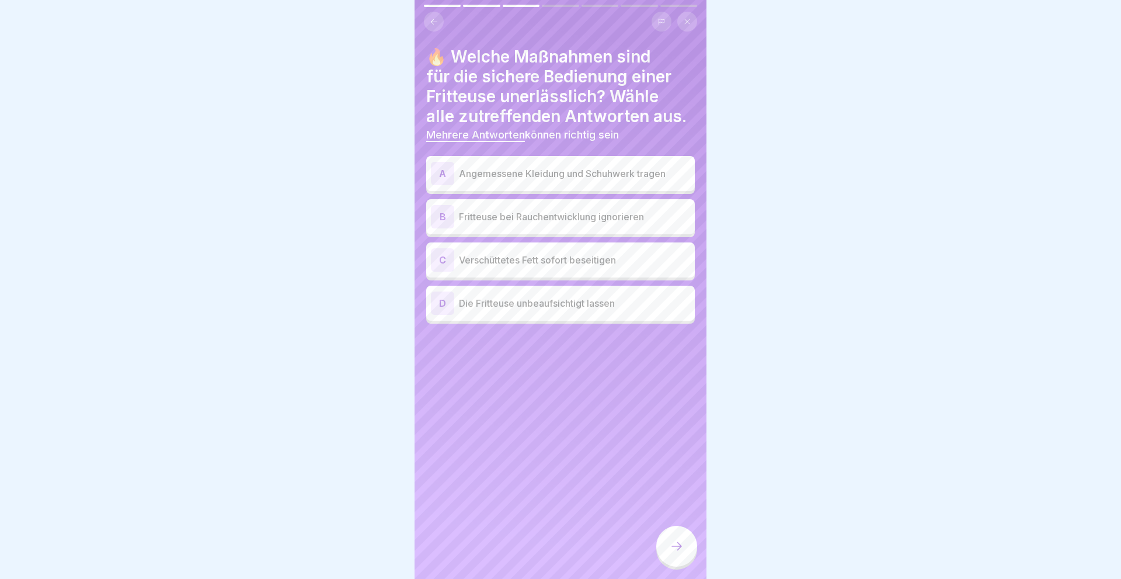
click at [446, 172] on div "A" at bounding box center [442, 173] width 23 height 23
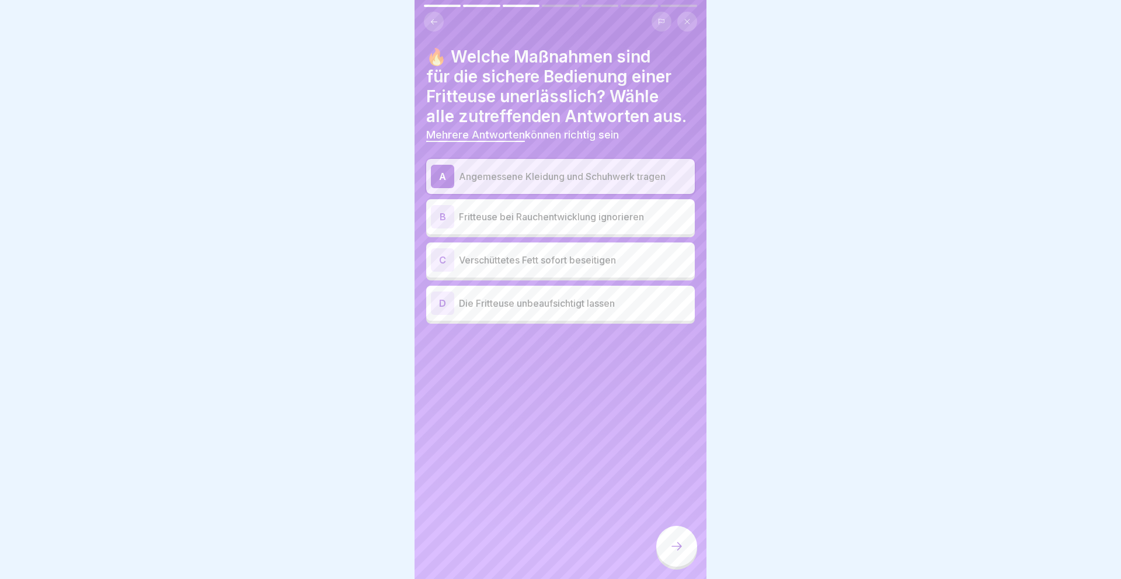
click at [437, 258] on div "C" at bounding box center [442, 259] width 23 height 23
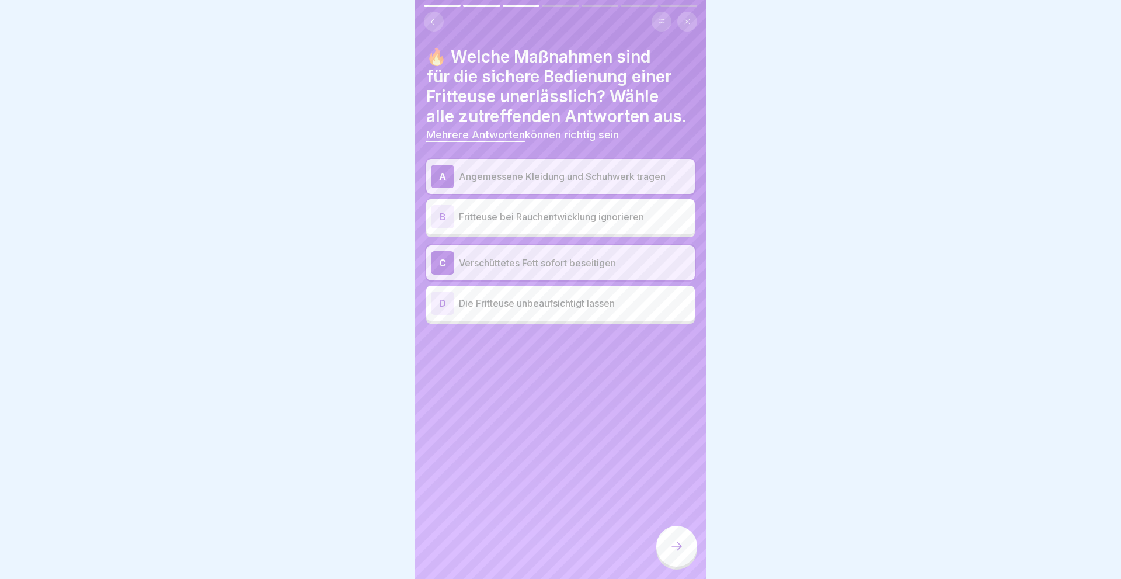
click at [679, 535] on div at bounding box center [676, 546] width 41 height 41
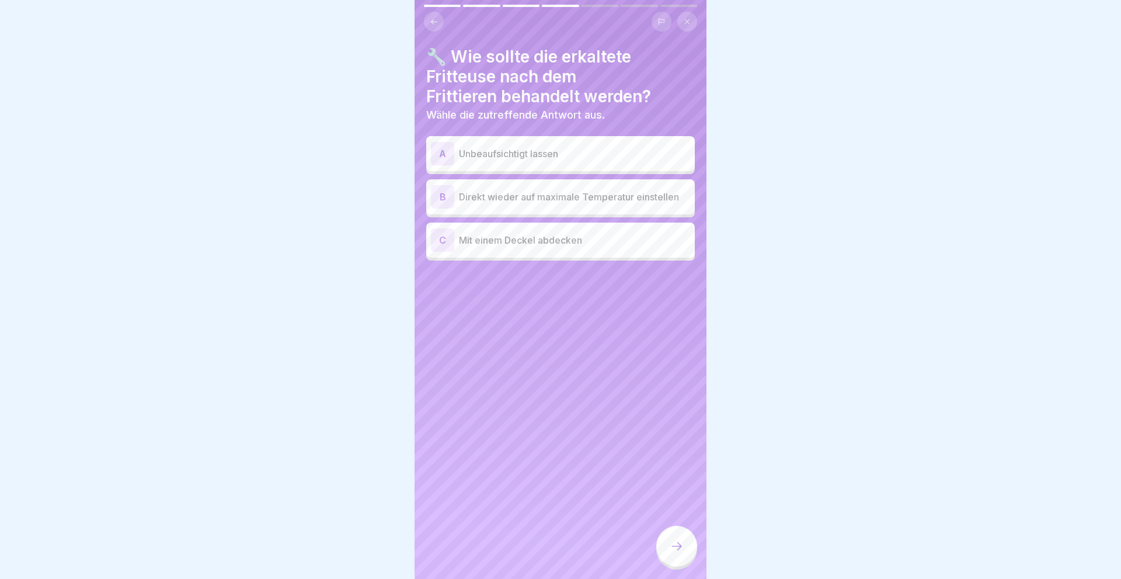
click at [440, 237] on div "C" at bounding box center [442, 239] width 23 height 23
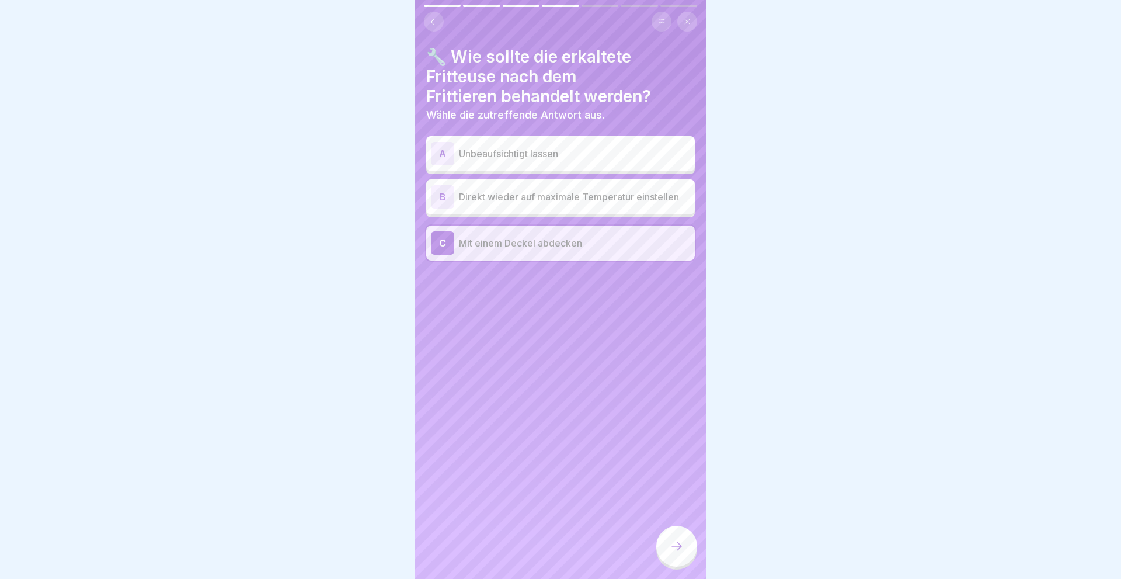
click at [677, 537] on div at bounding box center [676, 546] width 41 height 41
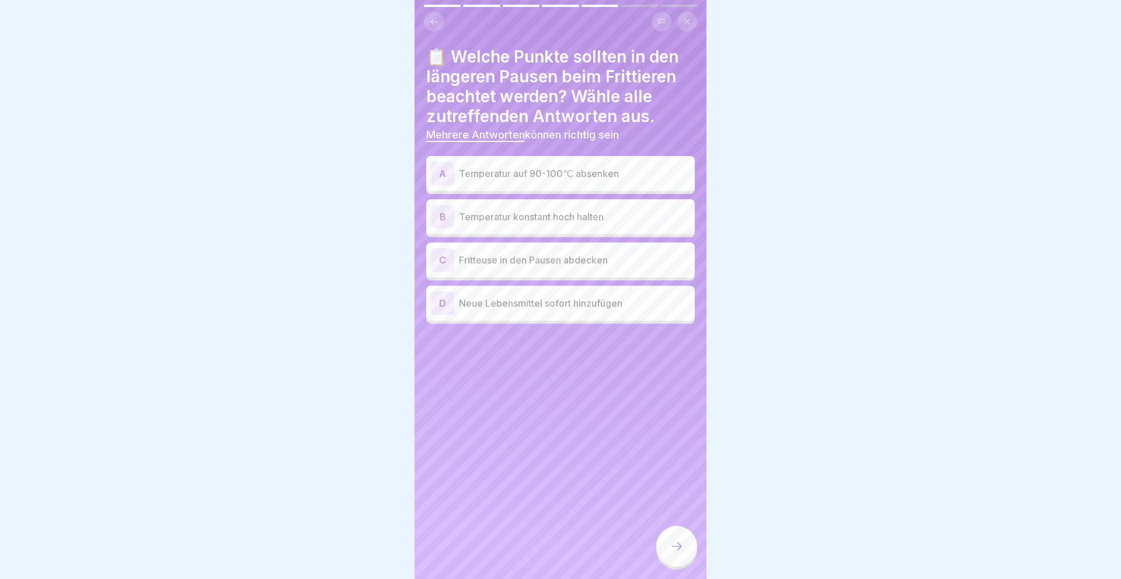
click at [441, 177] on div "A" at bounding box center [442, 173] width 23 height 23
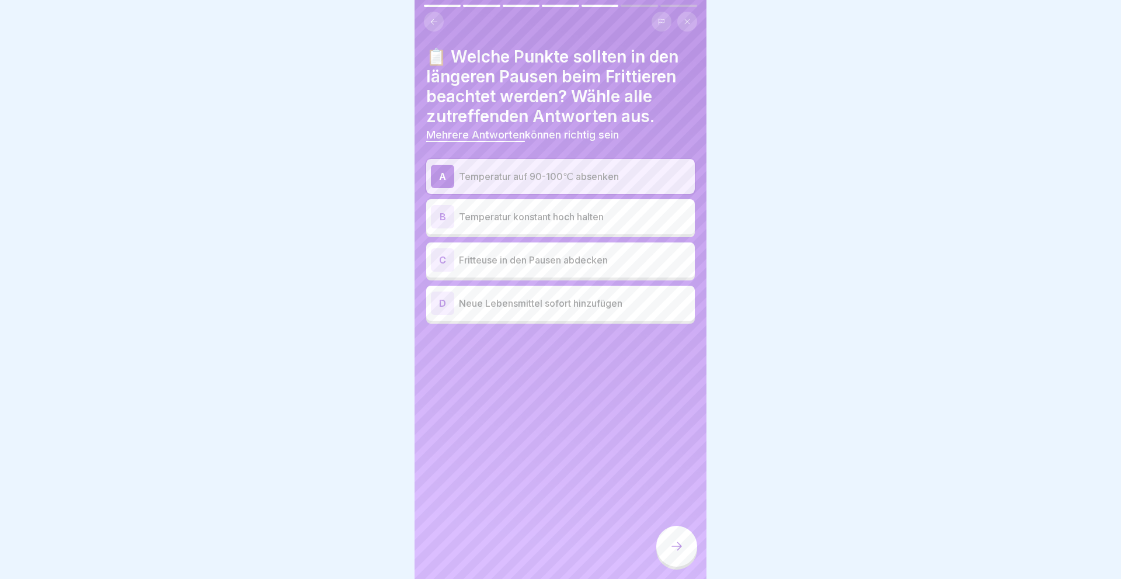
click at [675, 547] on icon at bounding box center [677, 546] width 14 height 14
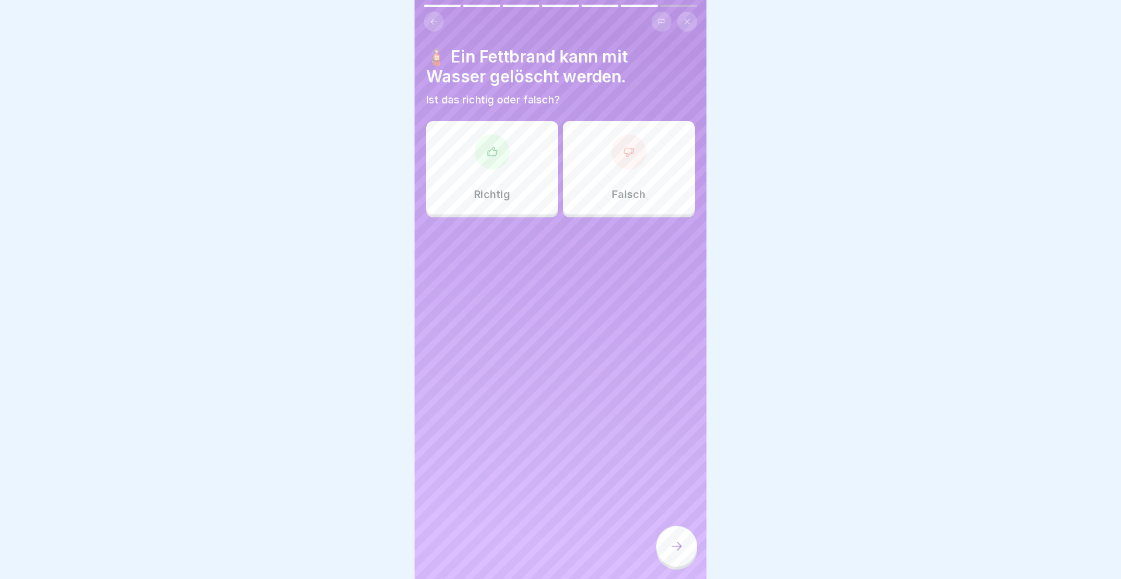
click at [623, 164] on div at bounding box center [628, 151] width 35 height 35
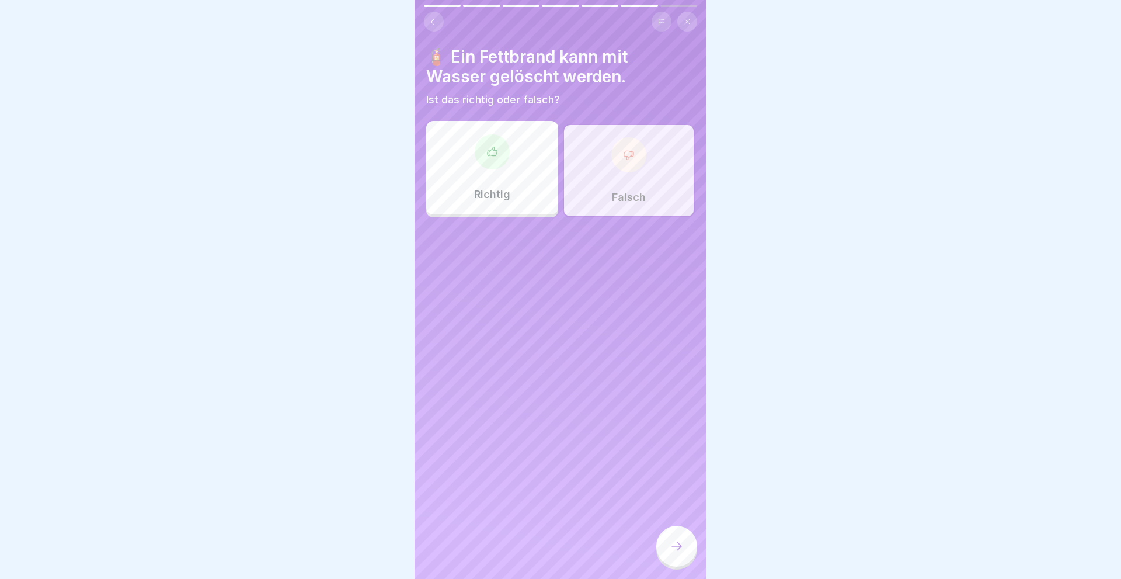
click at [679, 551] on icon at bounding box center [677, 546] width 14 height 14
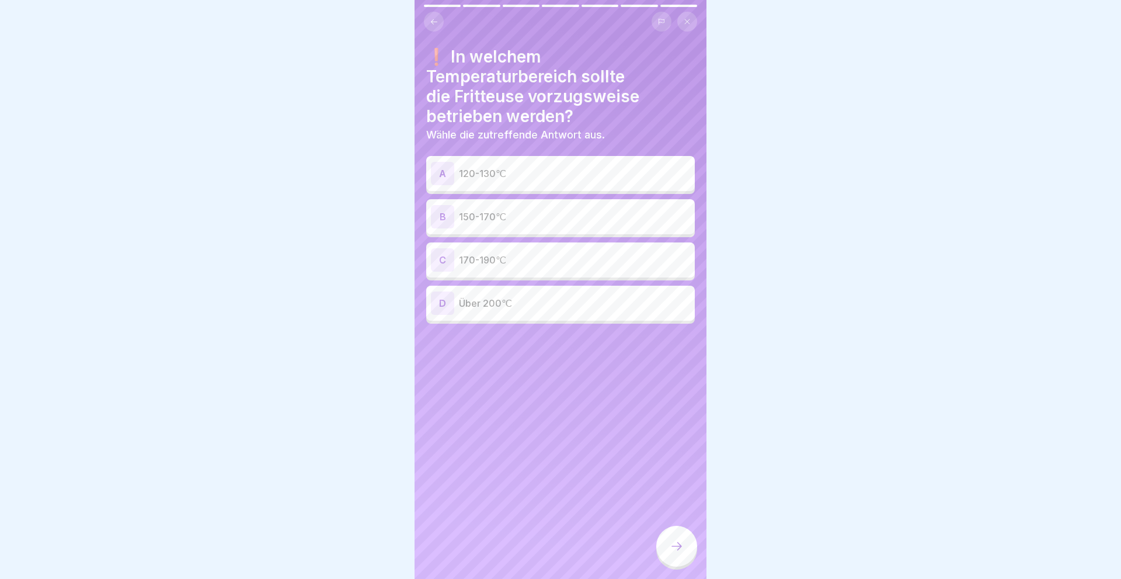
click at [440, 215] on div "B" at bounding box center [442, 216] width 23 height 23
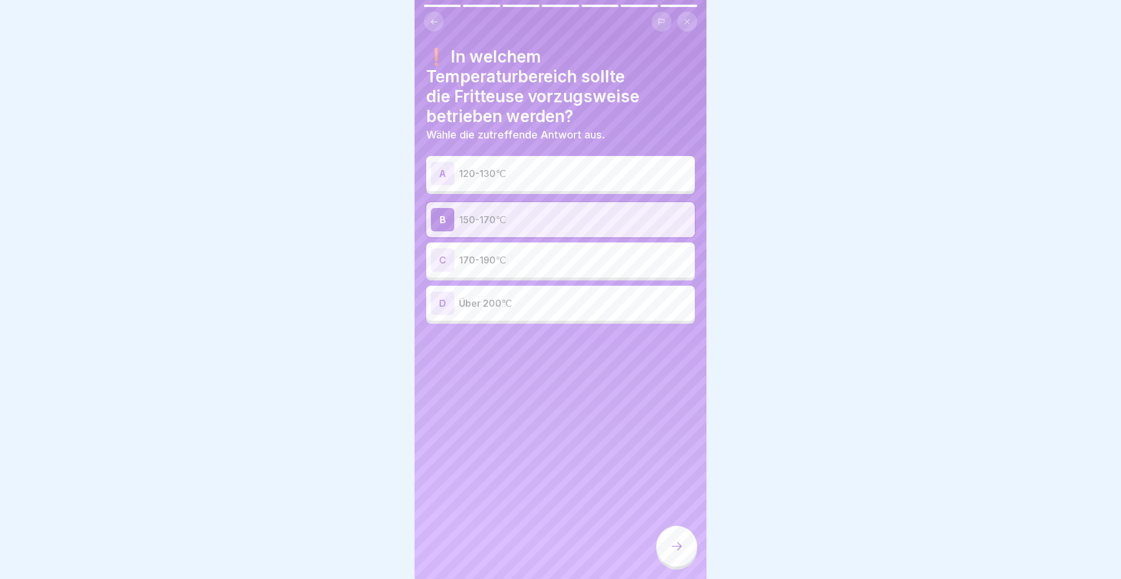
click at [670, 547] on icon at bounding box center [677, 546] width 14 height 14
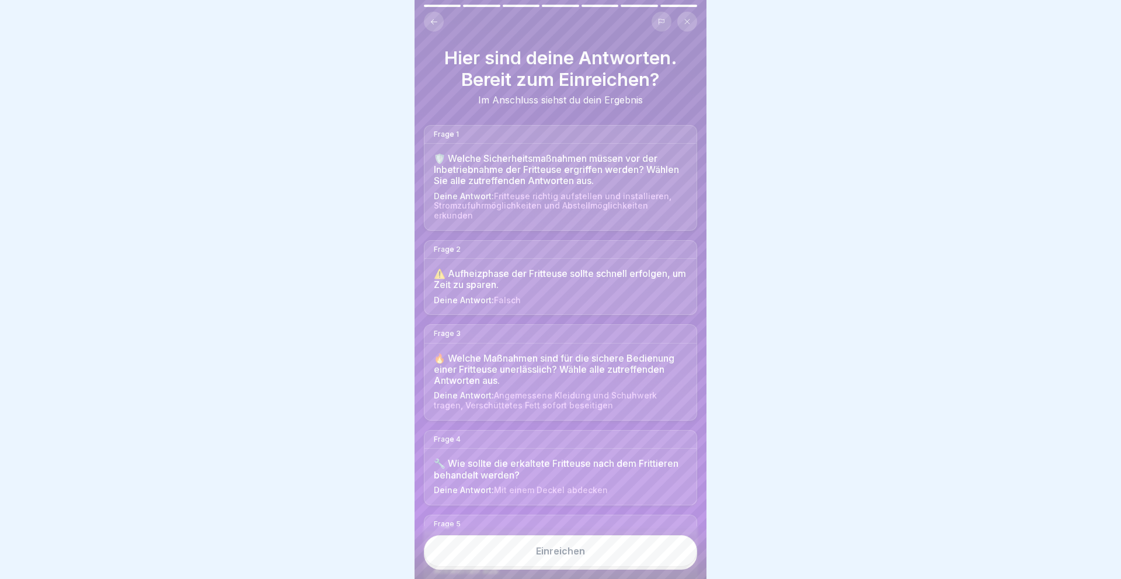
click at [586, 552] on button "Einreichen" at bounding box center [560, 551] width 273 height 32
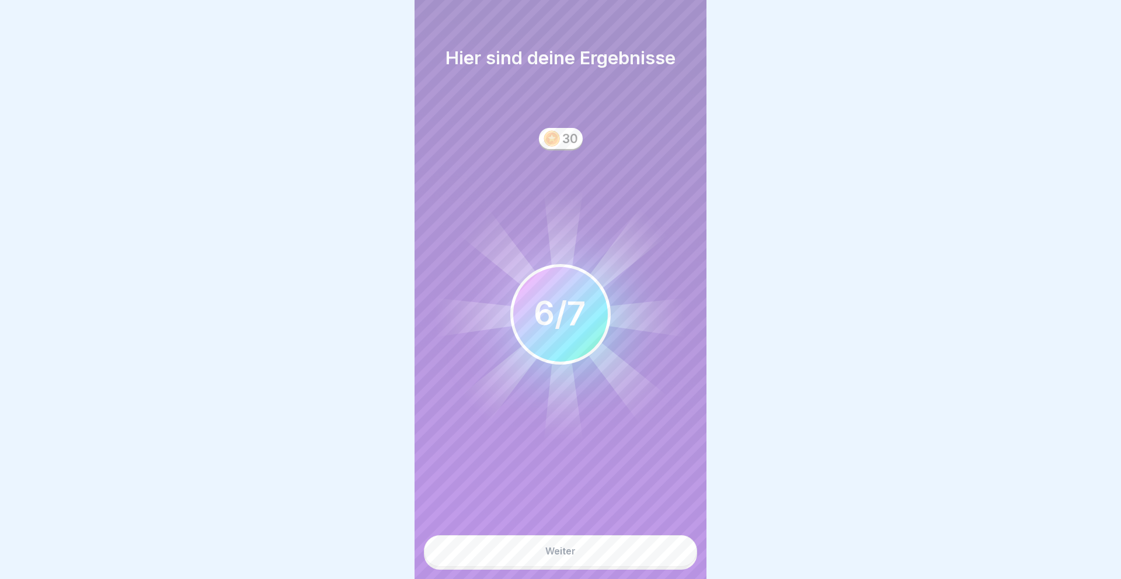
click at [586, 552] on button "Weiter" at bounding box center [560, 551] width 273 height 32
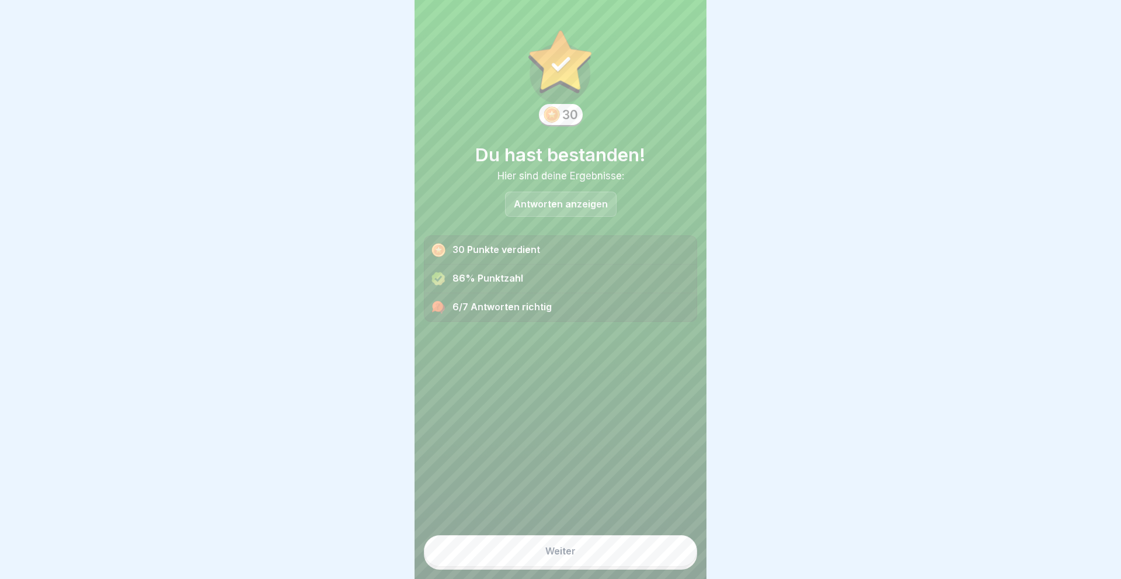
click at [586, 552] on button "Weiter" at bounding box center [560, 551] width 273 height 32
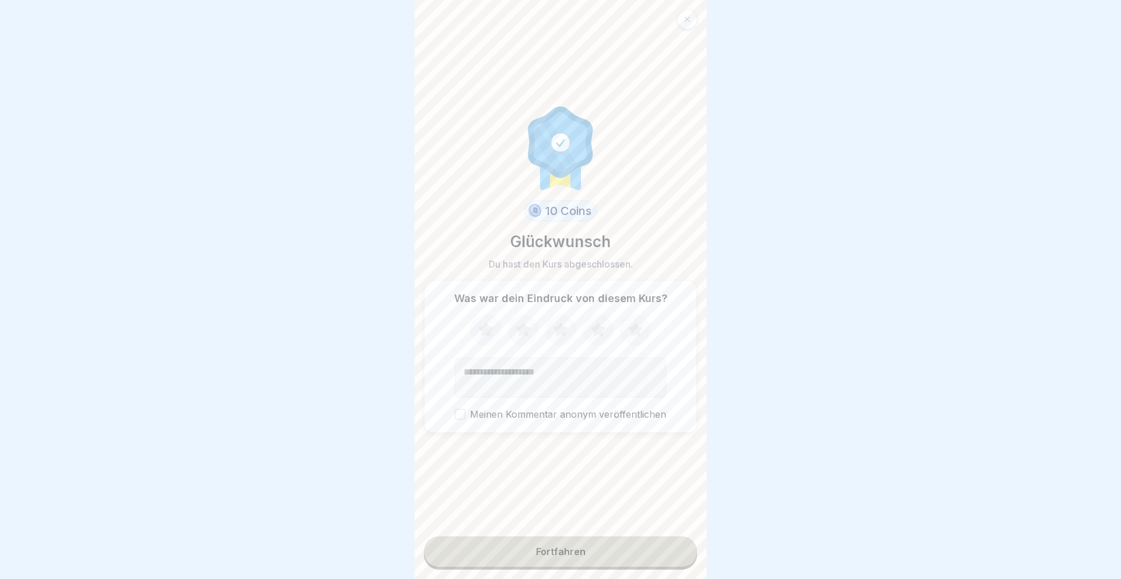
click at [635, 329] on icon at bounding box center [635, 329] width 15 height 15
click at [552, 543] on button "Fortfahren" at bounding box center [560, 551] width 273 height 30
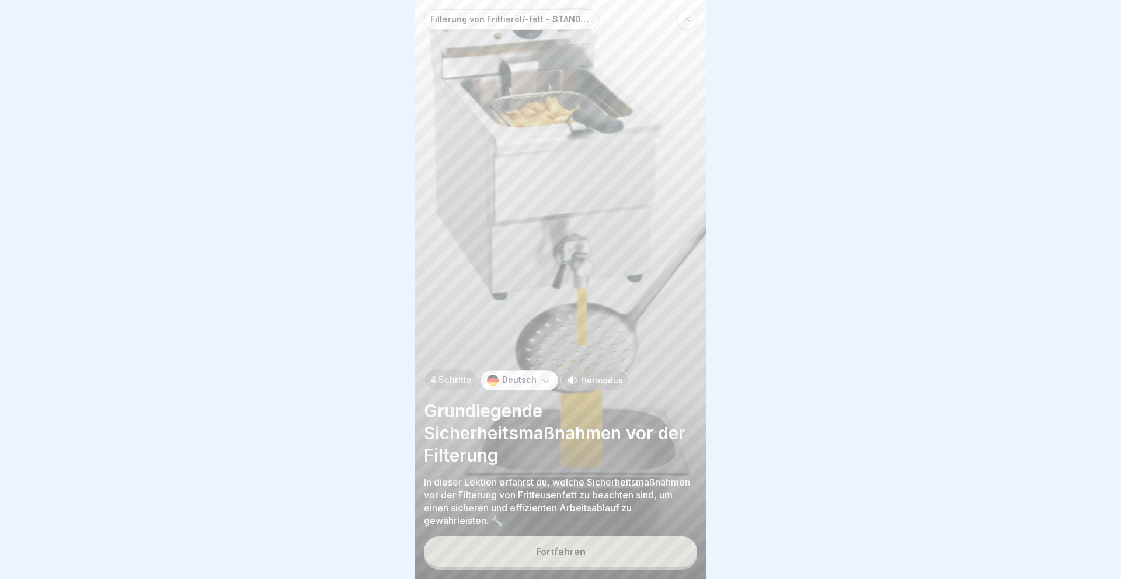
click at [561, 544] on button "Fortfahren" at bounding box center [560, 551] width 273 height 30
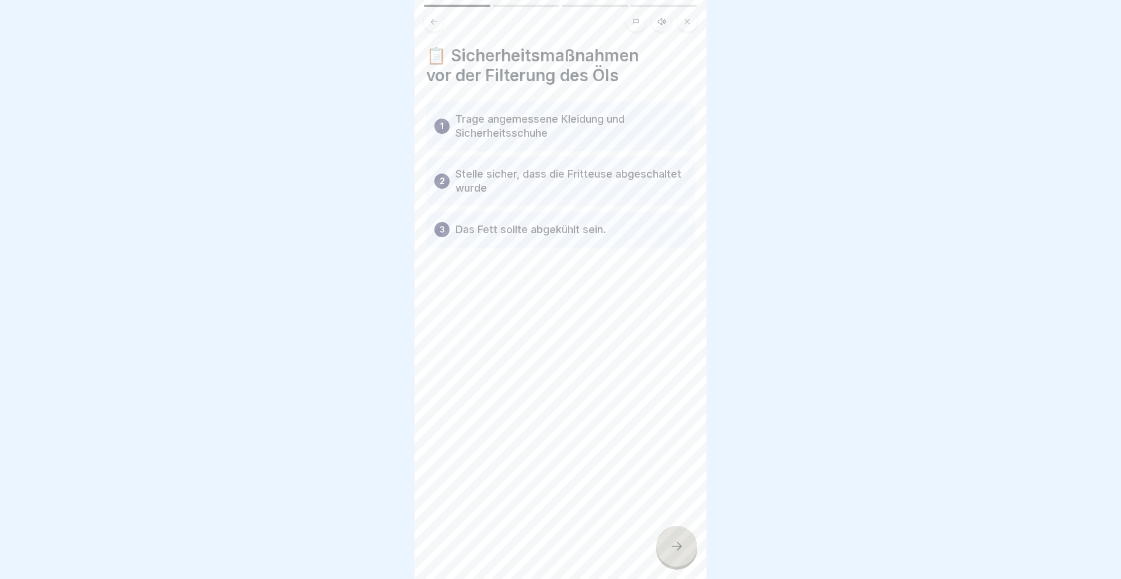
click at [678, 541] on icon at bounding box center [677, 546] width 14 height 14
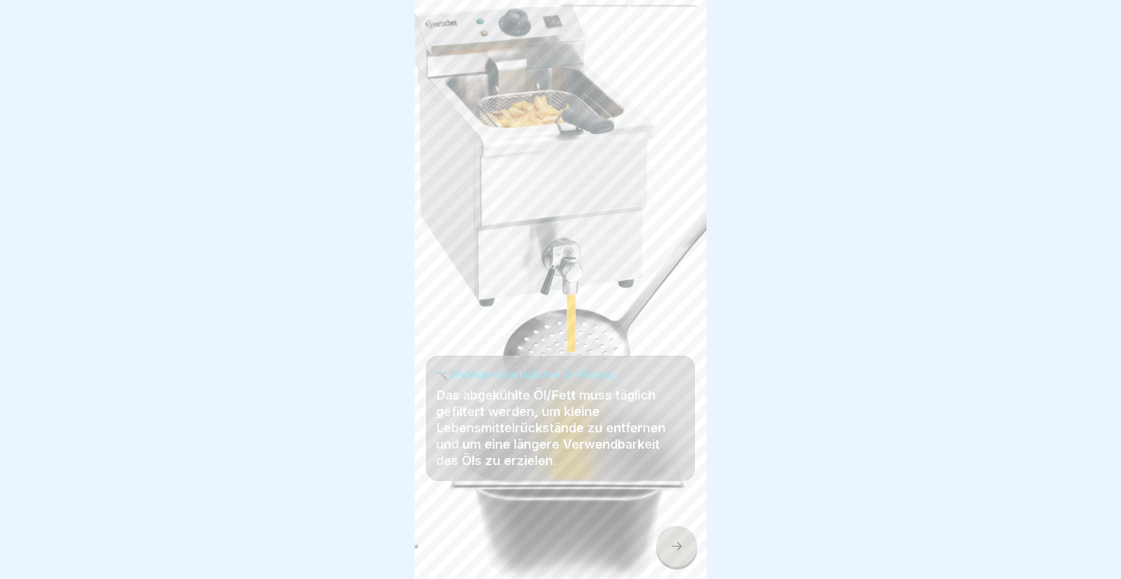
click at [678, 541] on icon at bounding box center [677, 546] width 14 height 14
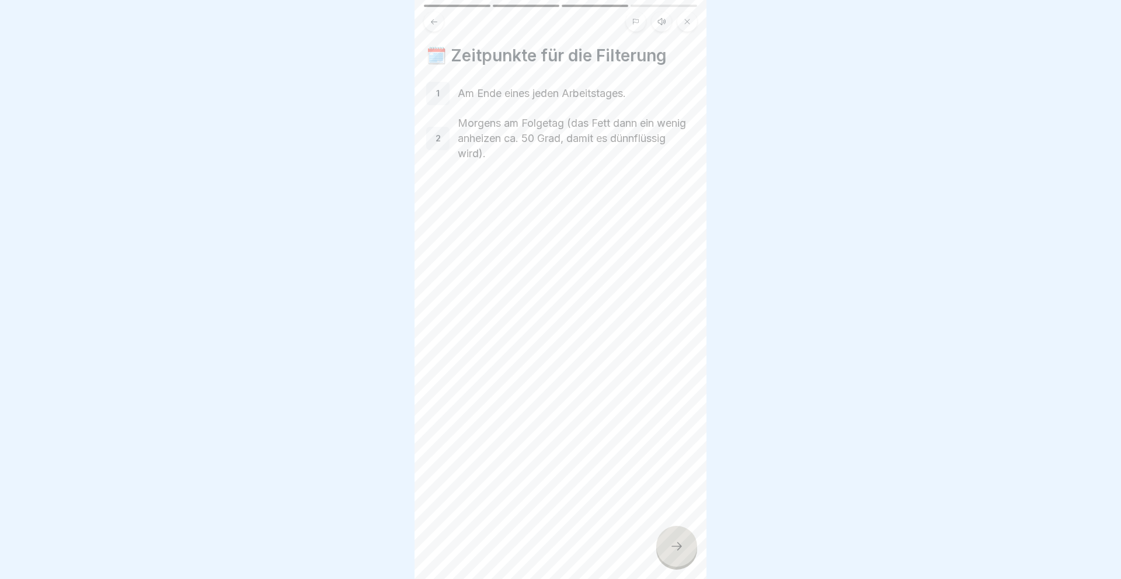
click at [678, 541] on icon at bounding box center [677, 546] width 14 height 14
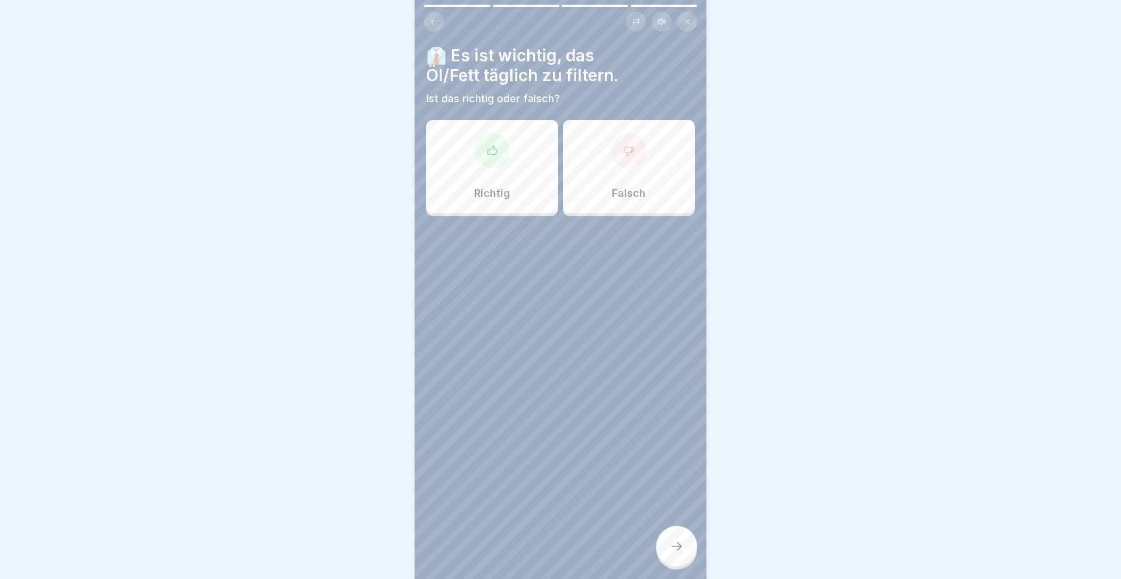
click at [512, 169] on div "Richtig" at bounding box center [492, 166] width 132 height 93
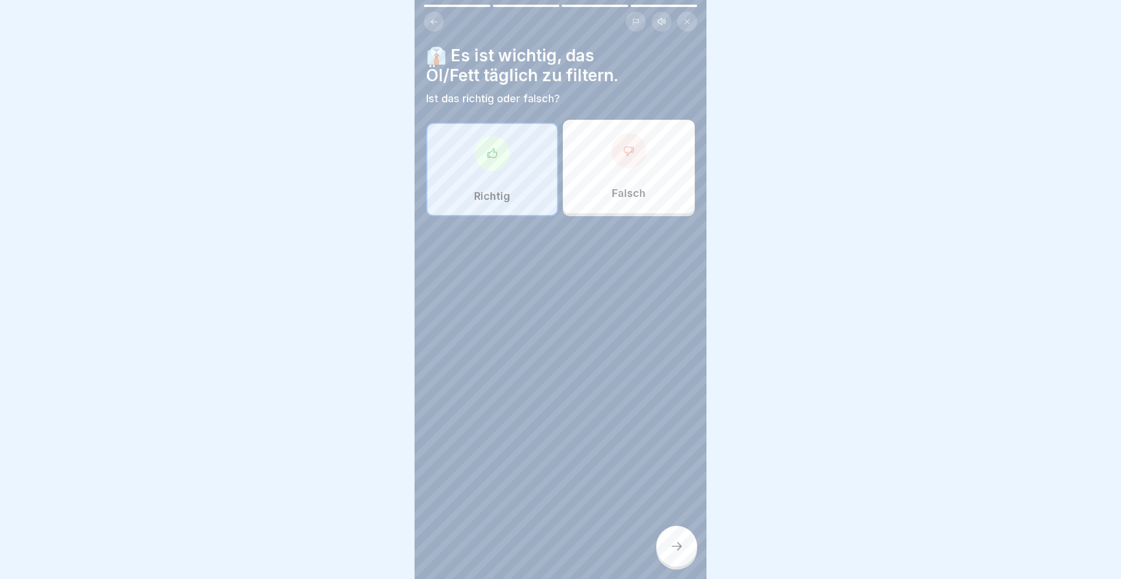
click at [675, 535] on div at bounding box center [676, 546] width 41 height 41
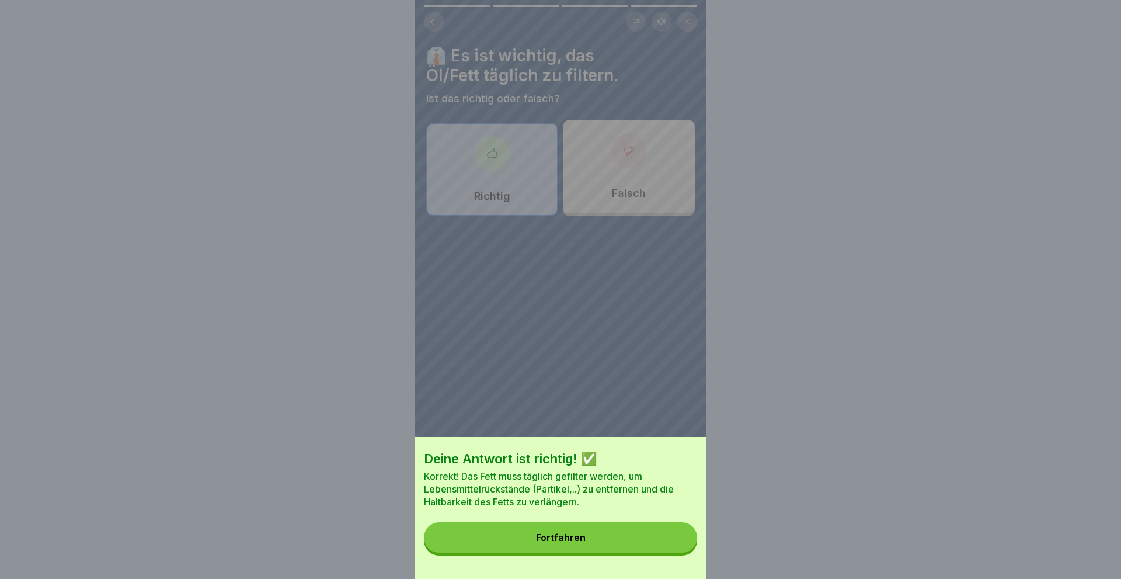
click at [595, 532] on button "Fortfahren" at bounding box center [560, 537] width 273 height 30
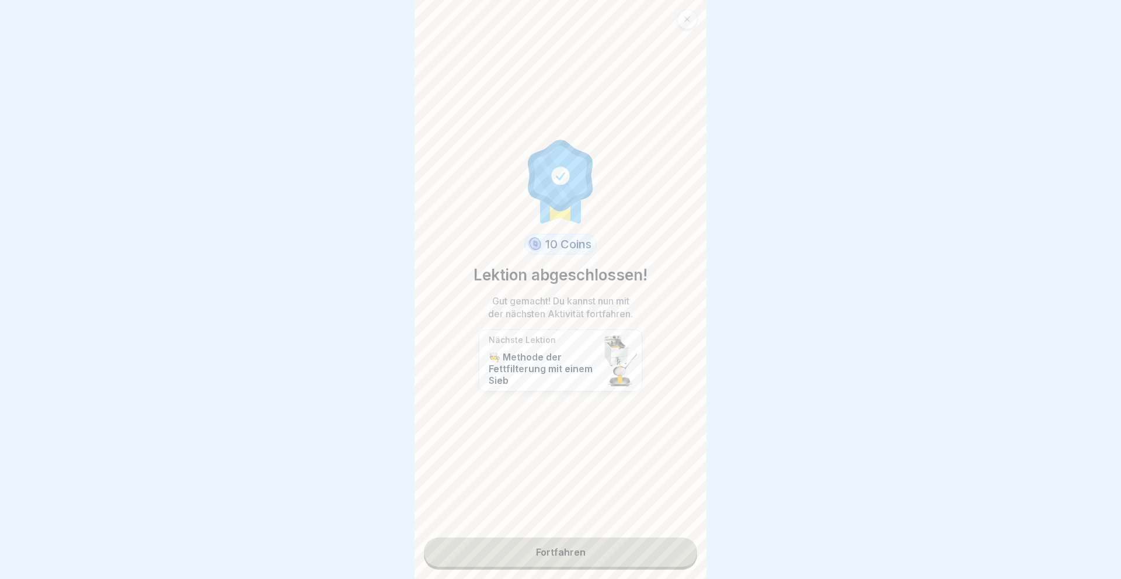
click at [543, 552] on link "Fortfahren" at bounding box center [560, 551] width 273 height 29
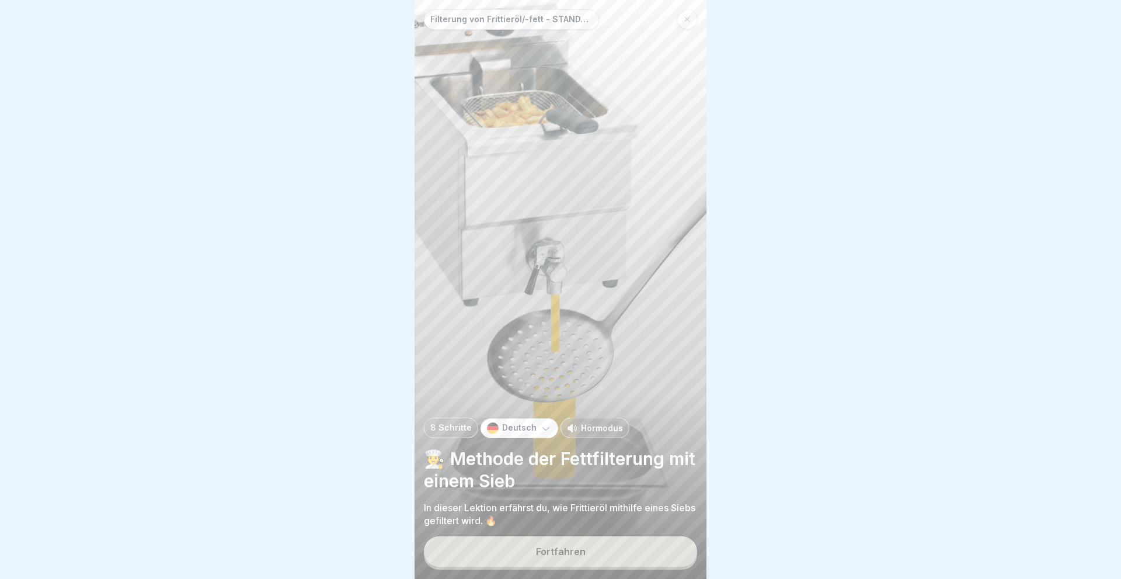
click at [560, 555] on div "Fortfahren" at bounding box center [561, 551] width 50 height 11
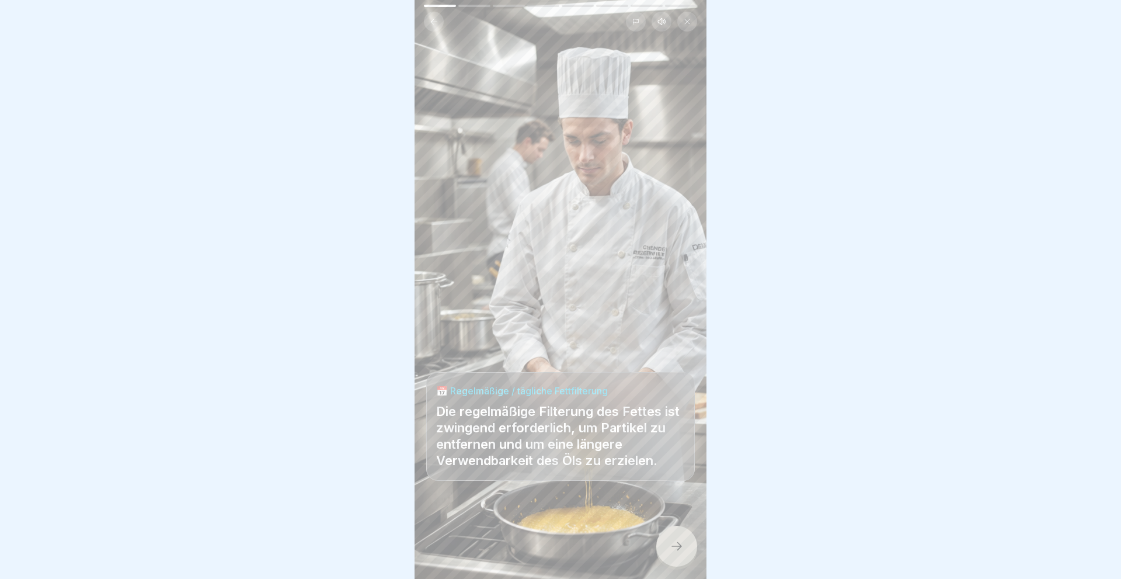
click at [683, 543] on icon at bounding box center [677, 546] width 14 height 14
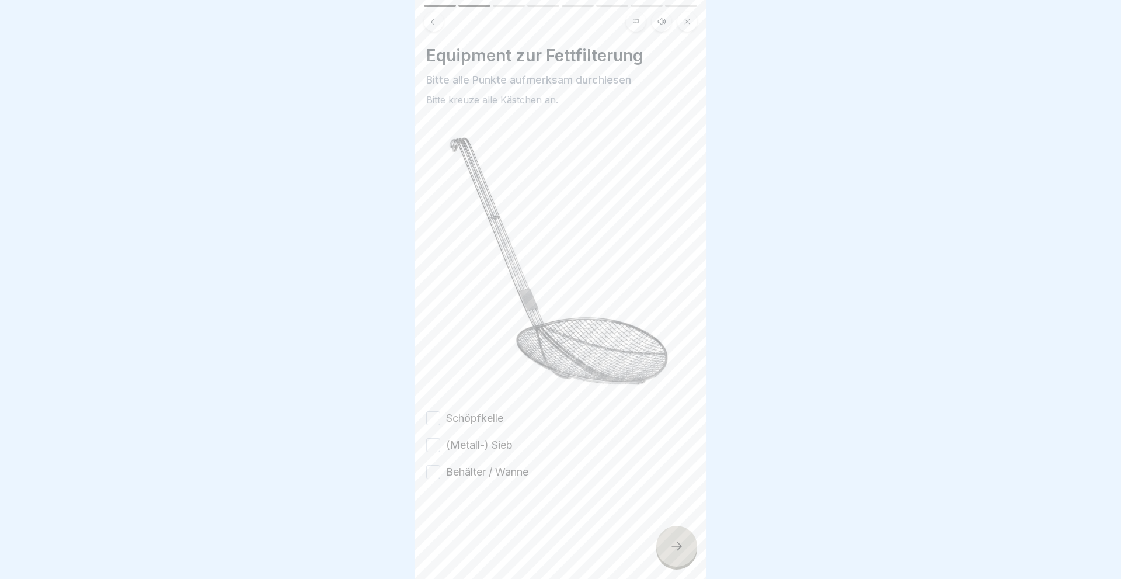
click at [436, 421] on button "Schöpfkelle" at bounding box center [433, 418] width 14 height 14
click at [429, 444] on button "(Metall-) Sieb" at bounding box center [433, 445] width 14 height 14
click at [431, 471] on button "Behälter / Wanne" at bounding box center [433, 472] width 14 height 14
click at [680, 549] on icon at bounding box center [677, 546] width 14 height 14
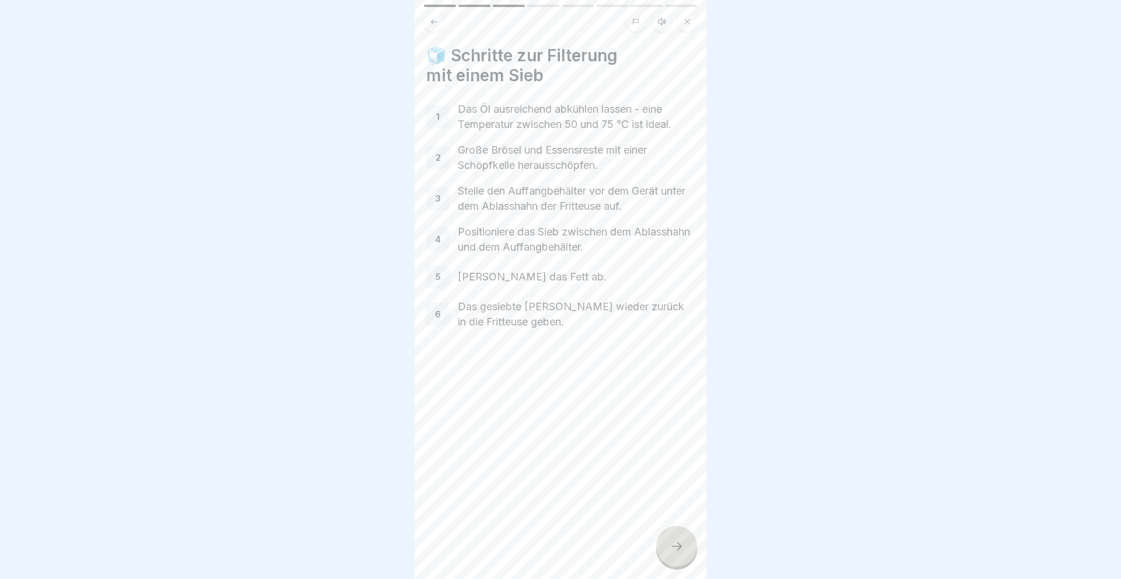
click at [677, 550] on icon at bounding box center [677, 546] width 14 height 14
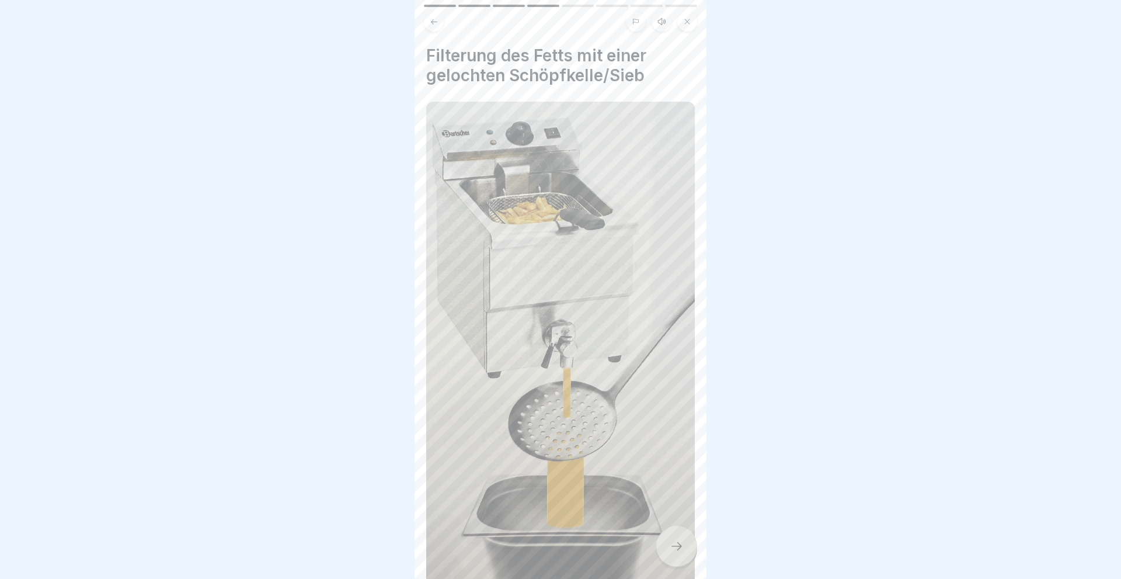
click at [671, 545] on icon at bounding box center [677, 546] width 14 height 14
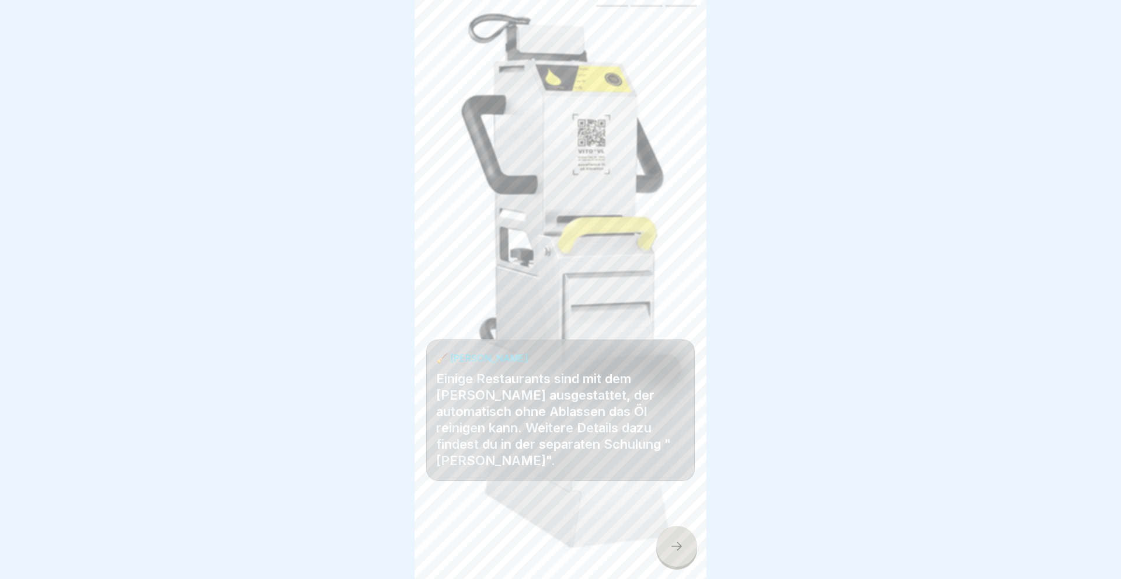
click at [681, 547] on icon at bounding box center [677, 546] width 11 height 8
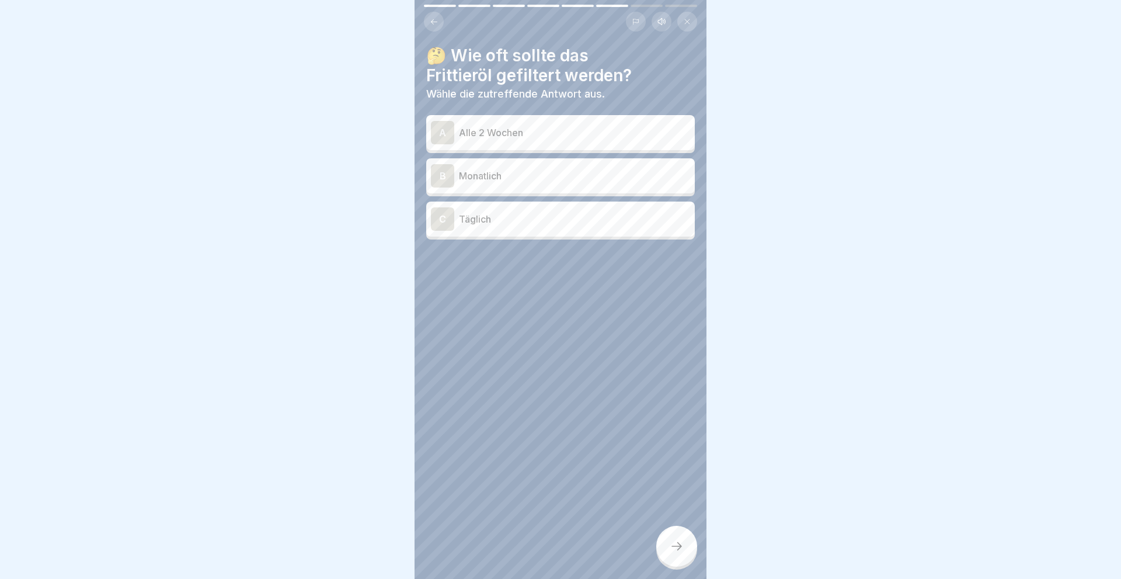
click at [482, 131] on p "Alle 2 Wochen" at bounding box center [574, 133] width 231 height 14
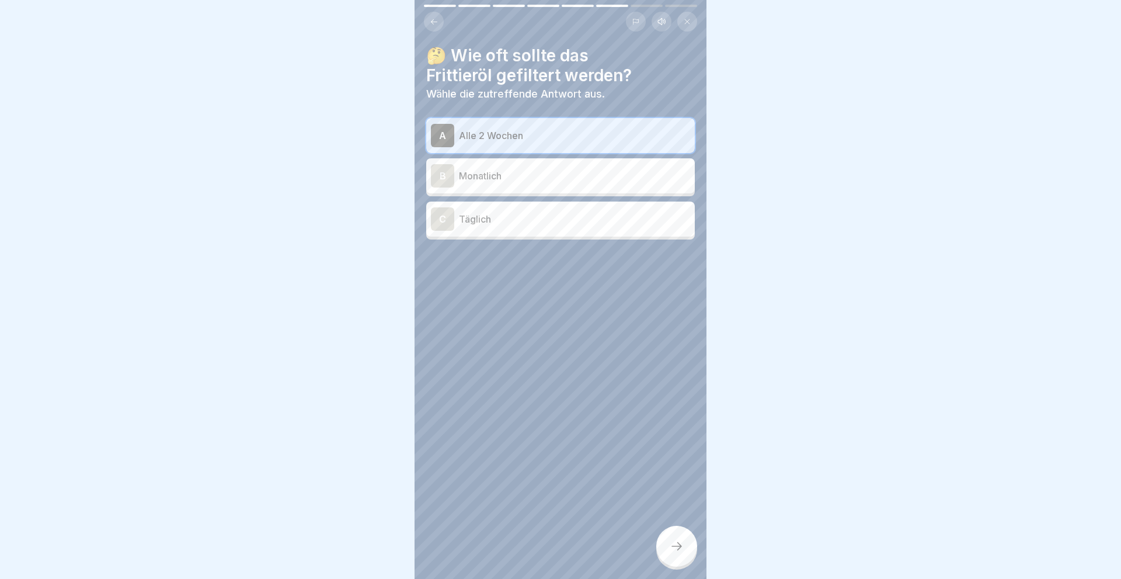
click at [447, 215] on div "C" at bounding box center [442, 218] width 23 height 23
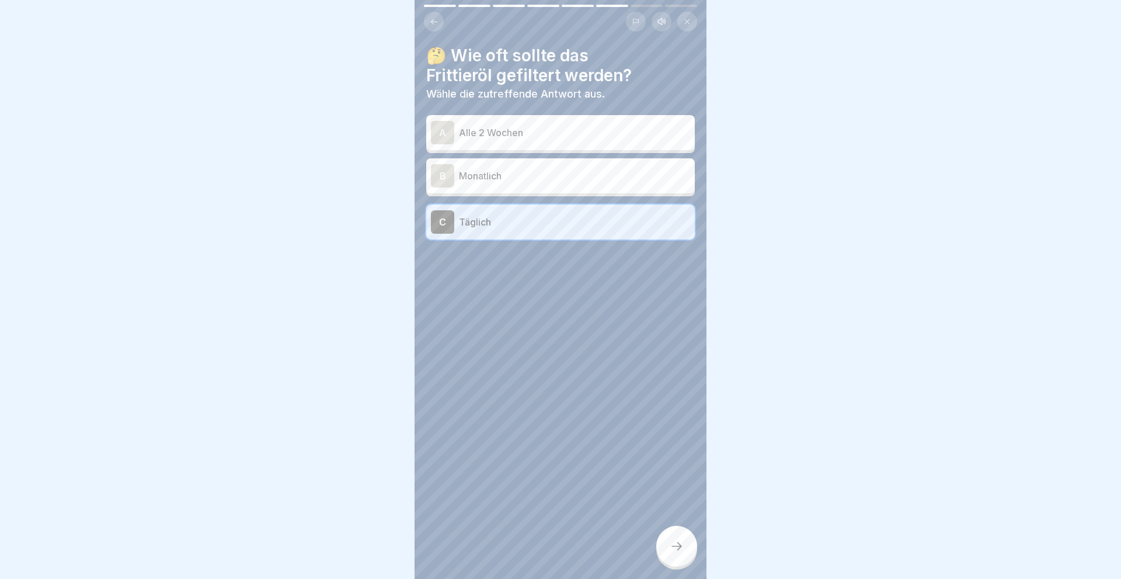
click at [673, 543] on icon at bounding box center [677, 546] width 14 height 14
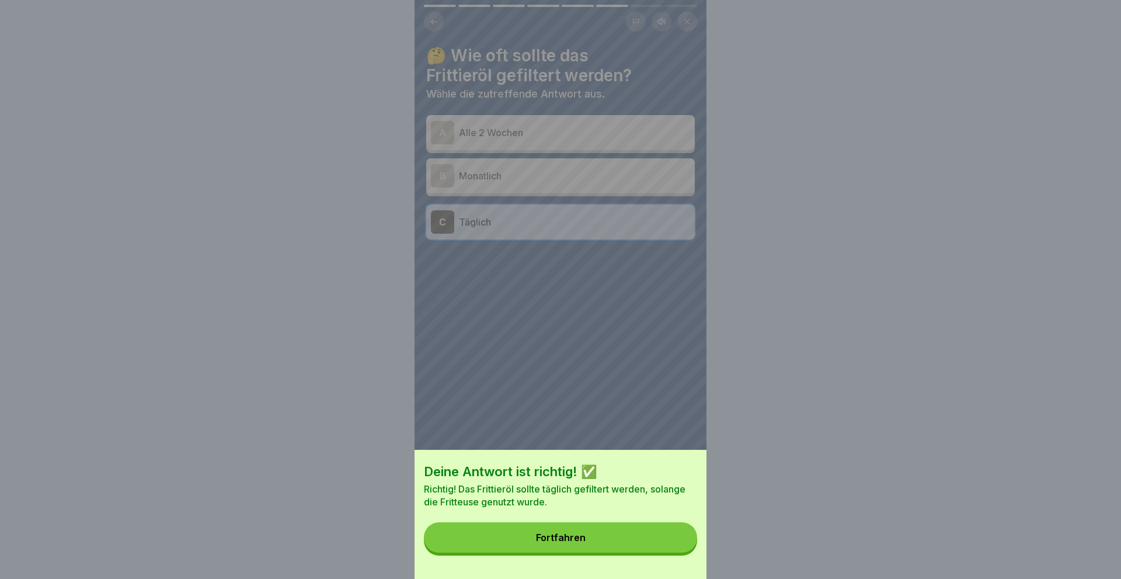
drag, startPoint x: 592, startPoint y: 537, endPoint x: 598, endPoint y: 536, distance: 5.9
click at [592, 536] on button "Fortfahren" at bounding box center [560, 537] width 273 height 30
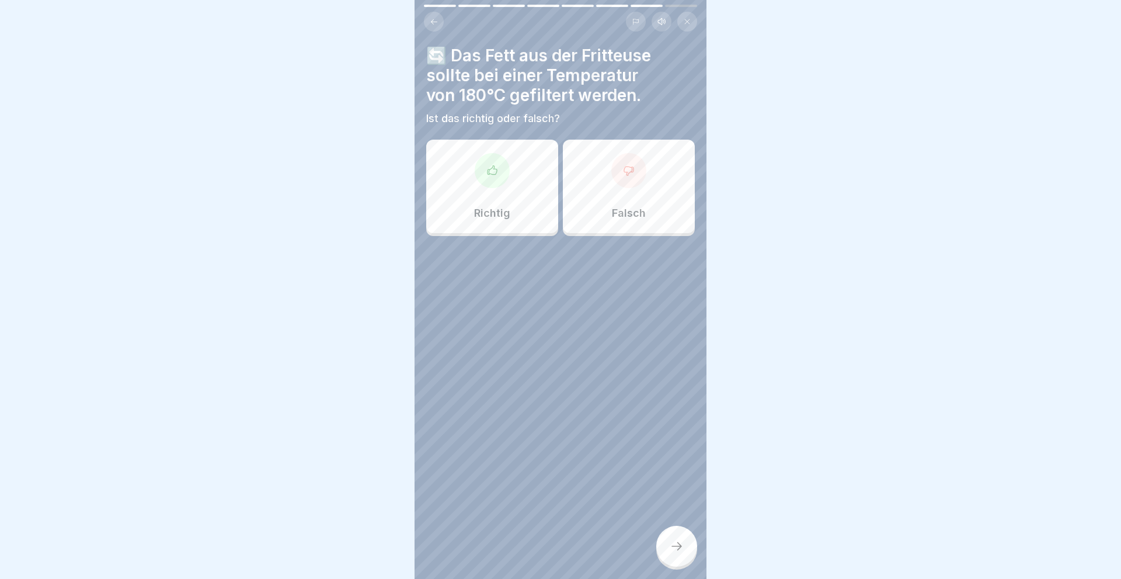
click at [600, 192] on div "Falsch" at bounding box center [629, 186] width 132 height 93
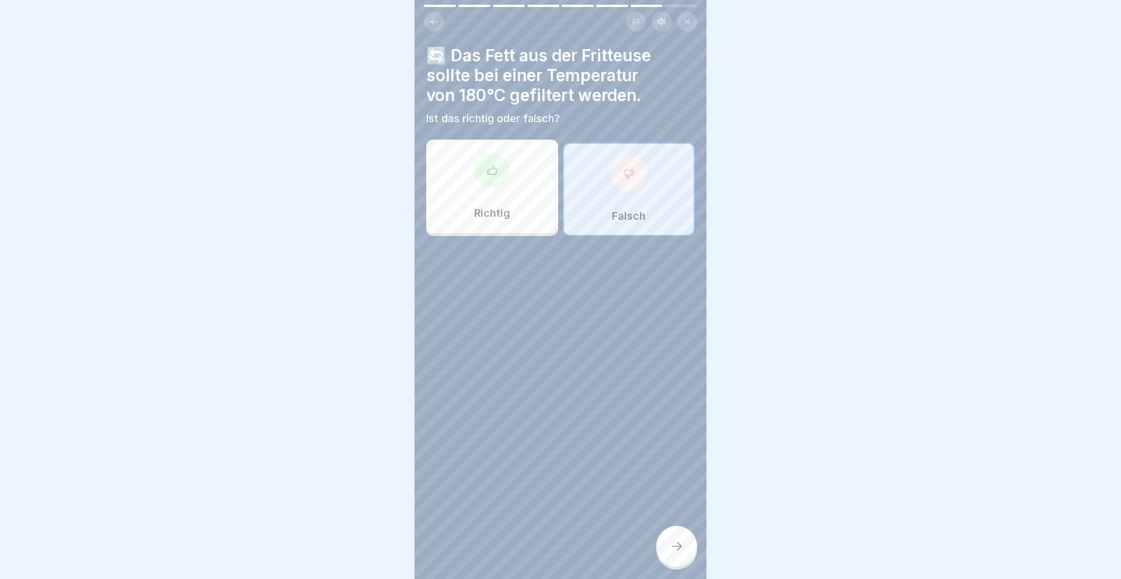
click at [678, 539] on div at bounding box center [676, 546] width 41 height 41
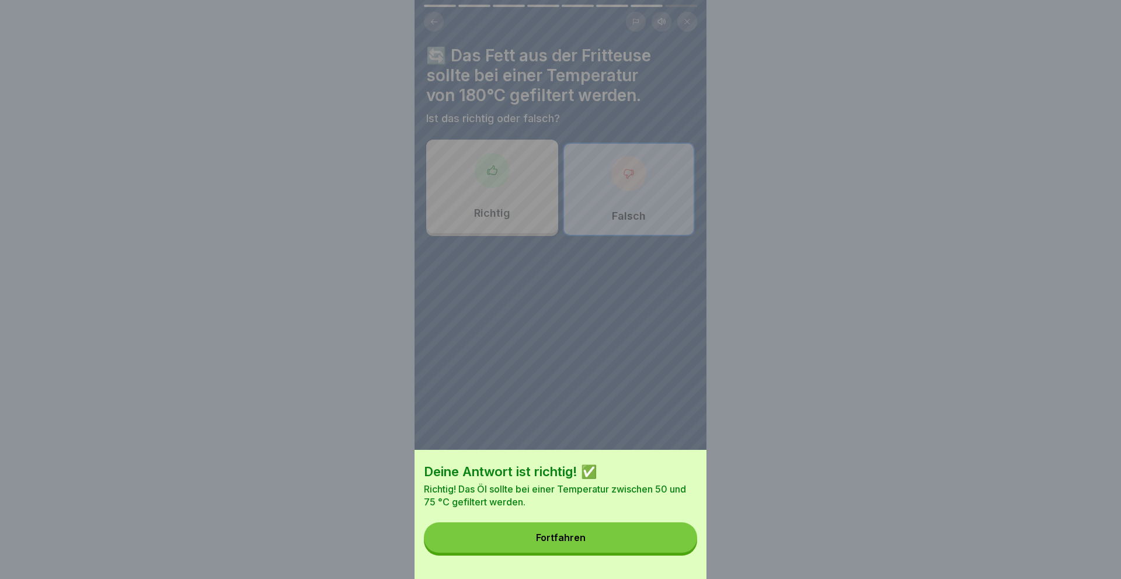
click at [579, 533] on div "Fortfahren" at bounding box center [561, 537] width 50 height 11
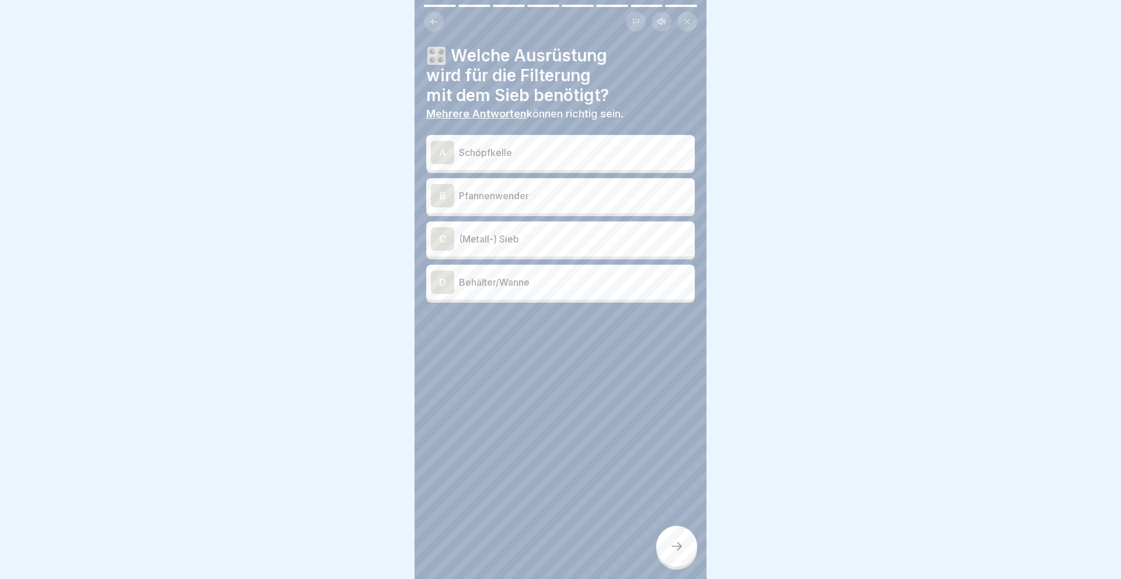
click at [441, 151] on div "A" at bounding box center [442, 152] width 23 height 23
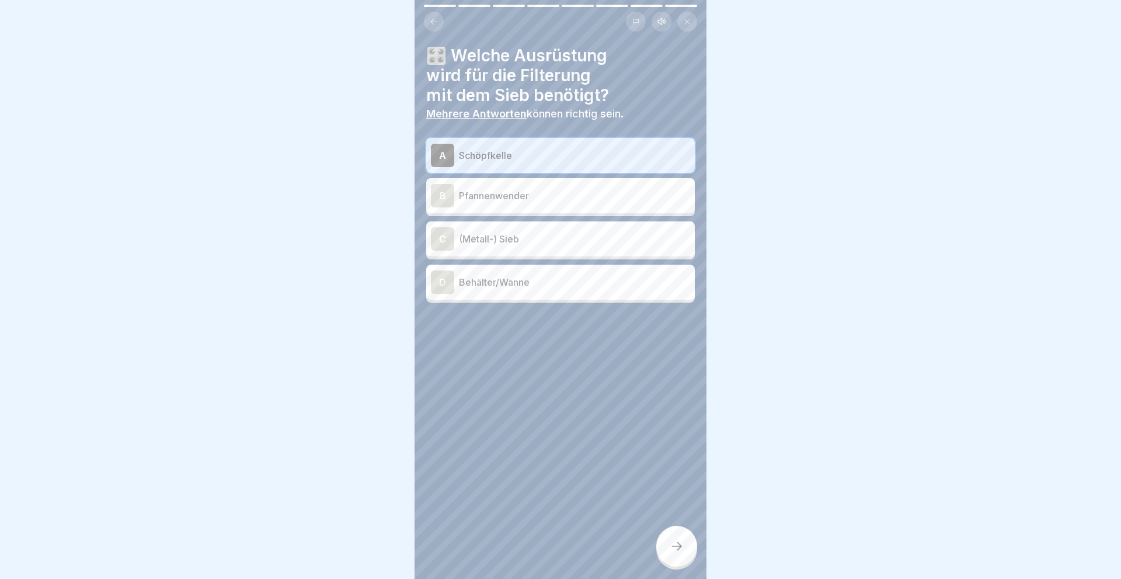
click at [436, 242] on div "C" at bounding box center [442, 238] width 23 height 23
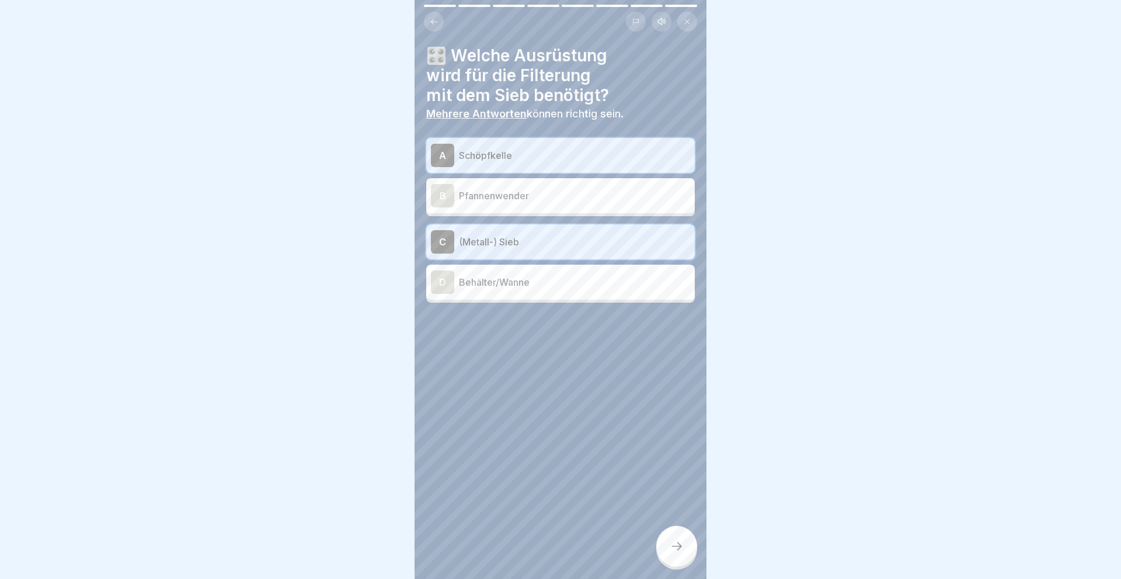
click at [439, 284] on div "D" at bounding box center [442, 281] width 23 height 23
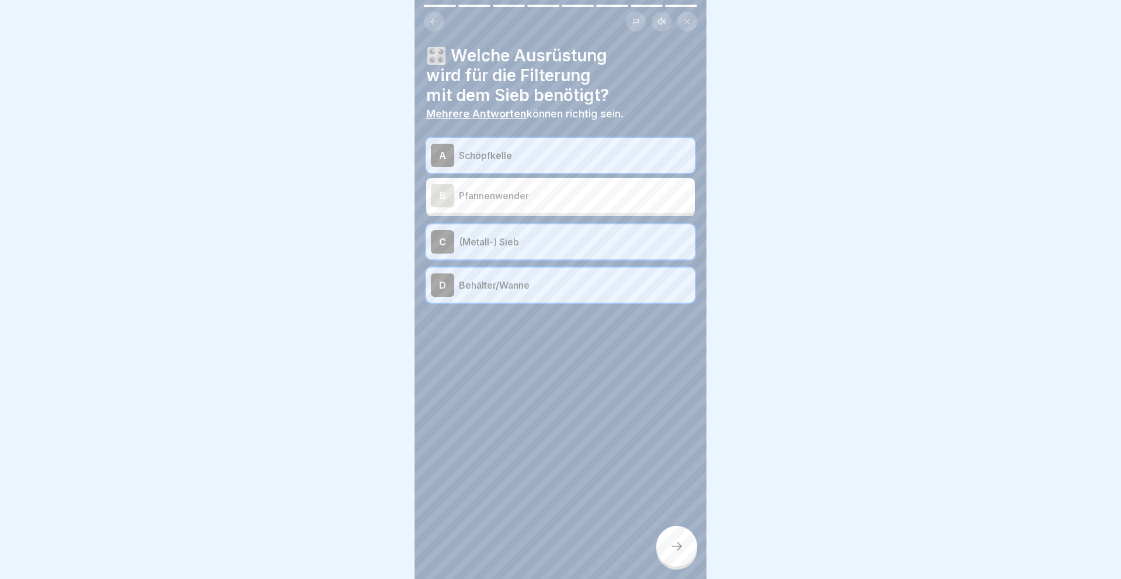
click at [672, 544] on icon at bounding box center [677, 546] width 14 height 14
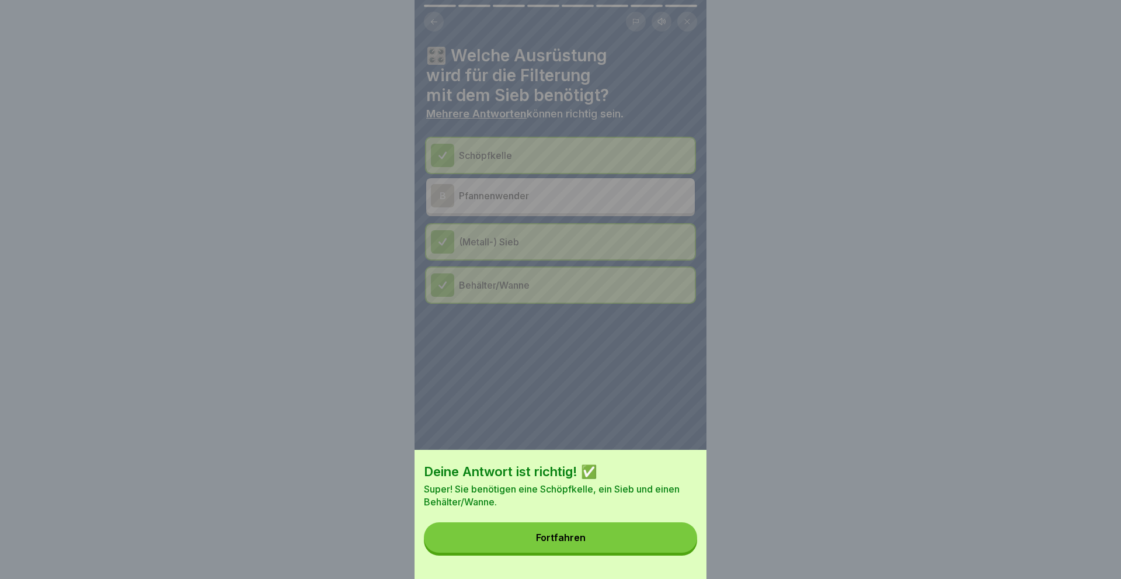
click at [588, 537] on button "Fortfahren" at bounding box center [560, 537] width 273 height 30
